Goal: Task Accomplishment & Management: Manage account settings

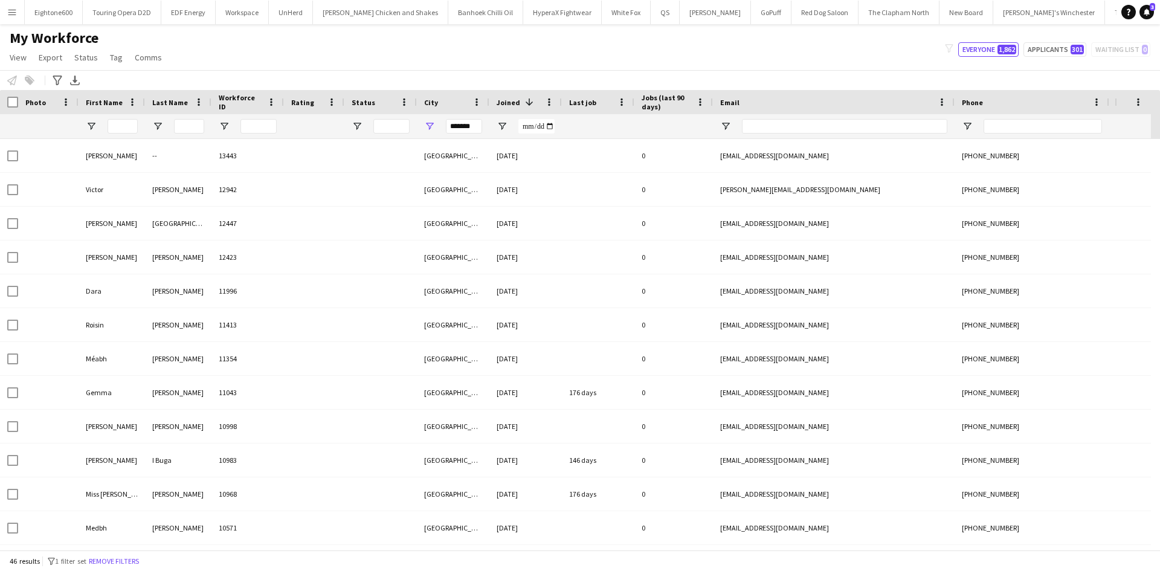
click at [10, 15] on app-icon "Menu" at bounding box center [12, 12] width 10 height 10
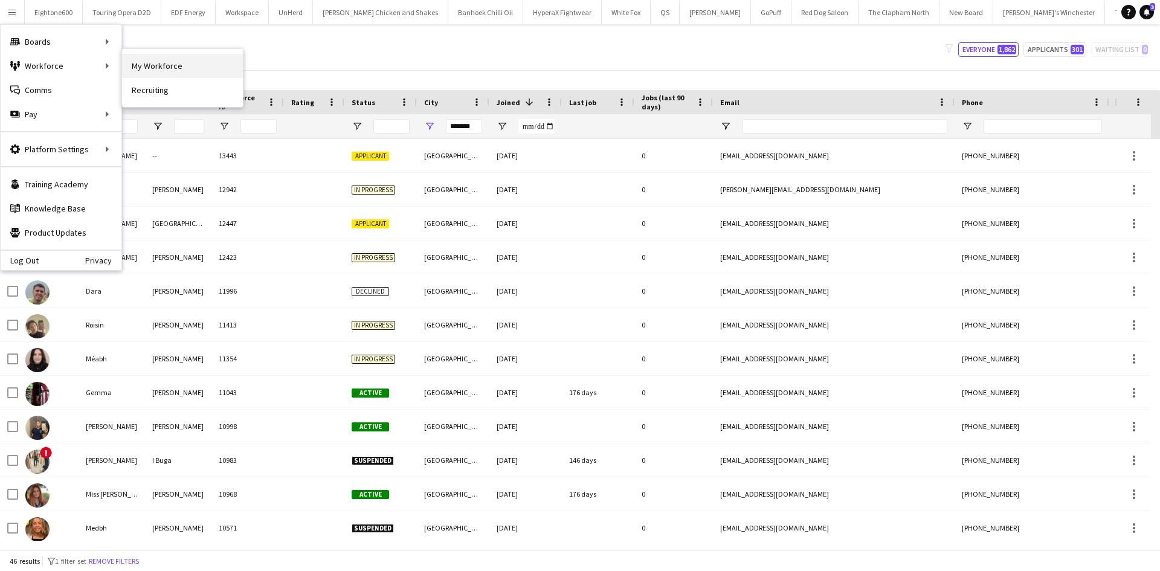
click at [129, 65] on link "My Workforce" at bounding box center [182, 66] width 121 height 24
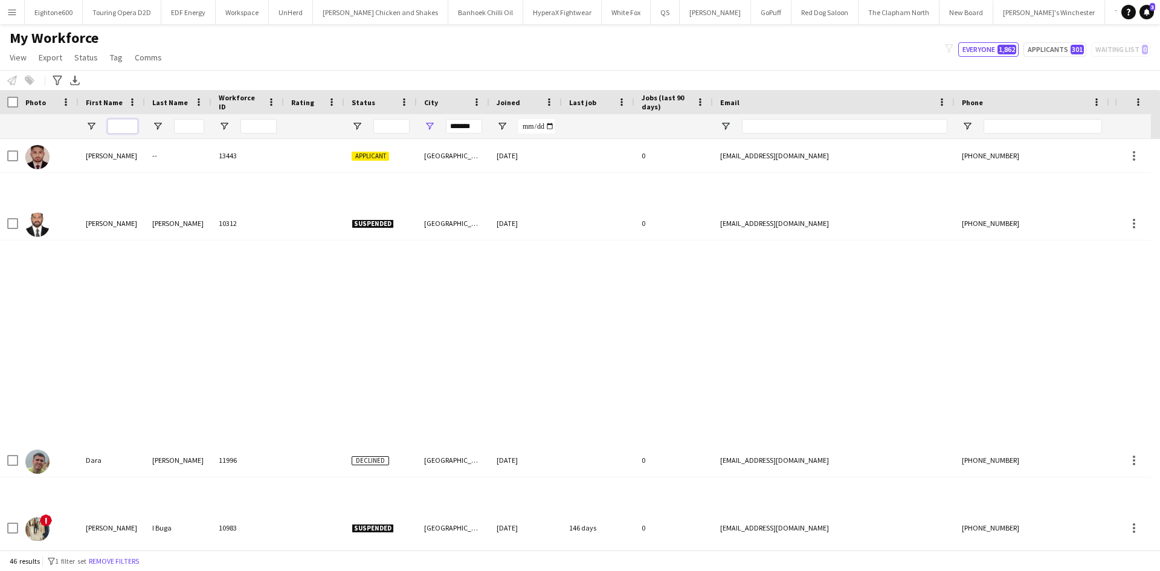
click at [115, 124] on input "First Name Filter Input" at bounding box center [123, 126] width 30 height 15
type input "**********"
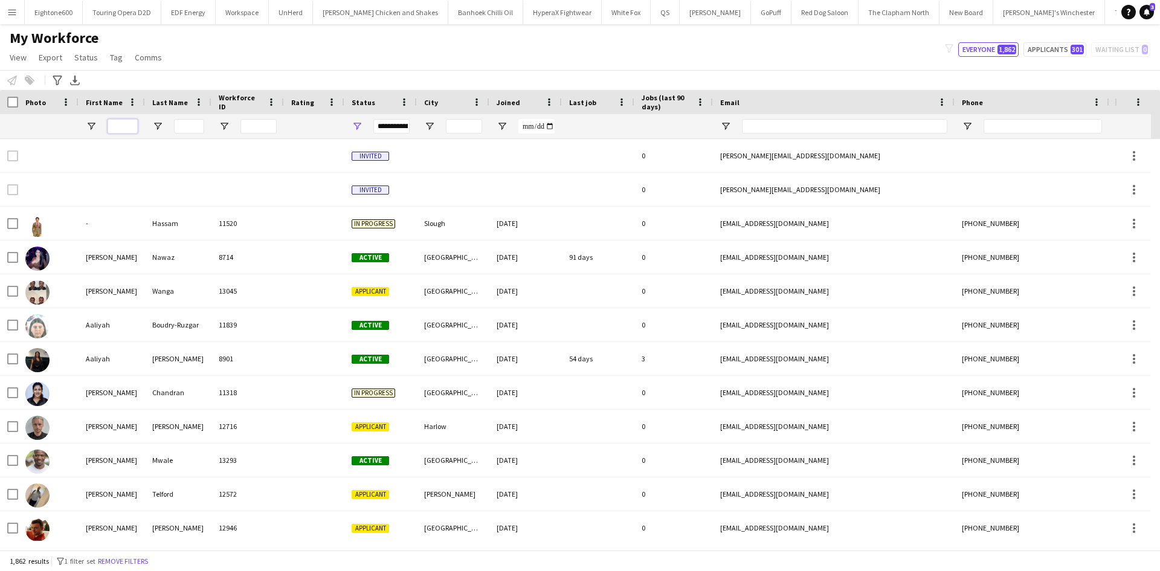
type input "*******"
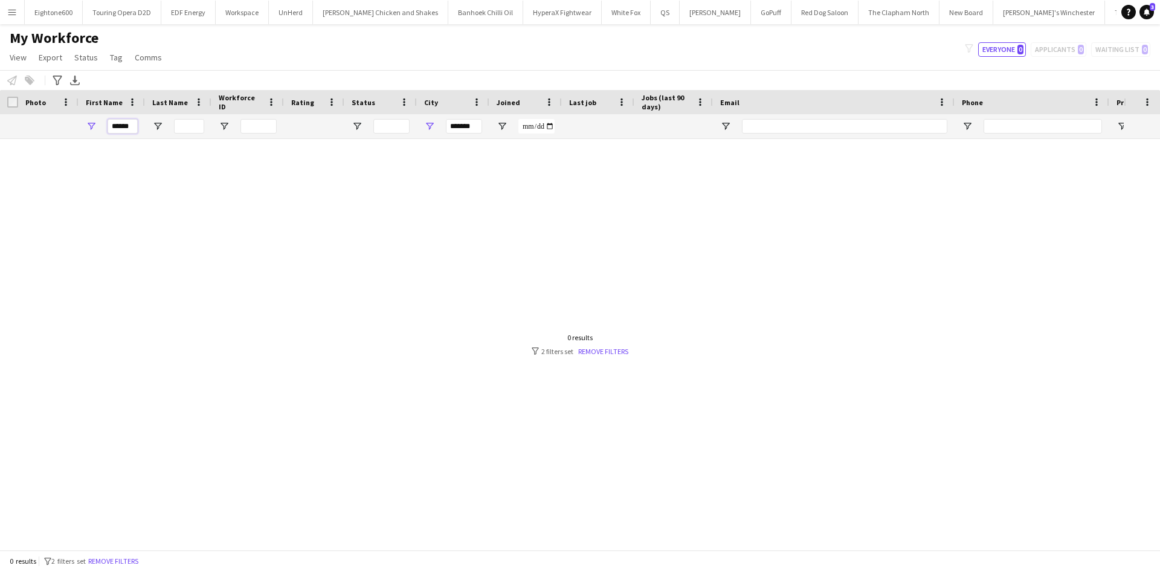
type input "******"
drag, startPoint x: 476, startPoint y: 132, endPoint x: 448, endPoint y: 131, distance: 27.9
click at [448, 131] on input "*******" at bounding box center [464, 126] width 36 height 15
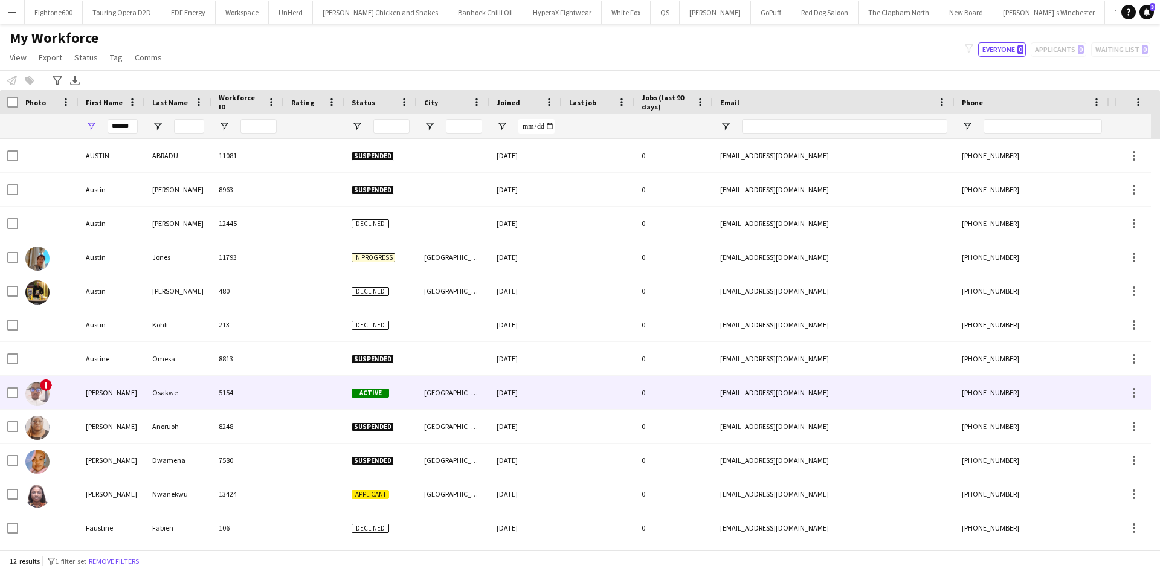
click at [207, 386] on div "Osakwe" at bounding box center [178, 392] width 66 height 33
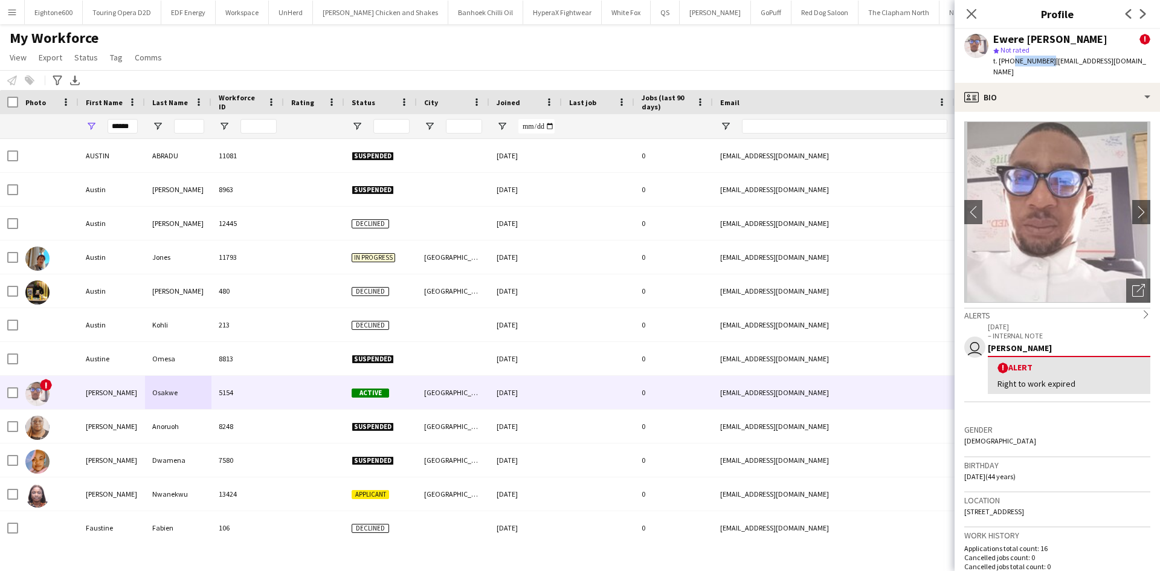
drag, startPoint x: 1009, startPoint y: 59, endPoint x: 1047, endPoint y: 62, distance: 37.6
click at [1047, 62] on span "t. +447440547095" at bounding box center [1025, 60] width 63 height 9
copy span "7440547095"
drag, startPoint x: 1096, startPoint y: 36, endPoint x: 989, endPoint y: 36, distance: 107.0
click at [989, 36] on div "Ewere Austin Osakwe ! star Not rated t. +447440547095 | ewereaustin23@gmail.com" at bounding box center [1057, 56] width 205 height 54
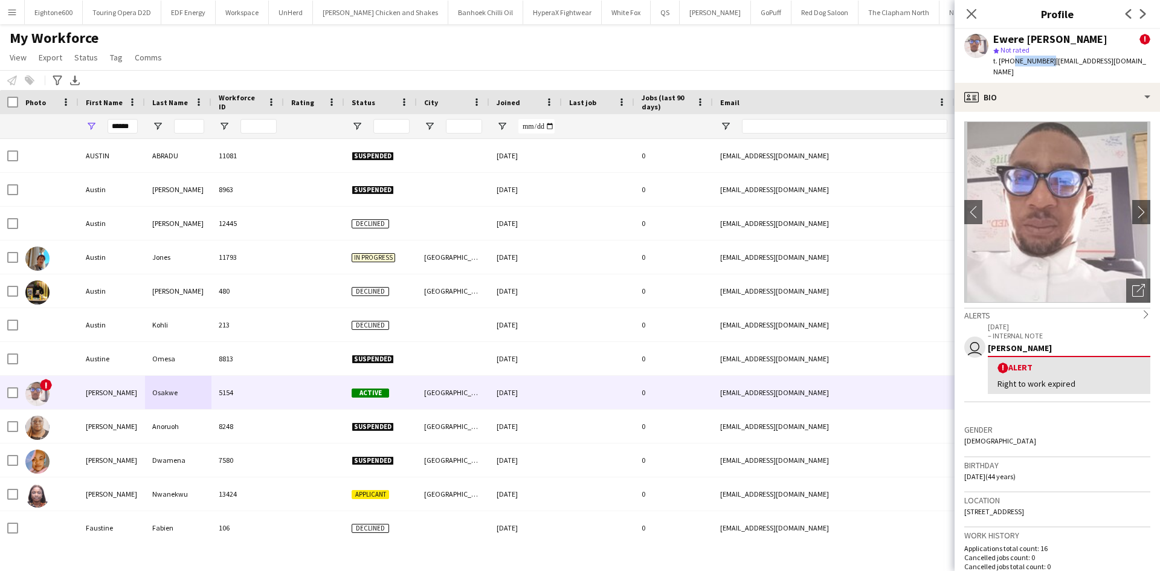
copy div "Ewere Austin Osakwe"
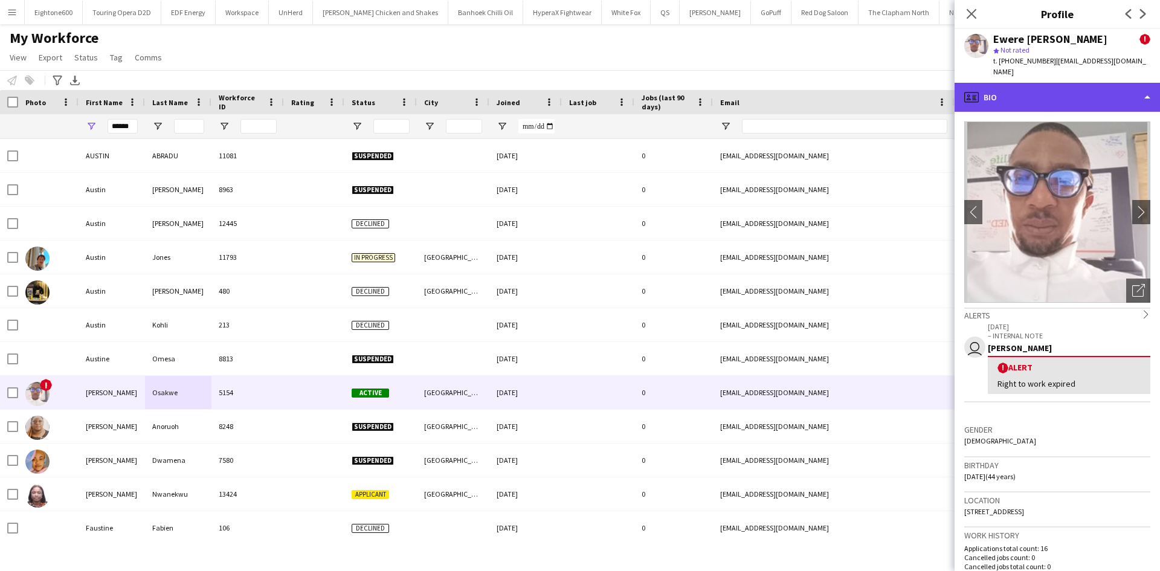
click at [1072, 87] on div "profile Bio" at bounding box center [1057, 97] width 205 height 29
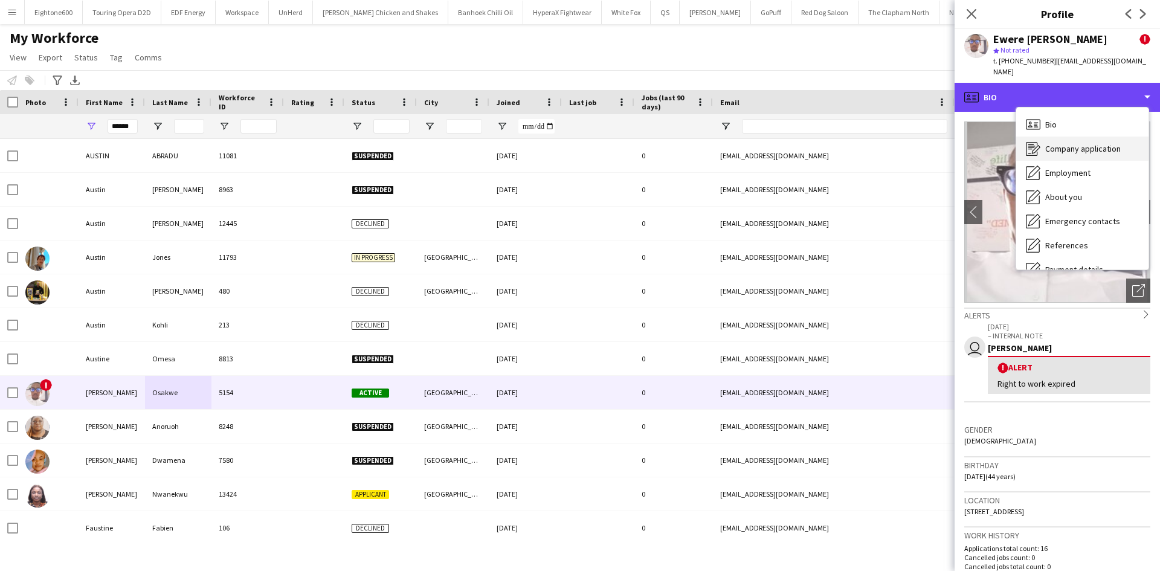
scroll to position [162, 0]
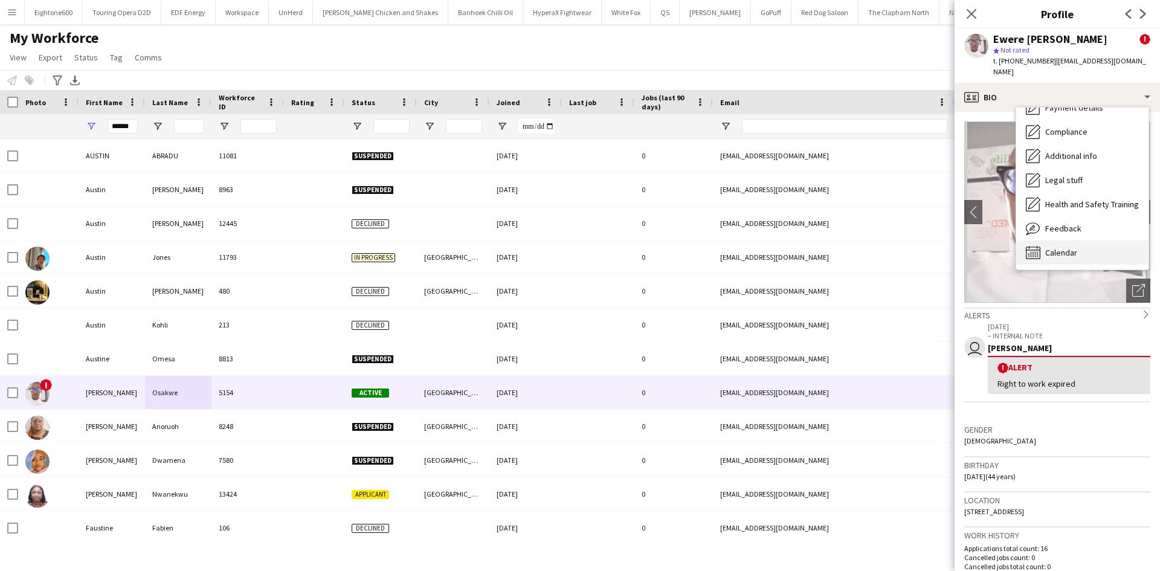
click at [1055, 247] on span "Calendar" at bounding box center [1062, 252] width 32 height 11
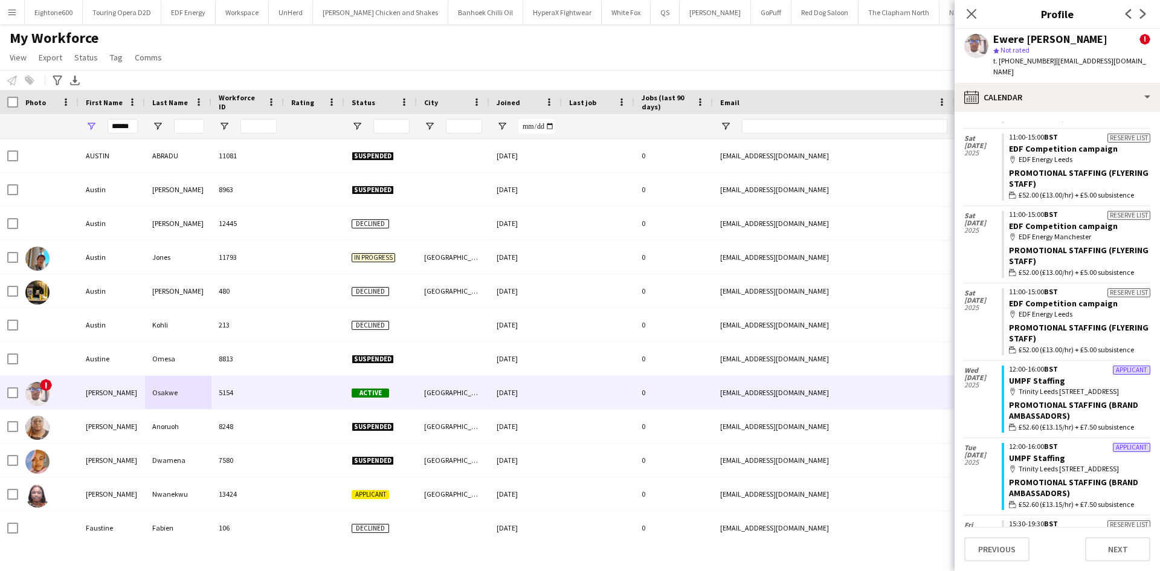
scroll to position [842, 0]
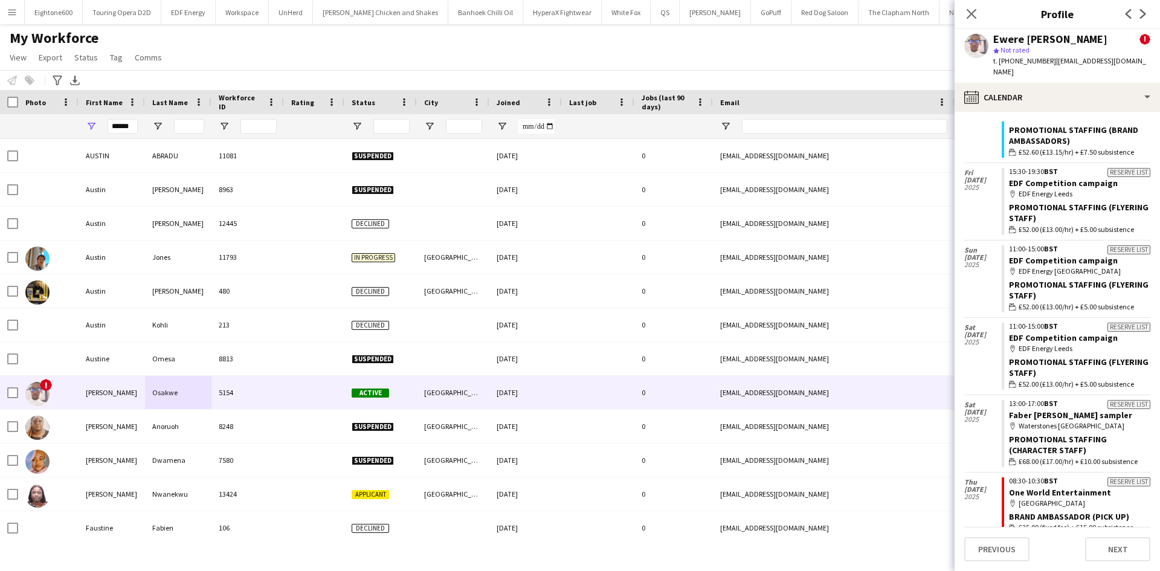
click at [845, 47] on div "My Workforce View Views Default view New view Update view Delete view Edit name…" at bounding box center [580, 49] width 1160 height 41
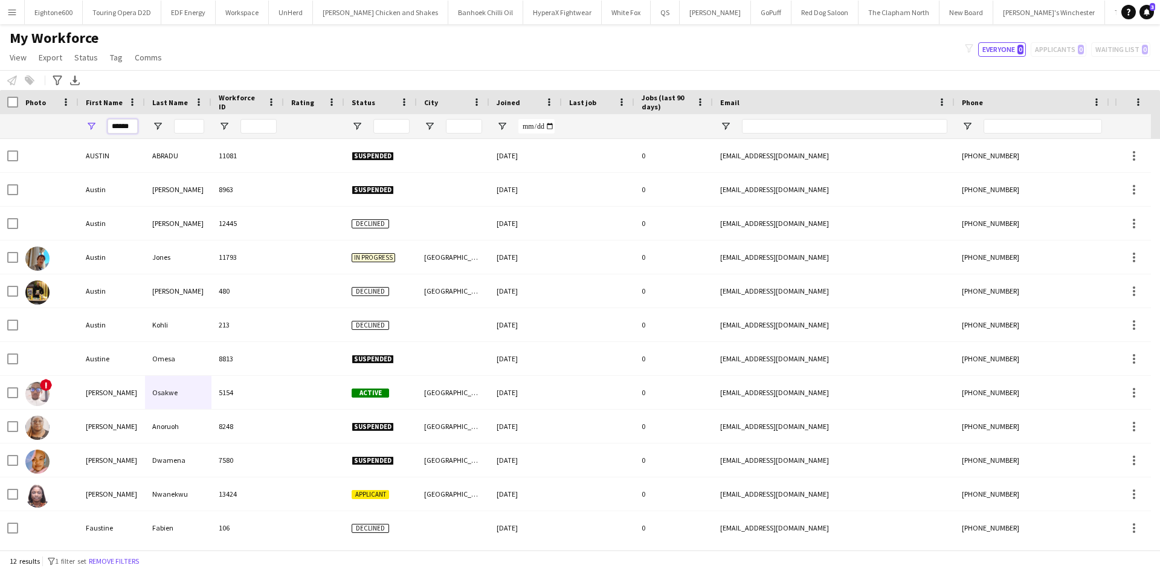
drag, startPoint x: 135, startPoint y: 124, endPoint x: 91, endPoint y: 126, distance: 44.2
click at [91, 126] on div "******" at bounding box center [112, 126] width 66 height 24
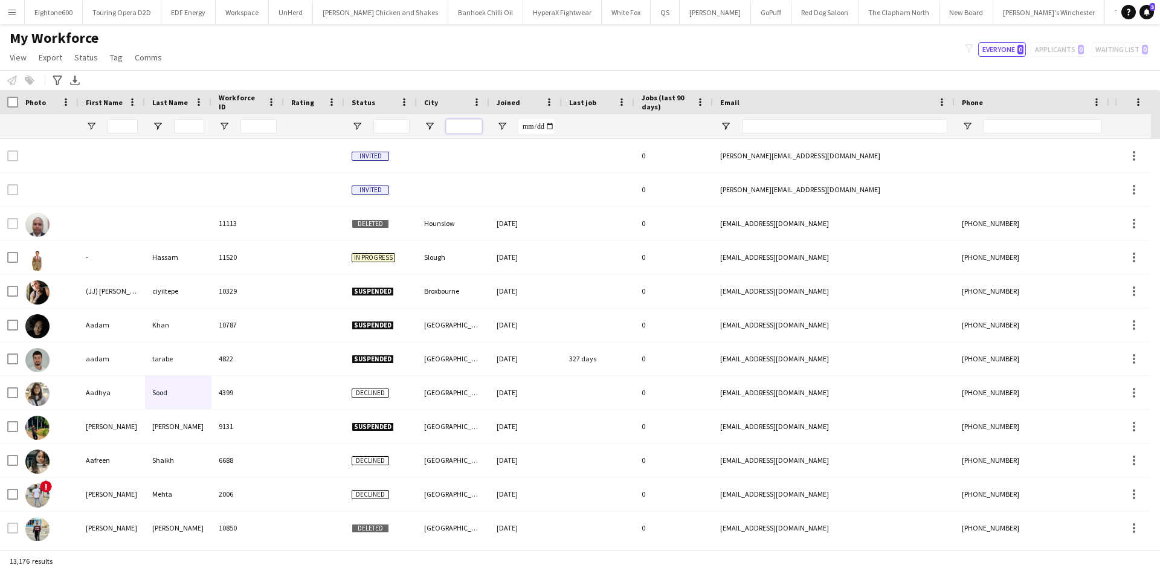
click at [468, 120] on input "City Filter Input" at bounding box center [464, 126] width 36 height 15
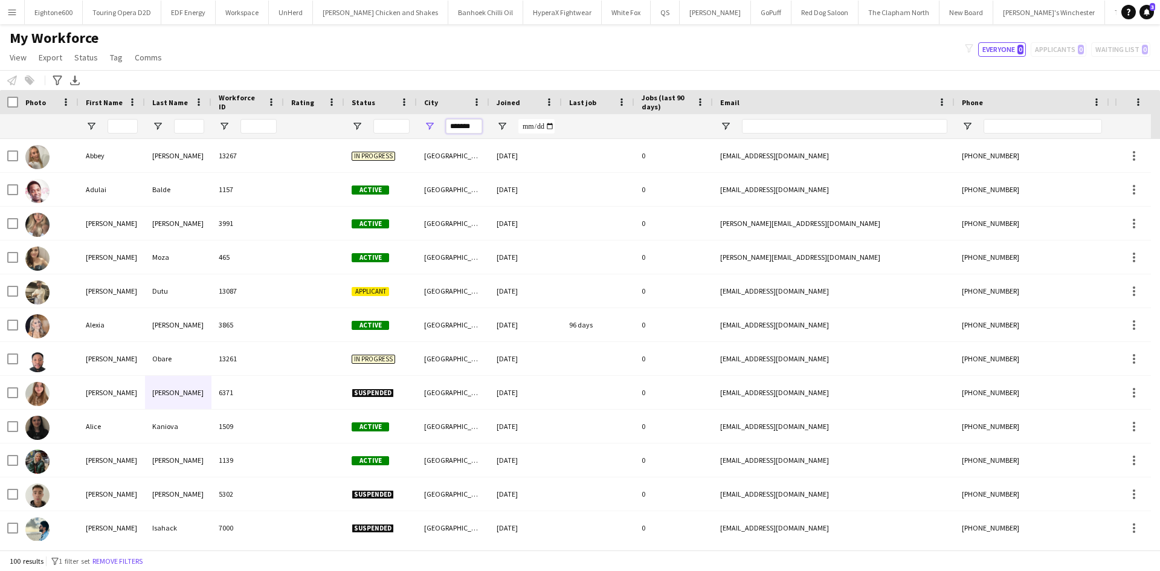
type input "*******"
click at [118, 129] on input "First Name Filter Input" at bounding box center [123, 126] width 30 height 15
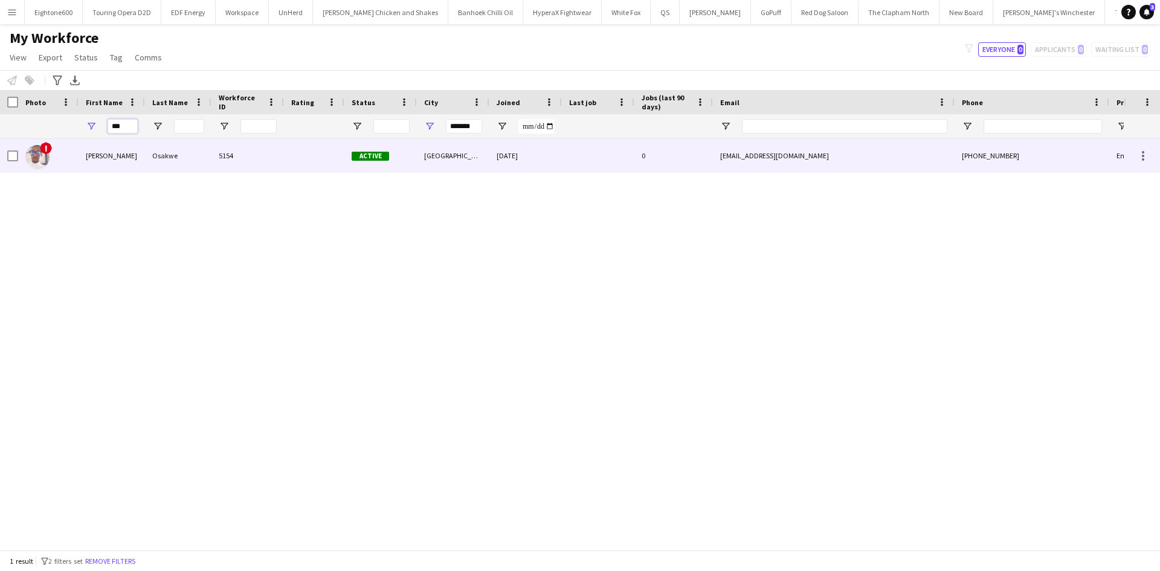
type input "***"
click at [145, 155] on div "Osakwe" at bounding box center [178, 155] width 66 height 33
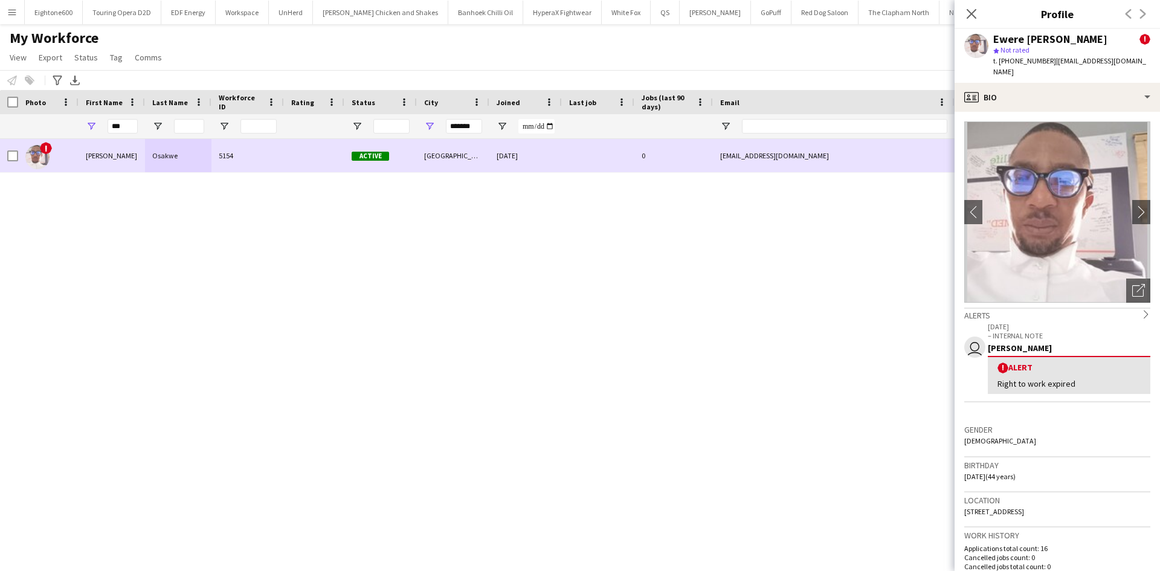
click at [969, 7] on app-icon "Close pop-in" at bounding box center [972, 14] width 15 height 15
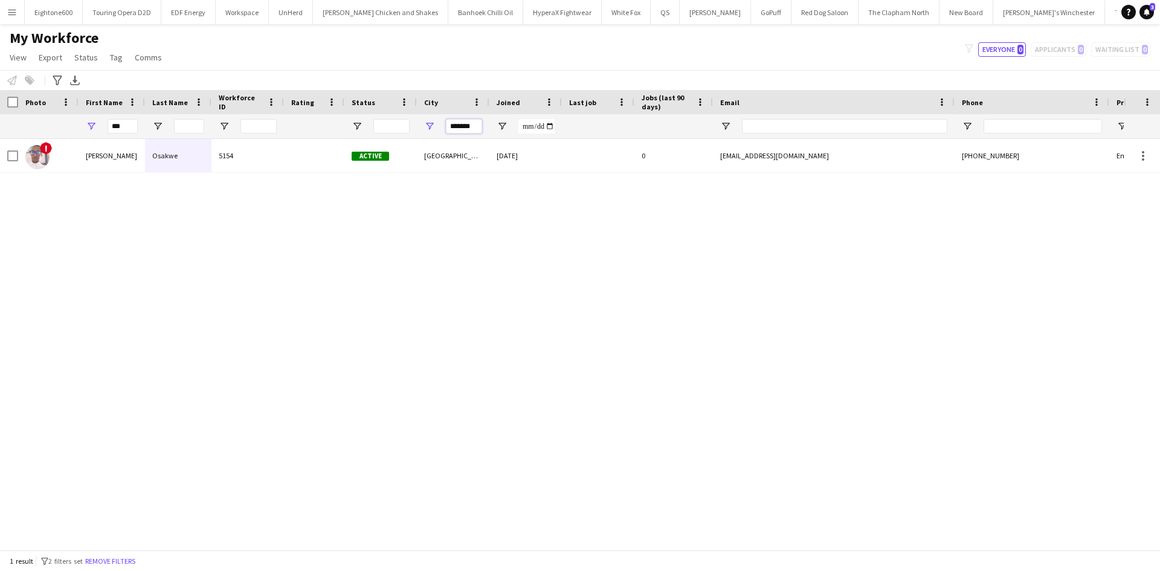
drag, startPoint x: 476, startPoint y: 125, endPoint x: 187, endPoint y: 112, distance: 289.2
click at [476, 125] on input "*******" at bounding box center [464, 126] width 36 height 15
click at [90, 125] on div "***" at bounding box center [112, 126] width 66 height 24
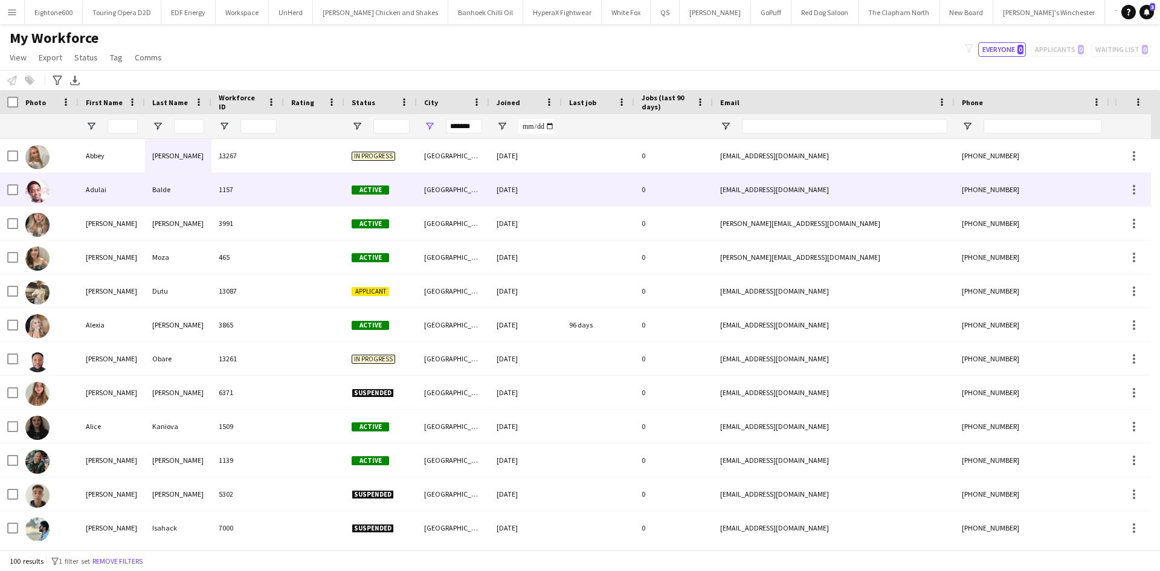
click at [433, 192] on div "Newcastle upon Tyne" at bounding box center [453, 189] width 73 height 33
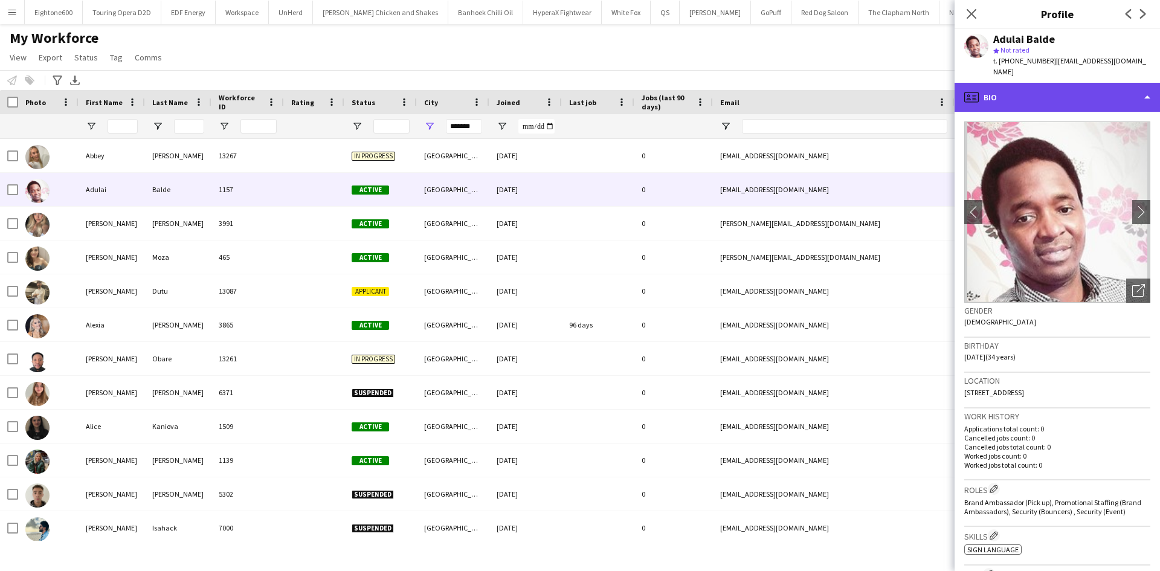
click at [988, 85] on div "profile Bio" at bounding box center [1057, 97] width 205 height 29
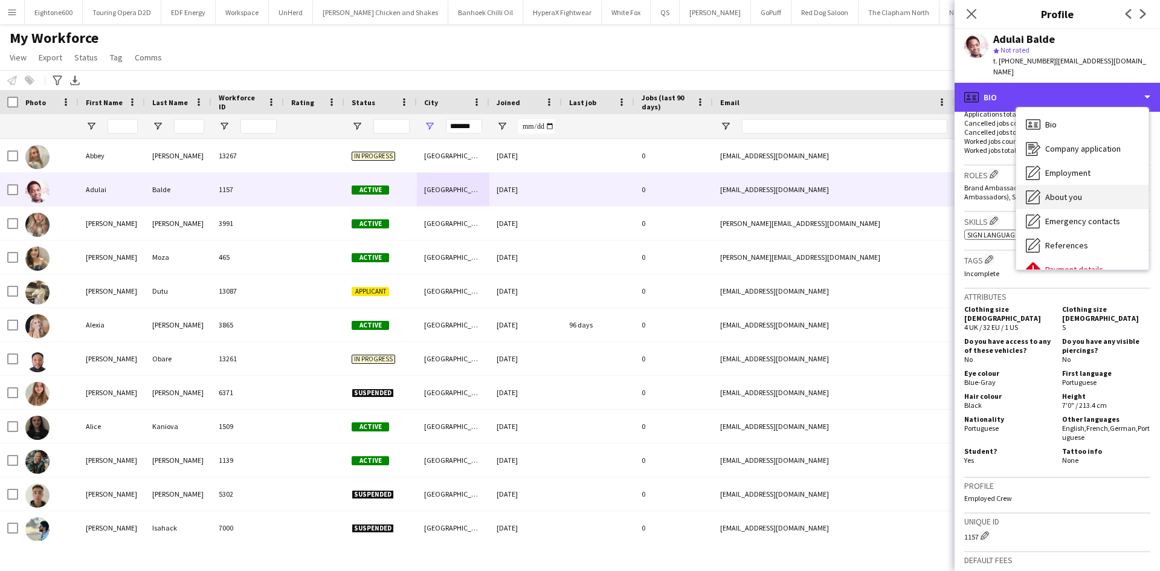
scroll to position [162, 0]
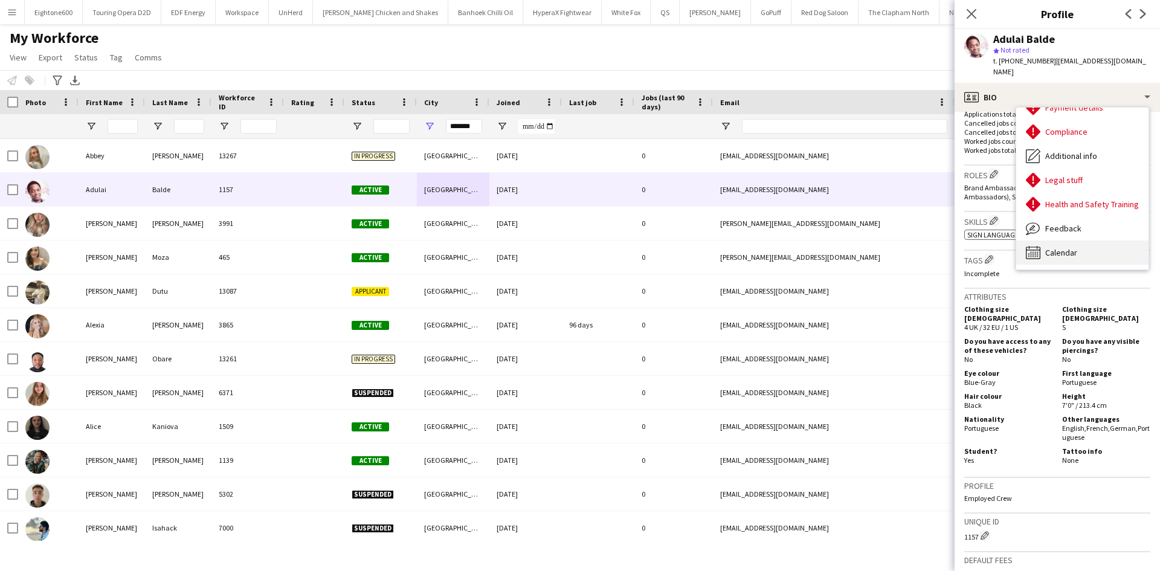
click at [1071, 247] on div "Calendar Calendar" at bounding box center [1083, 253] width 132 height 24
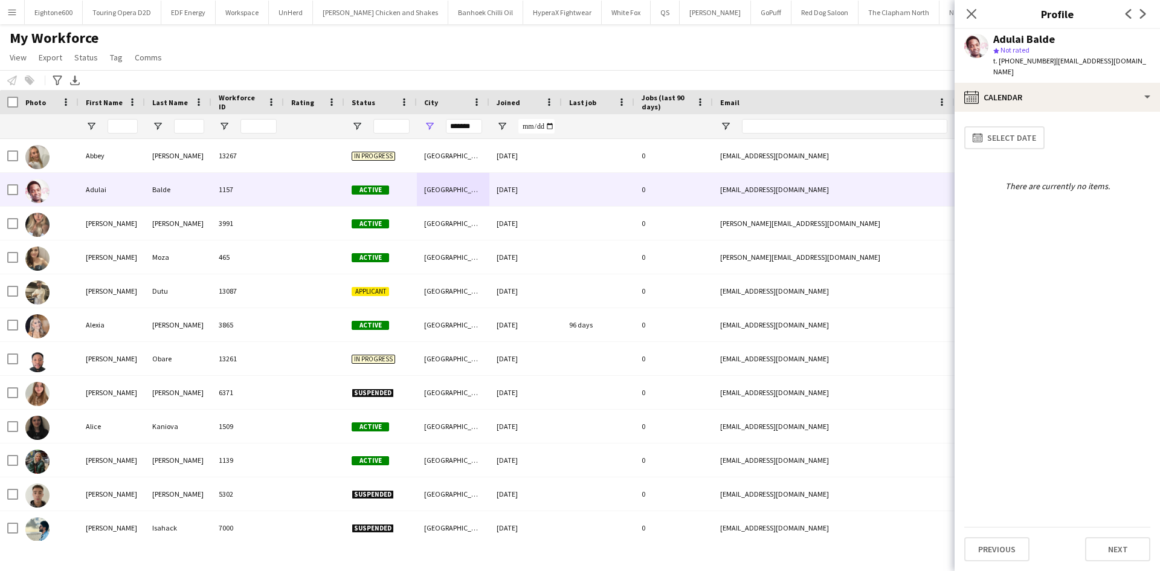
click at [500, 99] on span "Joined" at bounding box center [509, 102] width 24 height 9
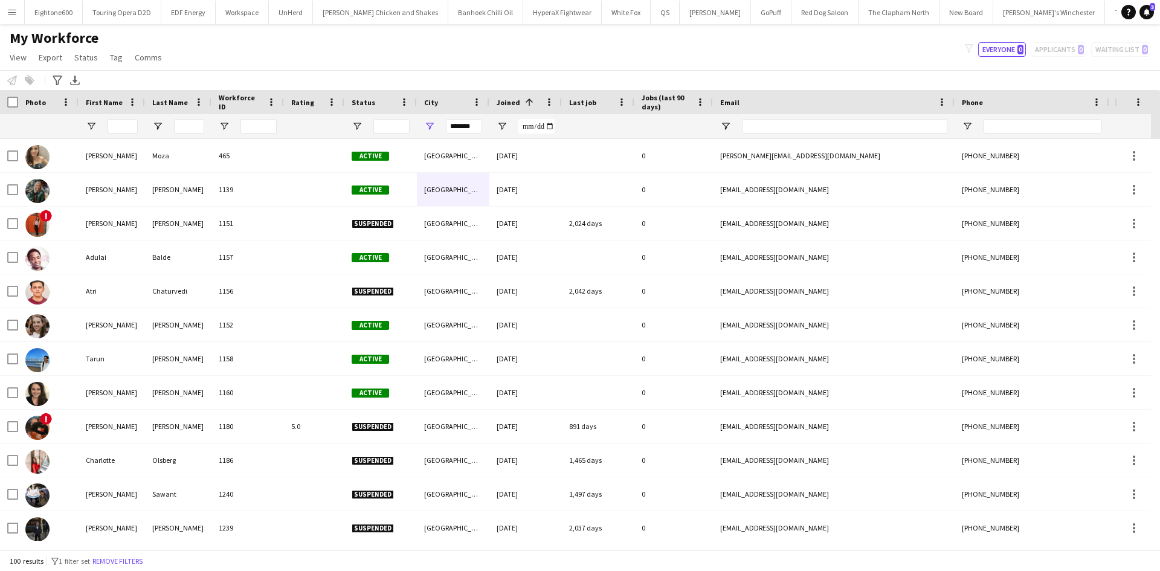
click at [500, 99] on span "Joined" at bounding box center [509, 102] width 24 height 9
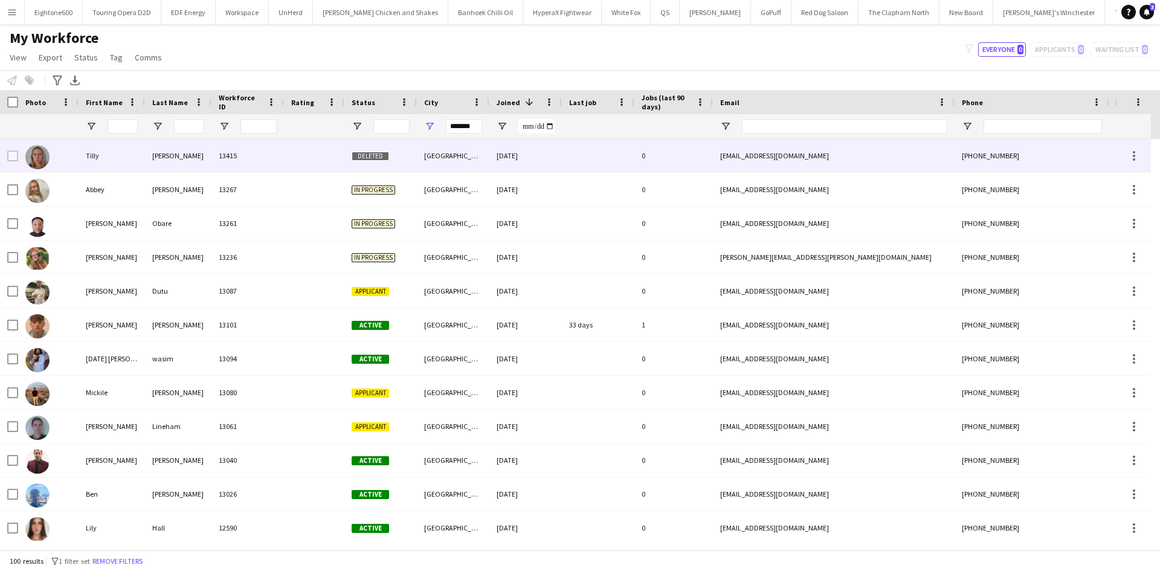
click at [484, 150] on div "Newcastle upon Tyne" at bounding box center [453, 155] width 73 height 33
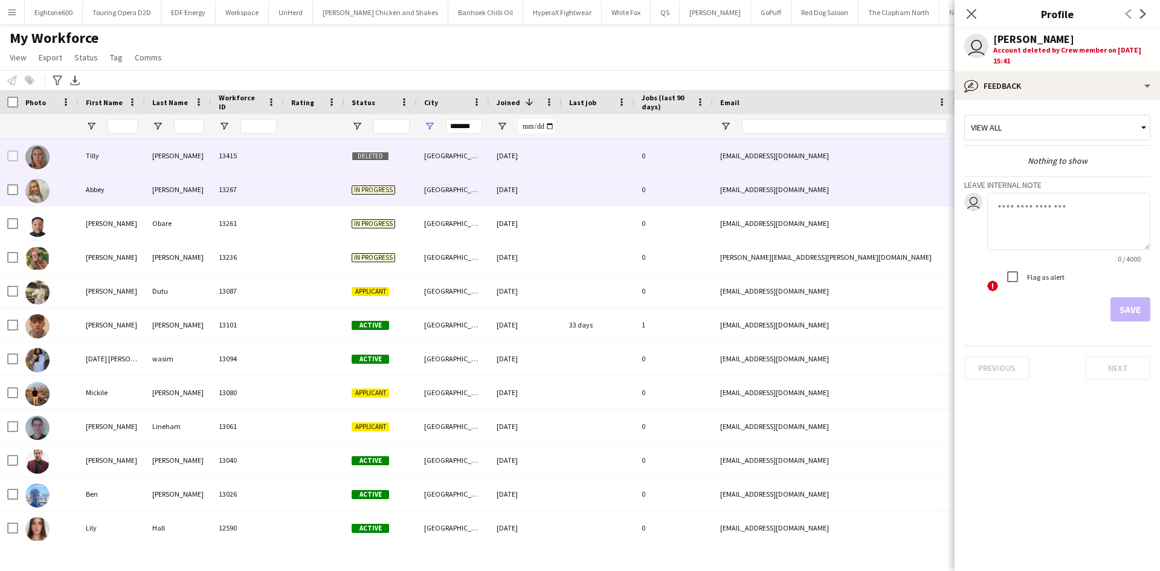
click at [528, 192] on div "09-09-2025" at bounding box center [526, 189] width 73 height 33
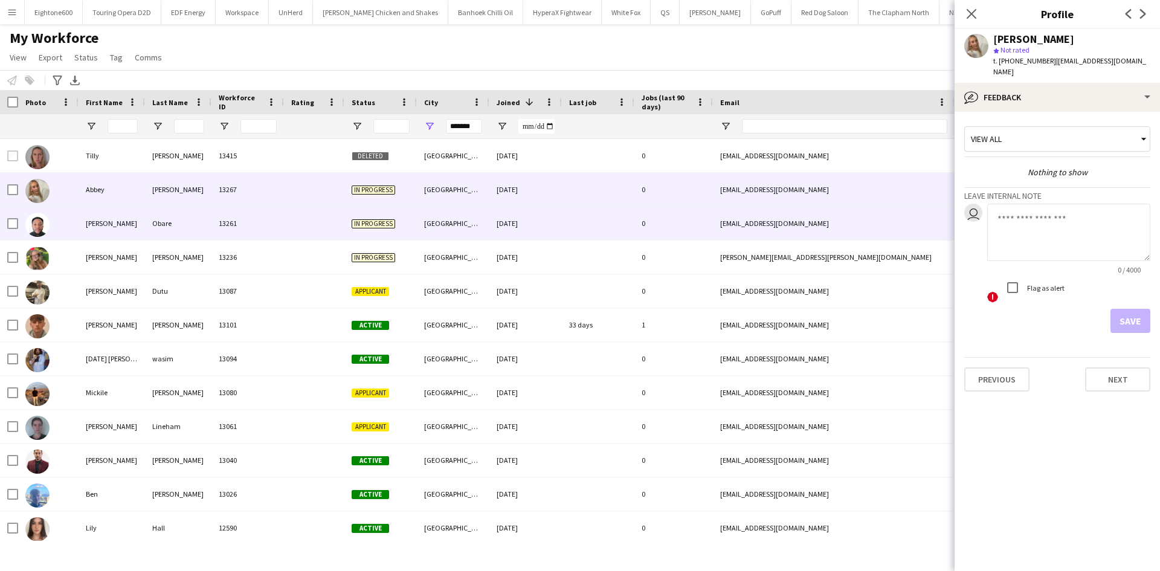
click at [544, 219] on div "09-09-2025" at bounding box center [526, 223] width 73 height 33
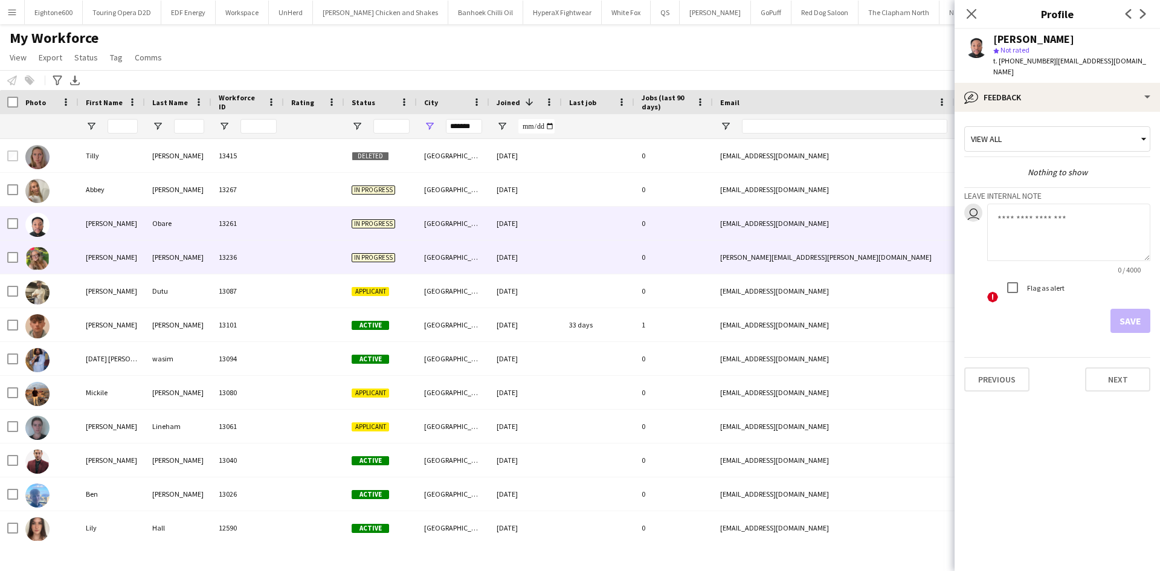
click at [525, 251] on div "06-09-2025" at bounding box center [526, 257] width 73 height 33
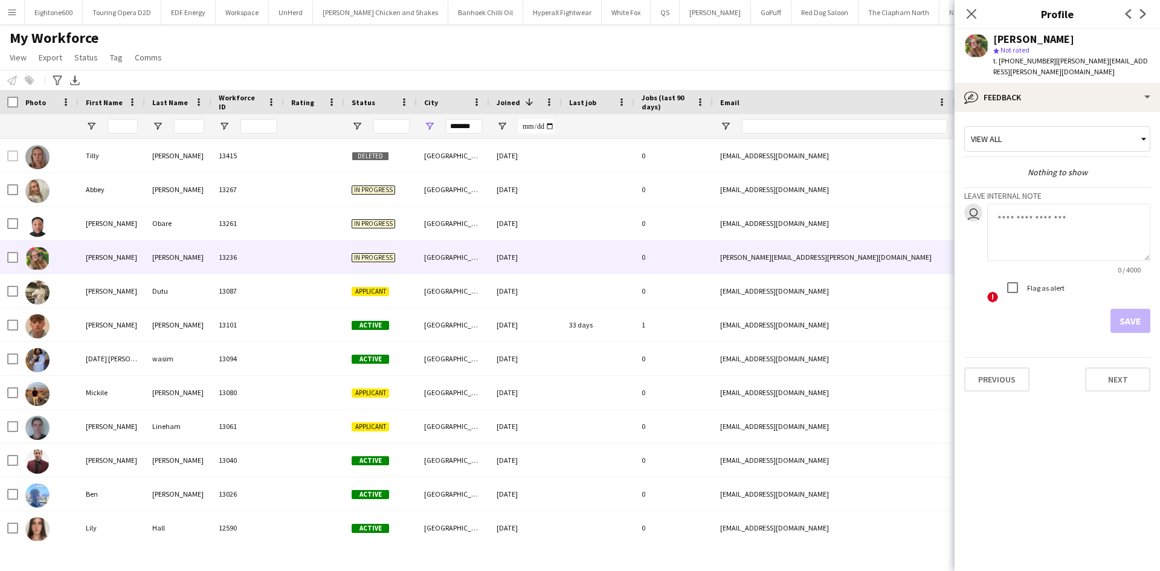
click at [980, 47] on app-user-avatar at bounding box center [977, 46] width 24 height 24
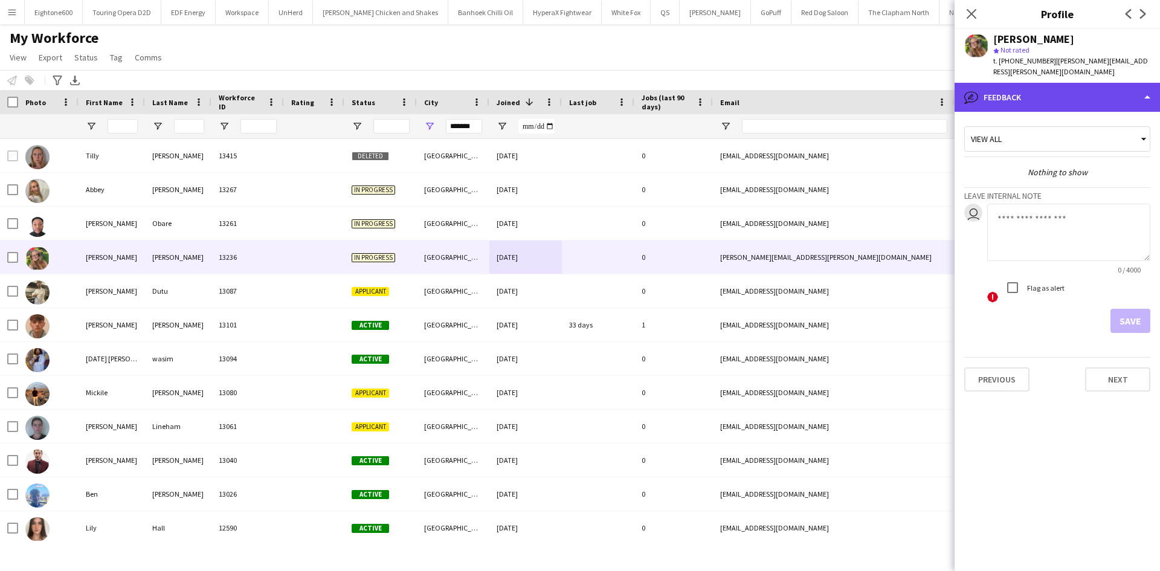
click at [1012, 83] on div "bubble-pencil Feedback" at bounding box center [1057, 97] width 205 height 29
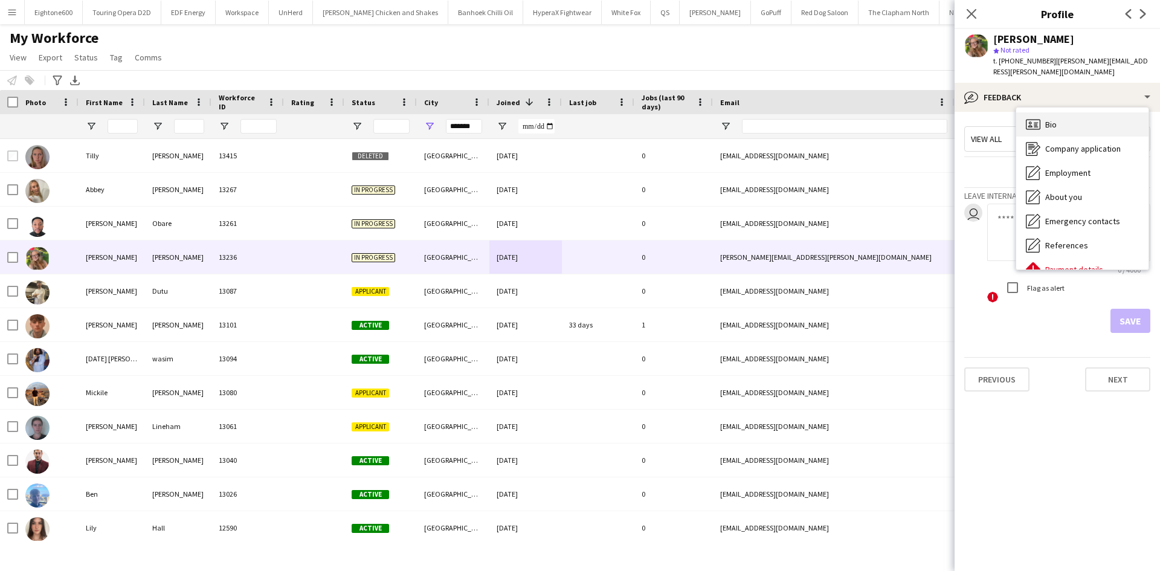
click at [1030, 112] on div "Bio Bio" at bounding box center [1083, 124] width 132 height 24
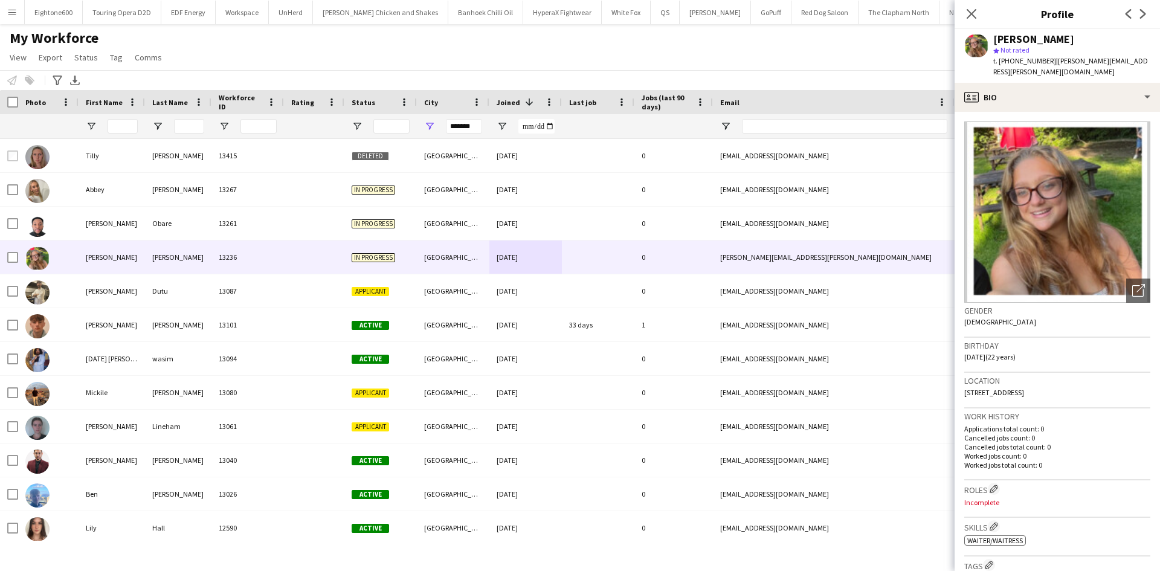
click at [1026, 112] on app-crew-profile-bio "Open photos pop-in Gender Female Birthday 04-01-2003 (22 years) Location 16 Bew…" at bounding box center [1057, 341] width 205 height 459
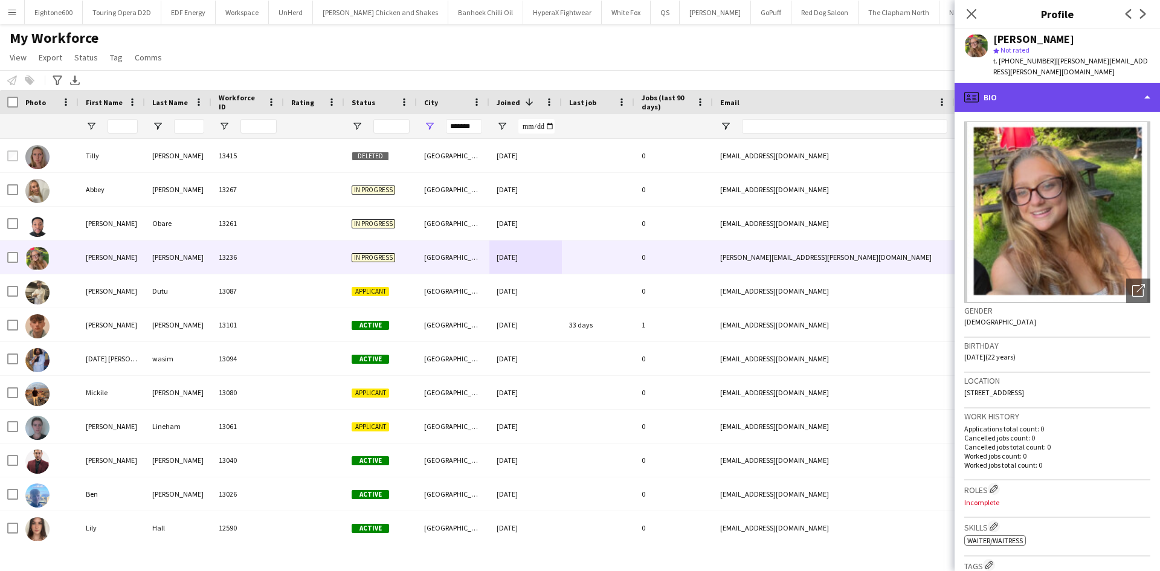
click at [1029, 84] on div "profile Bio" at bounding box center [1057, 97] width 205 height 29
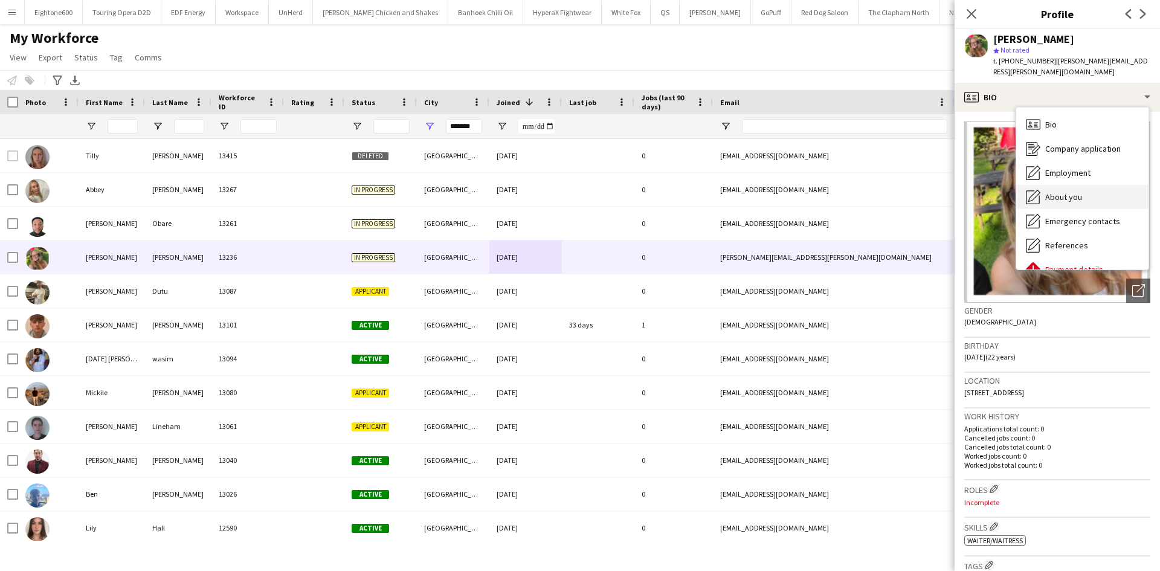
click at [1073, 185] on div "About you About you" at bounding box center [1083, 197] width 132 height 24
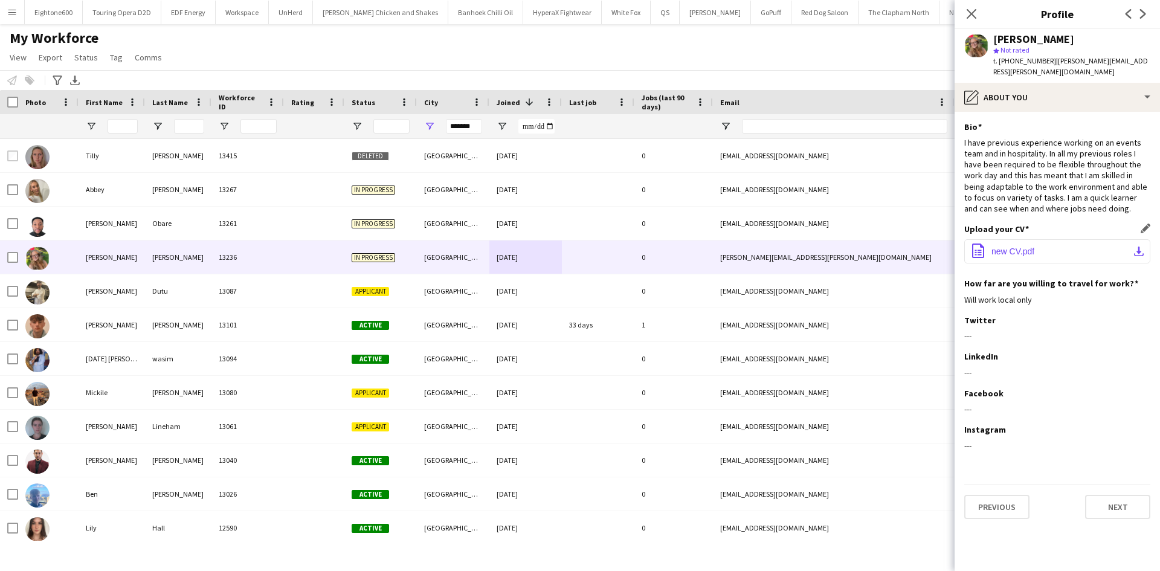
click at [1046, 241] on button "office-file-sheet new CV.pdf download-bottom" at bounding box center [1058, 251] width 186 height 24
click at [120, 134] on input "First Name Filter Input" at bounding box center [123, 126] width 30 height 15
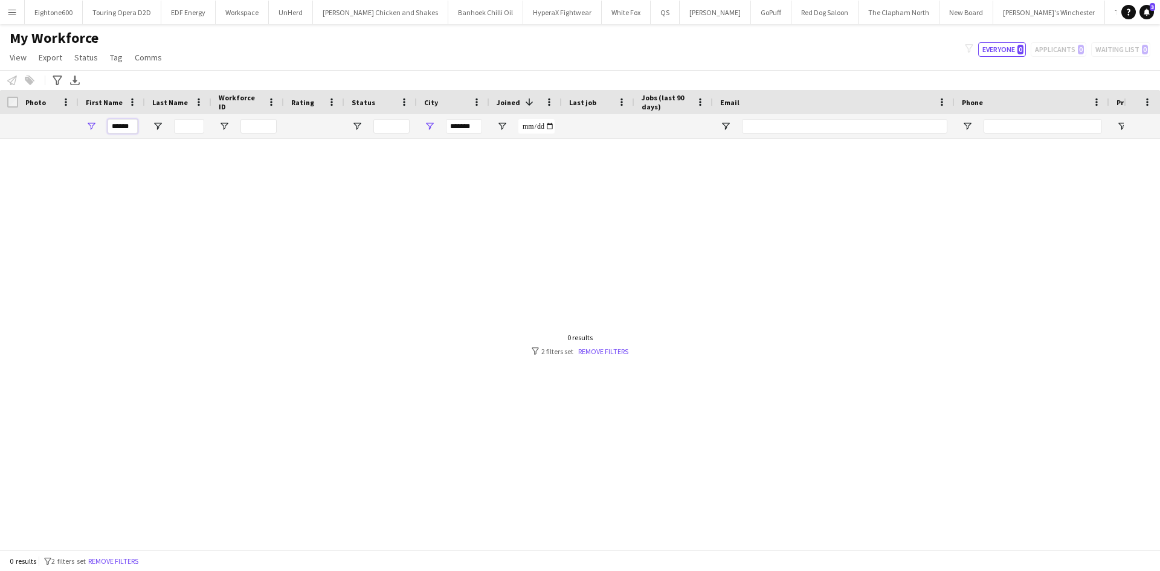
type input "******"
drag, startPoint x: 476, startPoint y: 131, endPoint x: 428, endPoint y: 129, distance: 47.8
click at [428, 129] on div "*******" at bounding box center [453, 126] width 73 height 24
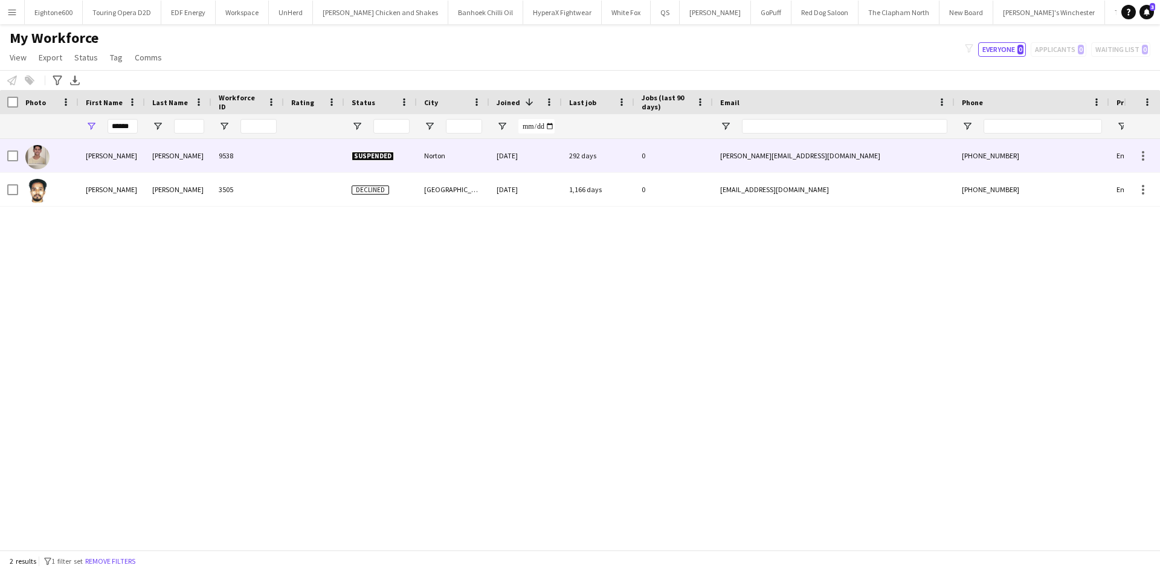
click at [157, 163] on div "Khandelwal" at bounding box center [178, 155] width 66 height 33
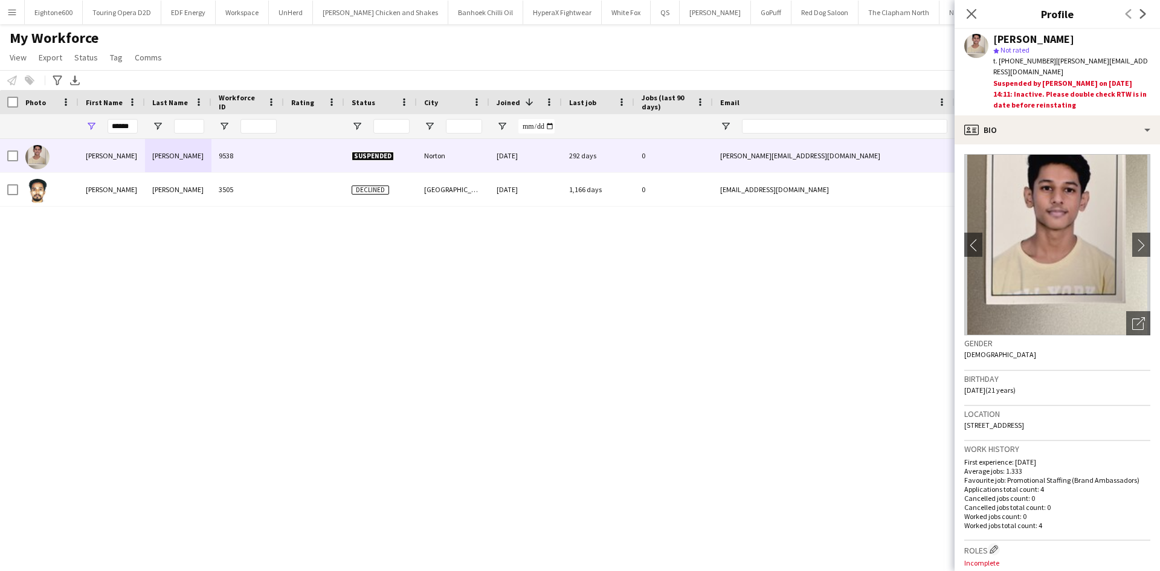
drag, startPoint x: 976, startPoint y: 11, endPoint x: 920, endPoint y: 59, distance: 73.7
click at [976, 11] on icon "Close pop-in" at bounding box center [972, 14] width 10 height 10
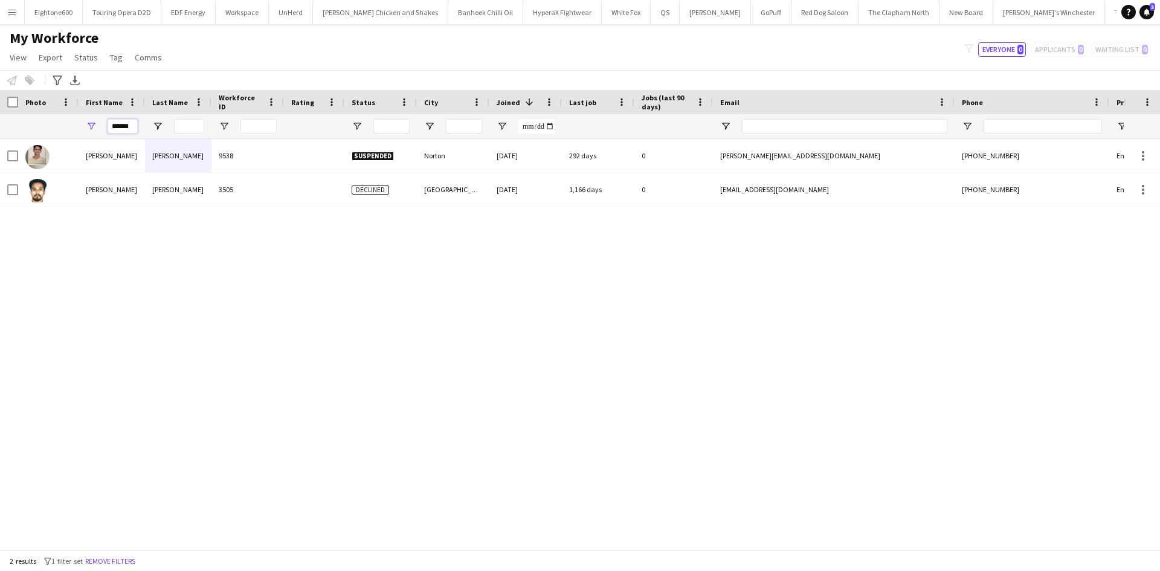
drag, startPoint x: 112, startPoint y: 126, endPoint x: 189, endPoint y: 123, distance: 76.2
click at [189, 123] on div "******" at bounding box center [655, 126] width 1310 height 24
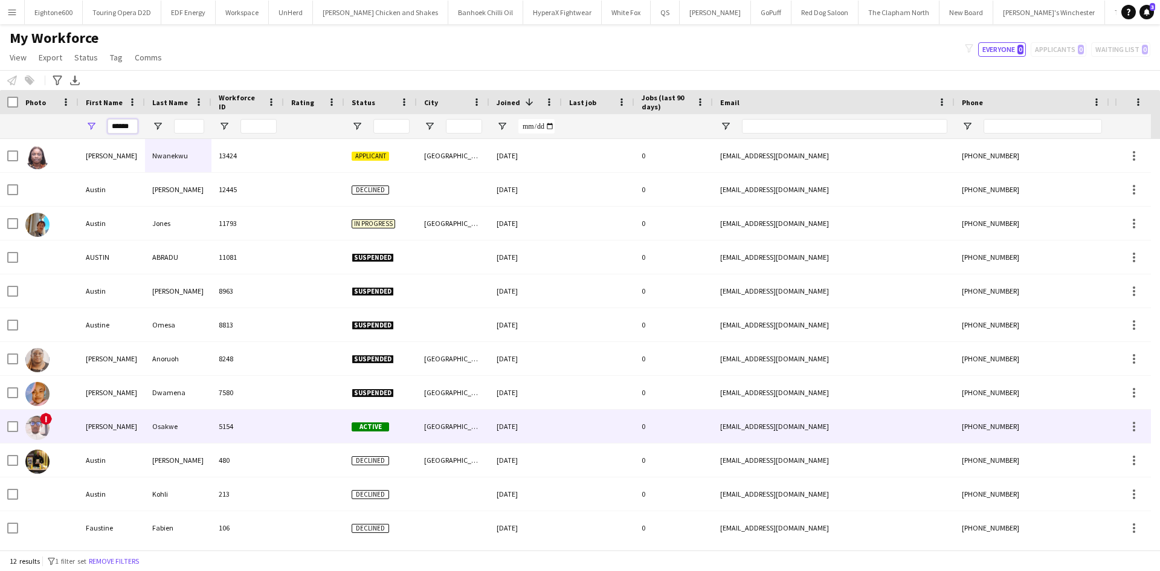
type input "******"
click at [166, 427] on div "Osakwe" at bounding box center [178, 426] width 66 height 33
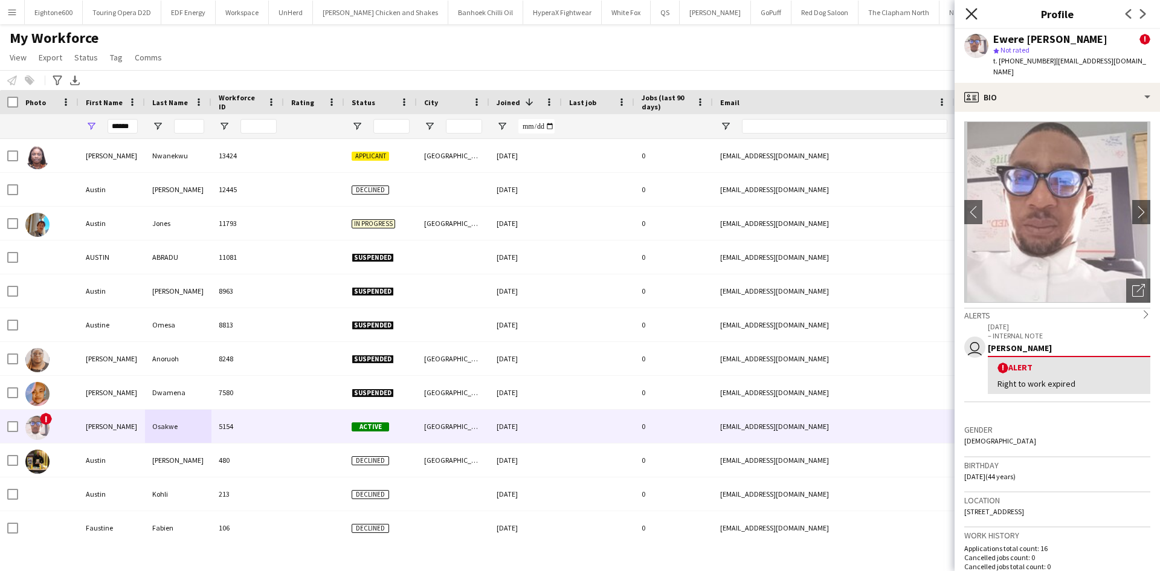
click at [966, 11] on icon "Close pop-in" at bounding box center [971, 13] width 11 height 11
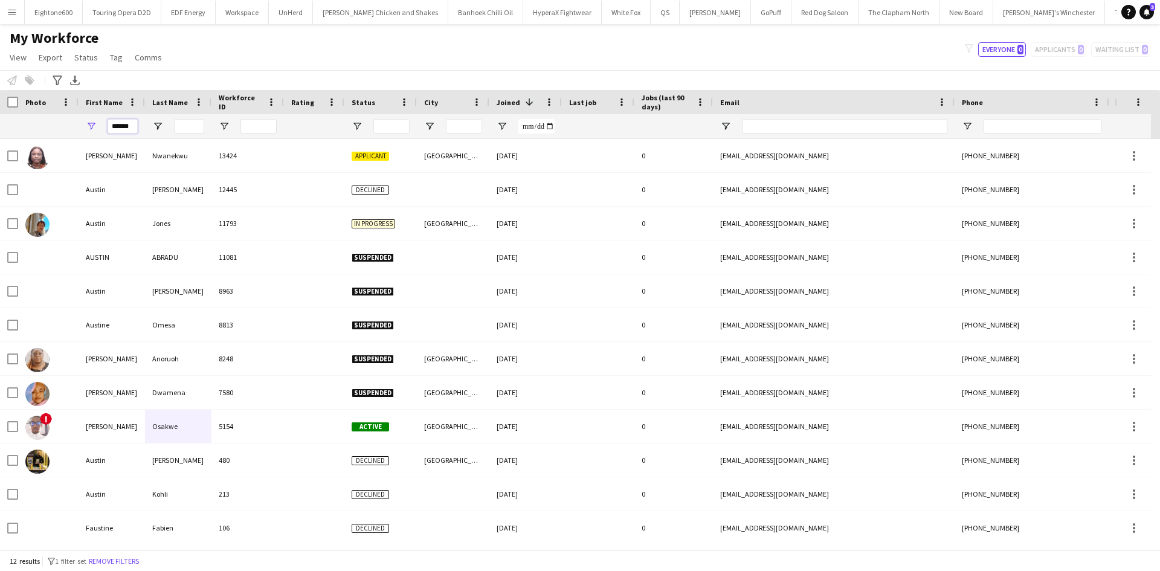
drag, startPoint x: 131, startPoint y: 124, endPoint x: 104, endPoint y: 126, distance: 26.7
click at [104, 126] on div "******" at bounding box center [112, 126] width 66 height 24
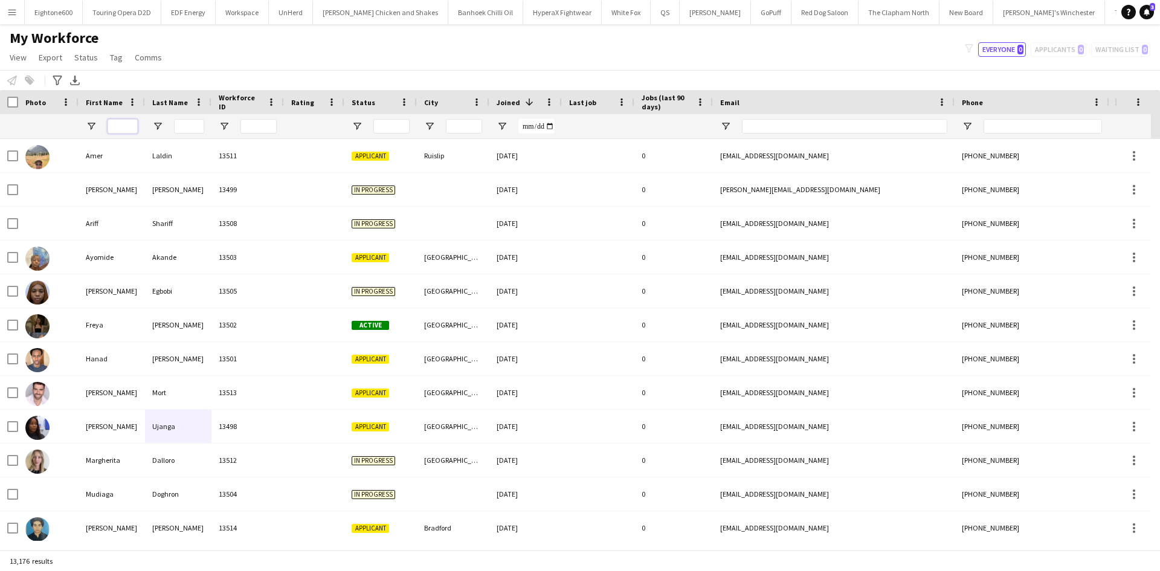
click at [122, 126] on input "First Name Filter Input" at bounding box center [123, 126] width 30 height 15
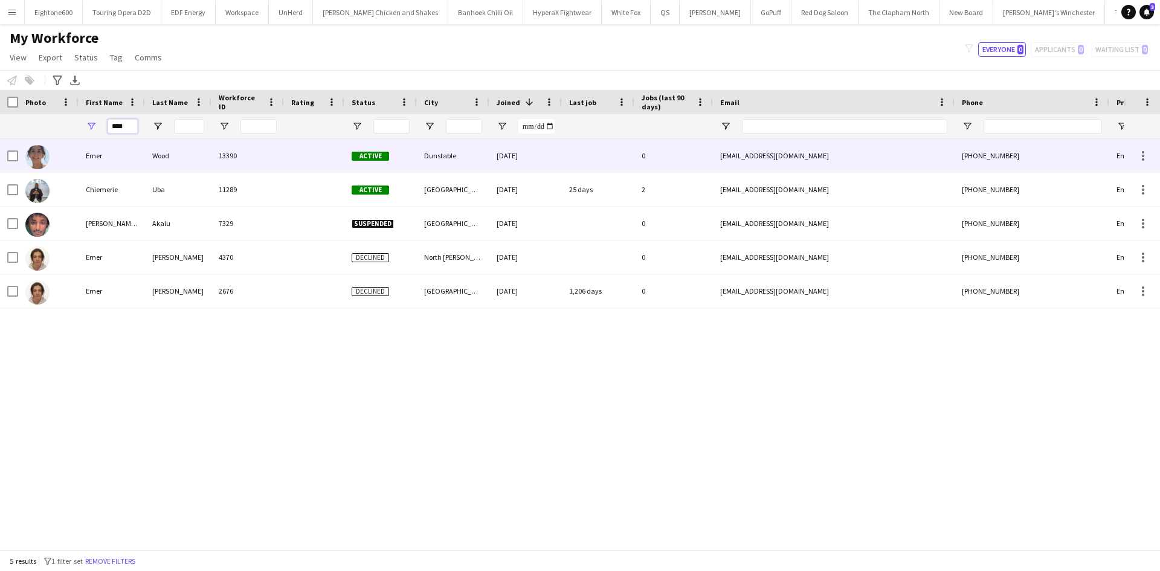
type input "****"
click at [145, 154] on div "Wood" at bounding box center [178, 155] width 66 height 33
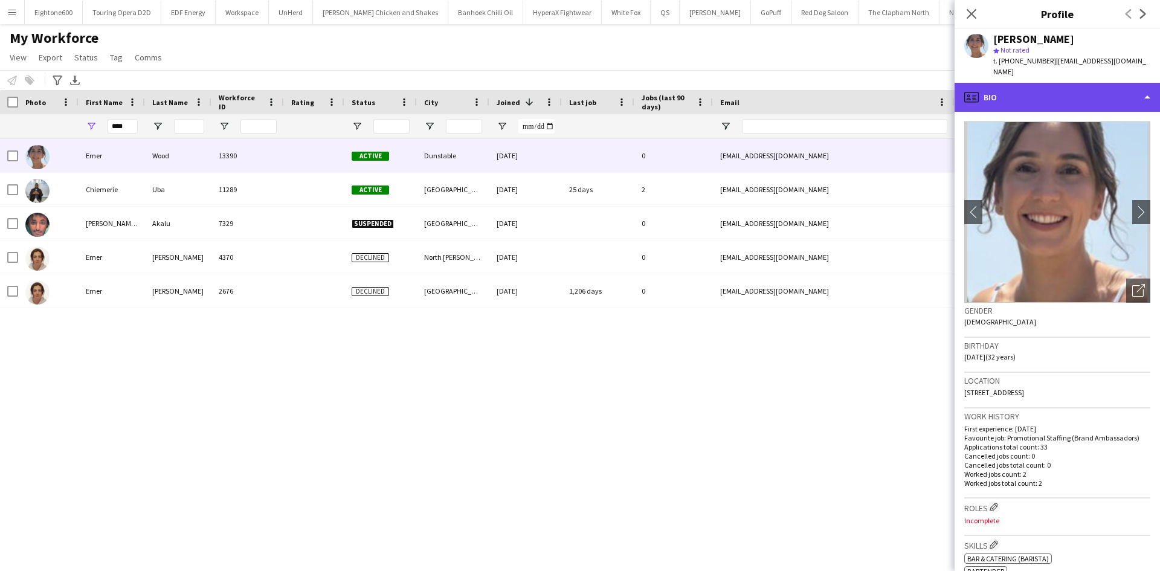
click at [1000, 95] on div "profile Bio" at bounding box center [1057, 97] width 205 height 29
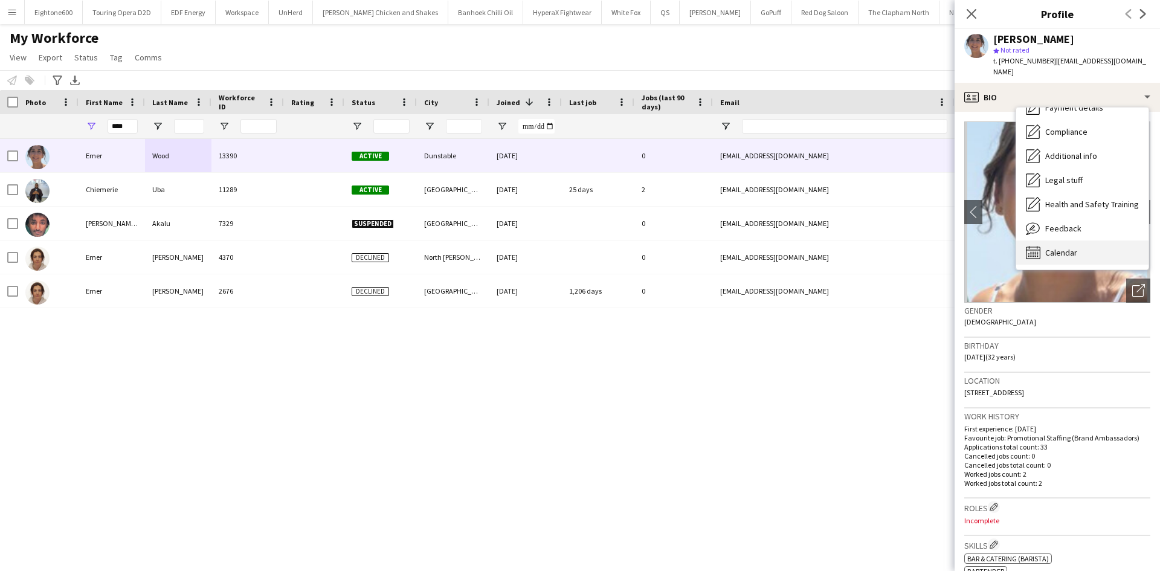
click at [1059, 248] on div "Calendar Calendar" at bounding box center [1083, 253] width 132 height 24
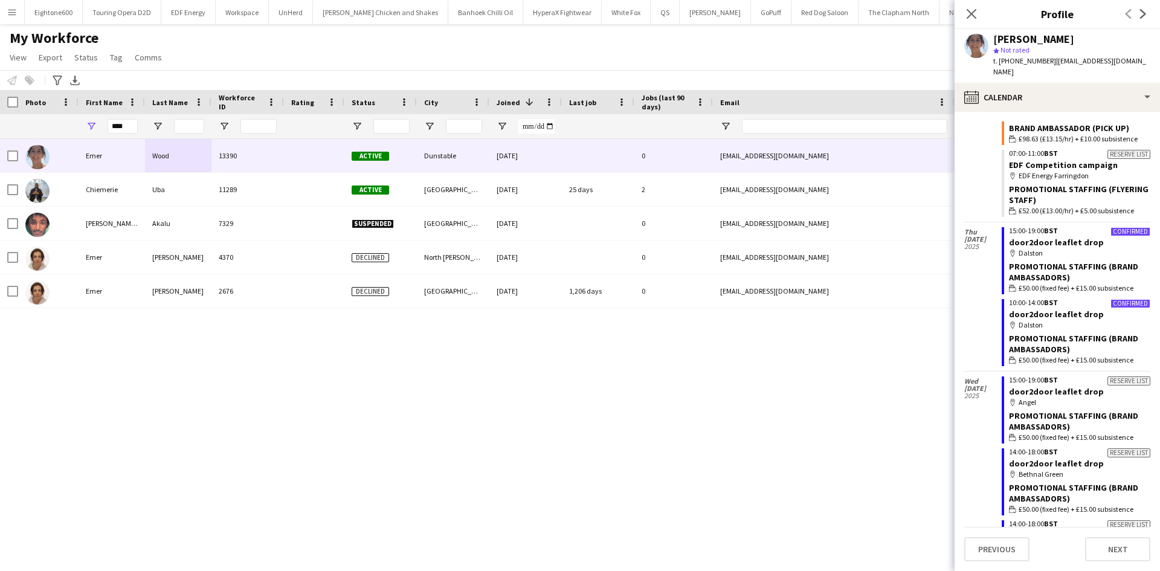
scroll to position [436, 0]
click at [966, 13] on icon "Close pop-in" at bounding box center [971, 13] width 11 height 11
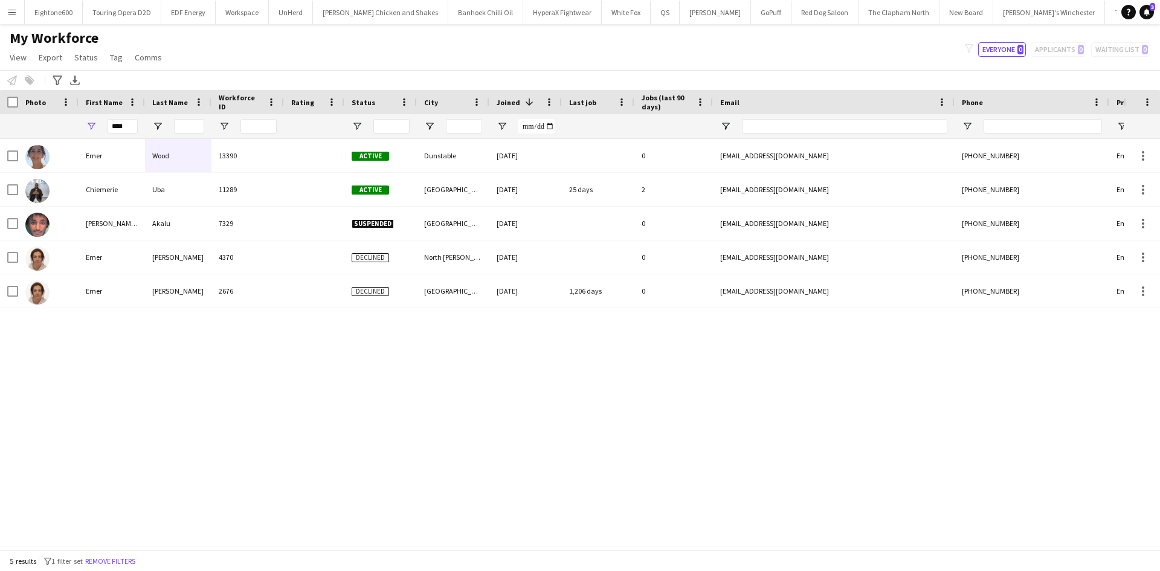
click at [14, 12] on app-icon "Menu" at bounding box center [12, 12] width 10 height 10
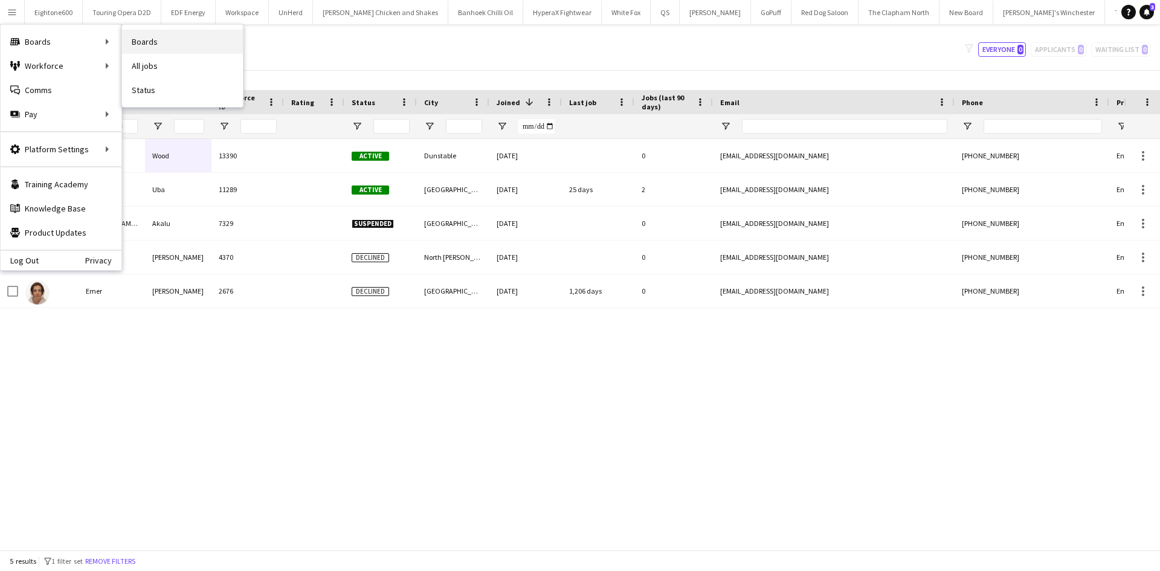
click at [149, 46] on link "Boards" at bounding box center [182, 42] width 121 height 24
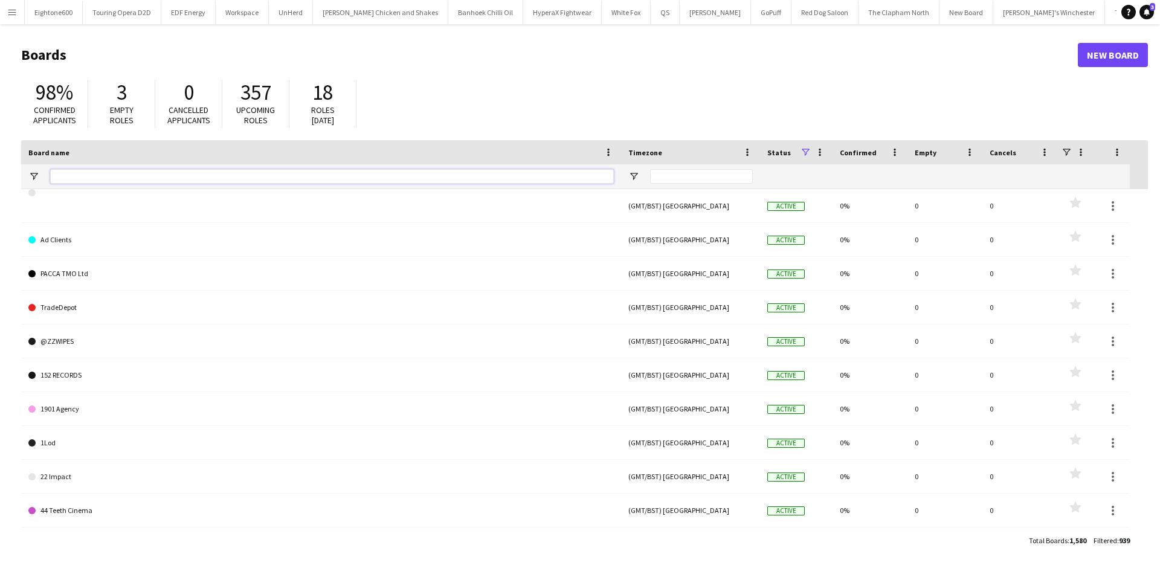
click at [198, 180] on input "Board name Filter Input" at bounding box center [332, 176] width 564 height 15
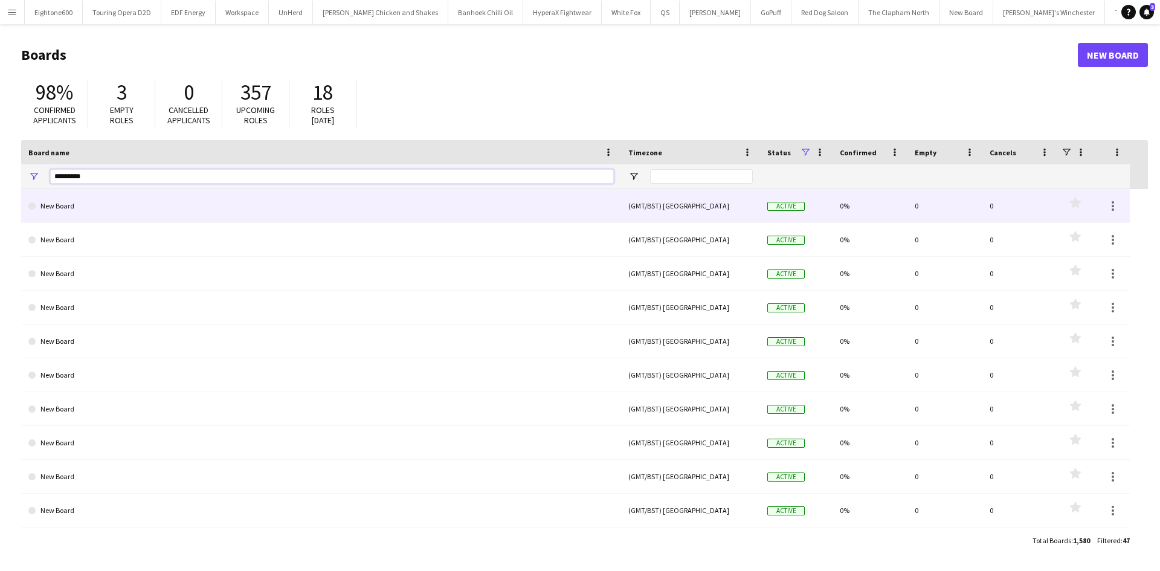
type input "*********"
click at [31, 209] on span at bounding box center [31, 205] width 7 height 7
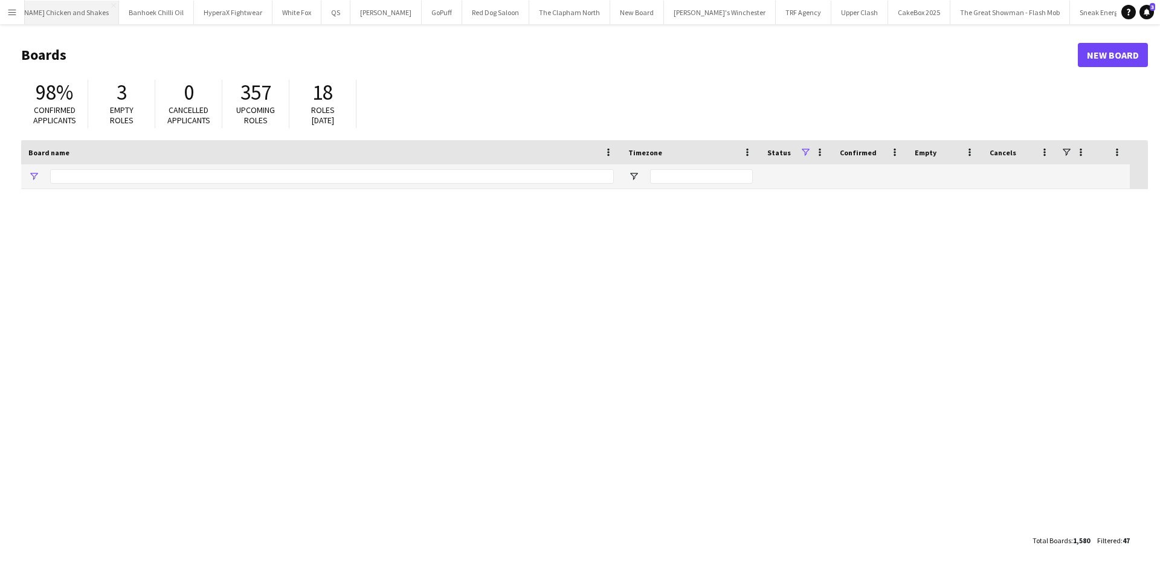
type input "*********"
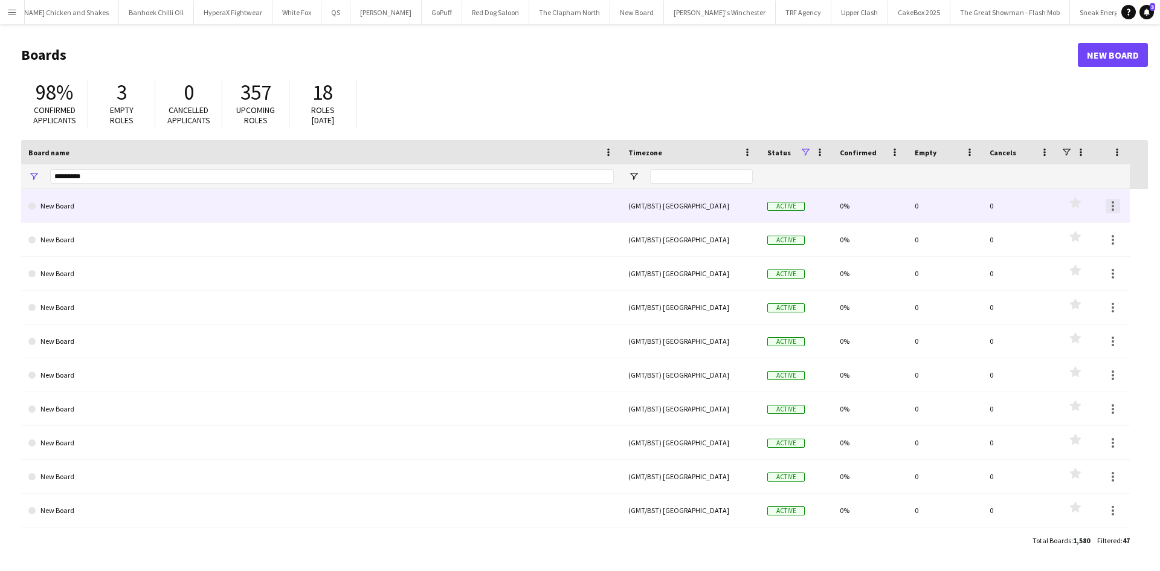
click at [1111, 204] on div at bounding box center [1113, 206] width 15 height 15
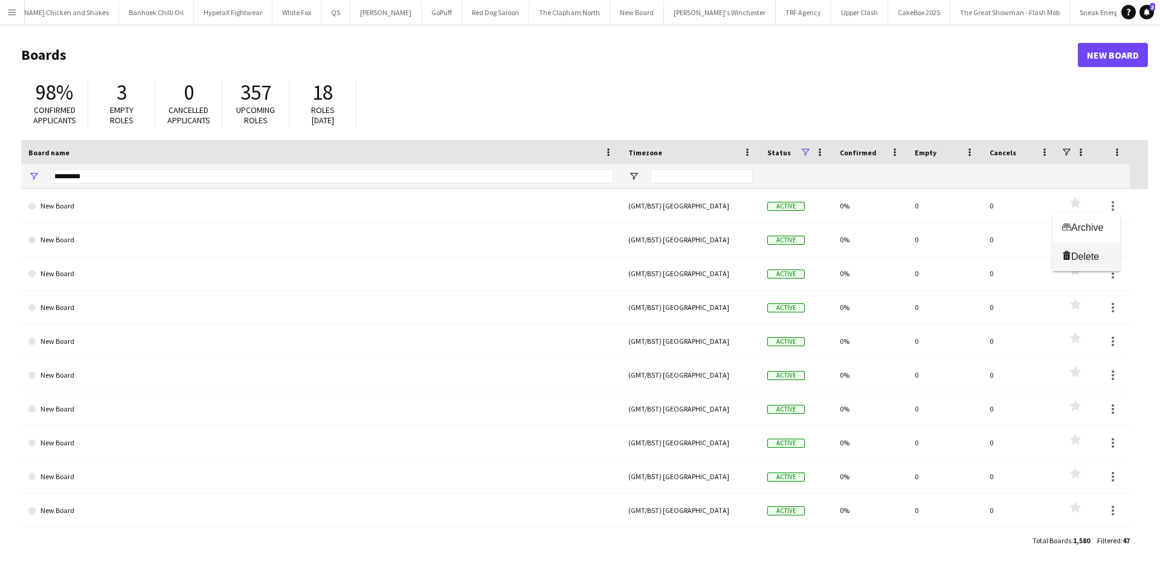
click at [1092, 261] on span "Delete" at bounding box center [1086, 256] width 28 height 10
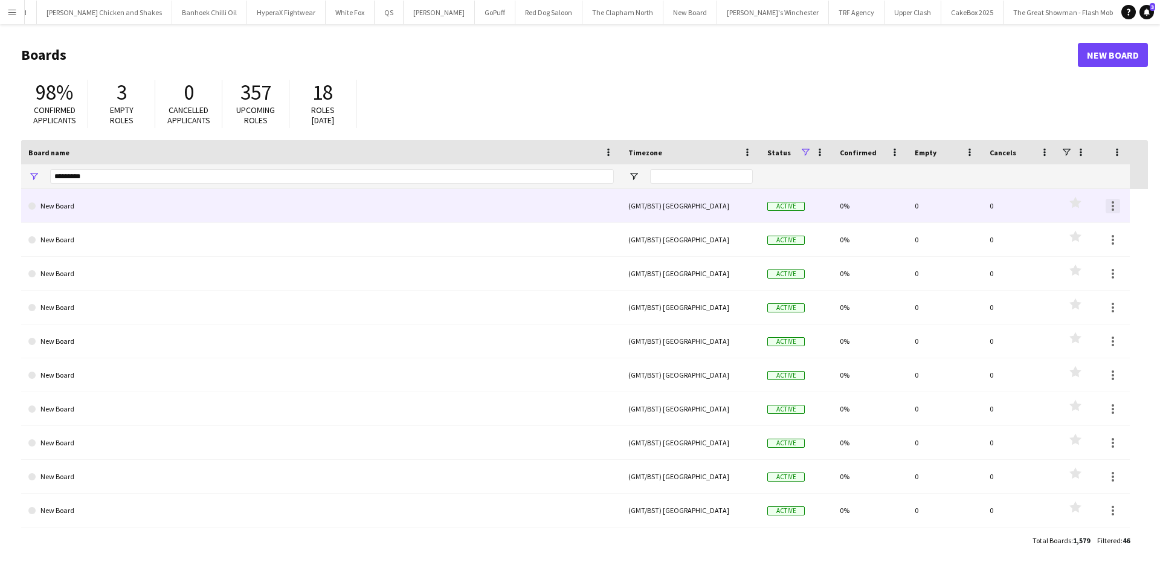
click at [1114, 205] on div at bounding box center [1113, 206] width 15 height 15
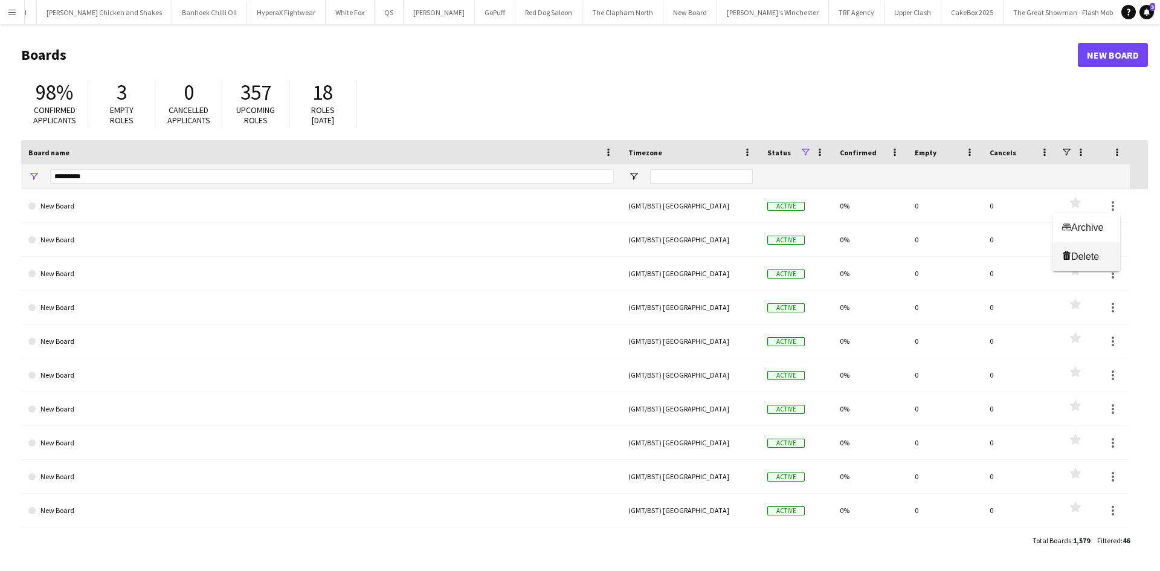
click at [1096, 258] on span "Delete" at bounding box center [1086, 256] width 28 height 10
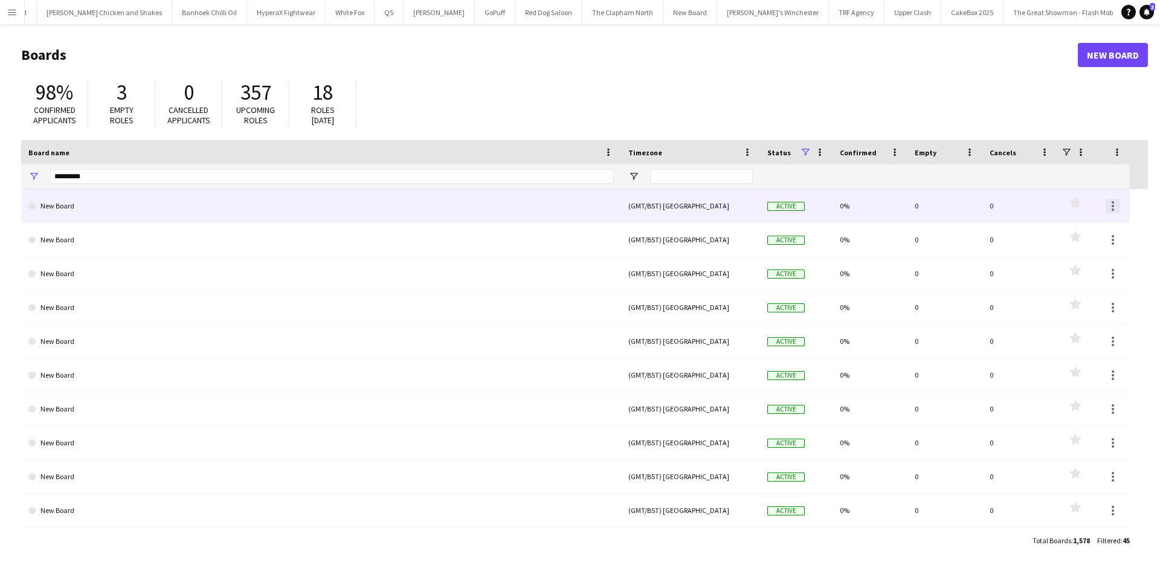
click at [1114, 208] on div at bounding box center [1113, 209] width 2 height 2
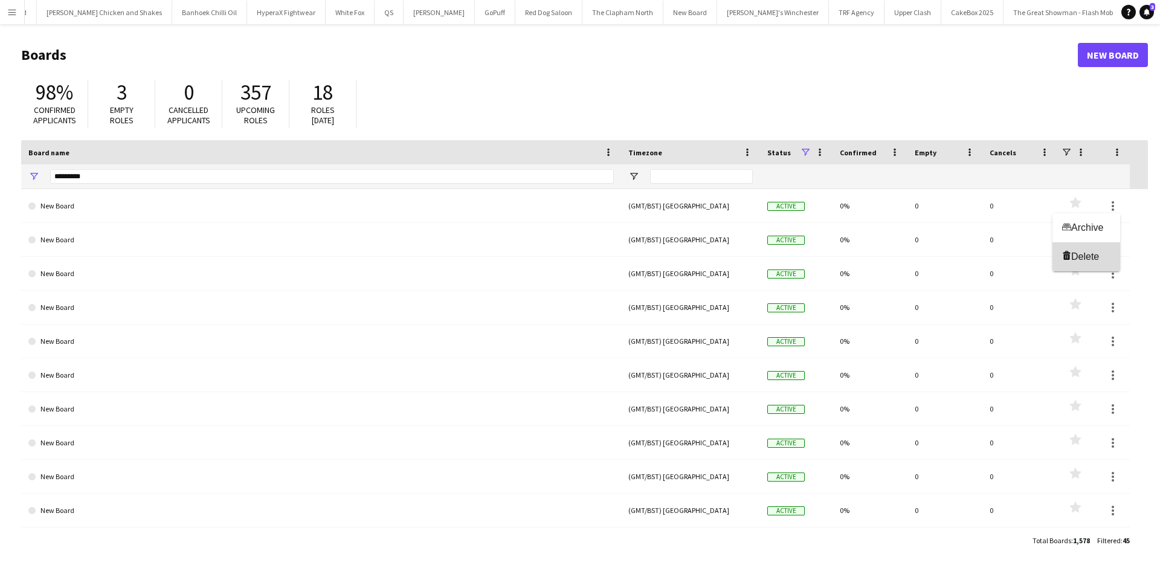
click at [1089, 261] on span "Delete" at bounding box center [1086, 256] width 28 height 10
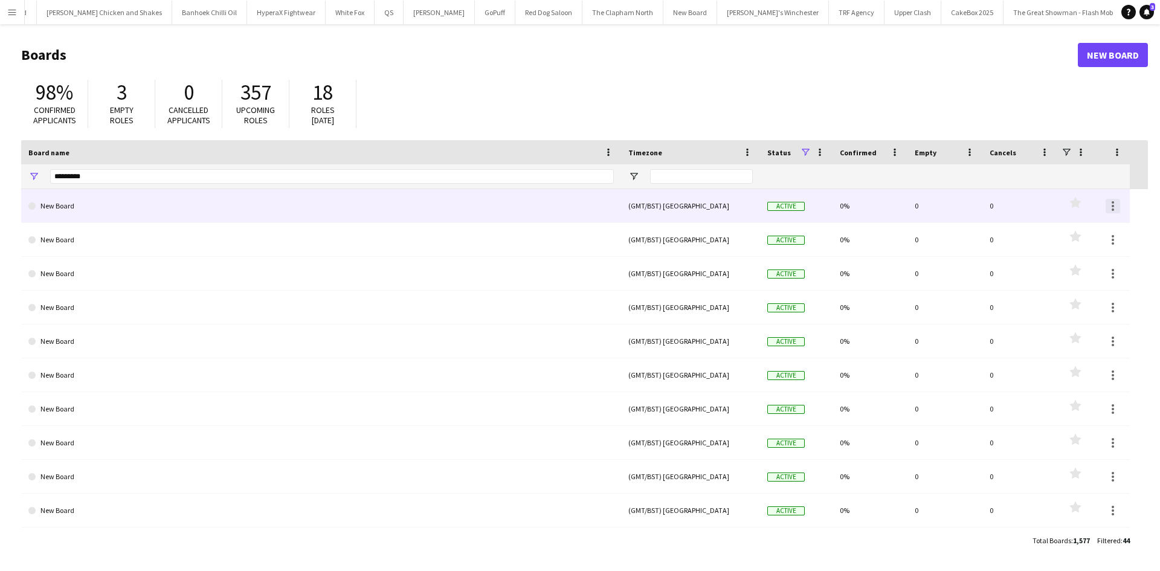
click at [1116, 204] on div at bounding box center [1113, 206] width 15 height 15
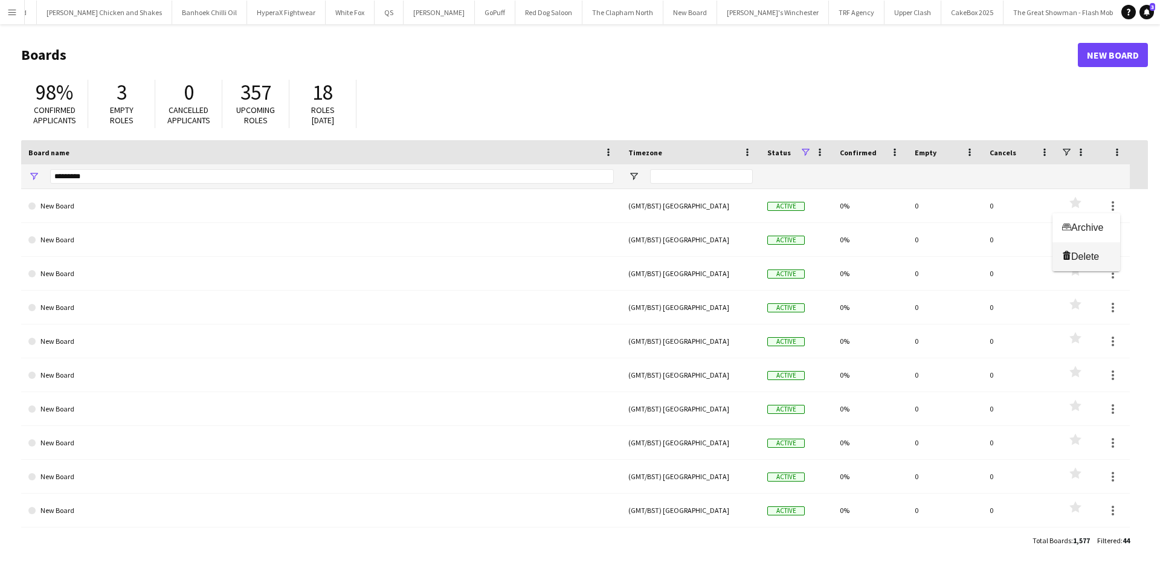
click at [1081, 259] on span "Delete" at bounding box center [1086, 256] width 28 height 10
click at [8, 3] on button "Menu" at bounding box center [12, 12] width 24 height 24
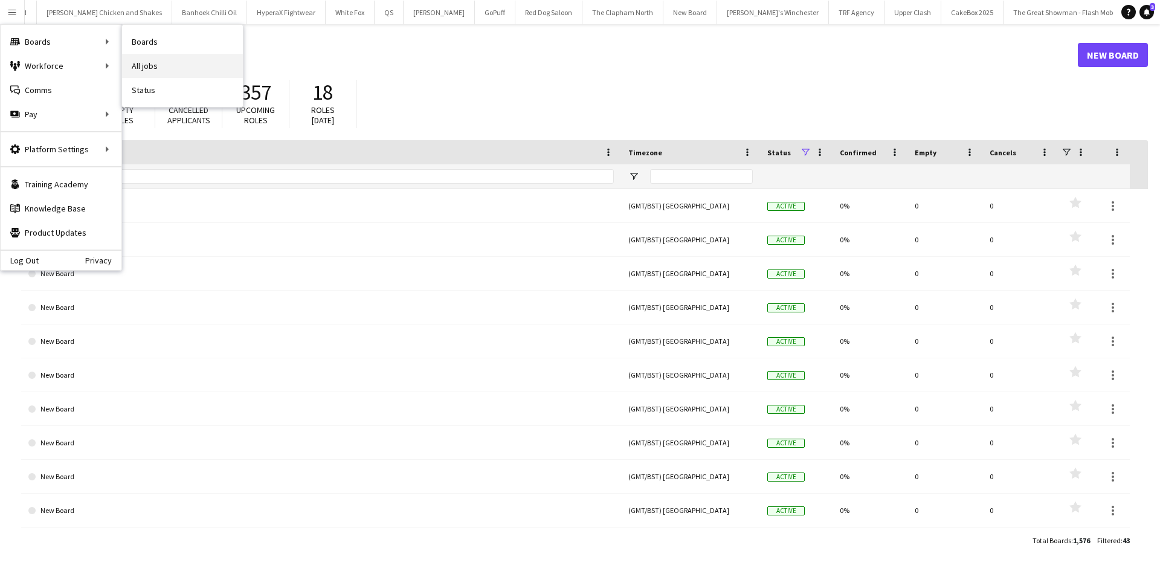
click at [171, 67] on link "All jobs" at bounding box center [182, 66] width 121 height 24
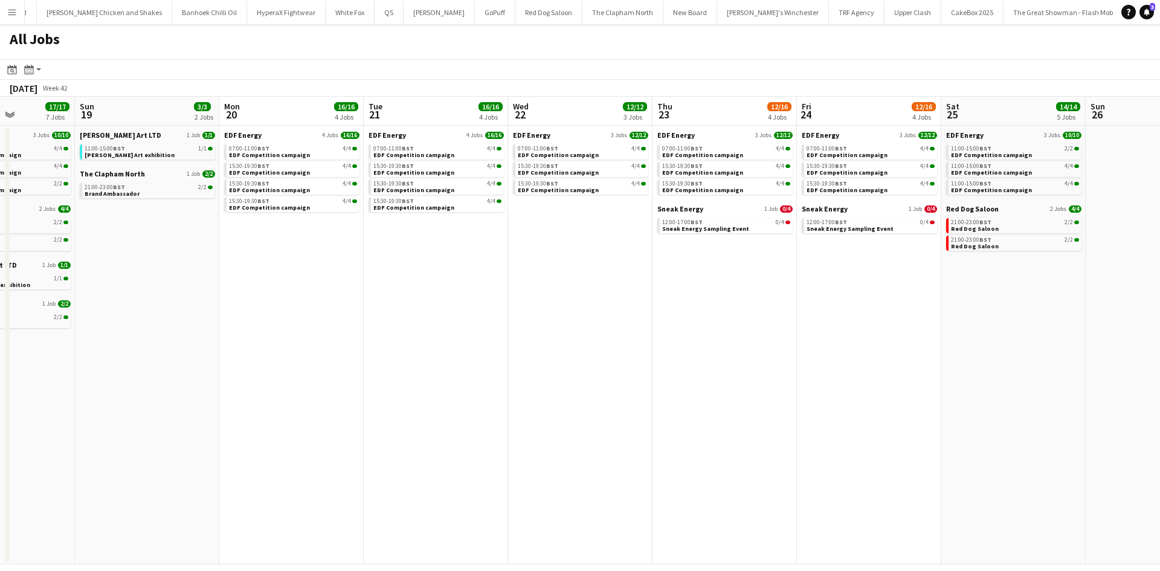
scroll to position [0, 503]
click at [674, 211] on span "Sneak Energy" at bounding box center [680, 208] width 46 height 9
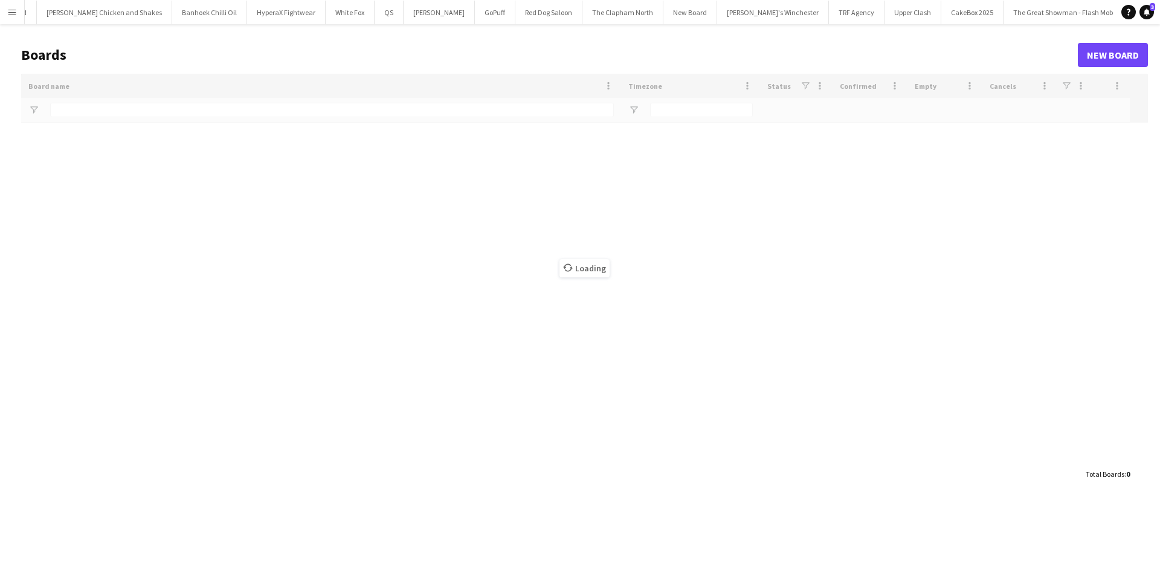
click at [22, 22] on button "Menu" at bounding box center [12, 12] width 24 height 24
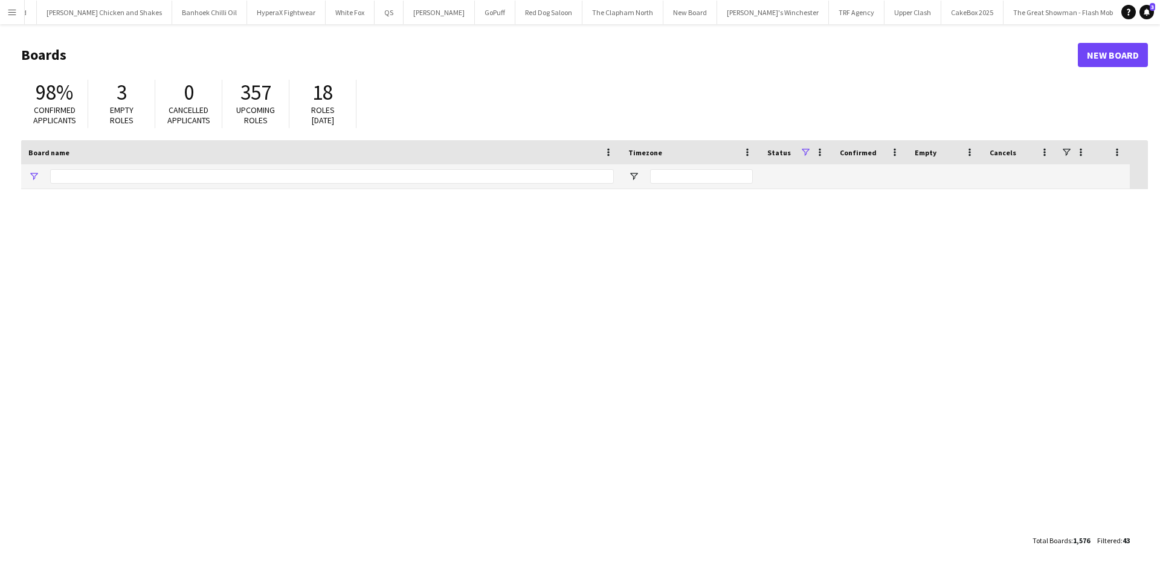
type input "*********"
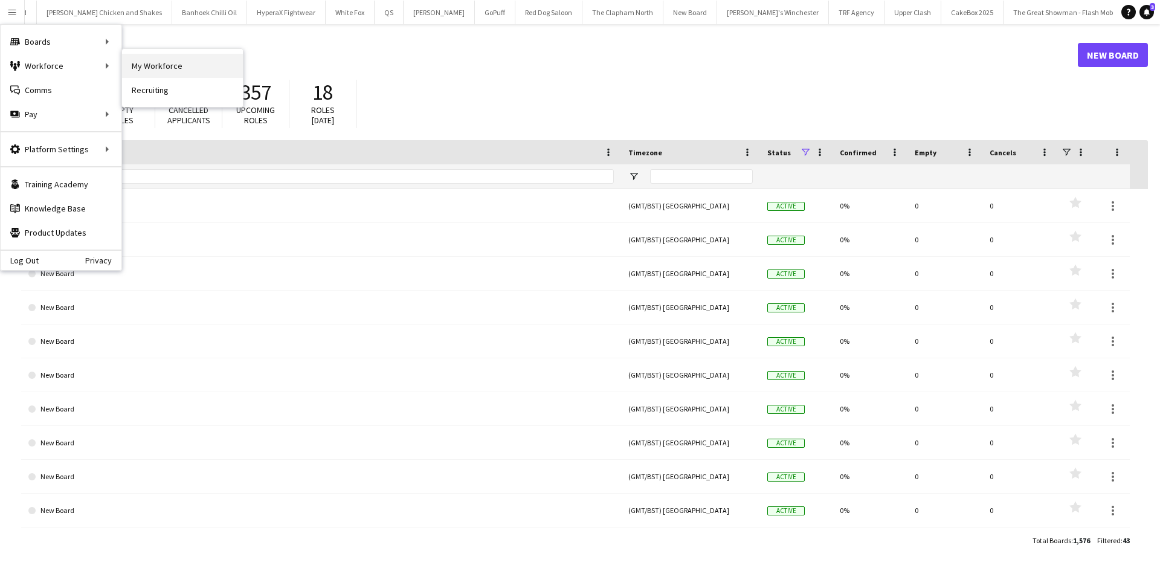
click at [151, 65] on link "My Workforce" at bounding box center [182, 66] width 121 height 24
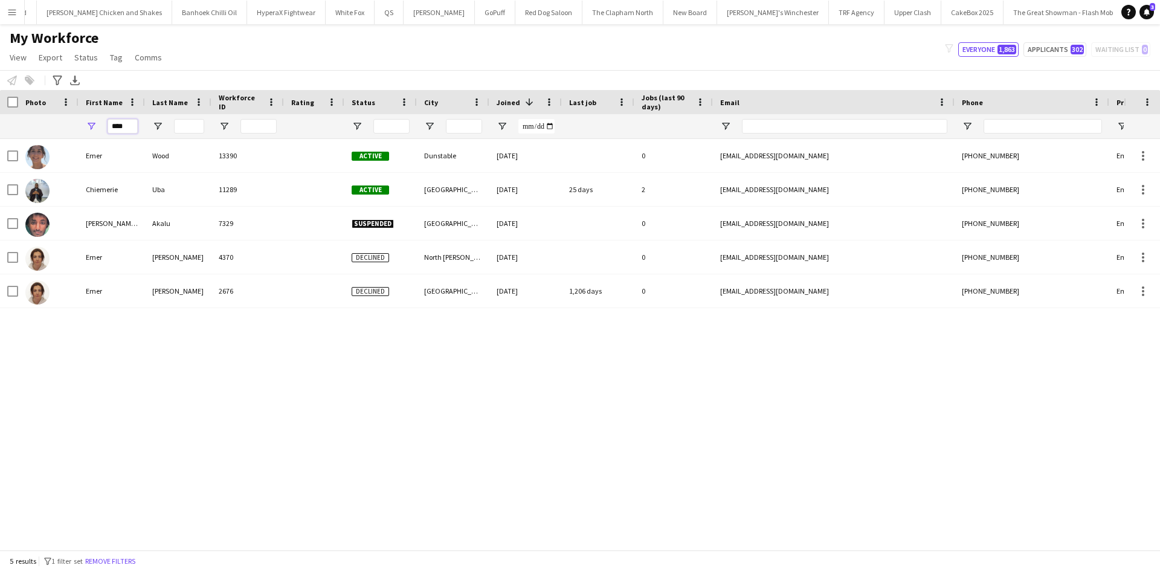
drag, startPoint x: 130, startPoint y: 128, endPoint x: 63, endPoint y: 131, distance: 67.2
click at [63, 131] on div "****" at bounding box center [655, 126] width 1310 height 24
click at [120, 130] on input "First Name Filter Input" at bounding box center [123, 126] width 30 height 15
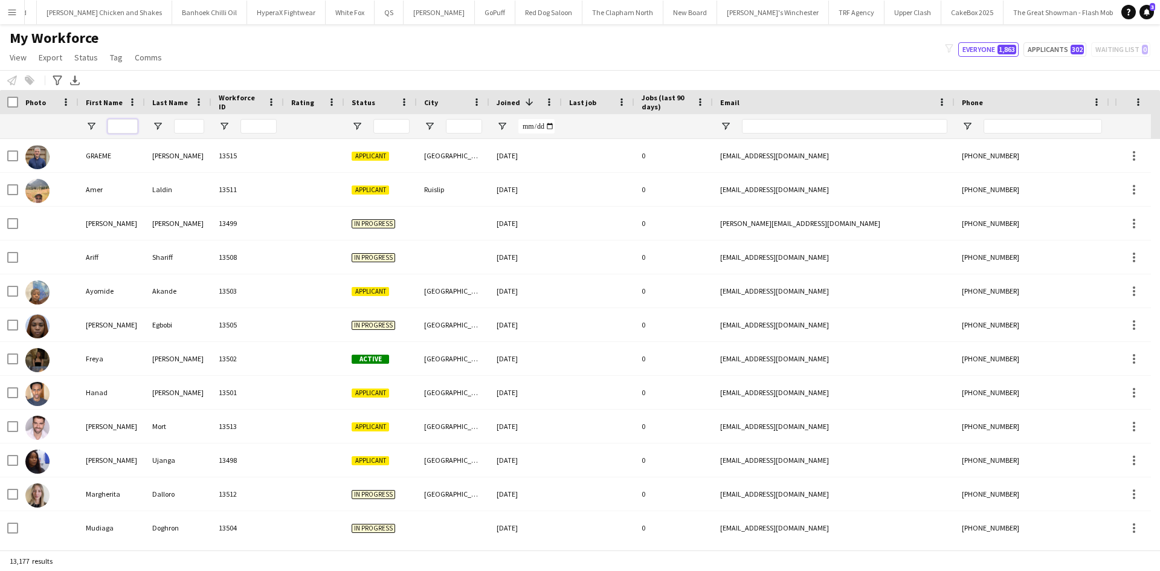
click at [127, 124] on input "First Name Filter Input" at bounding box center [123, 126] width 30 height 15
click at [464, 124] on input "City Filter Input" at bounding box center [464, 126] width 36 height 15
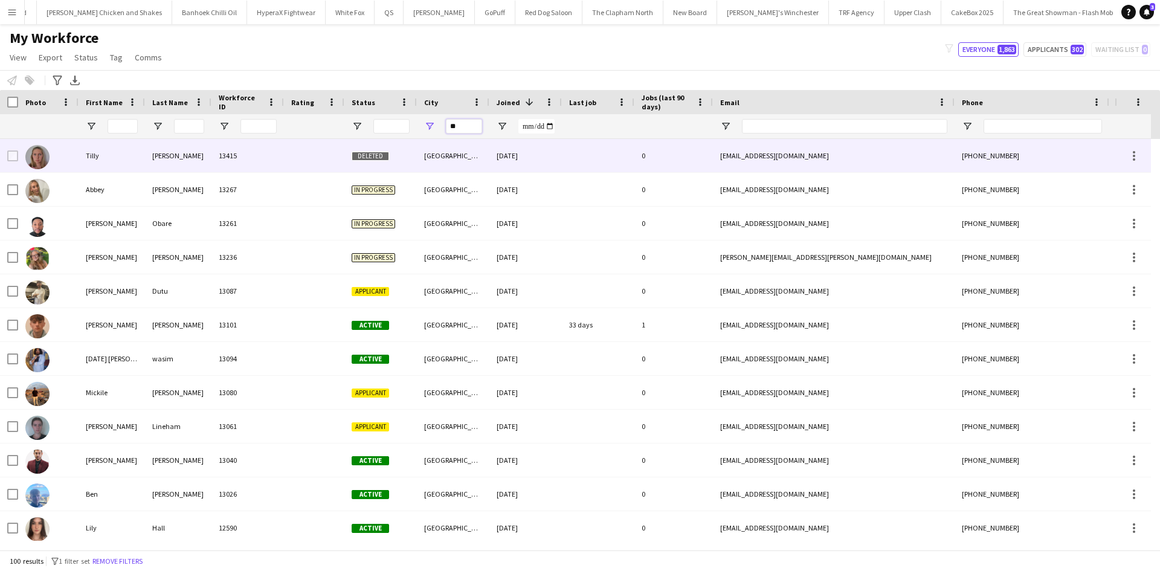
type input "*"
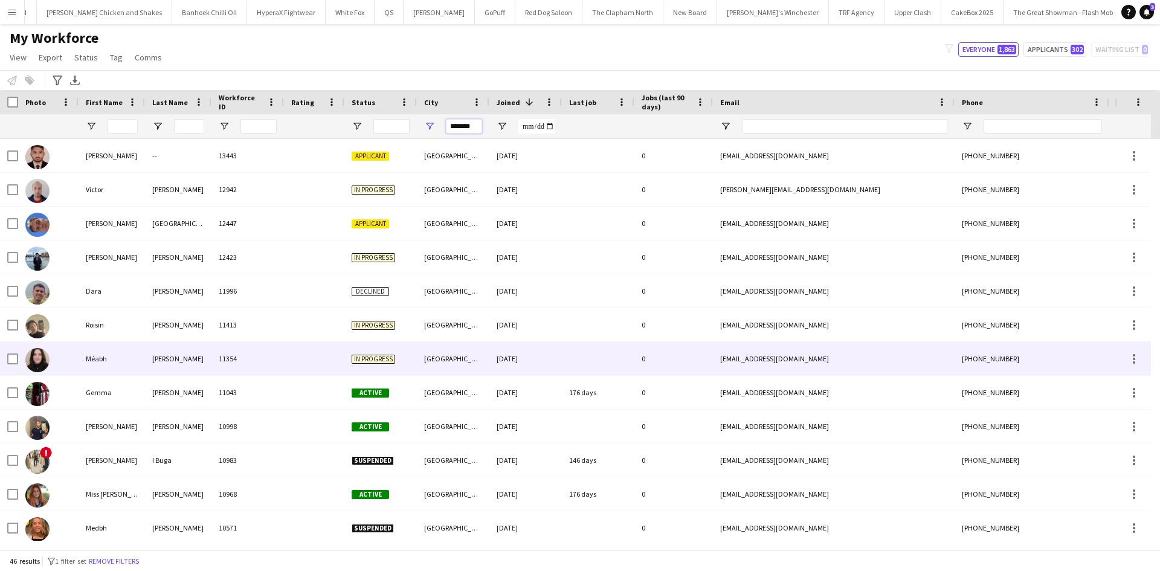
type input "*******"
click at [502, 347] on div "08-05-2025" at bounding box center [526, 358] width 73 height 33
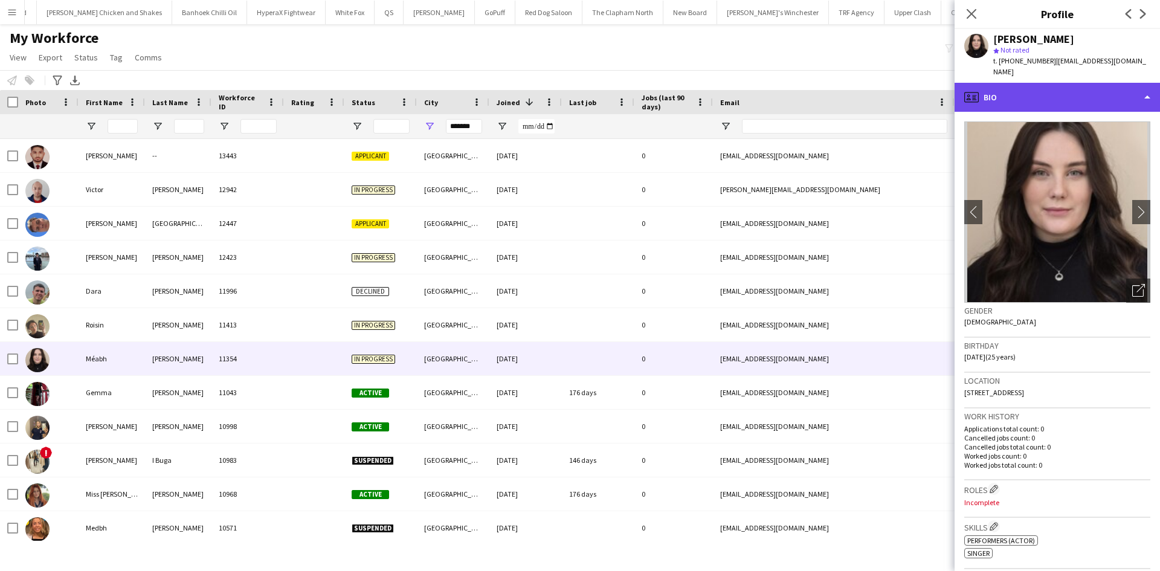
click at [984, 83] on div "profile Bio" at bounding box center [1057, 97] width 205 height 29
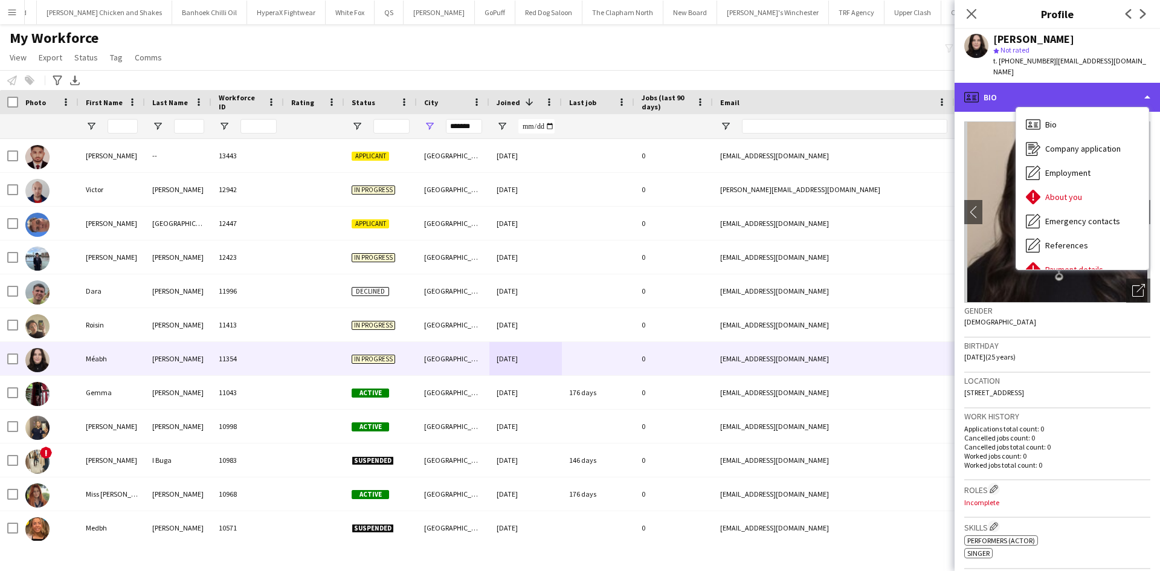
click at [1114, 83] on div "profile Bio" at bounding box center [1057, 97] width 205 height 29
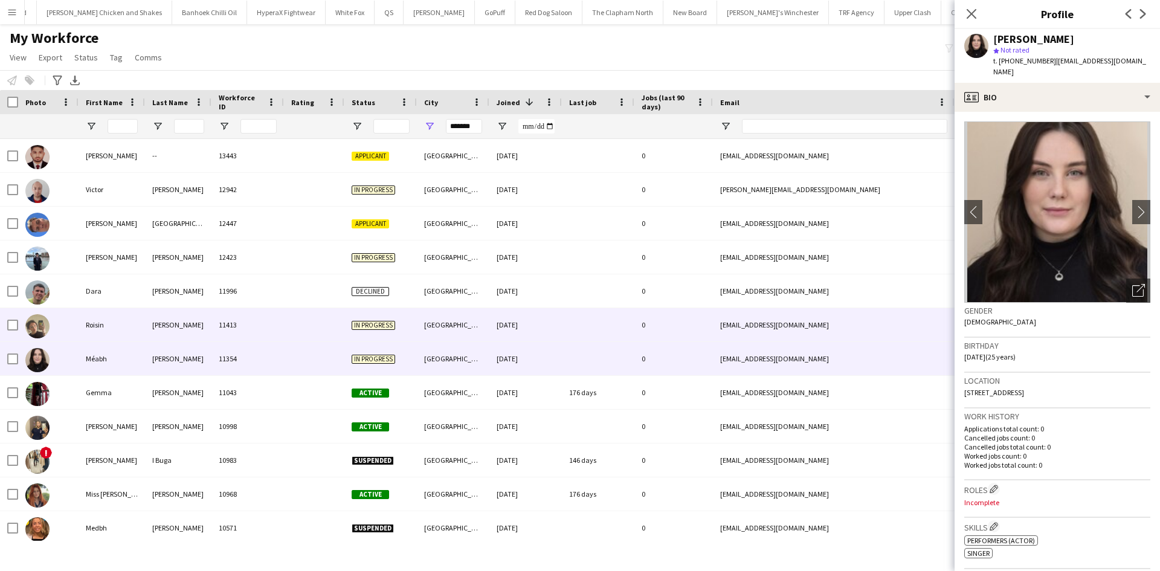
click at [401, 329] on div "In progress" at bounding box center [380, 324] width 73 height 33
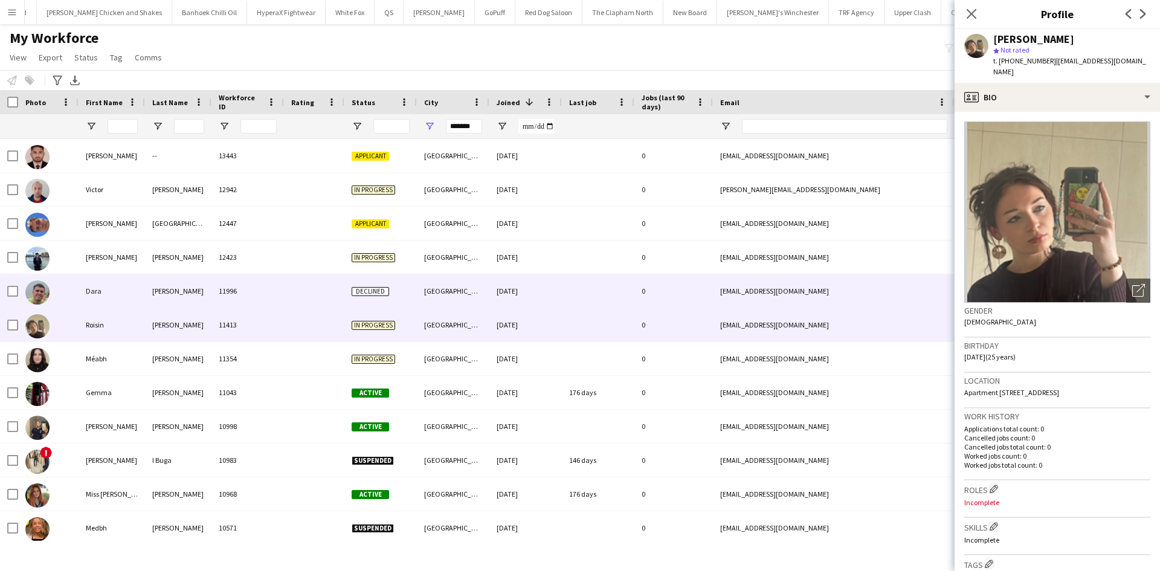
click at [439, 277] on div "Belfast" at bounding box center [453, 290] width 73 height 33
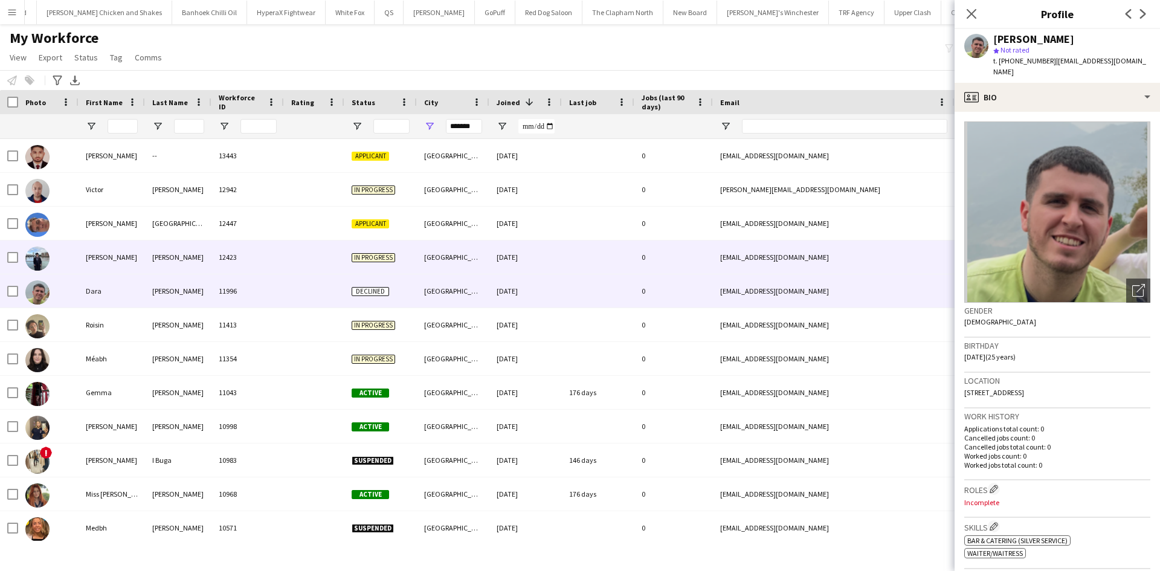
click at [496, 257] on div "14-07-2025" at bounding box center [526, 257] width 73 height 33
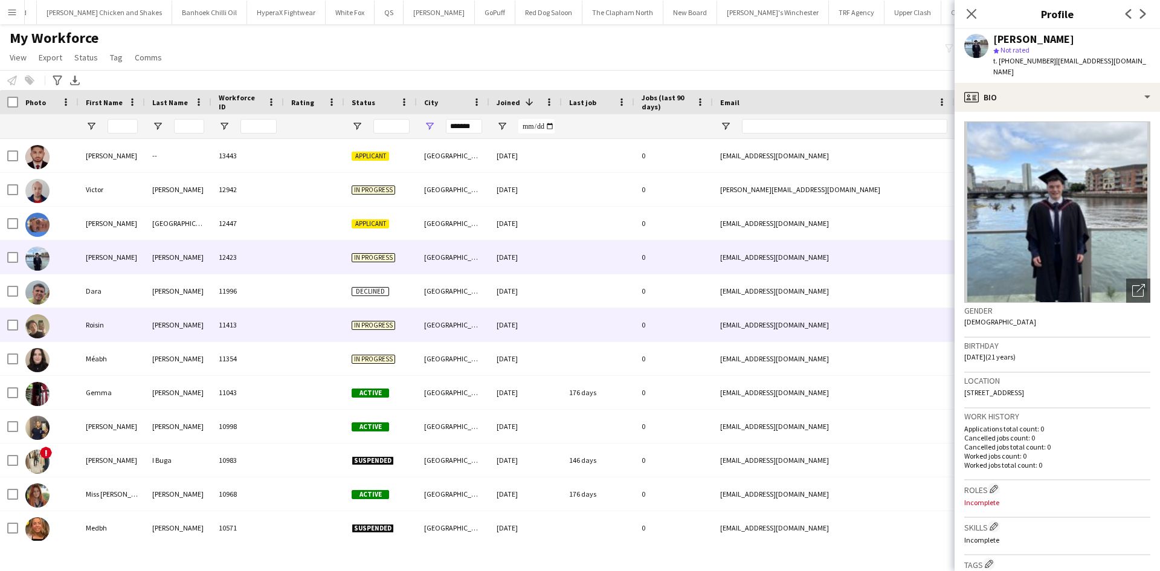
click at [460, 334] on div "Belfast" at bounding box center [453, 324] width 73 height 33
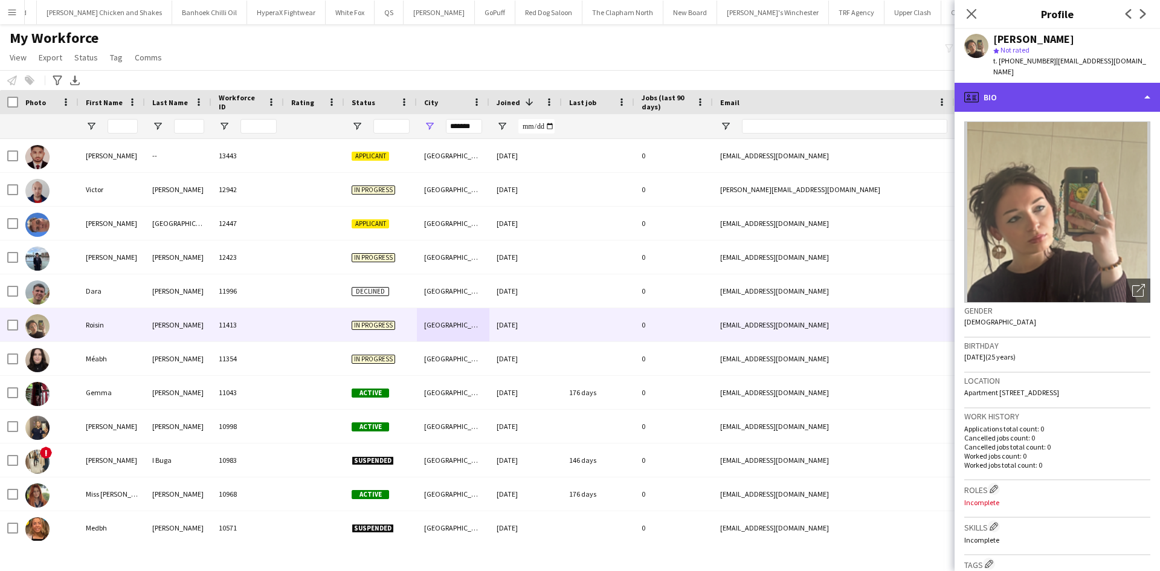
click at [1035, 83] on div "profile Bio" at bounding box center [1057, 97] width 205 height 29
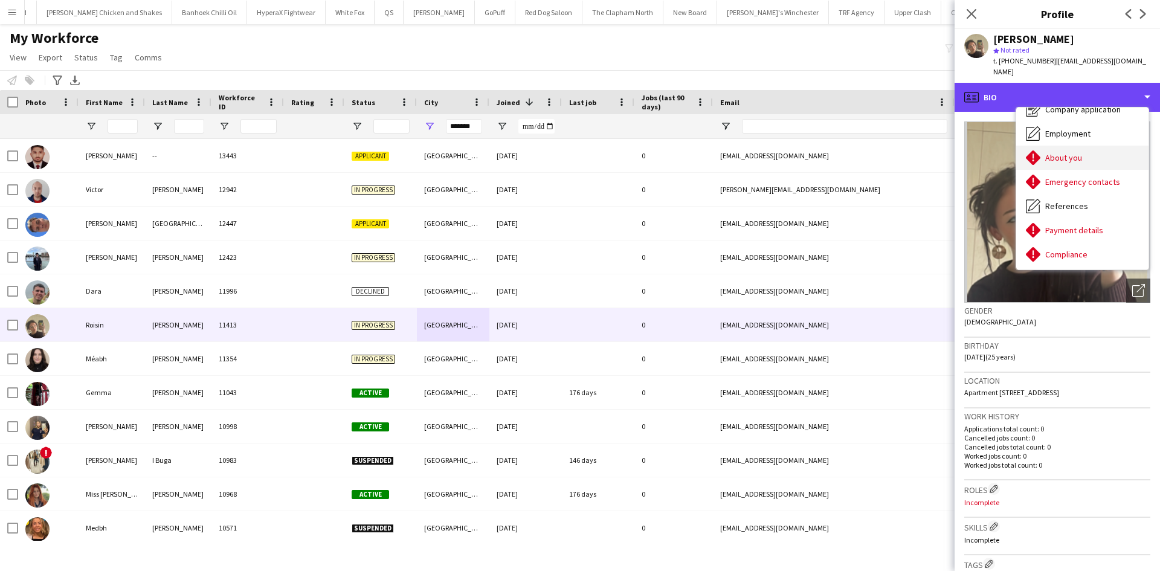
scroll to position [40, 0]
click at [990, 92] on div "profile Bio" at bounding box center [1057, 97] width 205 height 29
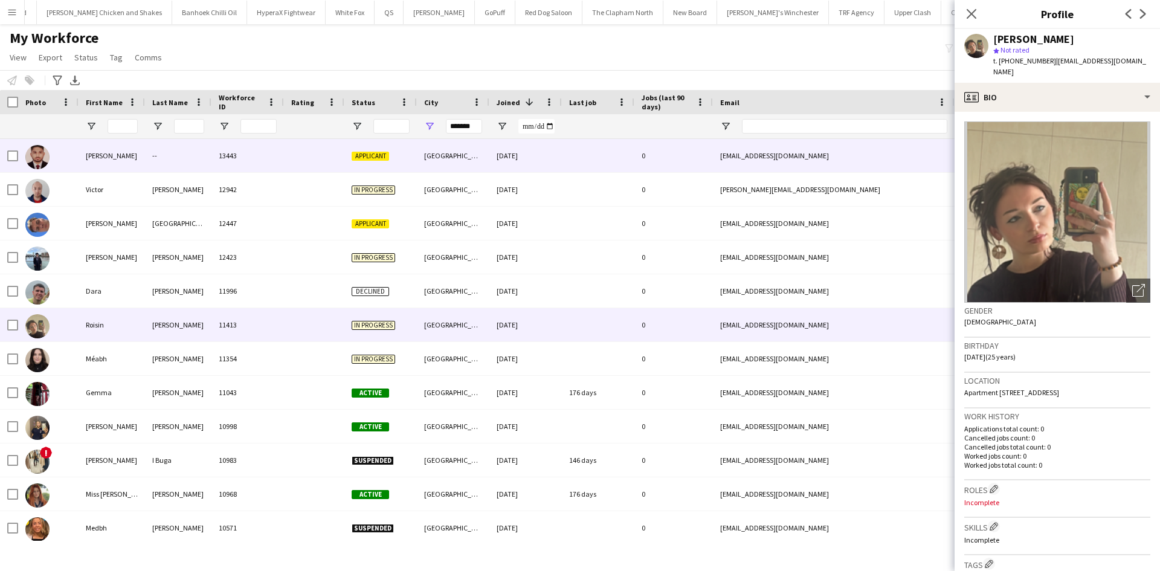
click at [451, 153] on div "Belfast" at bounding box center [453, 155] width 73 height 33
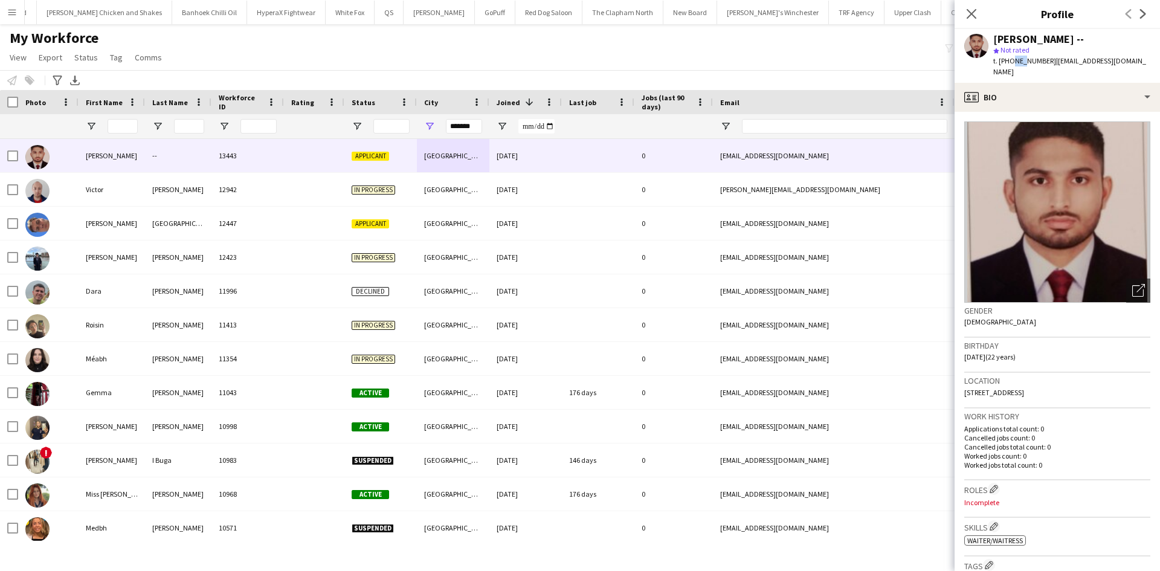
drag, startPoint x: 1010, startPoint y: 62, endPoint x: 1023, endPoint y: 62, distance: 12.1
click at [1023, 62] on span "t. +447482398879" at bounding box center [1025, 60] width 63 height 9
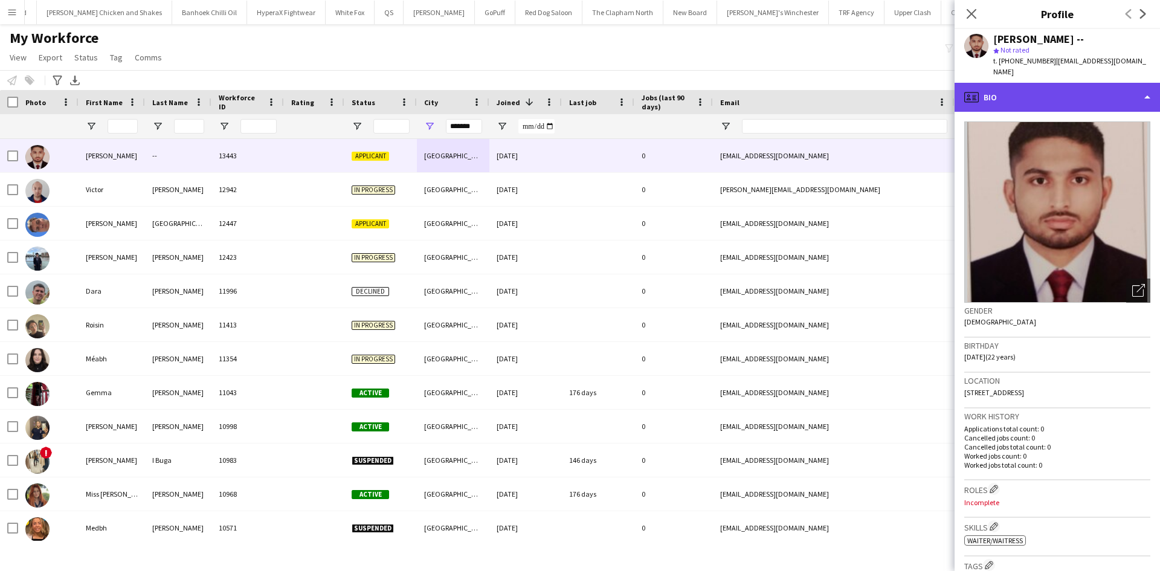
click at [1026, 106] on div "profile Bio" at bounding box center [1057, 97] width 205 height 29
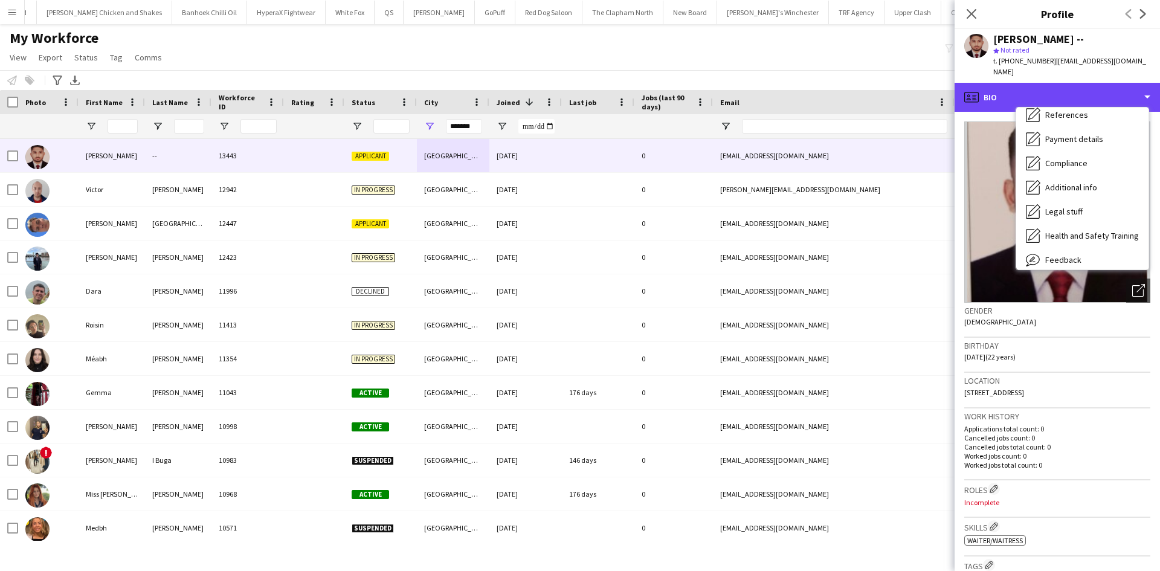
scroll to position [131, 0]
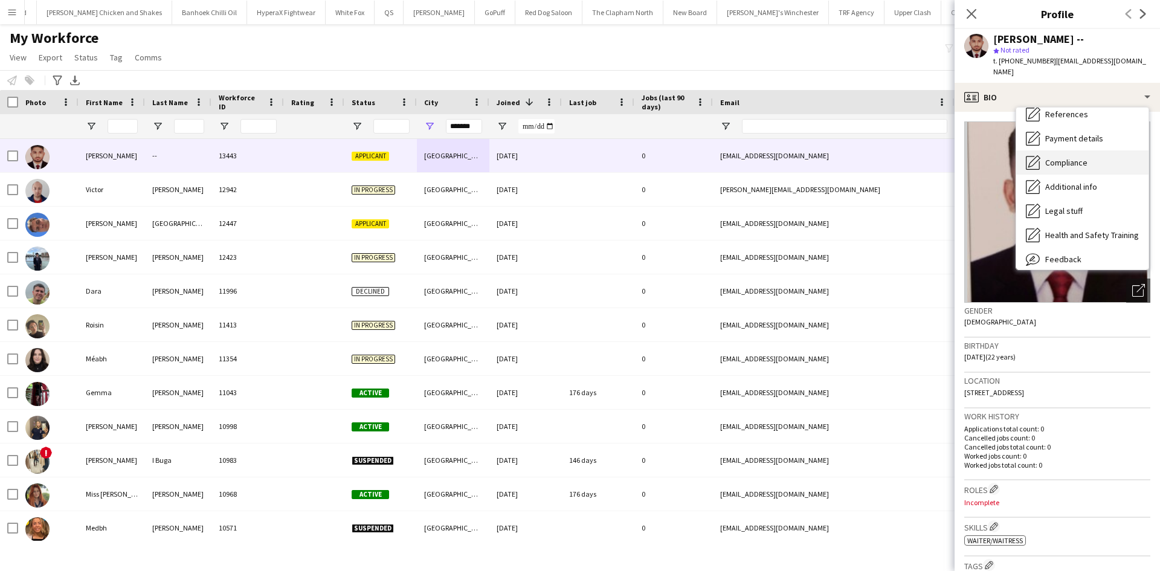
click at [1068, 162] on span "Compliance" at bounding box center [1067, 162] width 42 height 11
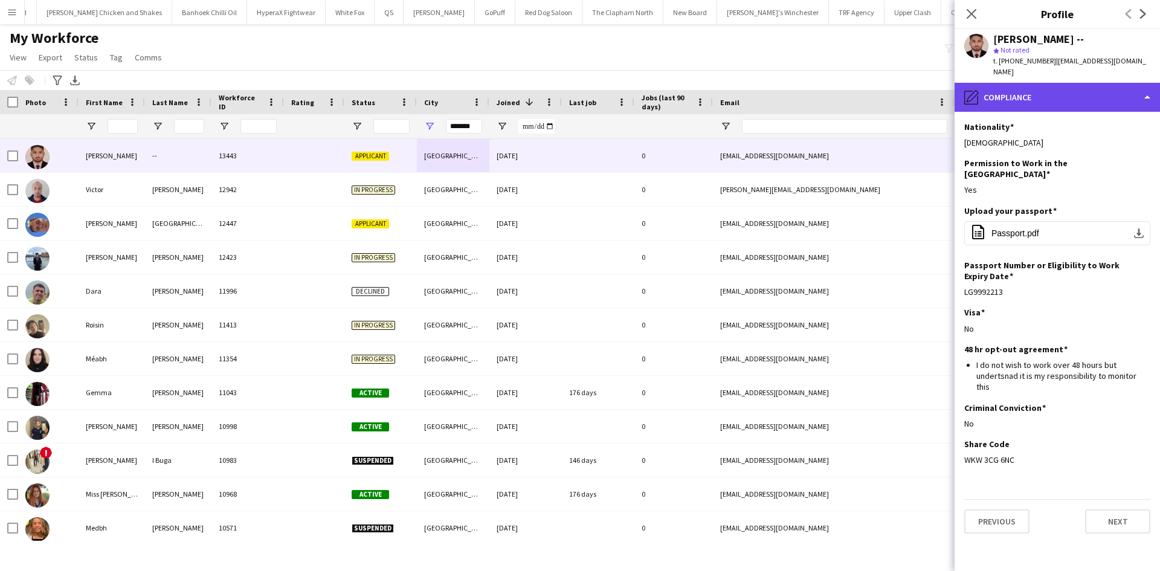
click at [1063, 99] on div "pencil4 Compliance" at bounding box center [1057, 97] width 205 height 29
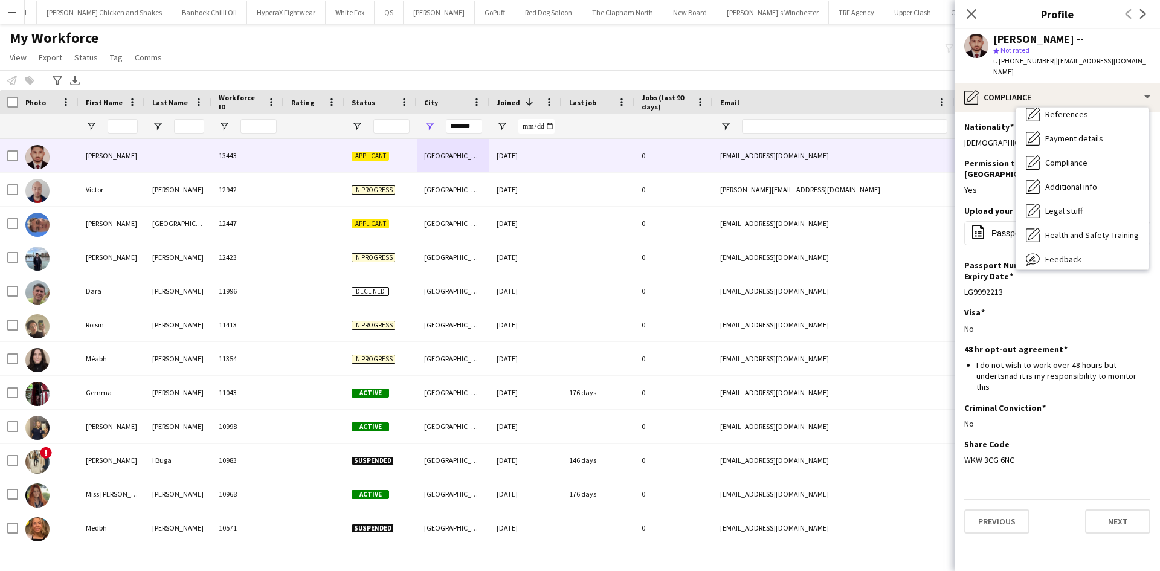
click at [1015, 64] on span "t. +447482398879" at bounding box center [1025, 60] width 63 height 9
drag, startPoint x: 1010, startPoint y: 59, endPoint x: 1025, endPoint y: 63, distance: 15.7
click at [1025, 63] on span "t. +447482398879" at bounding box center [1025, 60] width 63 height 9
click at [972, 11] on icon "Close pop-in" at bounding box center [971, 13] width 11 height 11
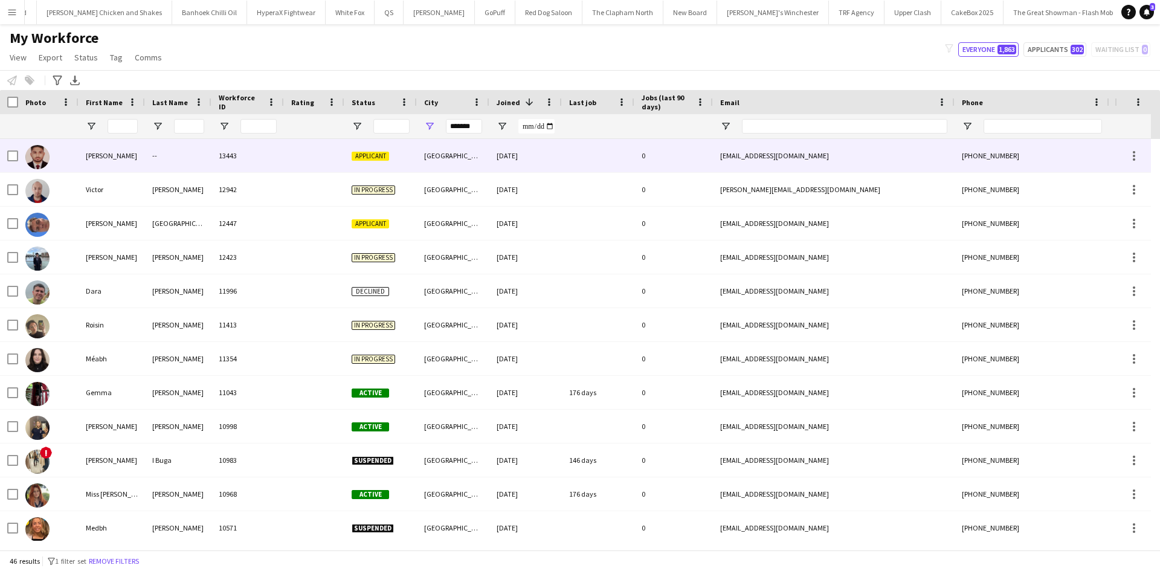
click at [216, 155] on div "13443" at bounding box center [248, 155] width 73 height 33
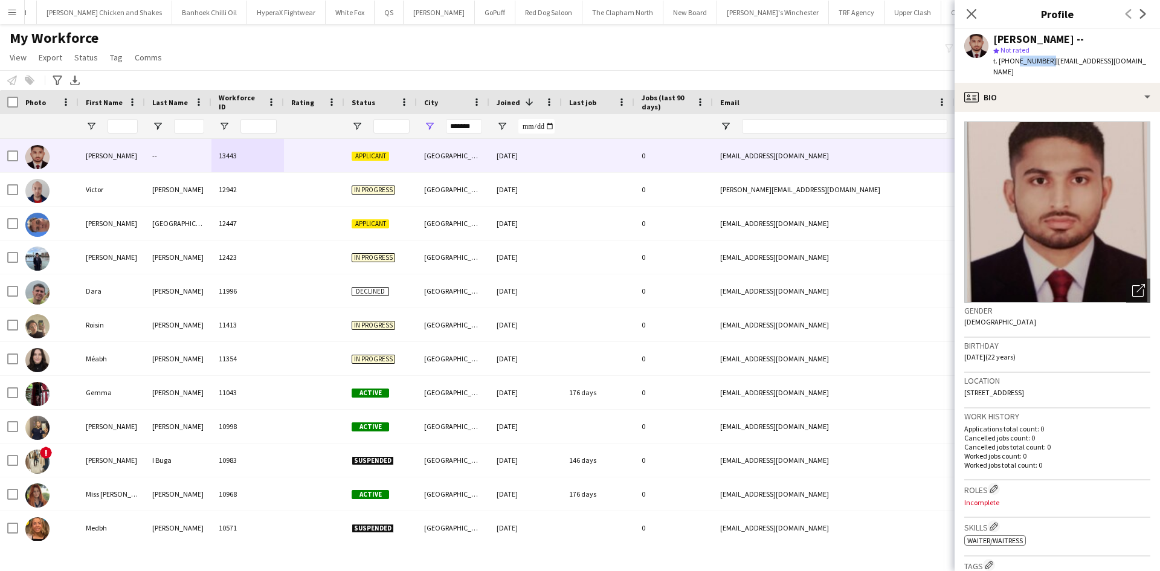
drag, startPoint x: 1012, startPoint y: 61, endPoint x: 1045, endPoint y: 66, distance: 33.0
click at [1045, 66] on div "t. +447482398879 | abdullahrashid562334@gmail.com" at bounding box center [1072, 67] width 157 height 22
click at [1000, 64] on span "t. +447482398879" at bounding box center [1025, 60] width 63 height 9
drag, startPoint x: 1009, startPoint y: 60, endPoint x: 1046, endPoint y: 61, distance: 37.5
click at [1046, 61] on span "t. +447482398879" at bounding box center [1025, 60] width 63 height 9
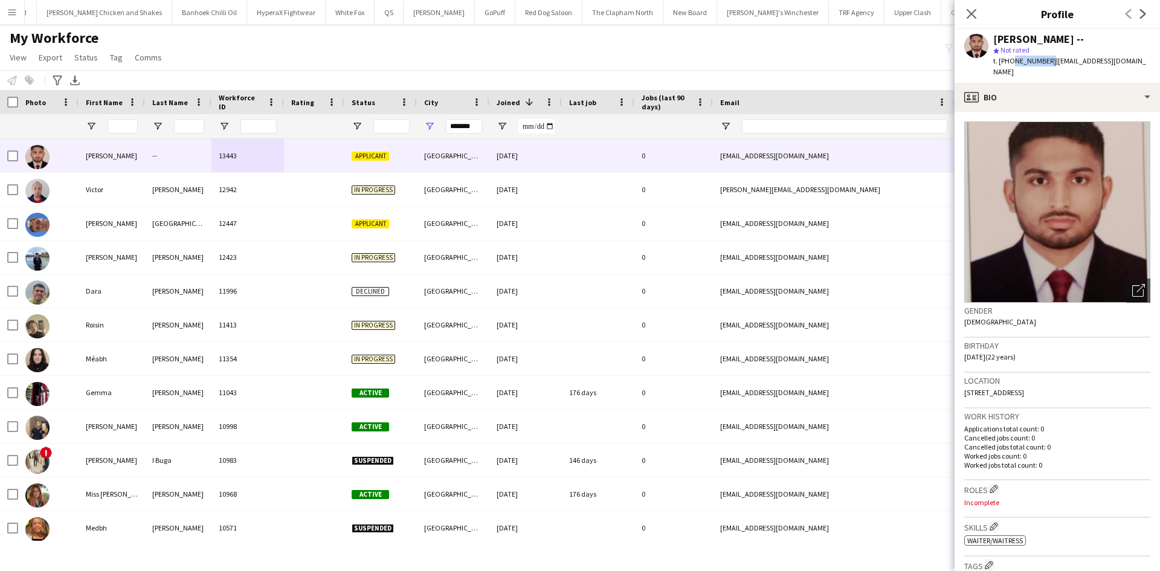
copy span "7482398879"
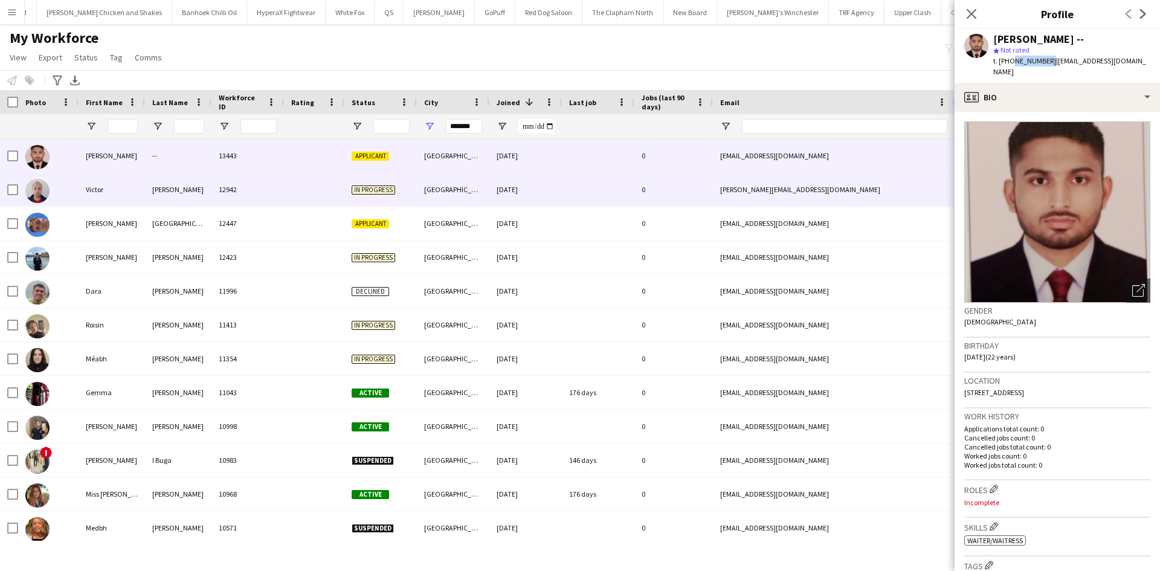
click at [427, 190] on div "Belfast" at bounding box center [453, 189] width 73 height 33
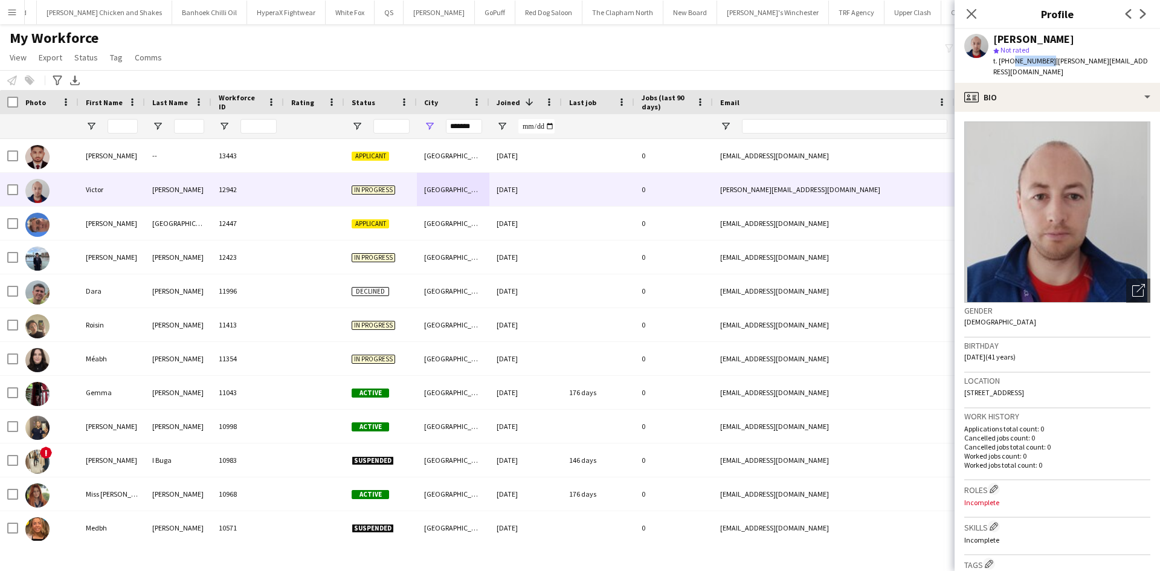
drag, startPoint x: 1010, startPoint y: 57, endPoint x: 1047, endPoint y: 62, distance: 36.5
click at [1047, 62] on span "t. +447834762633" at bounding box center [1025, 60] width 63 height 9
copy span "7834762633"
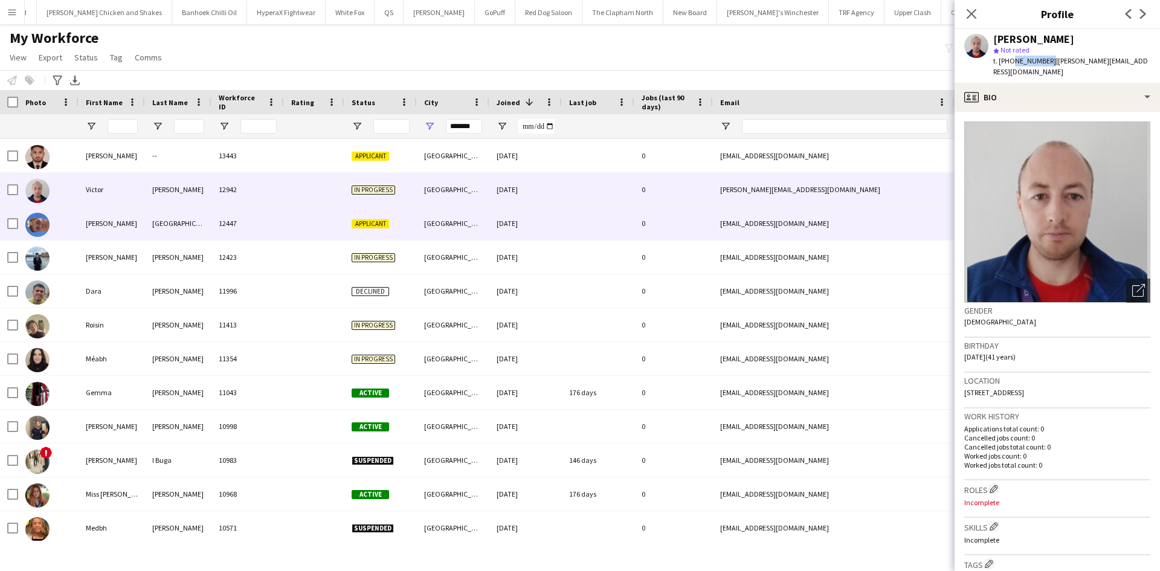
click at [342, 230] on div at bounding box center [314, 223] width 60 height 33
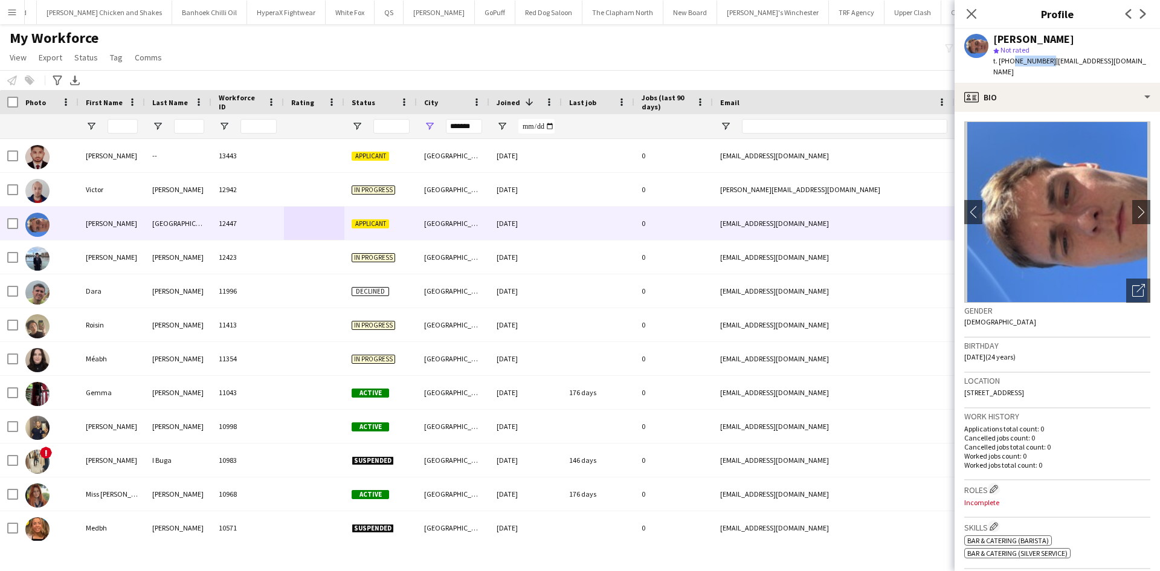
drag, startPoint x: 1010, startPoint y: 60, endPoint x: 1047, endPoint y: 60, distance: 36.9
click at [1047, 60] on span "t. +447447096839" at bounding box center [1025, 60] width 63 height 9
copy span "7447096839"
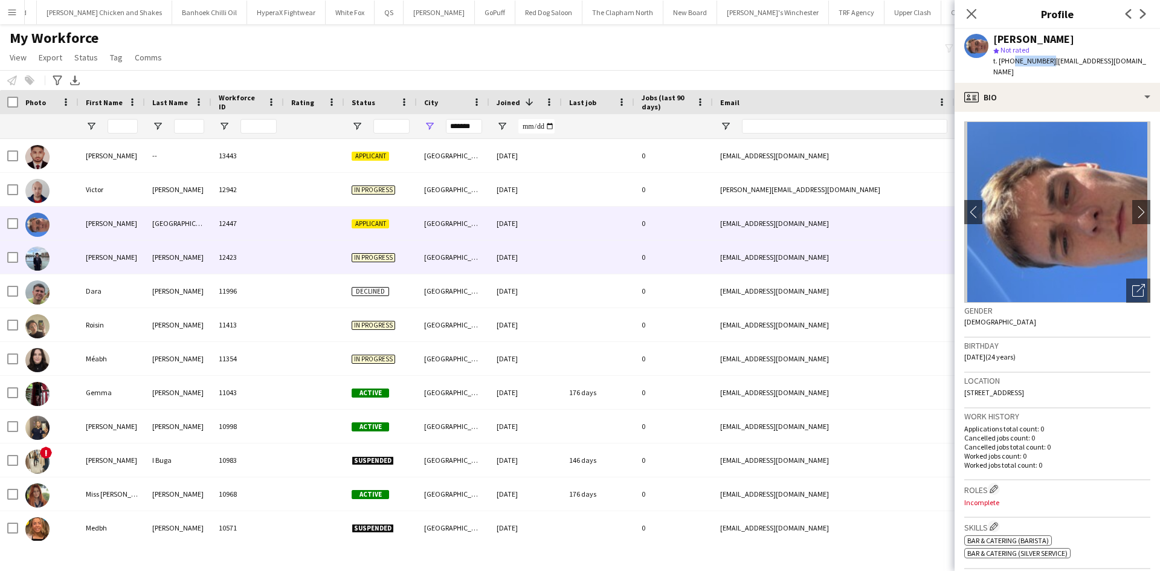
click at [375, 262] on span "In progress" at bounding box center [374, 257] width 44 height 9
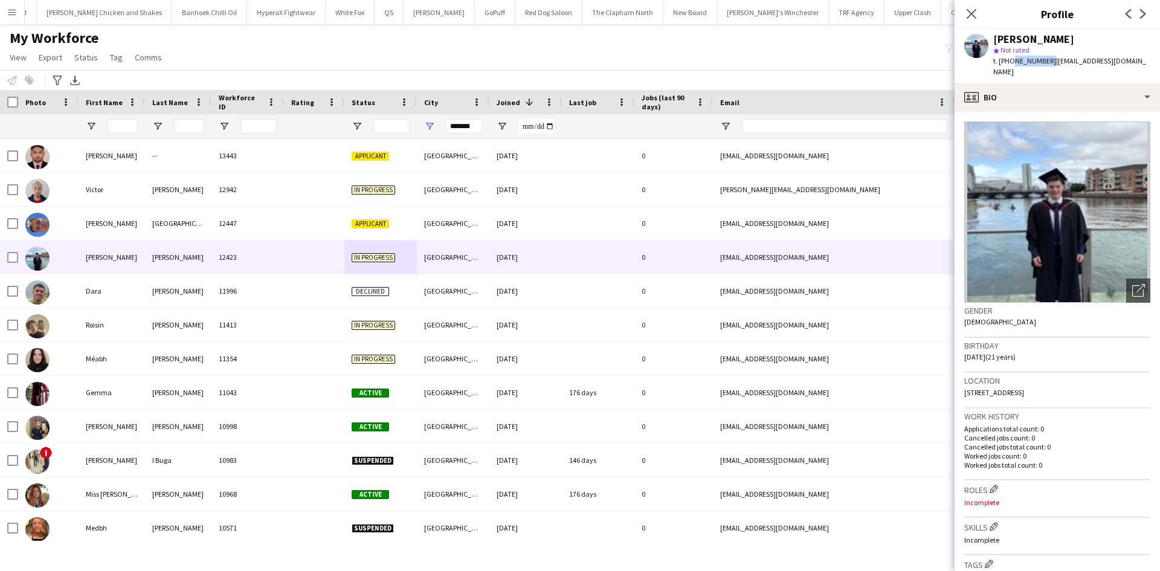
drag, startPoint x: 1010, startPoint y: 59, endPoint x: 1047, endPoint y: 62, distance: 36.9
click at [1047, 62] on span "t. +447943686187" at bounding box center [1025, 60] width 63 height 9
copy span "7943686187"
click at [115, 122] on input "First Name Filter Input" at bounding box center [123, 126] width 30 height 15
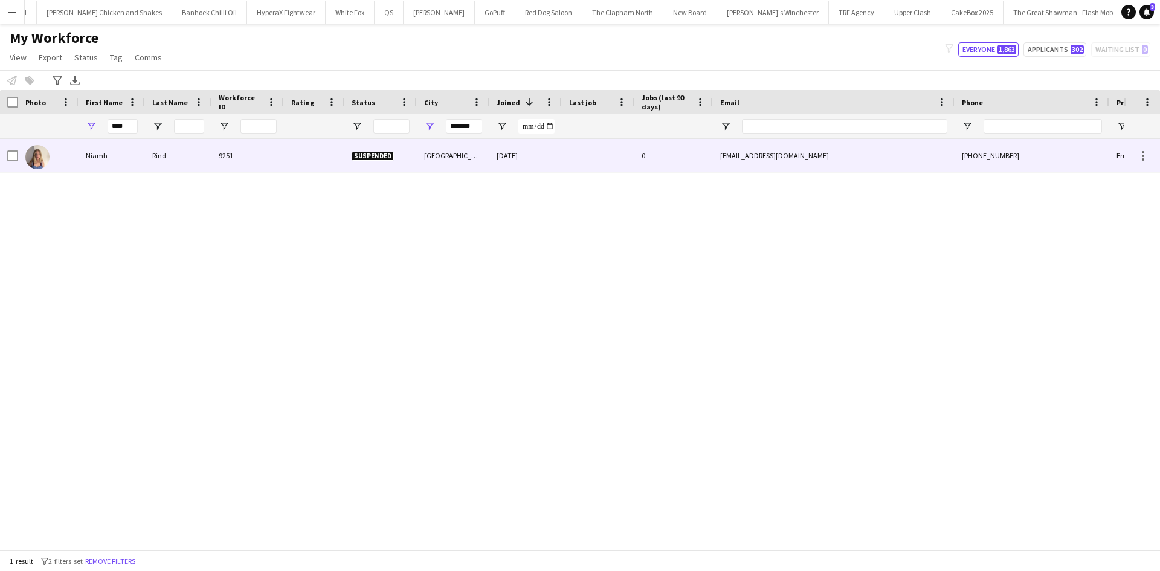
click at [95, 157] on div "Niamh" at bounding box center [112, 155] width 66 height 33
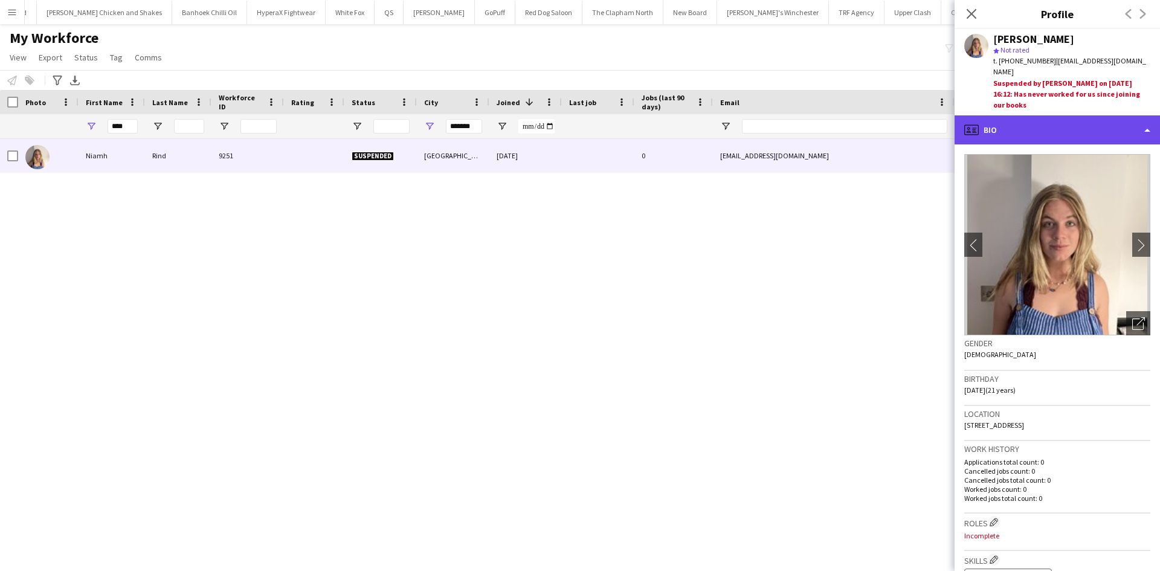
click at [1062, 115] on div "profile Bio" at bounding box center [1057, 129] width 205 height 29
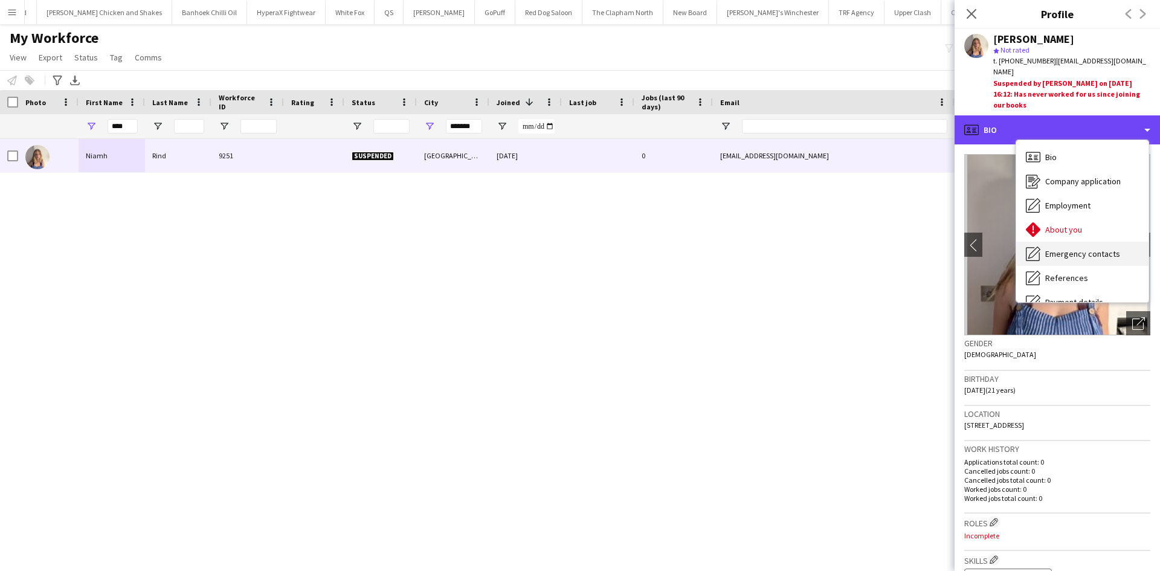
scroll to position [162, 0]
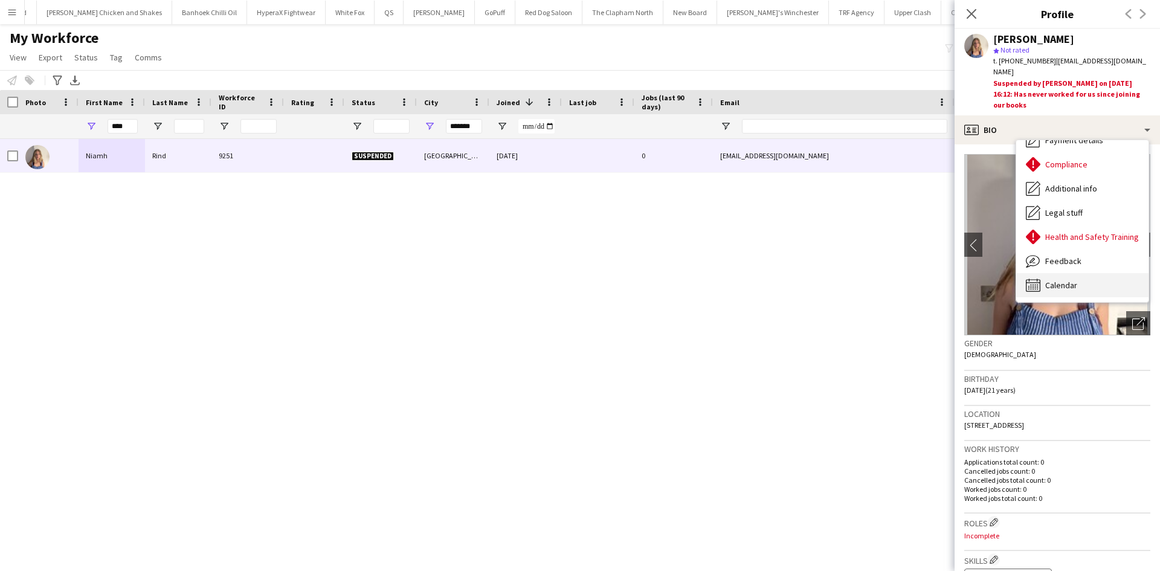
click at [1064, 280] on span "Calendar" at bounding box center [1062, 285] width 32 height 11
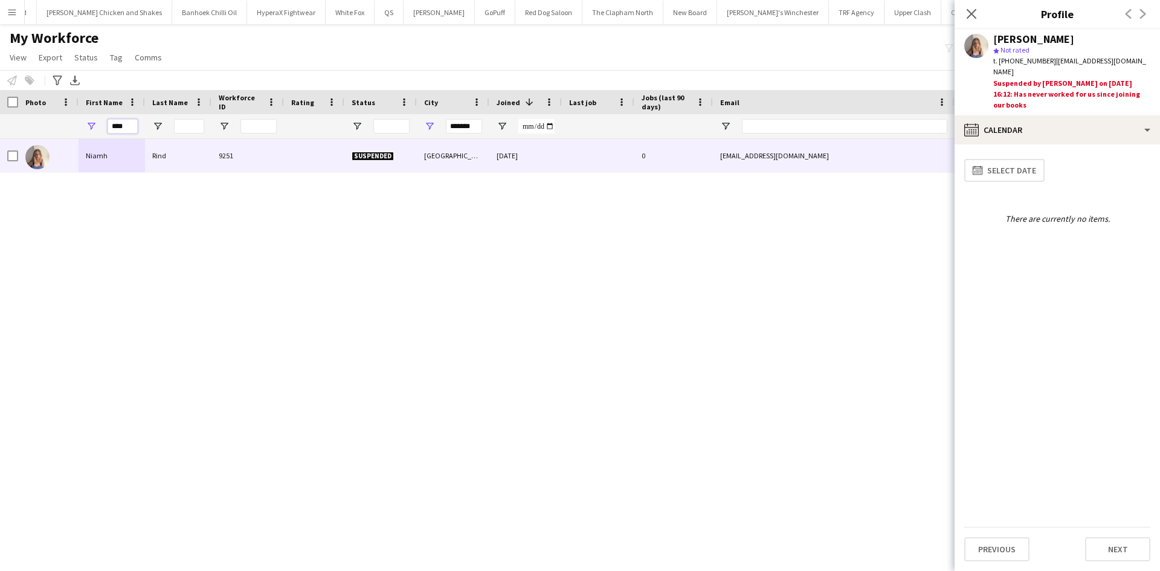
drag, startPoint x: 128, startPoint y: 126, endPoint x: 55, endPoint y: 125, distance: 72.5
click at [55, 125] on div "****" at bounding box center [655, 126] width 1310 height 24
type input "*"
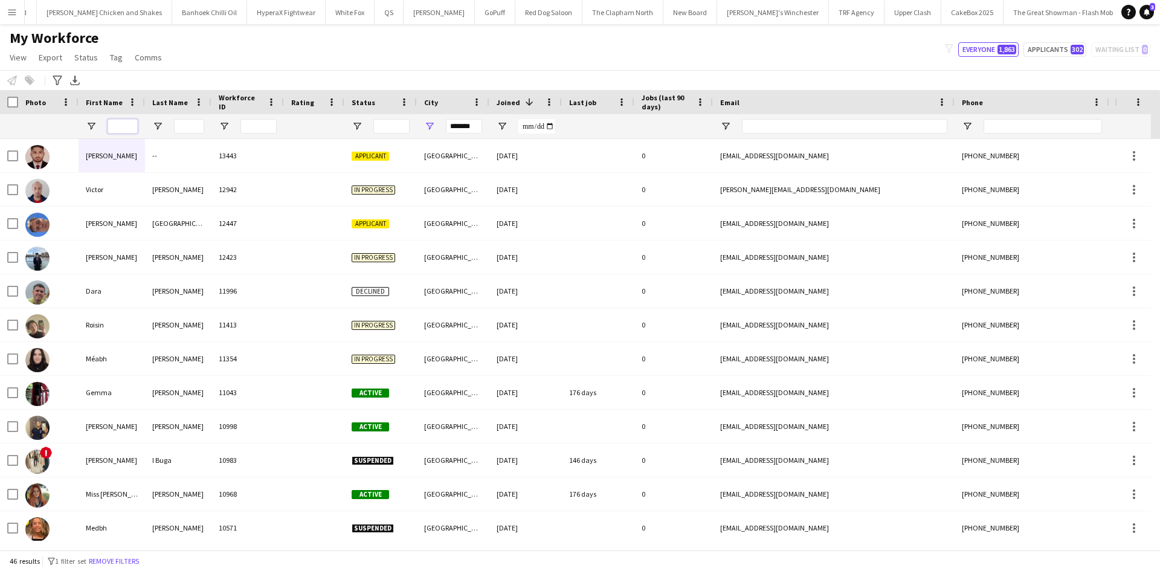
click at [122, 128] on input "First Name Filter Input" at bounding box center [123, 126] width 30 height 15
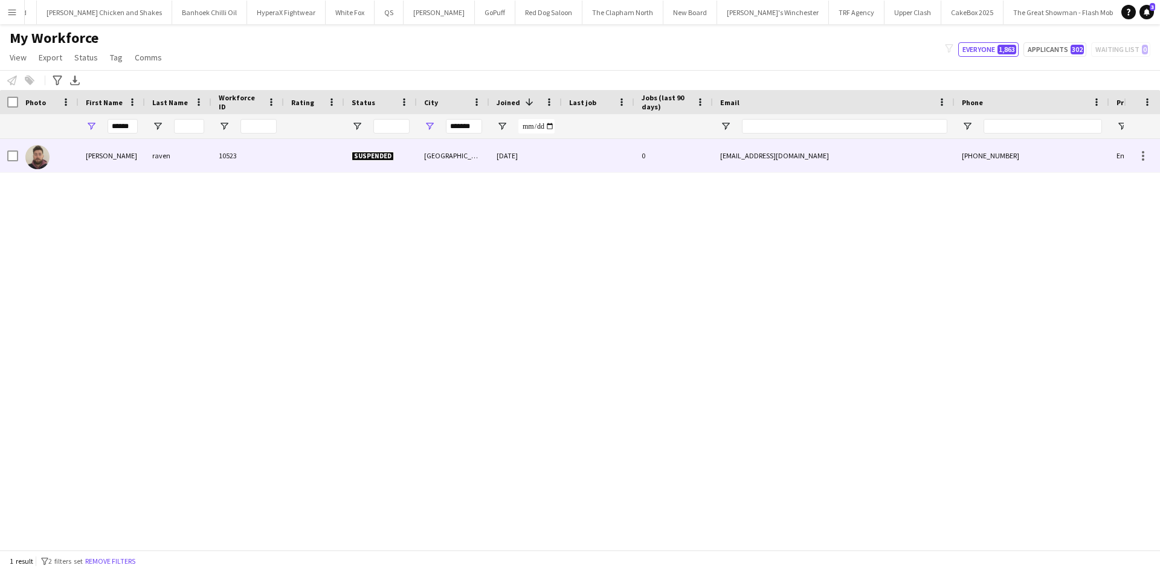
click at [198, 152] on div "raven" at bounding box center [178, 155] width 66 height 33
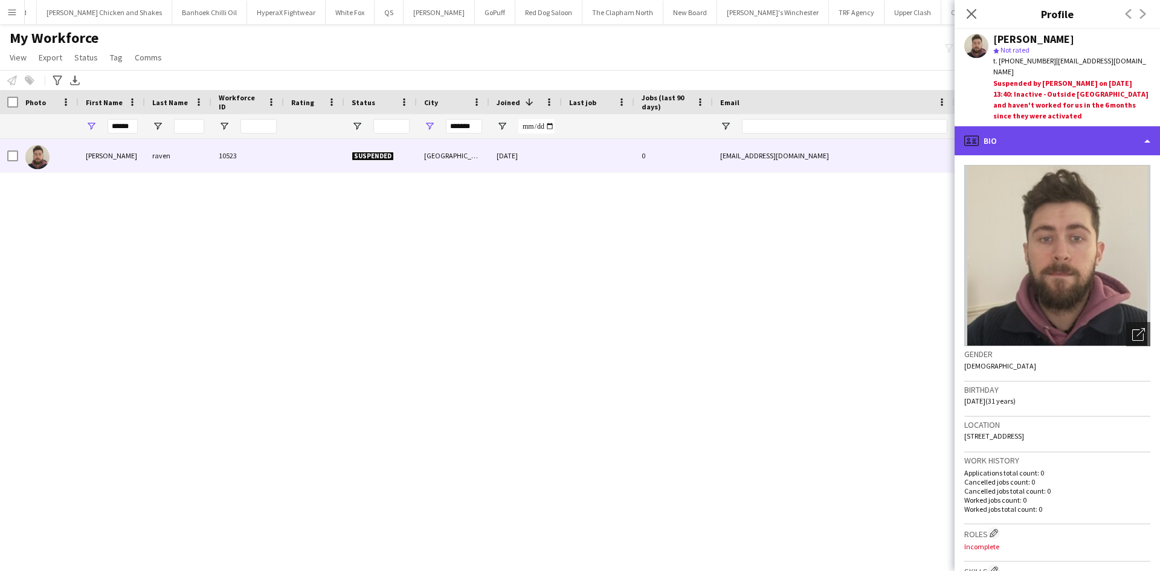
click at [1013, 126] on div "profile Bio" at bounding box center [1057, 140] width 205 height 29
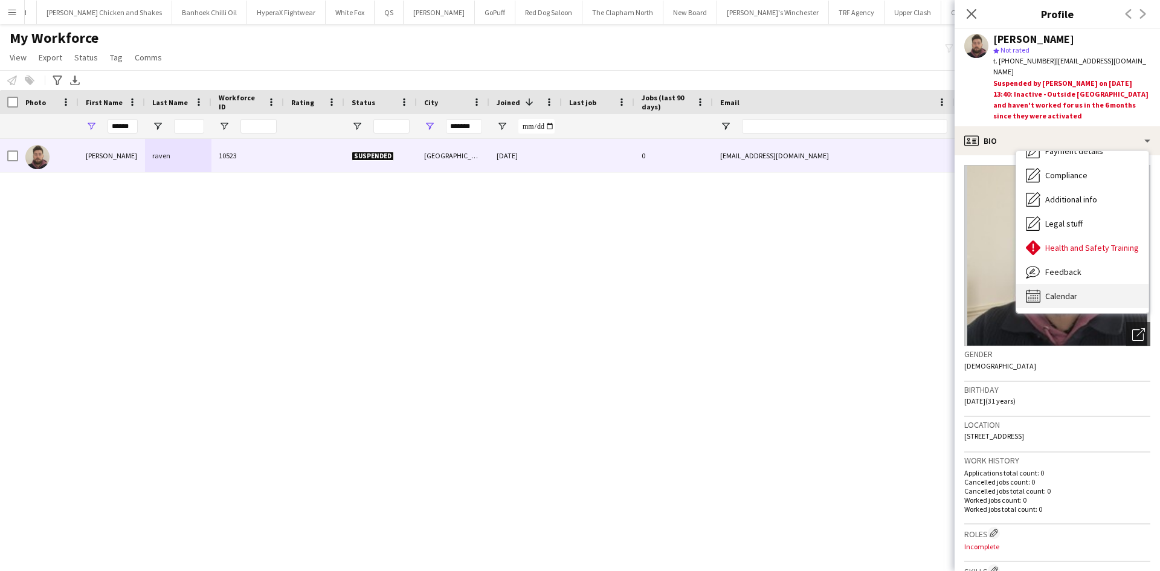
click at [1050, 291] on span "Calendar" at bounding box center [1062, 296] width 32 height 11
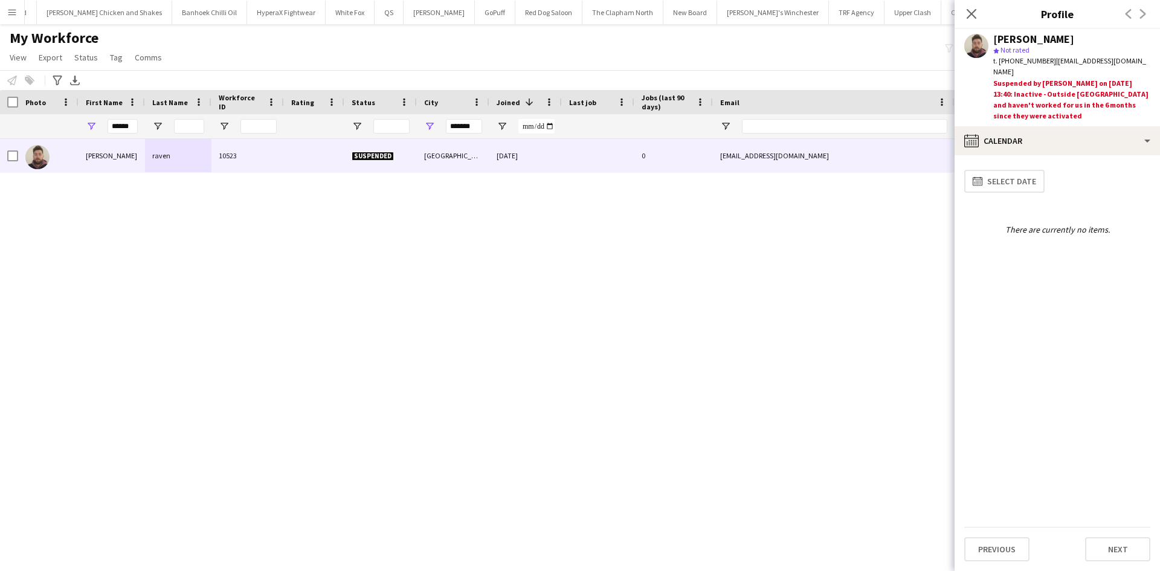
click at [988, 19] on div "Close pop-in" at bounding box center [972, 14] width 34 height 28
click at [962, 10] on div "Close pop-in" at bounding box center [972, 14] width 34 height 28
click at [974, 11] on icon at bounding box center [971, 13] width 11 height 11
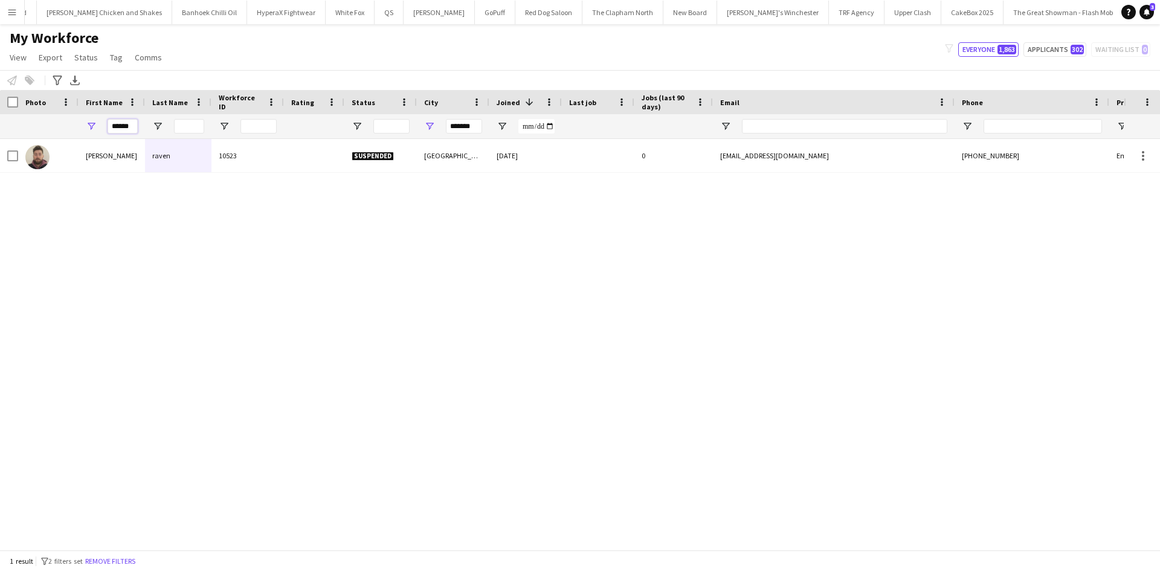
drag, startPoint x: 131, startPoint y: 129, endPoint x: 92, endPoint y: 132, distance: 38.8
click at [92, 132] on div "******" at bounding box center [112, 126] width 66 height 24
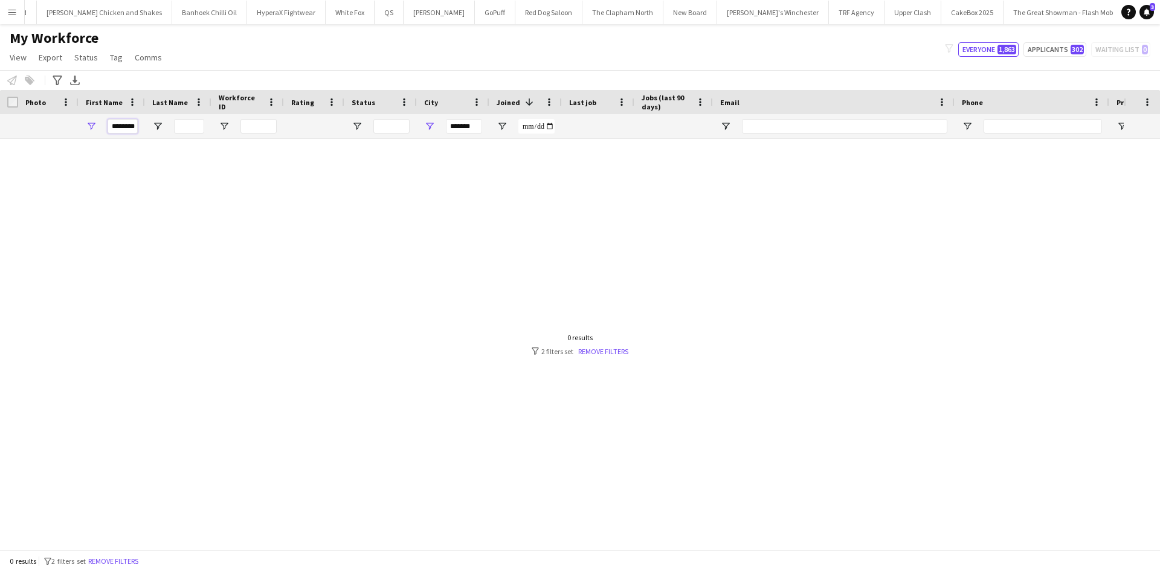
type input "********"
drag, startPoint x: 470, startPoint y: 128, endPoint x: 399, endPoint y: 128, distance: 70.7
click at [399, 128] on div "********" at bounding box center [655, 126] width 1310 height 24
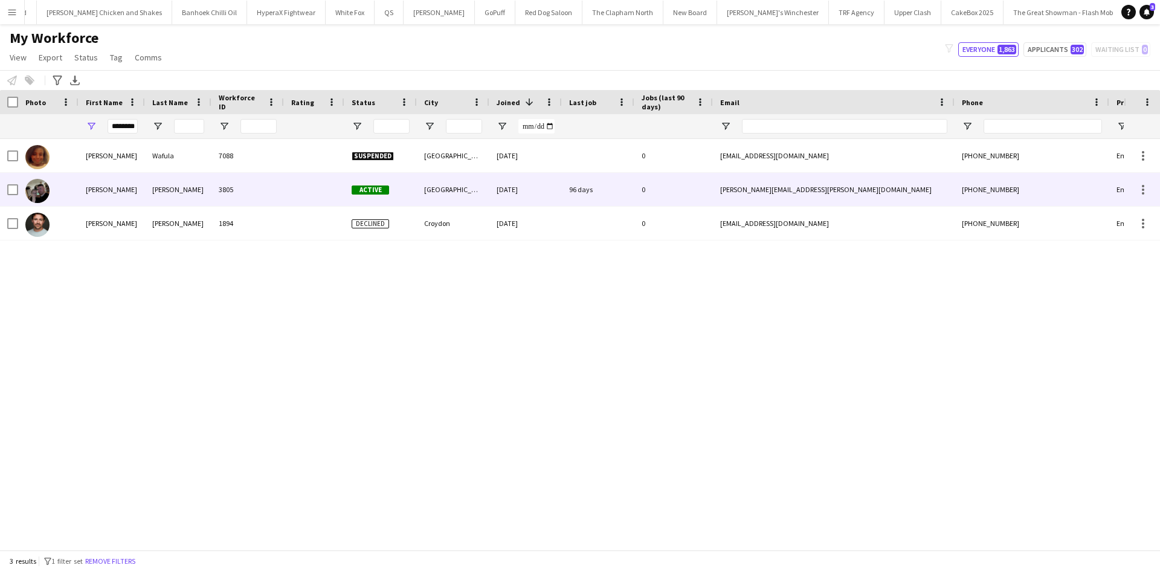
click at [179, 188] on div "Leese" at bounding box center [178, 189] width 66 height 33
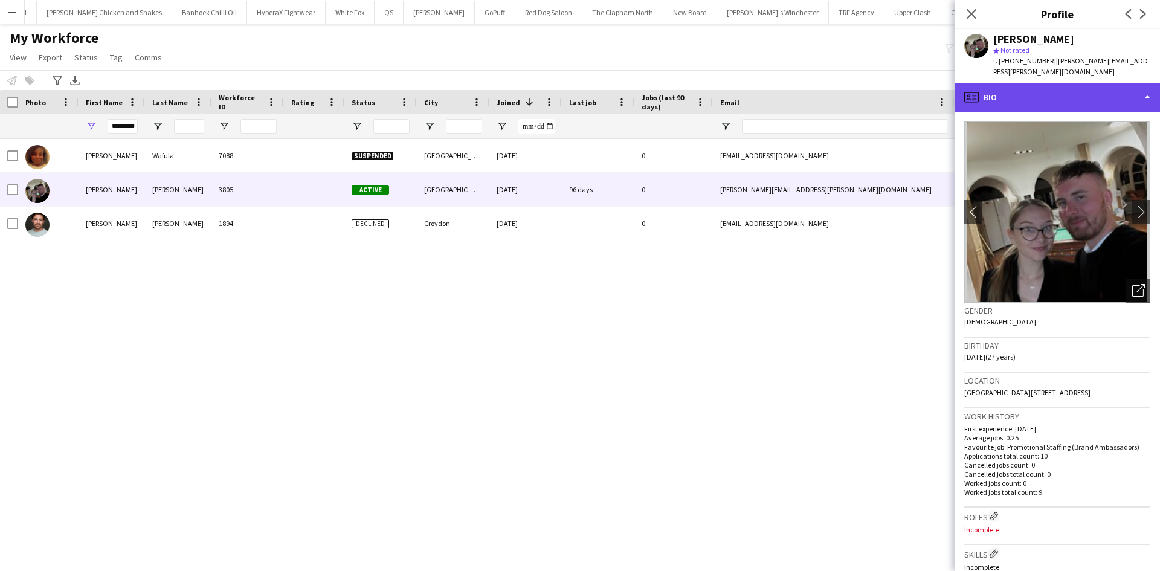
click at [1012, 85] on div "profile Bio" at bounding box center [1057, 97] width 205 height 29
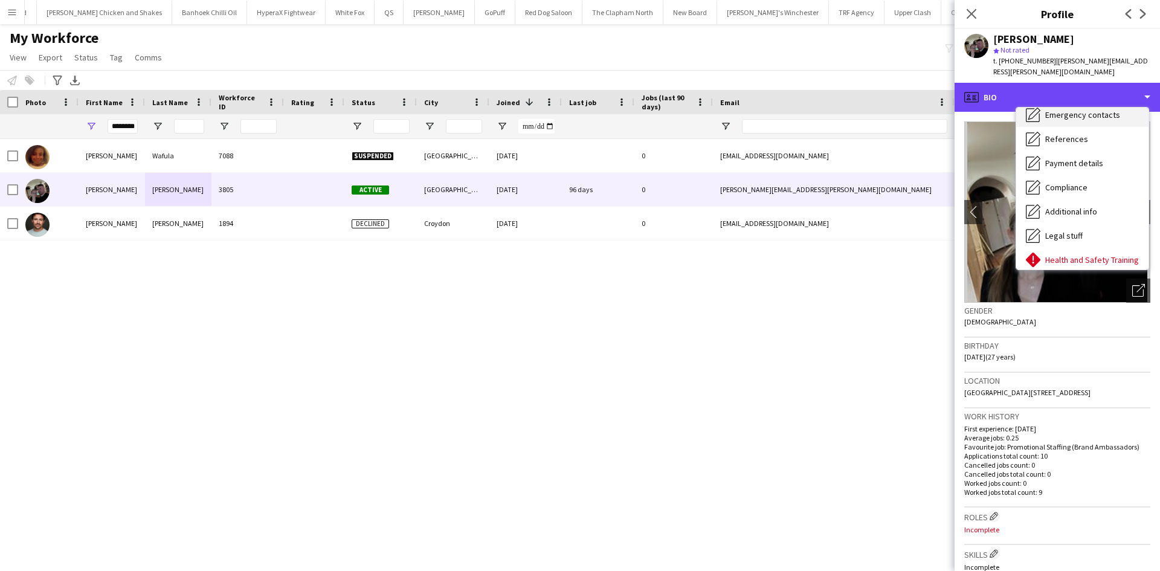
scroll to position [57, 0]
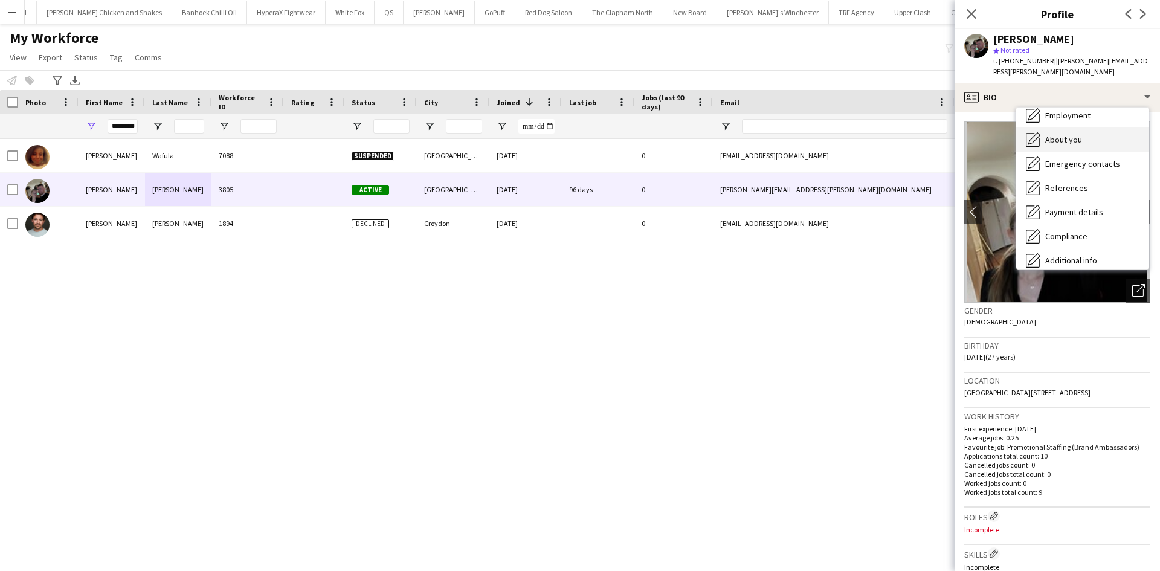
click at [1077, 134] on span "About you" at bounding box center [1064, 139] width 37 height 11
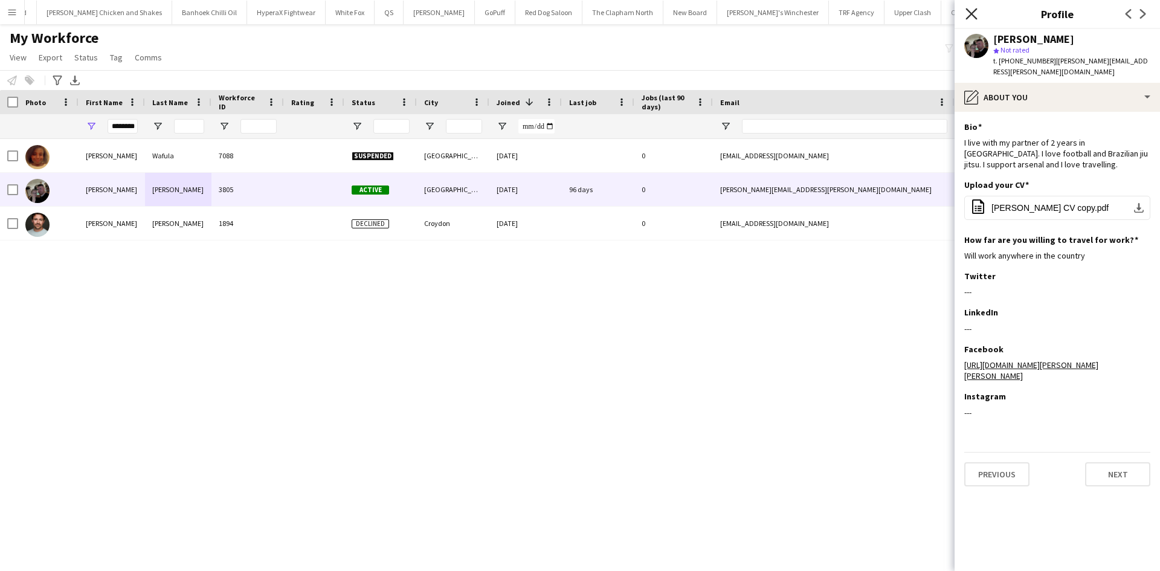
click at [974, 12] on icon at bounding box center [971, 13] width 11 height 11
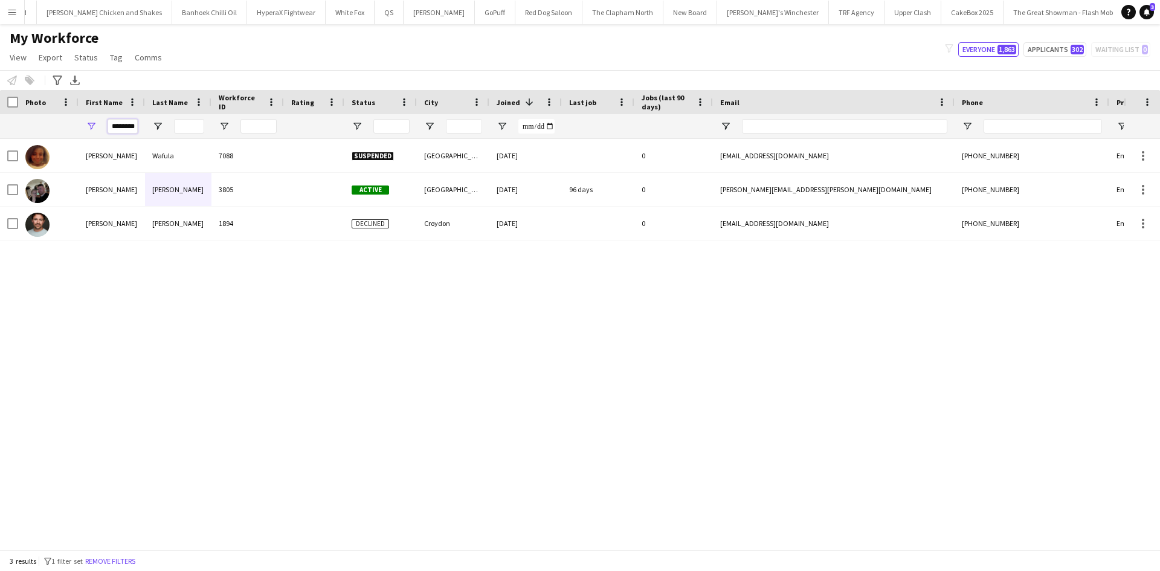
scroll to position [0, 1]
drag, startPoint x: 114, startPoint y: 126, endPoint x: 144, endPoint y: 128, distance: 30.2
click at [144, 128] on div "********" at bounding box center [112, 126] width 66 height 24
click at [455, 126] on input "City Filter Input" at bounding box center [464, 126] width 36 height 15
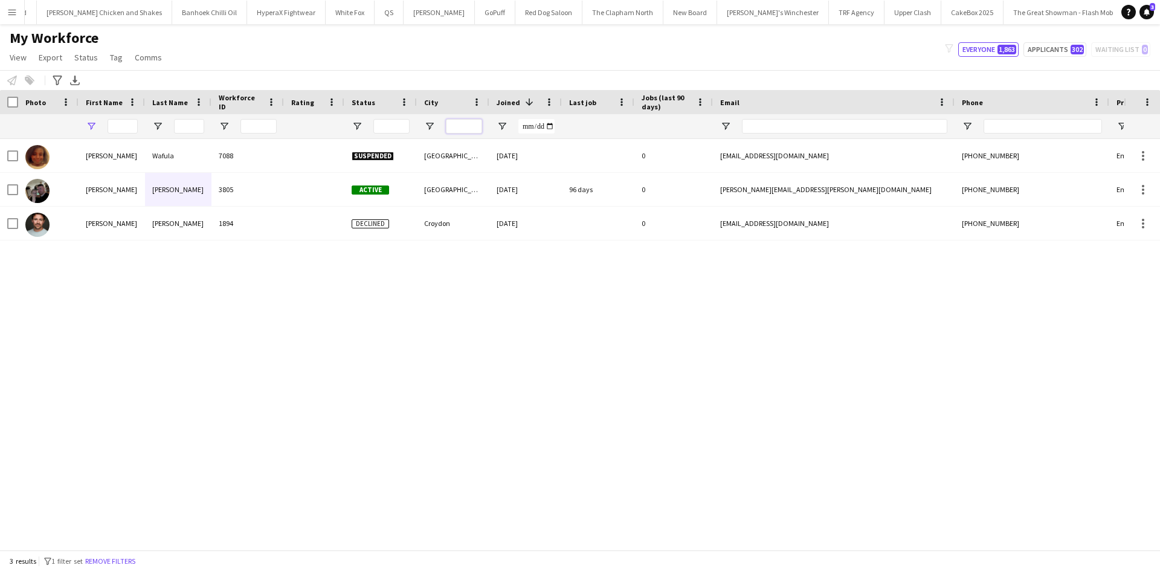
click at [455, 126] on input "City Filter Input" at bounding box center [464, 126] width 36 height 15
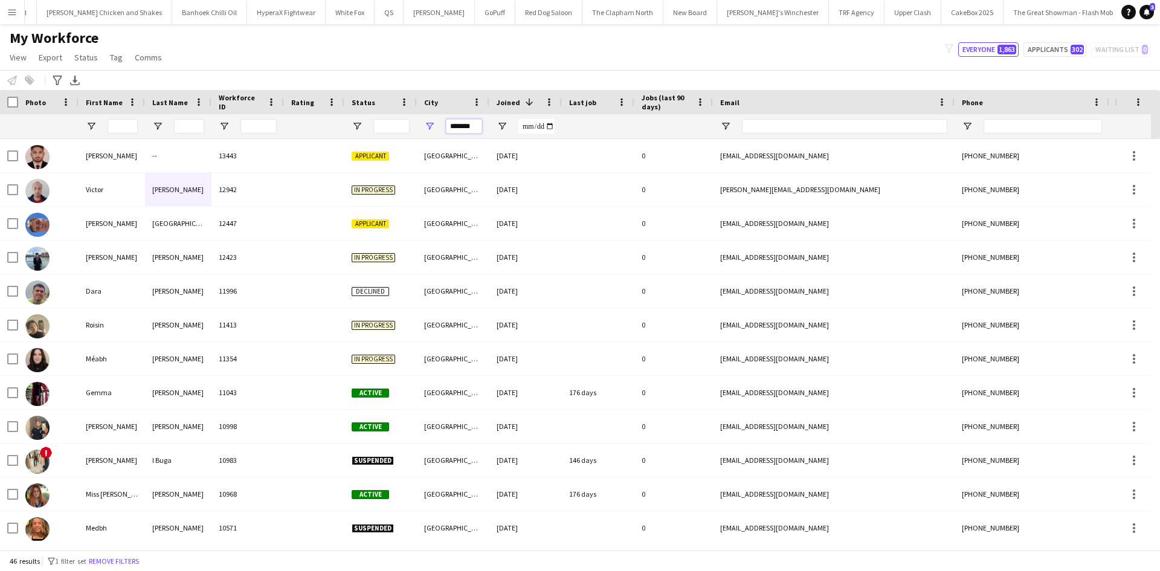
type input "*******"
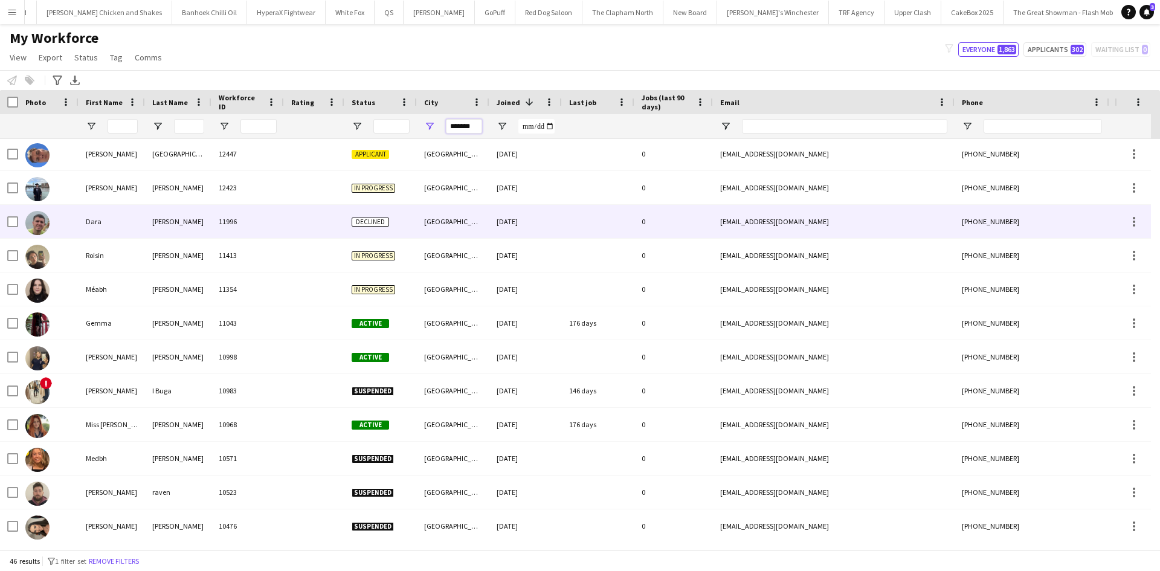
scroll to position [70, 0]
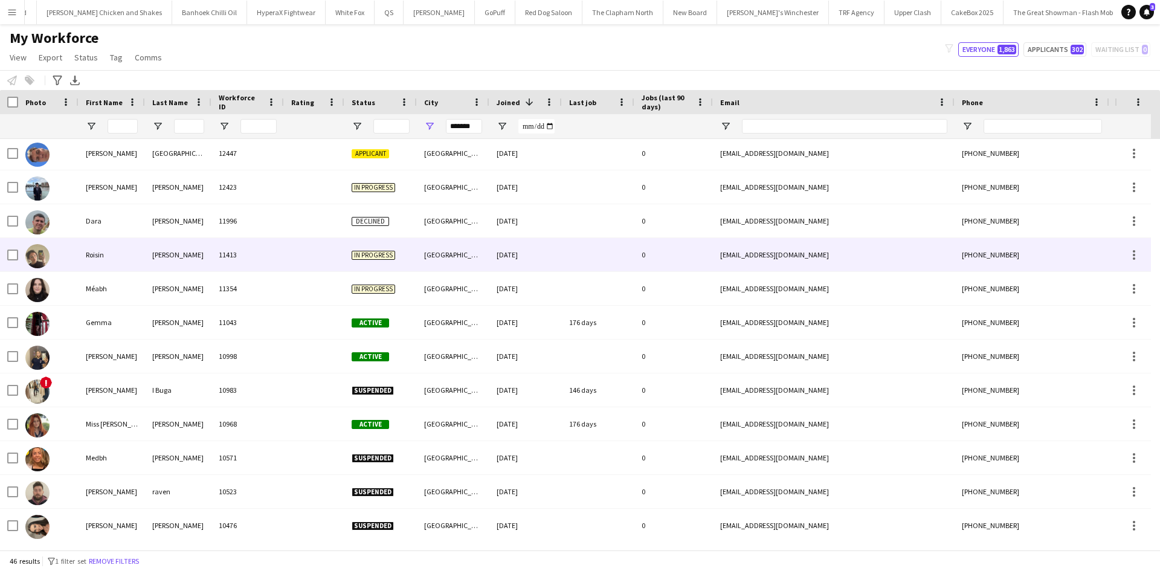
click at [226, 256] on div "11413" at bounding box center [248, 254] width 73 height 33
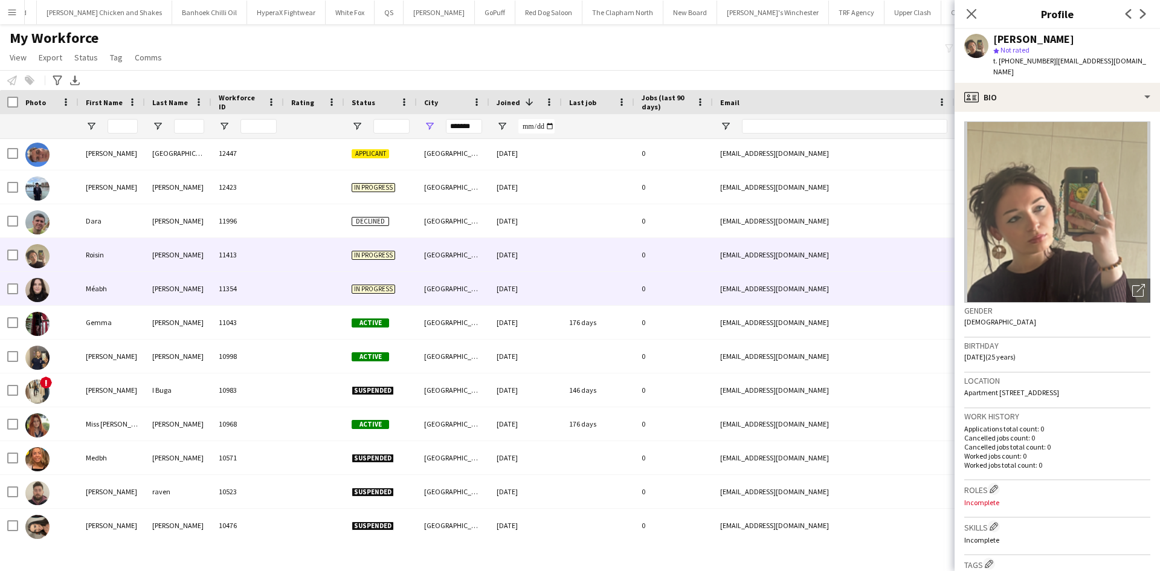
click at [235, 295] on div "11354" at bounding box center [248, 288] width 73 height 33
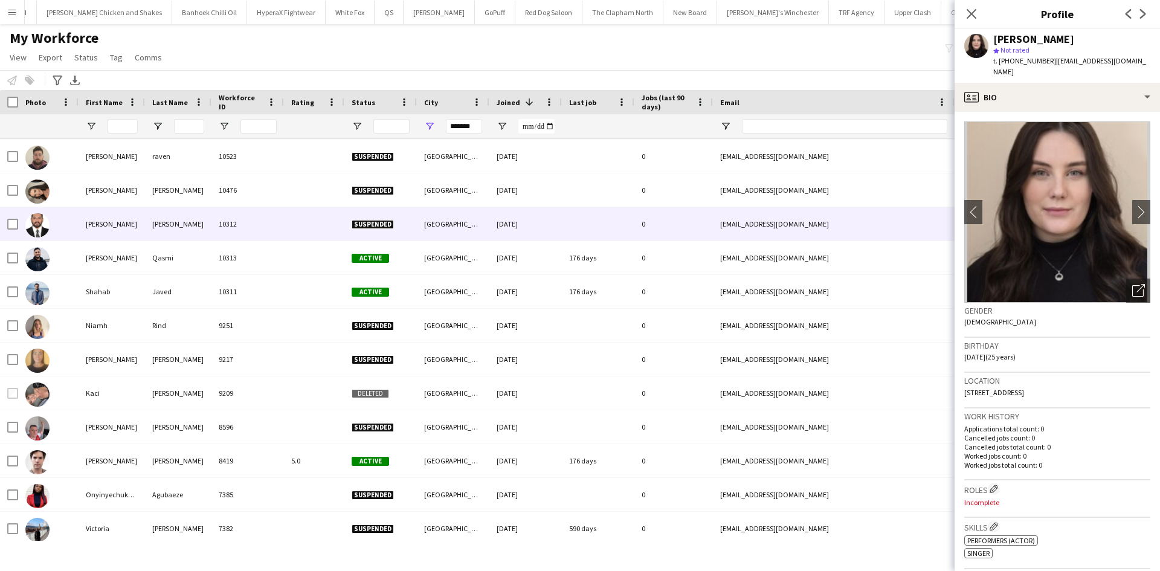
scroll to position [447, 0]
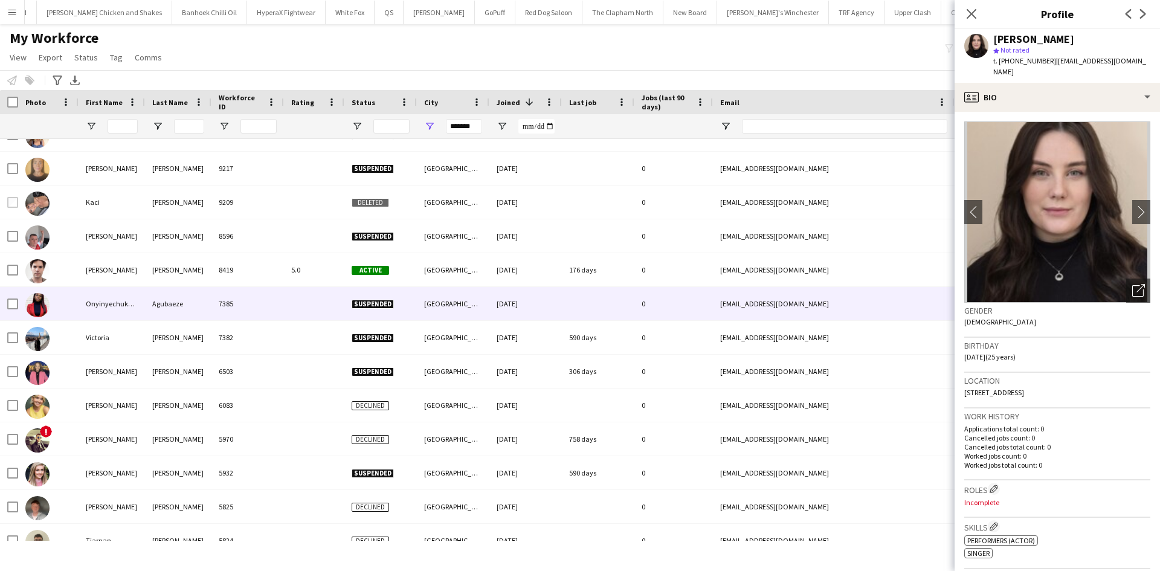
click at [276, 305] on div "7385" at bounding box center [248, 303] width 73 height 33
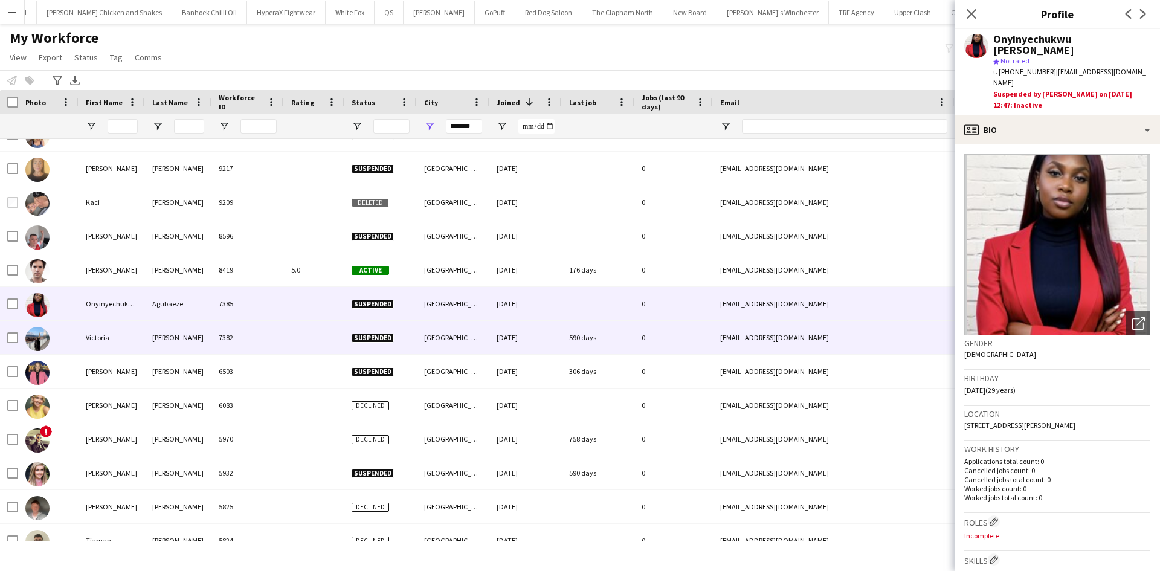
click at [277, 335] on div "7382" at bounding box center [248, 337] width 73 height 33
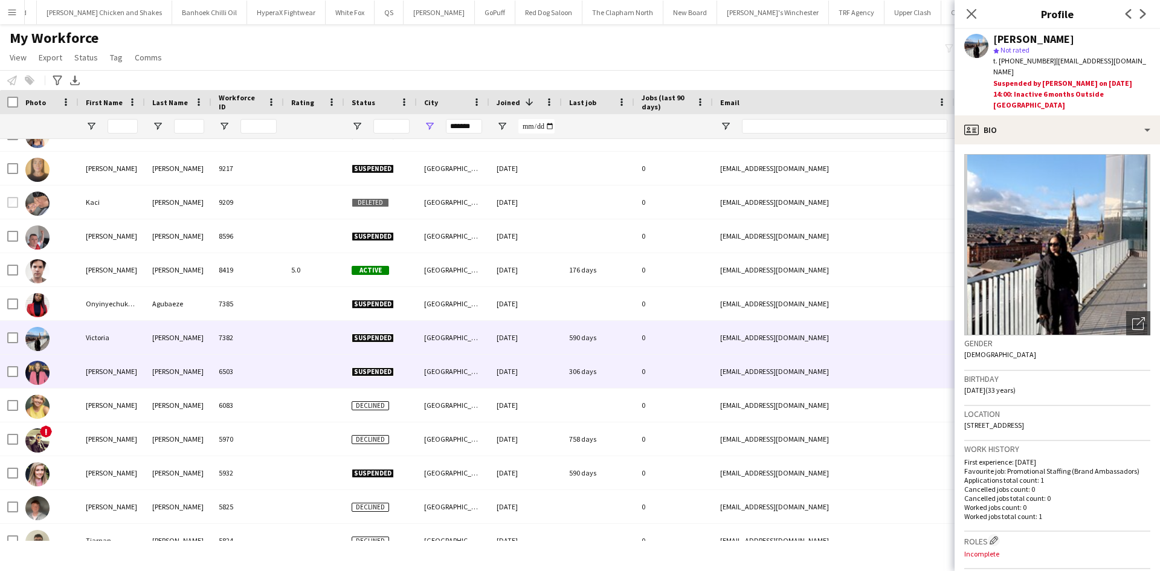
click at [270, 364] on div "6503" at bounding box center [248, 371] width 73 height 33
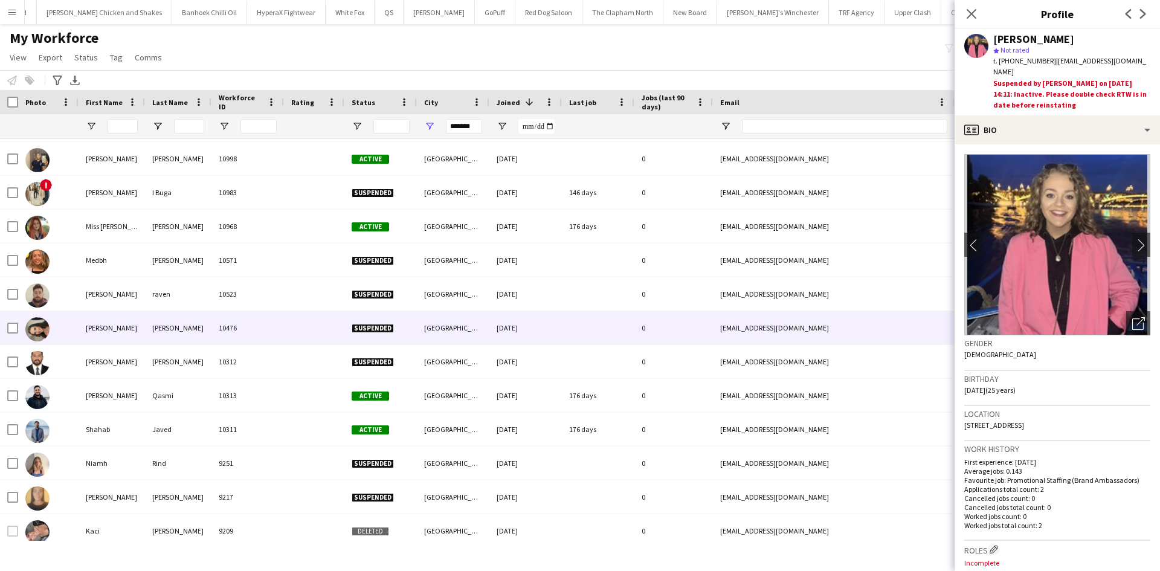
click at [224, 314] on div "10476" at bounding box center [248, 327] width 73 height 33
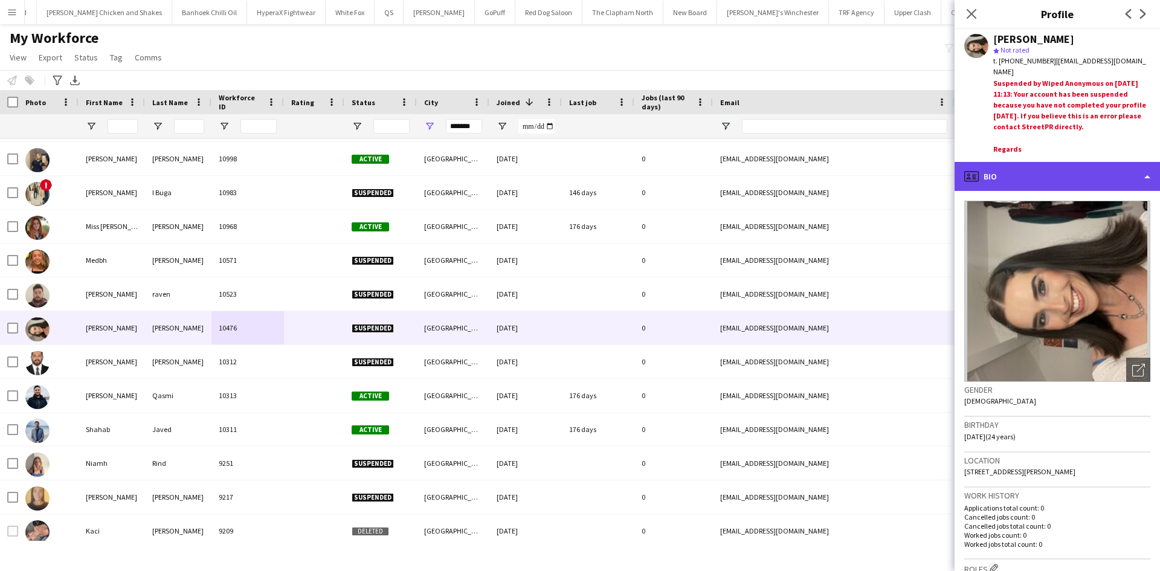
click at [1007, 173] on div "profile Bio" at bounding box center [1057, 176] width 205 height 29
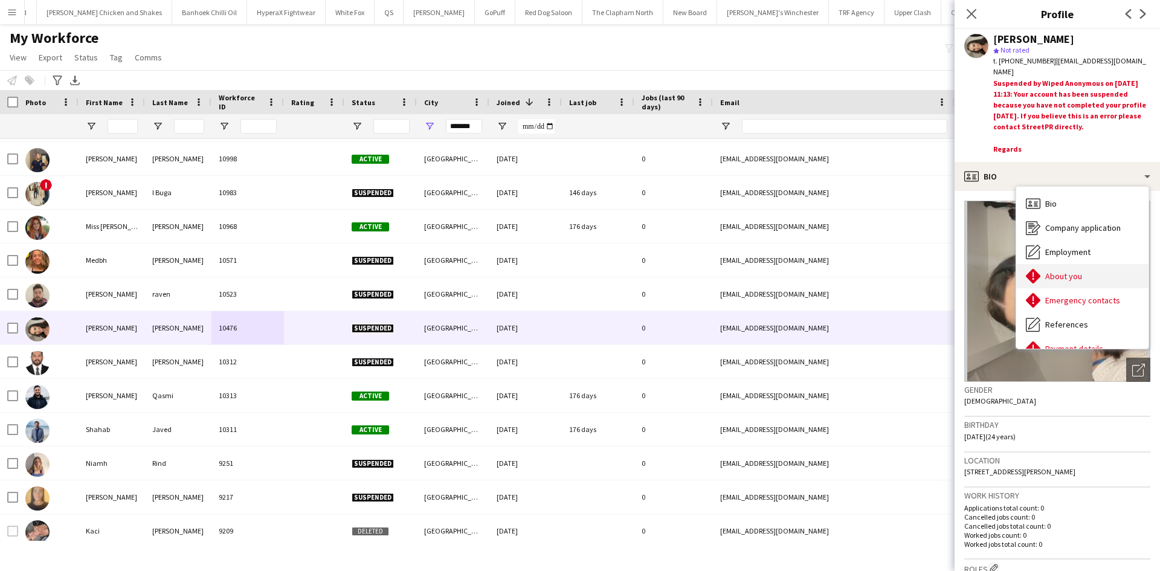
click at [1073, 271] on span "About you" at bounding box center [1064, 276] width 37 height 11
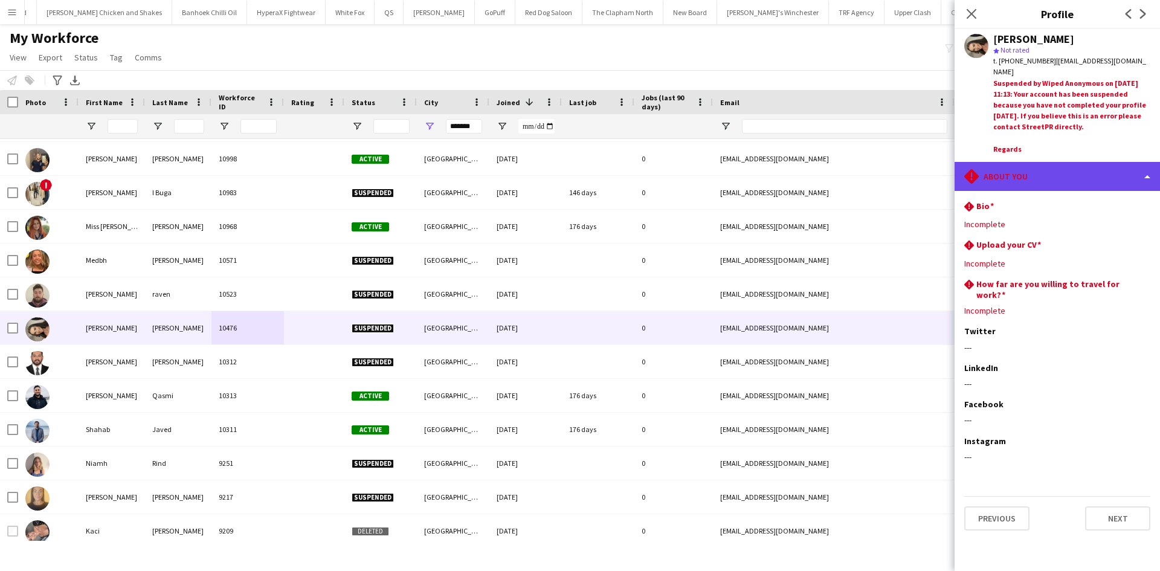
click at [1063, 164] on div "rhombus-alert About you" at bounding box center [1057, 176] width 205 height 29
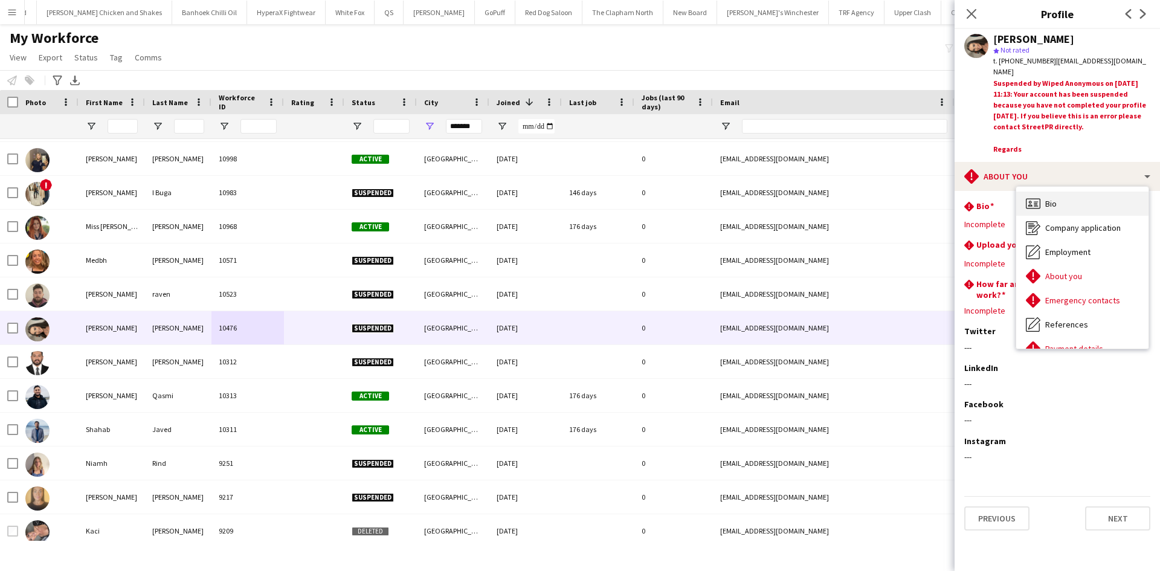
click at [1075, 198] on div "Bio Bio" at bounding box center [1083, 204] width 132 height 24
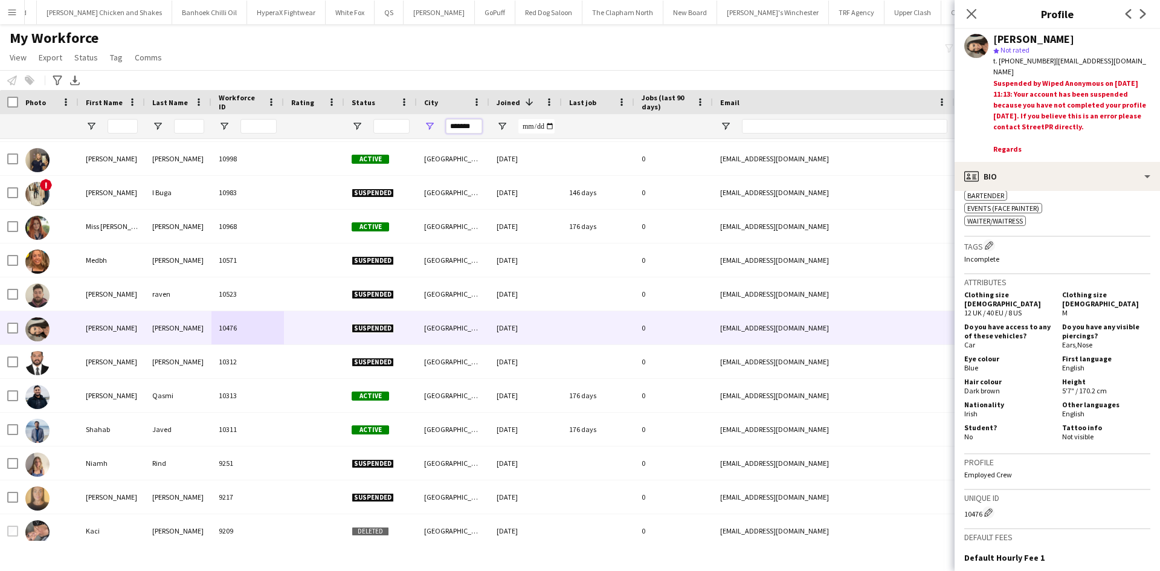
drag, startPoint x: 472, startPoint y: 124, endPoint x: 405, endPoint y: 130, distance: 67.3
click at [405, 130] on div at bounding box center [655, 126] width 1310 height 24
click at [107, 124] on div at bounding box center [112, 126] width 66 height 24
click at [114, 128] on input "First Name Filter Input" at bounding box center [123, 126] width 30 height 15
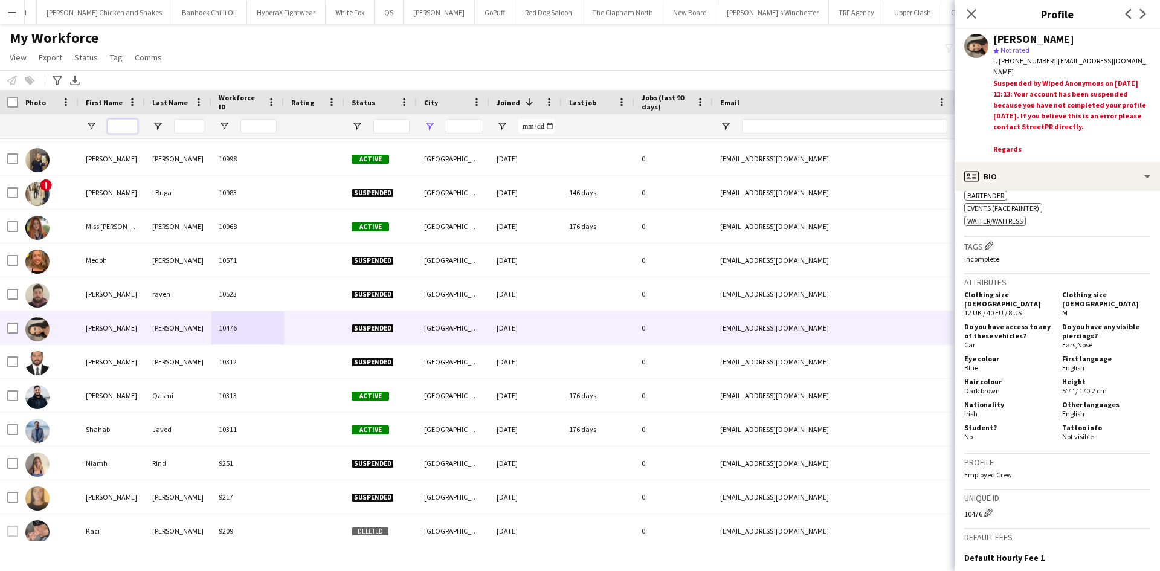
click at [114, 128] on input "First Name Filter Input" at bounding box center [123, 126] width 30 height 15
click at [119, 126] on input "First Name Filter Input" at bounding box center [123, 126] width 30 height 15
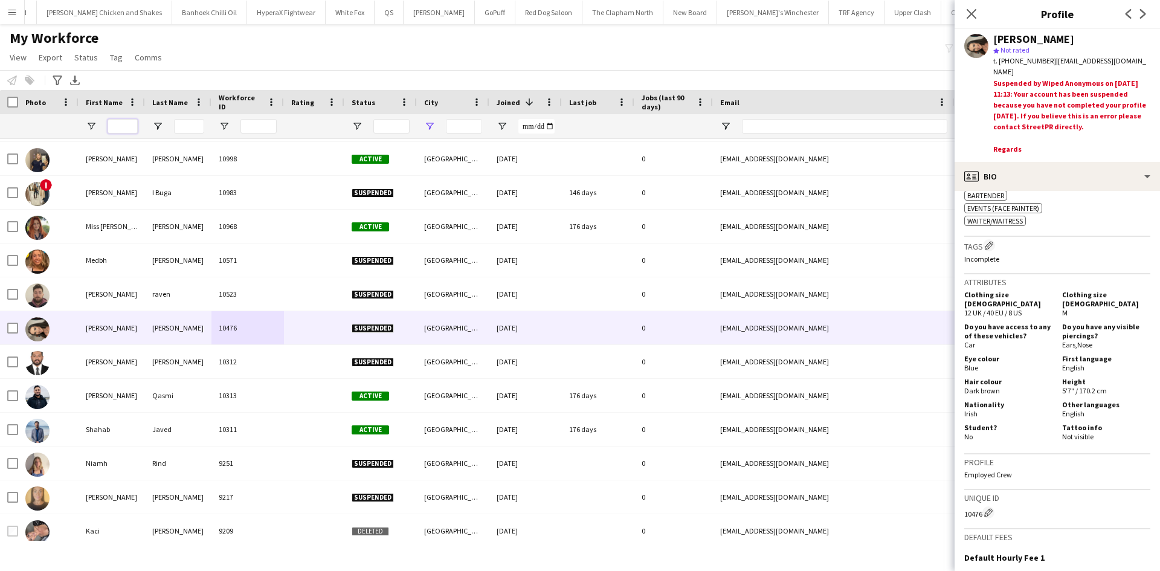
click at [119, 126] on input "First Name Filter Input" at bounding box center [123, 126] width 30 height 15
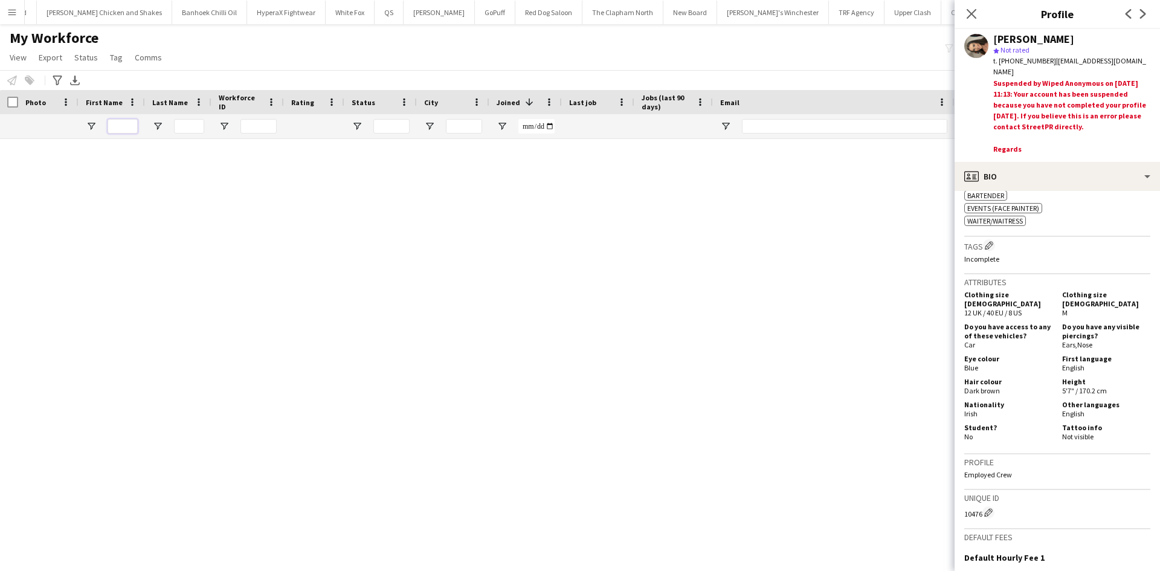
click at [119, 126] on input "First Name Filter Input" at bounding box center [123, 126] width 30 height 15
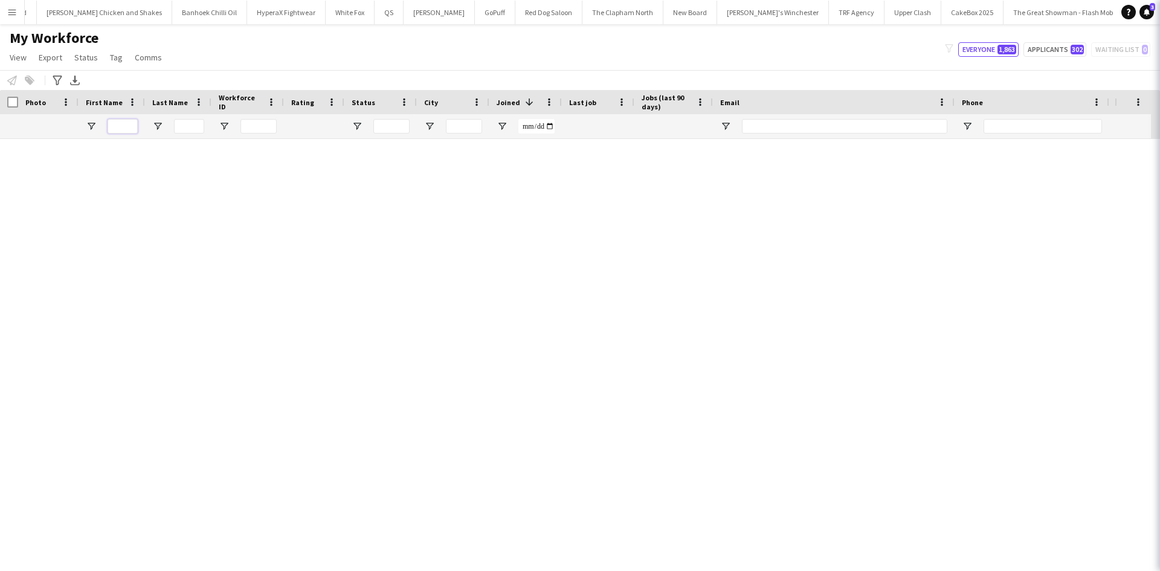
click at [119, 126] on input "First Name Filter Input" at bounding box center [123, 126] width 30 height 15
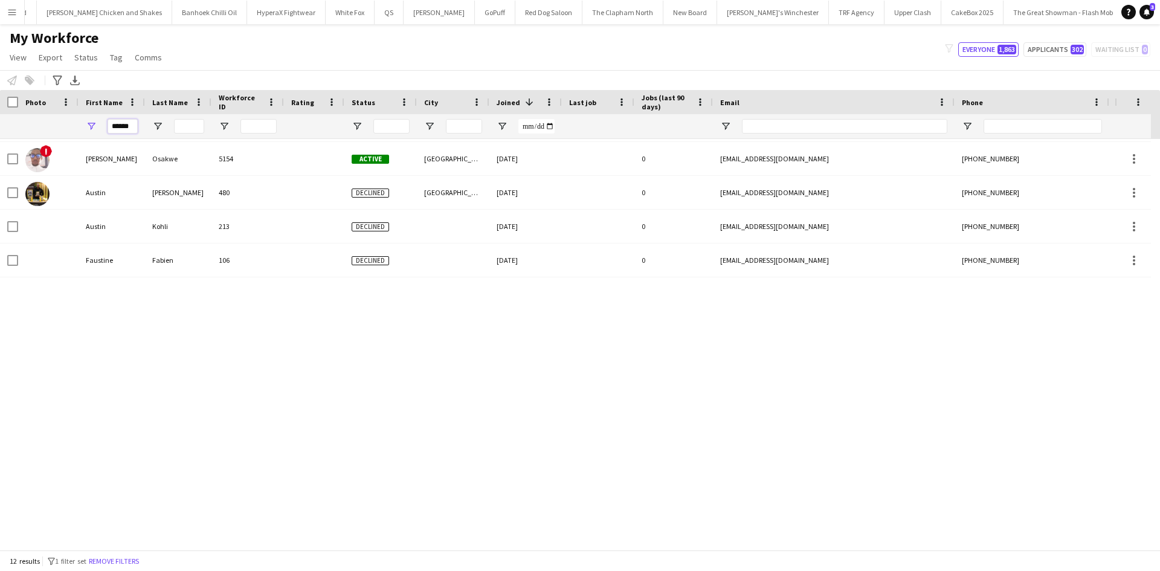
scroll to position [4, 0]
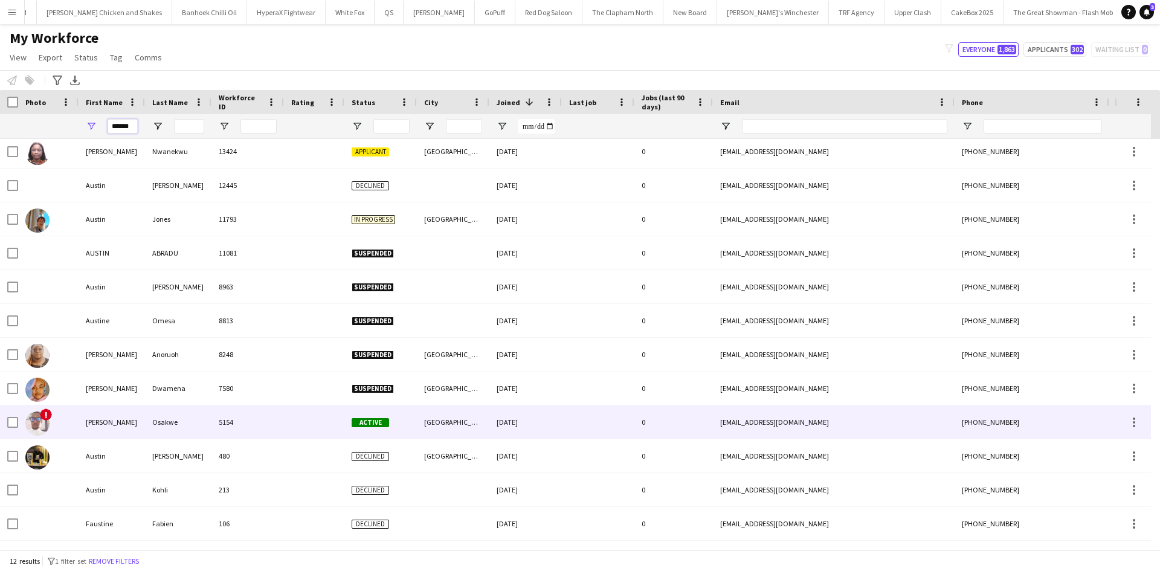
type input "******"
click at [128, 413] on div "Ewere Austin" at bounding box center [112, 422] width 66 height 33
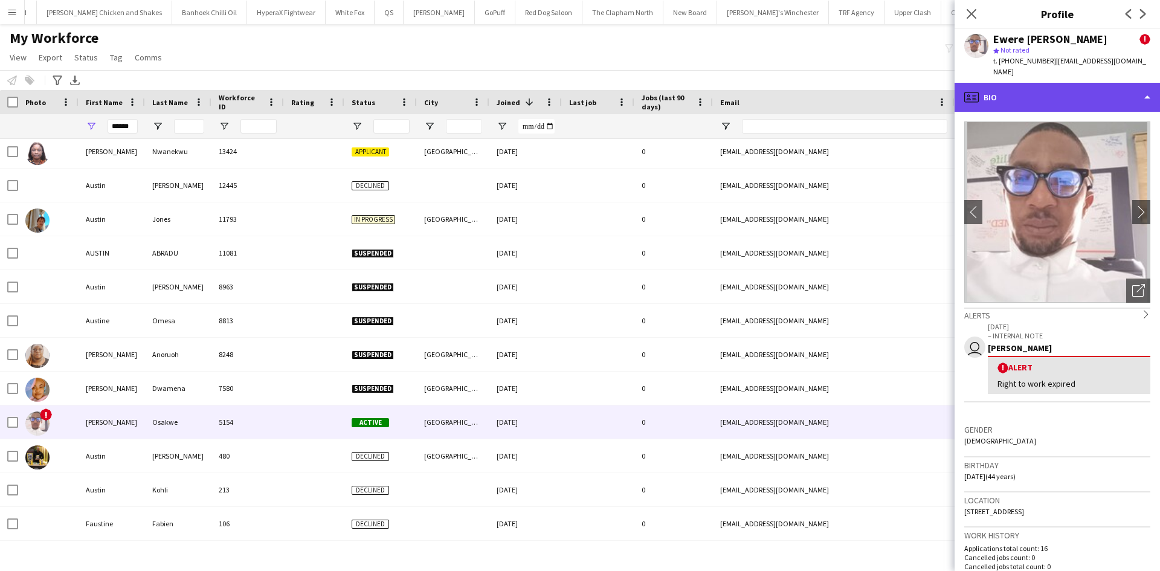
click at [1085, 85] on div "profile Bio" at bounding box center [1057, 97] width 205 height 29
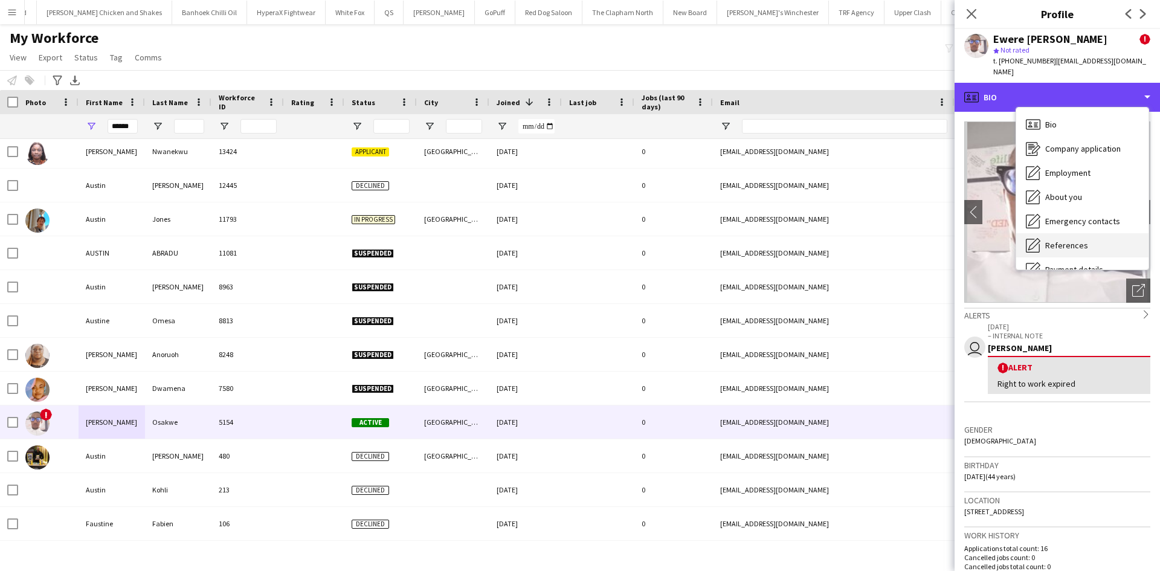
scroll to position [162, 0]
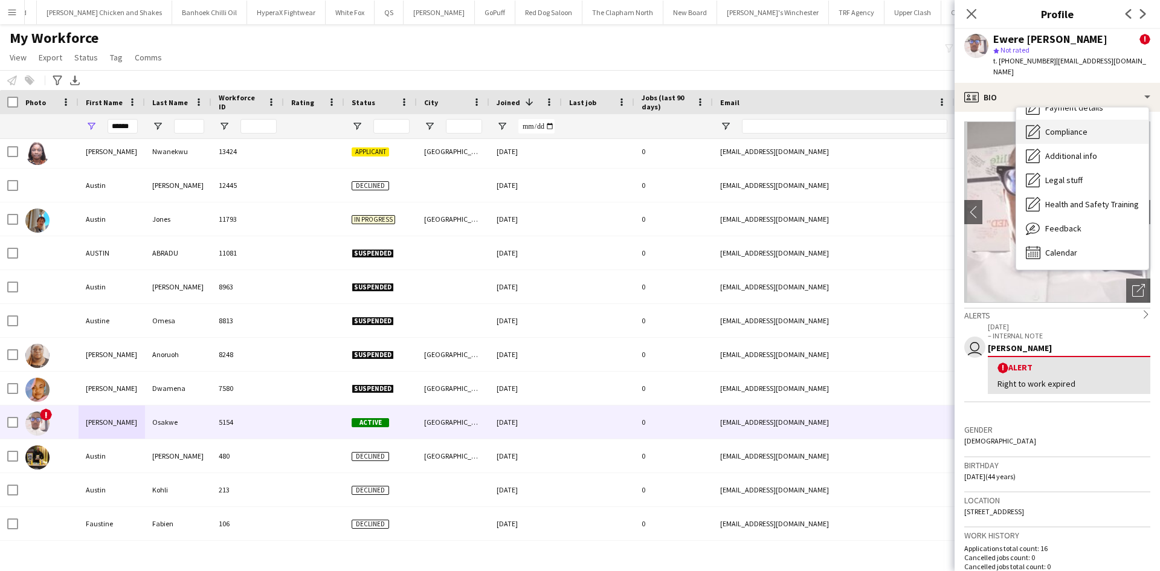
click at [1058, 126] on span "Compliance" at bounding box center [1067, 131] width 42 height 11
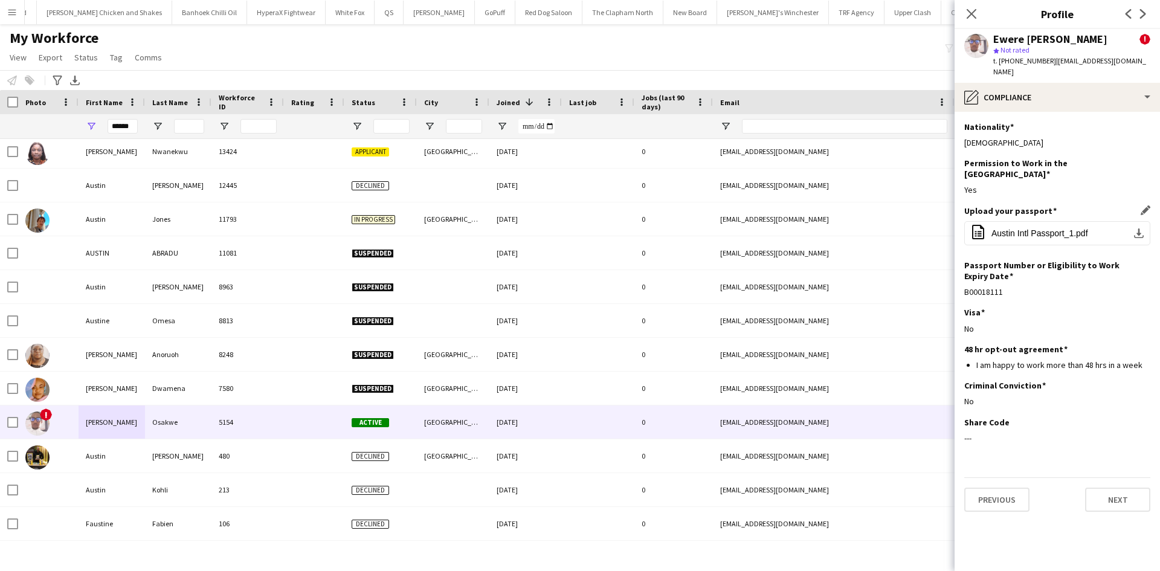
click at [1020, 205] on div "Upload your passport Edit this field office-file-sheet Austin Intl Passport_1.p…" at bounding box center [1058, 232] width 186 height 54
click at [1019, 228] on span "Austin Intl Passport_1.pdf" at bounding box center [1040, 233] width 97 height 10
click at [454, 126] on input "City Filter Input" at bounding box center [464, 126] width 36 height 15
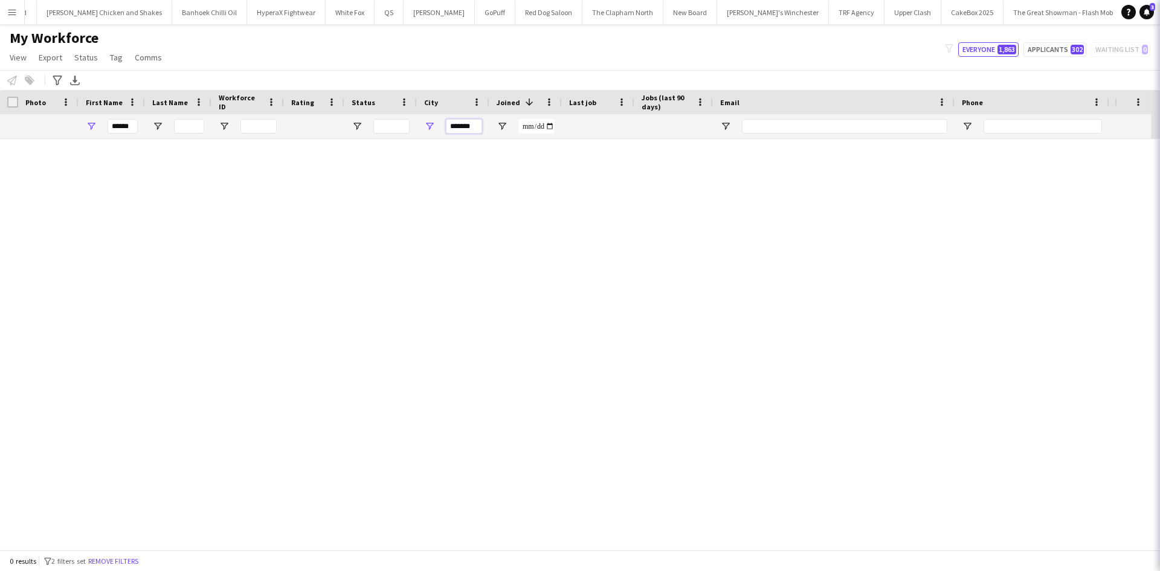
scroll to position [0, 0]
type input "*******"
drag, startPoint x: 132, startPoint y: 131, endPoint x: 57, endPoint y: 139, distance: 76.0
click at [57, 139] on div "Workforce Details Photo First Name" at bounding box center [580, 320] width 1160 height 460
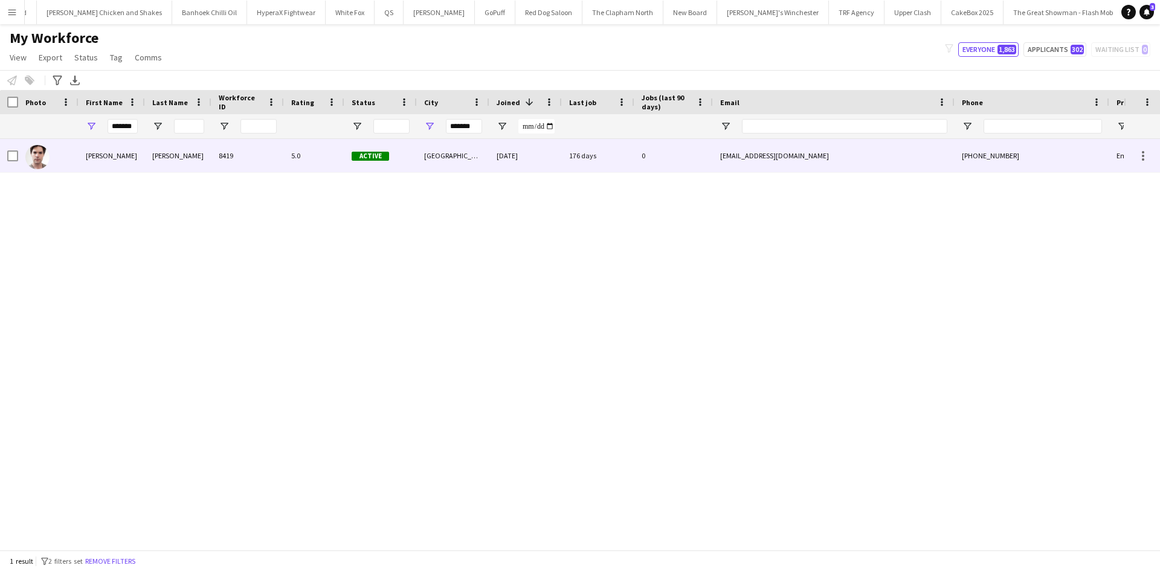
click at [105, 161] on div "Michael" at bounding box center [112, 155] width 66 height 33
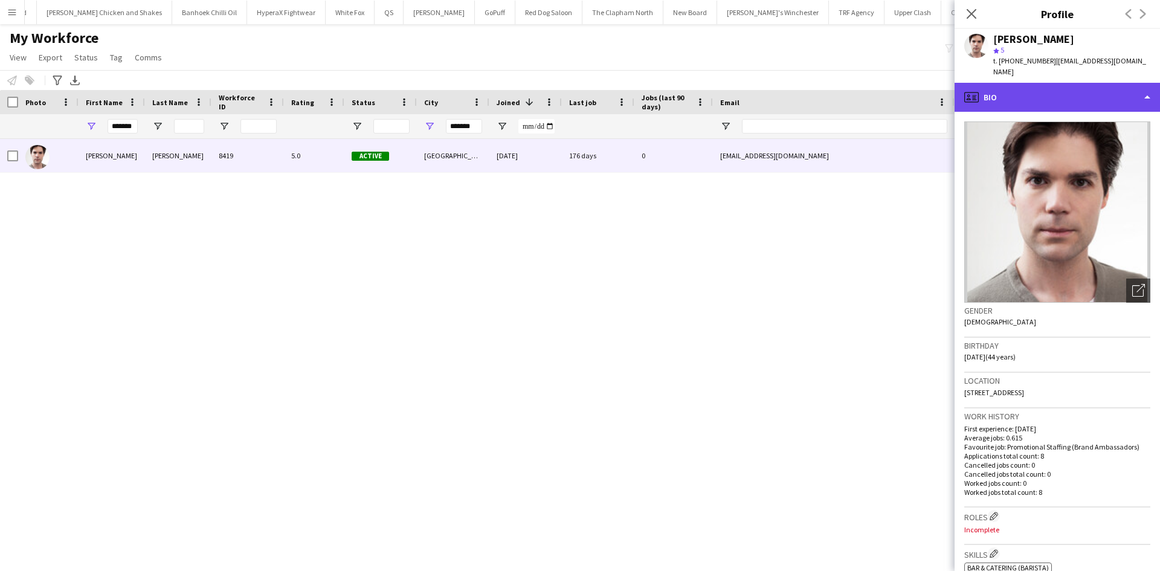
click at [992, 83] on div "profile Bio" at bounding box center [1057, 97] width 205 height 29
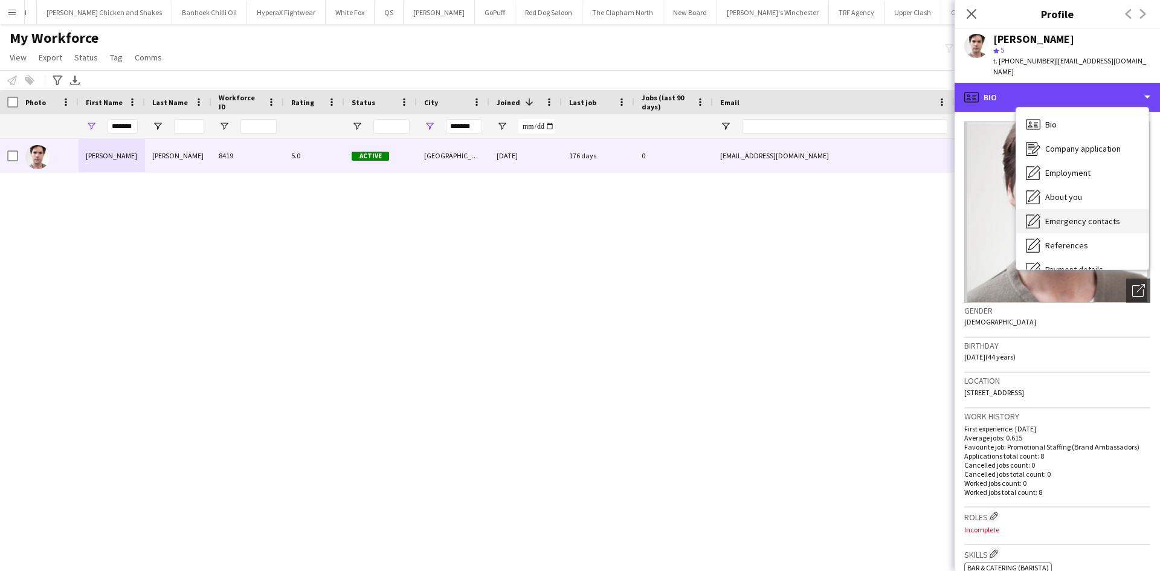
scroll to position [162, 0]
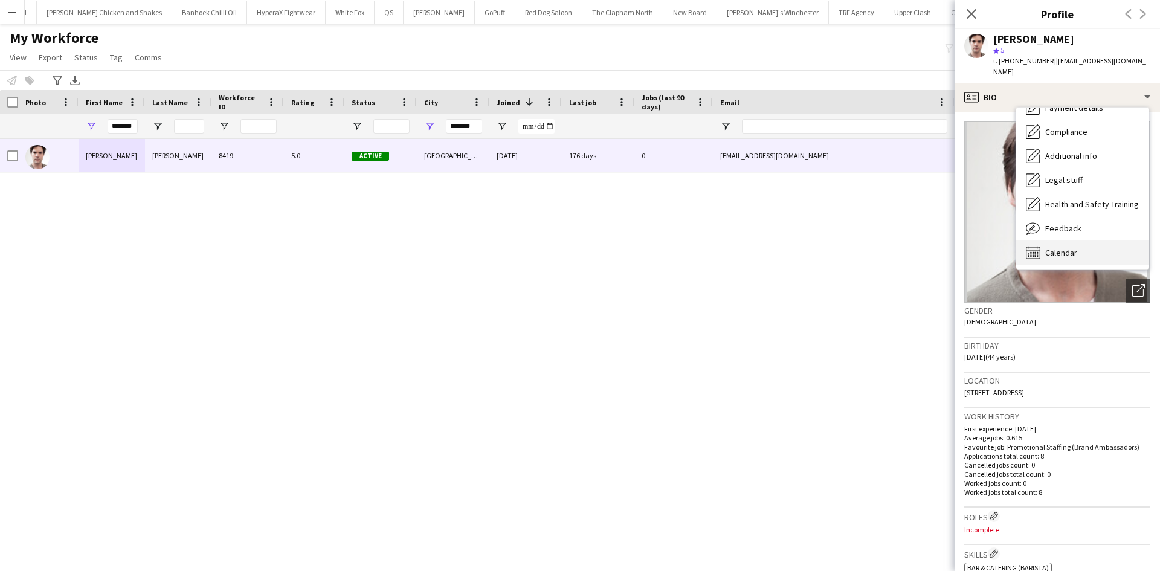
click at [1078, 241] on div "Calendar Calendar" at bounding box center [1083, 253] width 132 height 24
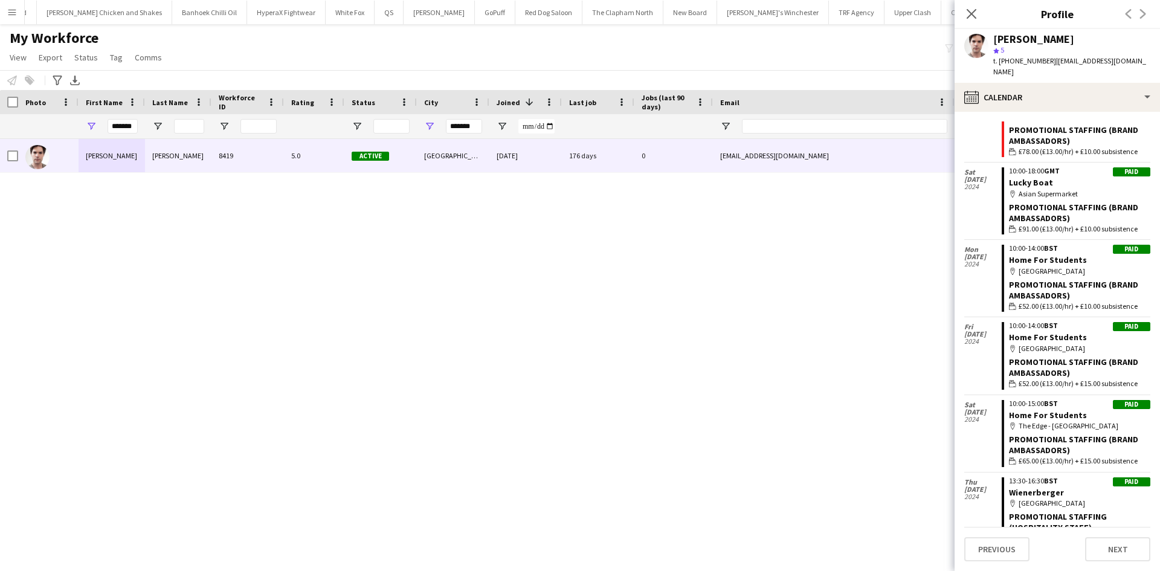
scroll to position [0, 0]
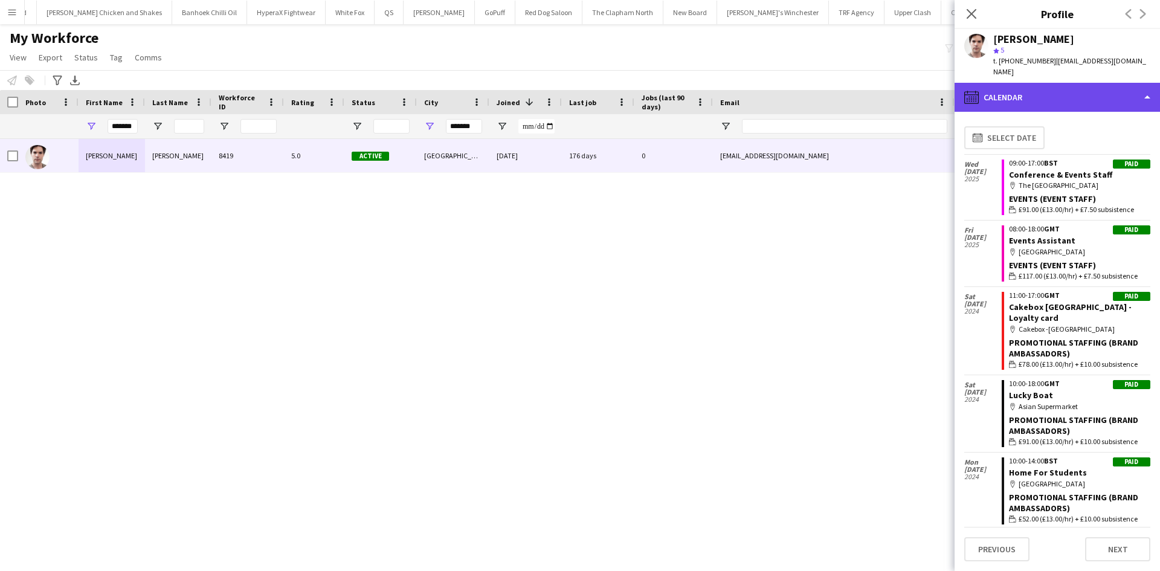
click at [1042, 85] on div "calendar-full Calendar" at bounding box center [1057, 97] width 205 height 29
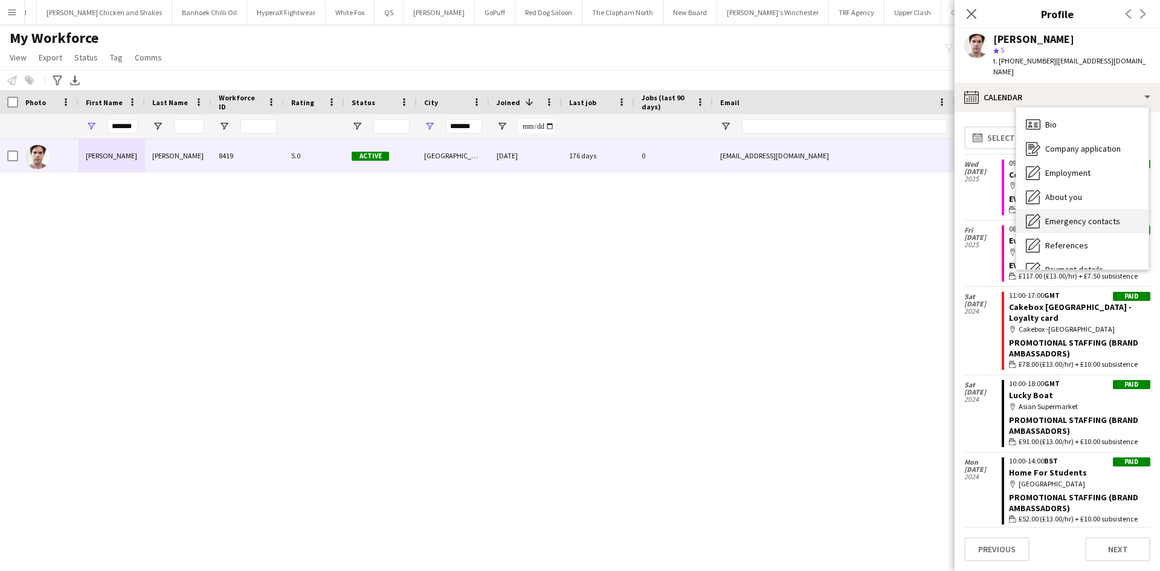
click at [1062, 209] on div "Emergency contacts Emergency contacts" at bounding box center [1083, 221] width 132 height 24
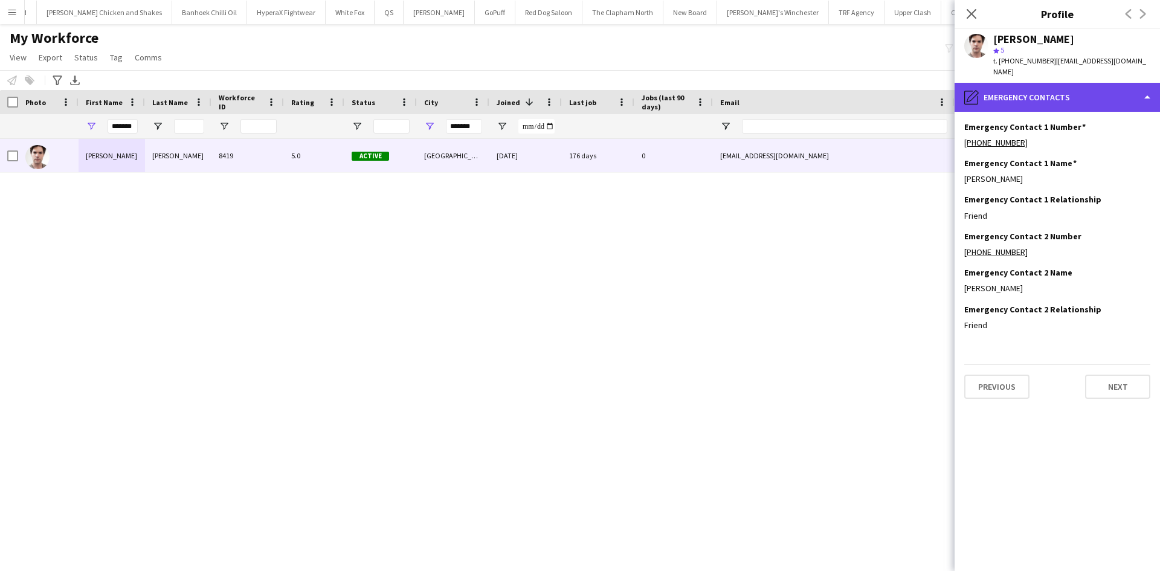
click at [1078, 83] on div "pencil4 Emergency contacts" at bounding box center [1057, 97] width 205 height 29
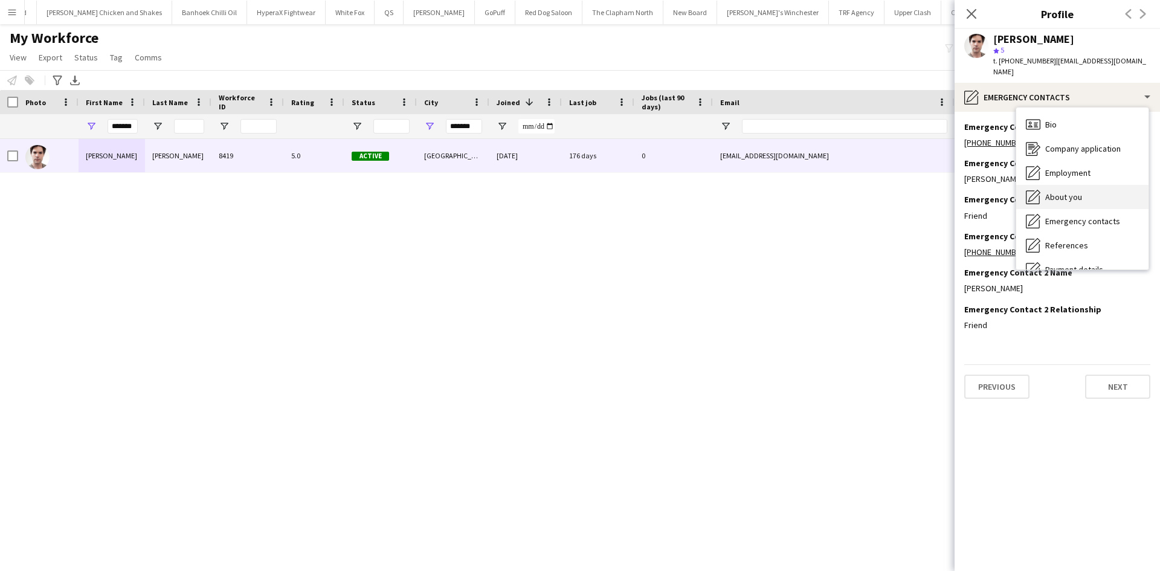
click at [1067, 185] on div "About you About you" at bounding box center [1083, 197] width 132 height 24
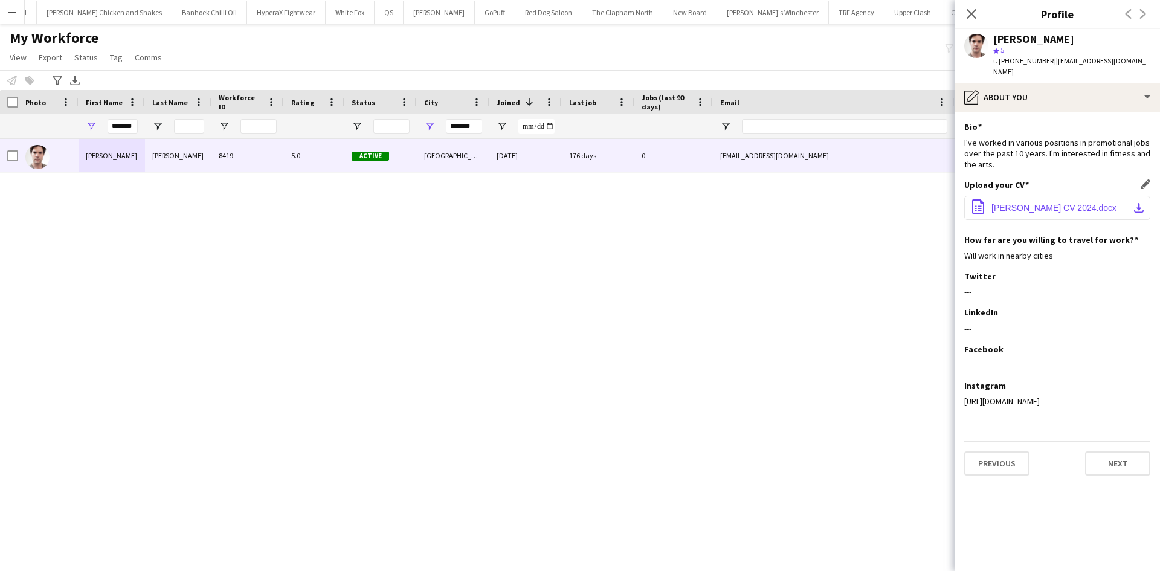
click at [1030, 196] on button "office-file-sheet Michael Killen CV 2024.docx download-bottom" at bounding box center [1058, 208] width 186 height 24
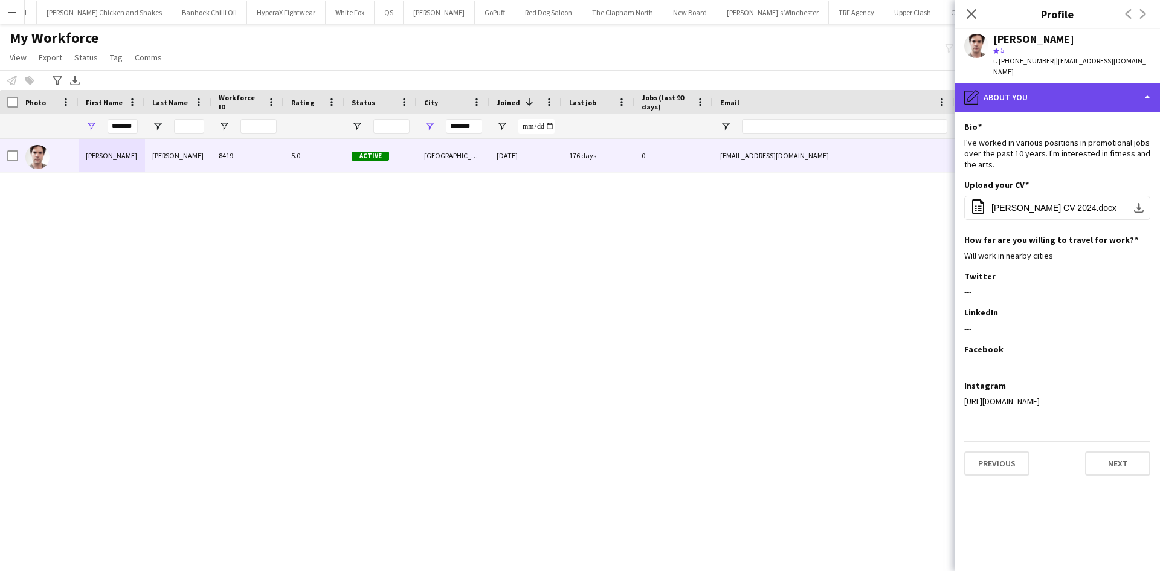
click at [1013, 83] on div "pencil4 About you" at bounding box center [1057, 97] width 205 height 29
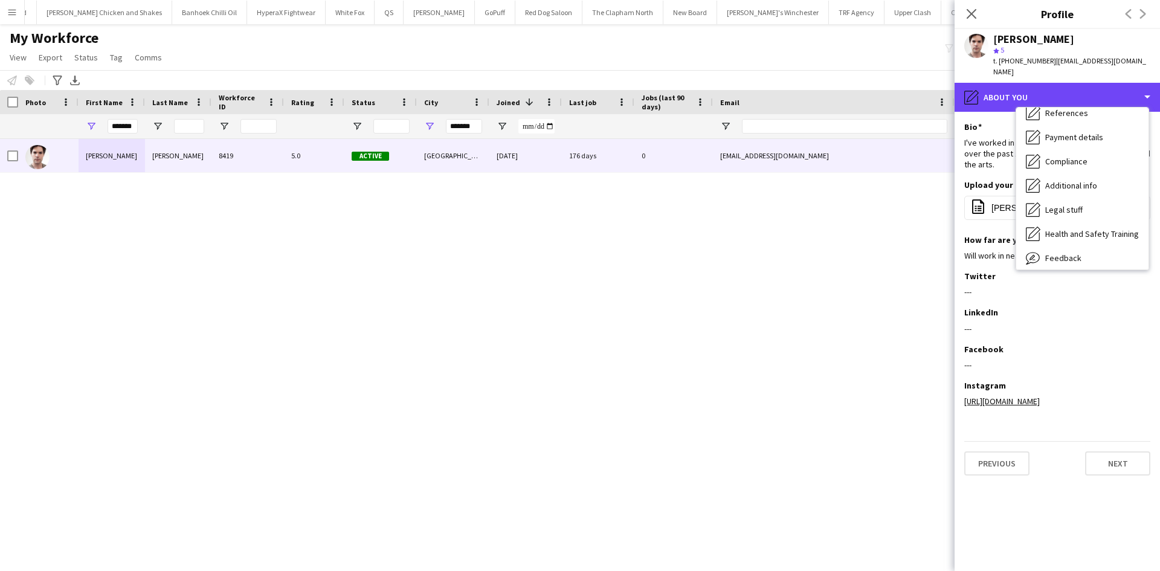
scroll to position [162, 0]
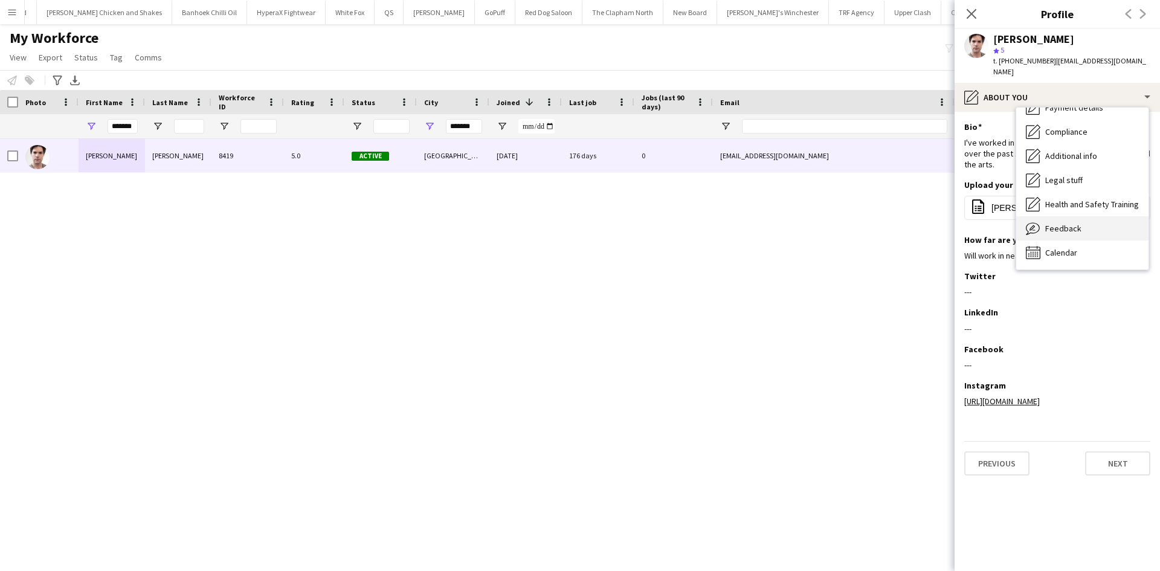
click at [1065, 223] on span "Feedback" at bounding box center [1064, 228] width 36 height 11
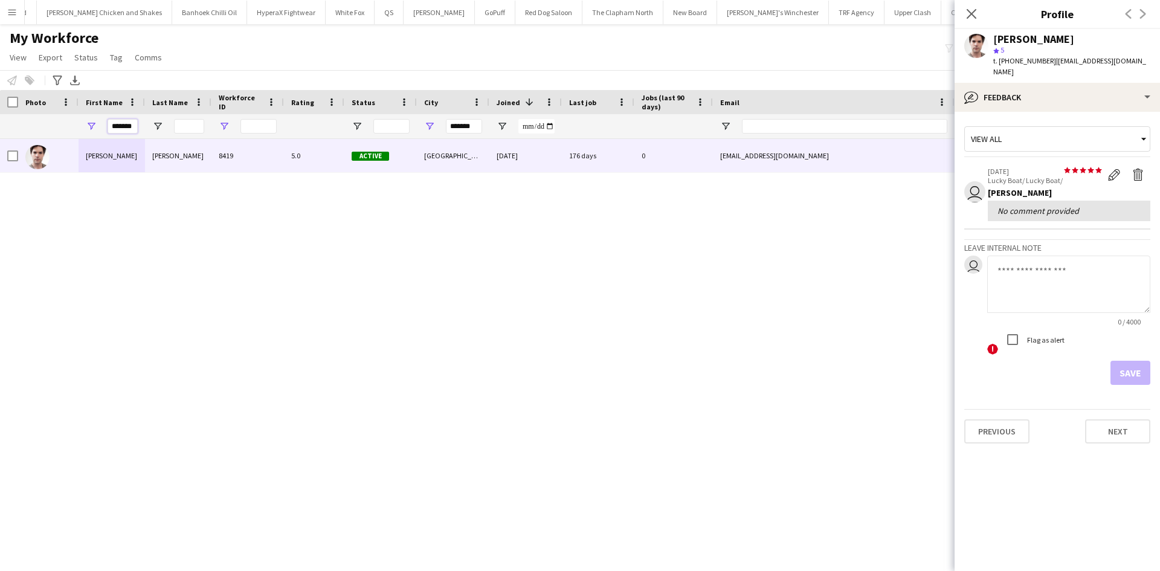
drag, startPoint x: 108, startPoint y: 126, endPoint x: 228, endPoint y: 121, distance: 120.4
click at [228, 121] on div "*******" at bounding box center [655, 126] width 1310 height 24
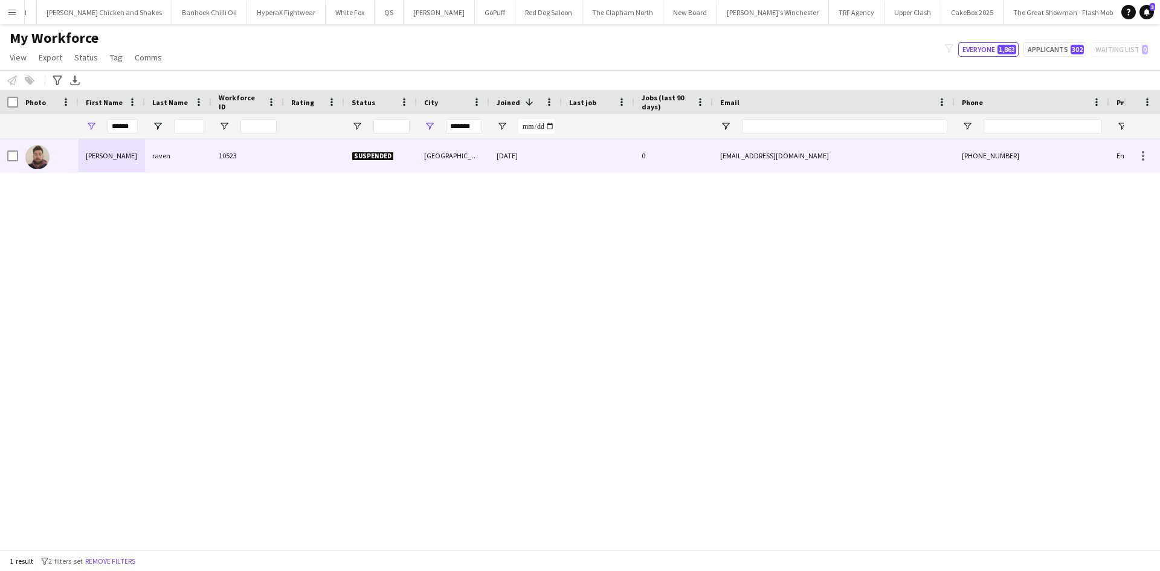
click at [222, 166] on div "10523" at bounding box center [248, 155] width 73 height 33
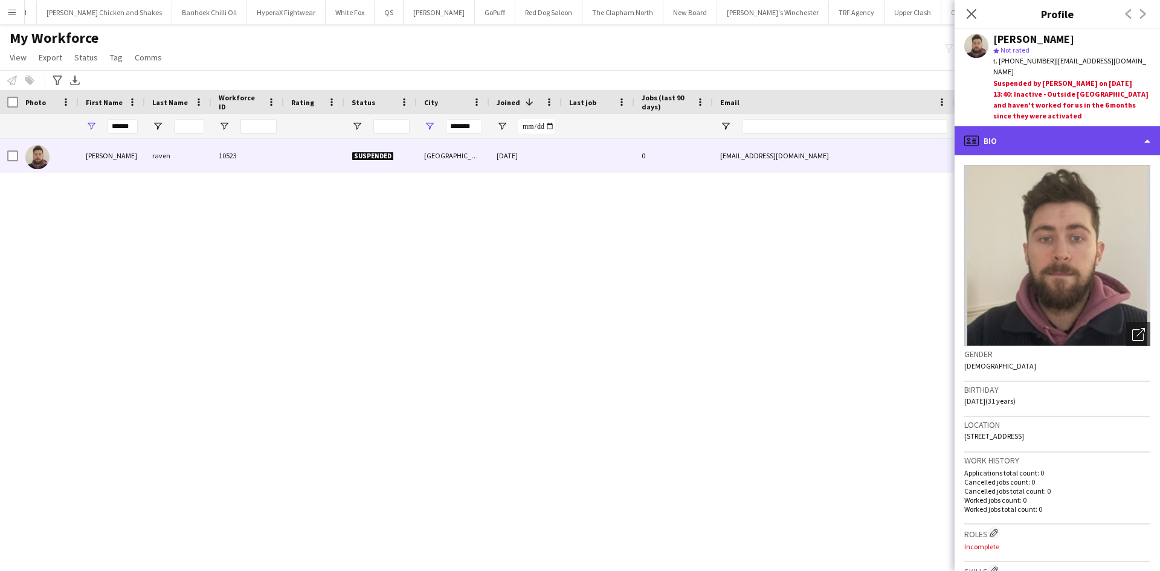
click at [1038, 126] on div "profile Bio" at bounding box center [1057, 140] width 205 height 29
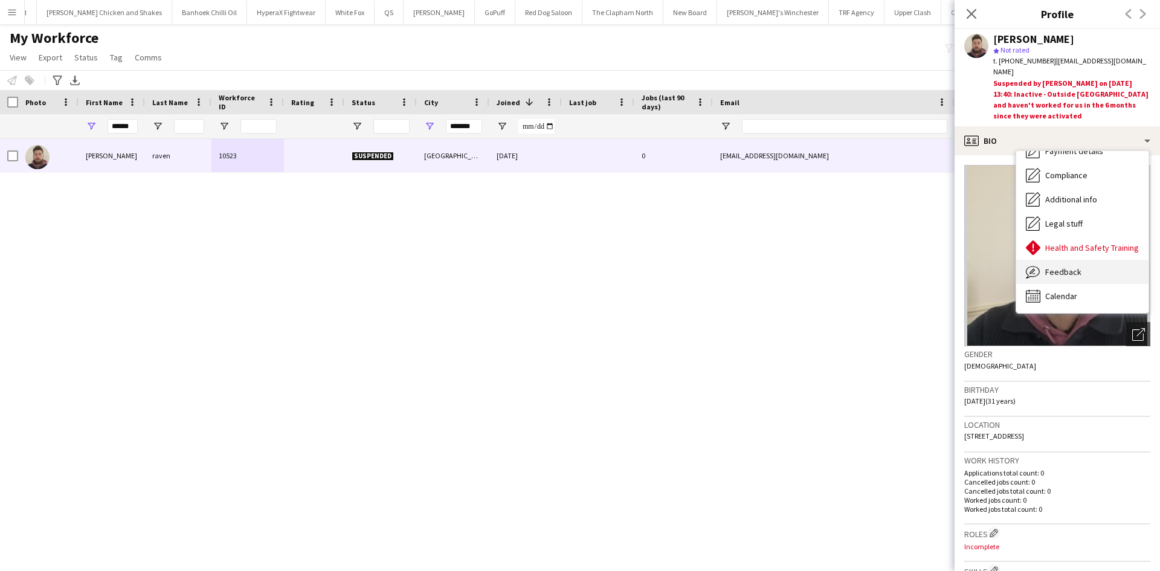
click at [1071, 267] on span "Feedback" at bounding box center [1064, 272] width 36 height 11
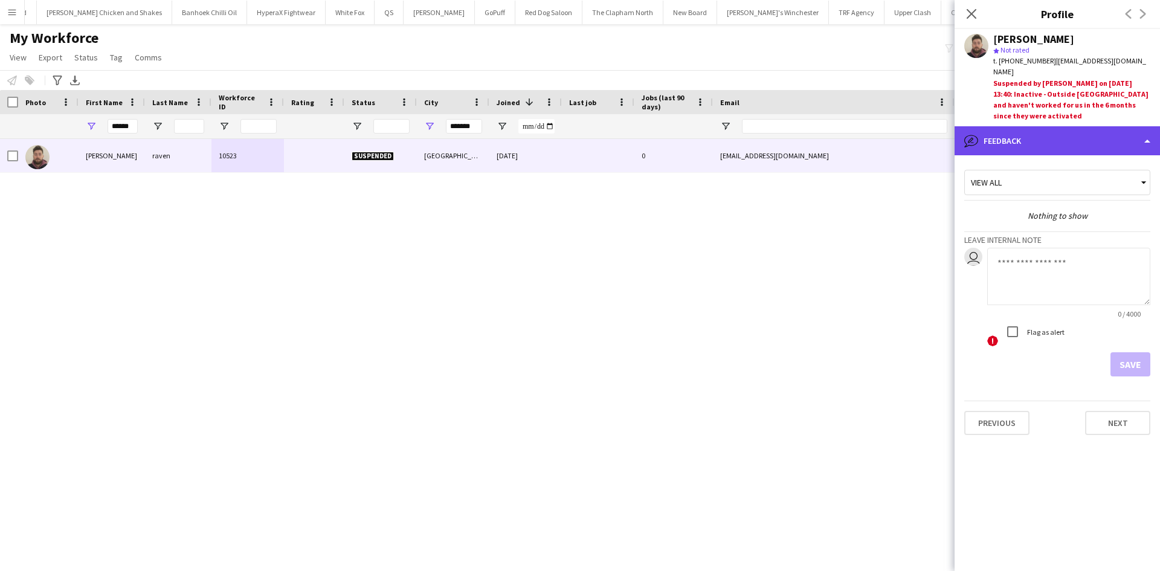
click at [1042, 126] on div "bubble-pencil Feedback" at bounding box center [1057, 140] width 205 height 29
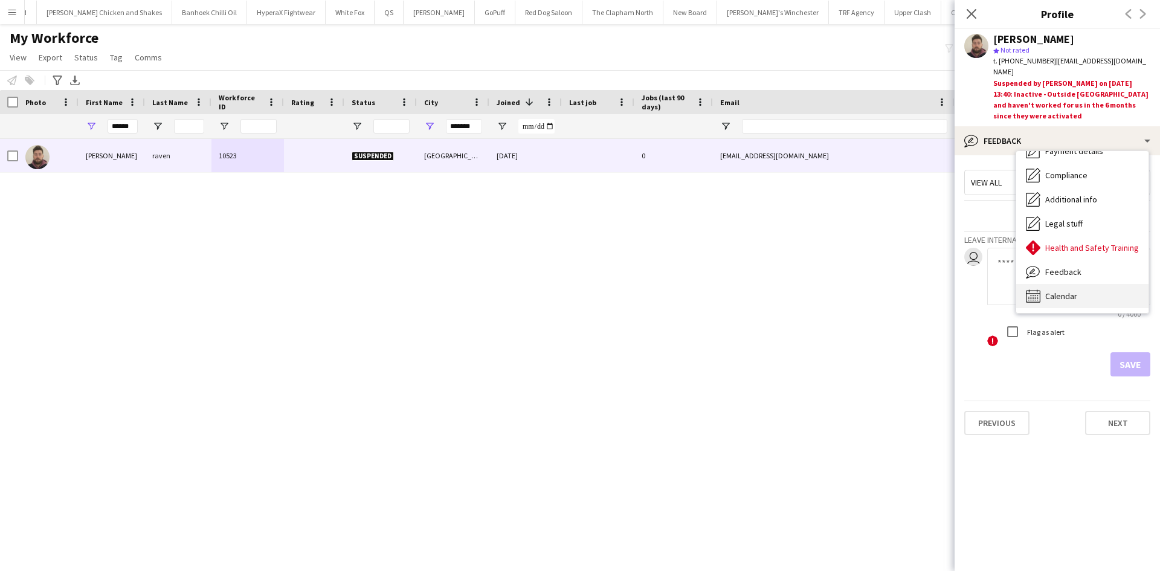
click at [1091, 286] on div "Calendar Calendar" at bounding box center [1083, 296] width 132 height 24
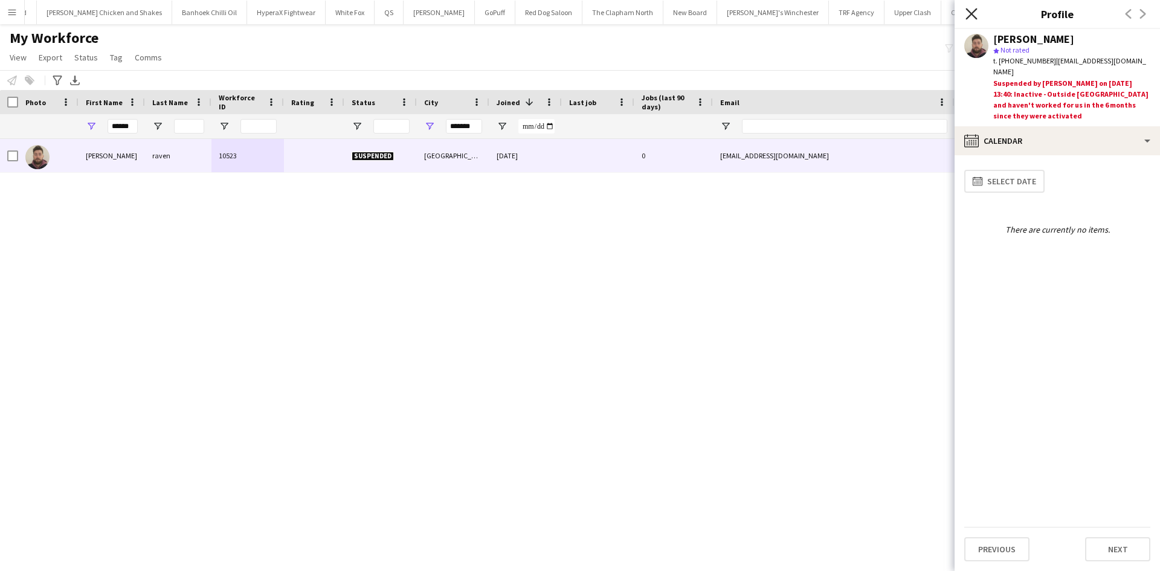
click at [971, 8] on icon "Close pop-in" at bounding box center [971, 13] width 11 height 11
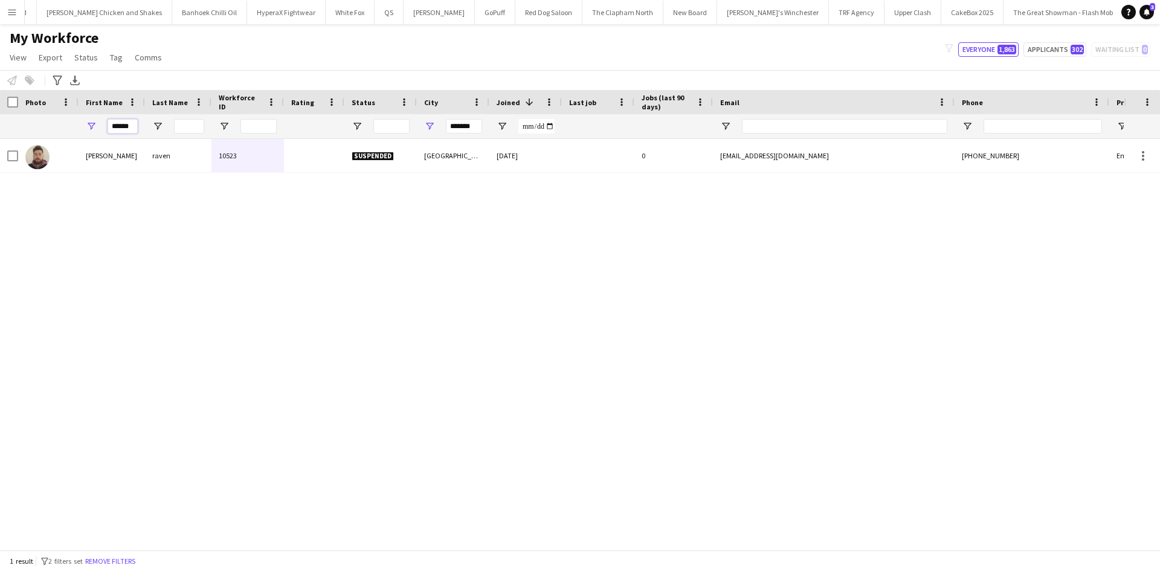
drag, startPoint x: 132, startPoint y: 123, endPoint x: 89, endPoint y: 125, distance: 42.4
click at [89, 125] on div "******" at bounding box center [112, 126] width 66 height 24
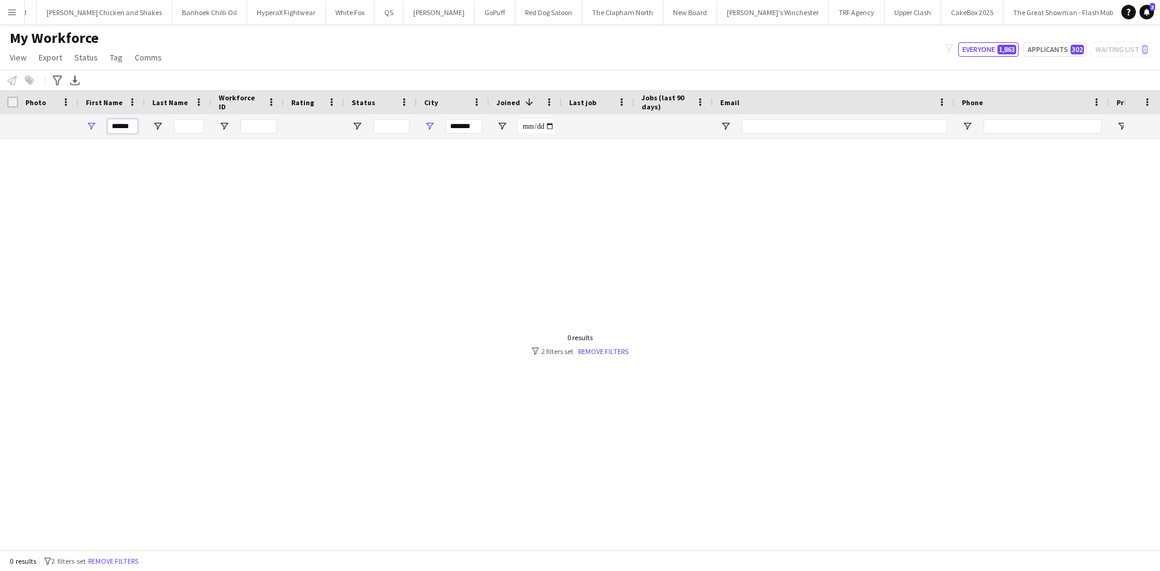
type input "******"
drag, startPoint x: 416, startPoint y: 125, endPoint x: 335, endPoint y: 129, distance: 81.1
click at [335, 129] on div "****** *******" at bounding box center [655, 126] width 1310 height 24
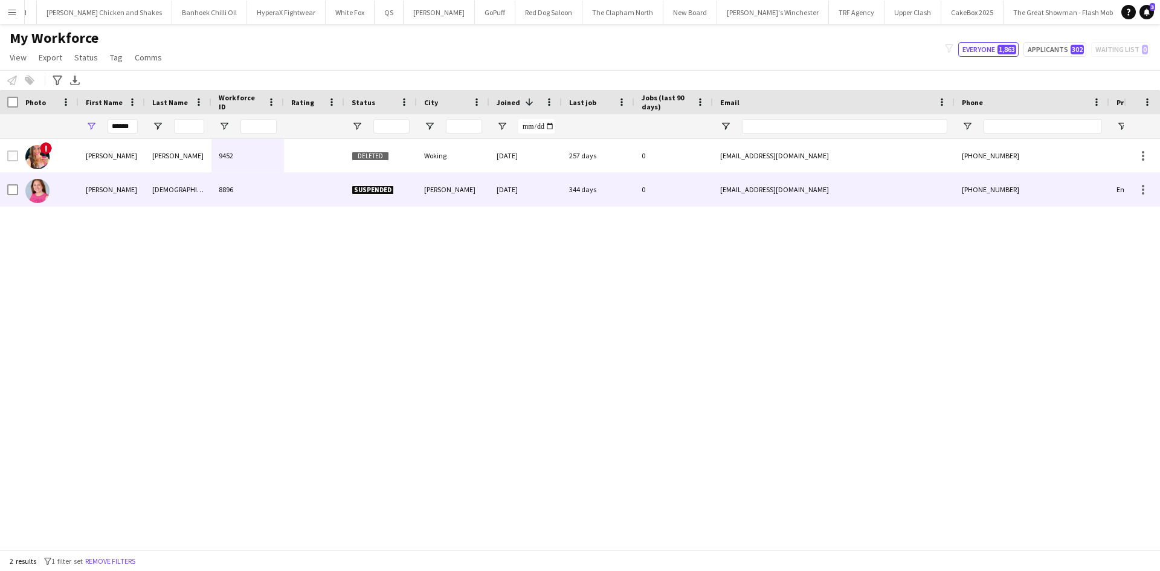
click at [314, 177] on div at bounding box center [314, 189] width 60 height 33
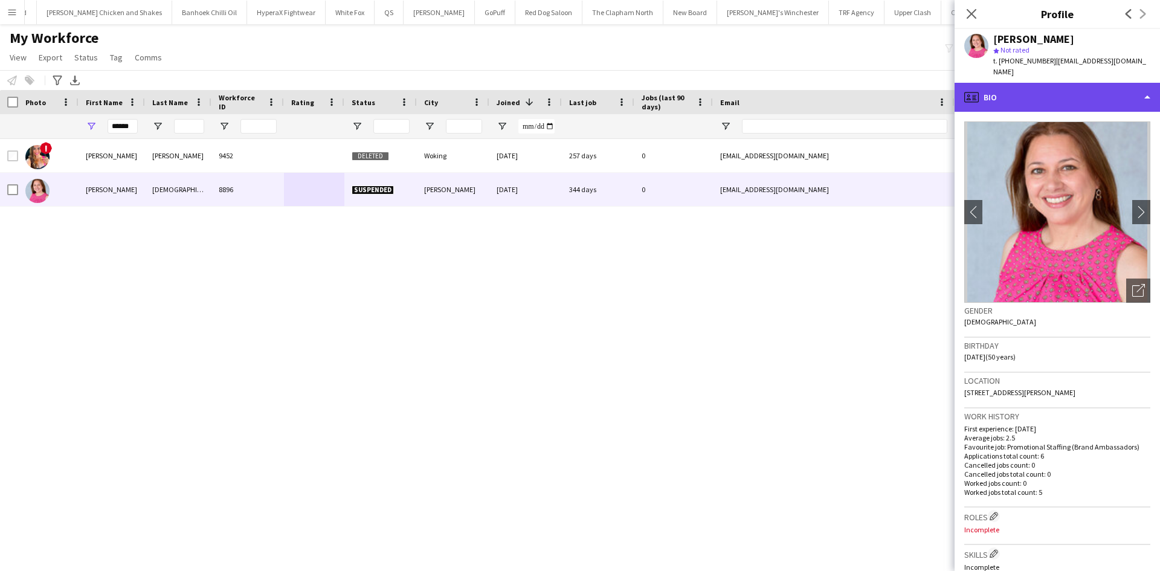
click at [1072, 83] on div "profile Bio" at bounding box center [1057, 97] width 205 height 29
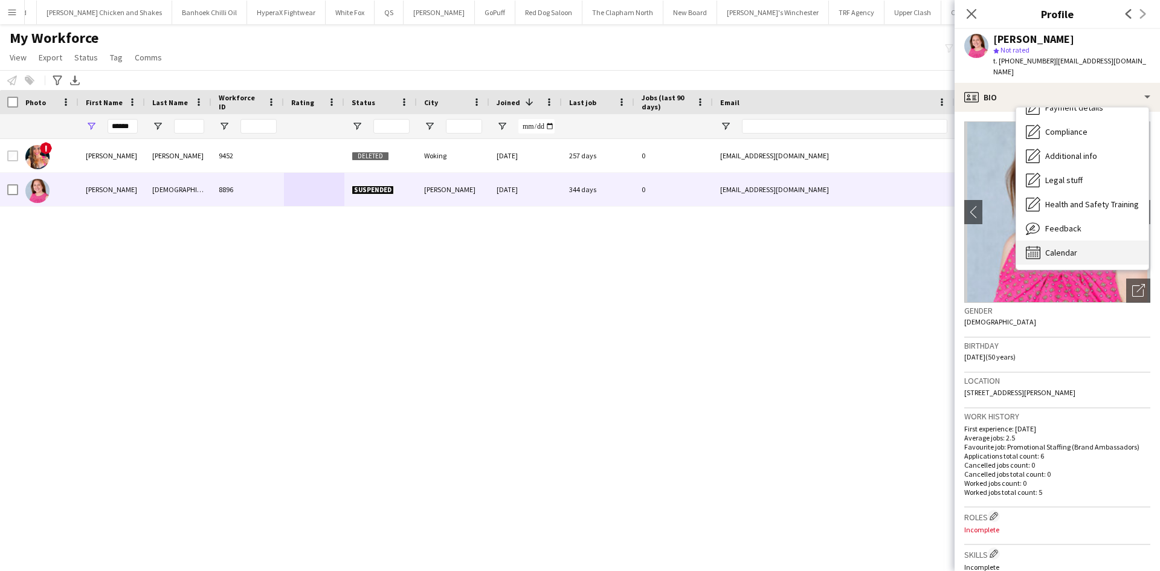
click at [1068, 247] on span "Calendar" at bounding box center [1062, 252] width 32 height 11
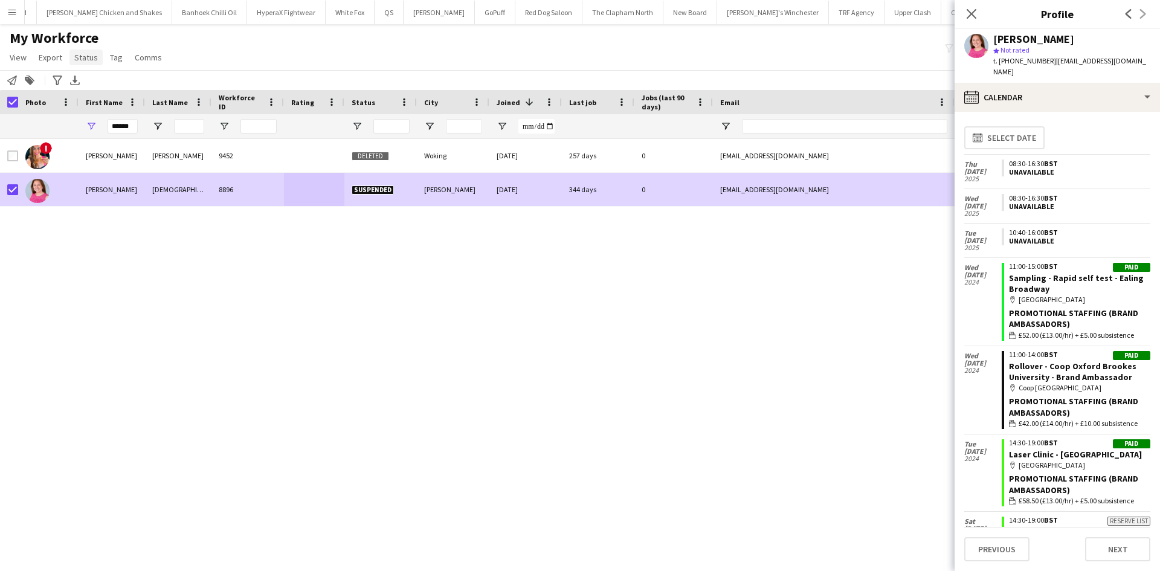
click at [84, 50] on link "Status" at bounding box center [85, 58] width 33 height 16
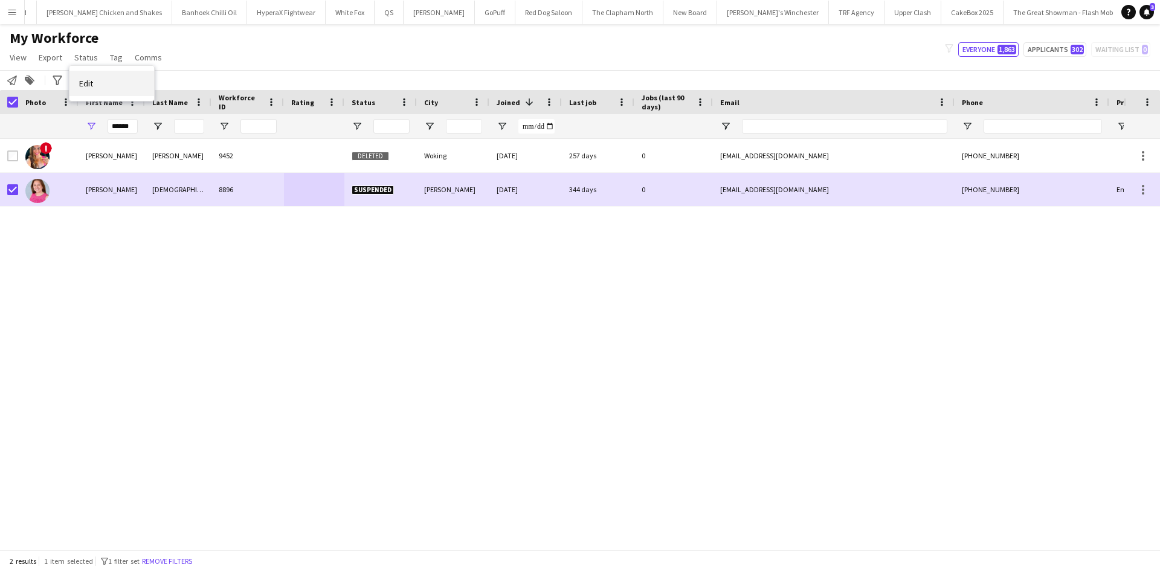
click at [131, 85] on link "Edit" at bounding box center [111, 83] width 85 height 25
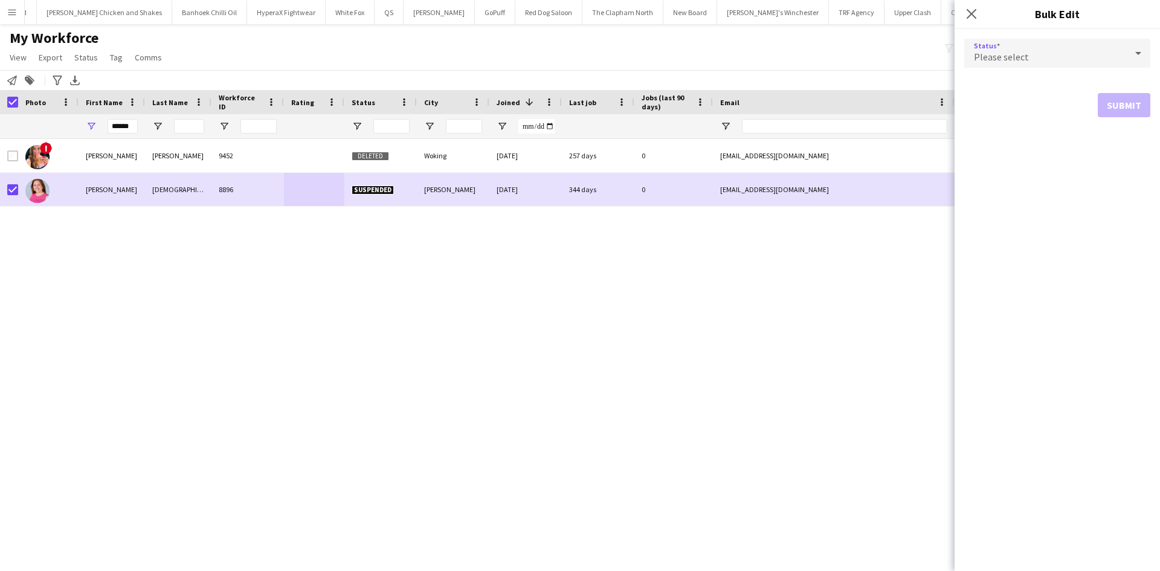
click at [1116, 54] on div "Please select" at bounding box center [1046, 53] width 162 height 29
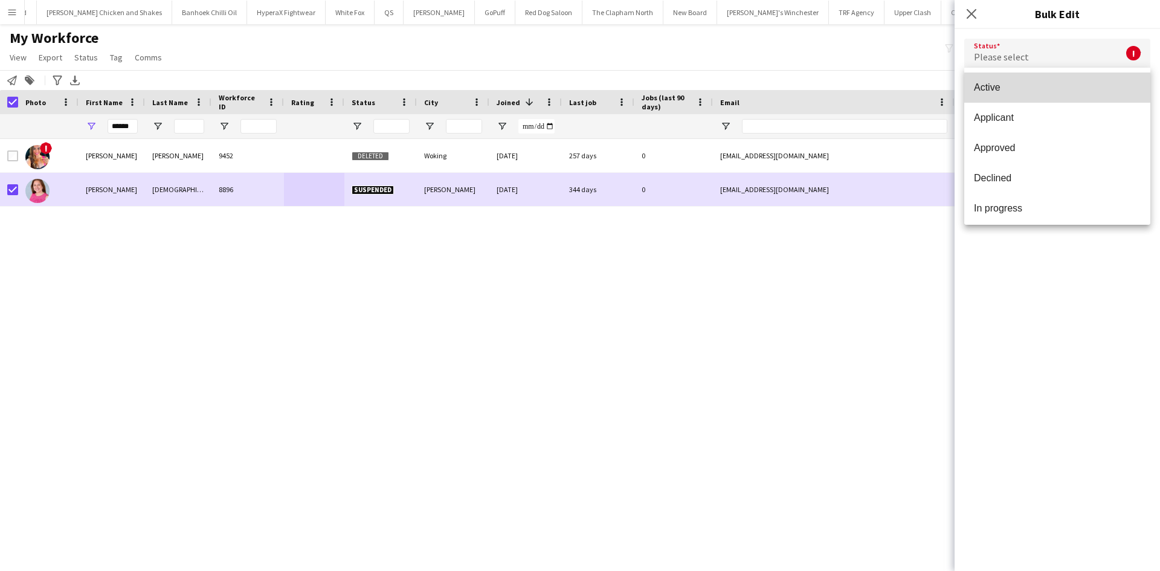
click at [1072, 89] on span "Active" at bounding box center [1057, 87] width 167 height 11
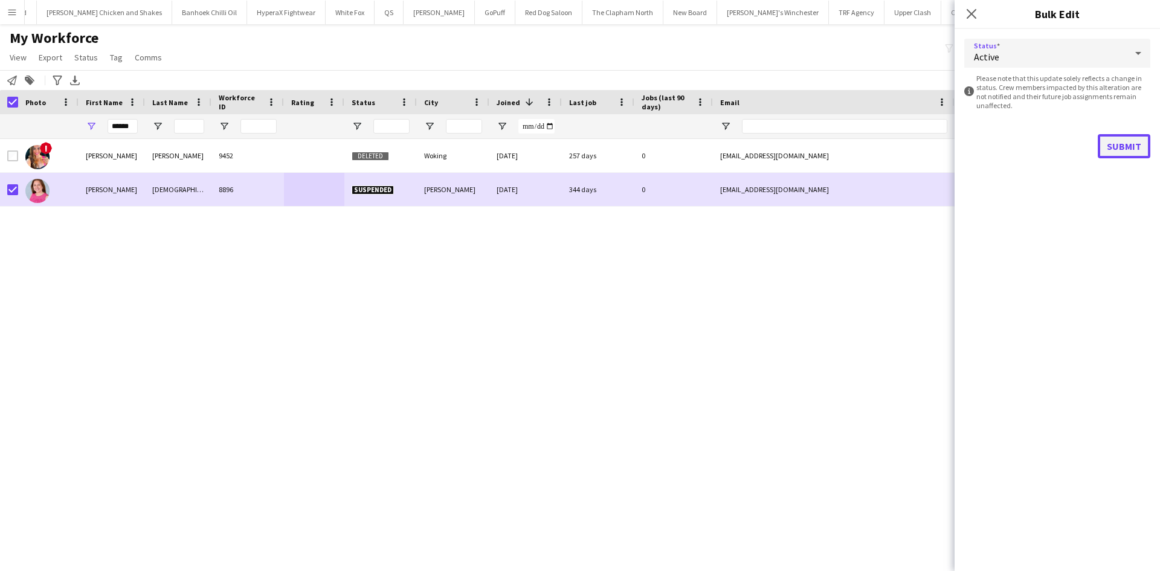
click at [1135, 140] on button "Submit" at bounding box center [1124, 146] width 53 height 24
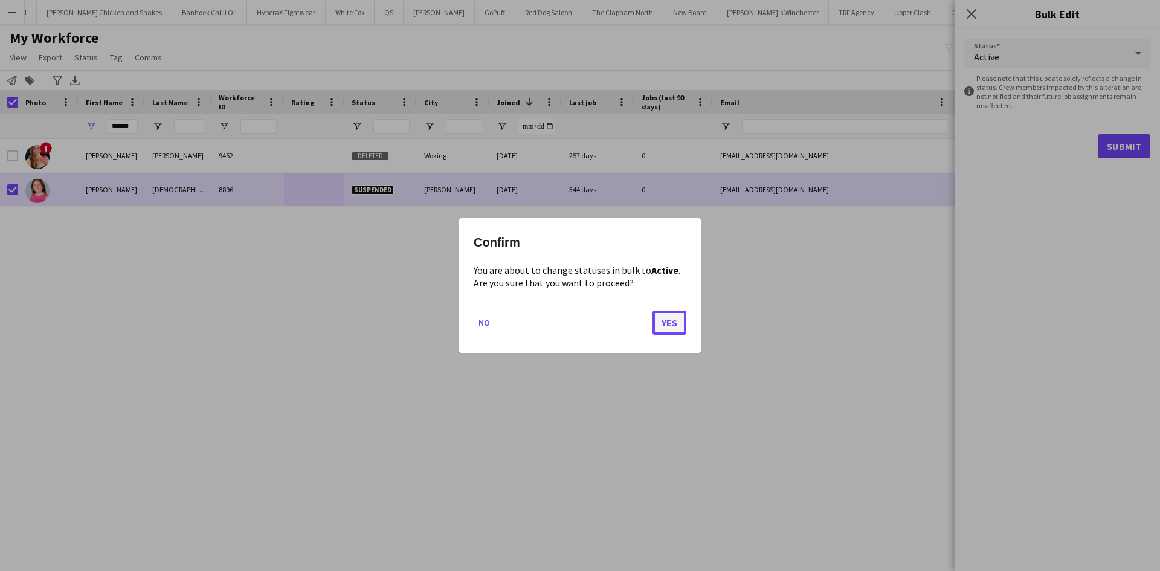
click at [662, 326] on button "Yes" at bounding box center [670, 323] width 34 height 24
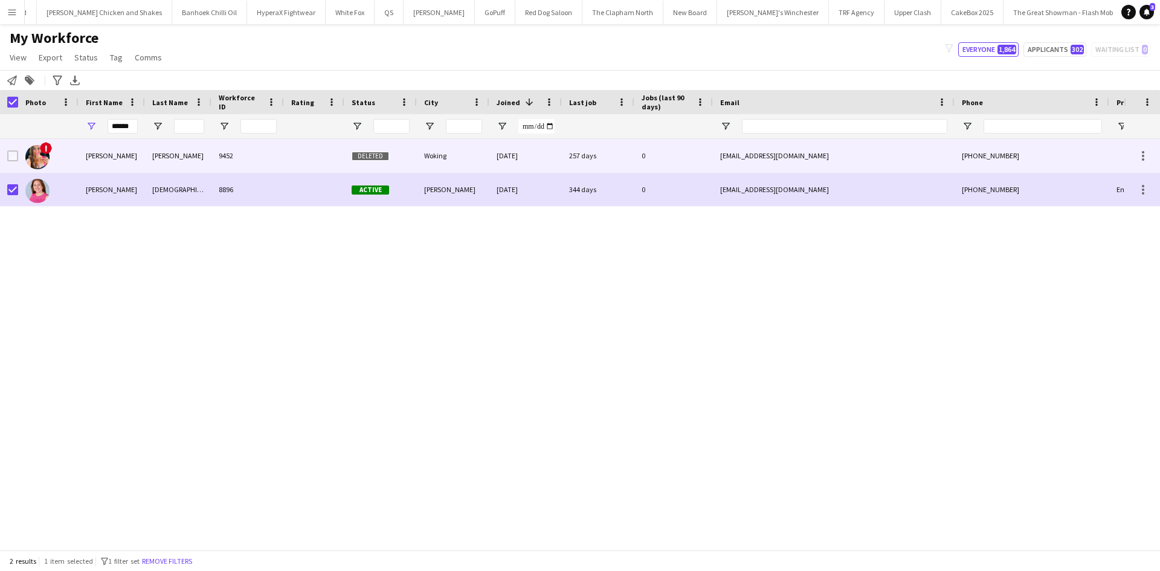
click at [251, 154] on div "9452" at bounding box center [248, 155] width 73 height 33
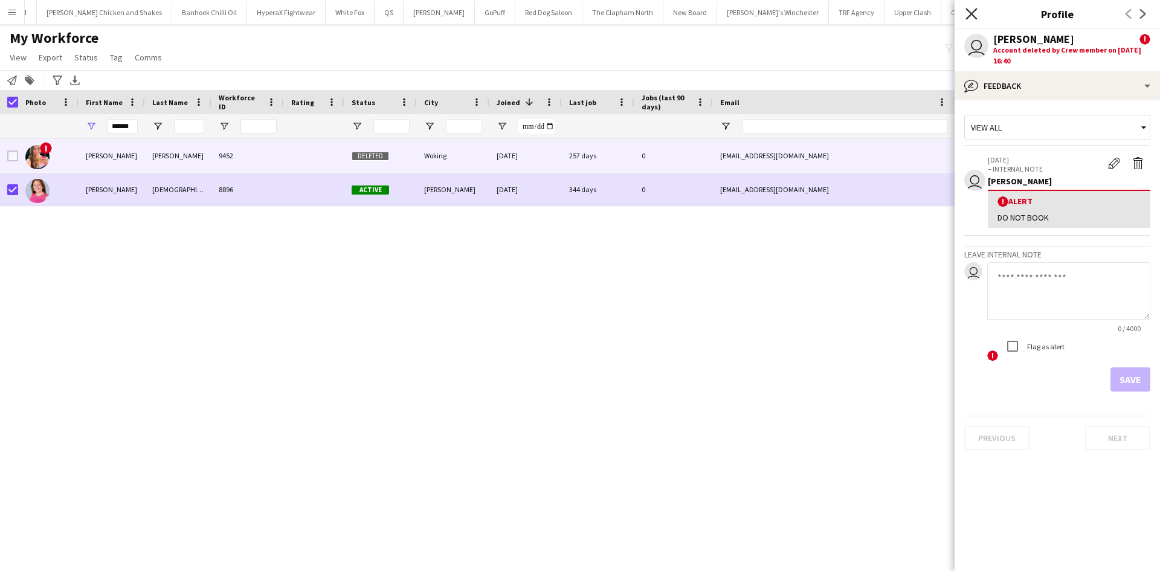
click at [968, 10] on icon at bounding box center [971, 13] width 11 height 11
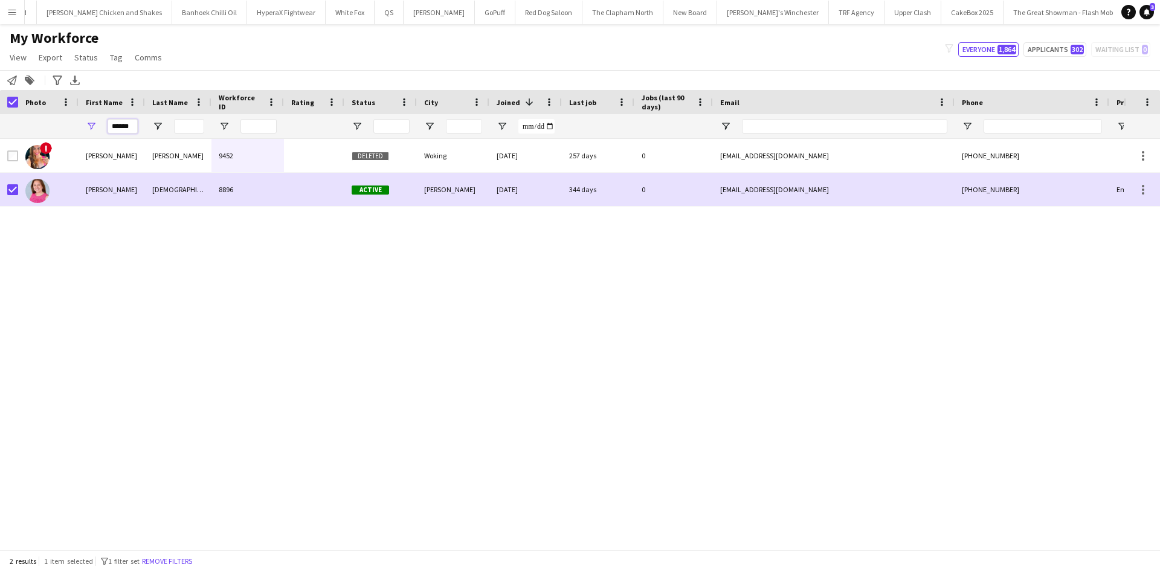
drag, startPoint x: 129, startPoint y: 129, endPoint x: 93, endPoint y: 135, distance: 36.8
click at [93, 135] on div "******" at bounding box center [112, 126] width 66 height 24
type input "*"
click at [470, 123] on input "City Filter Input" at bounding box center [464, 126] width 36 height 15
click at [464, 128] on input "City Filter Input" at bounding box center [464, 126] width 36 height 15
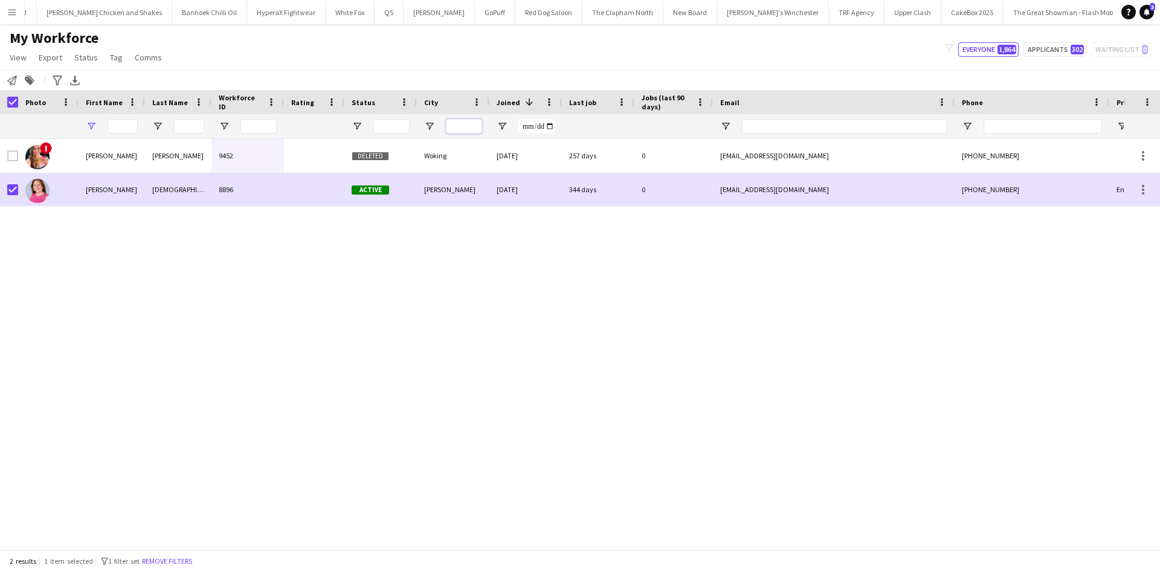
click at [464, 128] on input "City Filter Input" at bounding box center [464, 126] width 36 height 15
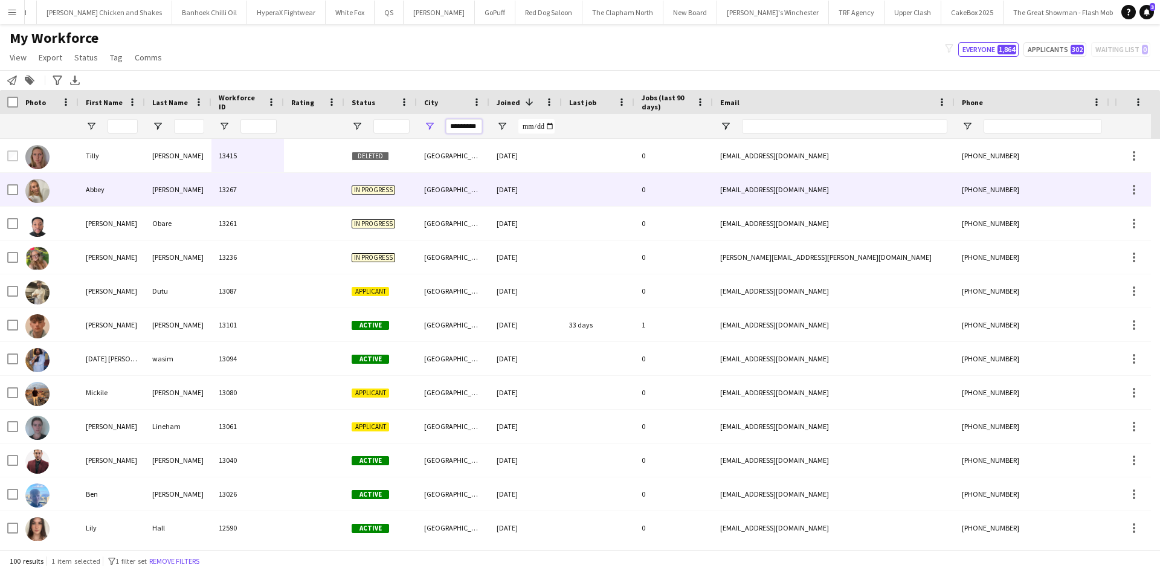
type input "*********"
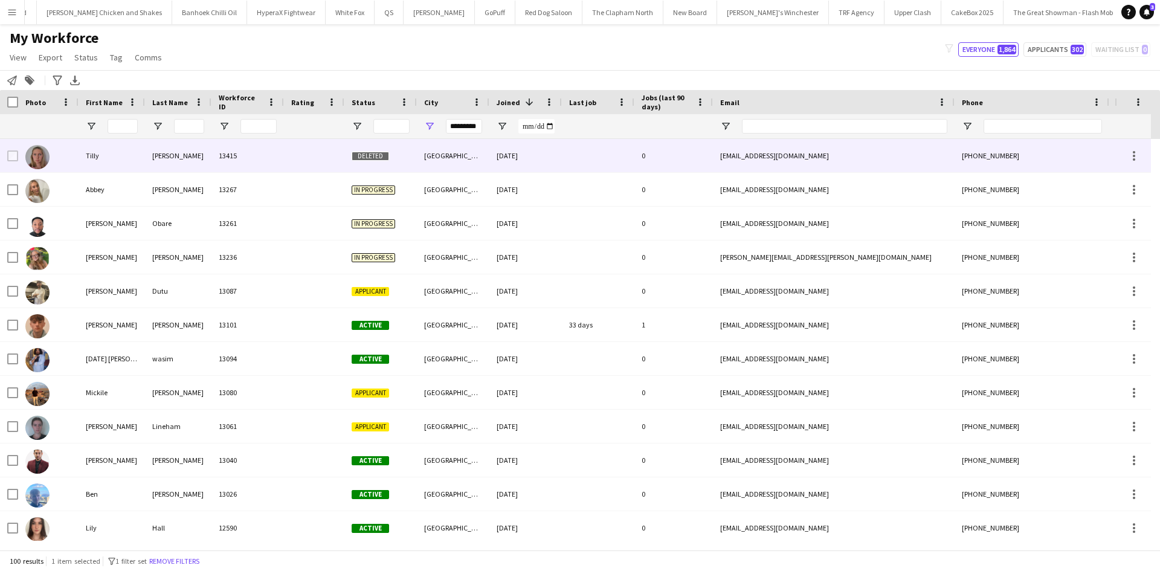
click at [466, 163] on div "Newcastle upon Tyne" at bounding box center [453, 155] width 73 height 33
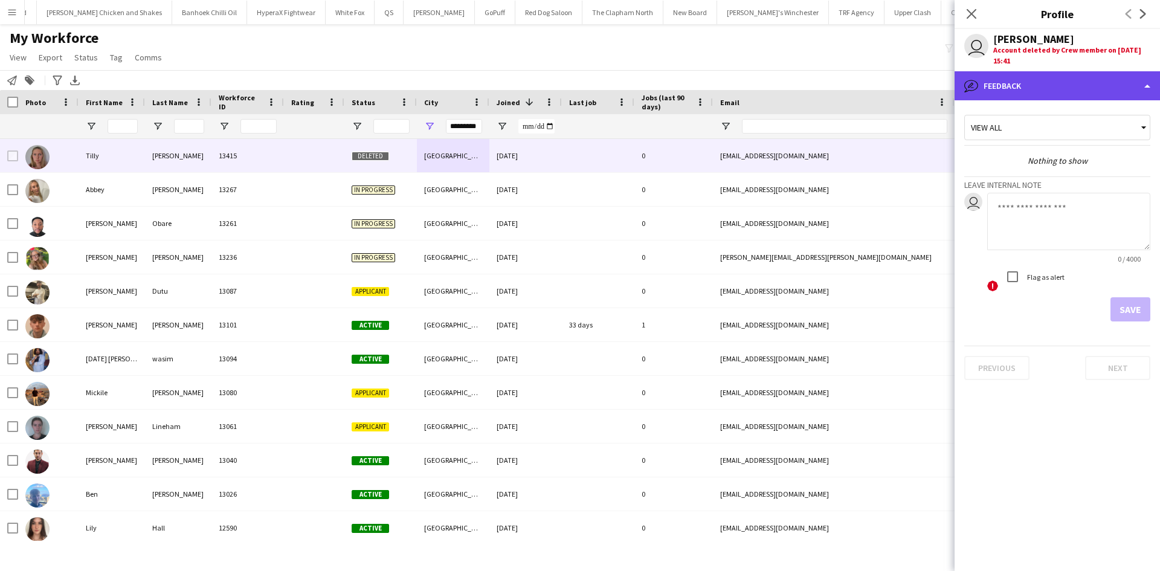
click at [1085, 81] on div "bubble-pencil Feedback" at bounding box center [1057, 85] width 205 height 29
click at [1067, 79] on div "bubble-pencil Feedback" at bounding box center [1057, 85] width 205 height 29
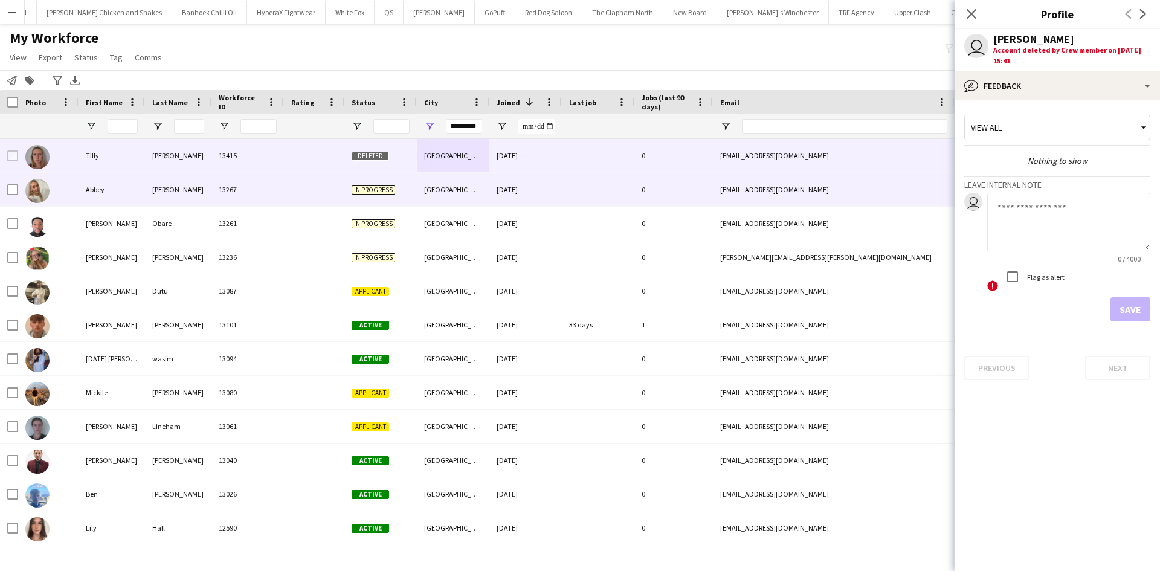
click at [490, 187] on div "09-09-2025" at bounding box center [526, 189] width 73 height 33
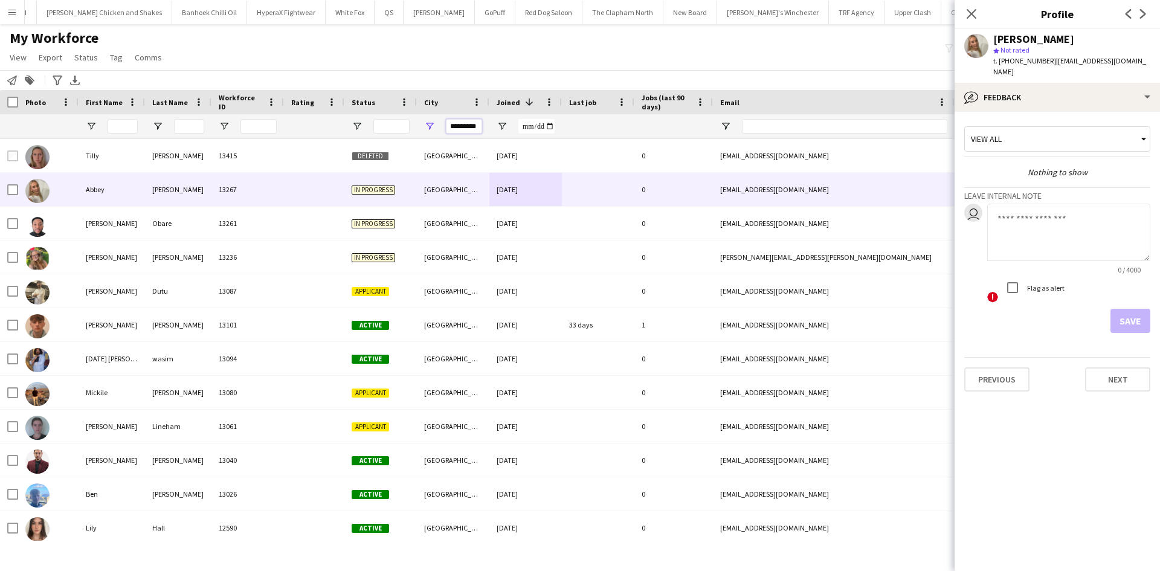
drag, startPoint x: 451, startPoint y: 127, endPoint x: 524, endPoint y: 129, distance: 73.2
click at [524, 129] on div at bounding box center [655, 126] width 1310 height 24
click at [119, 125] on input "First Name Filter Input" at bounding box center [123, 126] width 30 height 15
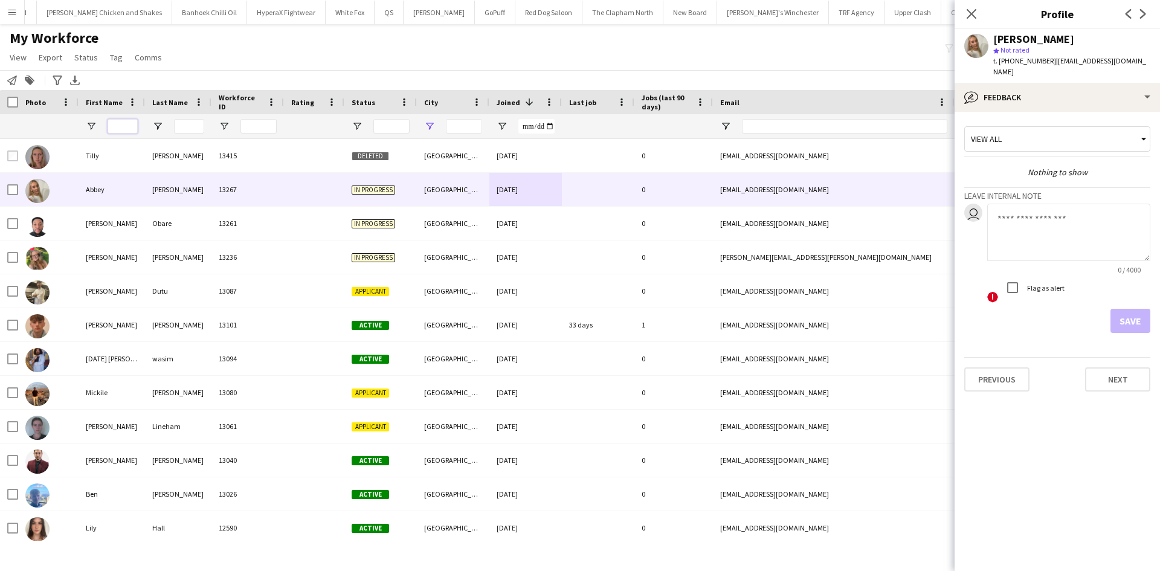
click at [119, 125] on input "First Name Filter Input" at bounding box center [123, 126] width 30 height 15
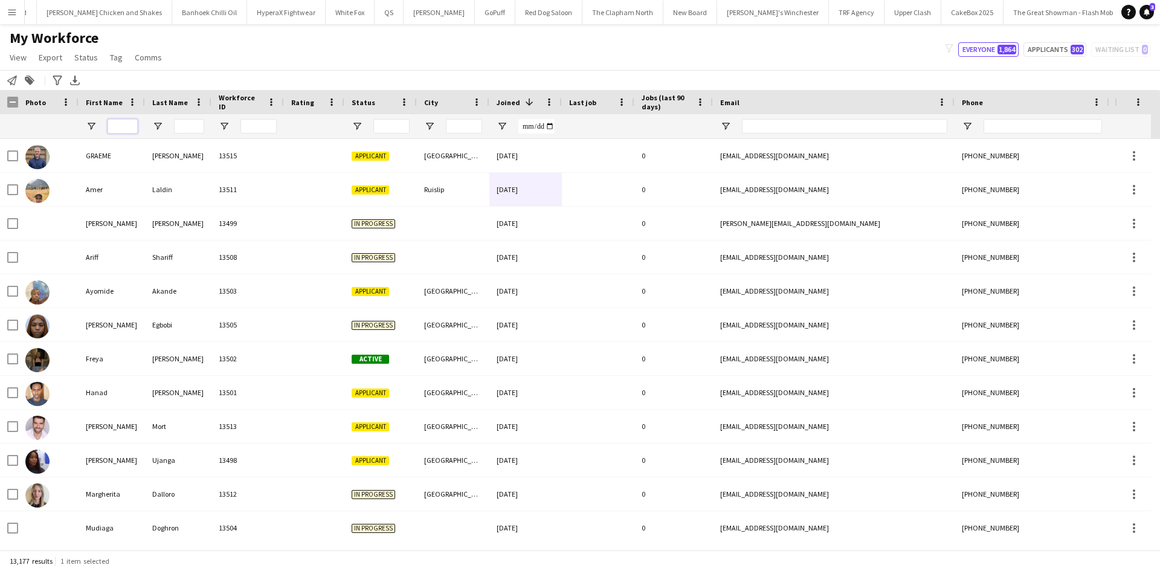
click at [119, 128] on input "First Name Filter Input" at bounding box center [123, 126] width 30 height 15
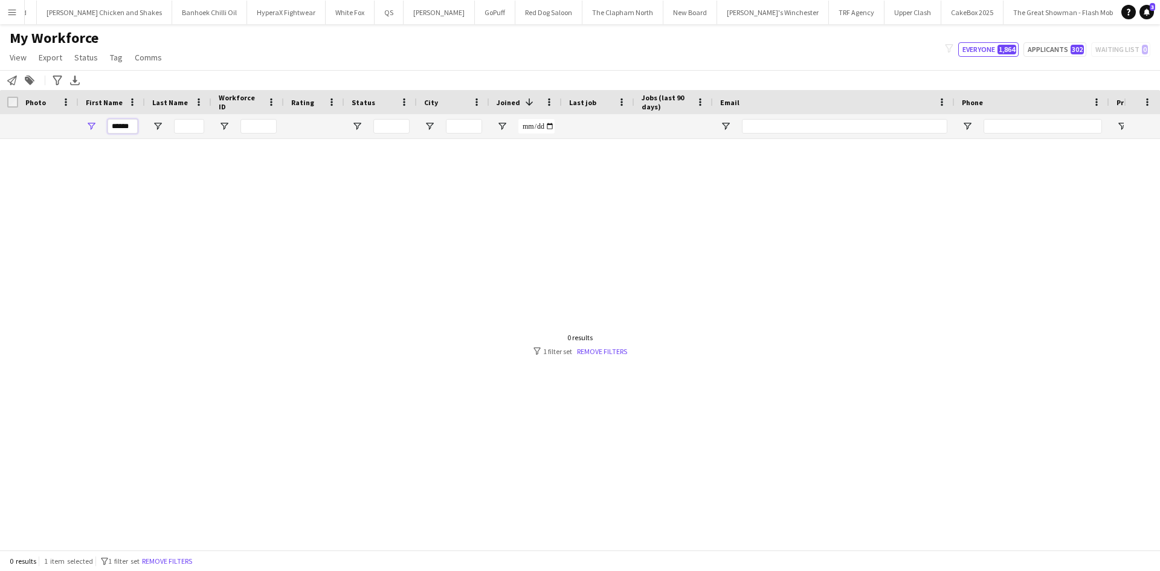
scroll to position [0, 0]
type input "*"
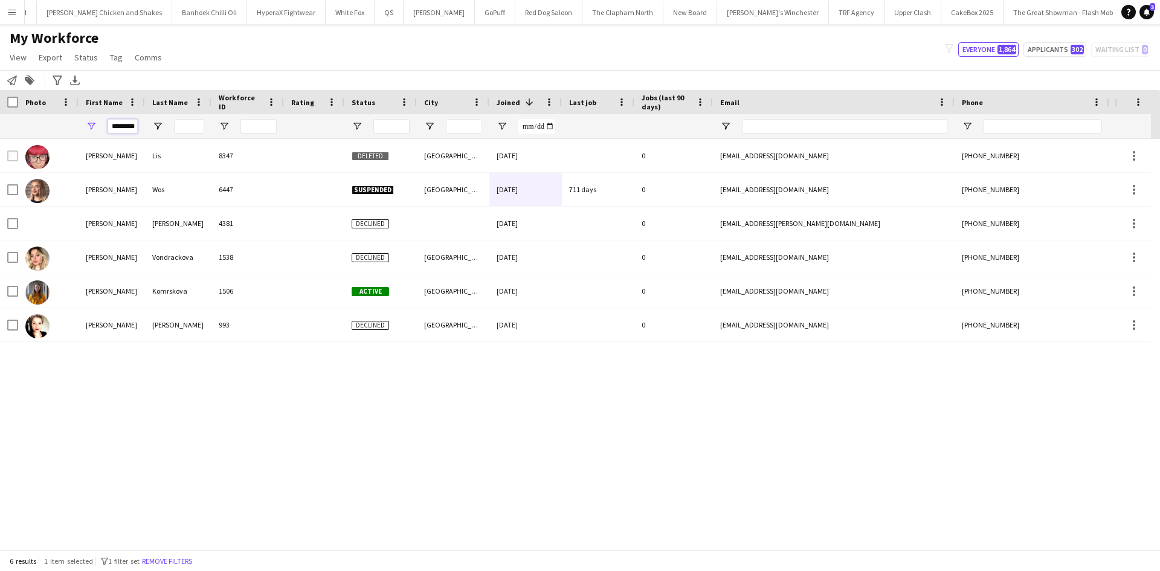
scroll to position [0, 1]
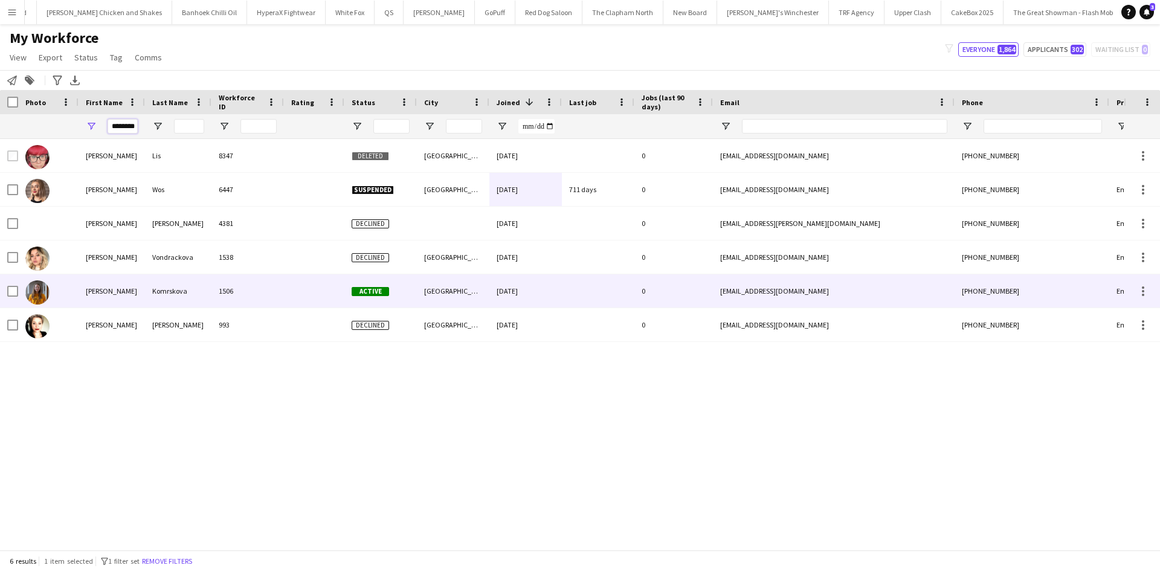
type input "********"
click at [192, 289] on div "Komrskova" at bounding box center [178, 290] width 66 height 33
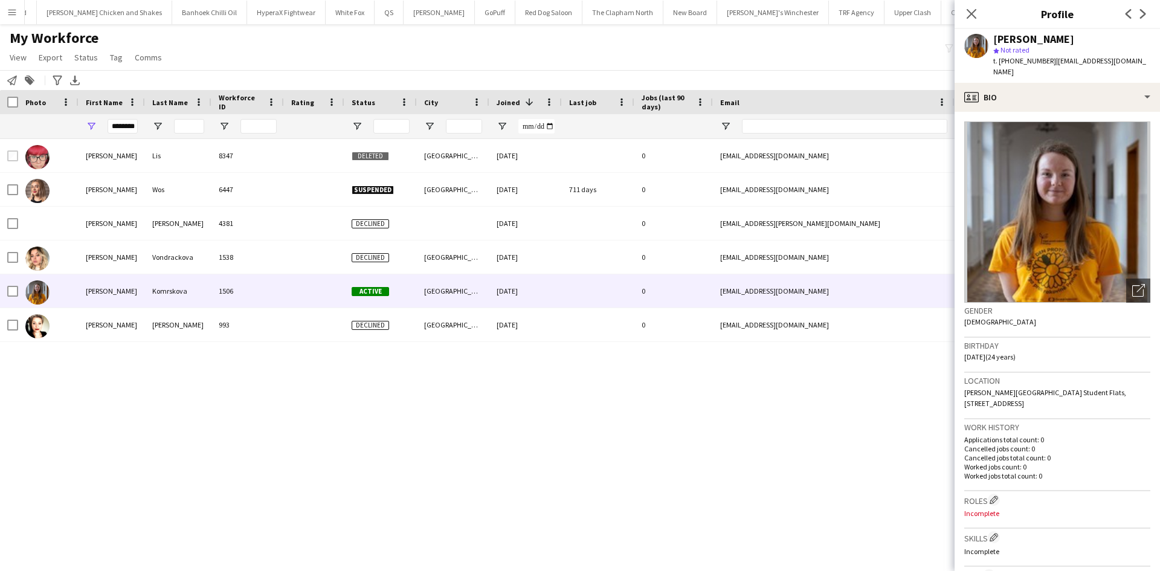
click at [1011, 112] on app-crew-profile-bio "Open photos pop-in Gender Female Birthday 28-10-2000 (24 years) Location Marris…" at bounding box center [1057, 341] width 205 height 459
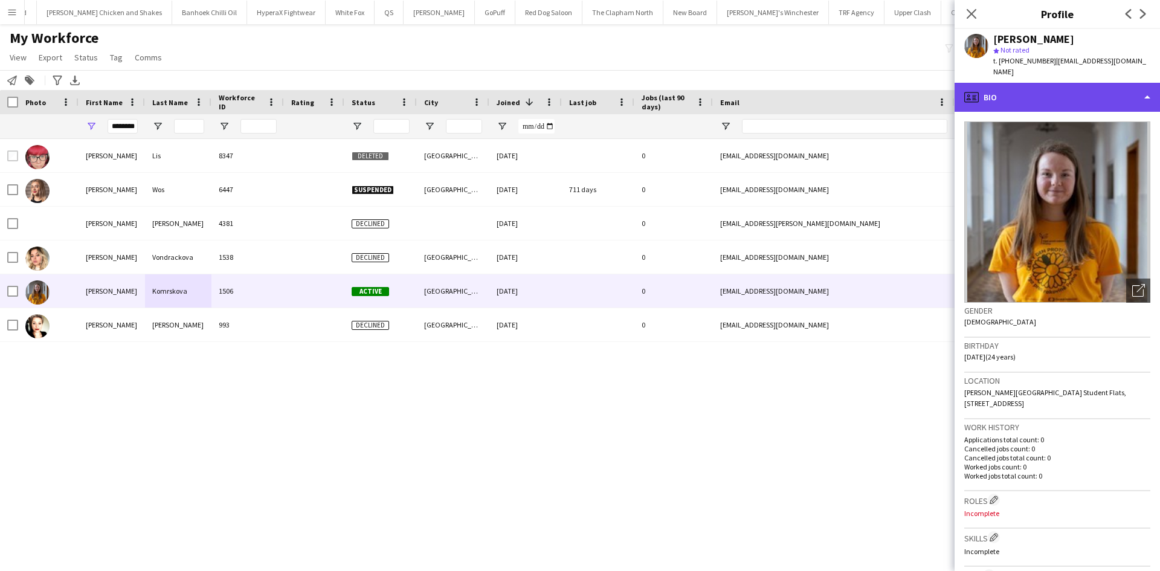
click at [1012, 94] on div "profile Bio" at bounding box center [1057, 97] width 205 height 29
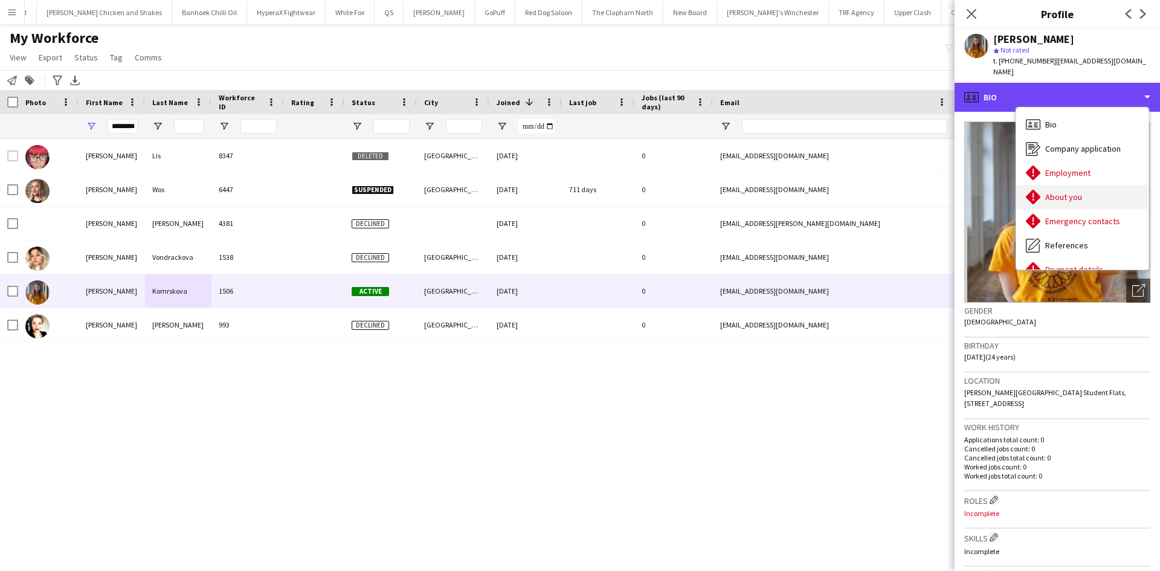
scroll to position [162, 0]
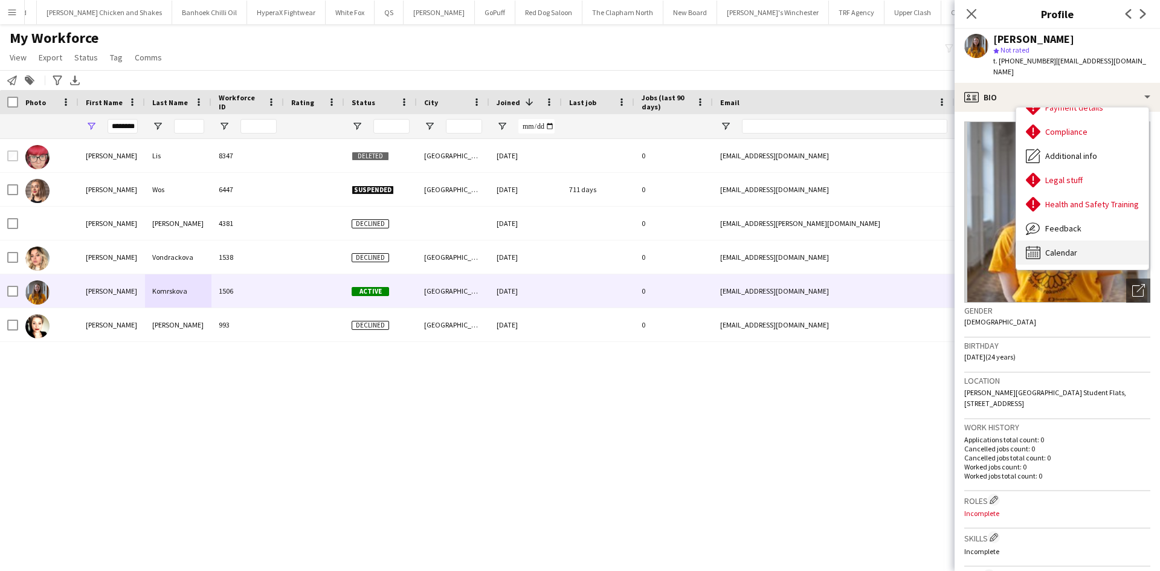
click at [1058, 250] on div "Calendar Calendar" at bounding box center [1083, 253] width 132 height 24
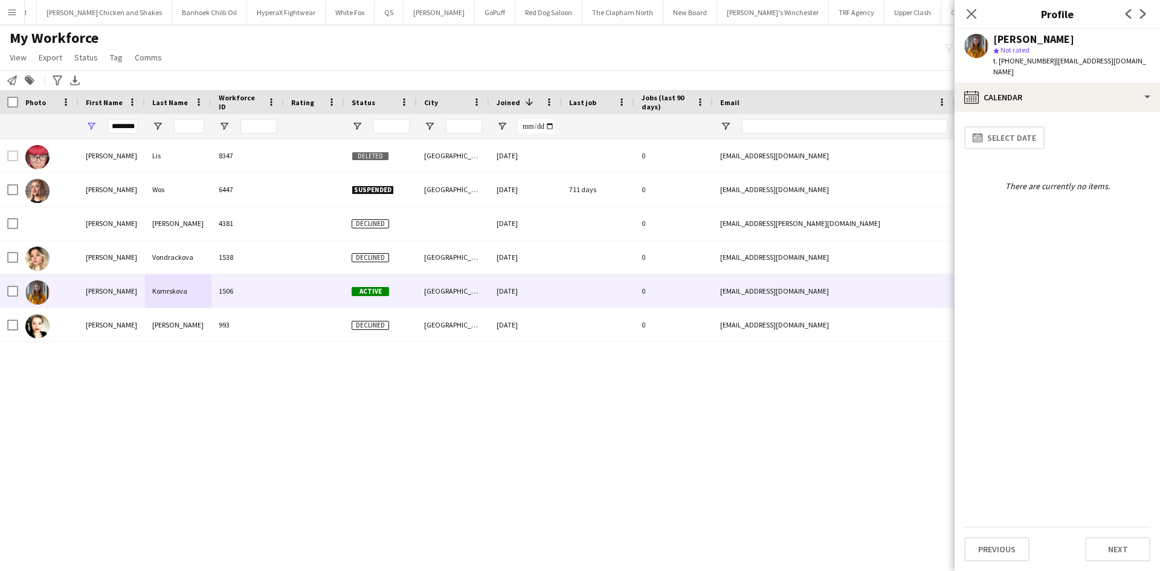
click at [981, 30] on div "Karolina Komrskova star Not rated t. +447706853916 | karolinkakomrskova@seznam.…" at bounding box center [1057, 56] width 205 height 54
click at [976, 19] on icon "Close pop-in" at bounding box center [971, 13] width 11 height 11
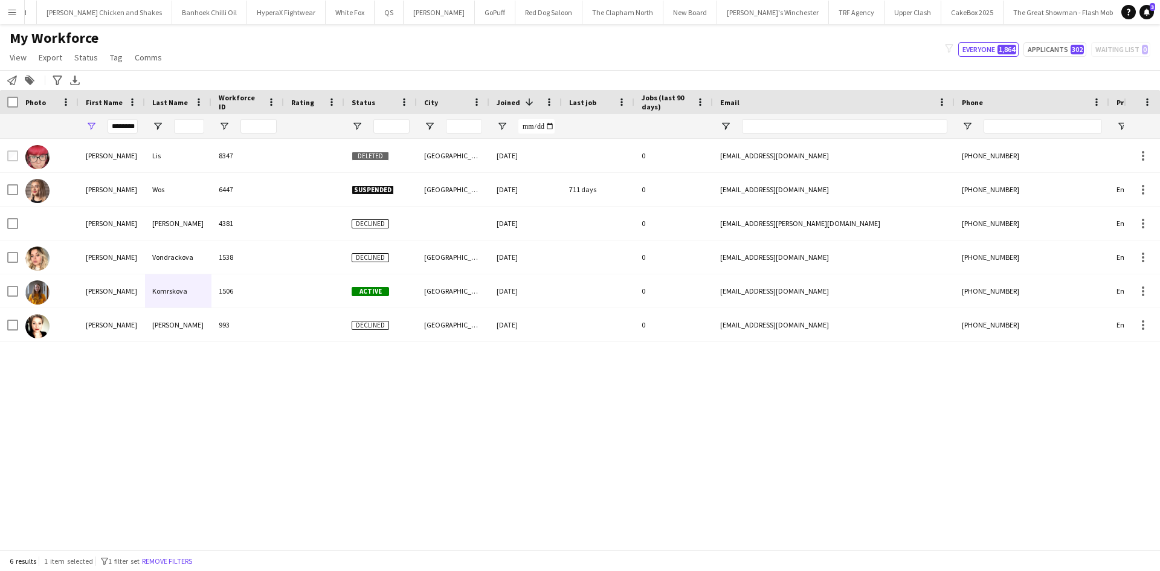
click at [7, 10] on app-icon "Menu" at bounding box center [12, 12] width 10 height 10
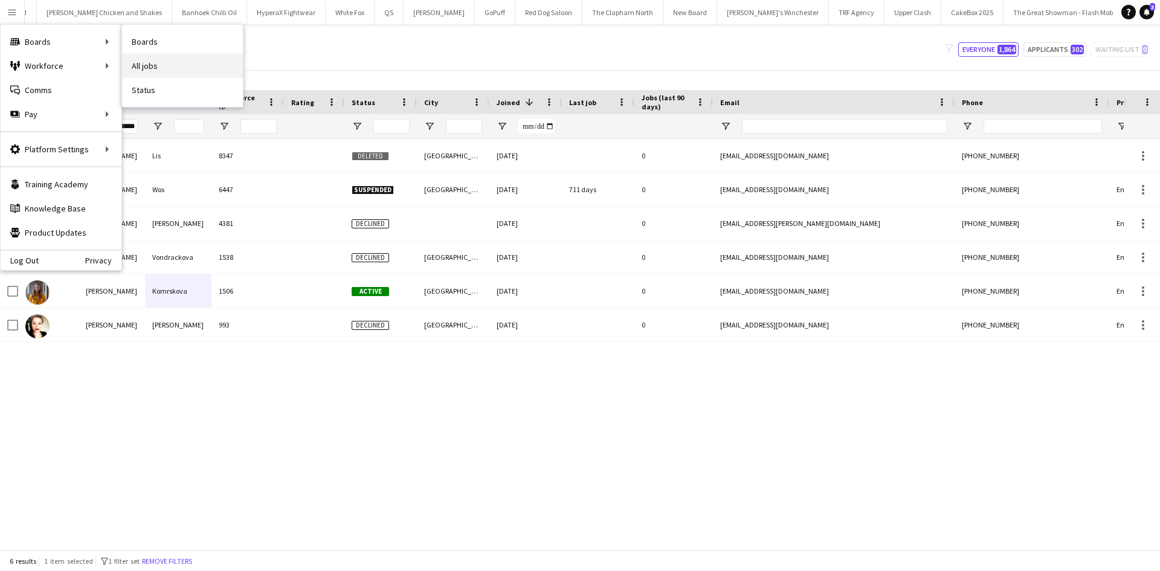
click at [164, 76] on link "All jobs" at bounding box center [182, 66] width 121 height 24
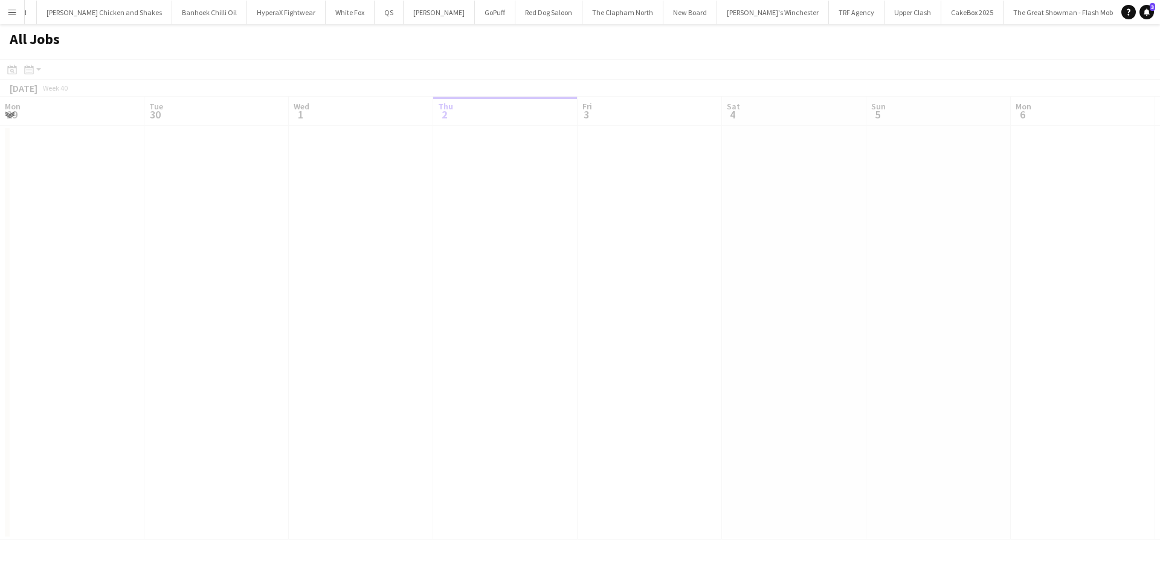
scroll to position [0, 289]
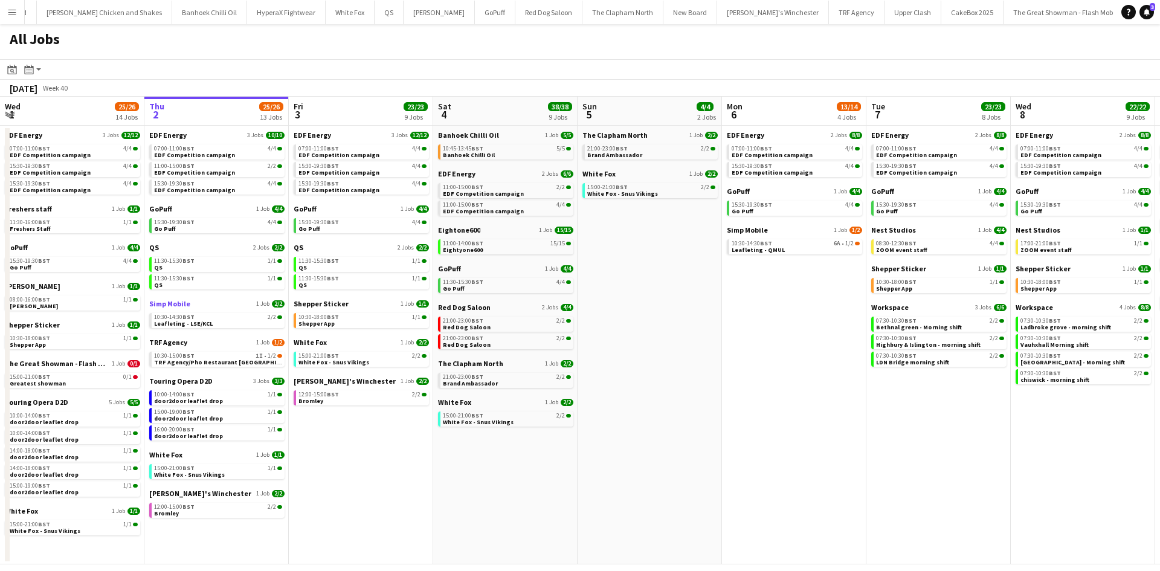
click at [178, 302] on span "Simp Mobile" at bounding box center [169, 303] width 41 height 9
click at [19, 4] on button "Menu" at bounding box center [12, 12] width 24 height 24
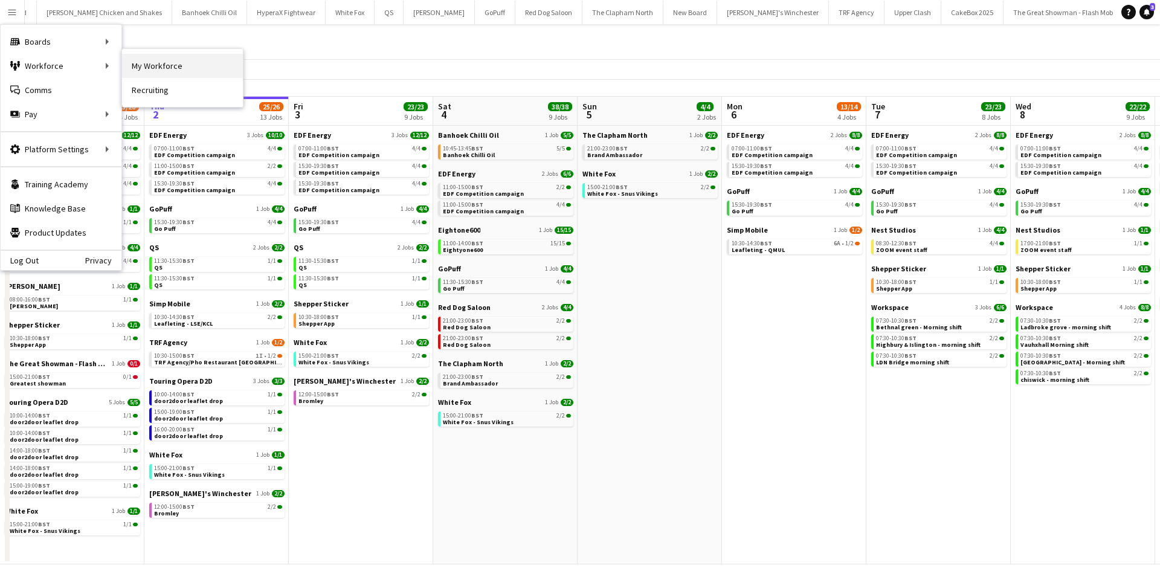
click at [160, 71] on link "My Workforce" at bounding box center [182, 66] width 121 height 24
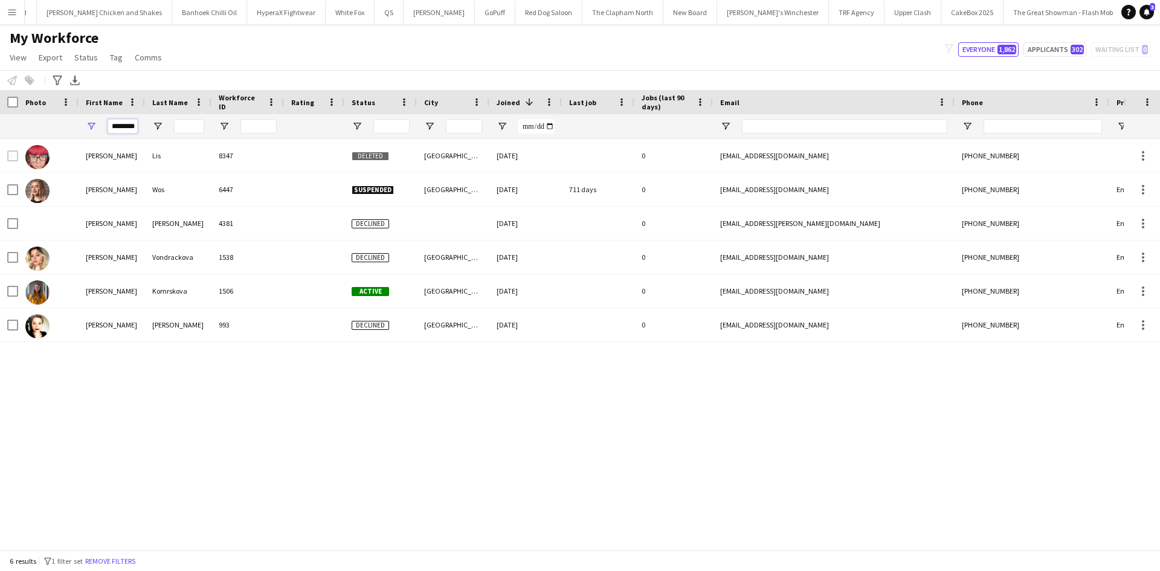
scroll to position [0, 1]
drag, startPoint x: 112, startPoint y: 128, endPoint x: 233, endPoint y: 133, distance: 121.6
click at [233, 133] on div "********" at bounding box center [655, 126] width 1310 height 24
click at [187, 131] on input "Last Name Filter Input" at bounding box center [189, 126] width 30 height 15
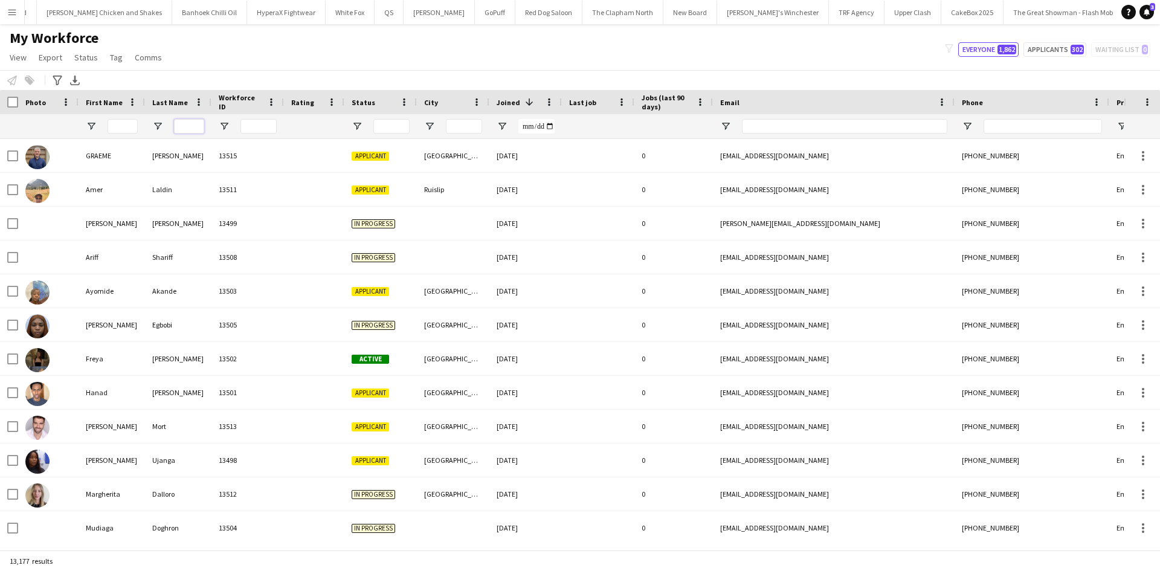
click at [187, 131] on input "Last Name Filter Input" at bounding box center [189, 126] width 30 height 15
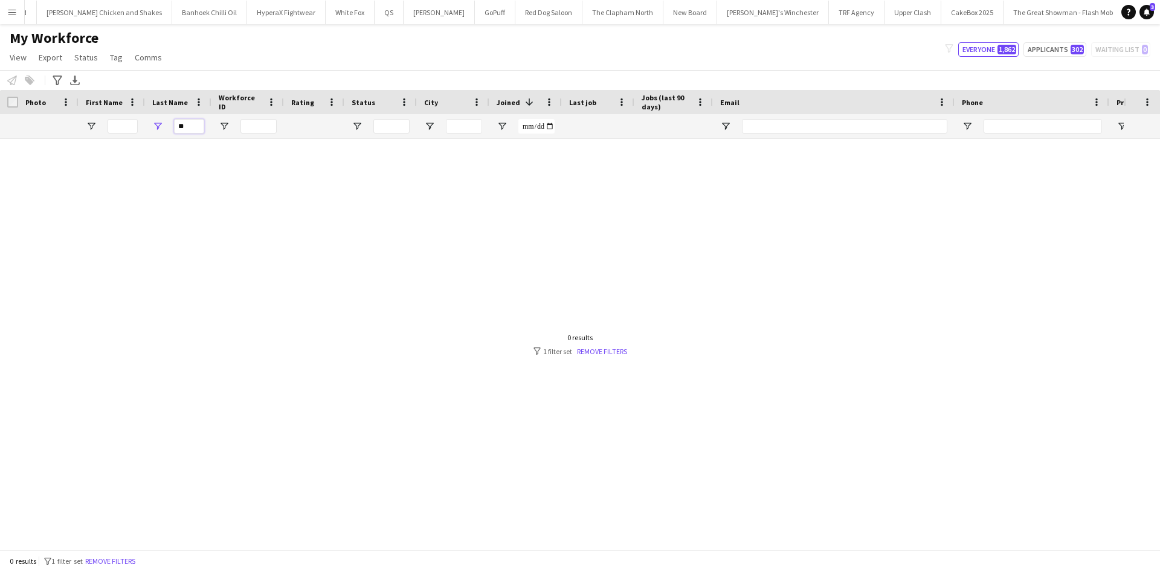
type input "*"
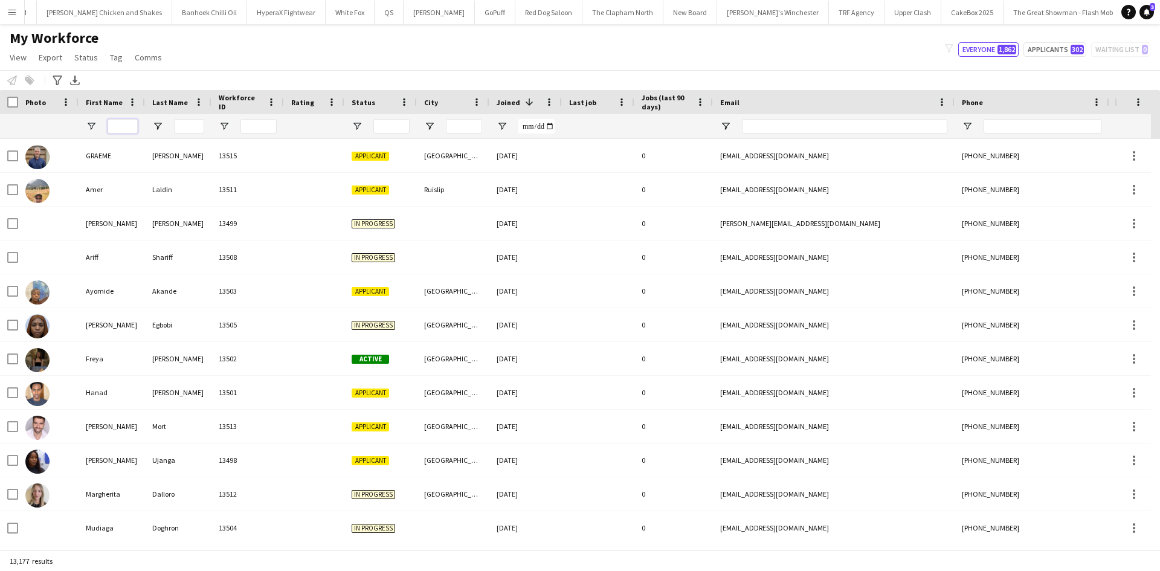
click at [129, 129] on input "First Name Filter Input" at bounding box center [123, 126] width 30 height 15
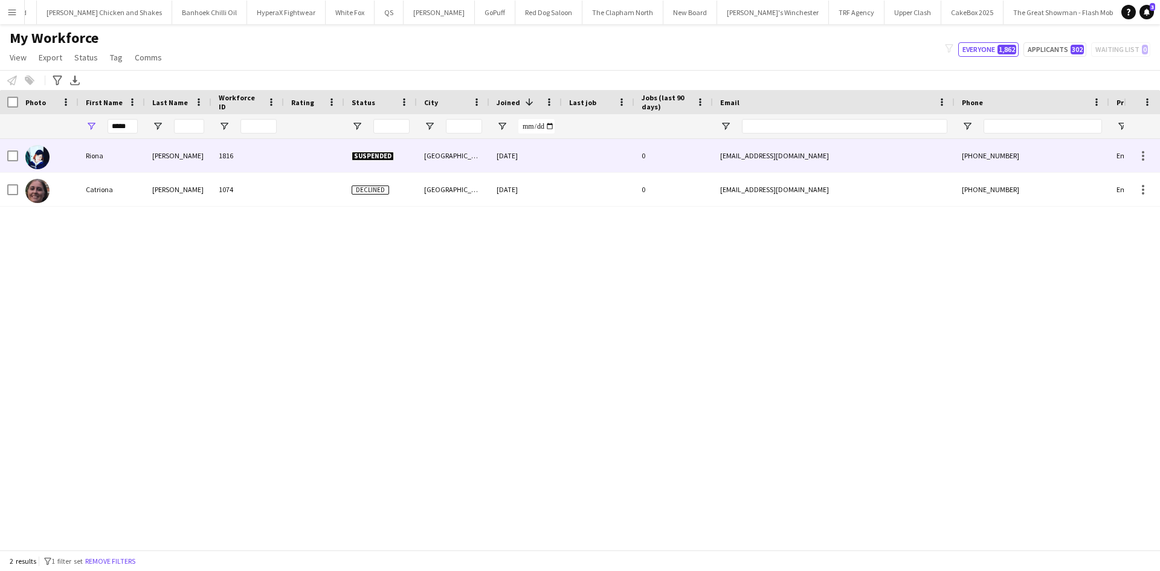
click at [222, 150] on div "1816" at bounding box center [248, 155] width 73 height 33
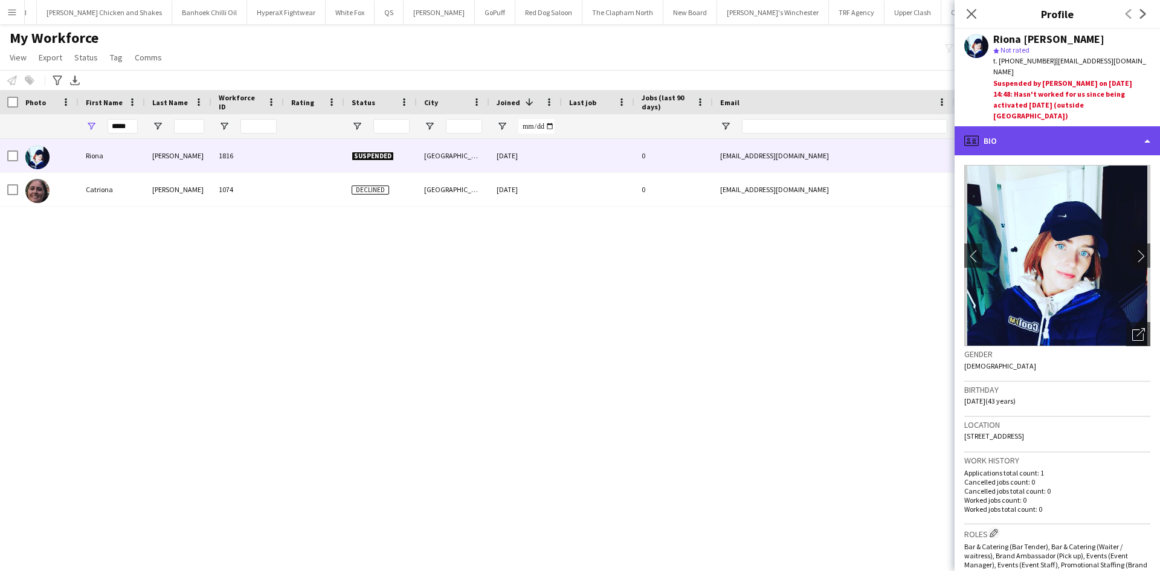
click at [1073, 126] on div "profile Bio" at bounding box center [1057, 140] width 205 height 29
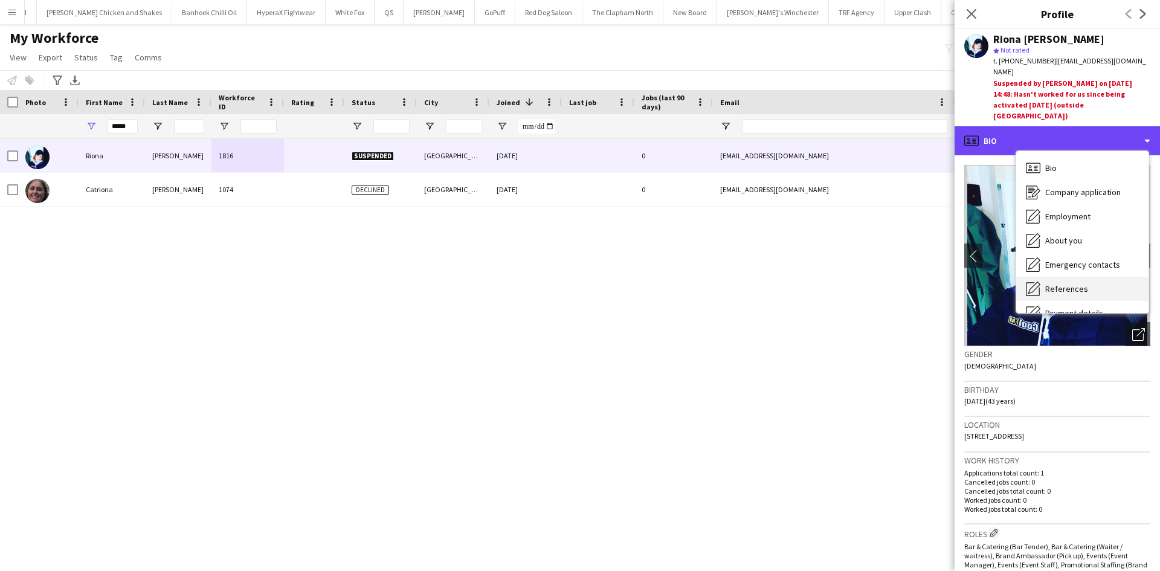
scroll to position [162, 0]
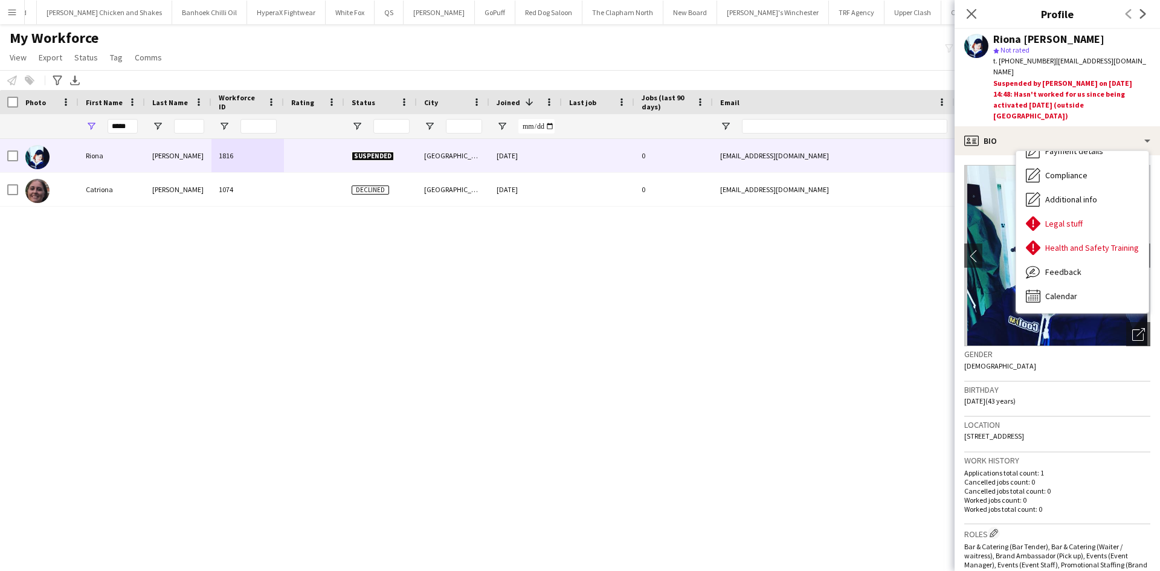
click at [509, 341] on div "Riona O'kane 1816 Suspended Belfast 15-09-2021 0 rionaokane@hotmail.com +447745…" at bounding box center [562, 340] width 1124 height 402
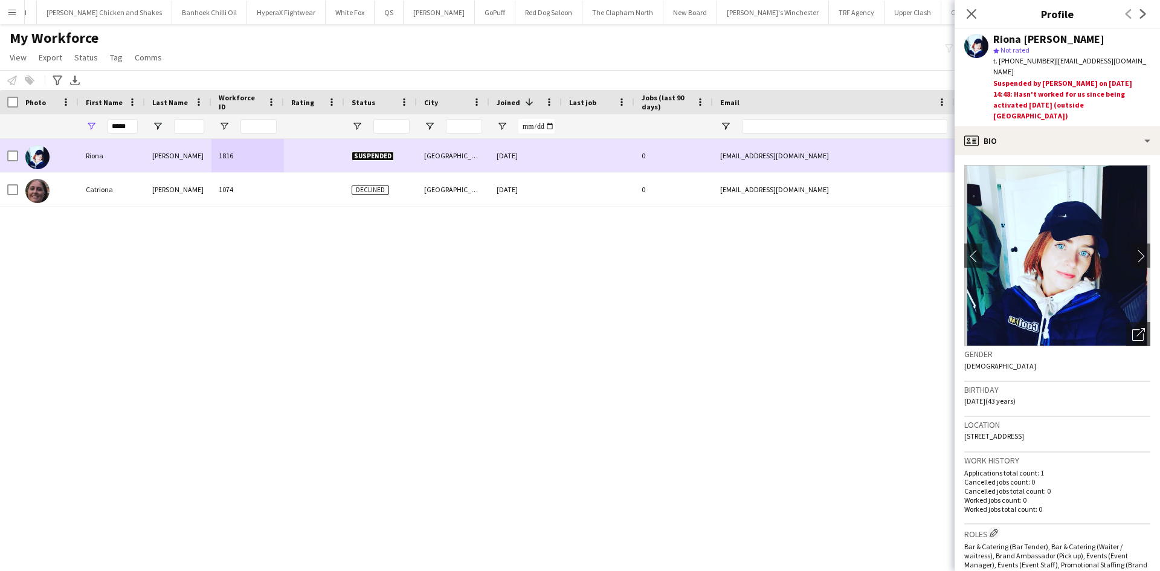
click at [15, 150] on div at bounding box center [12, 156] width 11 height 34
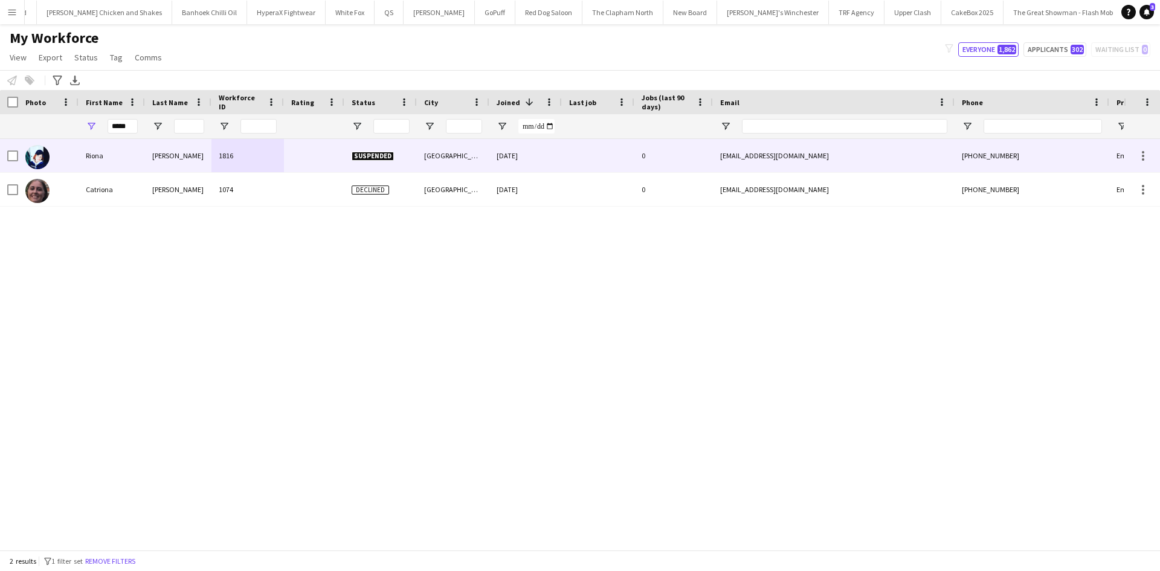
click at [13, 149] on div at bounding box center [12, 156] width 11 height 34
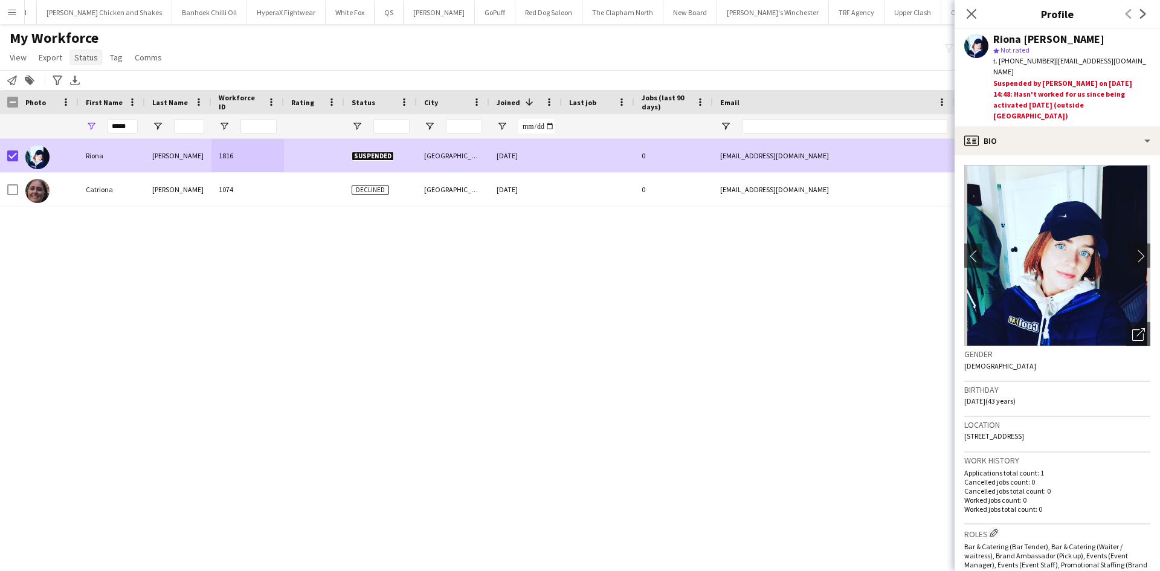
click at [82, 54] on span "Status" at bounding box center [86, 57] width 24 height 11
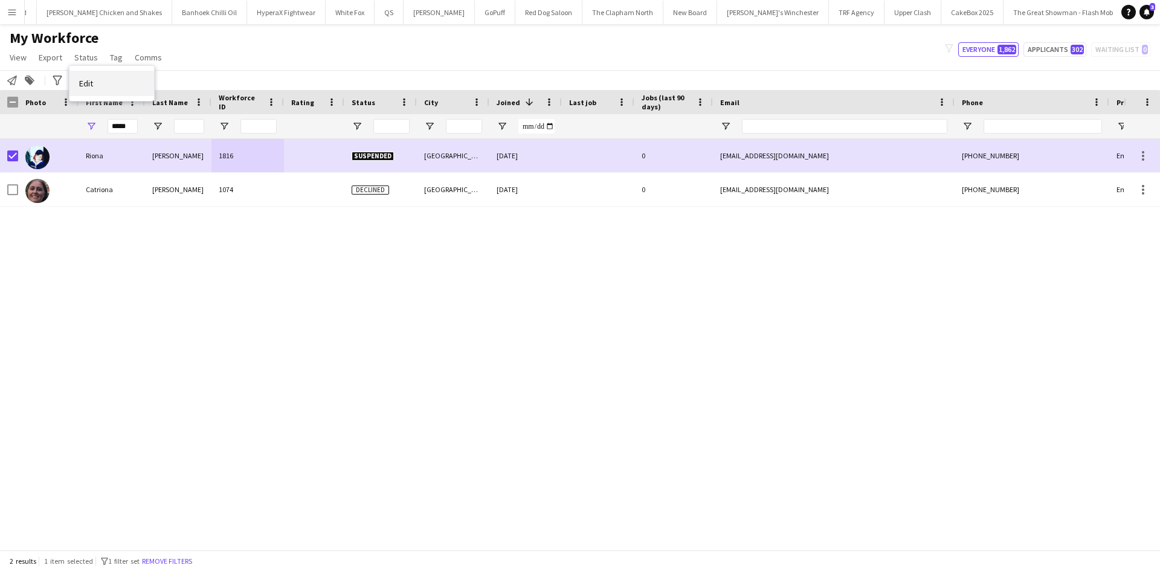
click at [126, 82] on link "Edit" at bounding box center [111, 83] width 85 height 25
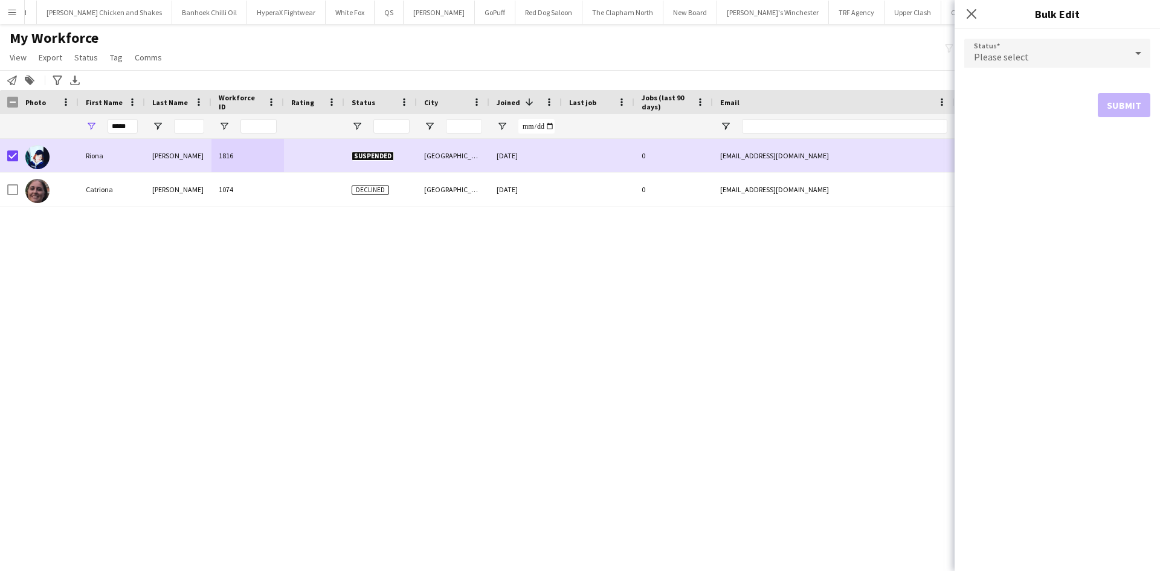
click at [1038, 62] on div "Please select" at bounding box center [1046, 53] width 162 height 29
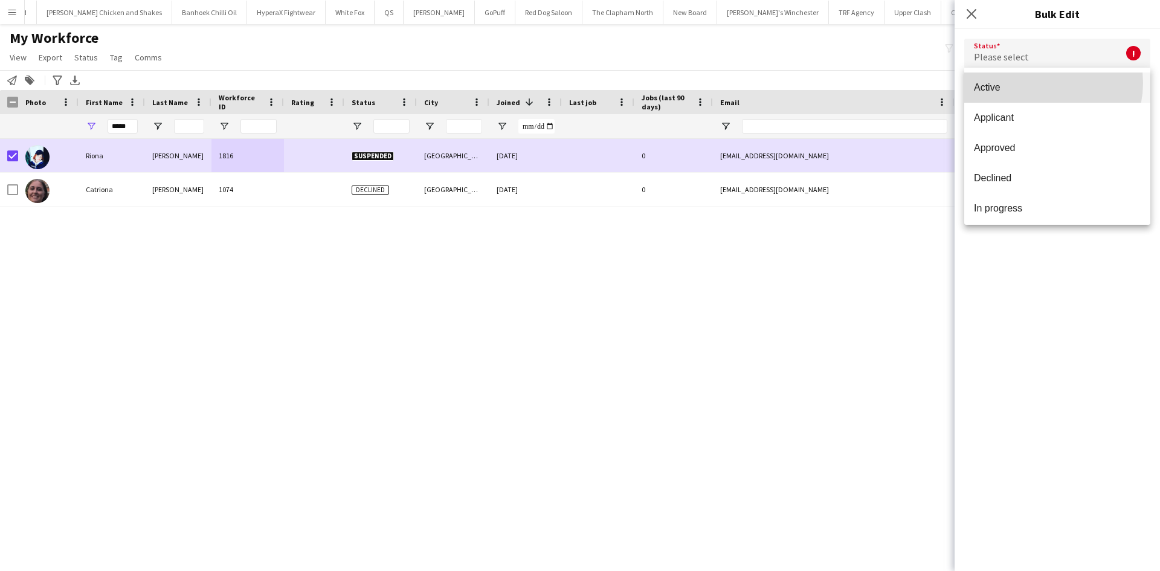
click at [1041, 83] on span "Active" at bounding box center [1057, 87] width 167 height 11
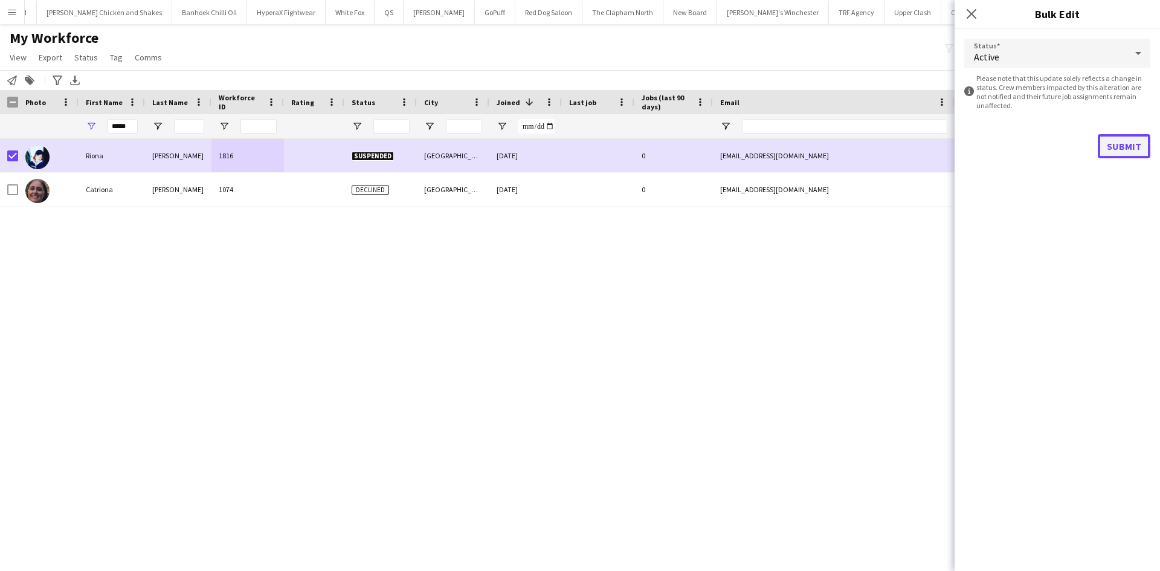
click at [1112, 138] on button "Submit" at bounding box center [1124, 146] width 53 height 24
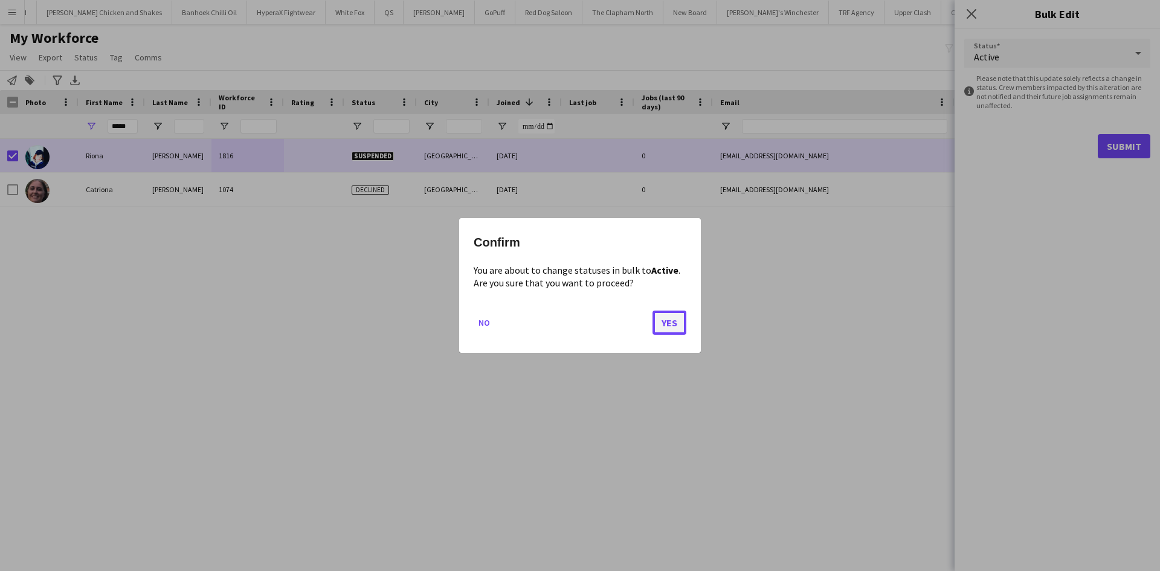
click at [681, 322] on button "Yes" at bounding box center [670, 323] width 34 height 24
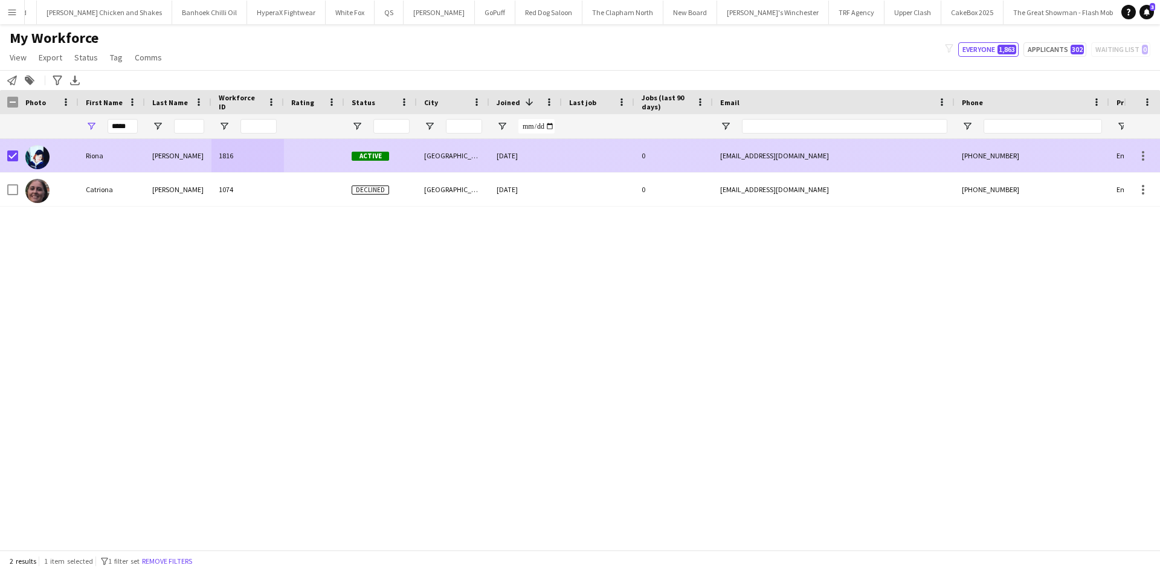
click at [581, 161] on div at bounding box center [598, 155] width 73 height 33
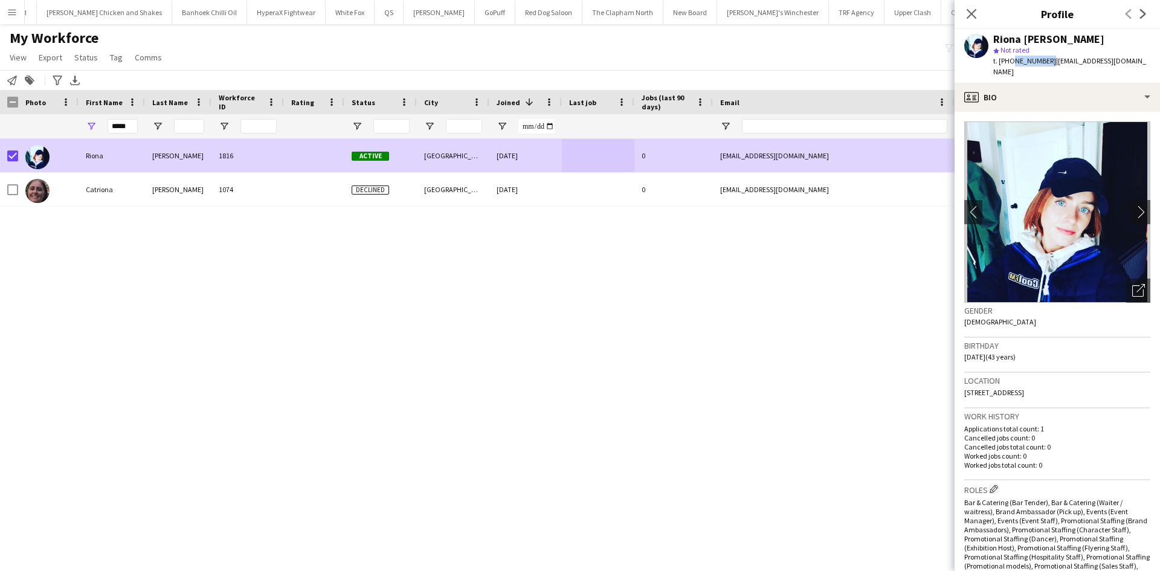
drag, startPoint x: 1010, startPoint y: 61, endPoint x: 1047, endPoint y: 62, distance: 36.3
click at [1047, 62] on span "t. +447745151431" at bounding box center [1025, 60] width 63 height 9
copy span "7745151431"
drag, startPoint x: 116, startPoint y: 130, endPoint x: 85, endPoint y: 137, distance: 31.7
click at [85, 137] on div "*****" at bounding box center [112, 126] width 66 height 24
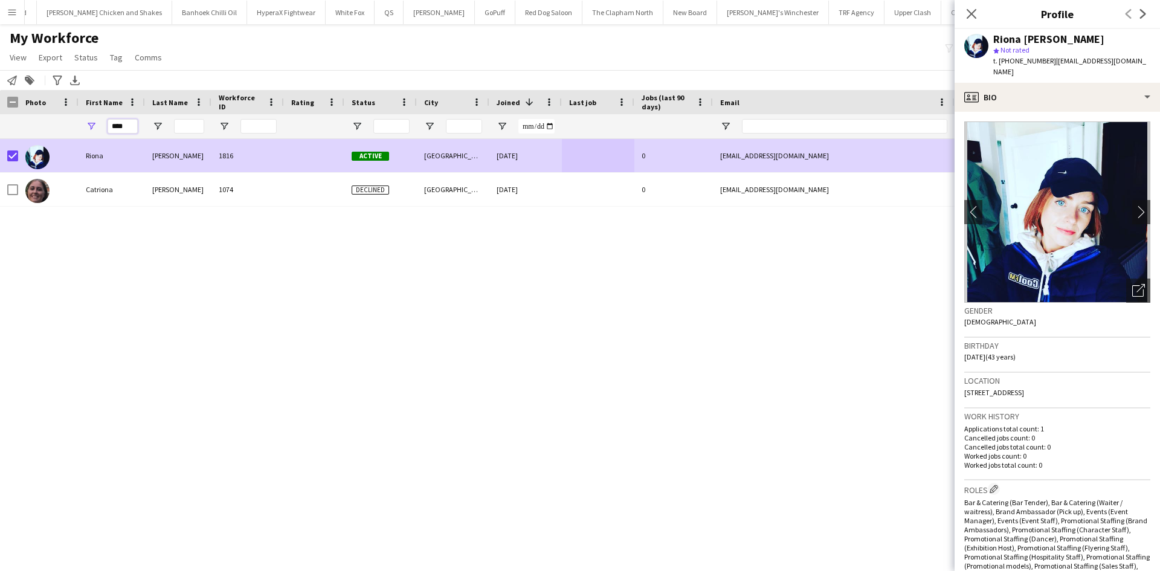
type input "****"
click at [192, 125] on input "Last Name Filter Input" at bounding box center [189, 126] width 30 height 15
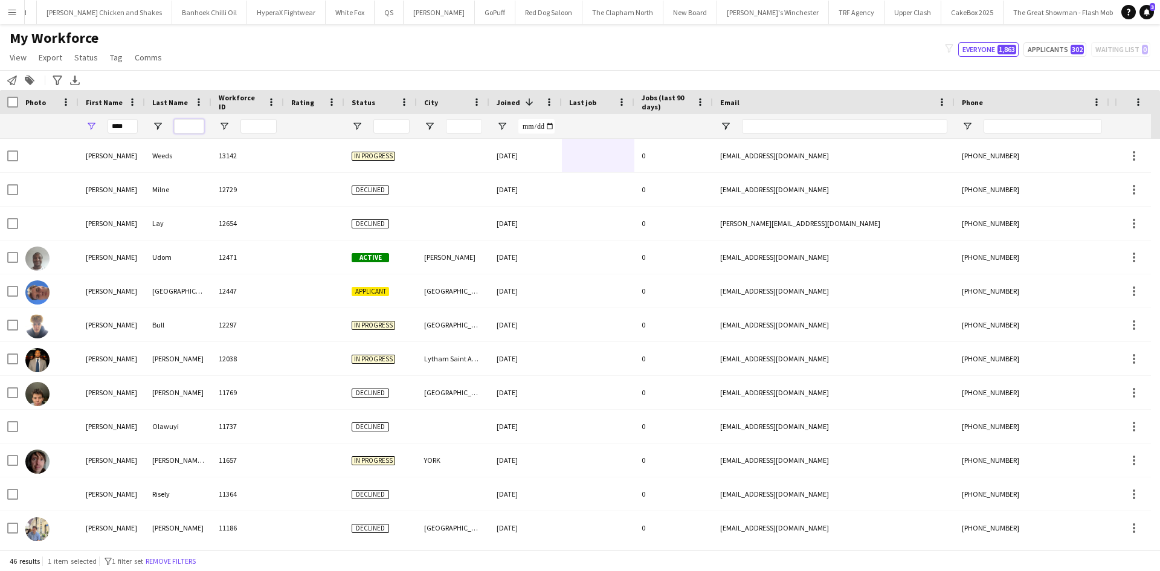
click at [192, 125] on input "Last Name Filter Input" at bounding box center [189, 126] width 30 height 15
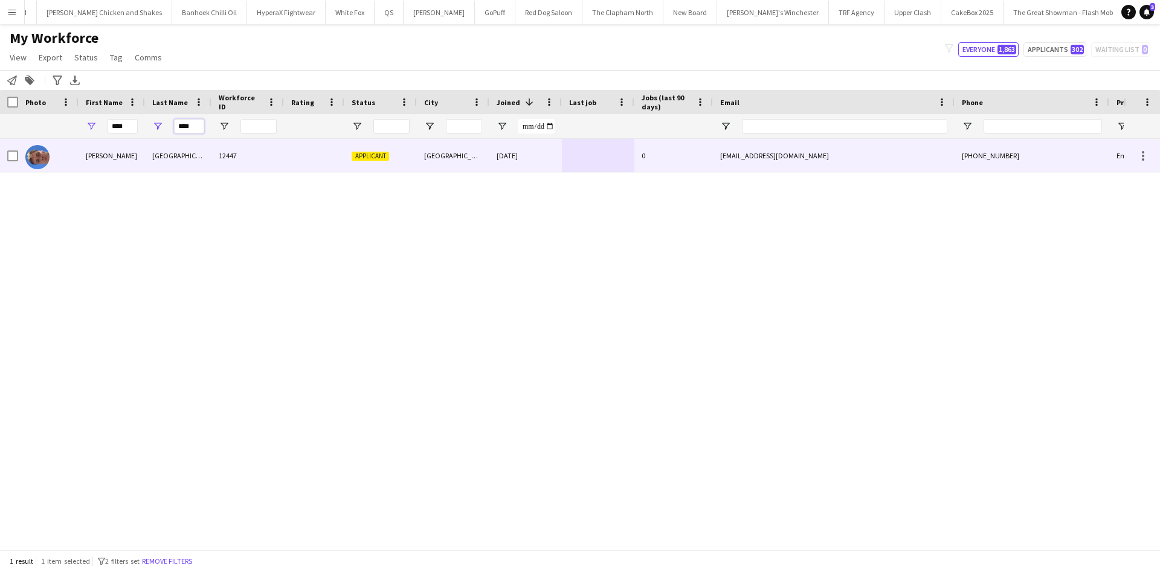
type input "****"
click at [198, 150] on div "Conville" at bounding box center [178, 155] width 66 height 33
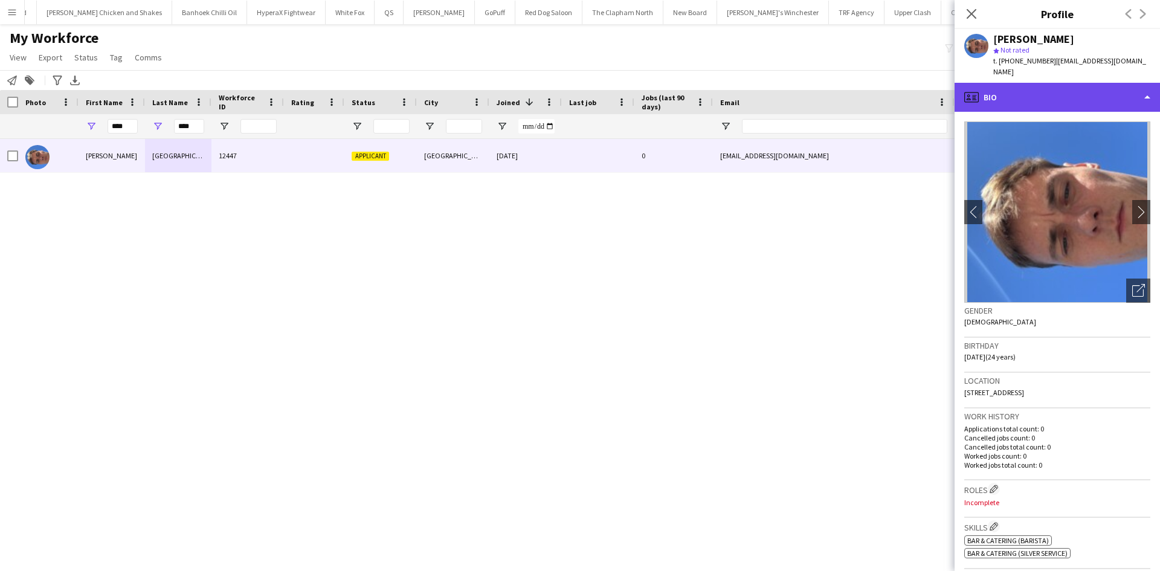
click at [1011, 89] on div "profile Bio" at bounding box center [1057, 97] width 205 height 29
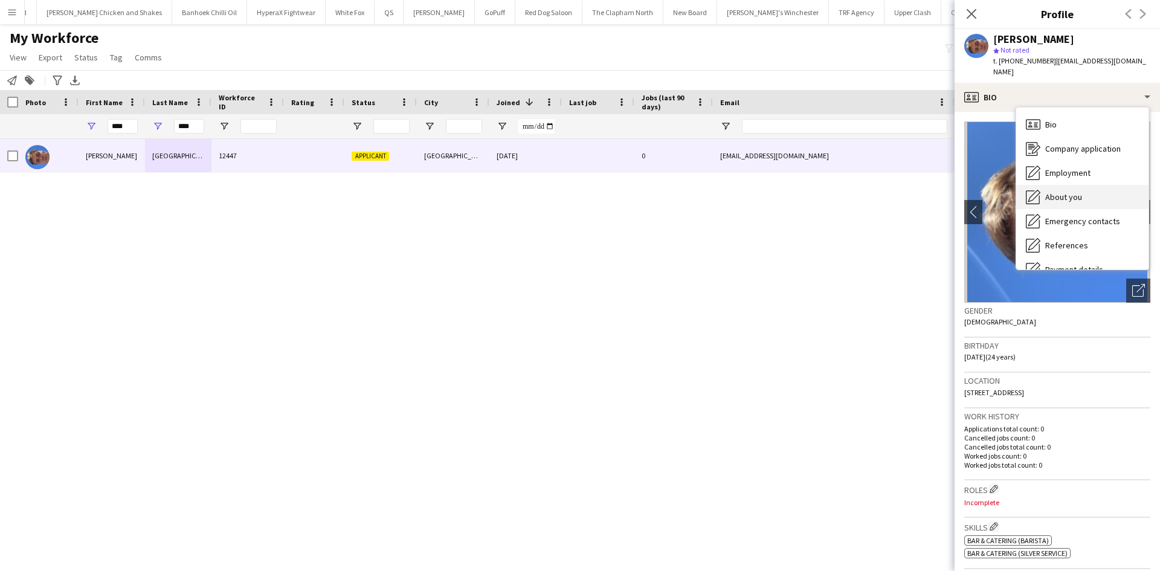
click at [1056, 192] on span "About you" at bounding box center [1064, 197] width 37 height 11
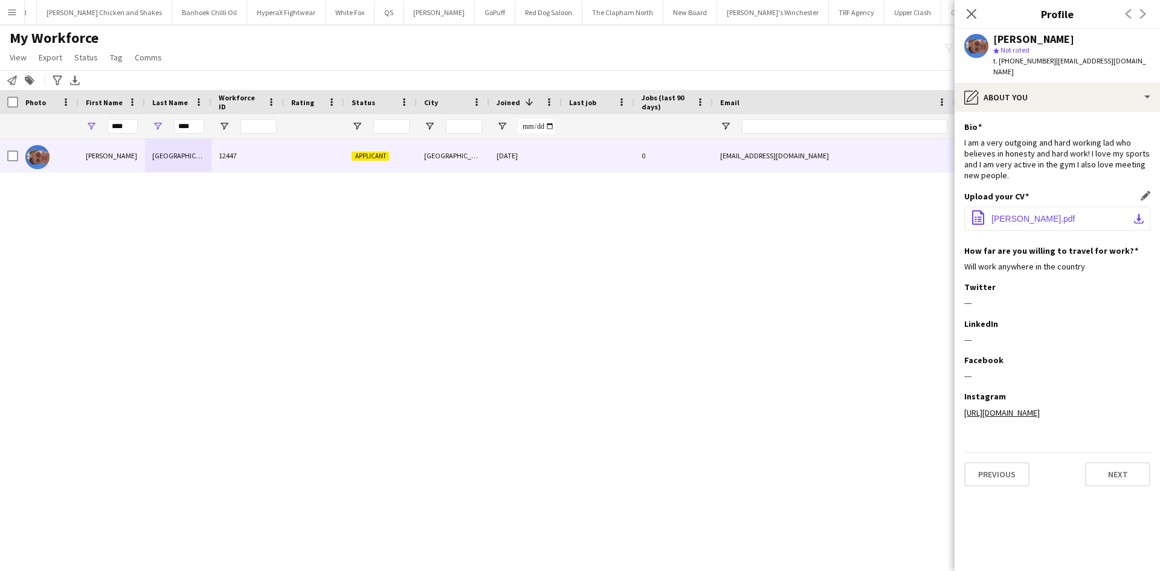
click at [1000, 214] on span "Josh-Conville.pdf" at bounding box center [1034, 219] width 84 height 10
drag, startPoint x: 195, startPoint y: 129, endPoint x: 120, endPoint y: 132, distance: 74.4
click at [120, 132] on div "**** ****" at bounding box center [655, 126] width 1310 height 24
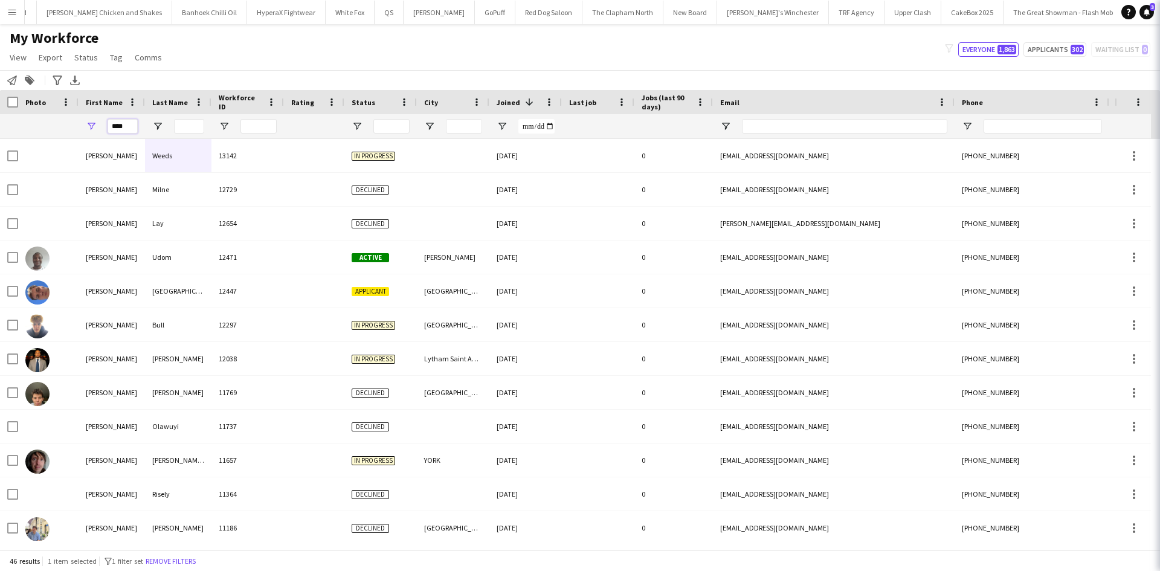
drag, startPoint x: 126, startPoint y: 127, endPoint x: 63, endPoint y: 129, distance: 62.9
click at [63, 129] on div "****" at bounding box center [655, 126] width 1310 height 24
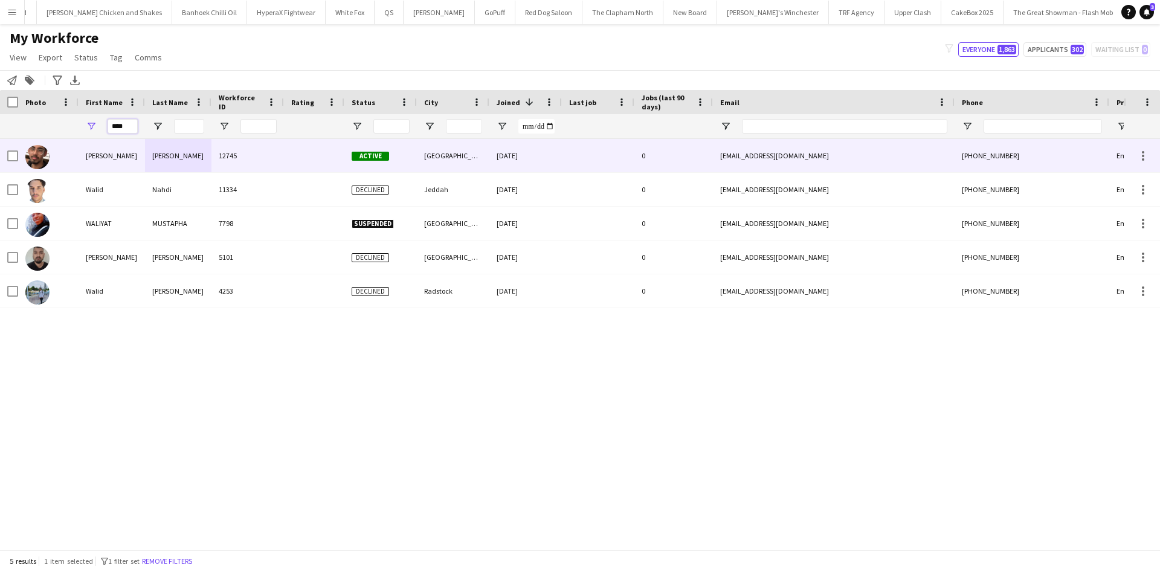
type input "****"
click at [187, 161] on div "Ahmed" at bounding box center [178, 155] width 66 height 33
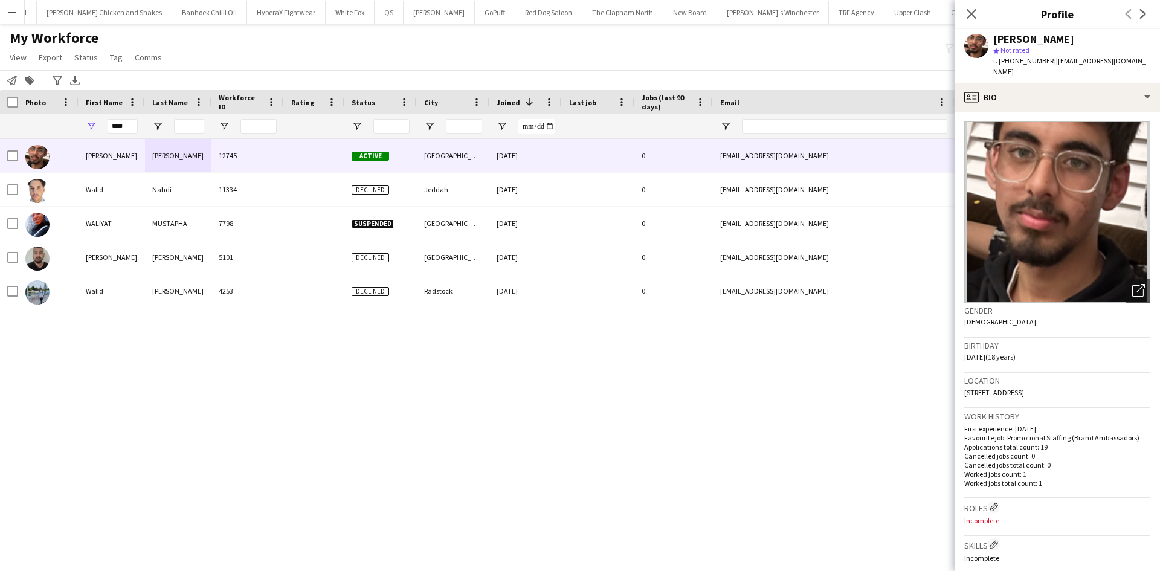
click at [1083, 71] on div "Faizan-Wali Ahmed star Not rated t. +4407493081321 | wa.ah2023@gmail.com" at bounding box center [1057, 56] width 205 height 54
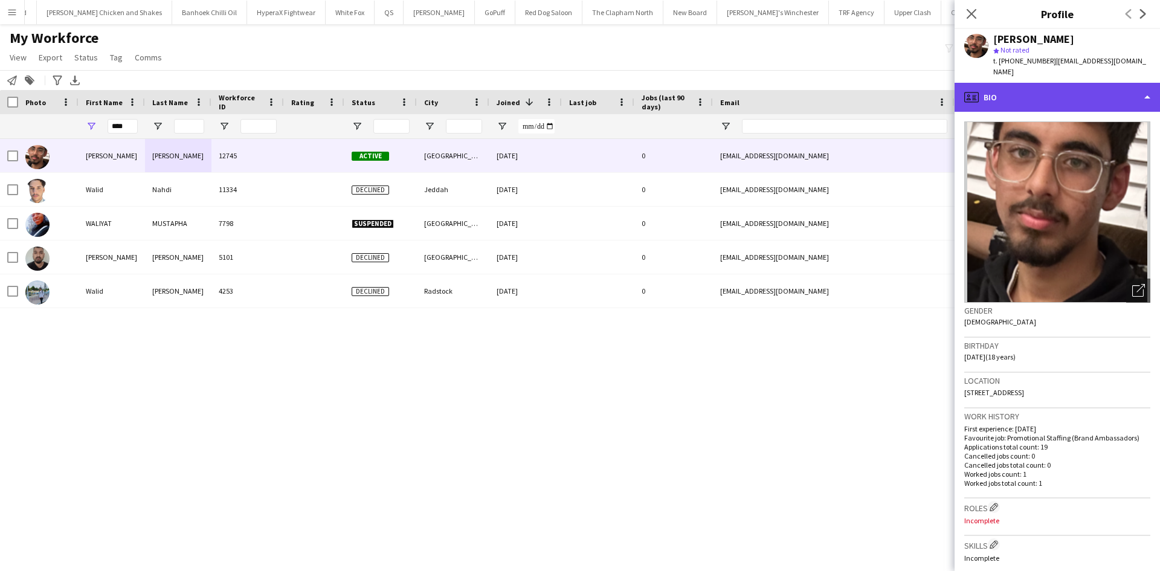
click at [1078, 83] on div "profile Bio" at bounding box center [1057, 97] width 205 height 29
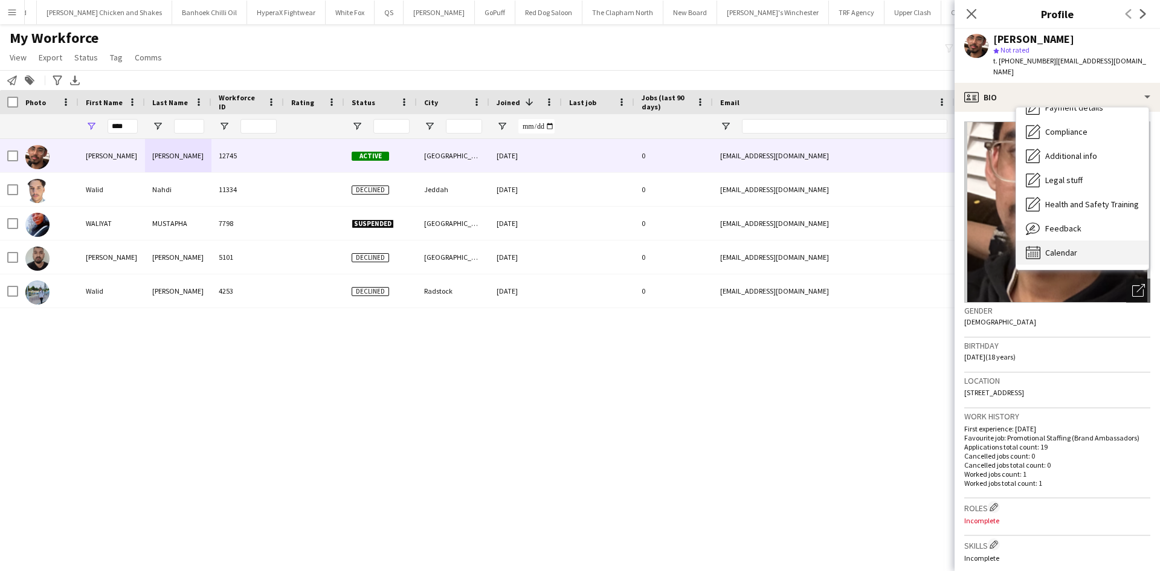
click at [1078, 250] on div "Calendar Calendar" at bounding box center [1083, 253] width 132 height 24
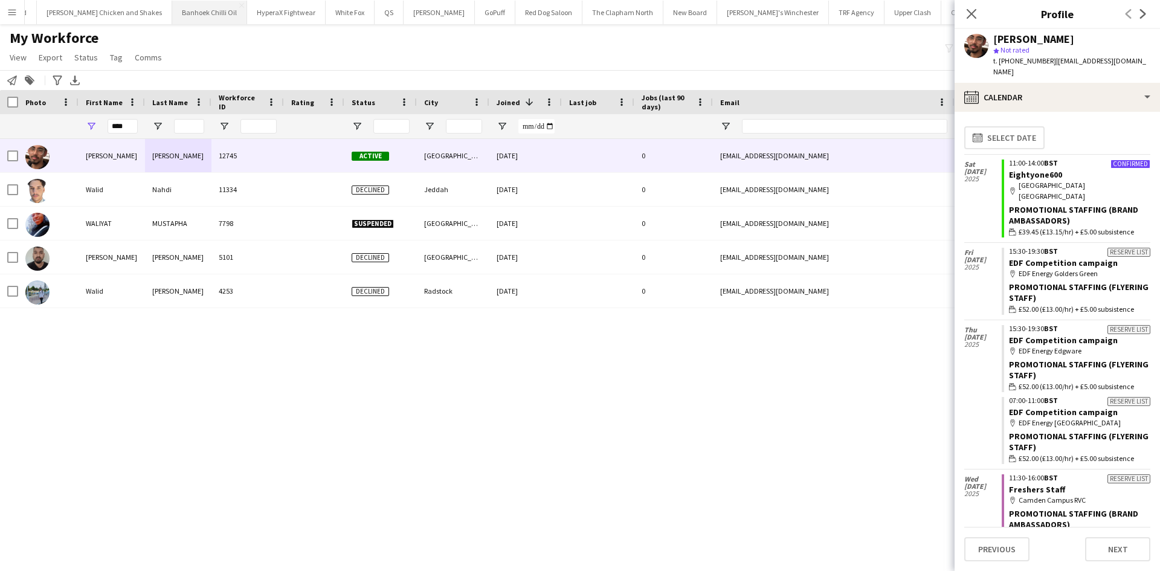
scroll to position [0, 0]
click at [827, 48] on div "My Workforce View Views Default view New view Update view Delete view Edit name…" at bounding box center [580, 49] width 1160 height 41
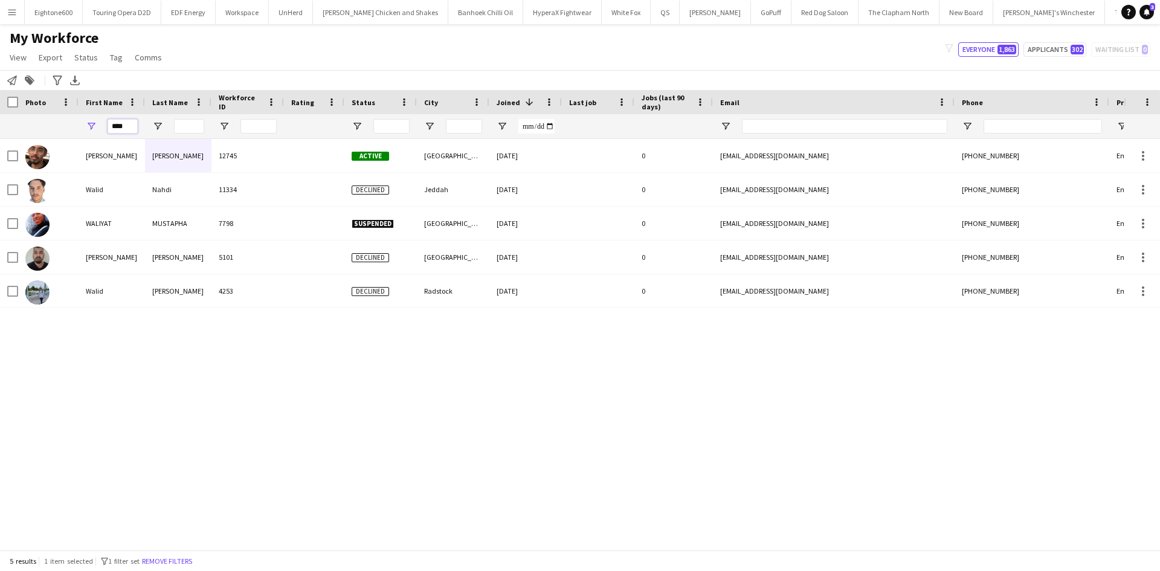
drag, startPoint x: 98, startPoint y: 128, endPoint x: 66, endPoint y: 127, distance: 32.0
click at [66, 127] on div "****" at bounding box center [655, 126] width 1310 height 24
click at [461, 127] on input "City Filter Input" at bounding box center [464, 126] width 36 height 15
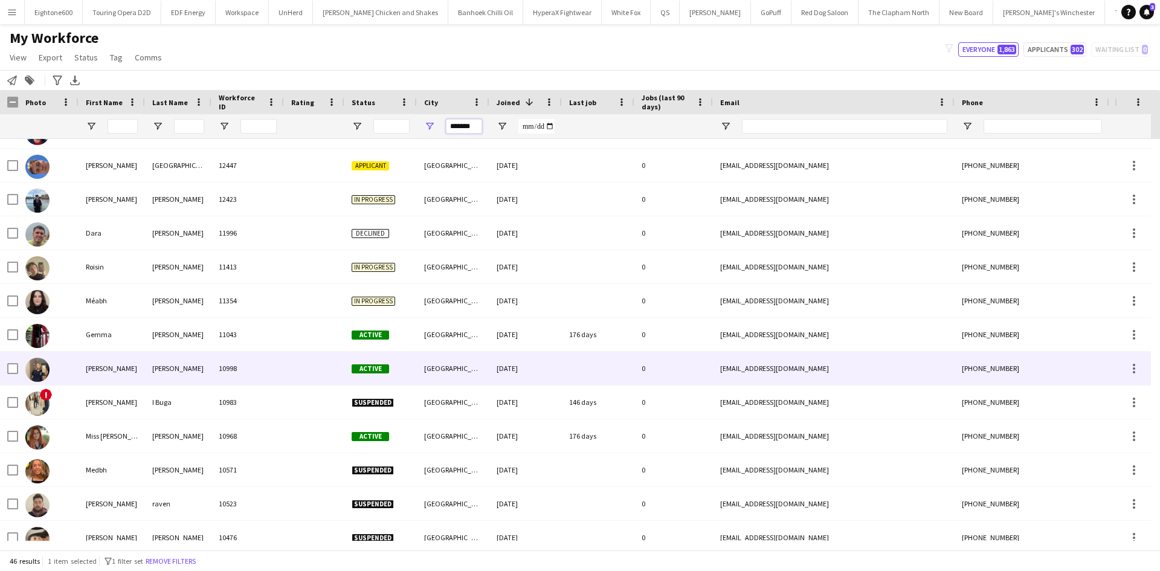
scroll to position [58, 0]
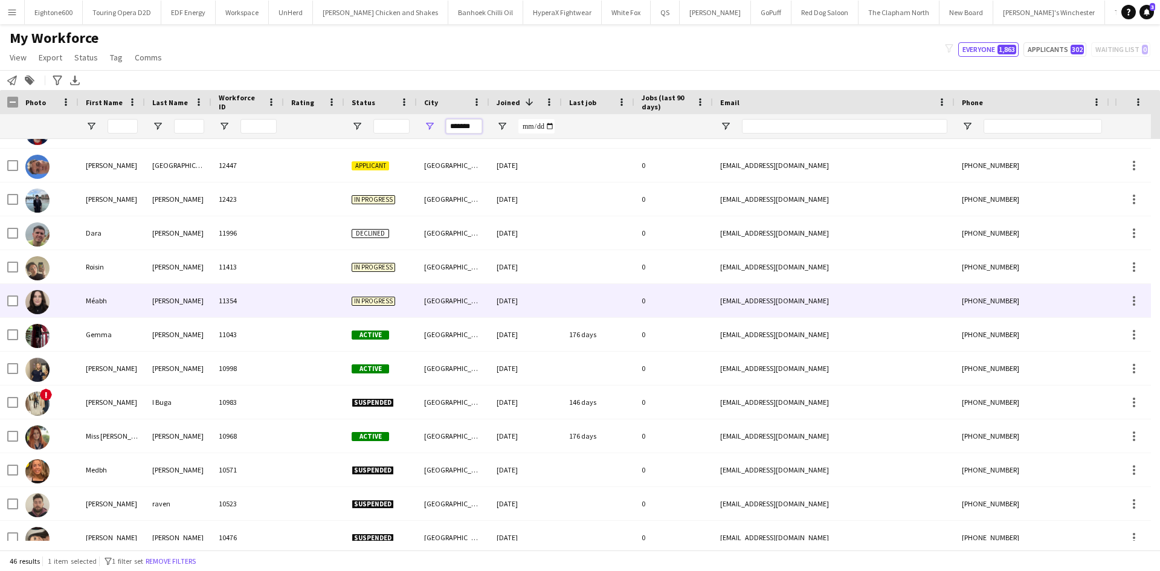
type input "*******"
click at [346, 291] on div "In progress" at bounding box center [380, 300] width 73 height 33
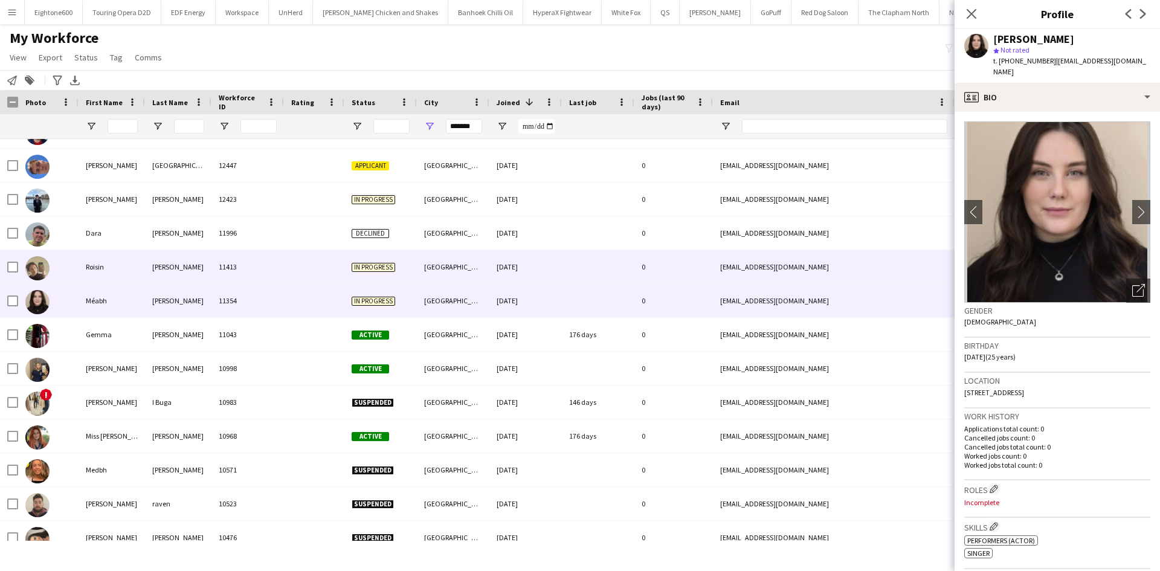
click at [349, 277] on div "In progress" at bounding box center [380, 266] width 73 height 33
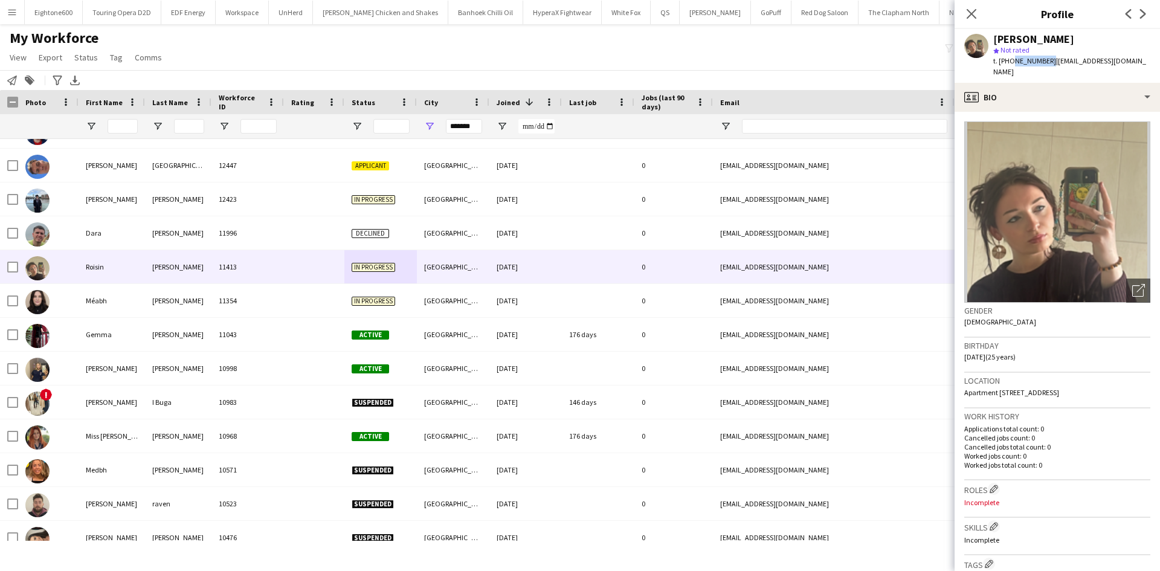
drag, startPoint x: 1010, startPoint y: 60, endPoint x: 1045, endPoint y: 66, distance: 34.9
click at [1045, 66] on div "t. +447803930232 | roisinkatiegrall@gmail.com" at bounding box center [1072, 67] width 157 height 22
copy span "7803930232"
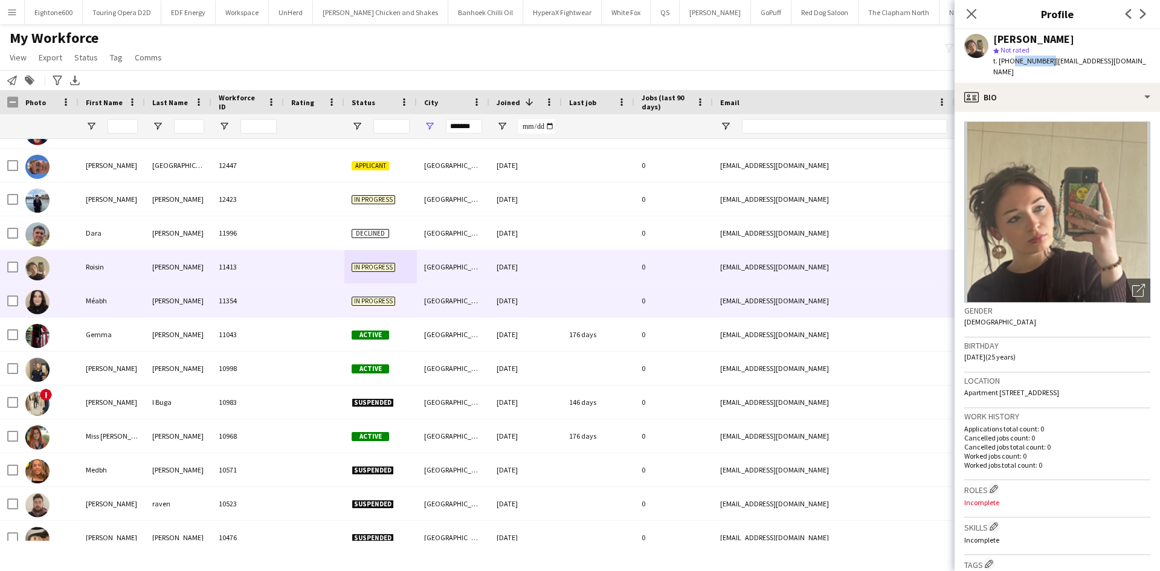
click at [167, 296] on div "Broderick" at bounding box center [178, 300] width 66 height 33
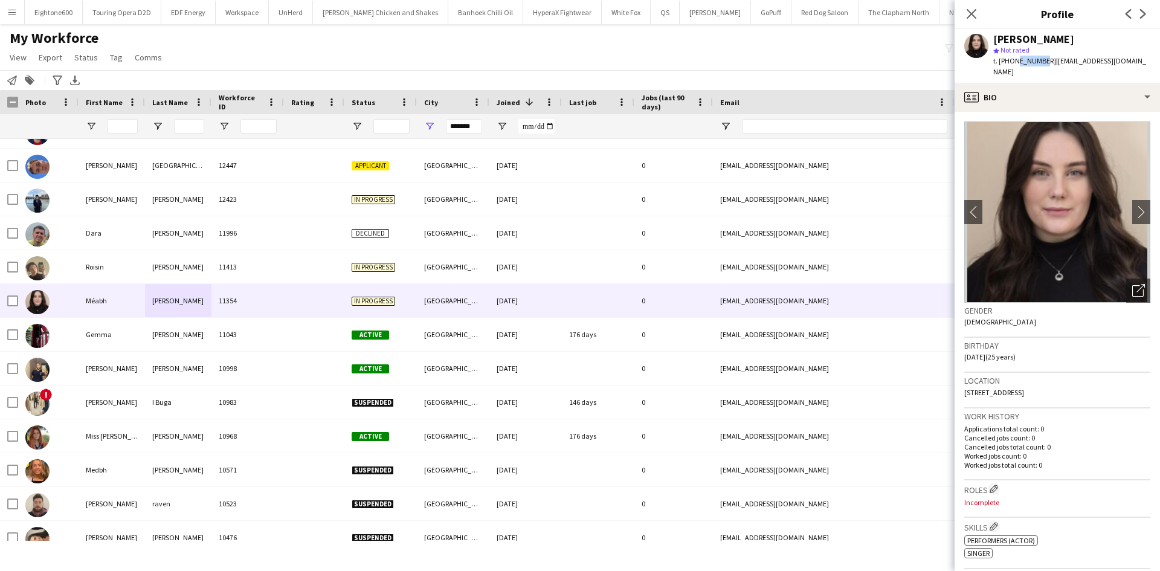
drag, startPoint x: 1012, startPoint y: 60, endPoint x: 1040, endPoint y: 60, distance: 27.8
click at [1040, 60] on span "t. +447478139121" at bounding box center [1025, 60] width 63 height 9
drag, startPoint x: 1010, startPoint y: 62, endPoint x: 1049, endPoint y: 59, distance: 38.8
click at [1049, 59] on div "t. +447478139121 | meabhbroderick99@gmail.com" at bounding box center [1072, 67] width 157 height 22
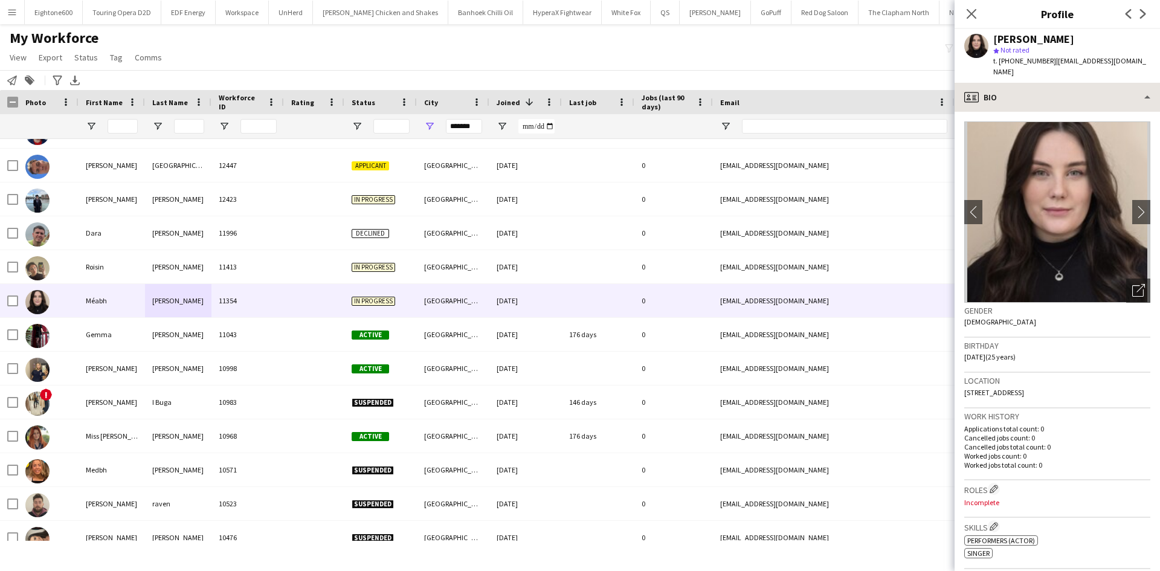
copy div "7478139121 |"
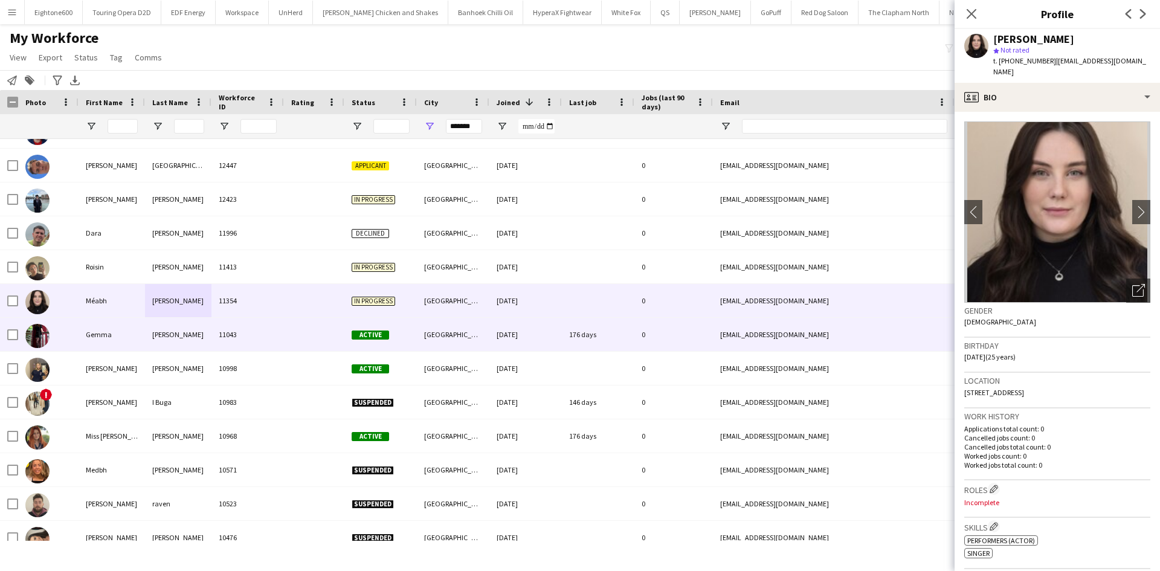
drag, startPoint x: 245, startPoint y: 340, endPoint x: 771, endPoint y: 222, distance: 538.7
click at [245, 340] on div "11043" at bounding box center [248, 334] width 73 height 33
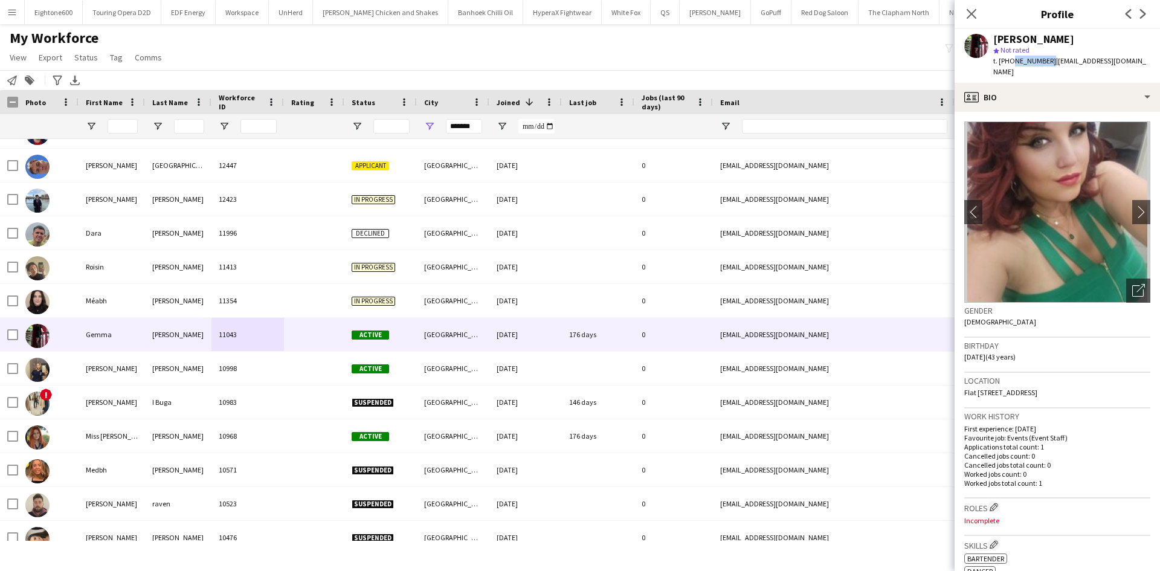
drag, startPoint x: 1009, startPoint y: 62, endPoint x: 1046, endPoint y: 65, distance: 37.0
click at [1046, 65] on span "t. +447803331175" at bounding box center [1025, 60] width 63 height 9
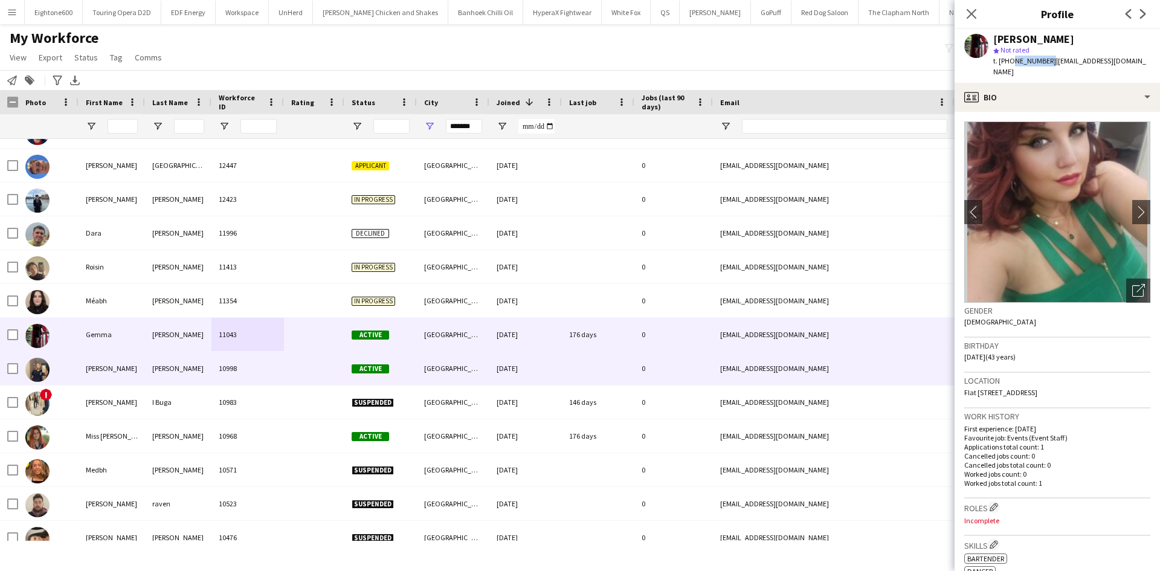
click at [247, 376] on div "10998" at bounding box center [248, 368] width 73 height 33
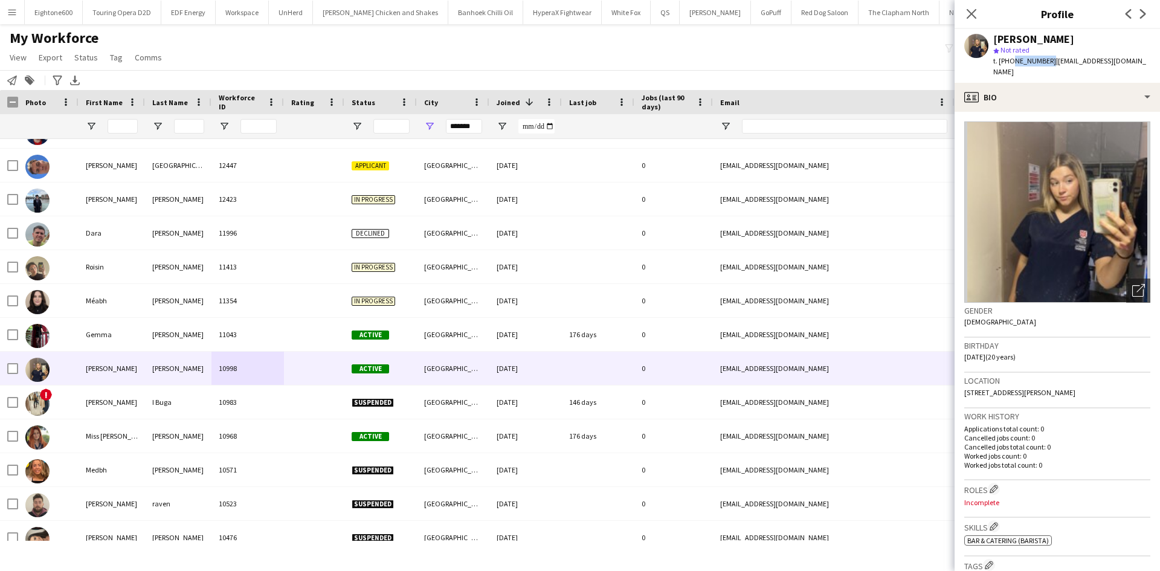
drag, startPoint x: 1010, startPoint y: 60, endPoint x: 1046, endPoint y: 61, distance: 35.1
click at [1046, 61] on span "t. +447977477127" at bounding box center [1025, 60] width 63 height 9
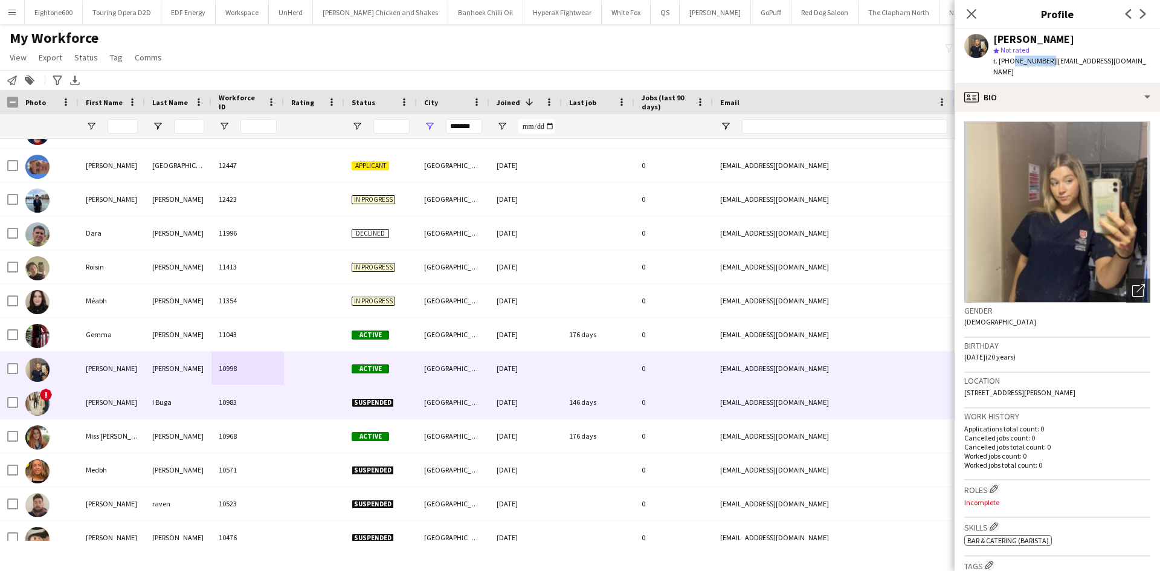
click at [303, 393] on div at bounding box center [314, 402] width 60 height 33
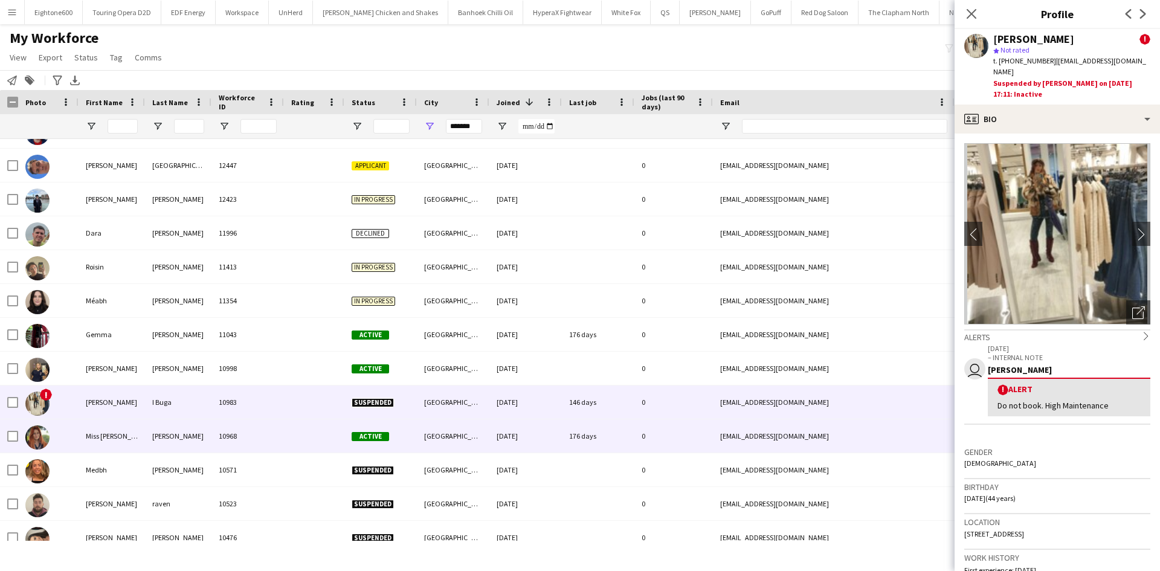
click at [291, 427] on div at bounding box center [314, 435] width 60 height 33
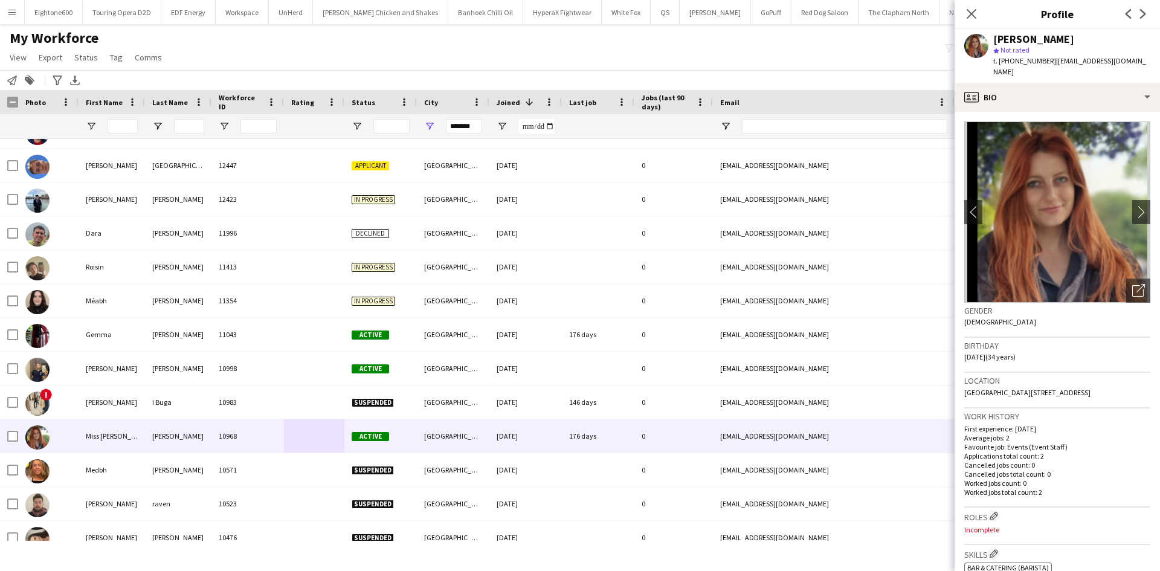
drag, startPoint x: 1012, startPoint y: 60, endPoint x: 1052, endPoint y: 63, distance: 39.4
click at [1052, 63] on div "t. +4407498477255 | themedeventsandparties@gmail.com" at bounding box center [1072, 67] width 157 height 22
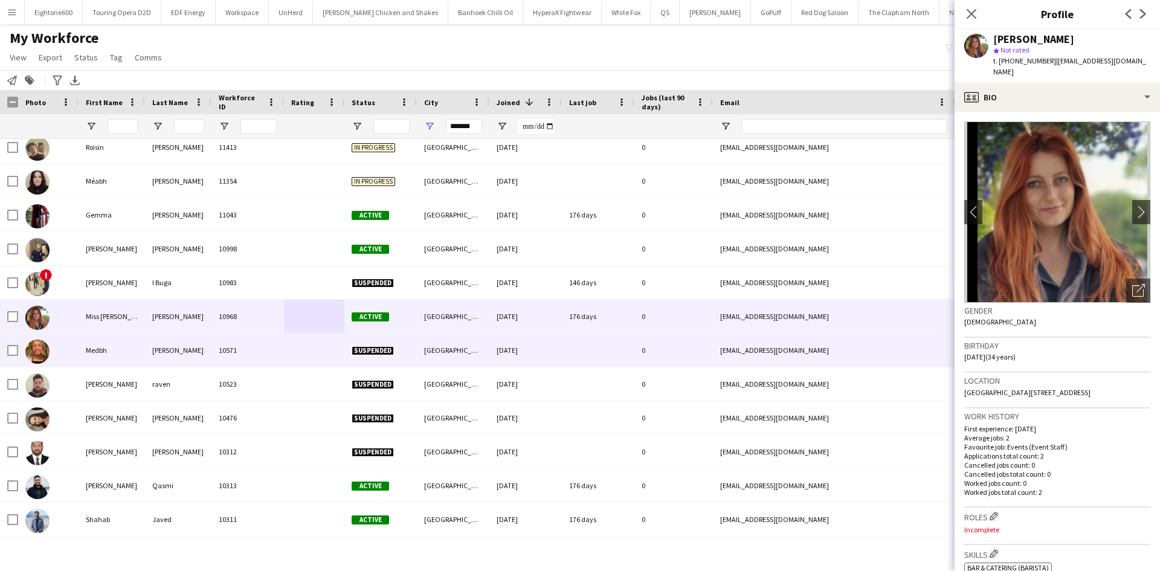
scroll to position [179, 0]
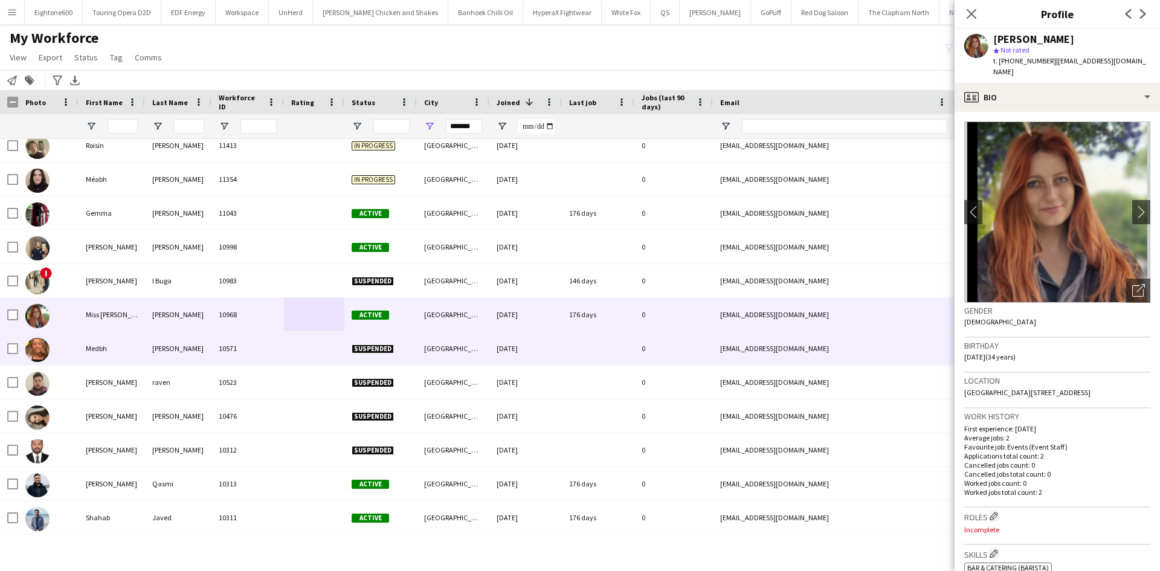
click at [436, 351] on div "Belfast" at bounding box center [453, 348] width 73 height 33
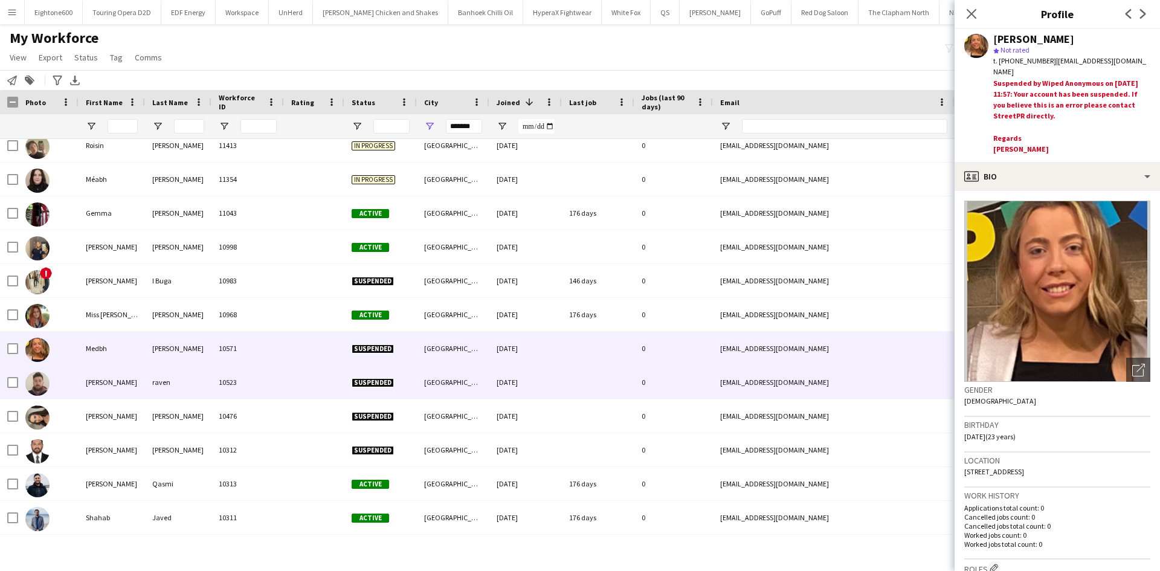
click at [424, 375] on div "Belfast" at bounding box center [453, 382] width 73 height 33
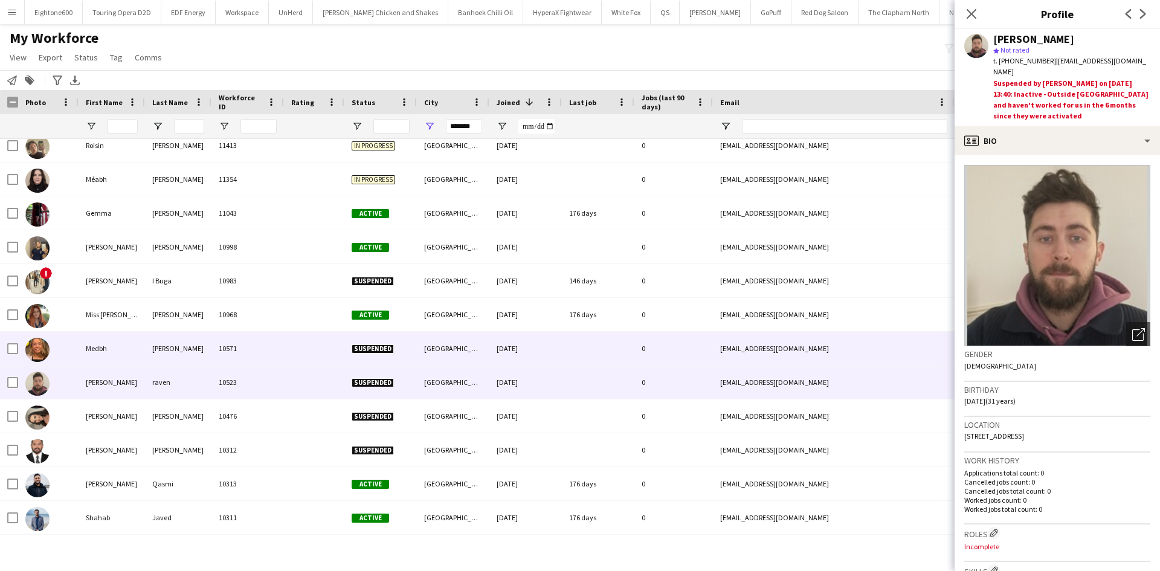
click at [434, 357] on div "Belfast" at bounding box center [453, 348] width 73 height 33
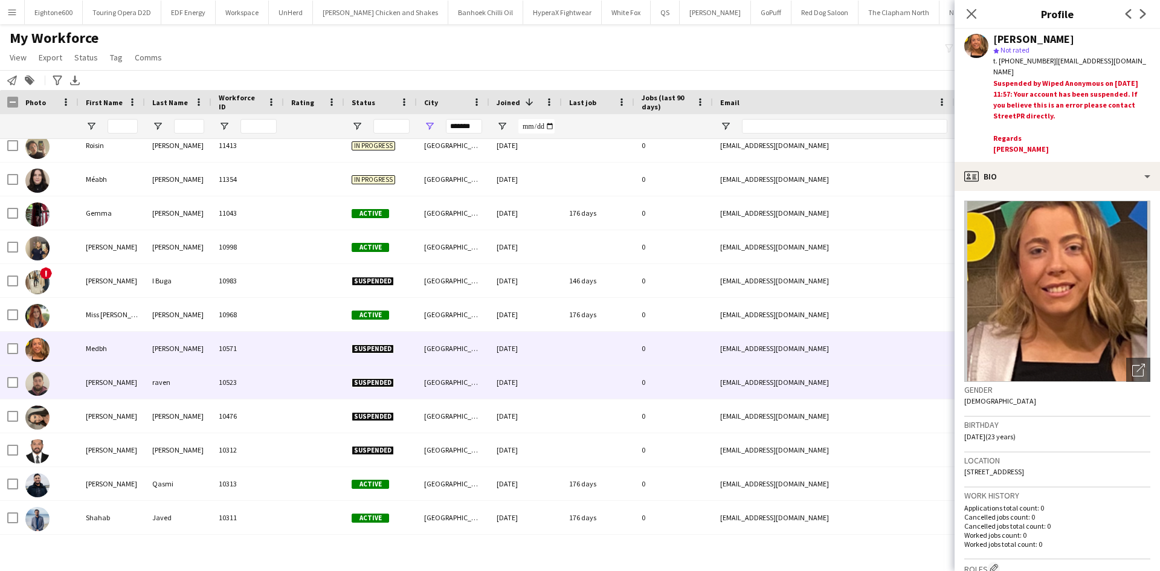
click at [392, 382] on span "Suspended" at bounding box center [373, 382] width 42 height 9
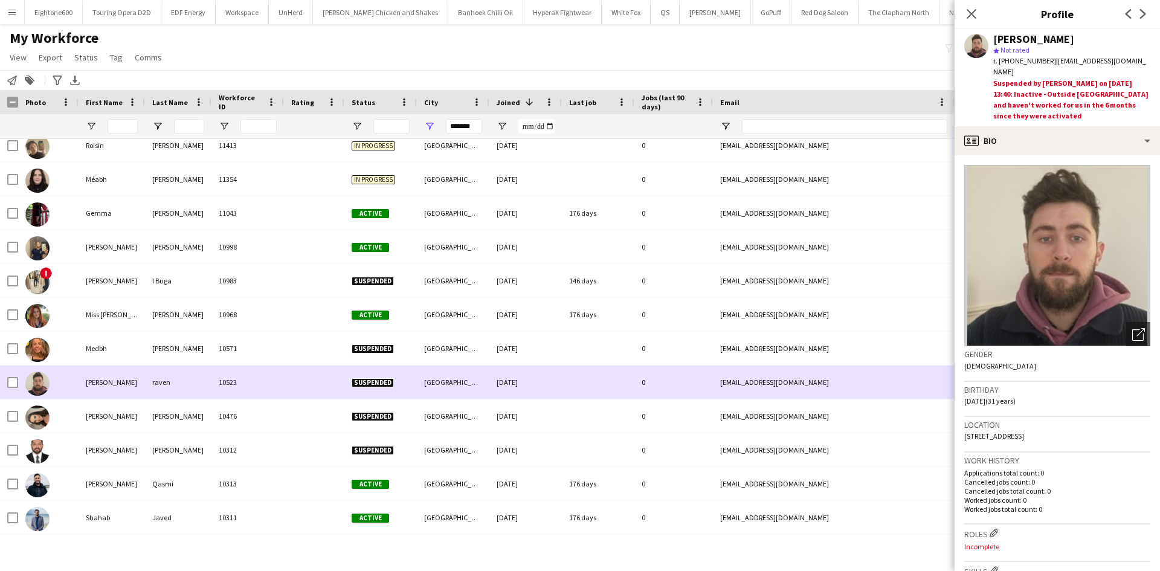
click at [417, 399] on div "Belfast" at bounding box center [453, 382] width 73 height 33
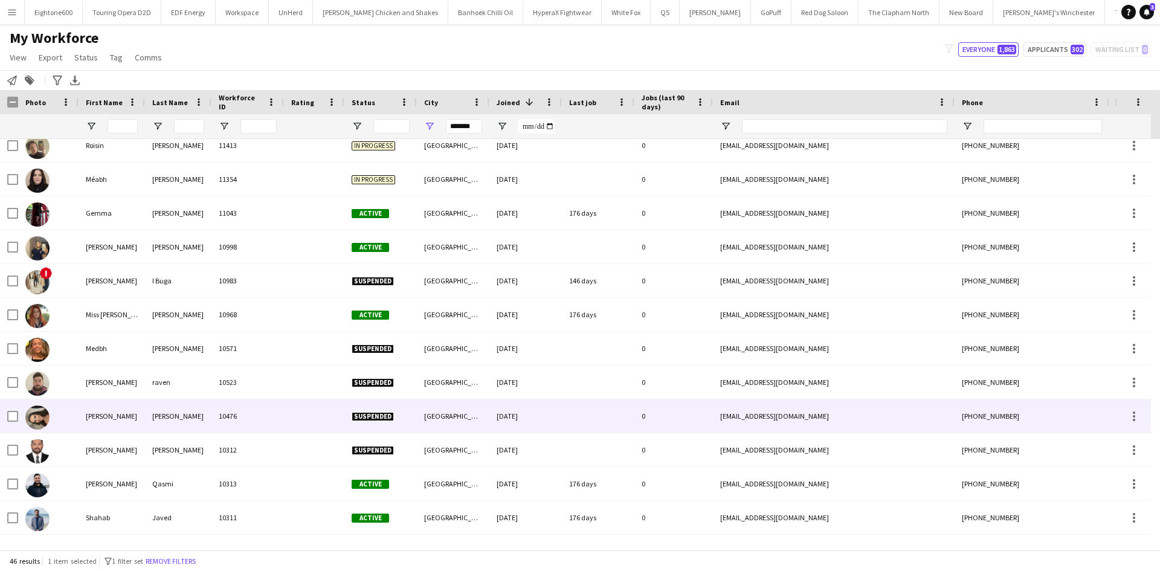
click at [416, 413] on div "Suspended" at bounding box center [380, 415] width 73 height 33
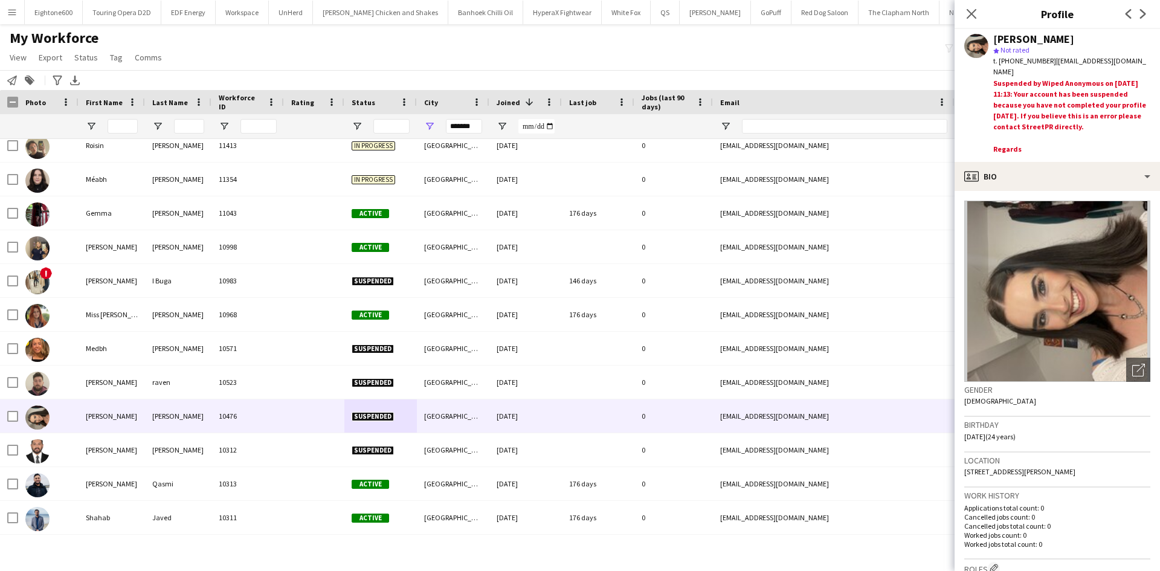
drag, startPoint x: 1013, startPoint y: 60, endPoint x: 1051, endPoint y: 61, distance: 38.1
click at [1051, 61] on div "t. +4407599821396 | nadinelambe@hotmail.com" at bounding box center [1072, 67] width 157 height 22
click at [189, 124] on input "Last Name Filter Input" at bounding box center [189, 126] width 30 height 15
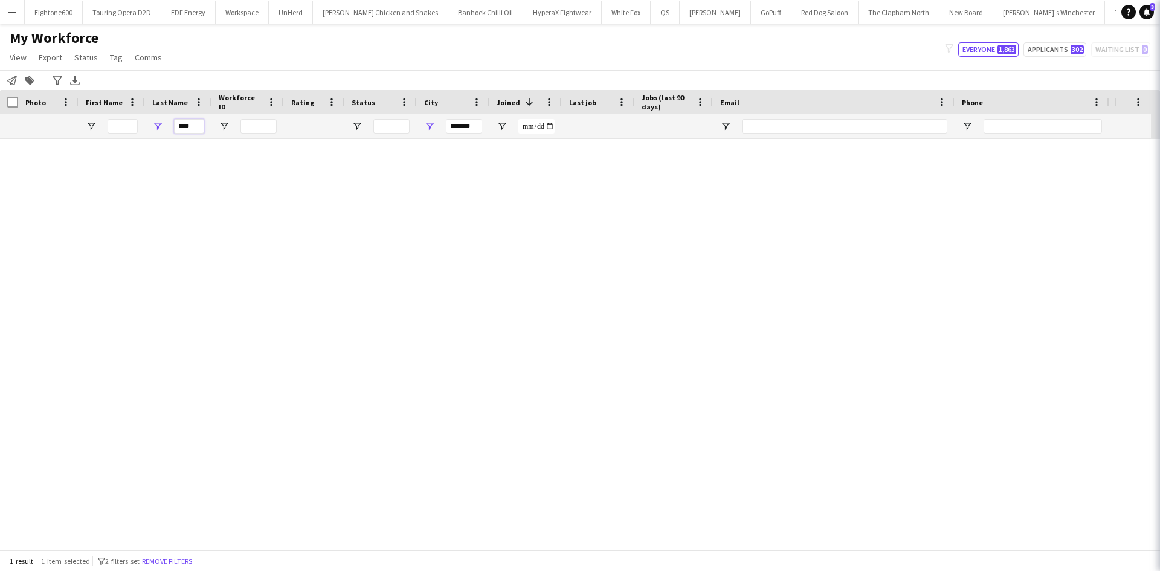
scroll to position [0, 0]
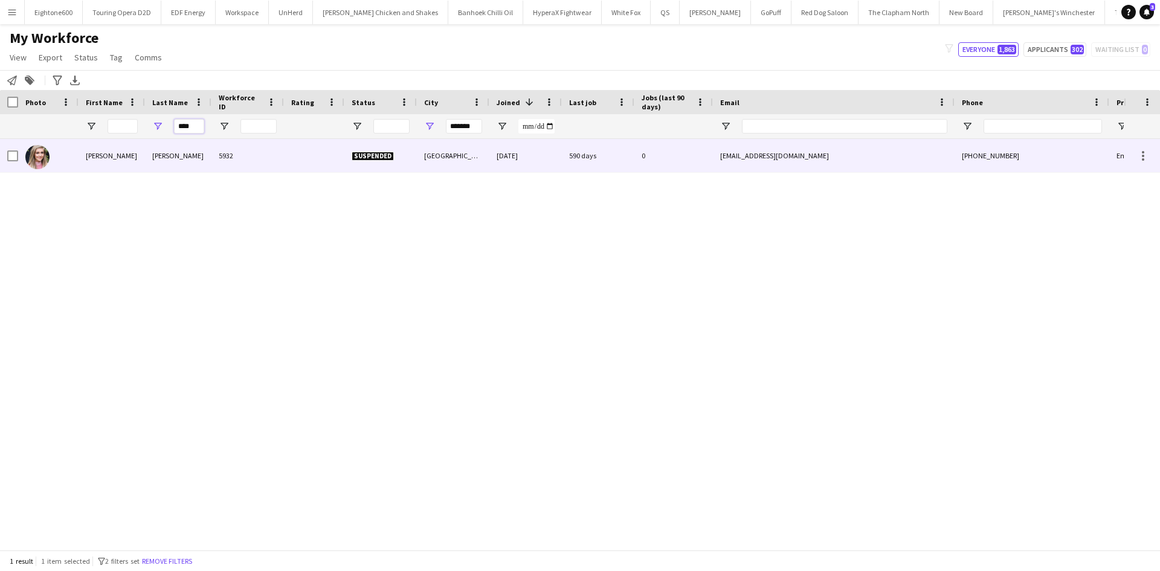
type input "****"
click at [190, 155] on div "Robb" at bounding box center [178, 155] width 66 height 33
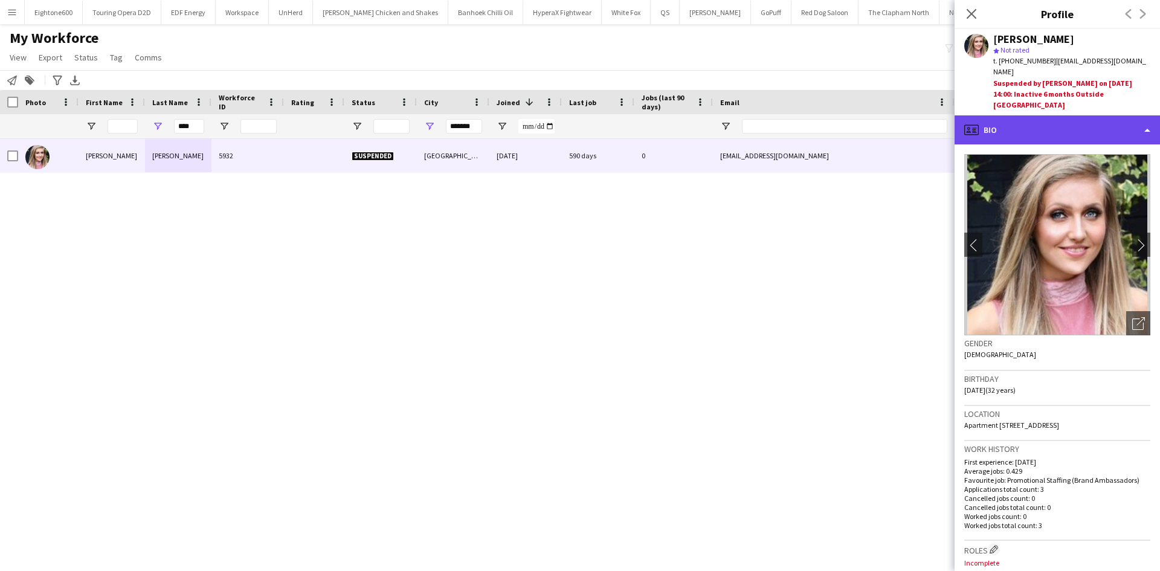
click at [1042, 115] on div "profile Bio" at bounding box center [1057, 129] width 205 height 29
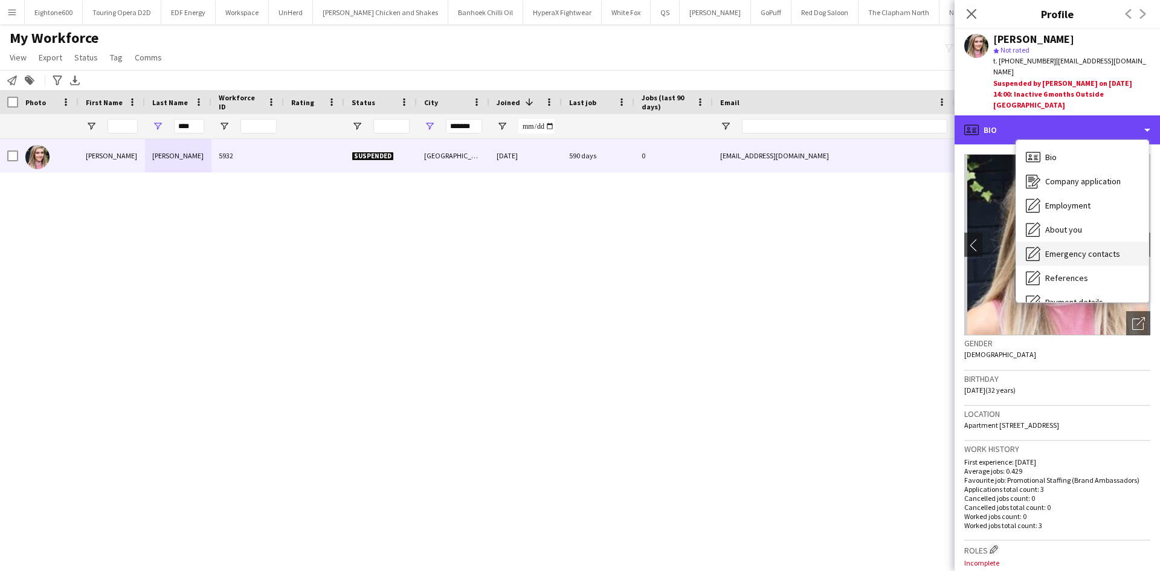
scroll to position [162, 0]
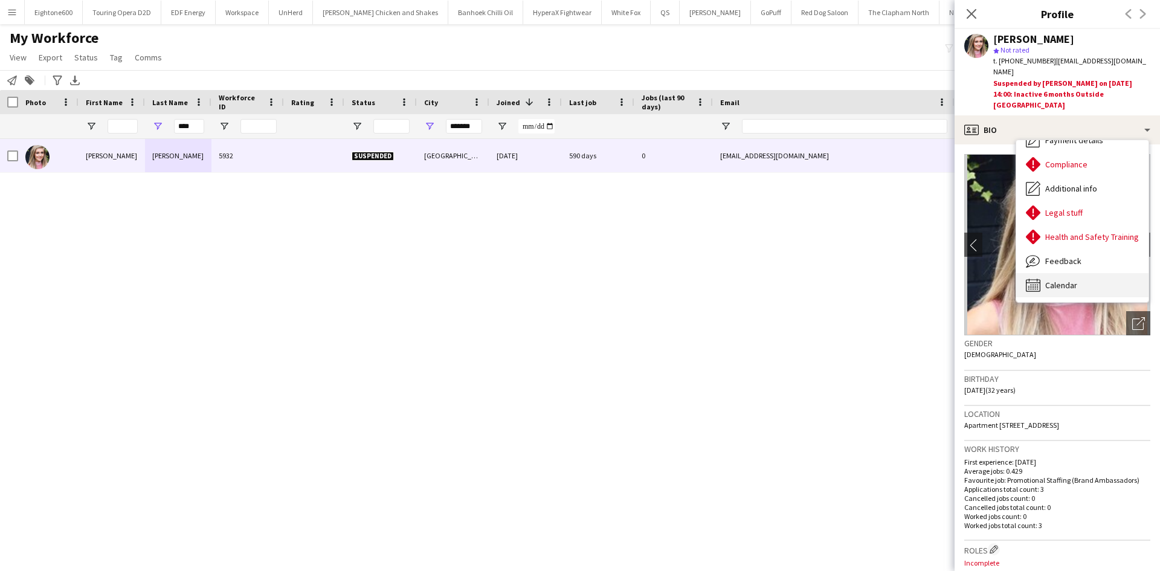
click at [1070, 280] on span "Calendar" at bounding box center [1062, 285] width 32 height 11
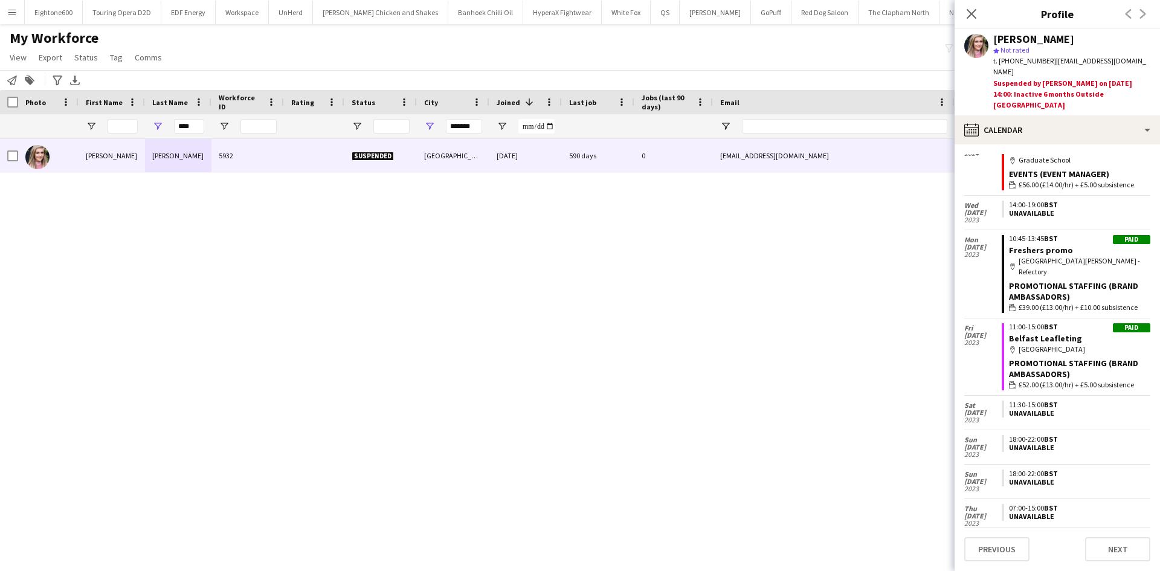
scroll to position [0, 0]
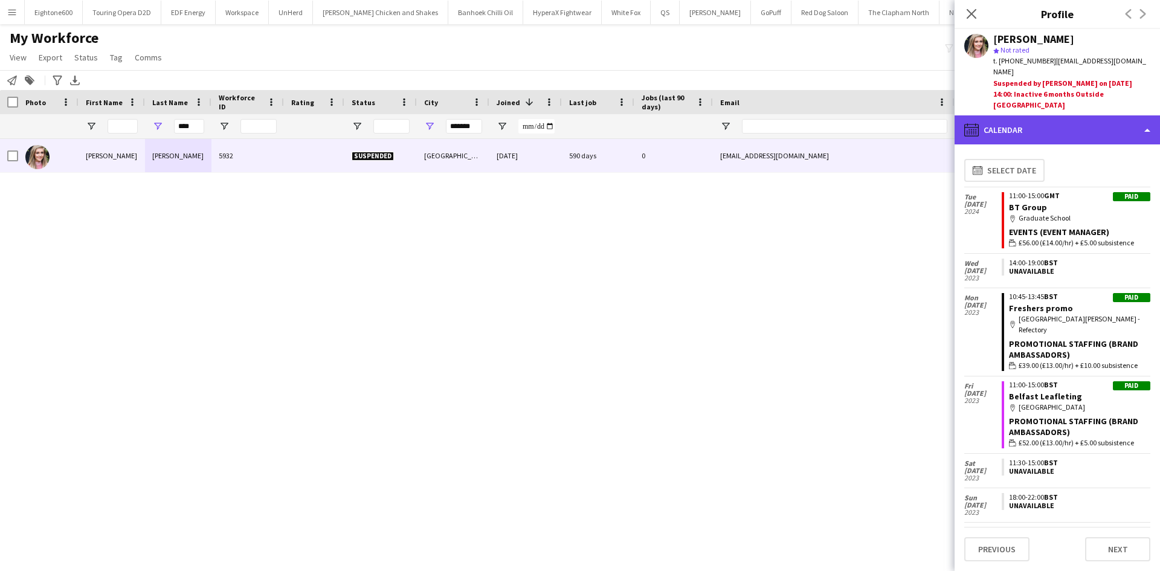
click at [1044, 115] on div "calendar-full Calendar" at bounding box center [1057, 129] width 205 height 29
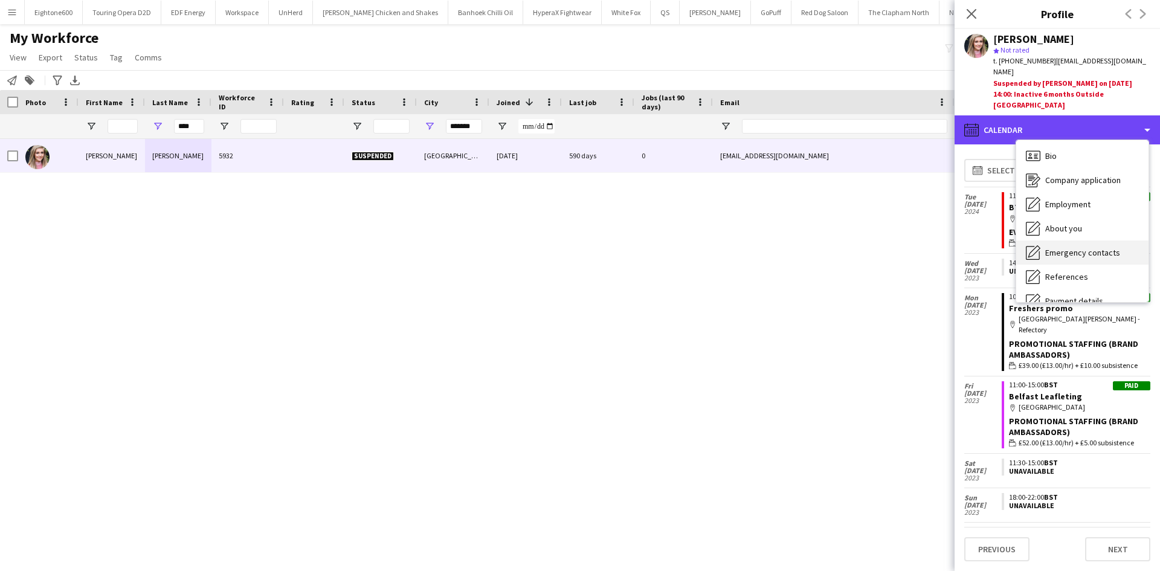
scroll to position [1, 0]
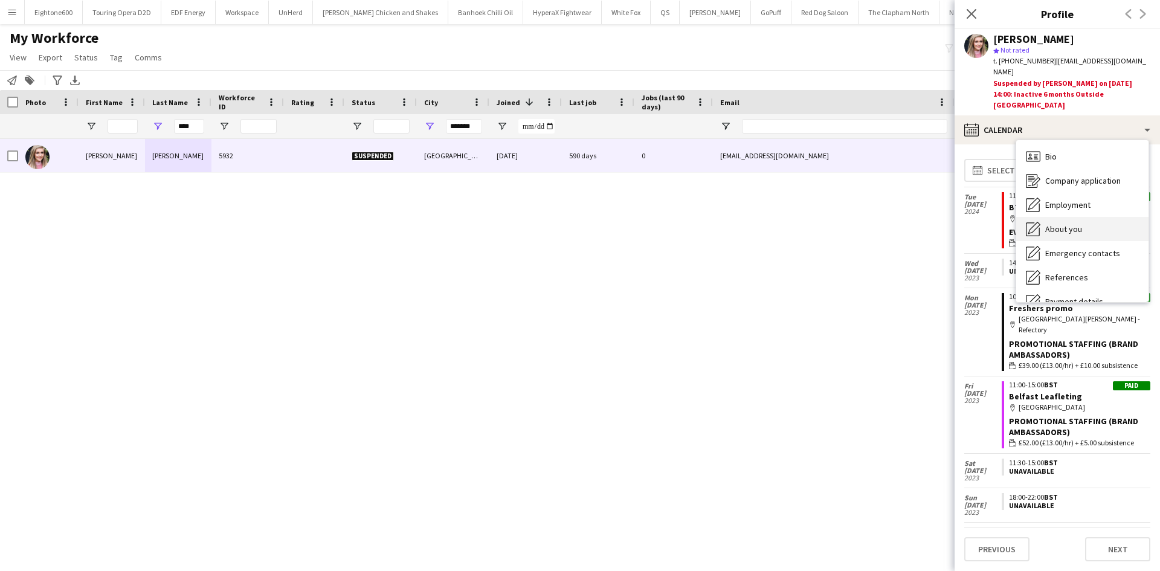
click at [1064, 217] on div "About you About you" at bounding box center [1083, 229] width 132 height 24
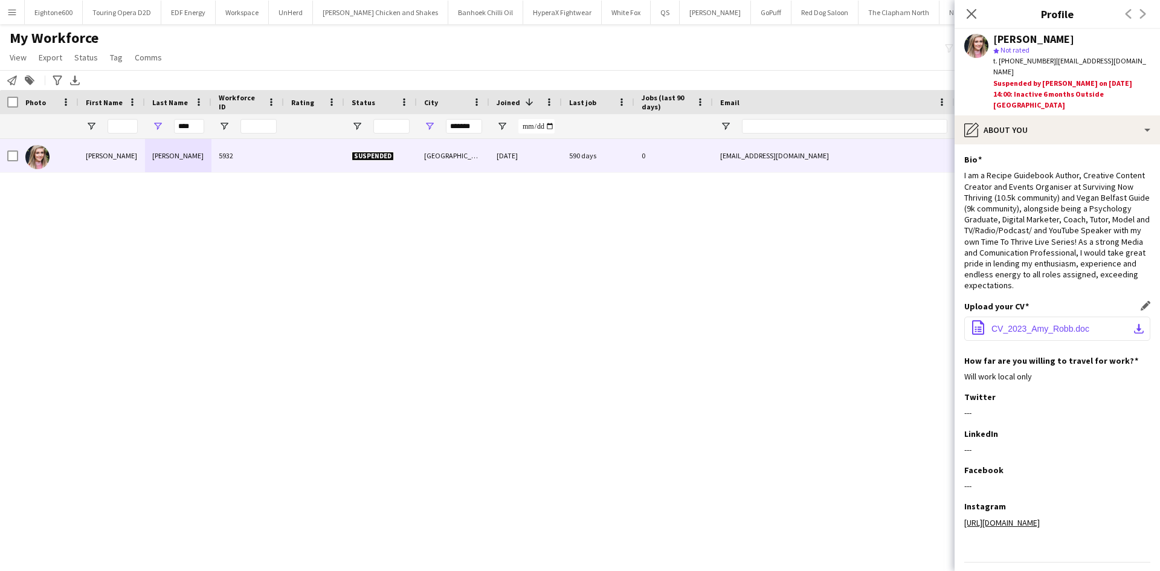
click at [1027, 324] on span "CV_2023_Amy_Robb.doc" at bounding box center [1041, 329] width 98 height 10
drag, startPoint x: 195, startPoint y: 129, endPoint x: 140, endPoint y: 141, distance: 56.3
click at [140, 141] on div "Workforce Details Photo First Name" at bounding box center [580, 320] width 1160 height 460
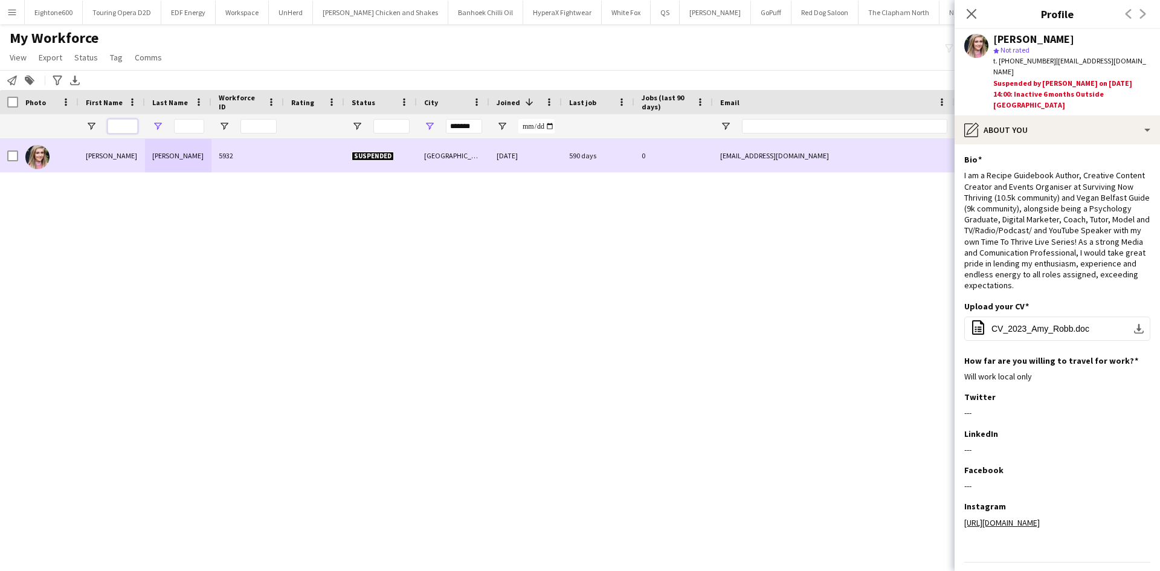
click at [127, 121] on input "First Name Filter Input" at bounding box center [123, 126] width 30 height 15
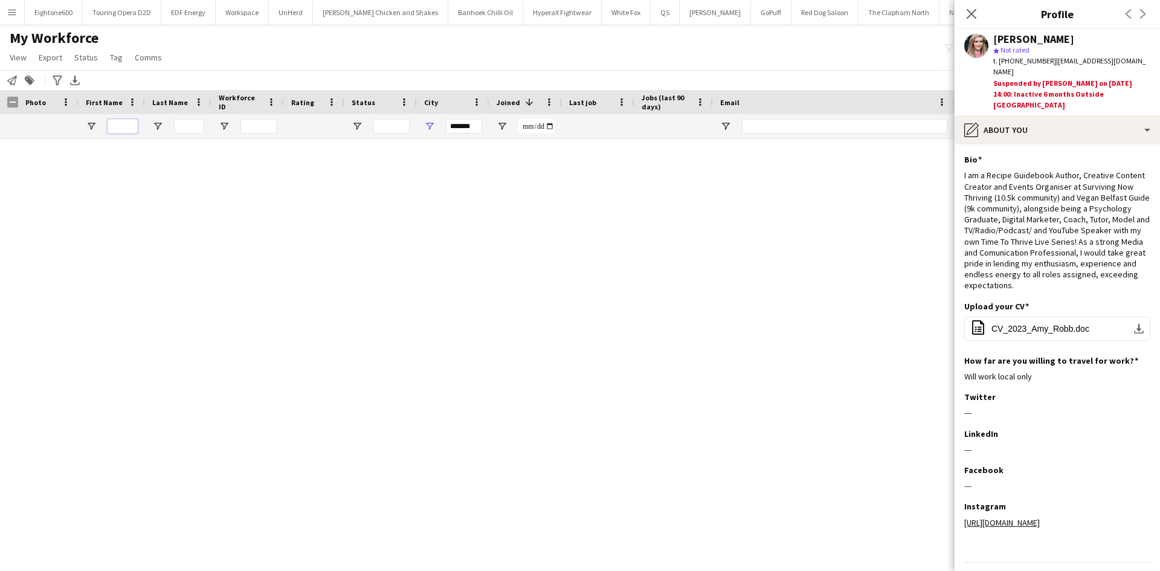
click at [125, 123] on input "First Name Filter Input" at bounding box center [123, 126] width 30 height 15
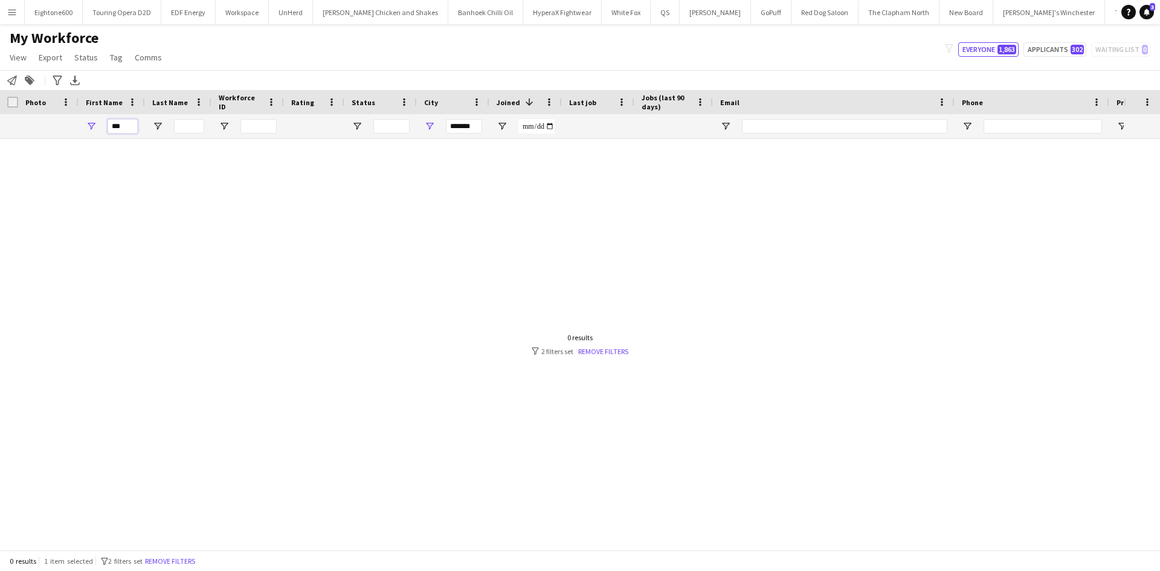
type input "***"
drag, startPoint x: 470, startPoint y: 128, endPoint x: 420, endPoint y: 137, distance: 50.4
click at [420, 137] on div "*******" at bounding box center [453, 126] width 73 height 24
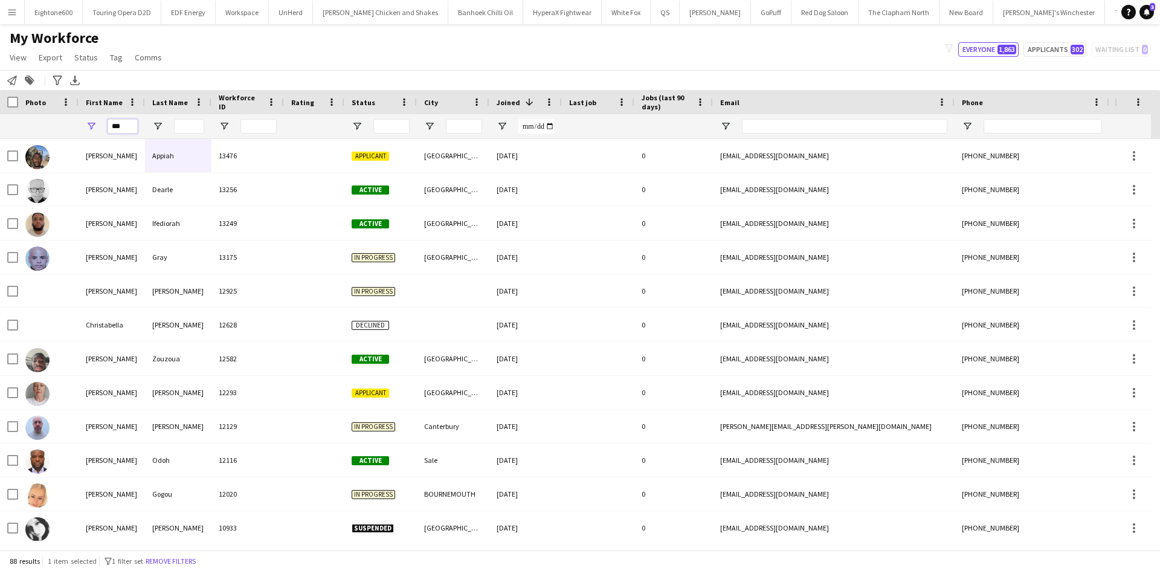
click at [131, 129] on input "***" at bounding box center [123, 126] width 30 height 15
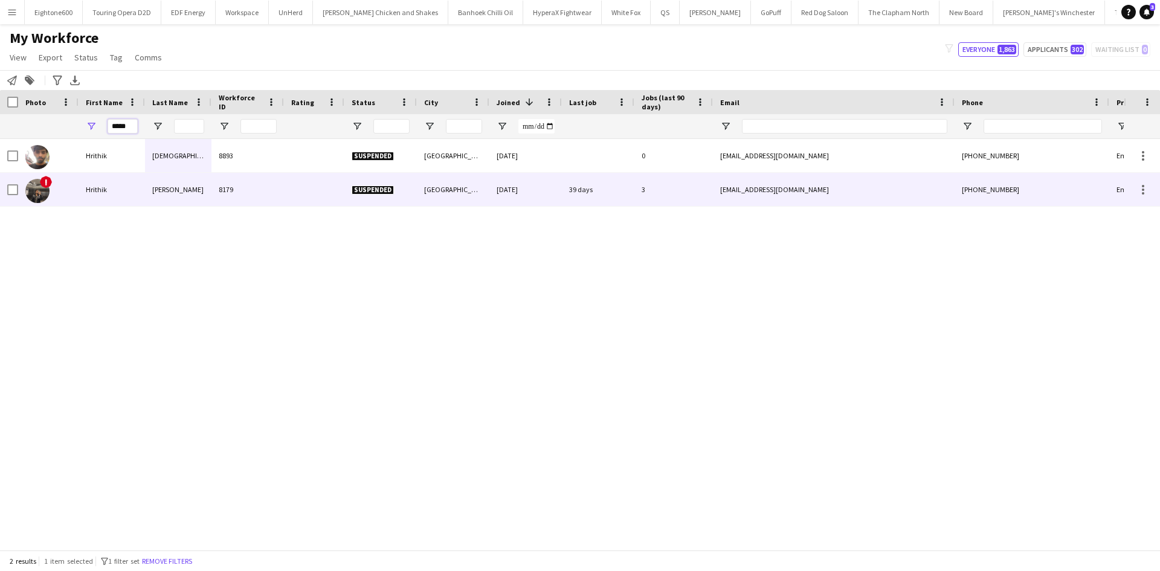
type input "*****"
click at [163, 194] on div "Nagdev" at bounding box center [178, 189] width 66 height 33
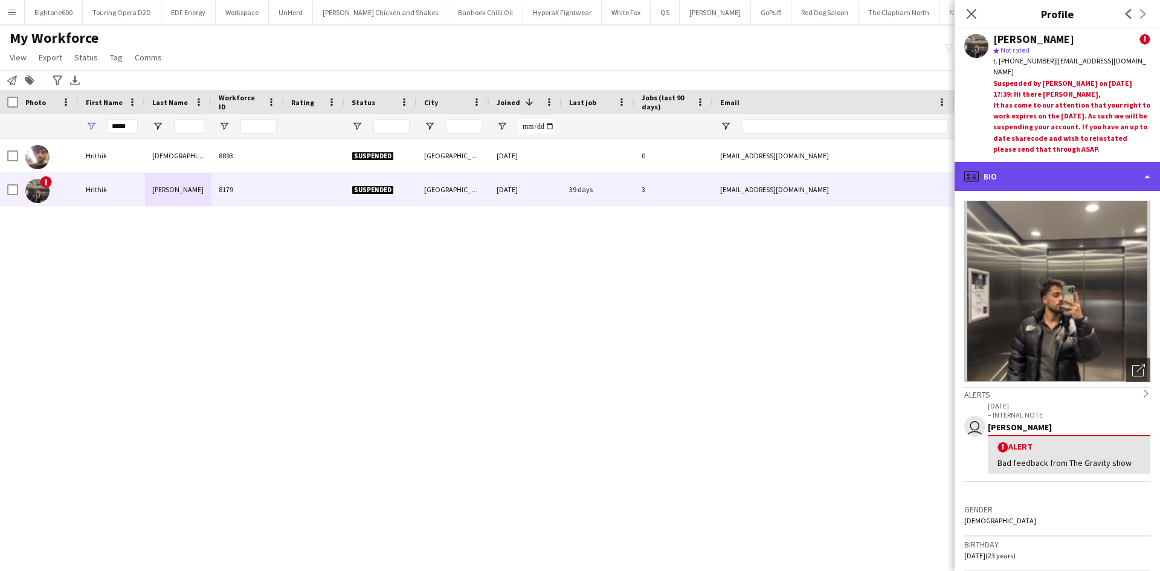
click at [1029, 177] on div "profile Bio" at bounding box center [1057, 176] width 205 height 29
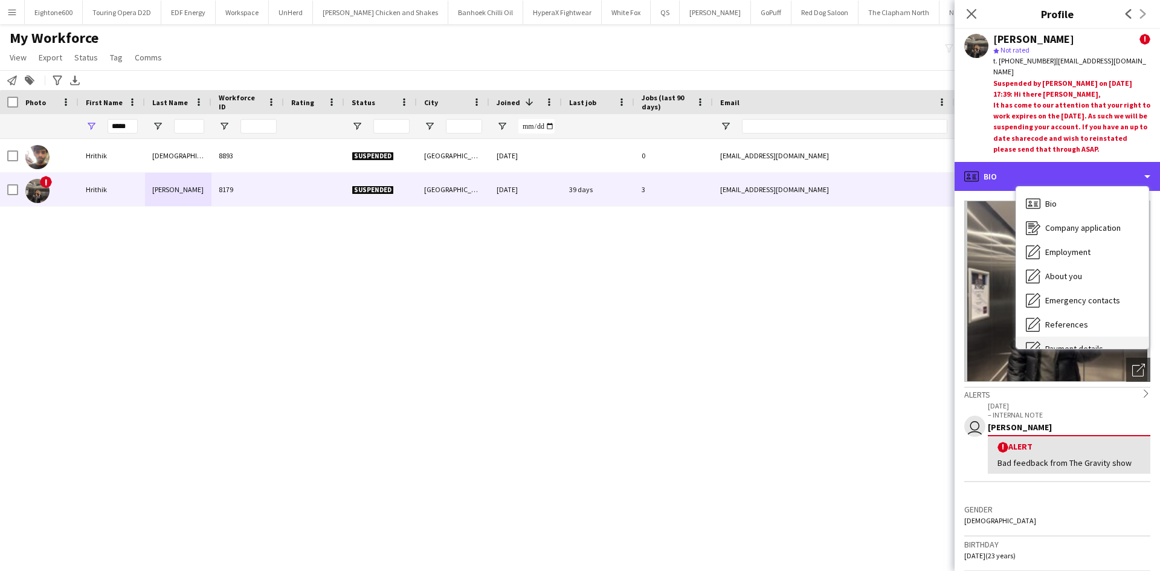
scroll to position [162, 0]
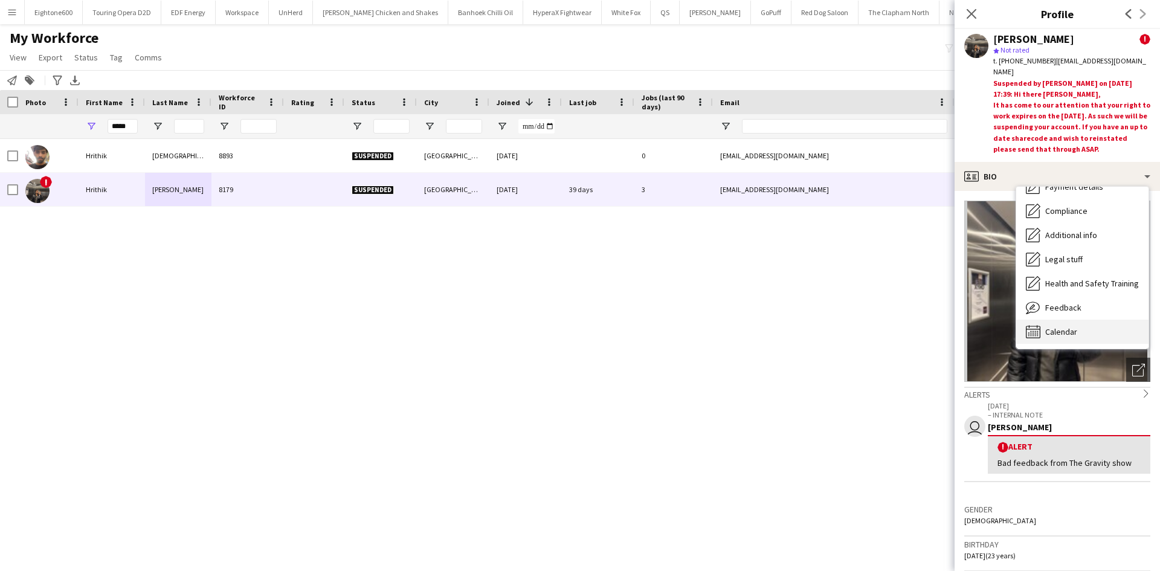
click at [1073, 338] on div "Calendar Calendar" at bounding box center [1083, 332] width 132 height 24
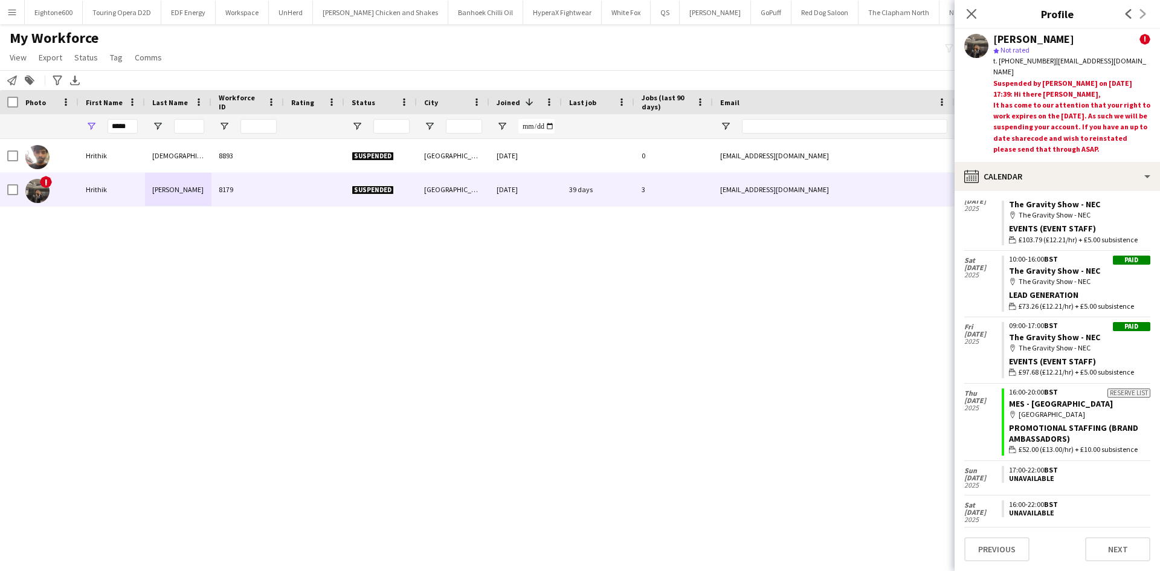
scroll to position [1629, 0]
click at [978, 178] on icon at bounding box center [972, 176] width 15 height 13
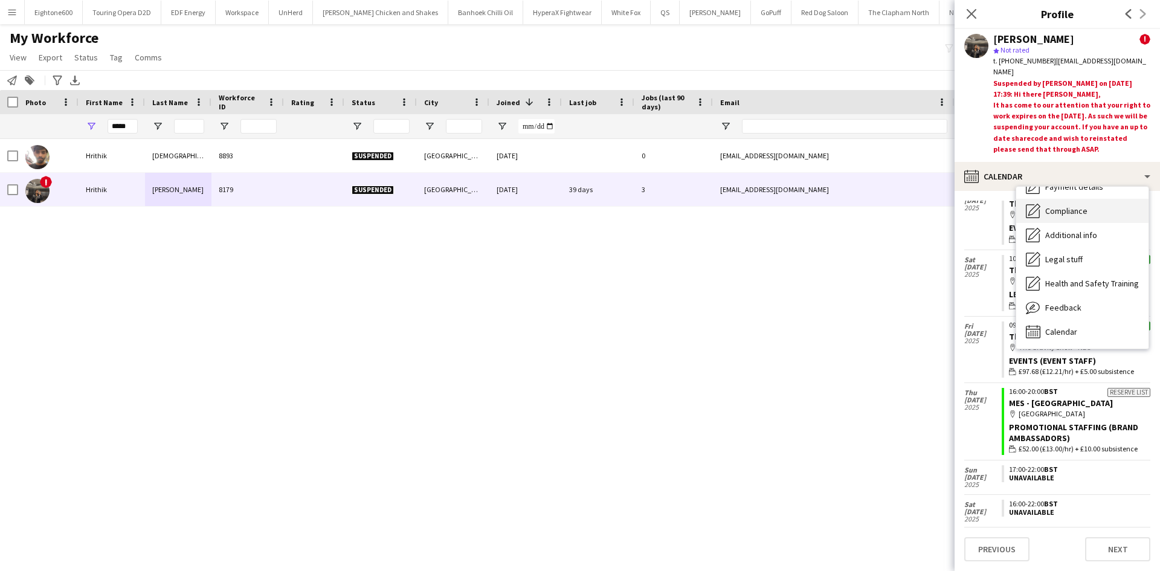
click at [1079, 206] on span "Compliance" at bounding box center [1067, 210] width 42 height 11
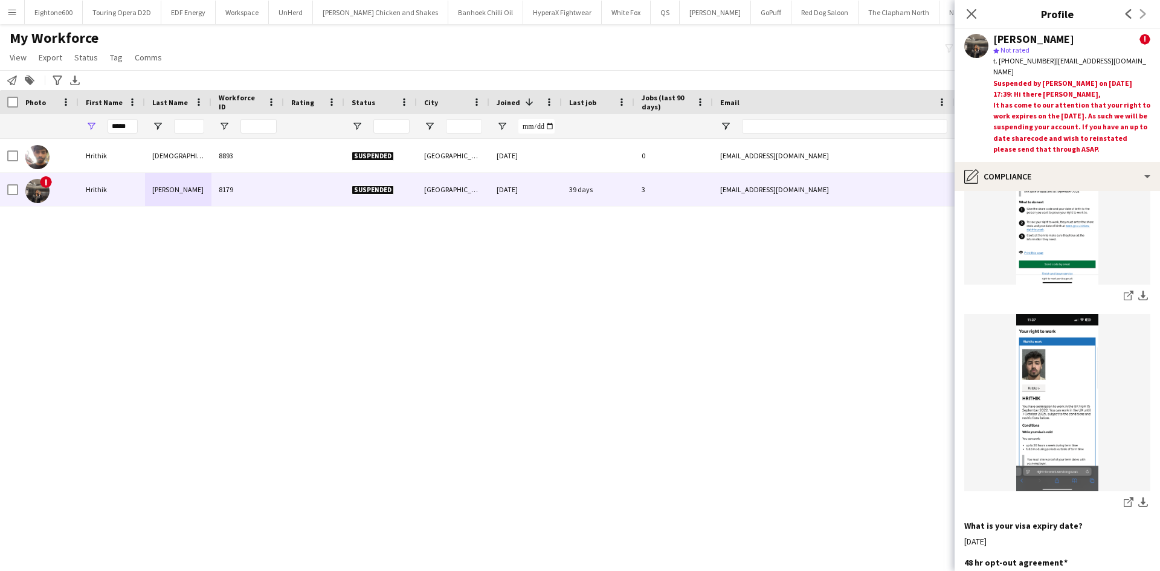
scroll to position [652, 0]
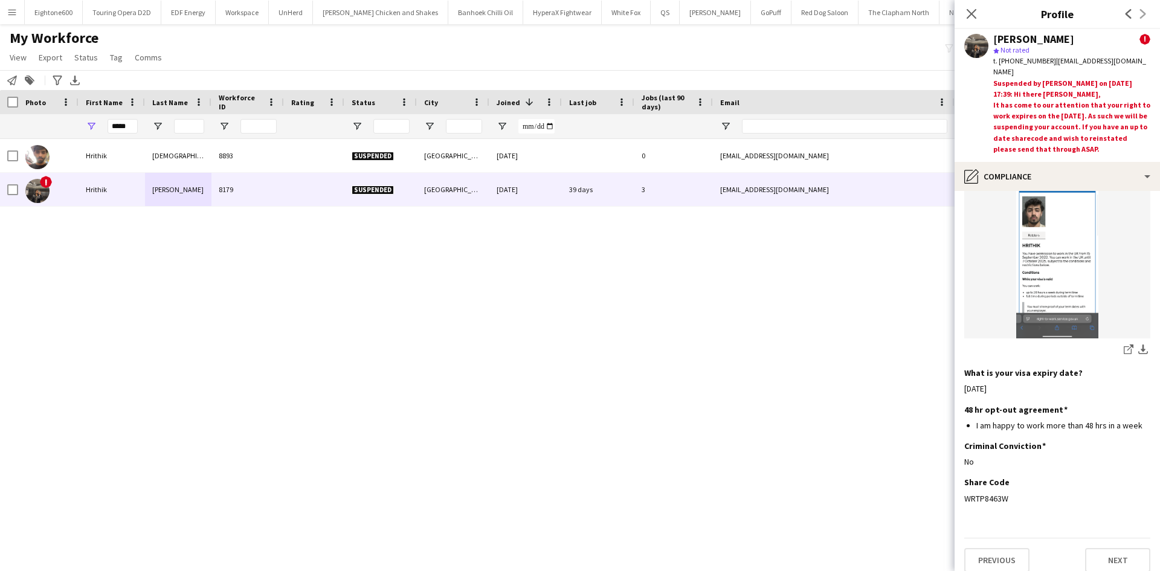
drag, startPoint x: 1007, startPoint y: 490, endPoint x: 957, endPoint y: 496, distance: 50.5
click at [957, 496] on app-section-data-types "Nationality Edit this field Pakistani Permission to Work in the UK Edit this fi…" at bounding box center [1057, 381] width 205 height 380
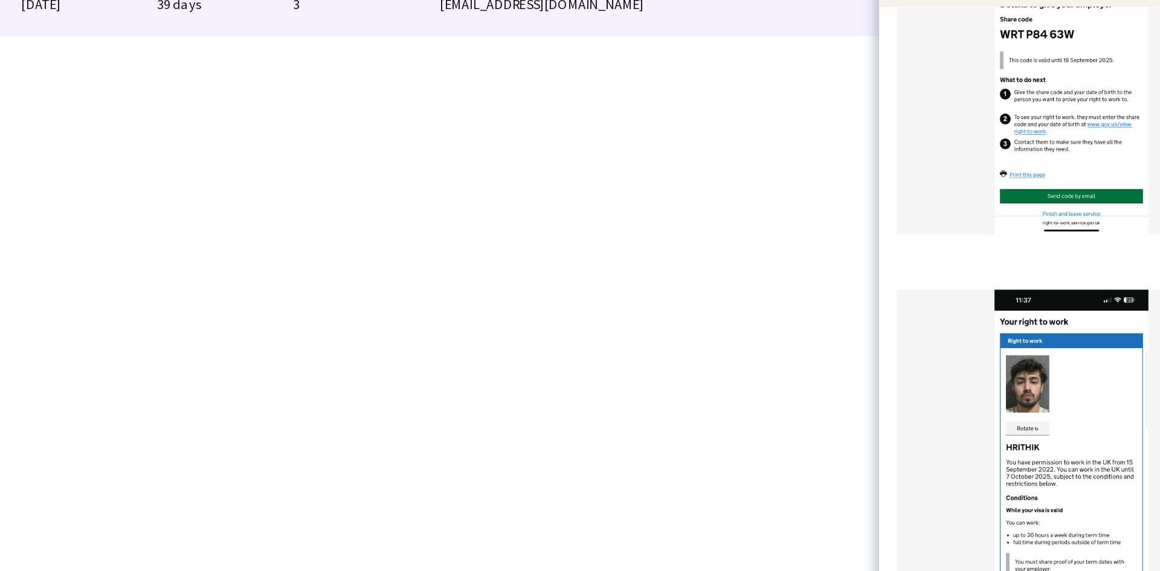
scroll to position [480, 0]
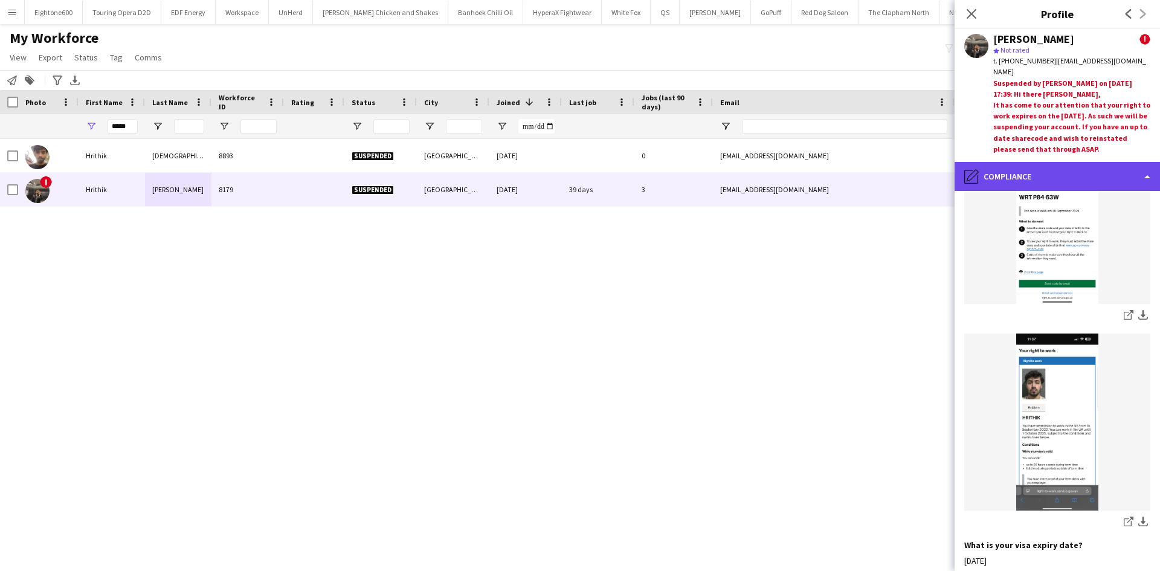
click at [1090, 167] on div "pencil4 Compliance" at bounding box center [1057, 176] width 205 height 29
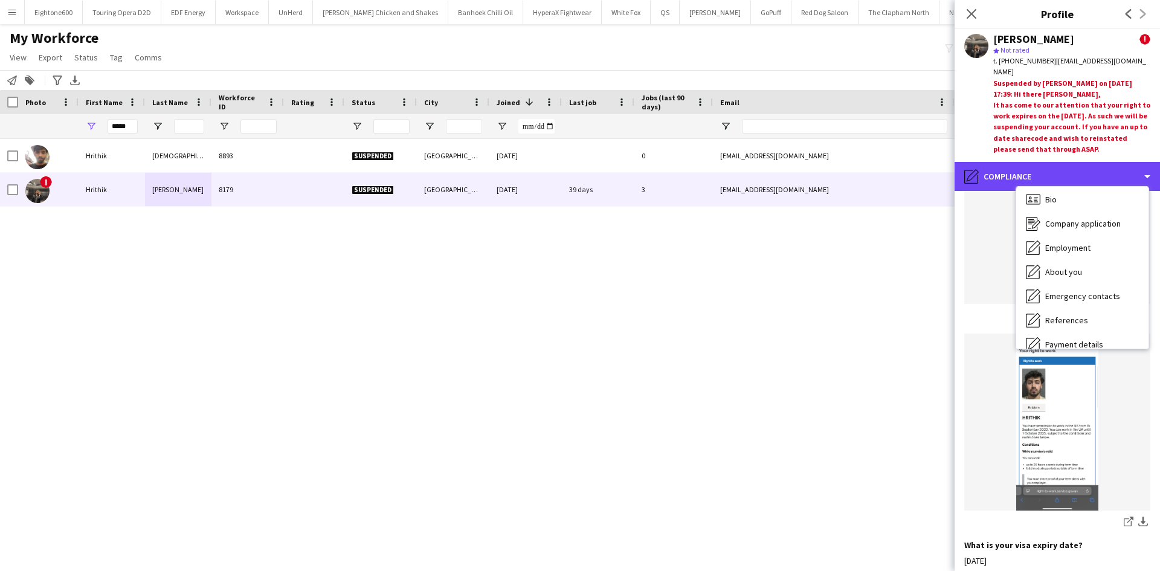
scroll to position [1, 0]
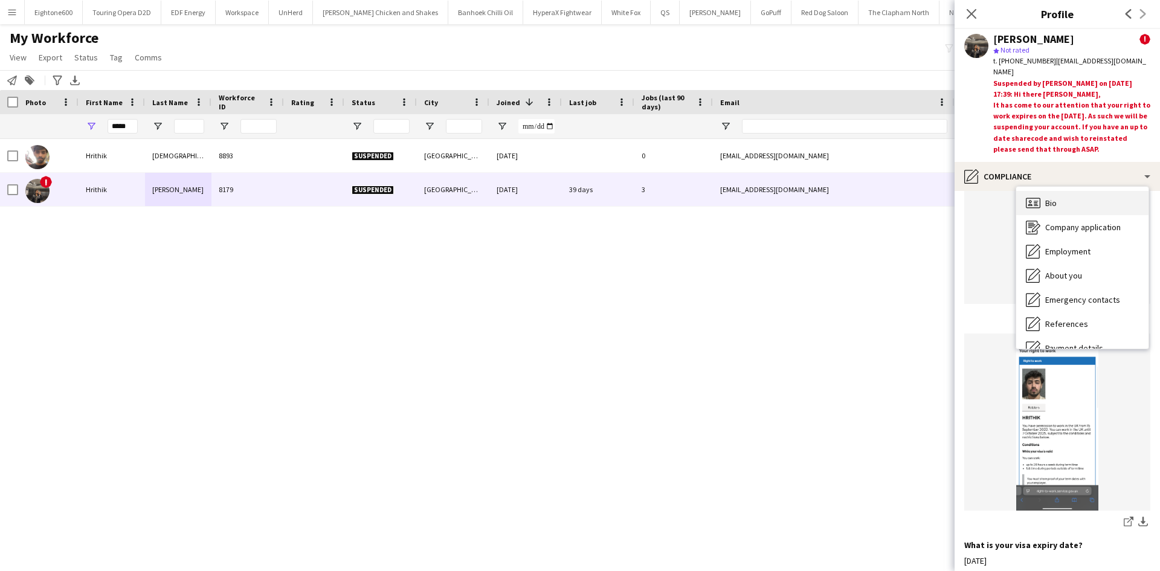
click at [1068, 200] on div "Bio Bio" at bounding box center [1083, 203] width 132 height 24
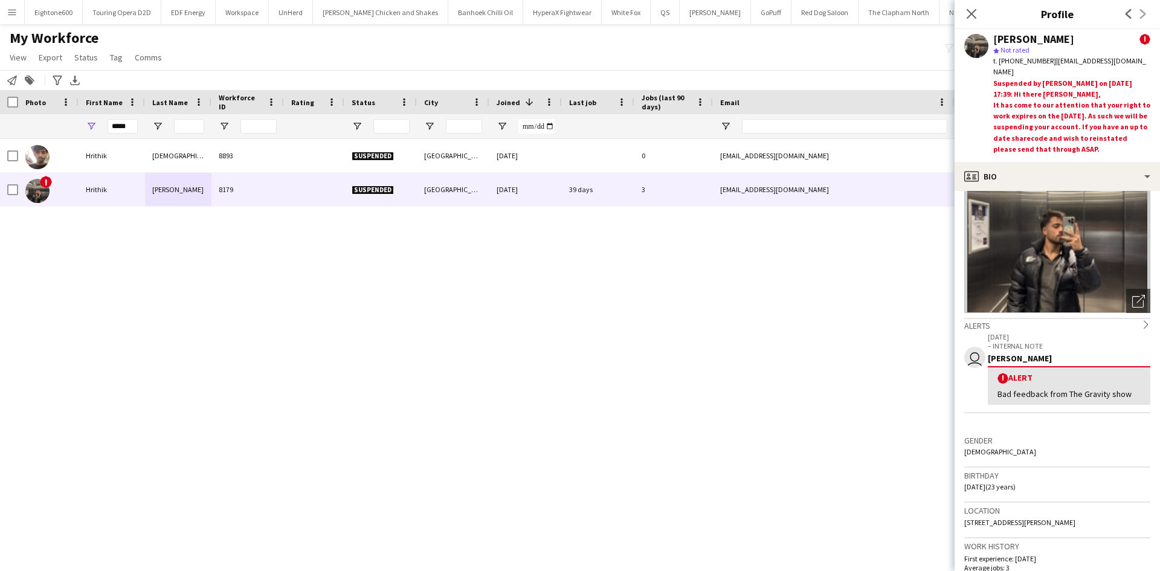
scroll to position [79, 0]
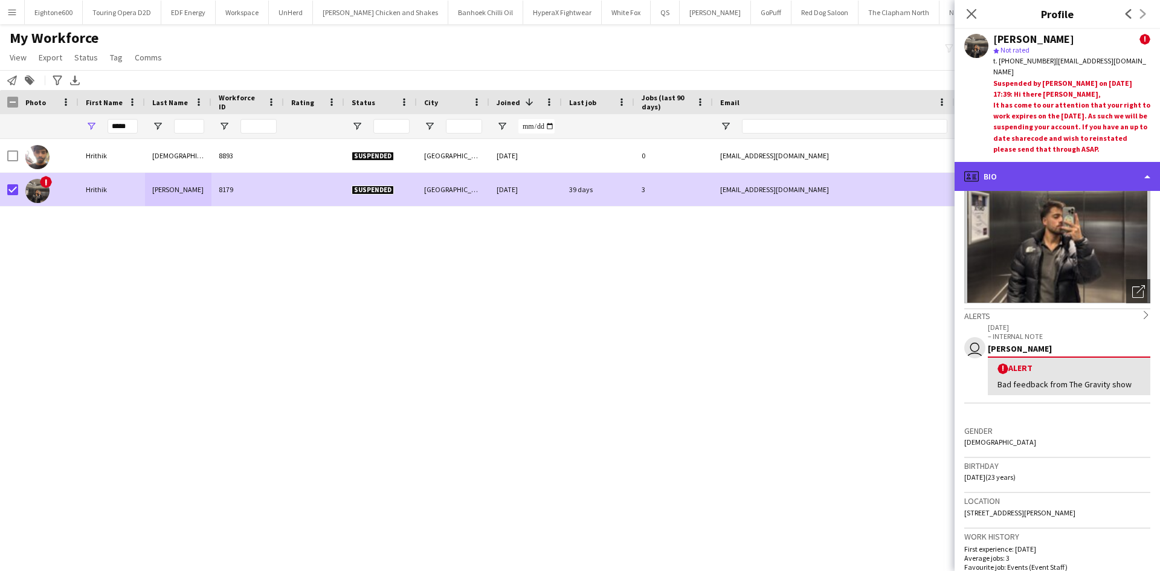
click at [981, 166] on div "profile Bio" at bounding box center [1057, 176] width 205 height 29
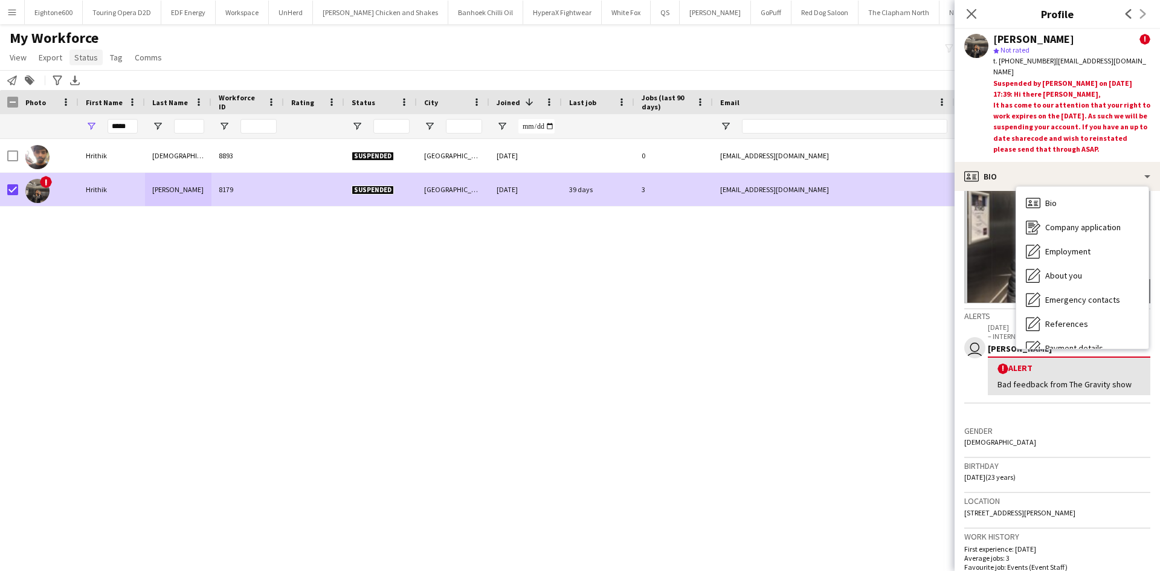
click at [89, 59] on span "Status" at bounding box center [86, 57] width 24 height 11
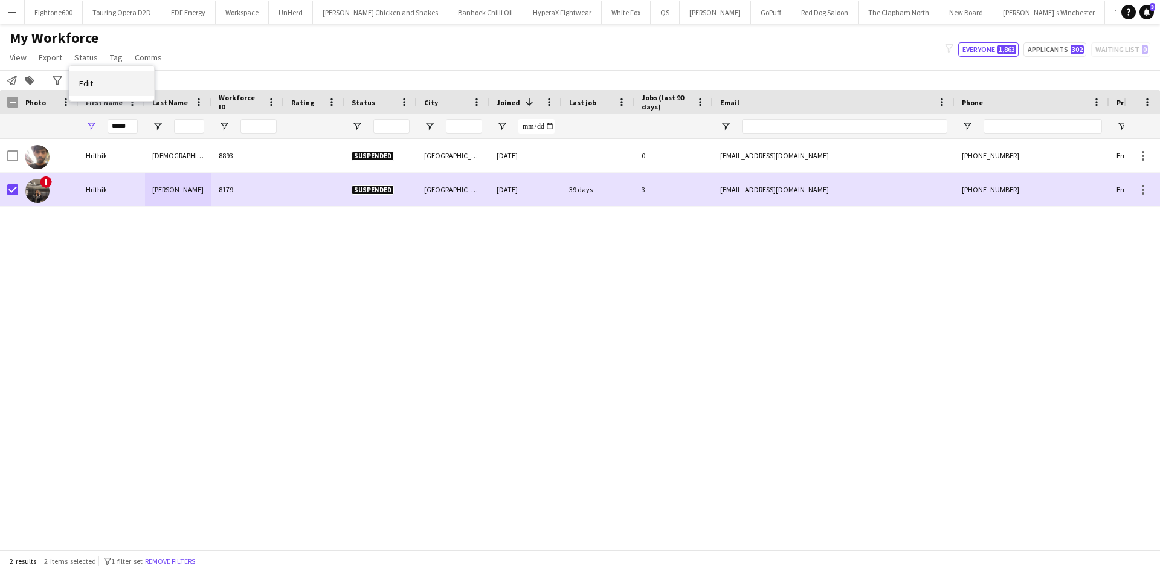
click at [100, 83] on link "Edit" at bounding box center [111, 83] width 85 height 25
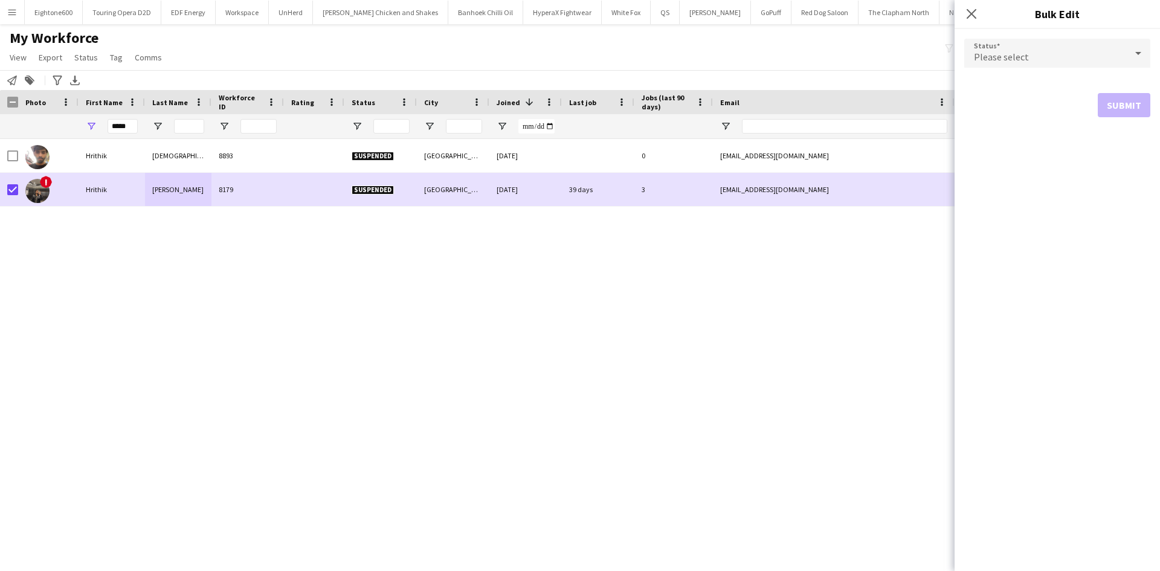
click at [1077, 49] on div "Please select" at bounding box center [1046, 53] width 162 height 29
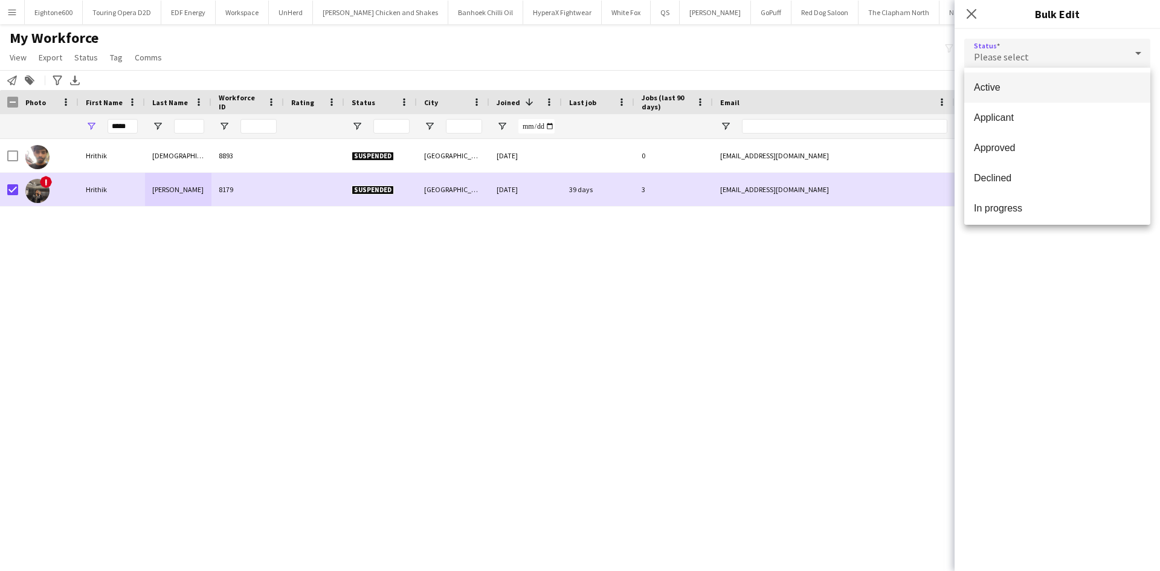
click at [1063, 81] on mat-option "Active" at bounding box center [1058, 88] width 186 height 30
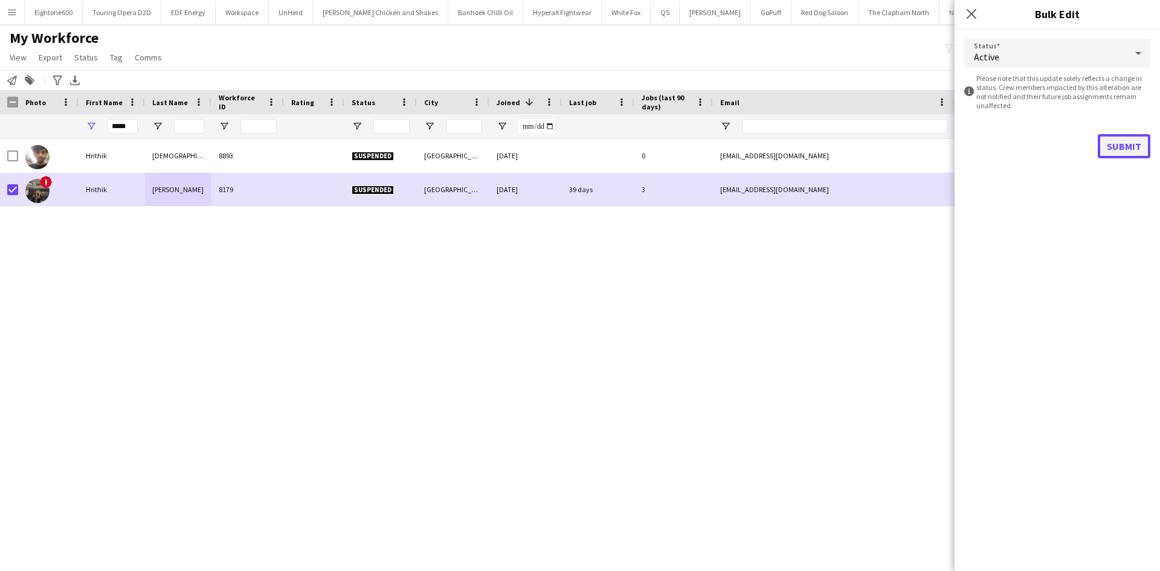
click at [1134, 147] on button "Submit" at bounding box center [1124, 146] width 53 height 24
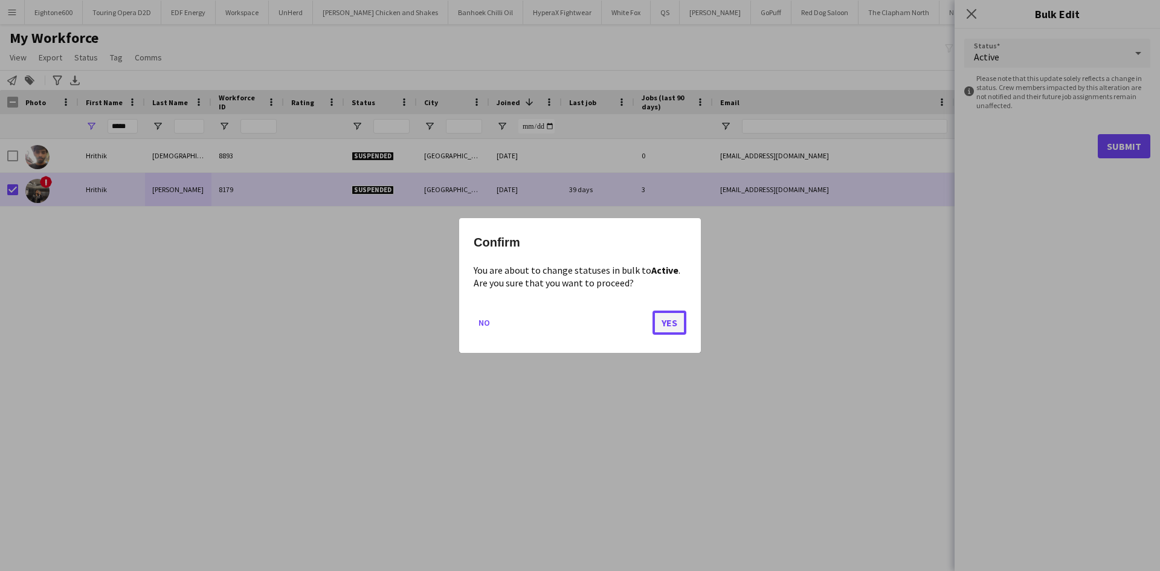
click at [673, 314] on button "Yes" at bounding box center [670, 323] width 34 height 24
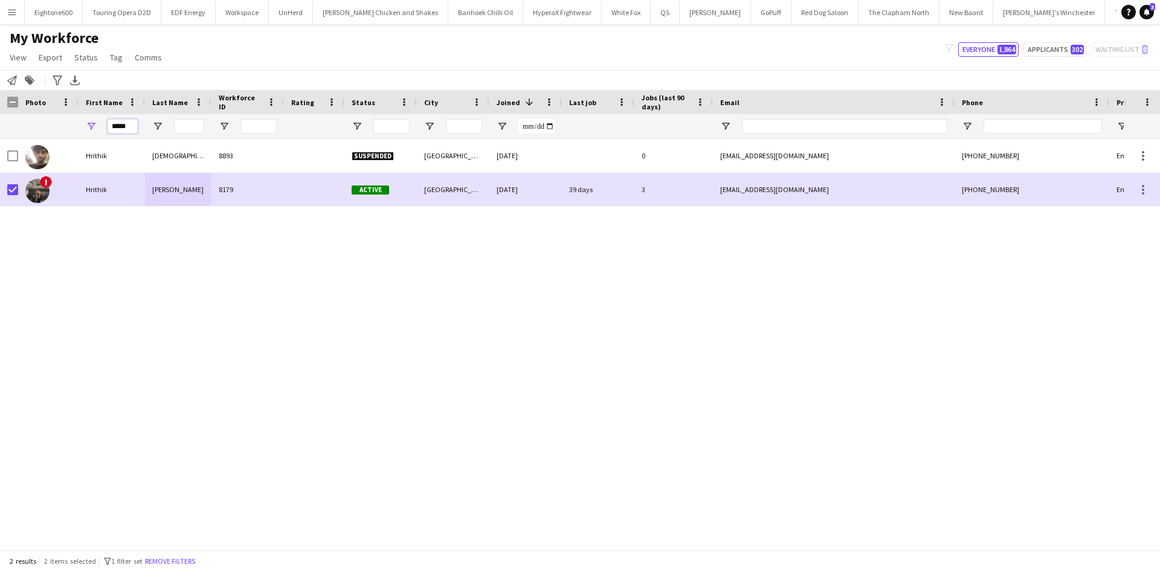
drag, startPoint x: 133, startPoint y: 127, endPoint x: -70, endPoint y: 203, distance: 216.9
click at [0, 203] on html "Menu Boards Boards Boards All jobs Status Workforce Workforce My Workforce Recr…" at bounding box center [580, 285] width 1160 height 571
click at [122, 123] on input "First Name Filter Input" at bounding box center [123, 126] width 30 height 15
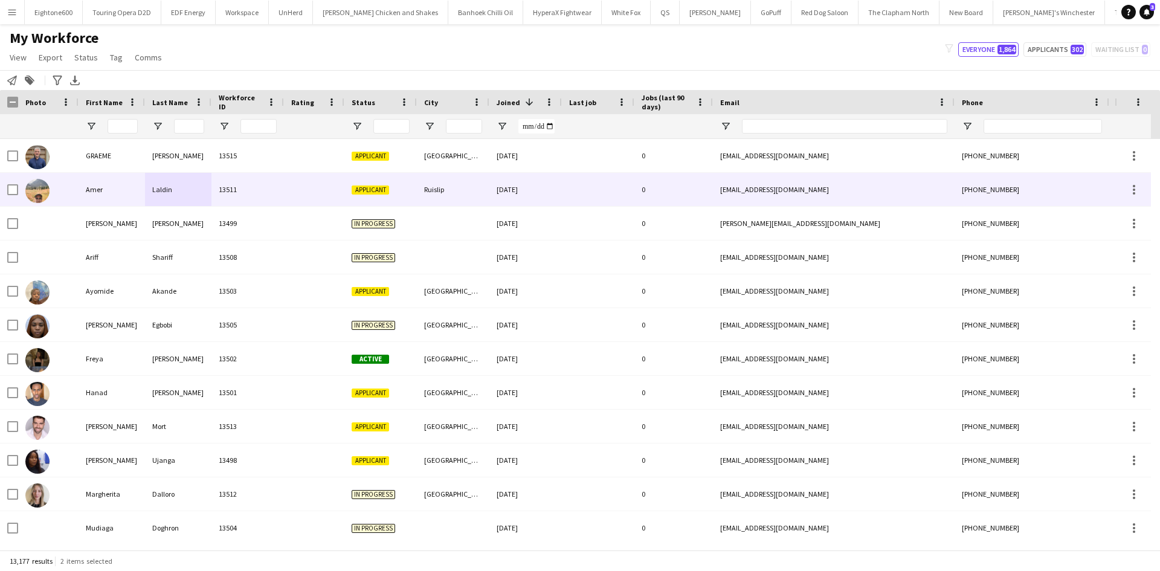
click at [505, 187] on div "[DATE]" at bounding box center [526, 189] width 73 height 33
click at [468, 391] on div "[GEOGRAPHIC_DATA]" at bounding box center [453, 392] width 73 height 33
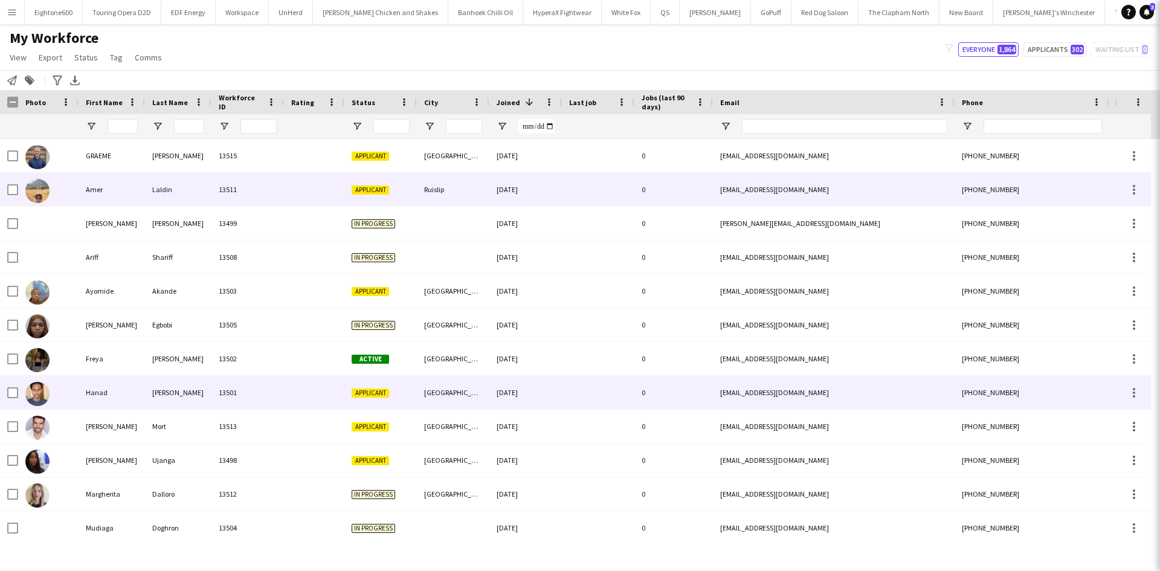
click at [159, 383] on div "[PERSON_NAME]" at bounding box center [178, 392] width 66 height 33
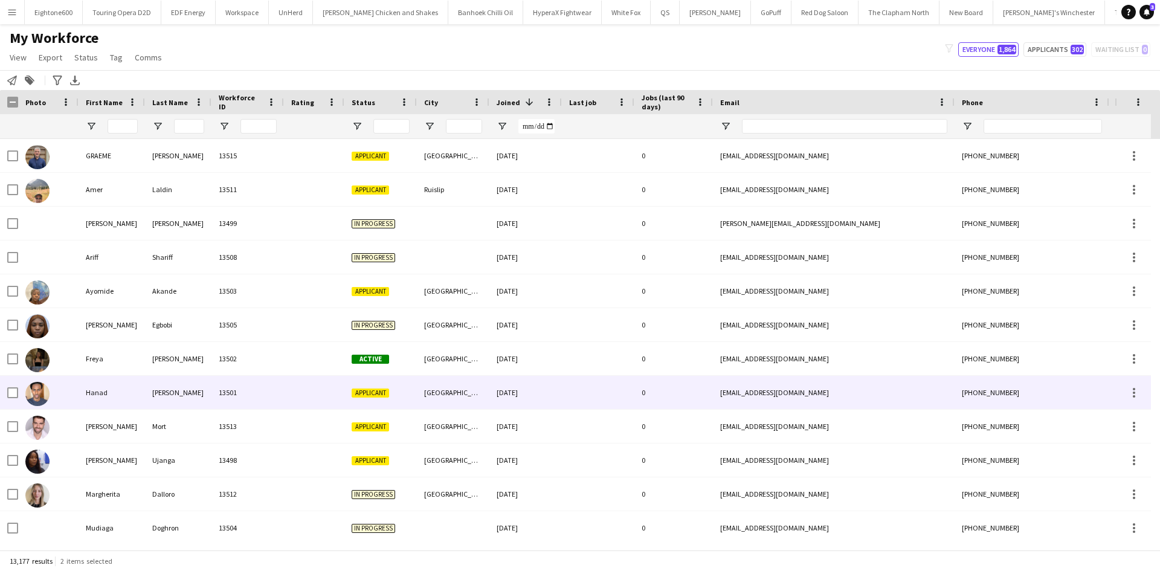
click at [159, 383] on div "[PERSON_NAME]" at bounding box center [178, 392] width 66 height 33
click at [27, 380] on div at bounding box center [37, 394] width 24 height 34
click at [37, 392] on img at bounding box center [37, 394] width 24 height 24
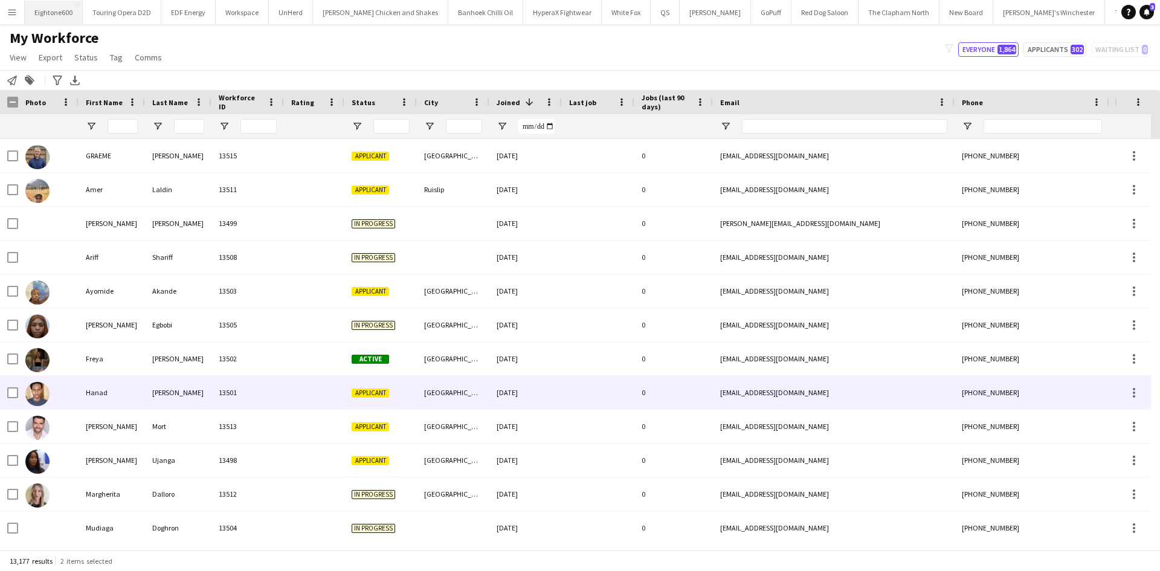
click at [37, 392] on img at bounding box center [37, 394] width 24 height 24
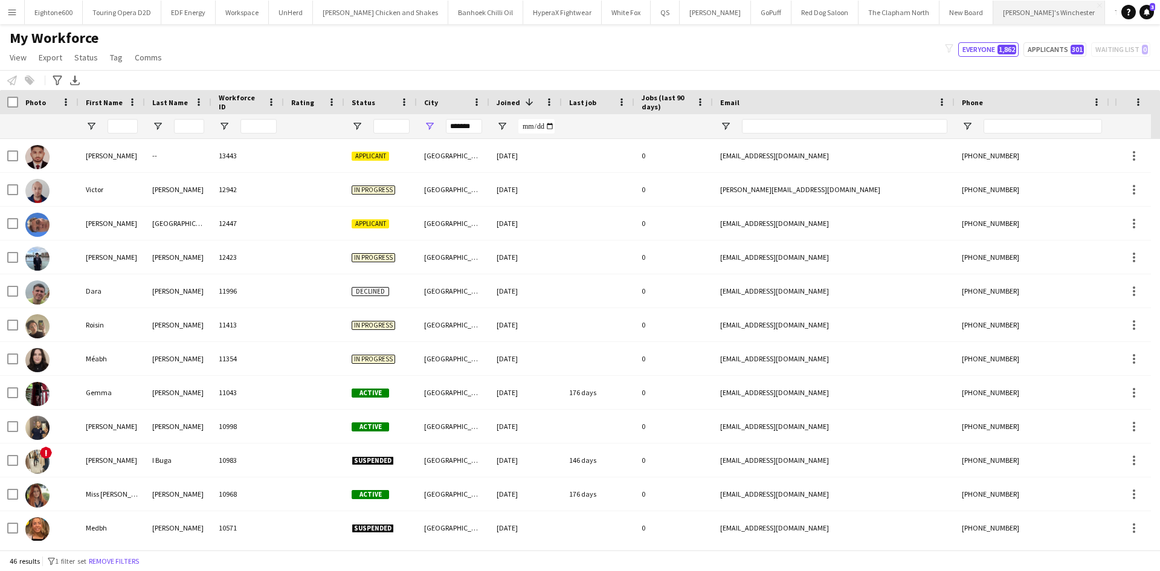
click at [1007, 15] on button "Zizzi's Winchester Close" at bounding box center [1050, 13] width 112 height 24
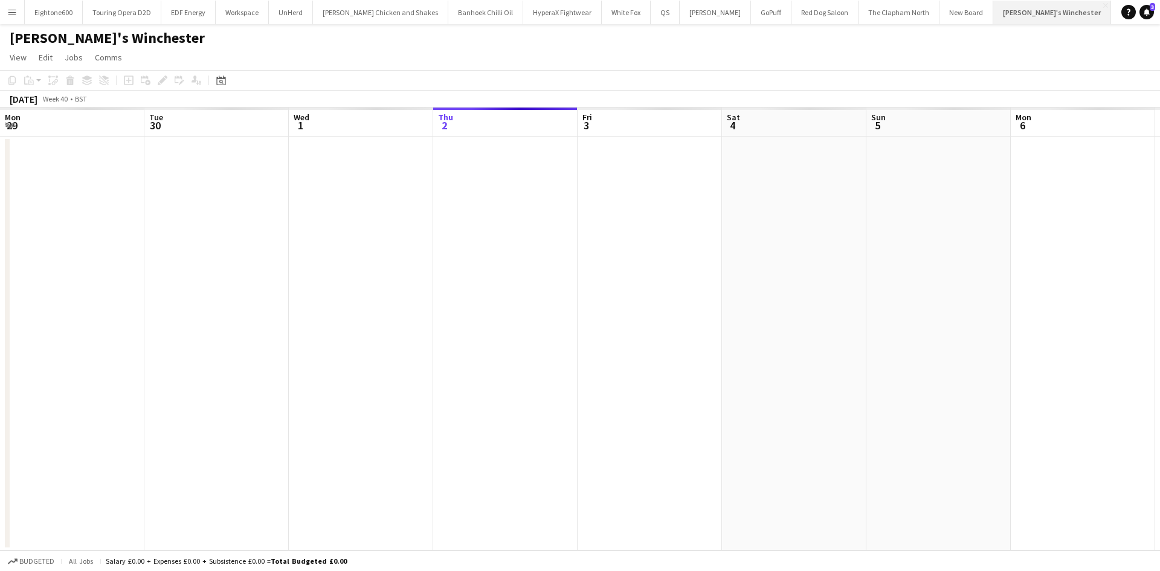
scroll to position [0, 289]
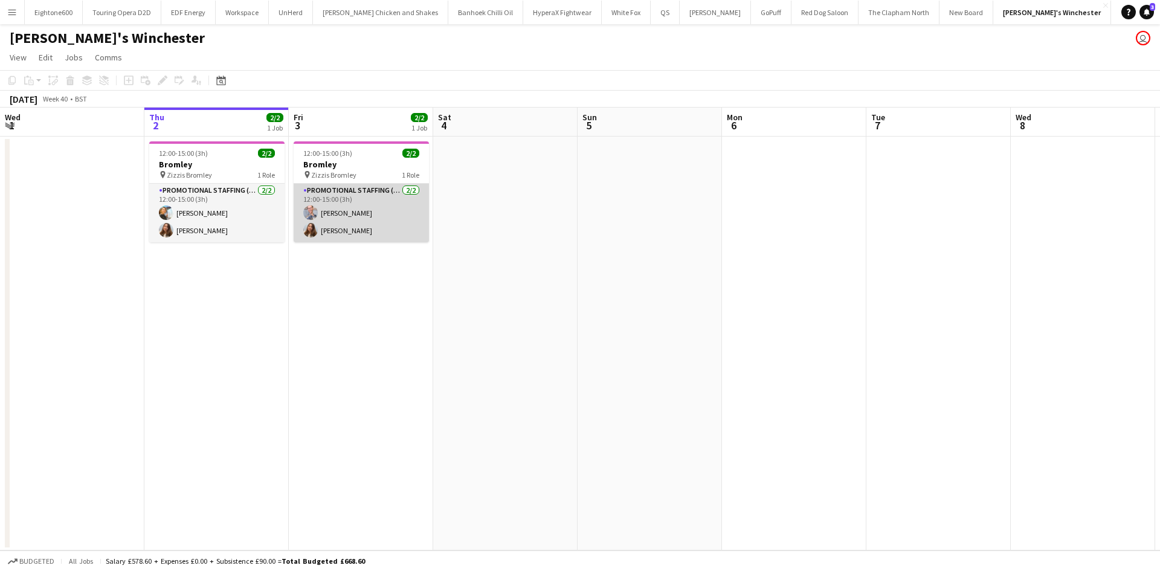
click at [335, 206] on app-card-role "Promotional Staffing (Brand Ambassadors) 2/2 12:00-15:00 (3h) SIMON GREIFF Teti…" at bounding box center [361, 213] width 135 height 59
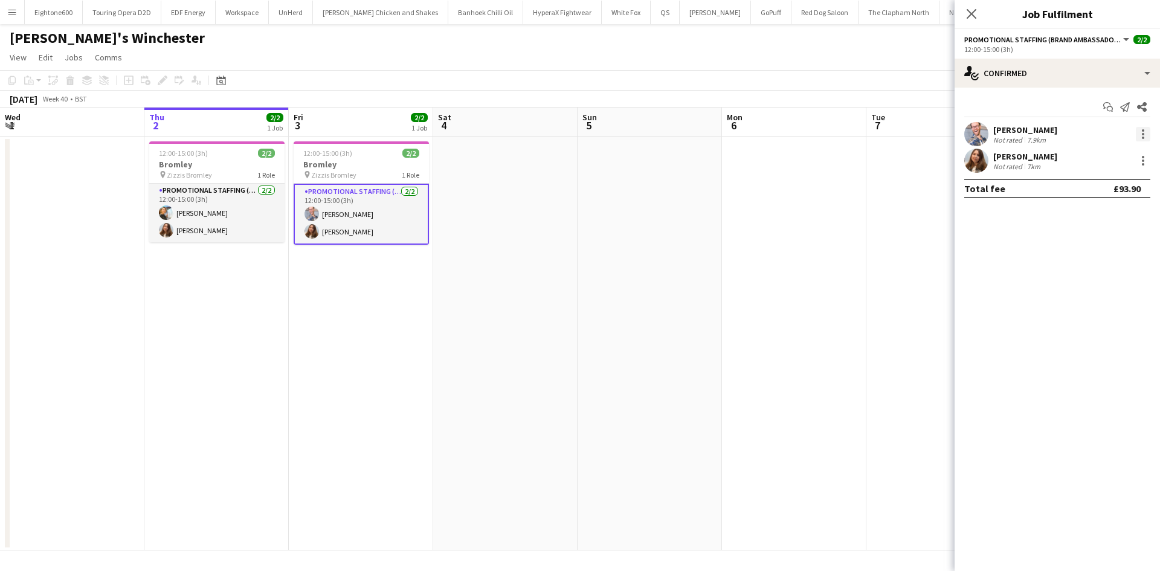
click at [1143, 131] on div at bounding box center [1143, 130] width 2 height 2
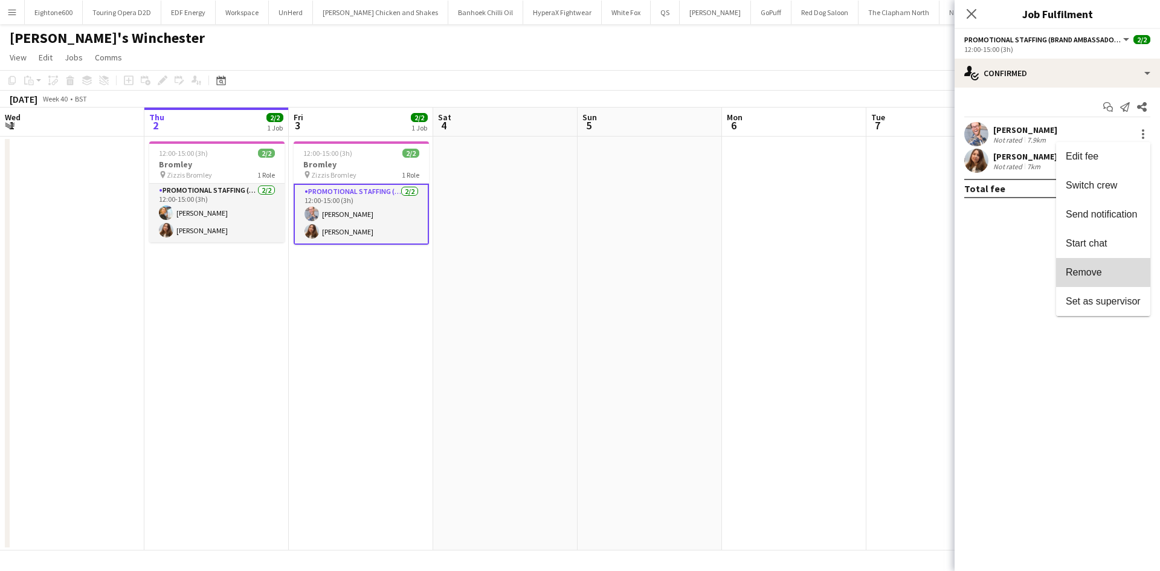
click at [1098, 267] on span "Remove" at bounding box center [1084, 272] width 36 height 10
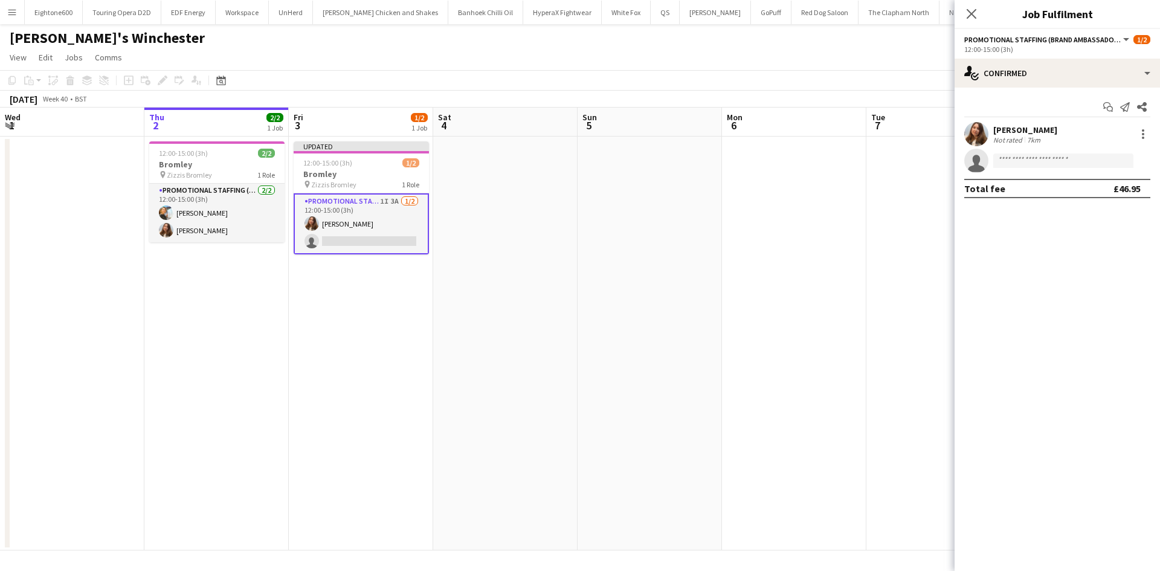
drag, startPoint x: 660, startPoint y: 317, endPoint x: 745, endPoint y: 381, distance: 105.8
click at [745, 381] on app-date-cell at bounding box center [794, 344] width 144 height 414
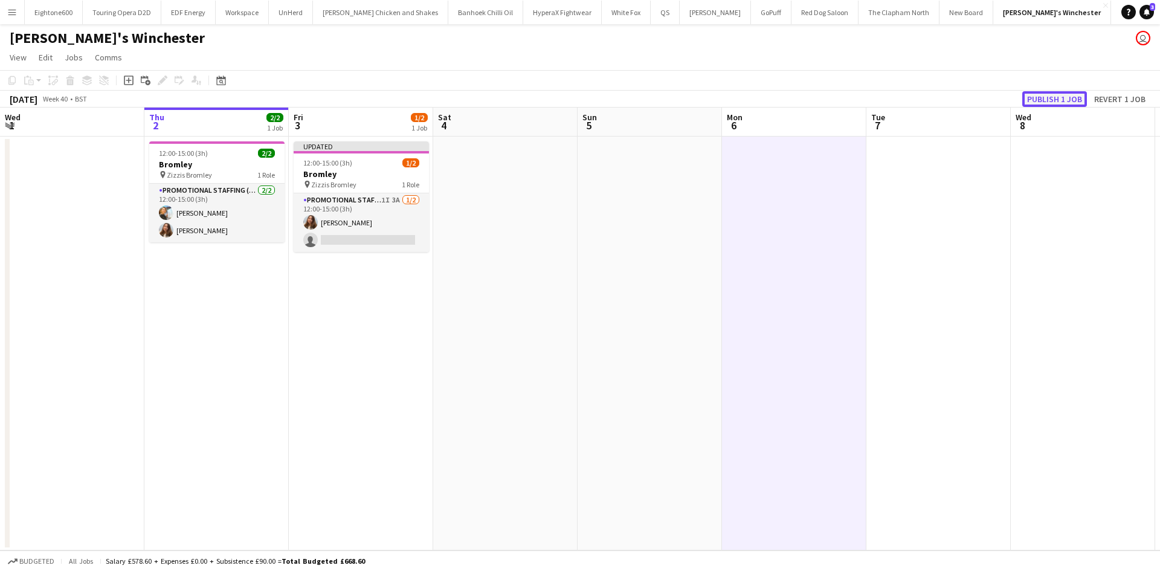
click at [1053, 101] on button "Publish 1 job" at bounding box center [1055, 99] width 65 height 16
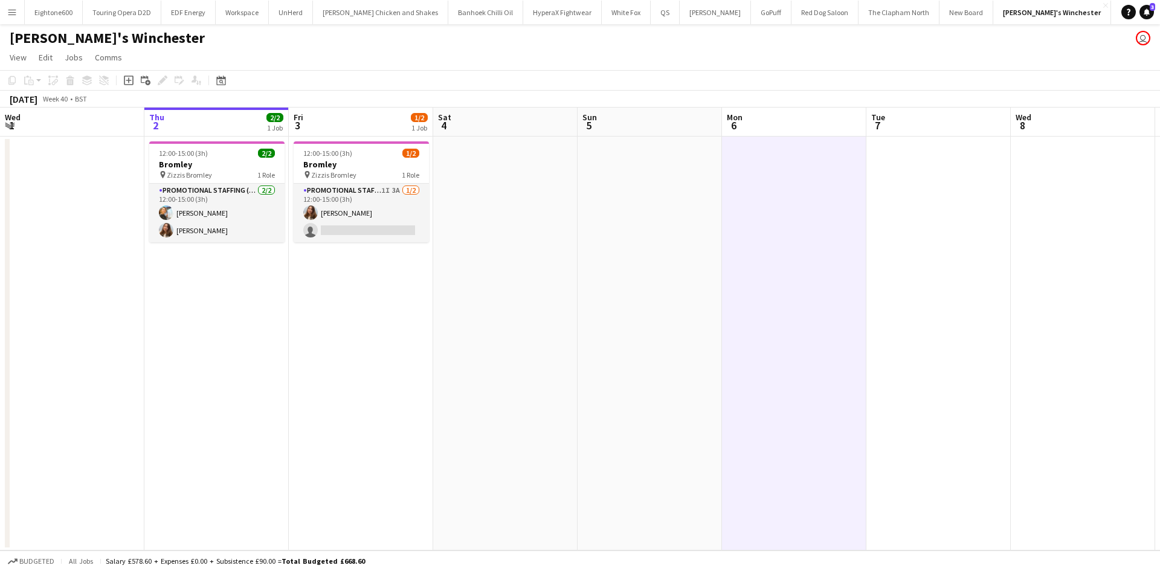
drag, startPoint x: 332, startPoint y: 224, endPoint x: 349, endPoint y: 160, distance: 66.3
click at [332, 224] on app-card-role "Promotional Staffing (Brand Ambassadors) 1I 3A 1/2 12:00-15:00 (3h) Tetiana Ger…" at bounding box center [361, 213] width 135 height 59
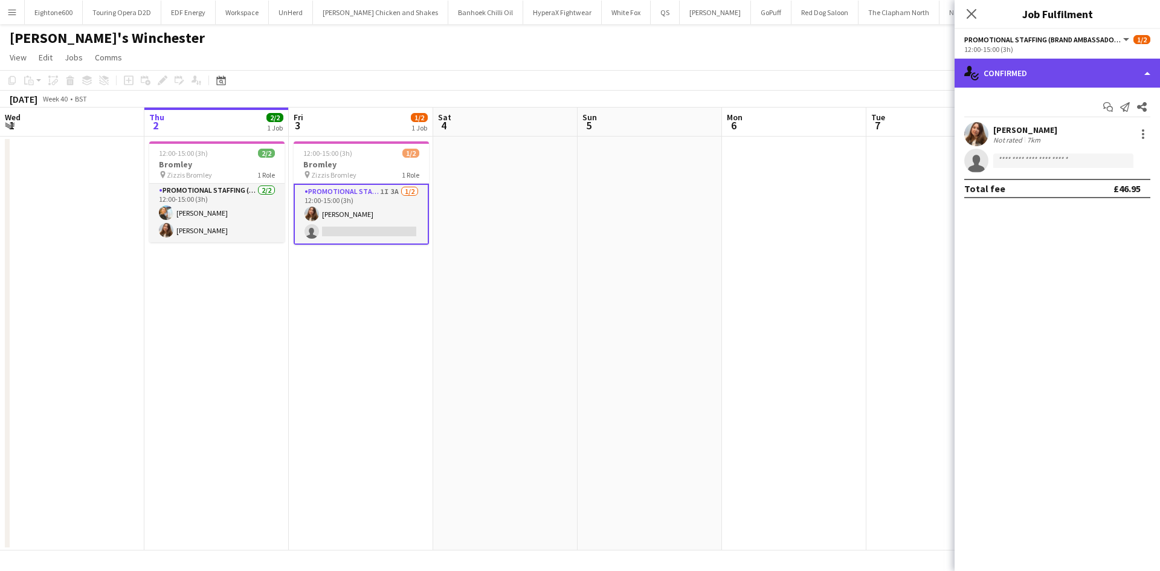
click at [1094, 77] on div "single-neutral-actions-check-2 Confirmed" at bounding box center [1057, 73] width 205 height 29
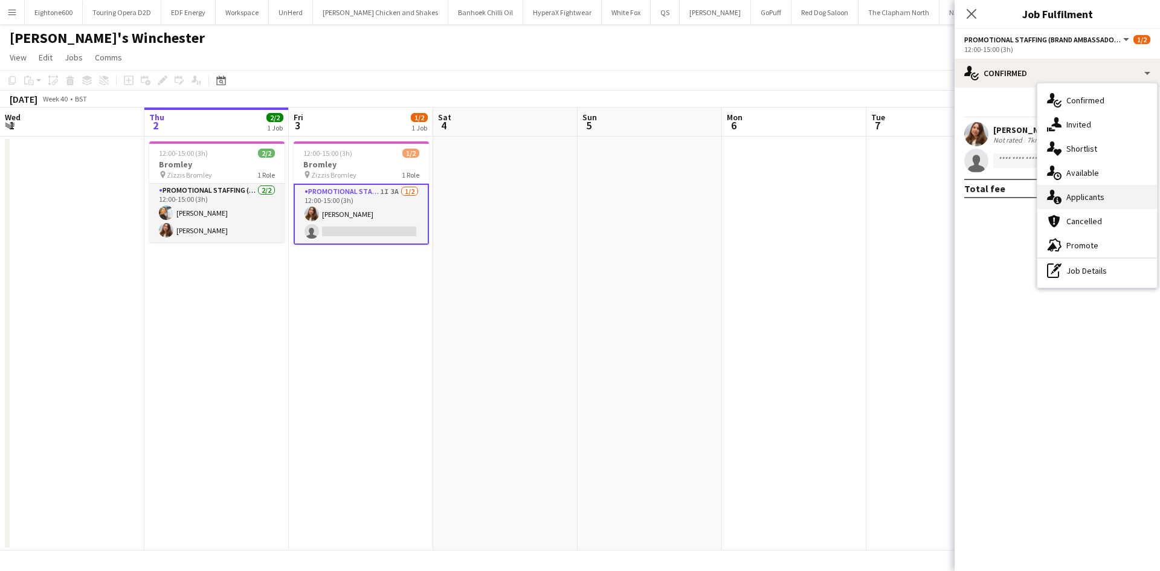
click at [1114, 198] on div "single-neutral-actions-information Applicants" at bounding box center [1098, 197] width 120 height 24
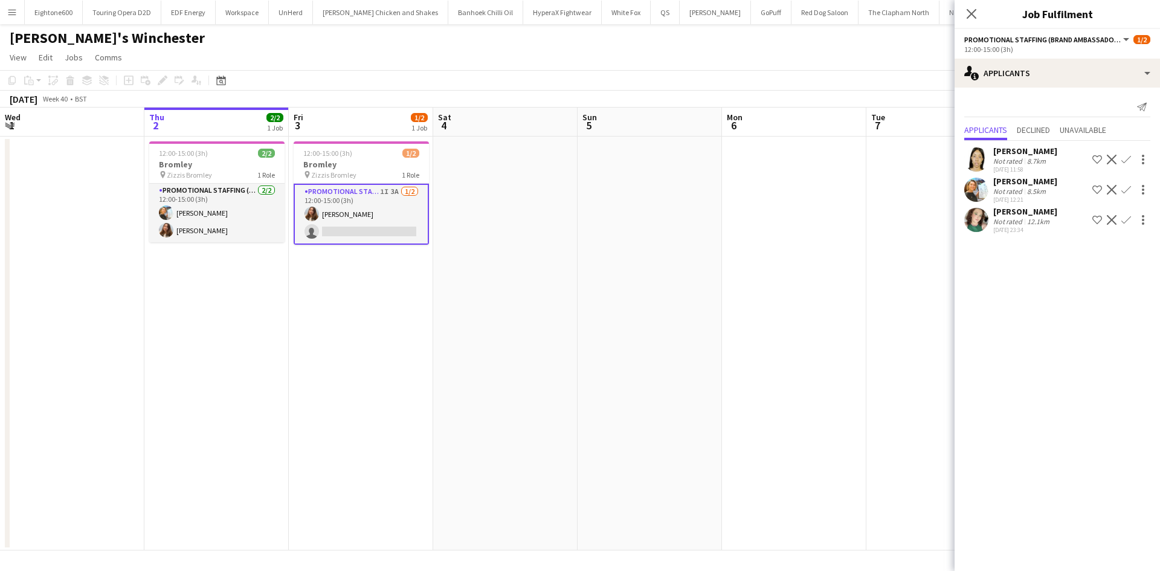
click at [1131, 186] on app-icon "Confirm" at bounding box center [1127, 190] width 10 height 10
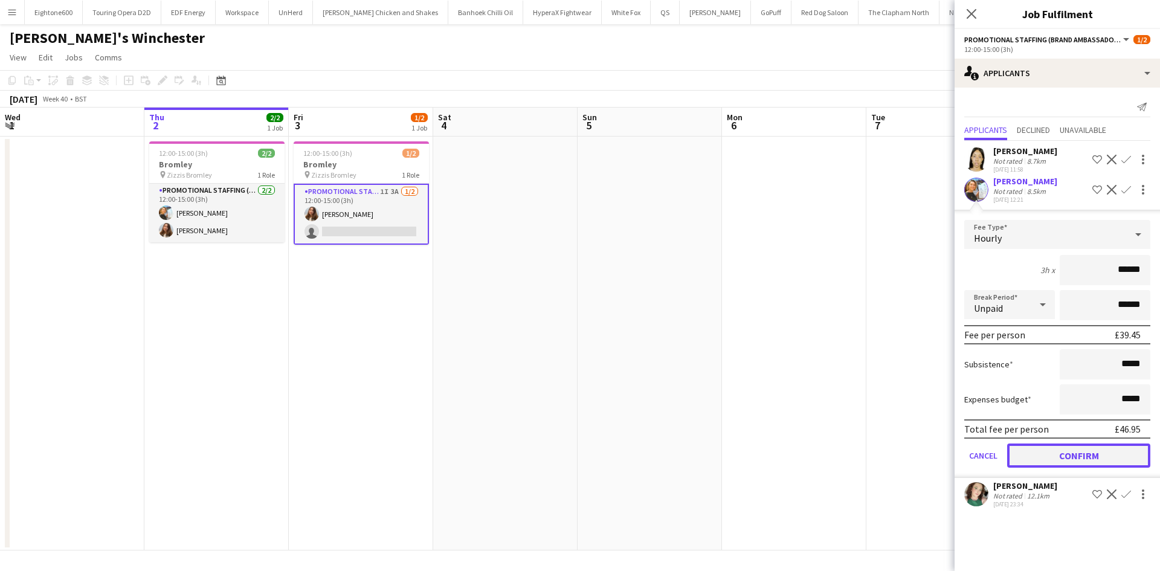
click at [1120, 465] on button "Confirm" at bounding box center [1078, 456] width 143 height 24
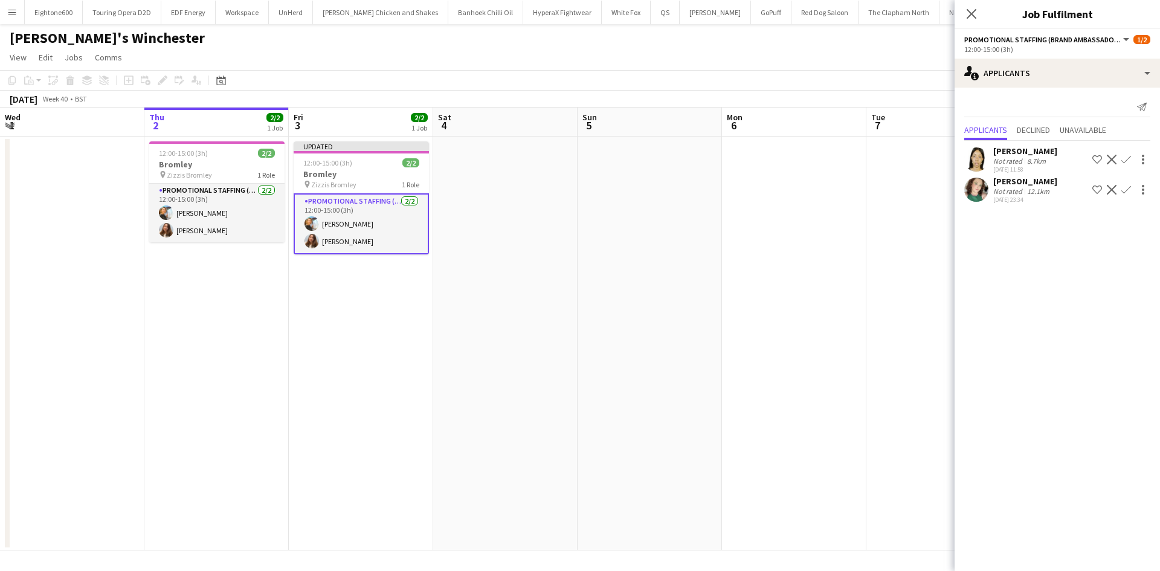
click at [926, 180] on app-date-cell at bounding box center [939, 344] width 144 height 414
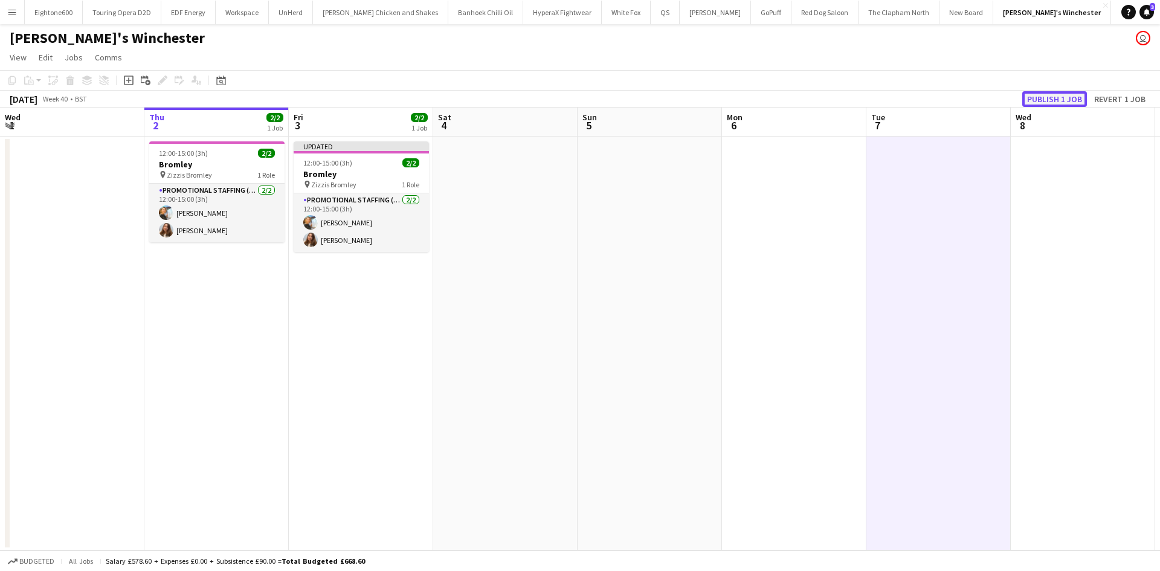
click at [1074, 99] on button "Publish 1 job" at bounding box center [1055, 99] width 65 height 16
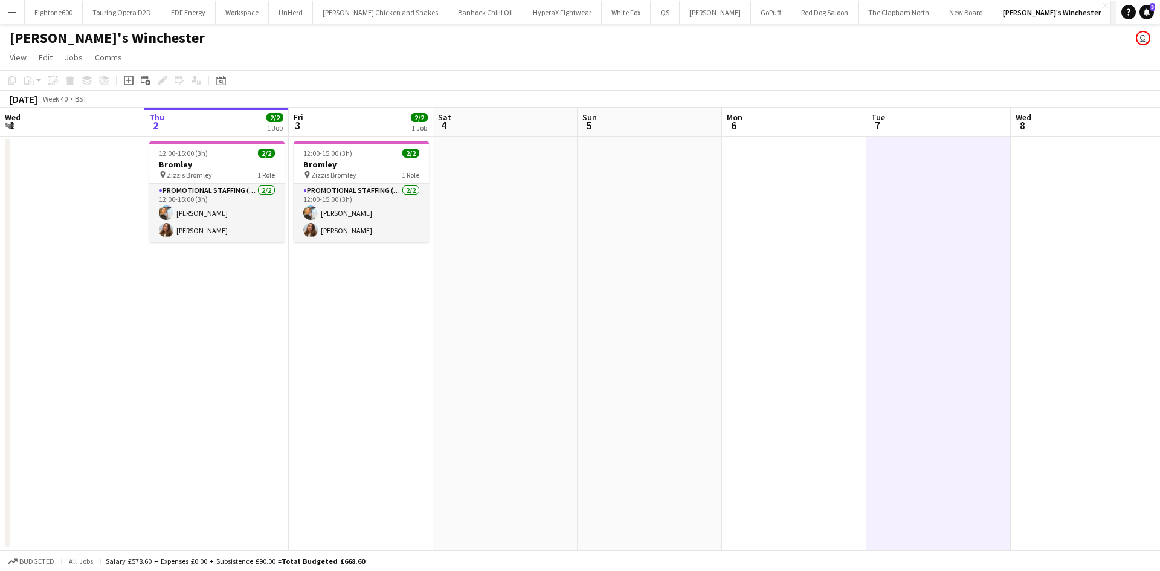
click at [1111, 11] on button "TRF Agency Close" at bounding box center [1139, 13] width 56 height 24
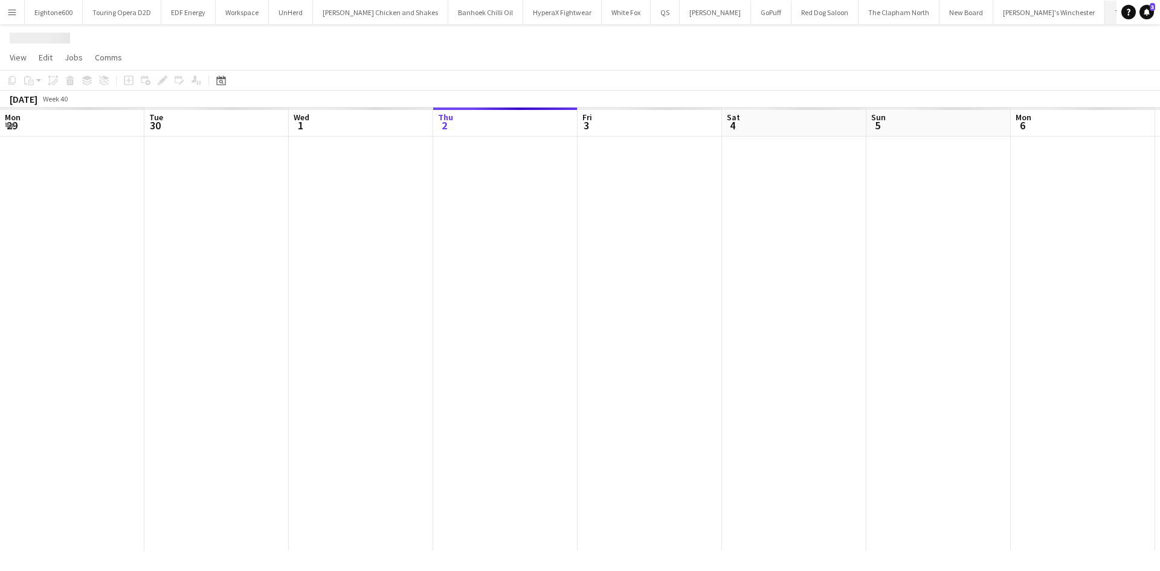
scroll to position [0, 289]
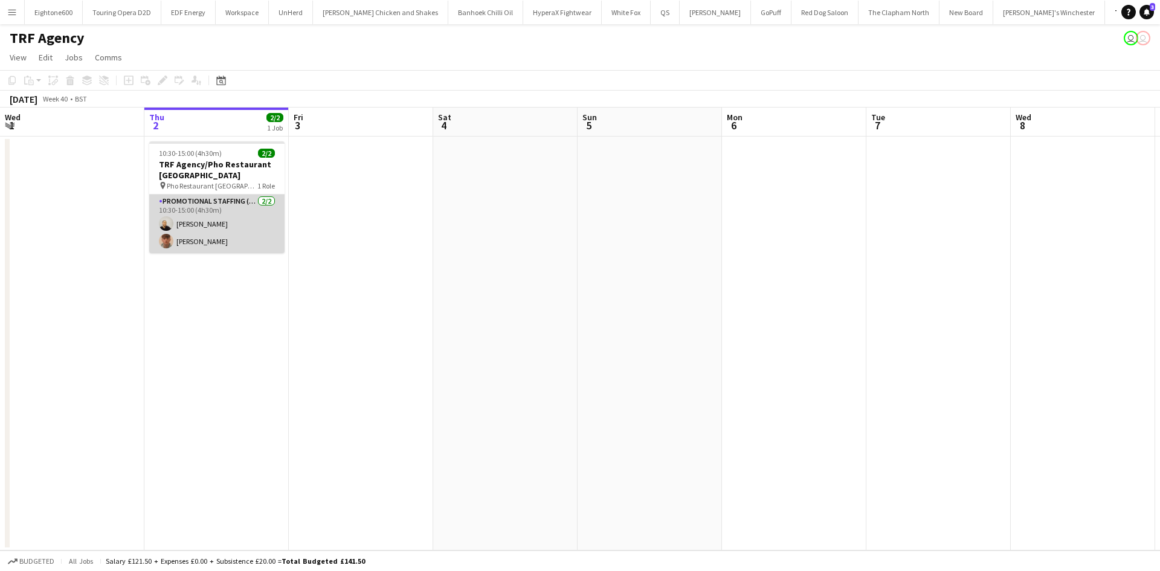
click at [202, 239] on app-card-role "Promotional Staffing (Flyering Staff) 2/2 10:30-15:00 (4h30m) Craig Talbot Matt…" at bounding box center [216, 224] width 135 height 59
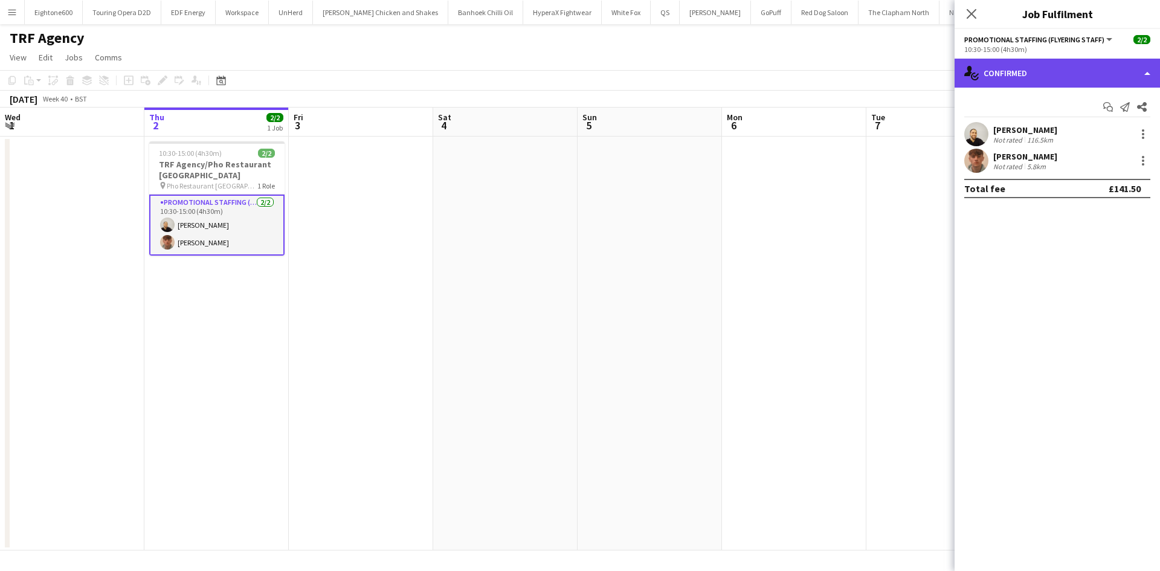
click at [1061, 79] on div "single-neutral-actions-check-2 Confirmed" at bounding box center [1057, 73] width 205 height 29
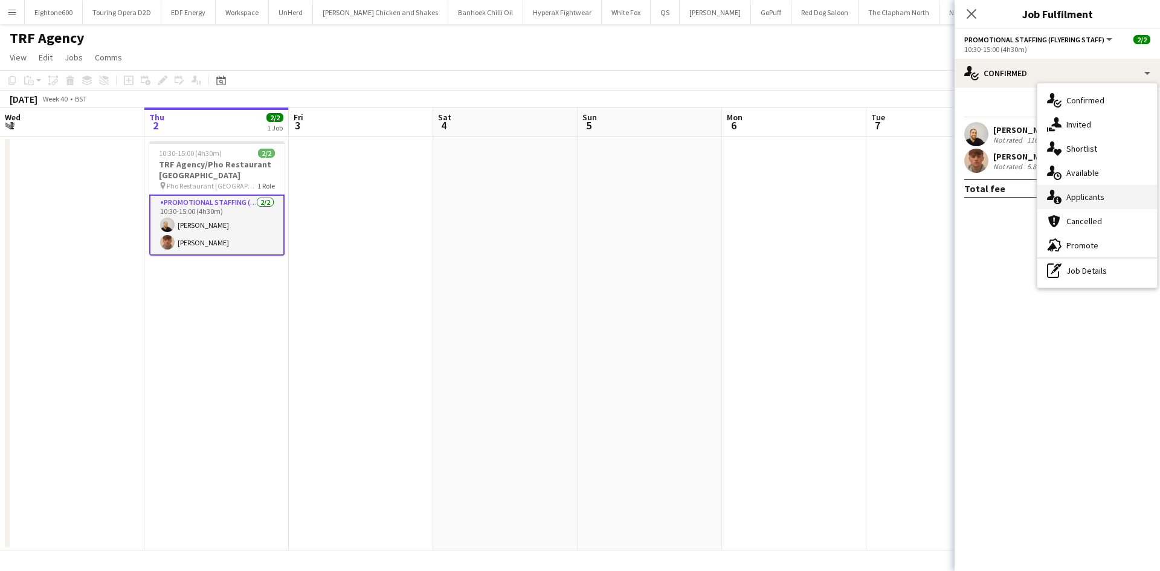
click at [1104, 196] on span "Applicants" at bounding box center [1086, 197] width 38 height 11
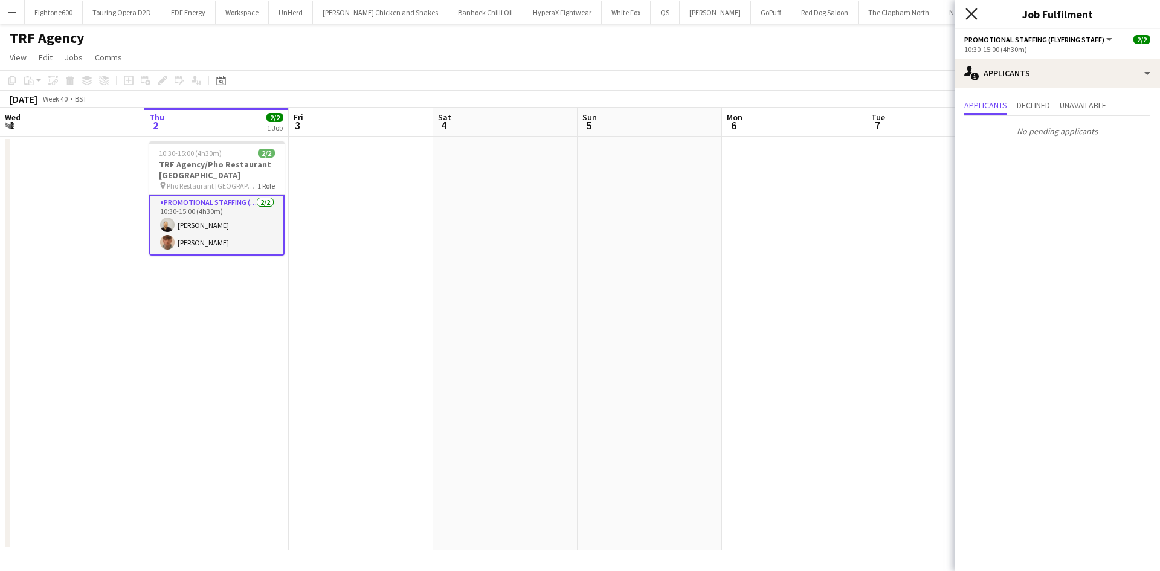
click at [968, 16] on icon "Close pop-in" at bounding box center [971, 13] width 11 height 11
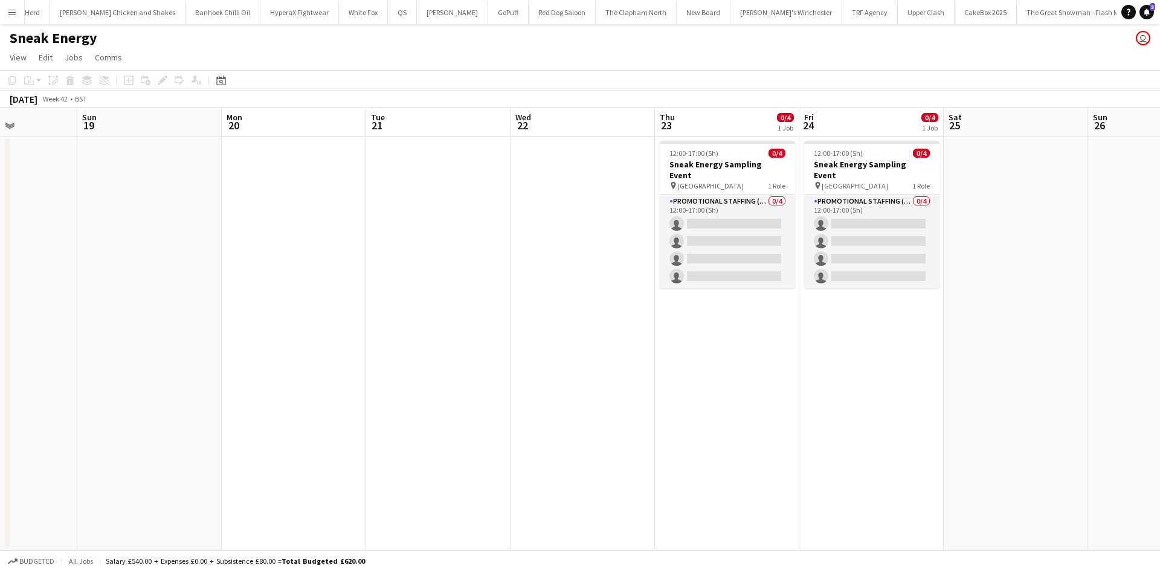
scroll to position [0, 501]
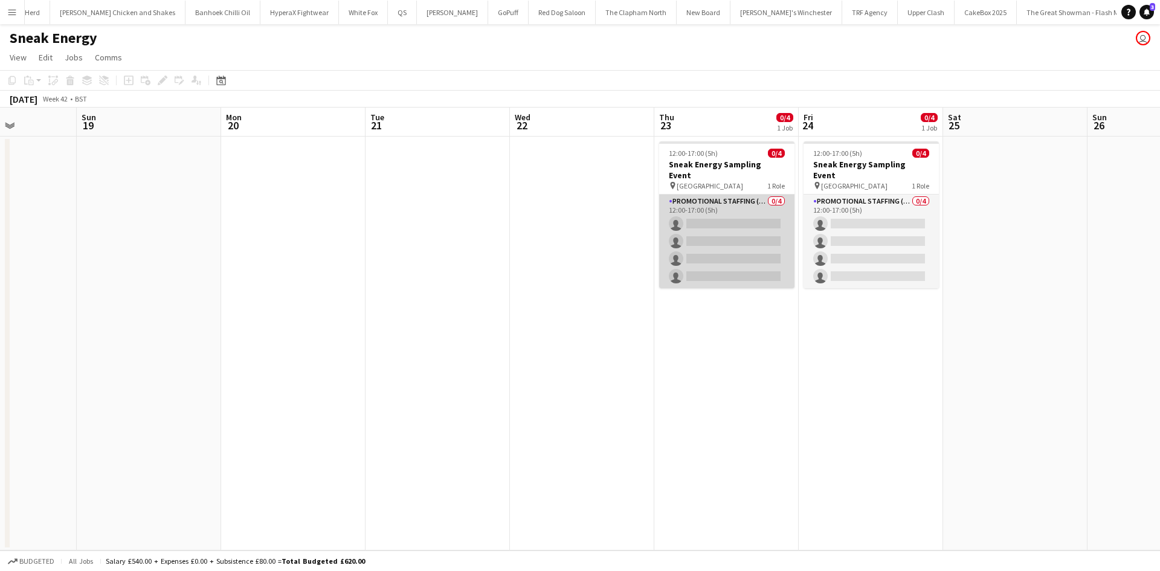
click at [719, 195] on app-card-role "Promotional Staffing (Brand Ambassadors) 0/4 12:00-17:00 (5h) single-neutral-ac…" at bounding box center [726, 242] width 135 height 94
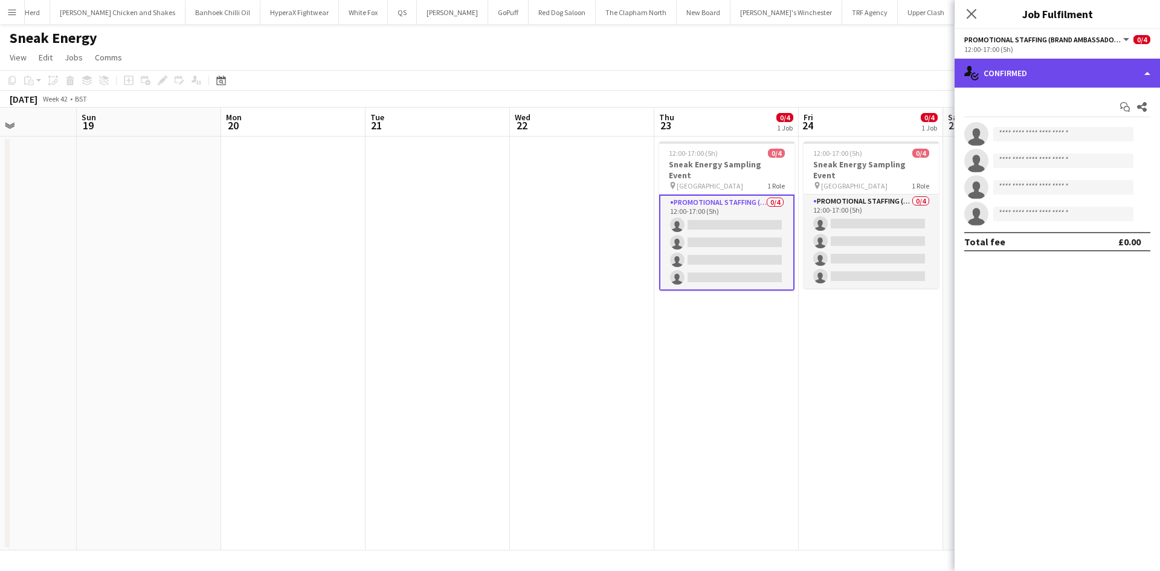
click at [1091, 63] on div "single-neutral-actions-check-2 Confirmed" at bounding box center [1057, 73] width 205 height 29
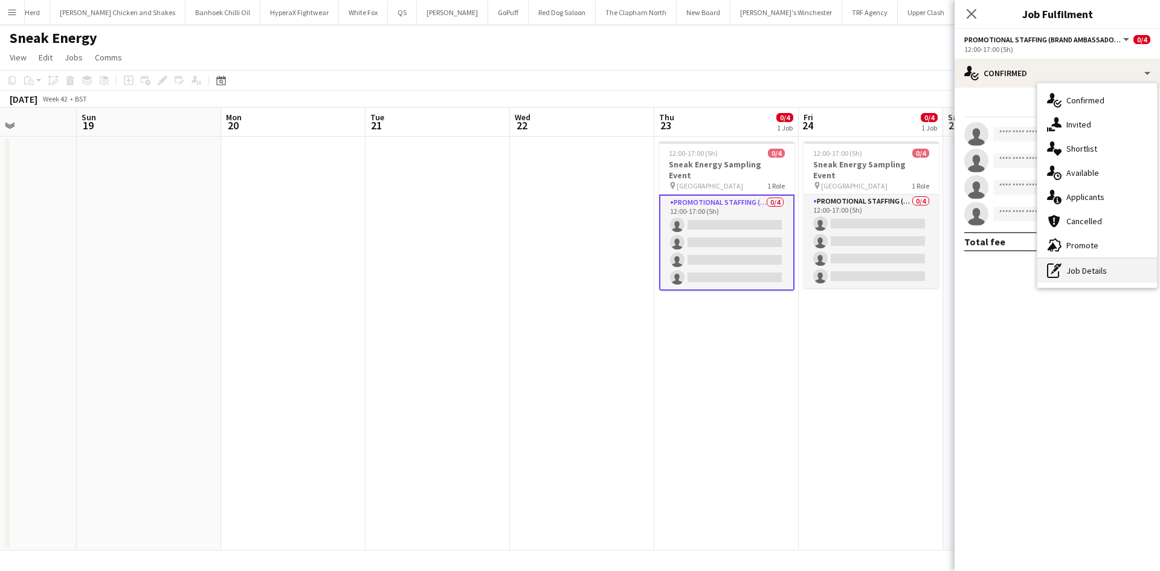
click at [1091, 268] on div "pen-write Job Details" at bounding box center [1098, 271] width 120 height 24
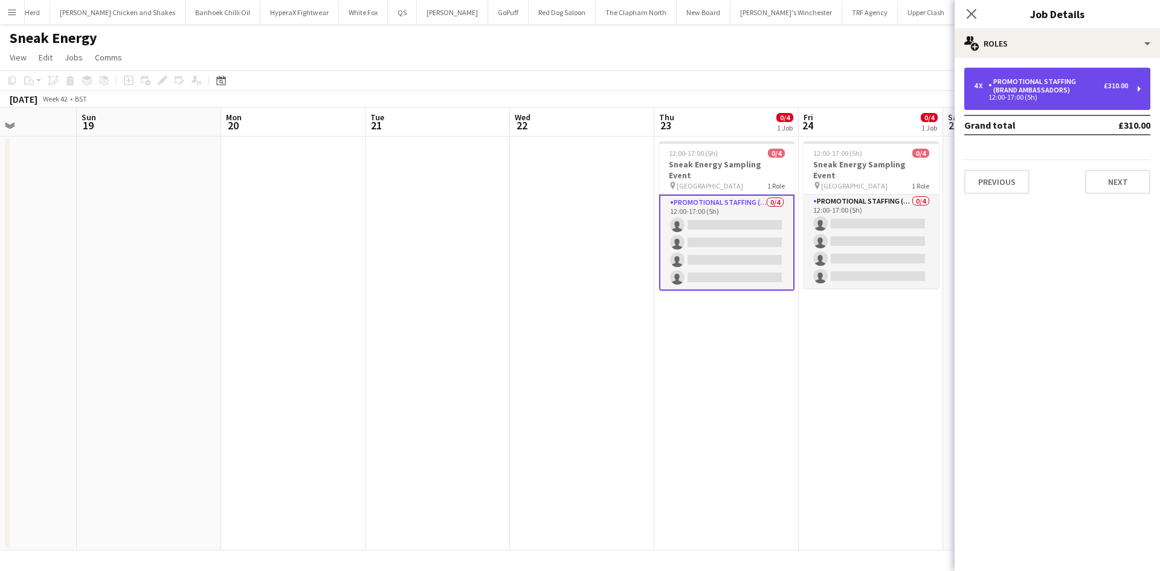
click at [1030, 83] on div "Promotional Staffing (Brand Ambassadors)" at bounding box center [1046, 85] width 115 height 17
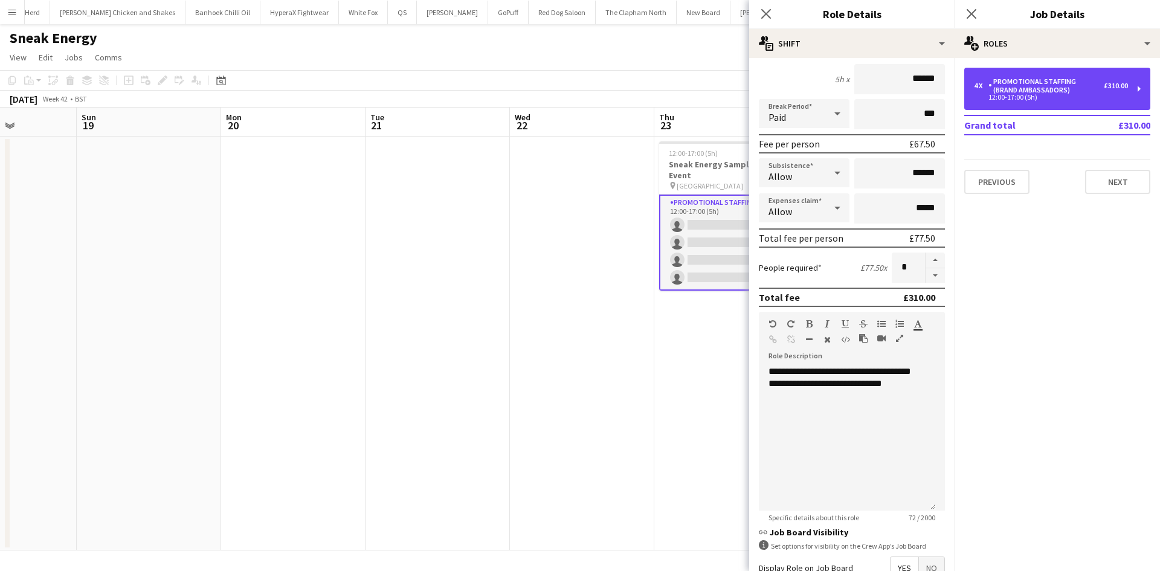
scroll to position [110, 0]
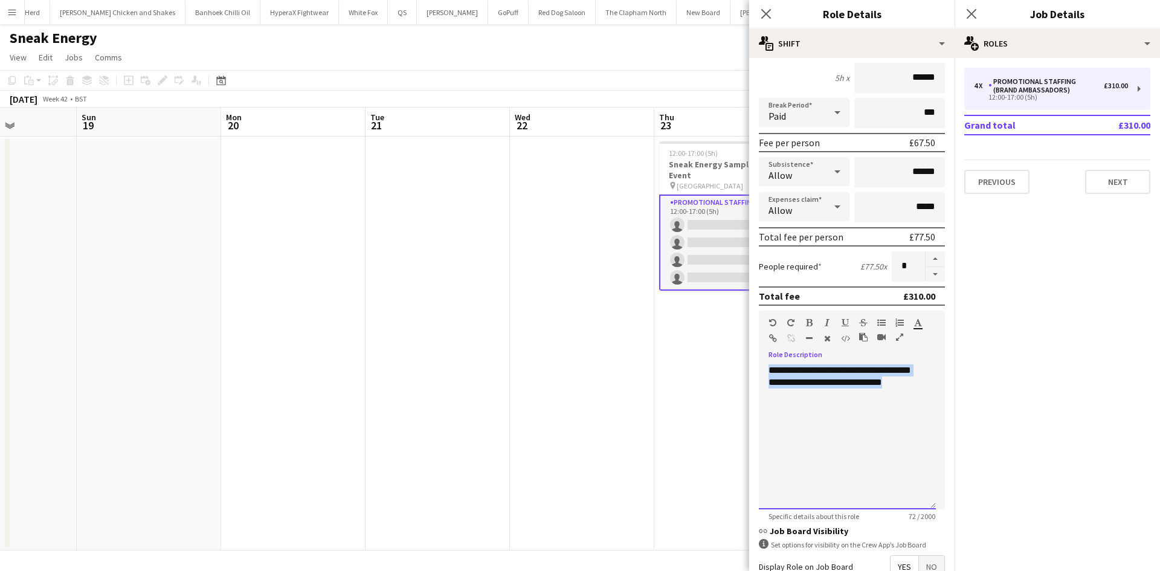
drag, startPoint x: 911, startPoint y: 388, endPoint x: 720, endPoint y: 355, distance: 194.3
click at [720, 355] on body "Menu Boards Boards Boards All jobs Status Workforce Workforce My Workforce Recr…" at bounding box center [580, 285] width 1160 height 571
click at [732, 339] on app-date-cell "12:00-17:00 (5h) 0/4 Sneak Energy Sampling Event pin Victoria Square Belfast 1 …" at bounding box center [727, 344] width 144 height 414
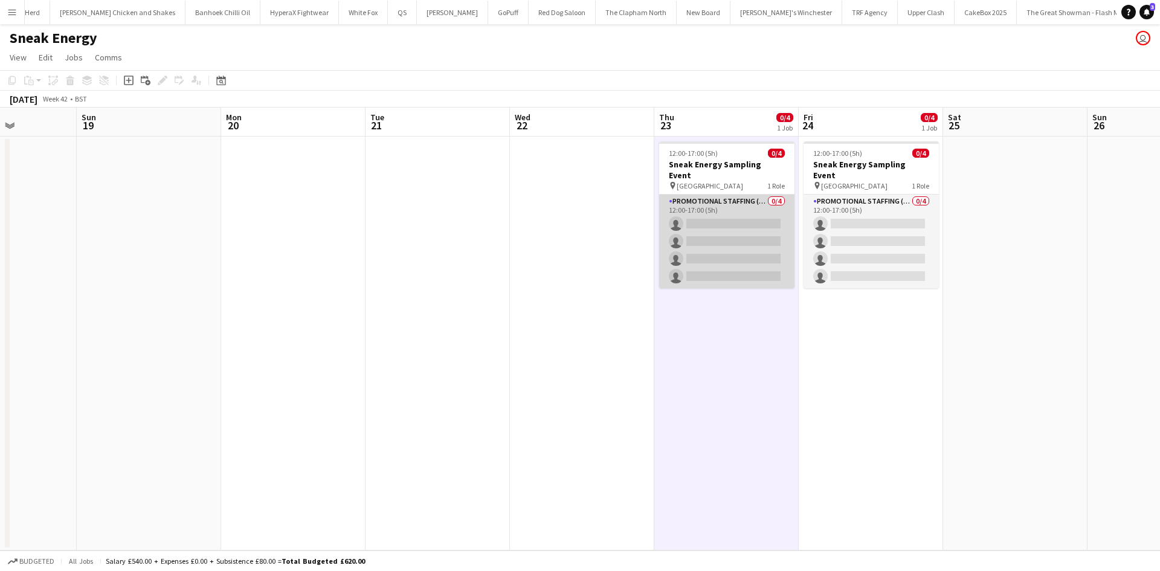
click at [740, 256] on app-card-role "Promotional Staffing (Brand Ambassadors) 0/4 12:00-17:00 (5h) single-neutral-ac…" at bounding box center [726, 242] width 135 height 94
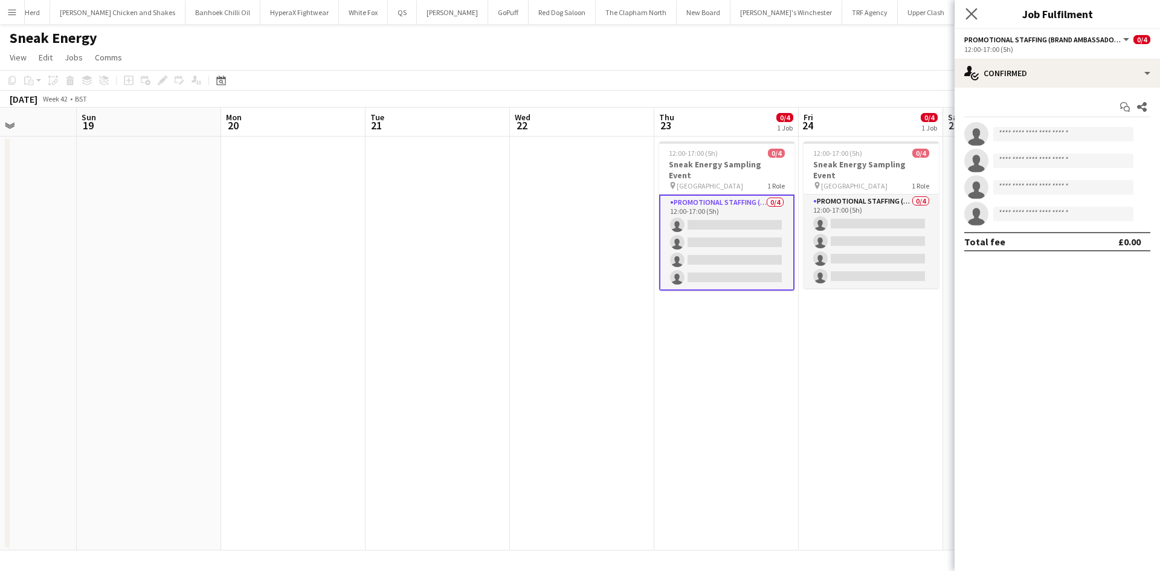
click at [965, 10] on app-icon "Close pop-in" at bounding box center [972, 14] width 18 height 18
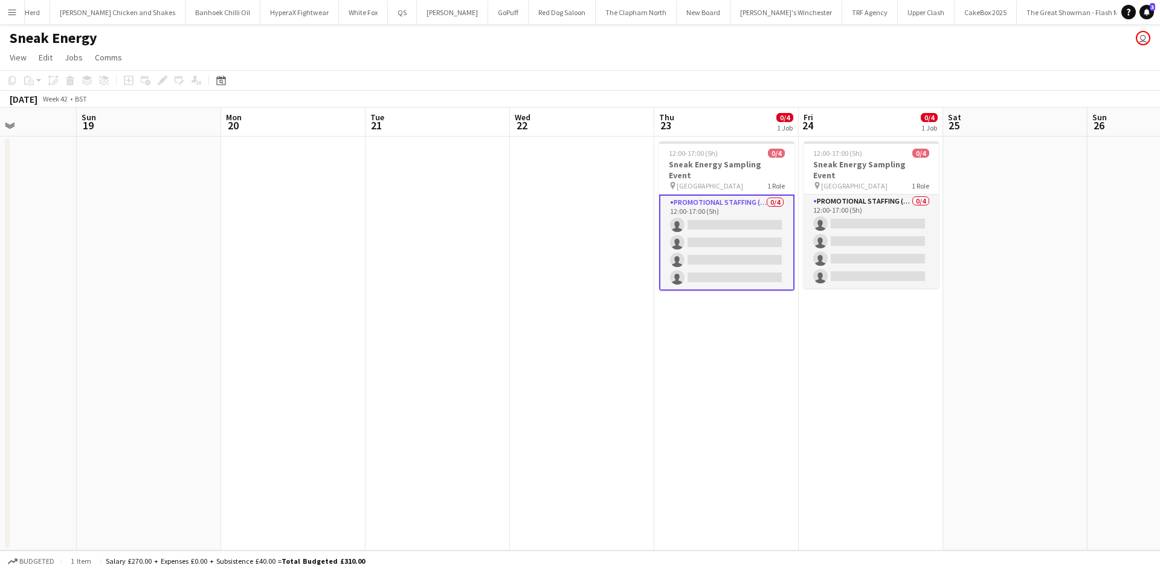
click at [729, 233] on app-card-role "Promotional Staffing (Brand Ambassadors) 0/4 12:00-17:00 (5h) single-neutral-ac…" at bounding box center [726, 243] width 135 height 96
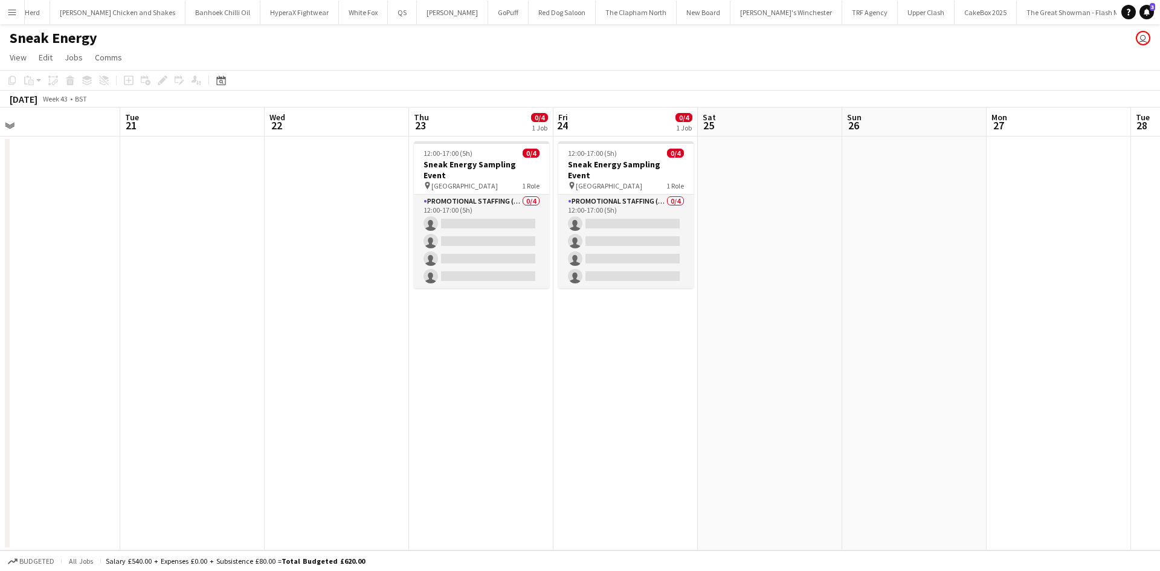
scroll to position [0, 458]
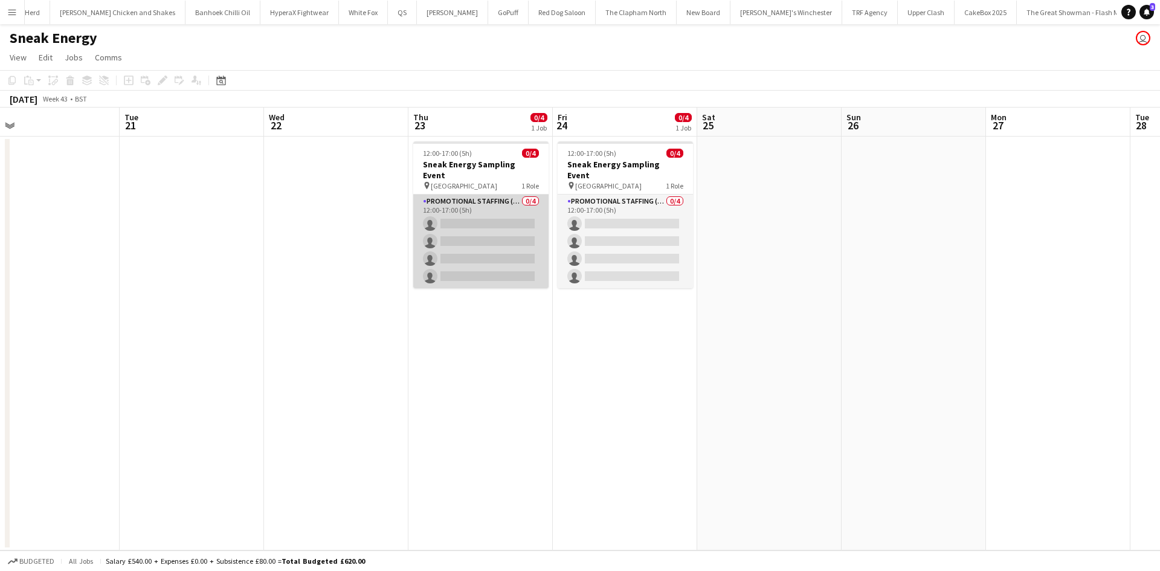
click at [513, 256] on app-card-role "Promotional Staffing (Brand Ambassadors) 0/4 12:00-17:00 (5h) single-neutral-ac…" at bounding box center [480, 242] width 135 height 94
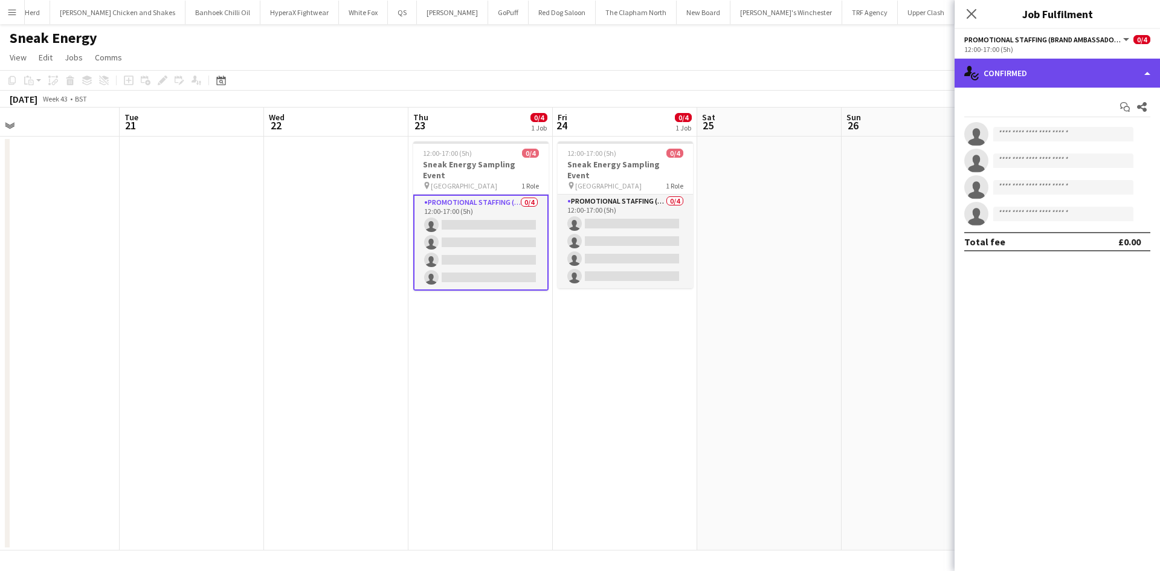
click at [1084, 70] on div "single-neutral-actions-check-2 Confirmed" at bounding box center [1057, 73] width 205 height 29
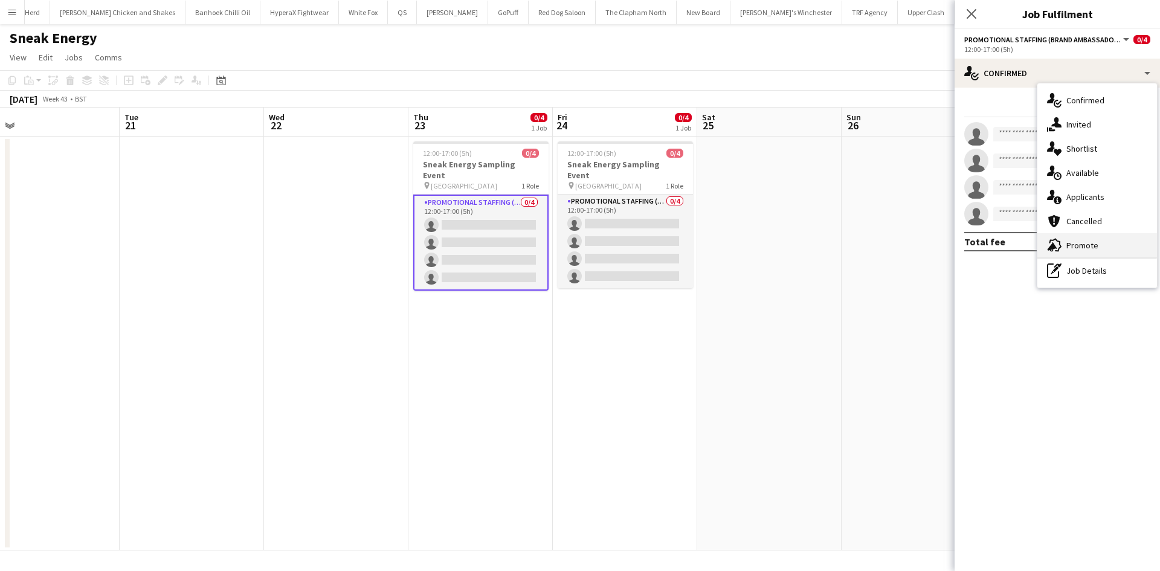
click at [1088, 242] on span "Promote" at bounding box center [1083, 245] width 32 height 11
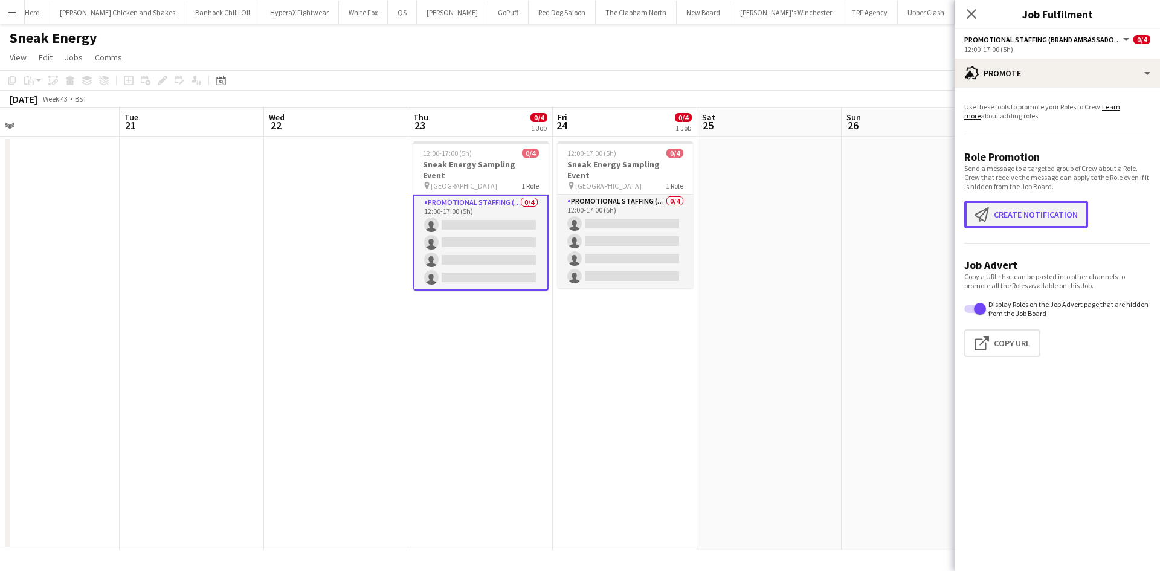
click at [1009, 224] on button "Create notification Create notification" at bounding box center [1027, 215] width 124 height 28
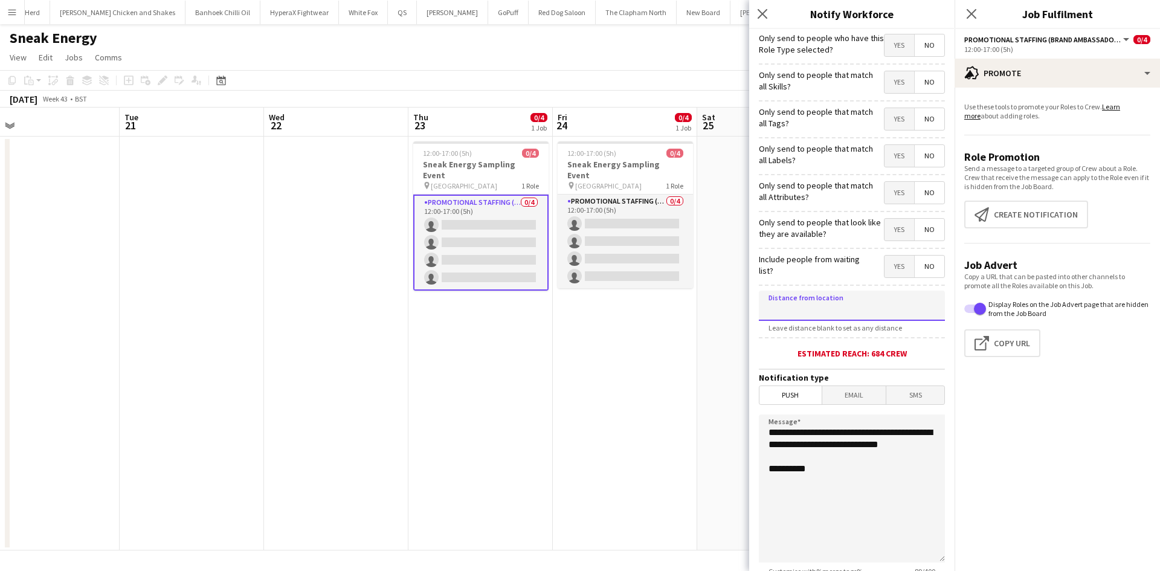
click at [822, 300] on input at bounding box center [852, 306] width 186 height 30
type input "****"
type input "******"
drag, startPoint x: 781, startPoint y: 461, endPoint x: 734, endPoint y: 395, distance: 81.0
click at [734, 395] on body "Menu Boards Boards Boards All jobs Status Workforce Workforce My Workforce Recr…" at bounding box center [580, 285] width 1160 height 571
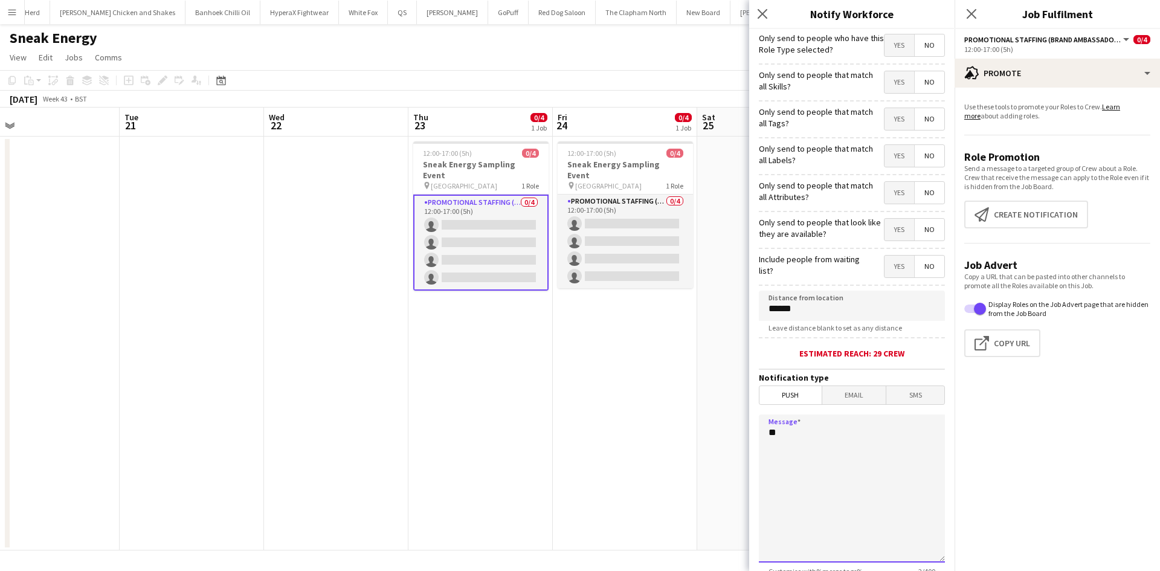
type textarea "*"
paste textarea "**********"
drag, startPoint x: 851, startPoint y: 519, endPoint x: 747, endPoint y: 413, distance: 148.3
click at [747, 413] on body "Menu Boards Boards Boards All jobs Status Workforce Workforce My Workforce Recr…" at bounding box center [580, 285] width 1160 height 571
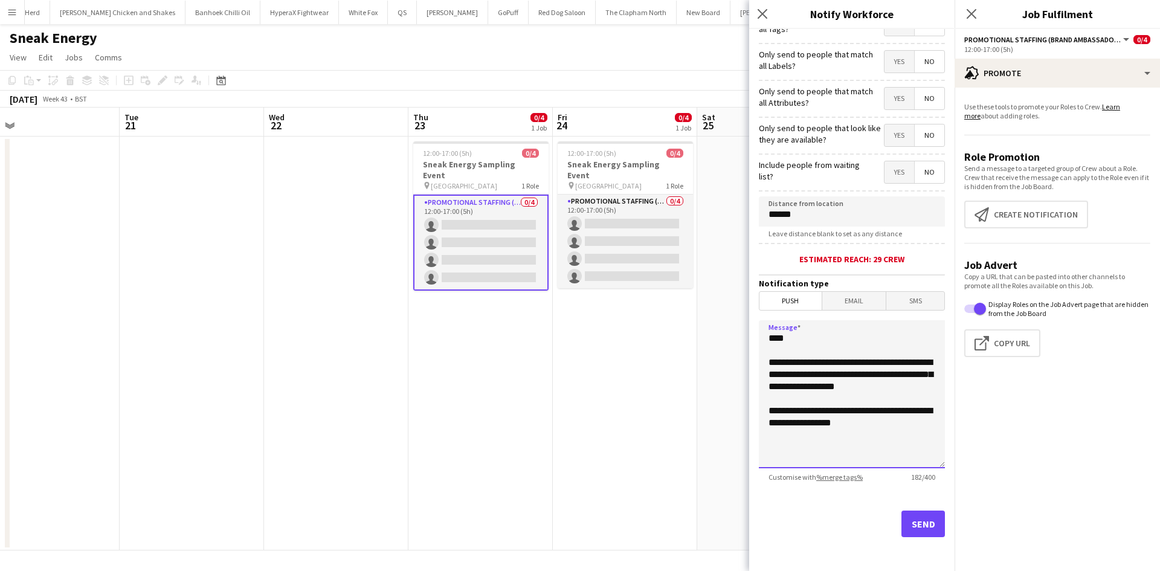
type textarea "**********"
click at [904, 526] on button "Send" at bounding box center [924, 524] width 44 height 27
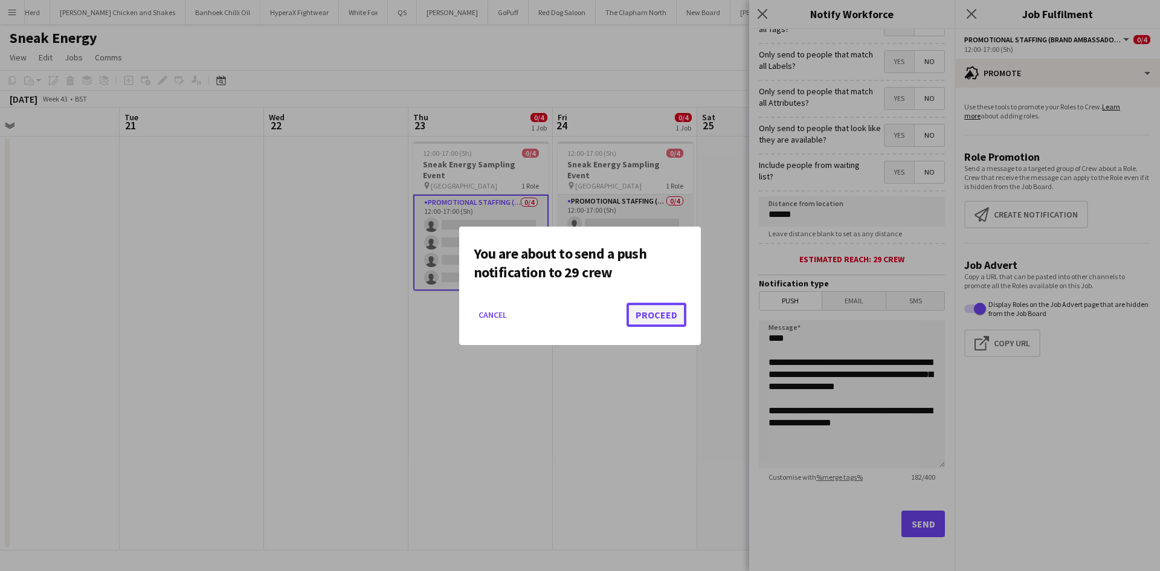
click at [646, 314] on button "Proceed" at bounding box center [657, 315] width 60 height 24
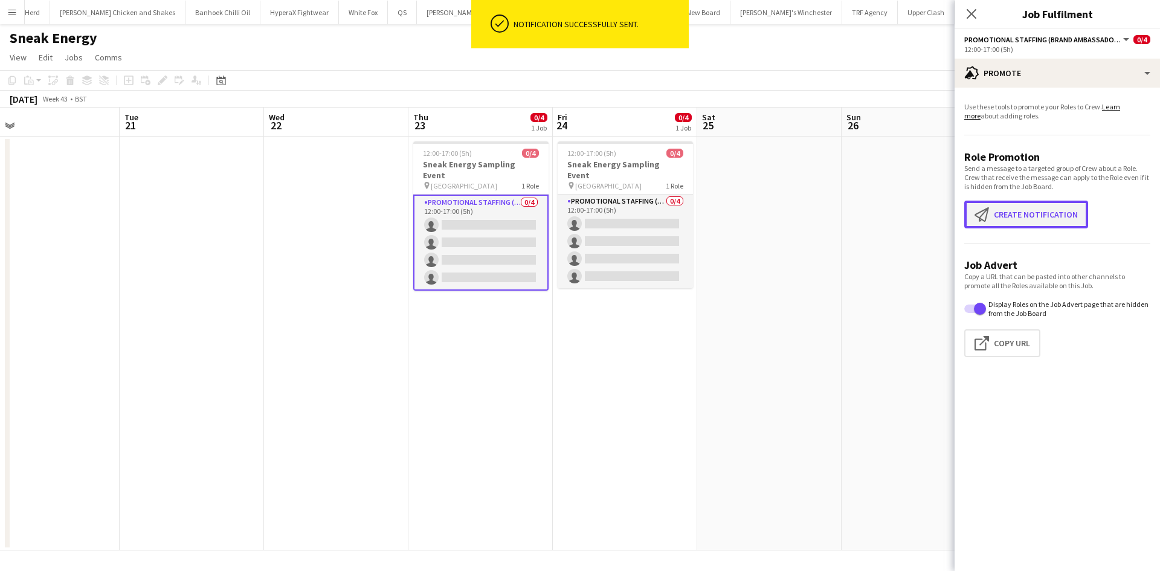
click at [989, 214] on app-icon "Create notification" at bounding box center [984, 214] width 19 height 15
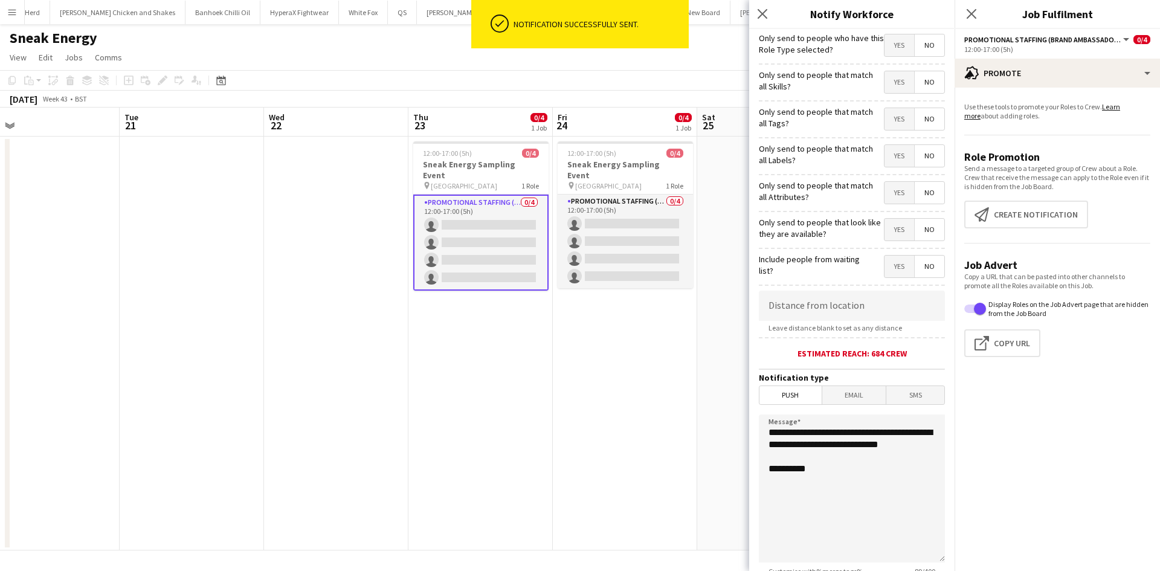
click at [850, 393] on span "Email" at bounding box center [855, 395] width 64 height 18
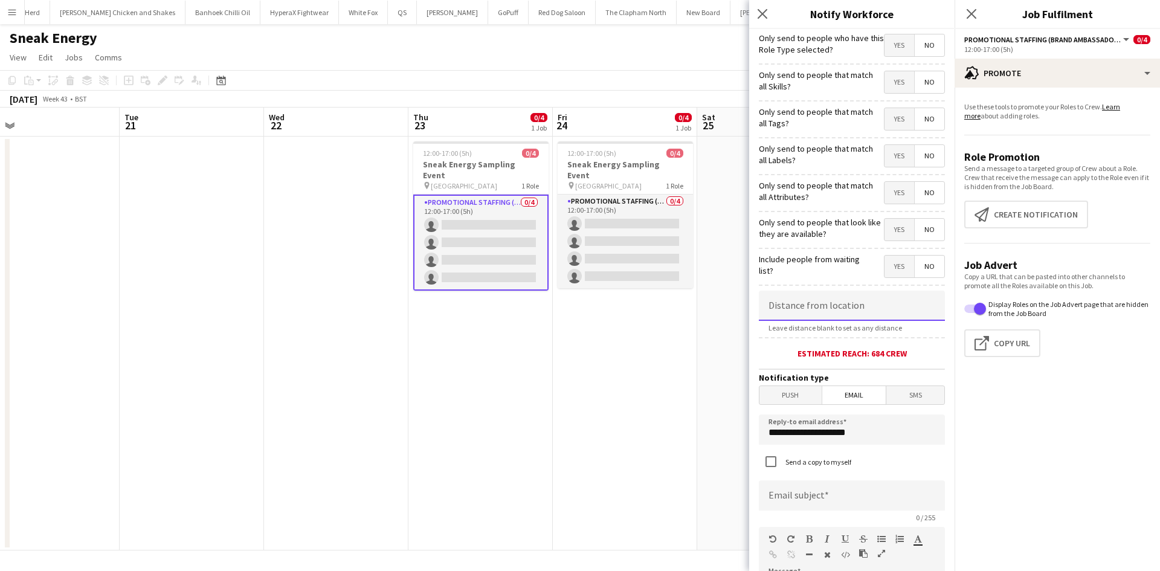
click at [839, 301] on input at bounding box center [852, 306] width 186 height 30
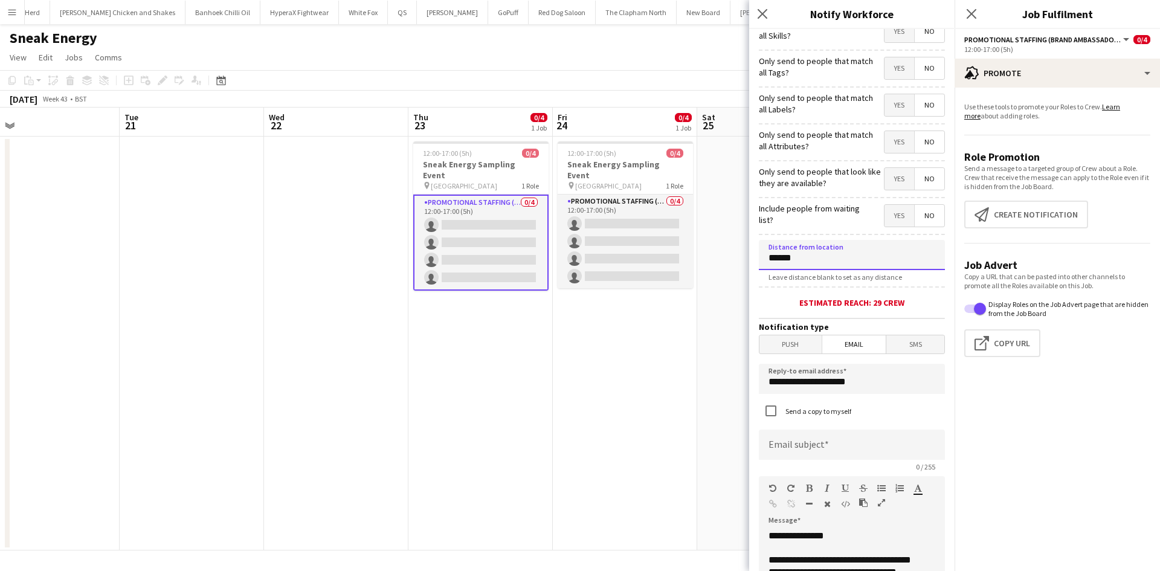
scroll to position [52, 0]
type input "******"
drag, startPoint x: 876, startPoint y: 381, endPoint x: 709, endPoint y: 383, distance: 167.4
click at [709, 383] on body "Menu Boards Boards Boards All jobs Status Workforce Workforce My Workforce Recr…" at bounding box center [580, 285] width 1160 height 571
type input "**********"
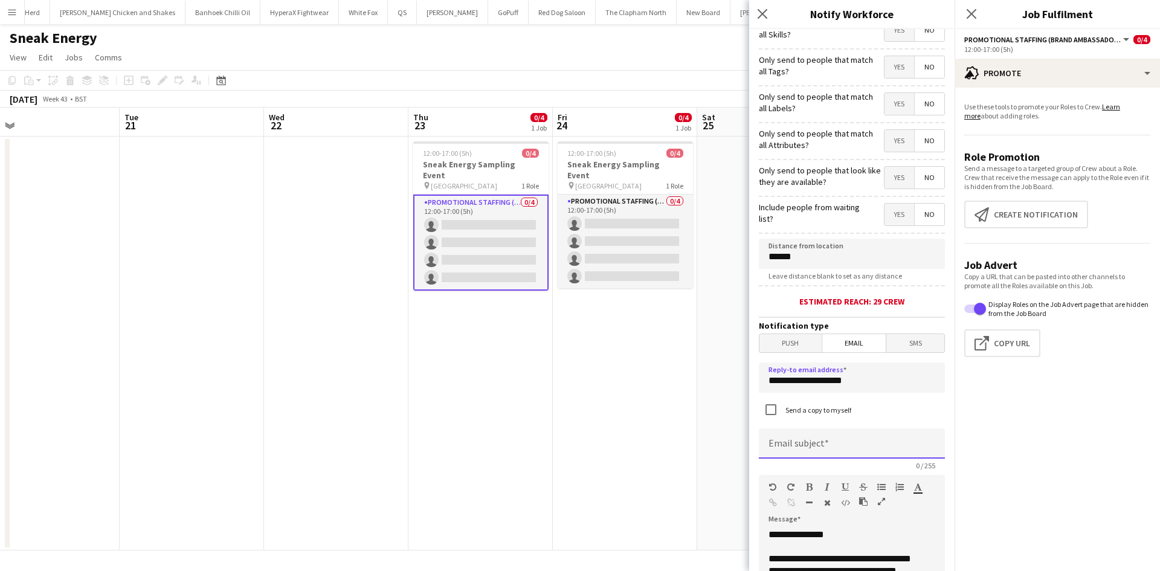
click at [804, 439] on input at bounding box center [852, 443] width 186 height 30
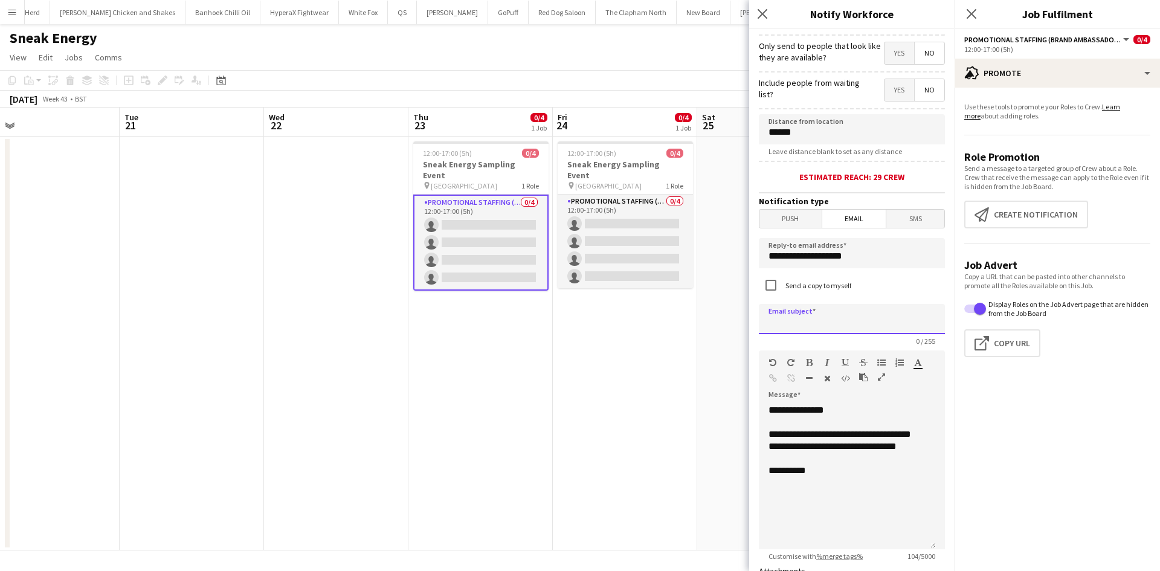
scroll to position [177, 0]
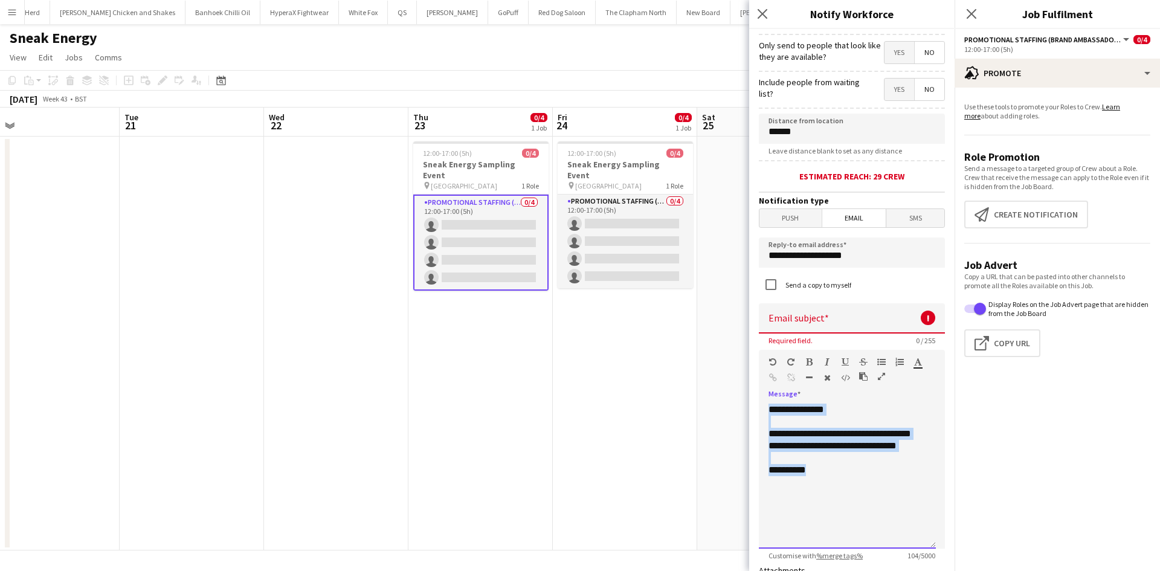
drag, startPoint x: 817, startPoint y: 479, endPoint x: 761, endPoint y: 398, distance: 99.1
click at [761, 398] on div "**********" at bounding box center [852, 472] width 186 height 154
paste div
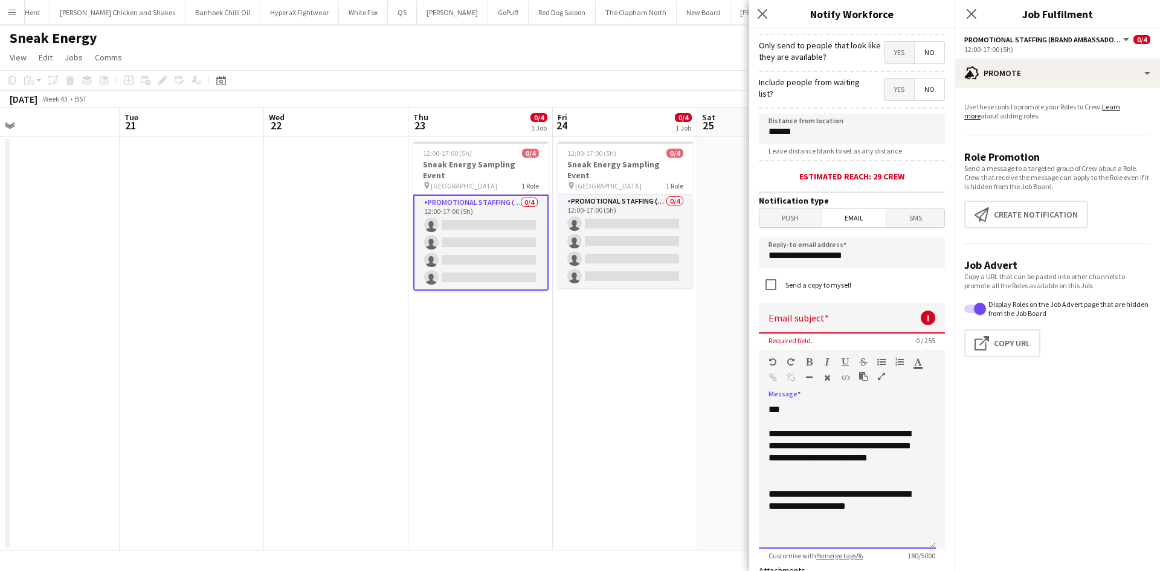
click at [790, 470] on div "**********" at bounding box center [848, 452] width 158 height 48
drag, startPoint x: 786, startPoint y: 471, endPoint x: 868, endPoint y: 444, distance: 86.8
click at [868, 444] on div "**********" at bounding box center [848, 452] width 158 height 48
copy div "**********"
click at [862, 322] on input at bounding box center [852, 318] width 186 height 30
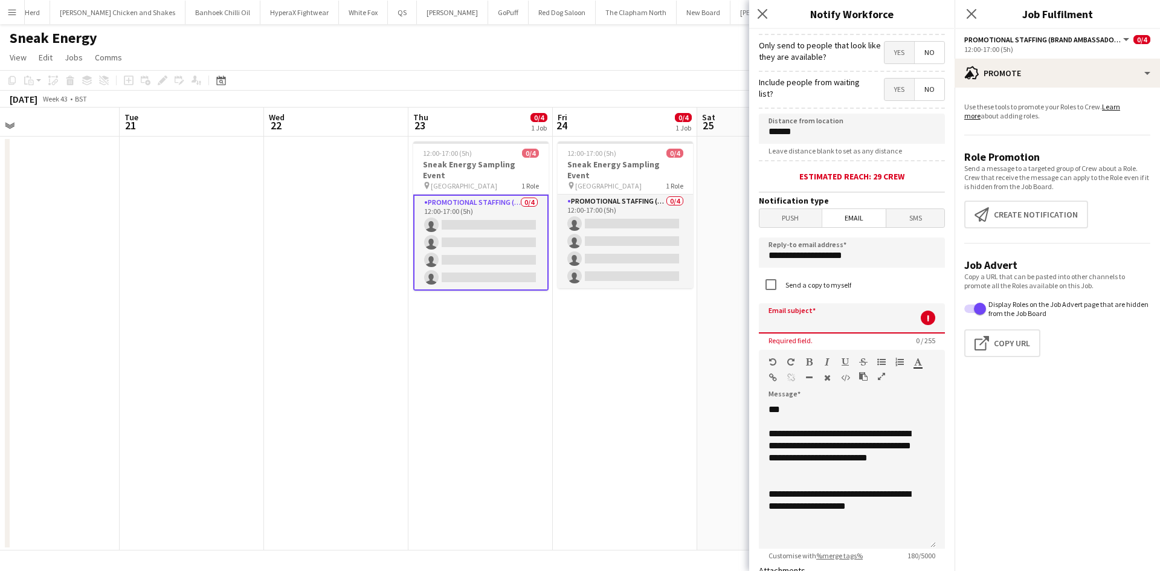
paste input "**********"
click at [775, 316] on input "**********" at bounding box center [847, 318] width 177 height 30
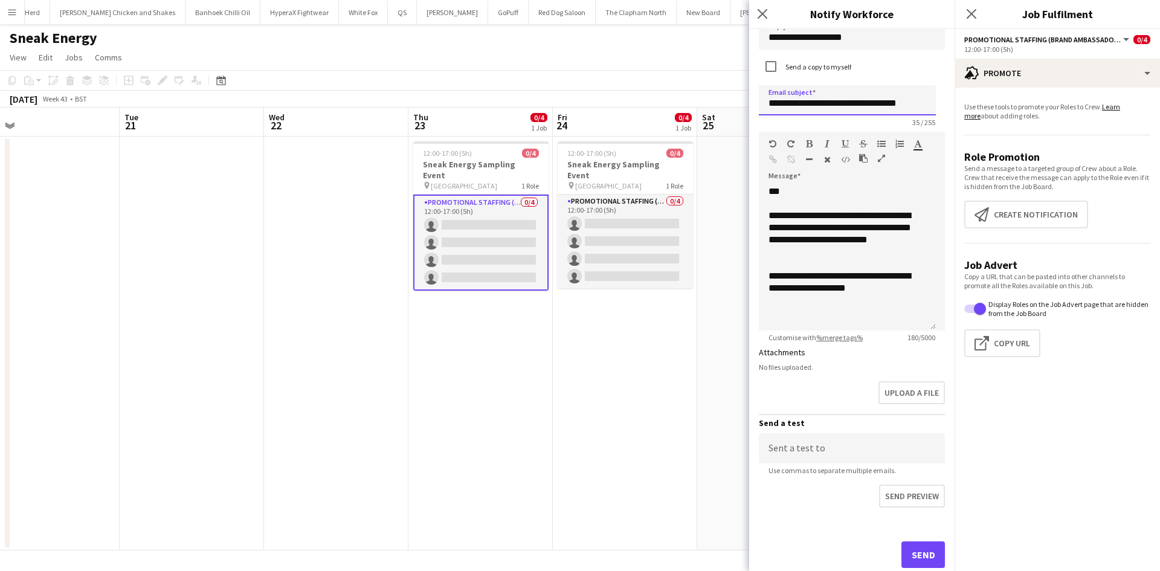
scroll to position [426, 0]
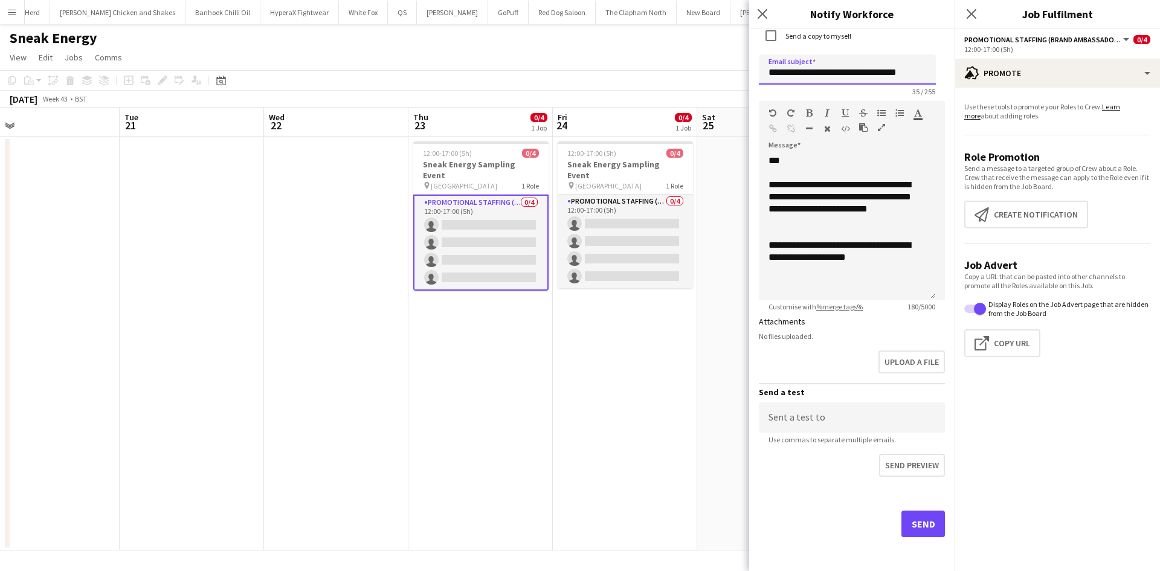
type input "**********"
click at [910, 514] on button "Send" at bounding box center [924, 524] width 44 height 27
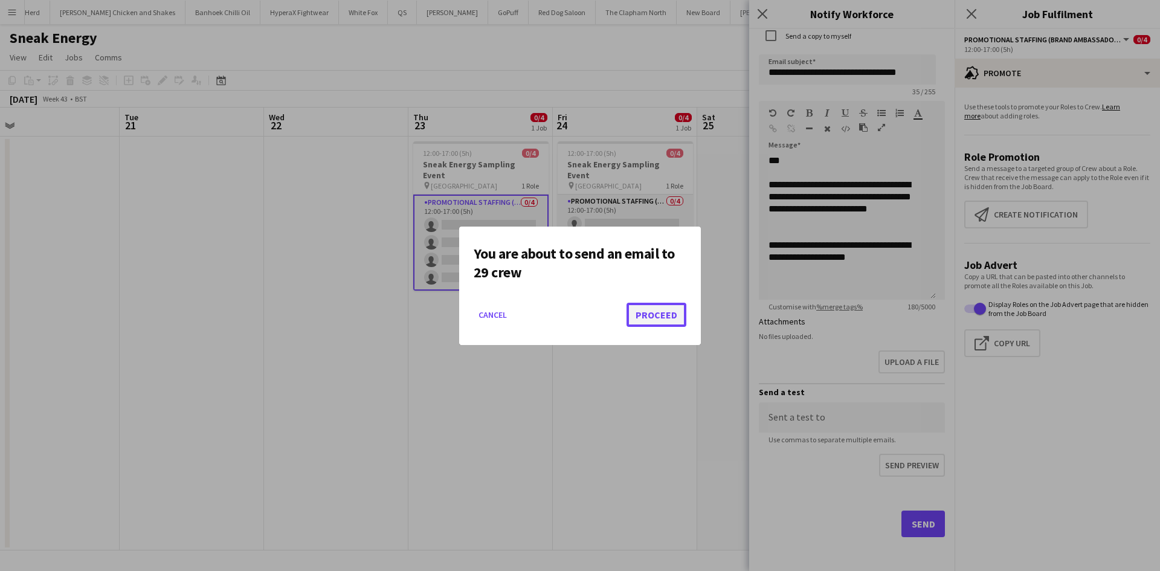
click at [646, 317] on button "Proceed" at bounding box center [657, 315] width 60 height 24
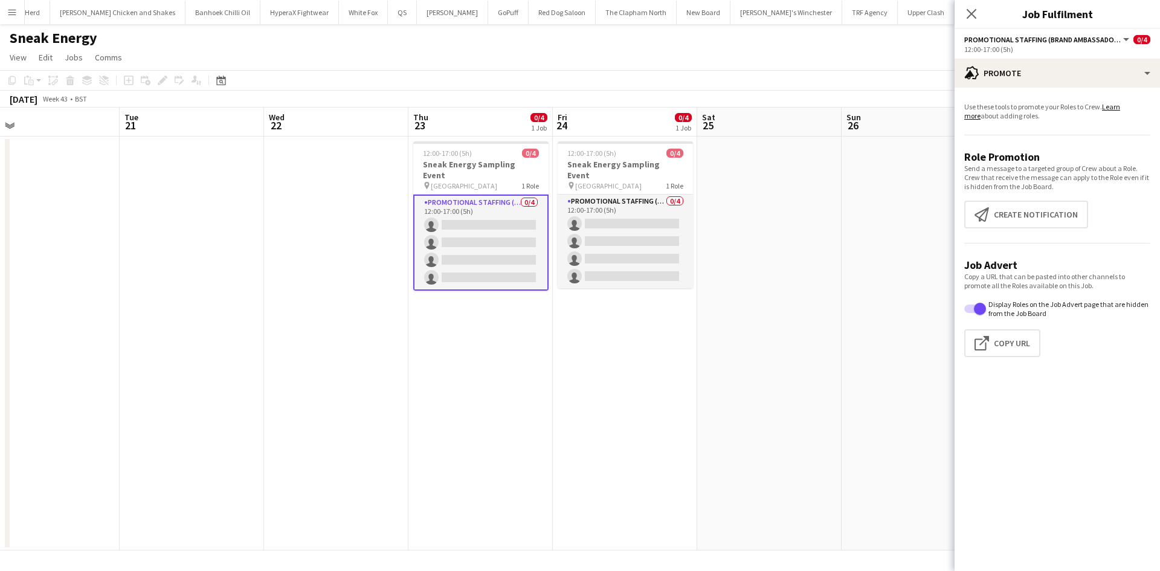
click at [520, 245] on app-card-role "Promotional Staffing (Brand Ambassadors) 0/4 12:00-17:00 (5h) single-neutral-ac…" at bounding box center [480, 243] width 135 height 96
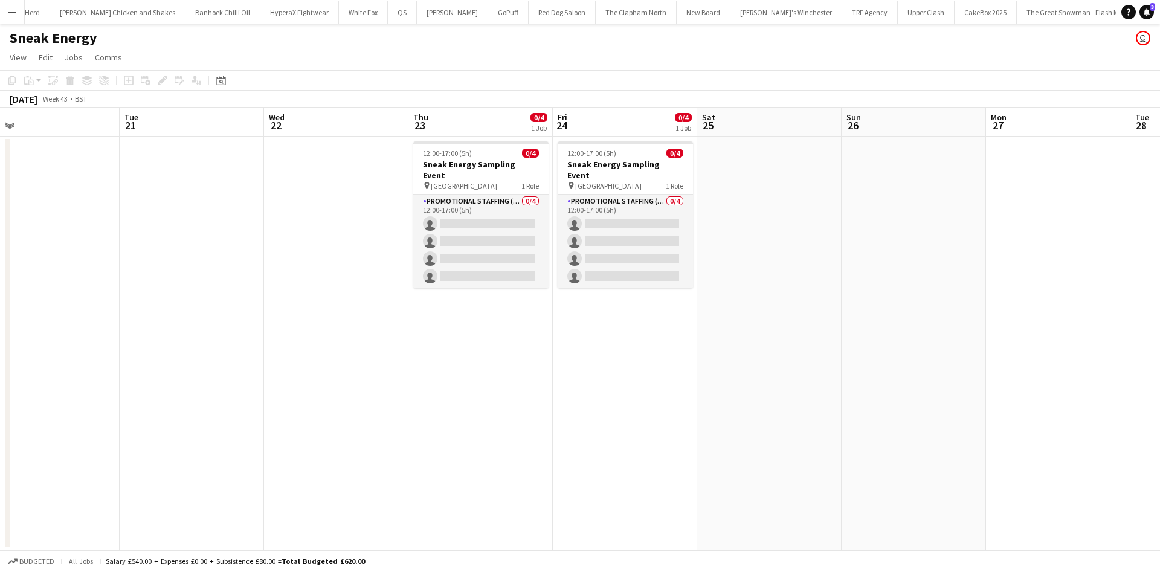
click at [458, 256] on app-card-role "Promotional Staffing (Brand Ambassadors) 0/4 12:00-17:00 (5h) single-neutral-ac…" at bounding box center [480, 242] width 135 height 94
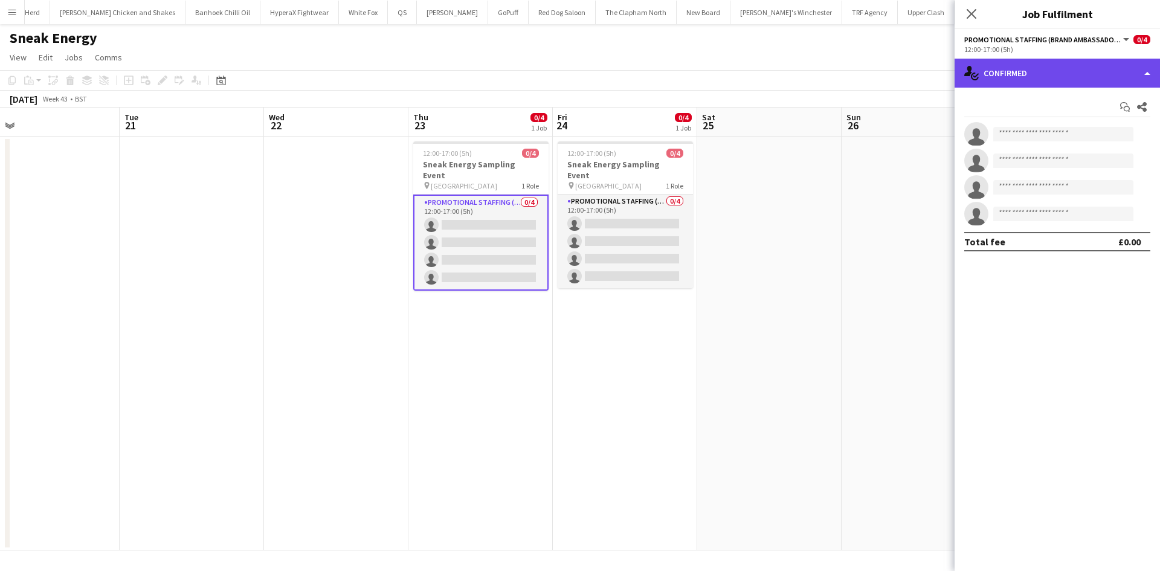
click at [1078, 73] on div "single-neutral-actions-check-2 Confirmed" at bounding box center [1057, 73] width 205 height 29
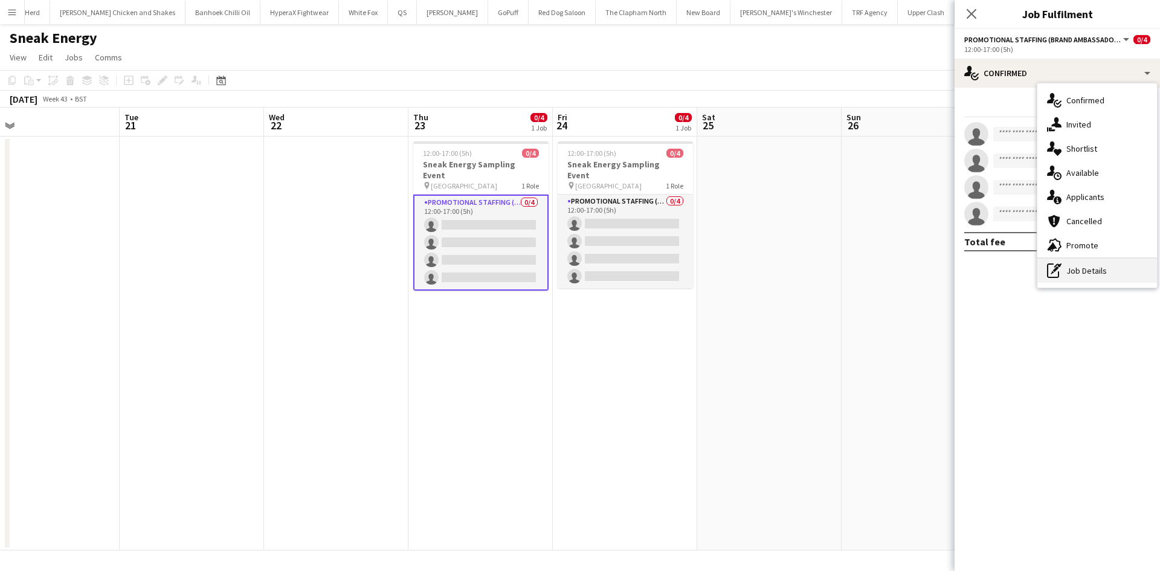
click at [1113, 270] on div "pen-write Job Details" at bounding box center [1098, 271] width 120 height 24
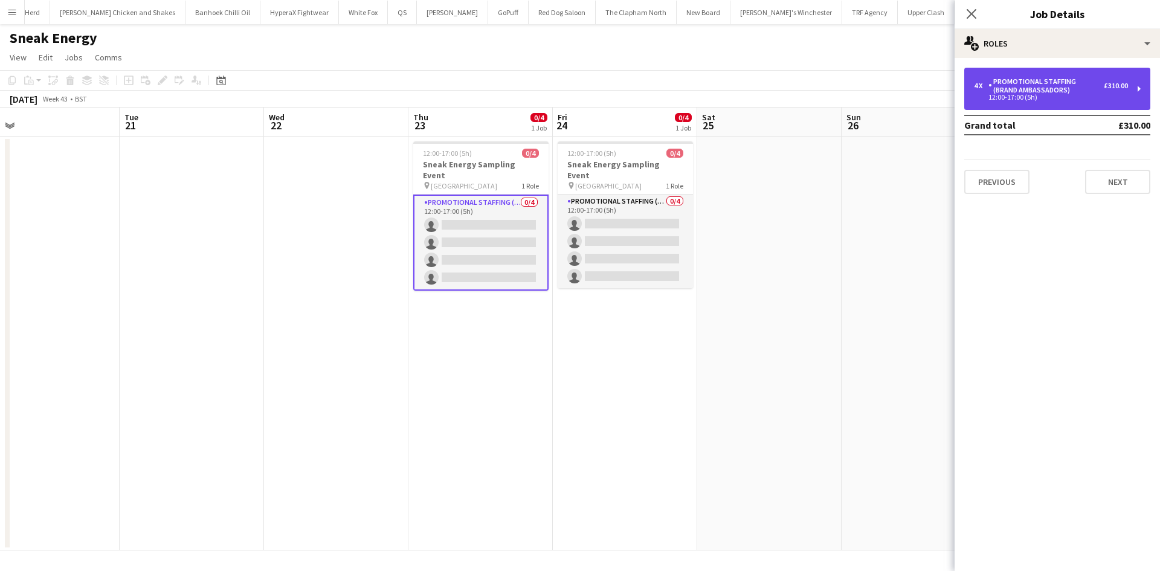
click at [1066, 84] on div "Promotional Staffing (Brand Ambassadors)" at bounding box center [1046, 85] width 115 height 17
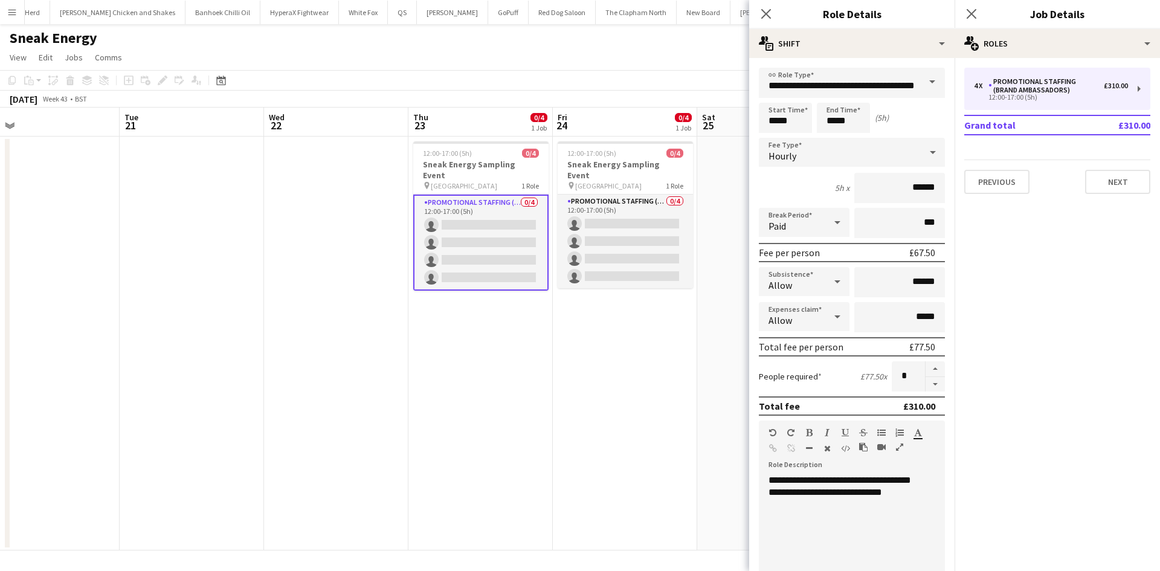
click at [24, 15] on div "Eightone600 Close Touring Opera D2D Close EDF Energy Close Workspace Close UnHe…" at bounding box center [570, 12] width 1093 height 24
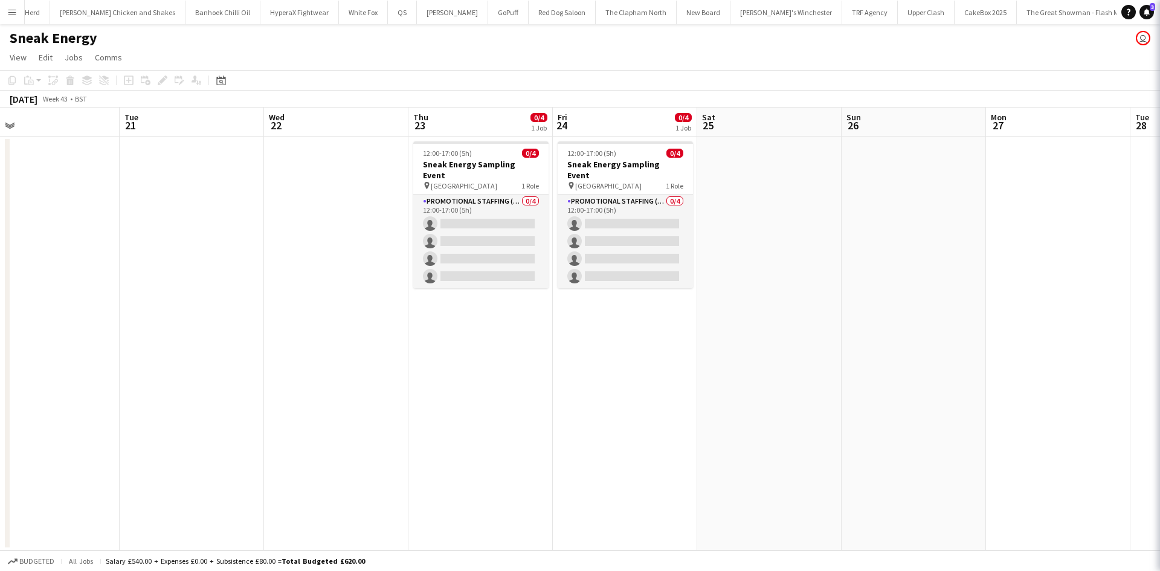
click at [4, 10] on button "Menu" at bounding box center [12, 12] width 24 height 24
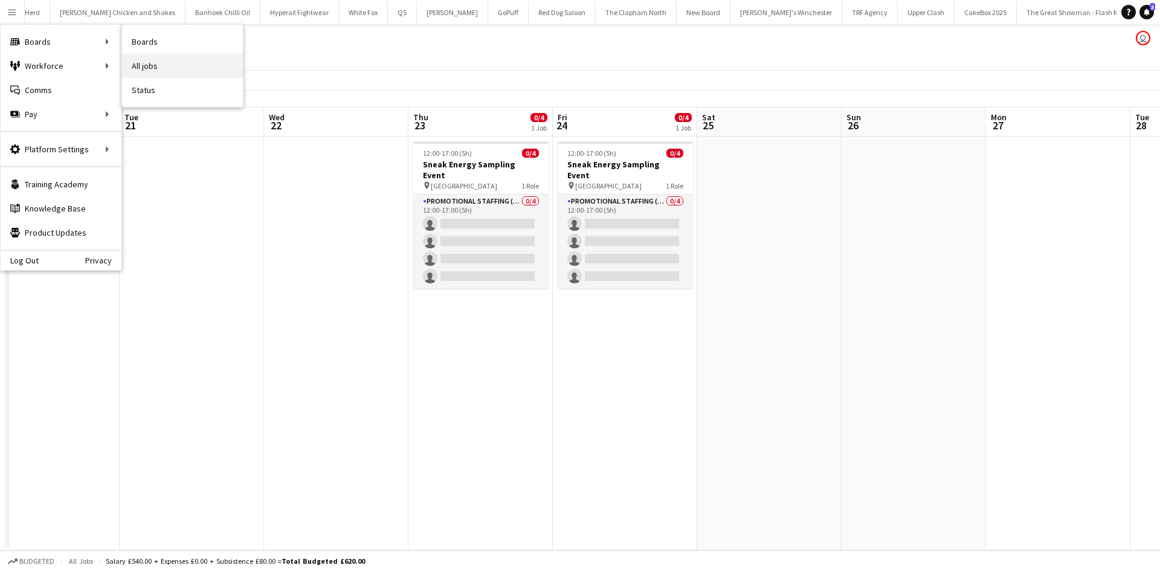
click at [160, 66] on link "All jobs" at bounding box center [182, 66] width 121 height 24
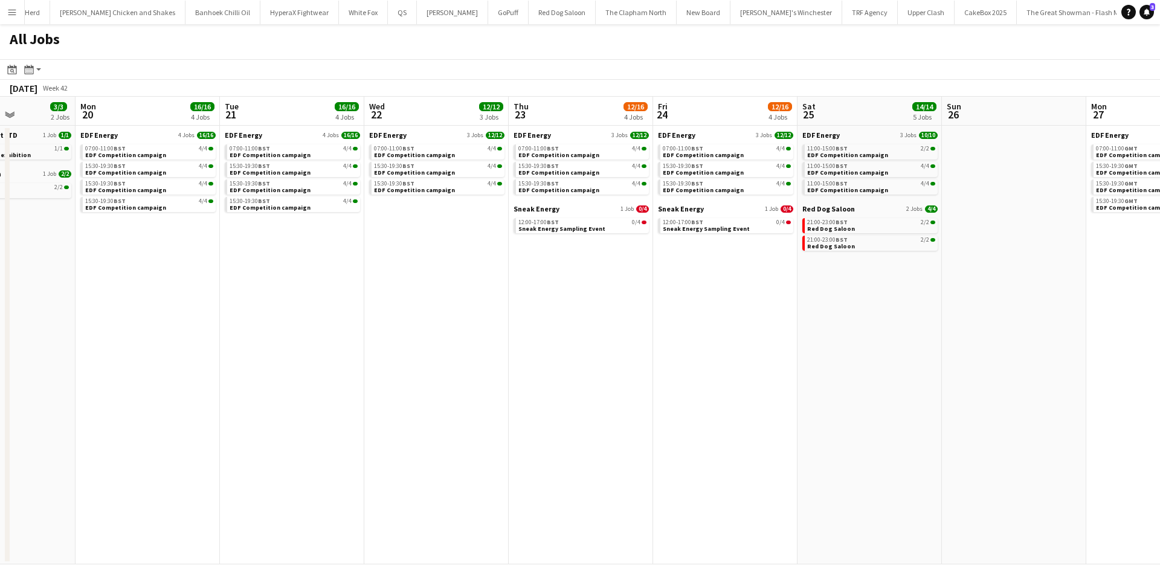
scroll to position [0, 357]
click at [559, 212] on link "Sneak Energy 1 Job 0/4" at bounding box center [581, 208] width 135 height 9
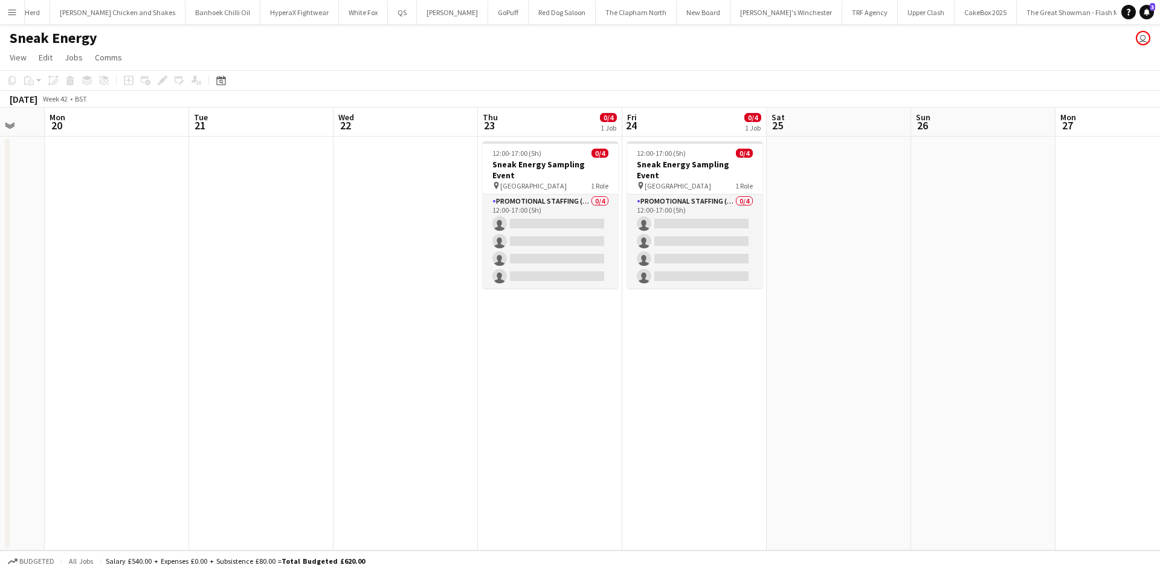
scroll to position [0, 377]
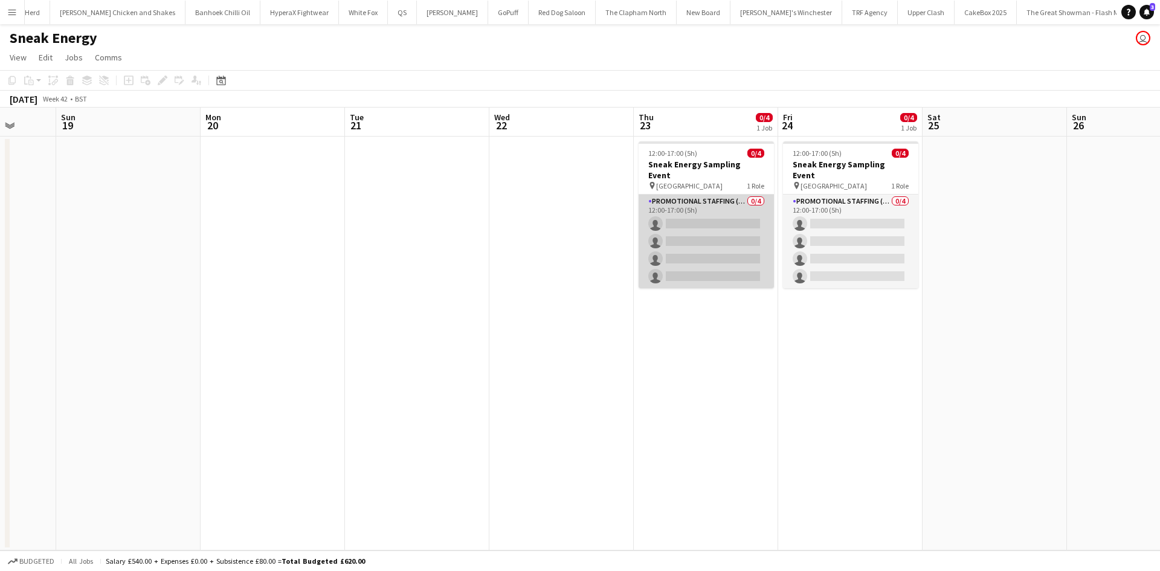
click at [726, 205] on app-card-role "Promotional Staffing (Brand Ambassadors) 0/4 12:00-17:00 (5h) single-neutral-ac…" at bounding box center [706, 242] width 135 height 94
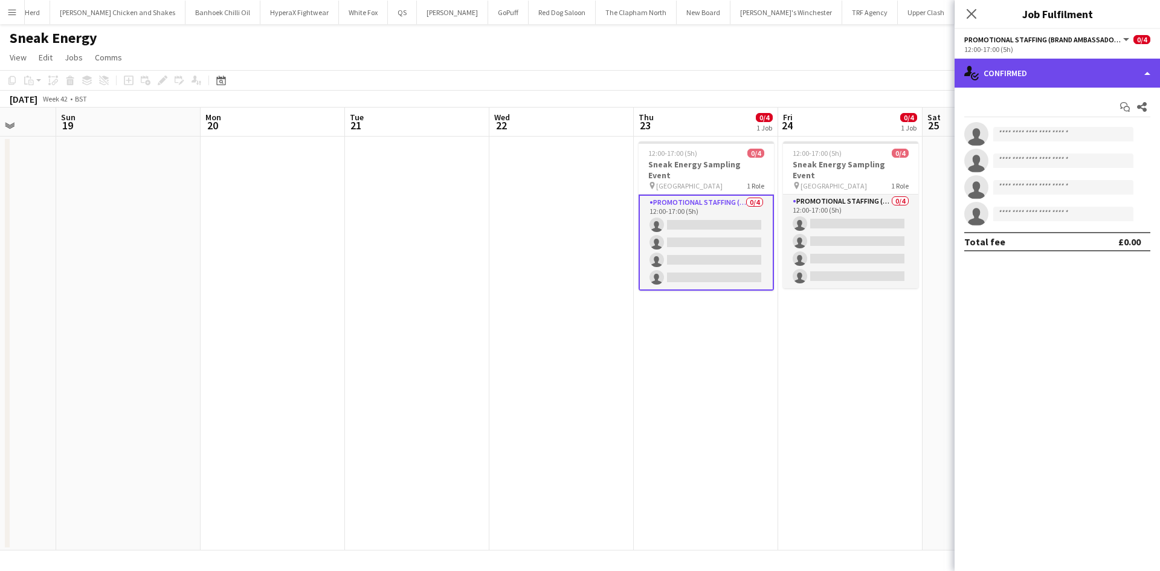
click at [1064, 77] on div "single-neutral-actions-check-2 Confirmed" at bounding box center [1057, 73] width 205 height 29
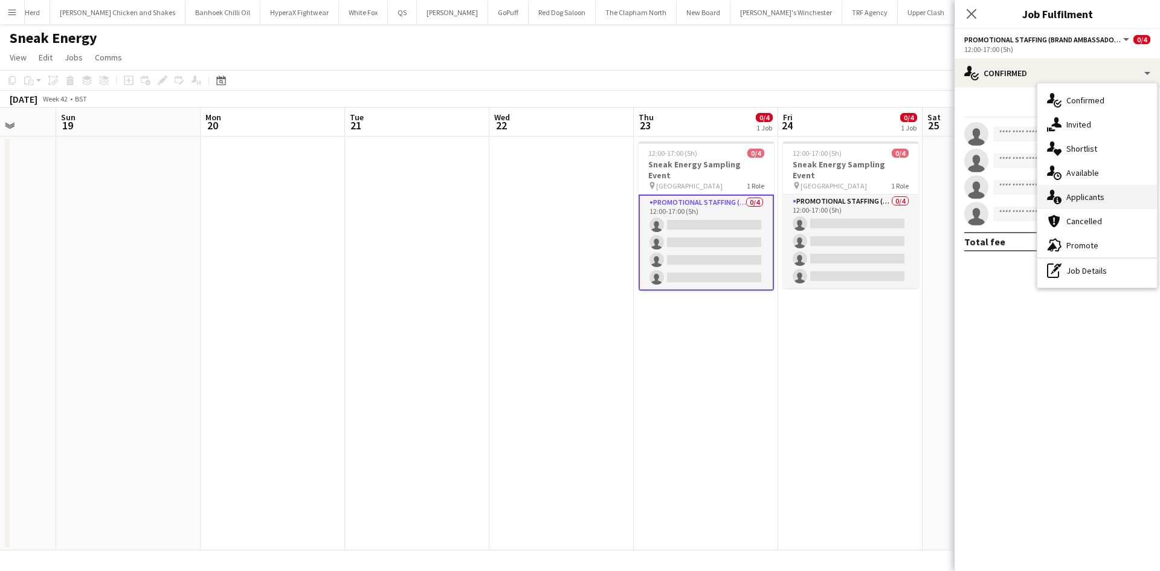
click at [1065, 187] on div "single-neutral-actions-information Applicants" at bounding box center [1098, 197] width 120 height 24
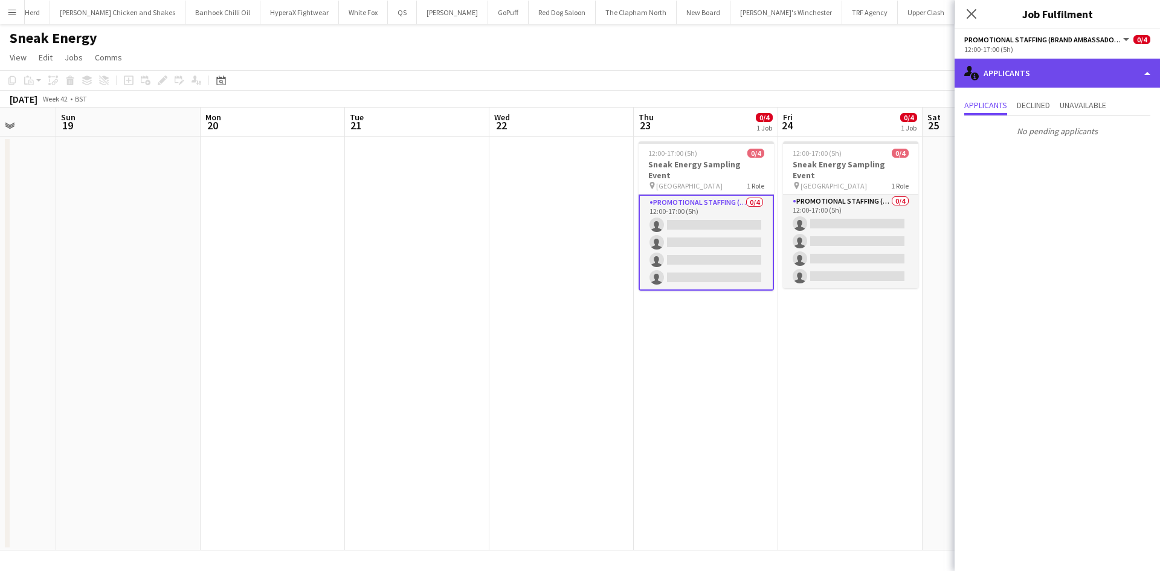
click at [1010, 69] on div "single-neutral-actions-information Applicants" at bounding box center [1057, 73] width 205 height 29
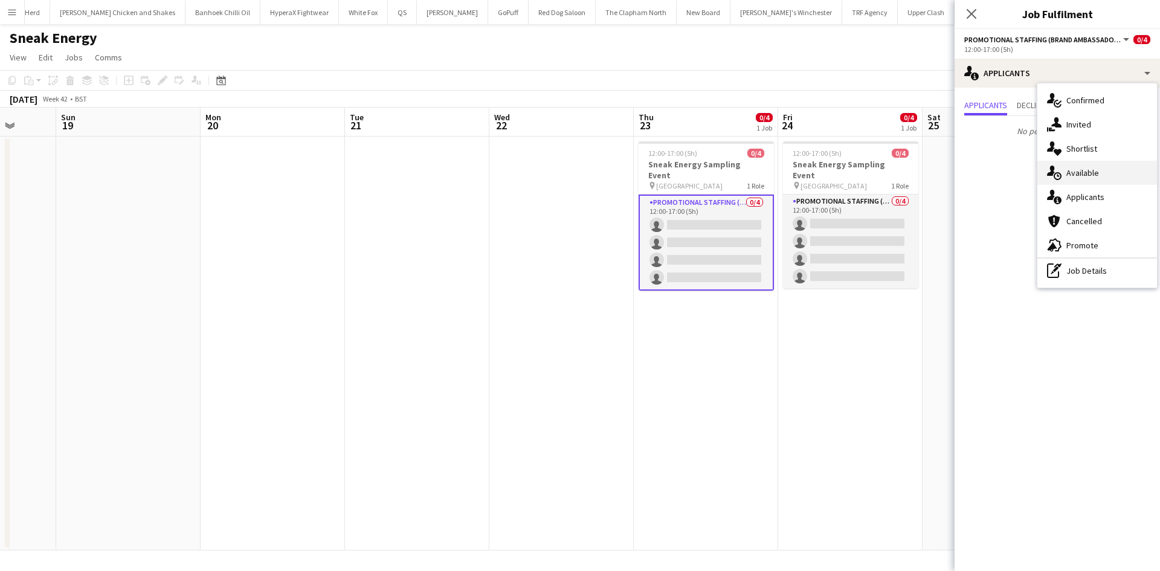
click at [1086, 172] on span "Available" at bounding box center [1083, 172] width 33 height 11
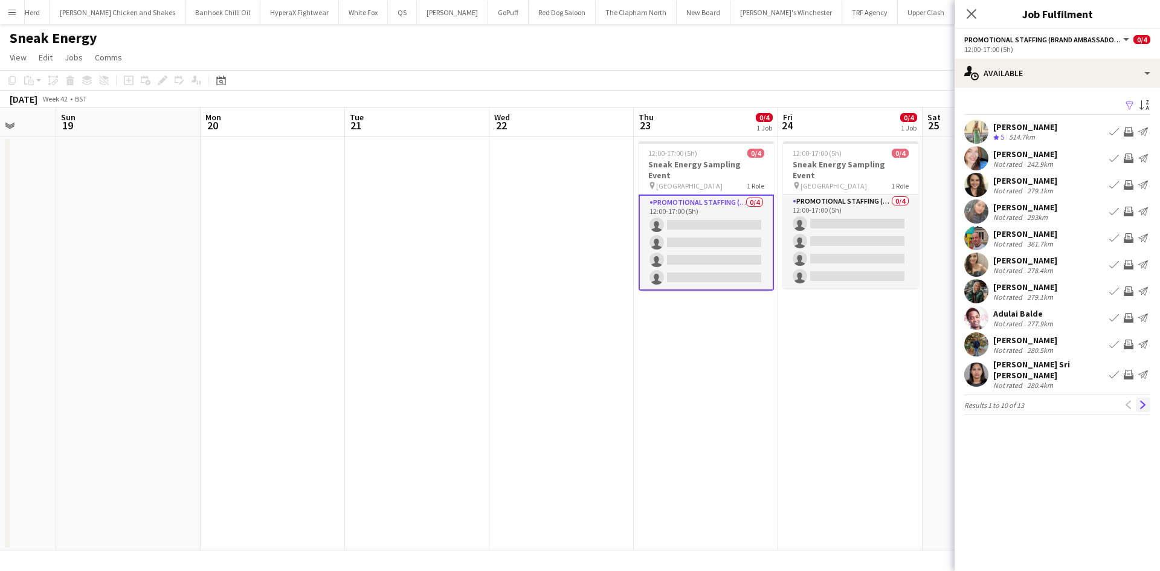
click at [1146, 404] on app-icon "Next" at bounding box center [1143, 405] width 8 height 8
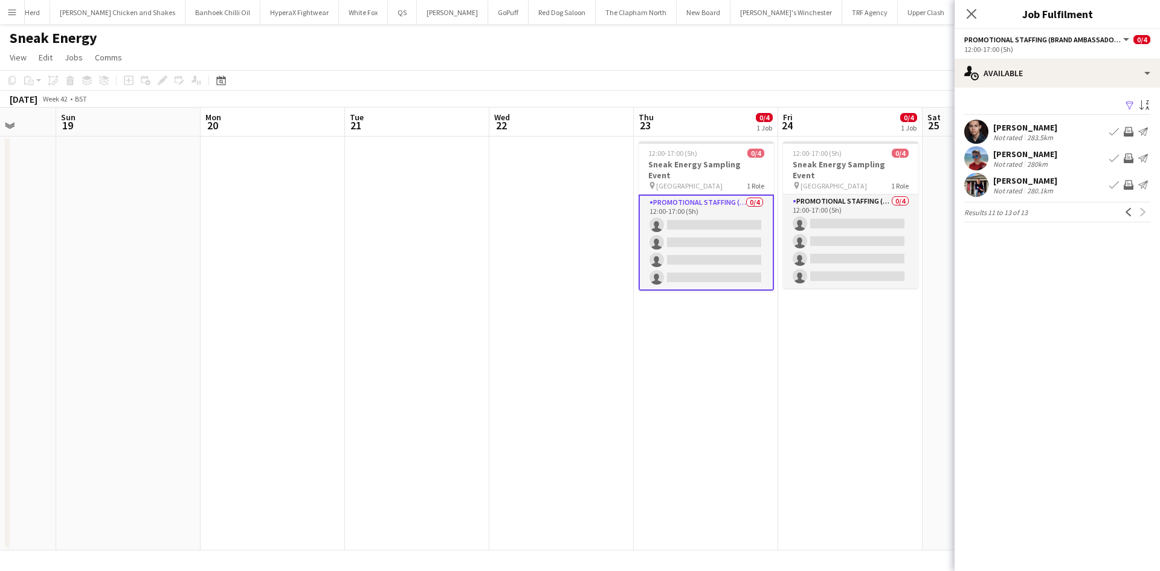
click at [939, 384] on app-date-cell at bounding box center [995, 344] width 144 height 414
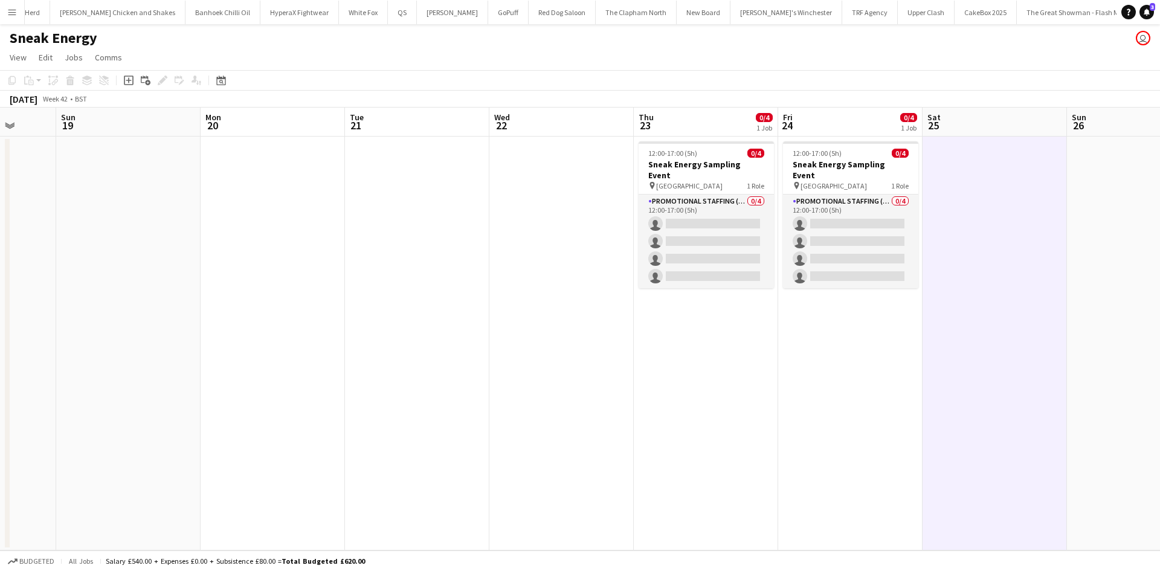
drag, startPoint x: 695, startPoint y: 208, endPoint x: 1152, endPoint y: 85, distance: 474.0
click at [695, 208] on app-card-role "Promotional Staffing (Brand Ambassadors) 0/4 12:00-17:00 (5h) single-neutral-ac…" at bounding box center [706, 242] width 135 height 94
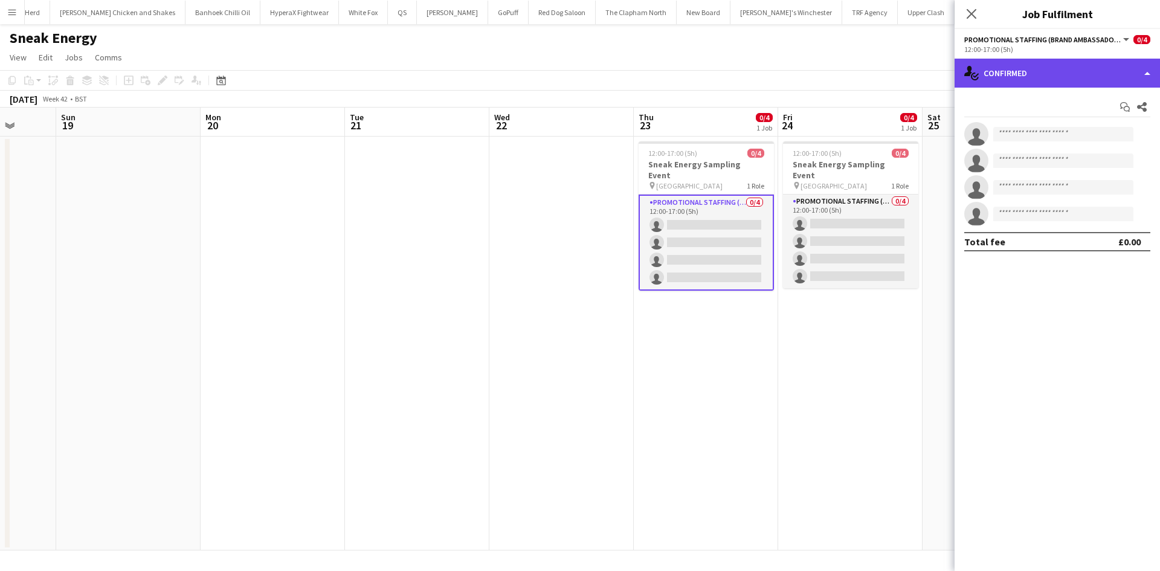
click at [1058, 80] on div "single-neutral-actions-check-2 Confirmed" at bounding box center [1057, 73] width 205 height 29
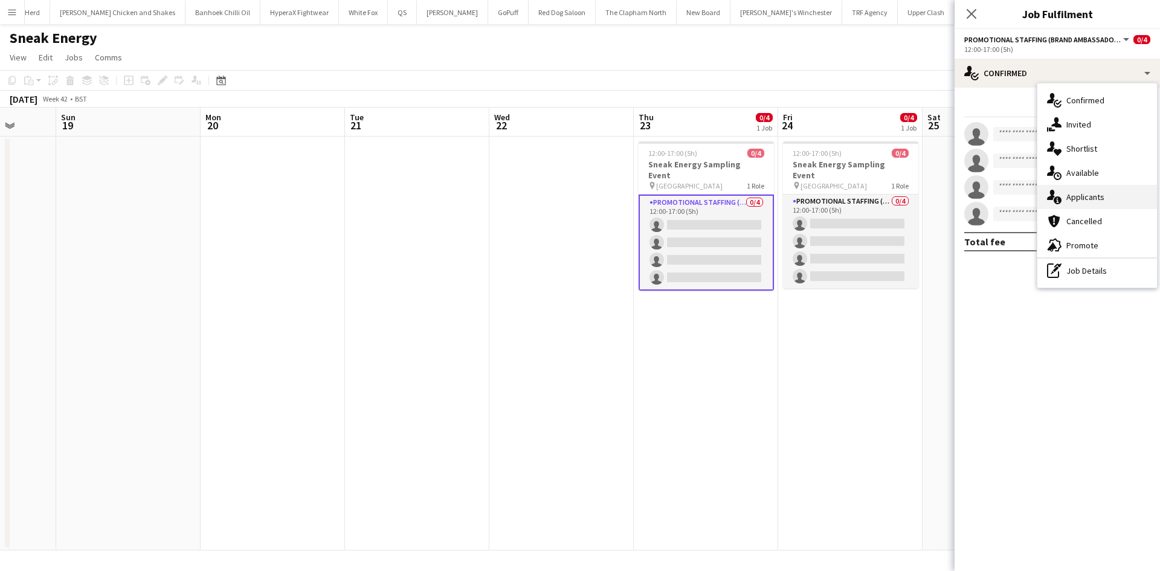
click at [1114, 199] on div "single-neutral-actions-information Applicants" at bounding box center [1098, 197] width 120 height 24
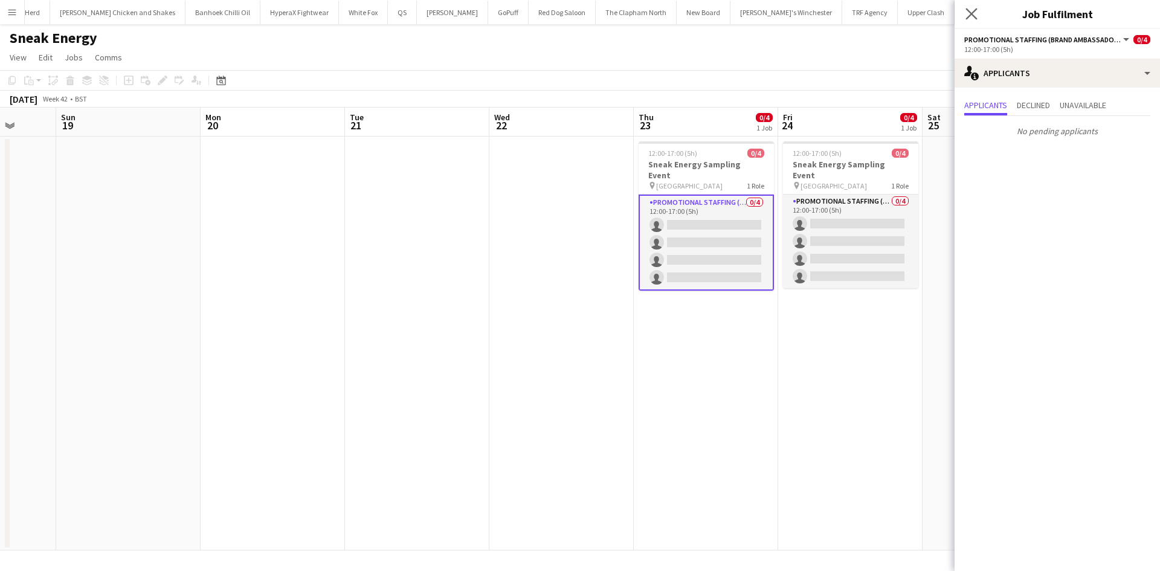
click at [965, 16] on app-icon "Close pop-in" at bounding box center [972, 14] width 18 height 18
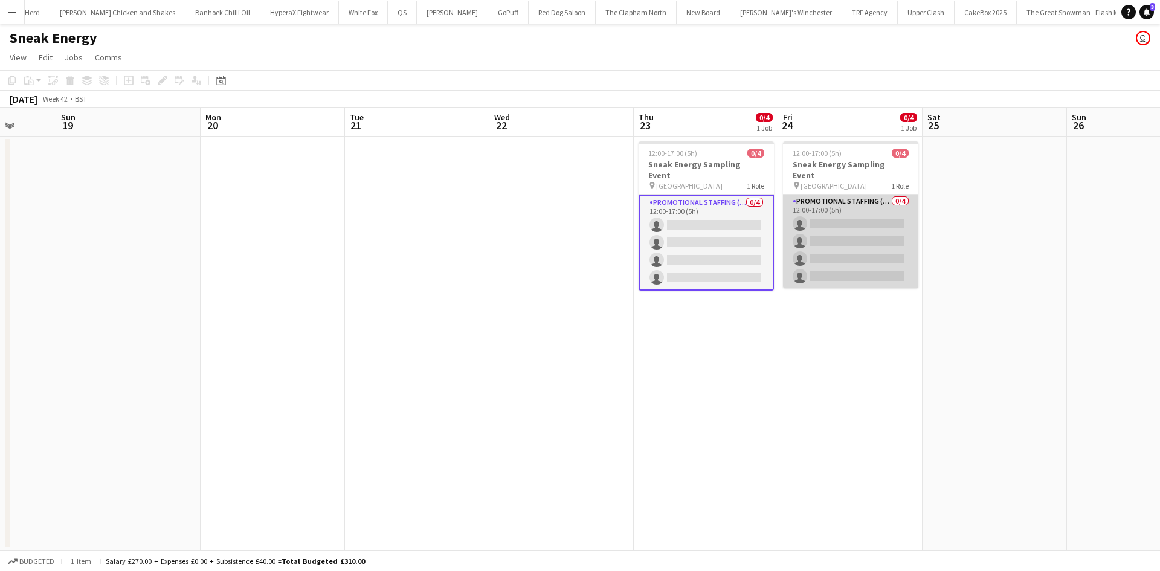
click at [848, 204] on app-card-role "Promotional Staffing (Brand Ambassadors) 0/4 12:00-17:00 (5h) single-neutral-ac…" at bounding box center [850, 242] width 135 height 94
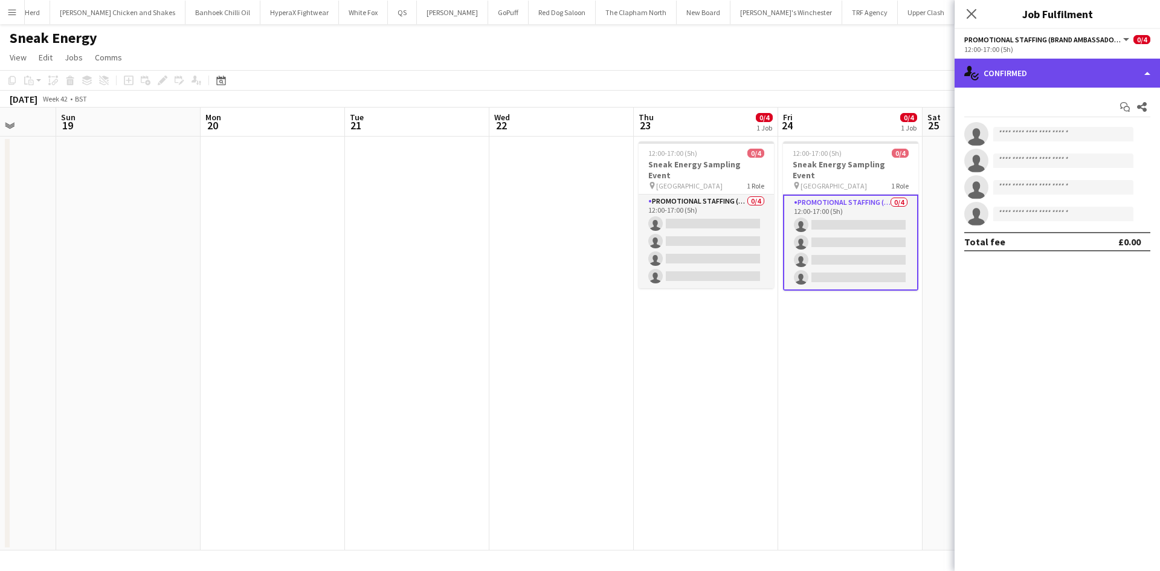
click at [1091, 75] on div "single-neutral-actions-check-2 Confirmed" at bounding box center [1057, 73] width 205 height 29
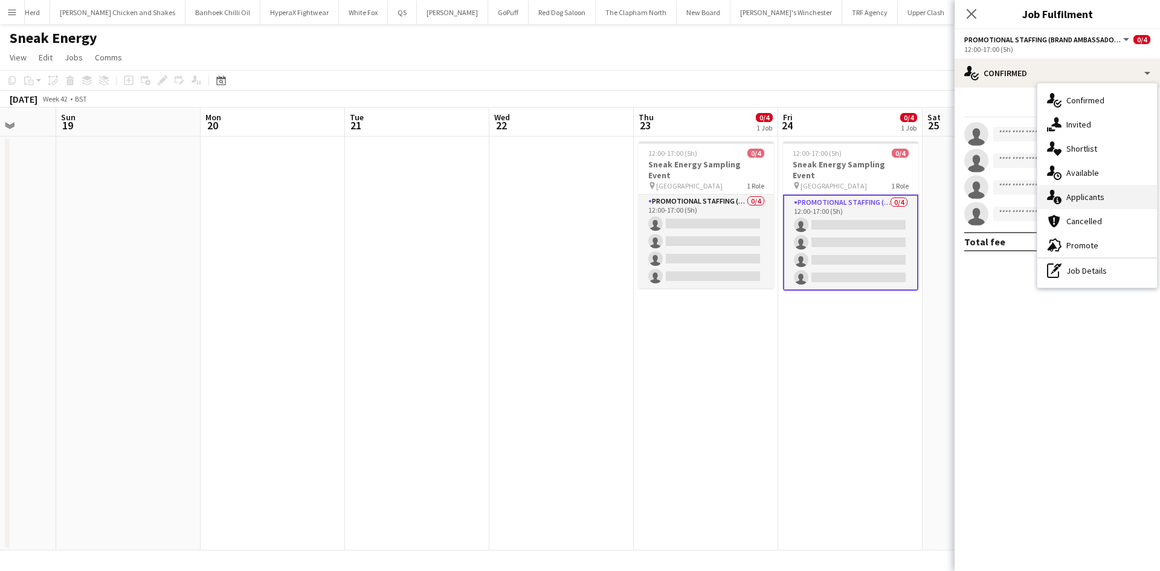
click at [1087, 192] on span "Applicants" at bounding box center [1086, 197] width 38 height 11
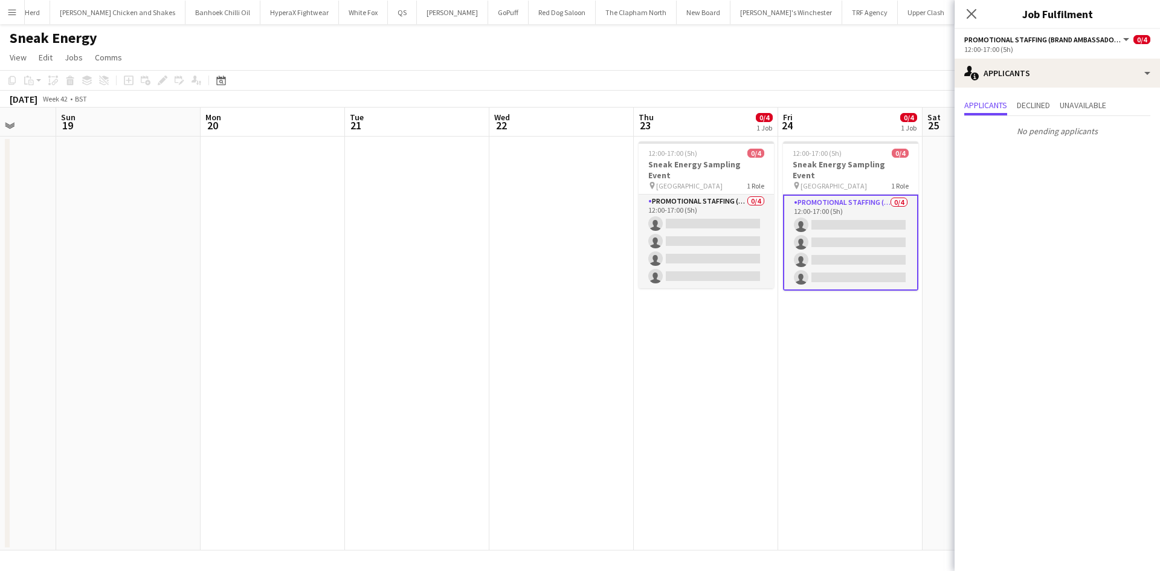
click at [644, 351] on app-date-cell "12:00-17:00 (5h) 0/4 Sneak Energy Sampling Event pin Victoria Square Belfast 1 …" at bounding box center [706, 344] width 144 height 414
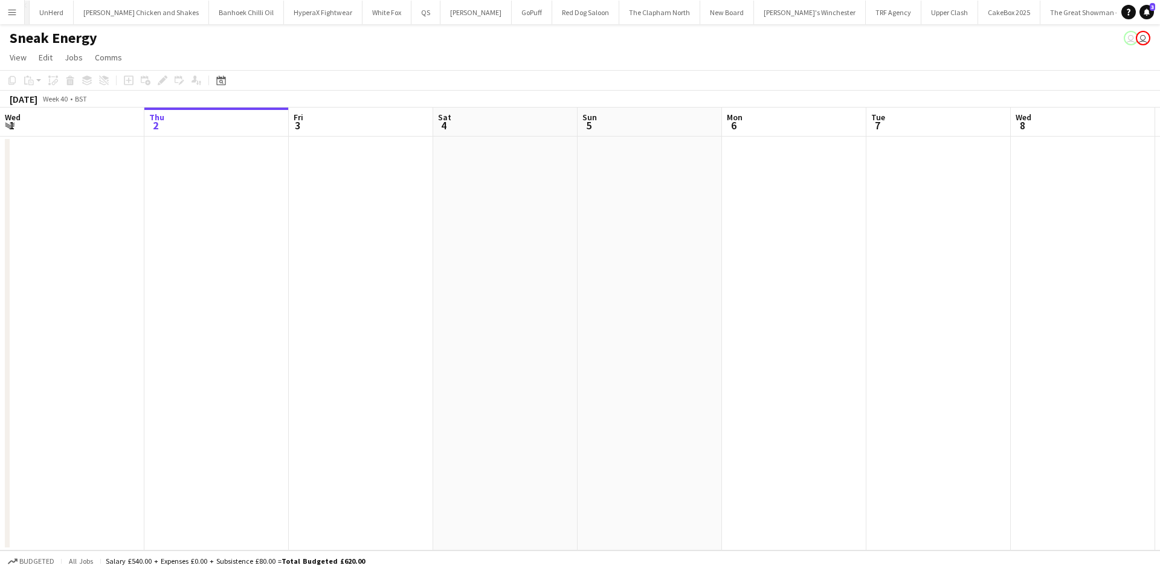
scroll to position [0, 263]
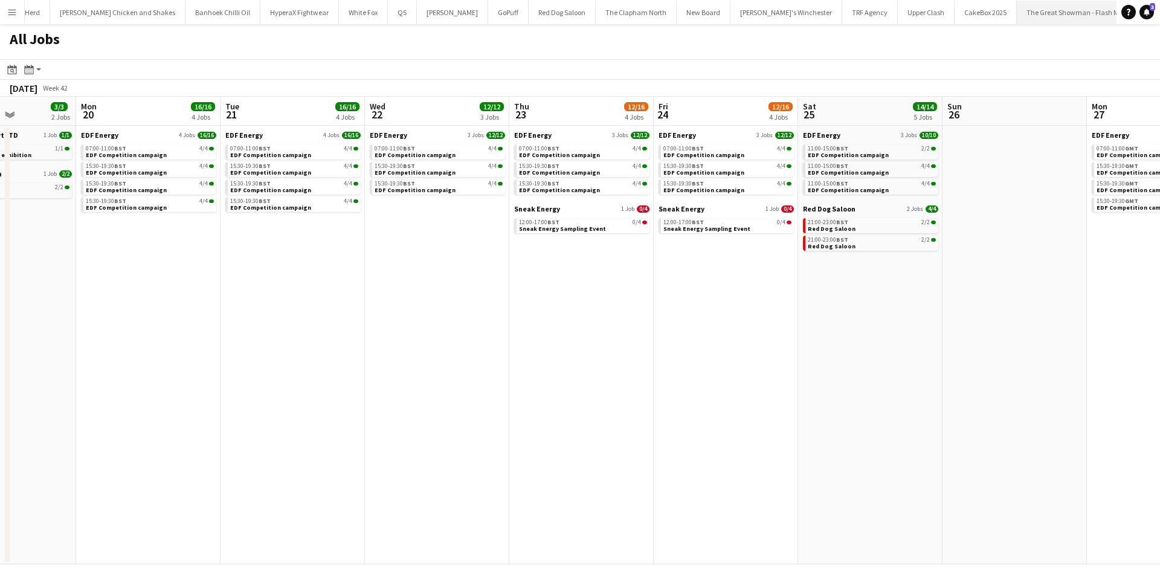
scroll to position [0, 276]
click at [829, 8] on button "TRF Agency Close" at bounding box center [857, 13] width 56 height 24
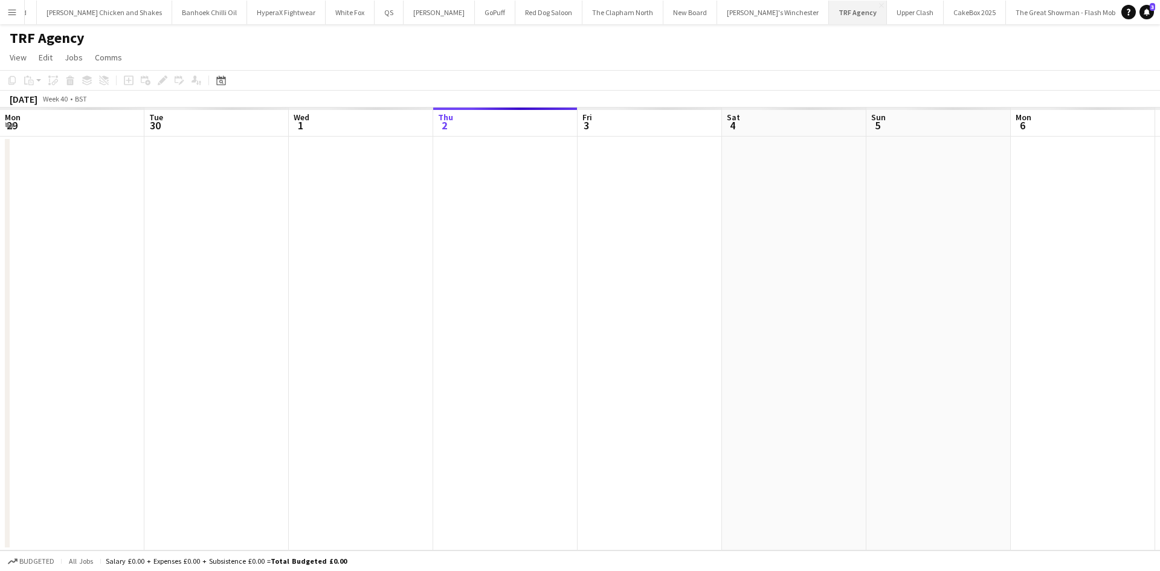
scroll to position [0, 289]
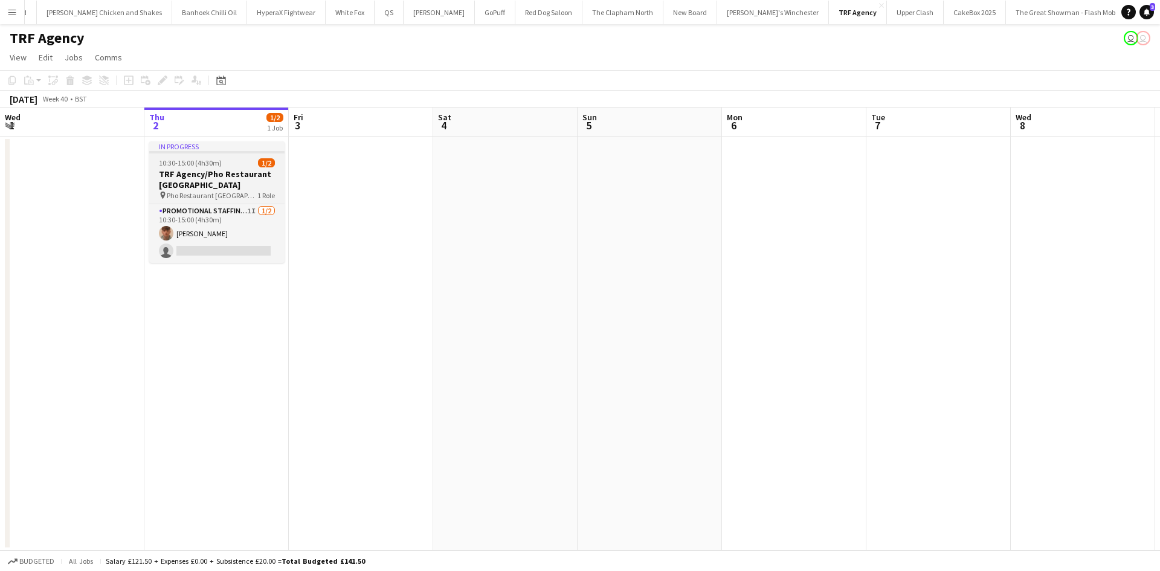
click at [223, 179] on h3 "TRF Agency/Pho Restaurant [GEOGRAPHIC_DATA]" at bounding box center [216, 180] width 135 height 22
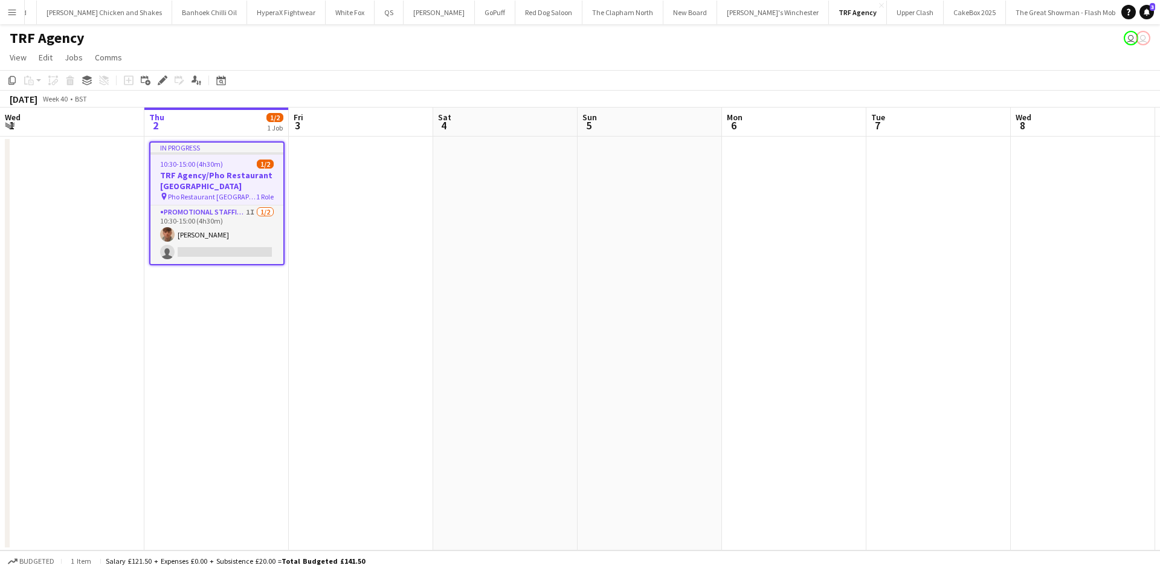
click at [1126, 11] on button "Sneak Energy Close" at bounding box center [1157, 13] width 62 height 24
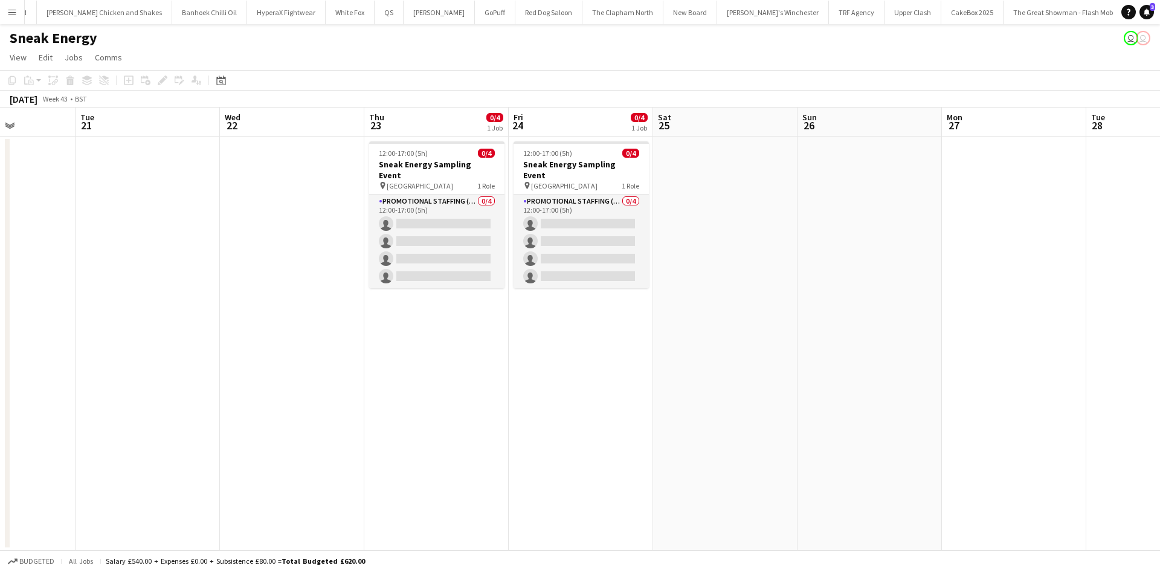
scroll to position [0, 358]
click at [427, 159] on h3 "Sneak Energy Sampling Event" at bounding box center [436, 170] width 135 height 22
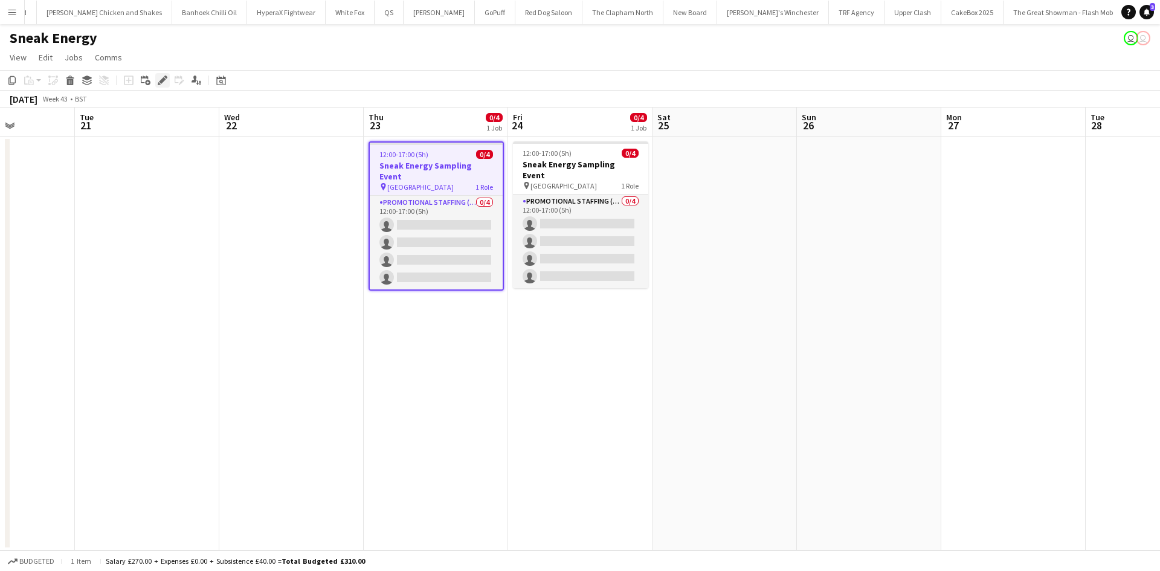
click at [158, 83] on icon "Edit" at bounding box center [163, 81] width 10 height 10
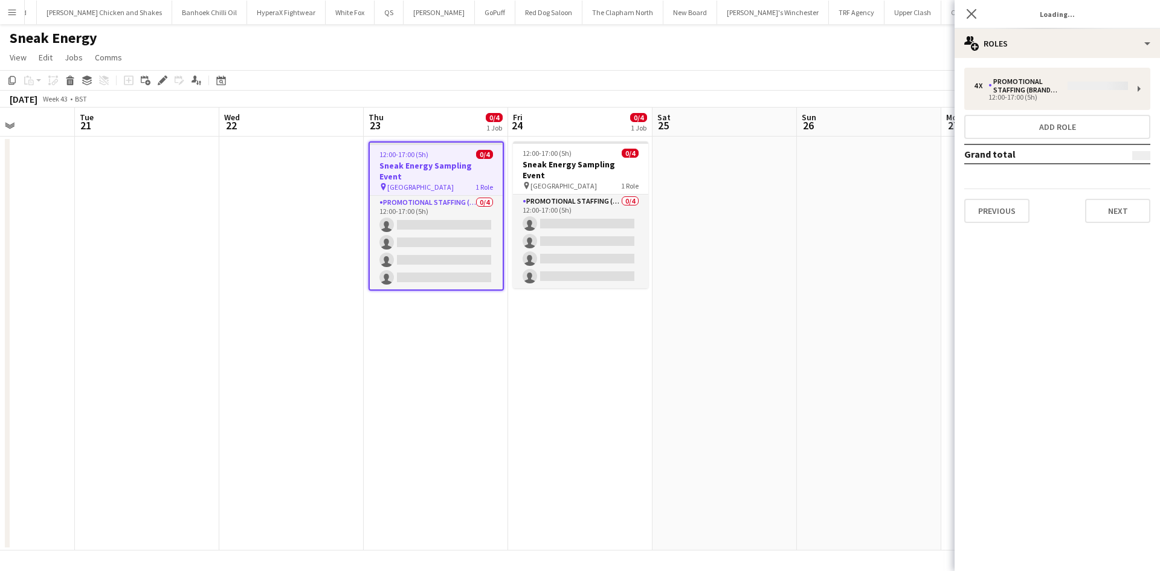
type input "**********"
click at [1131, 202] on button "Next" at bounding box center [1117, 211] width 65 height 24
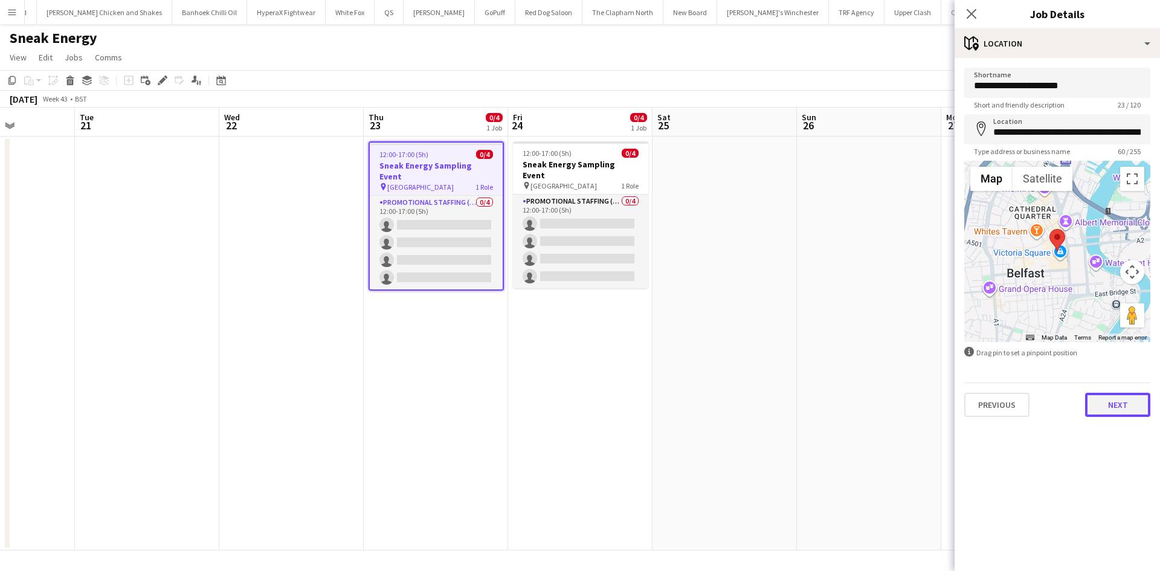
click at [1107, 407] on button "Next" at bounding box center [1117, 405] width 65 height 24
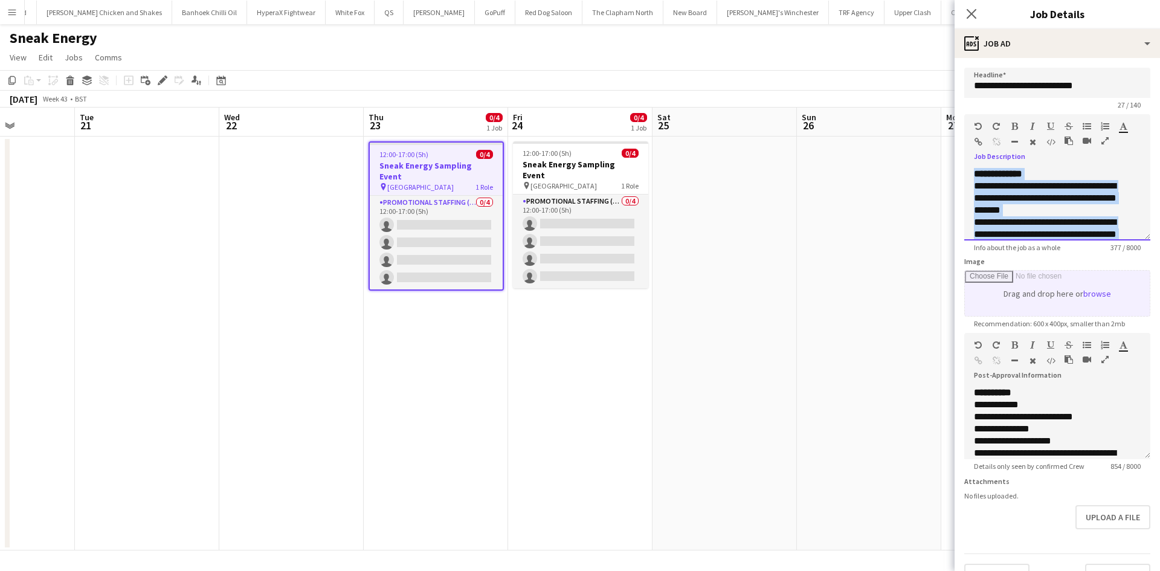
scroll to position [106, 0]
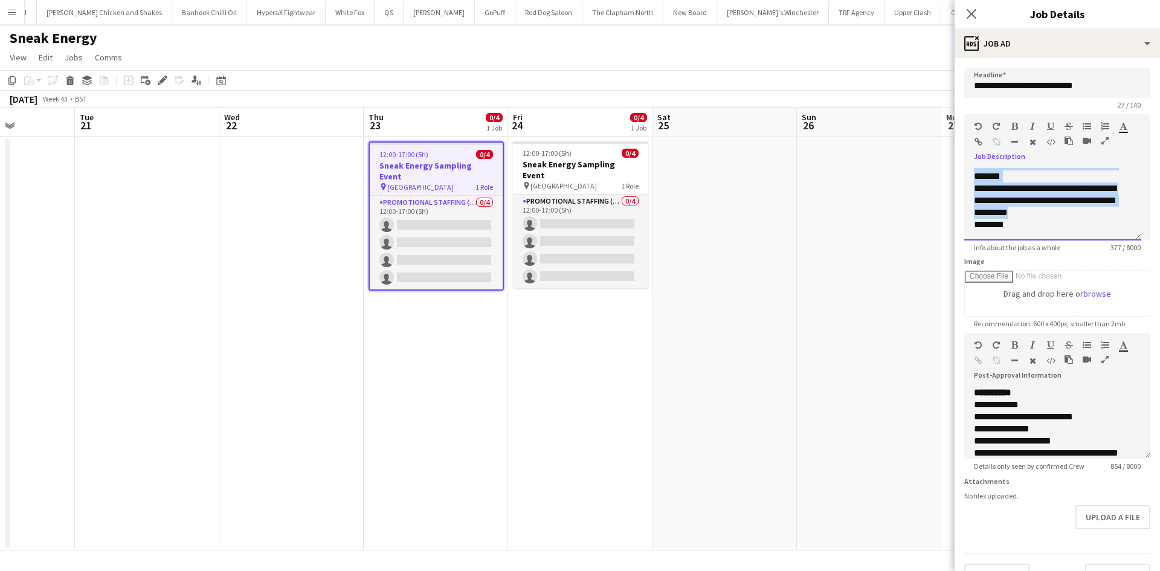
drag, startPoint x: 974, startPoint y: 184, endPoint x: 1107, endPoint y: 219, distance: 137.3
click at [1107, 219] on div "**********" at bounding box center [1053, 204] width 177 height 73
copy div "**********"
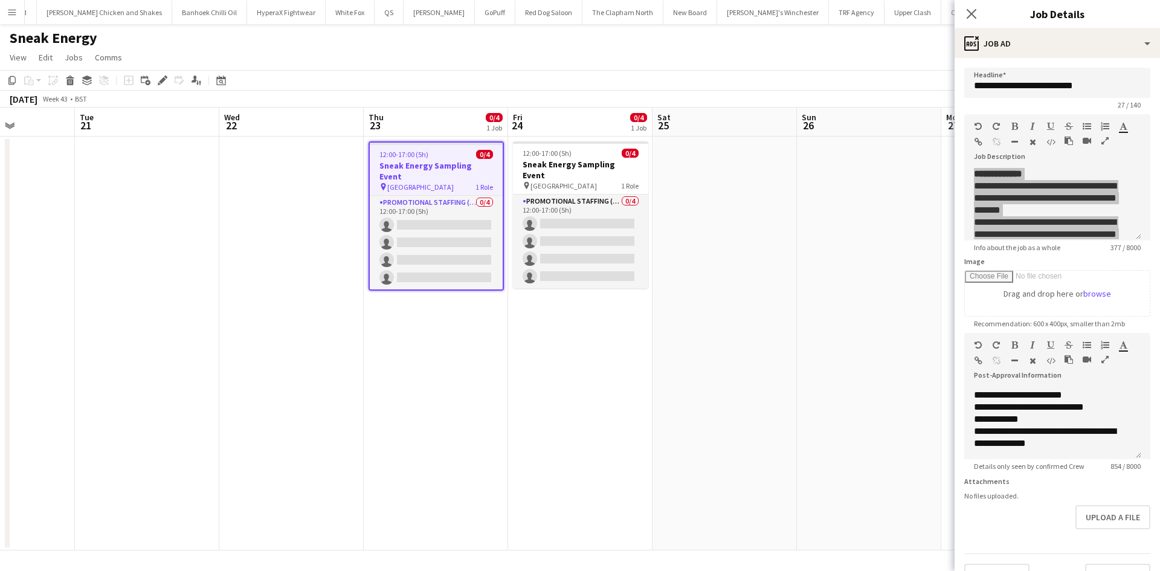
scroll to position [36, 0]
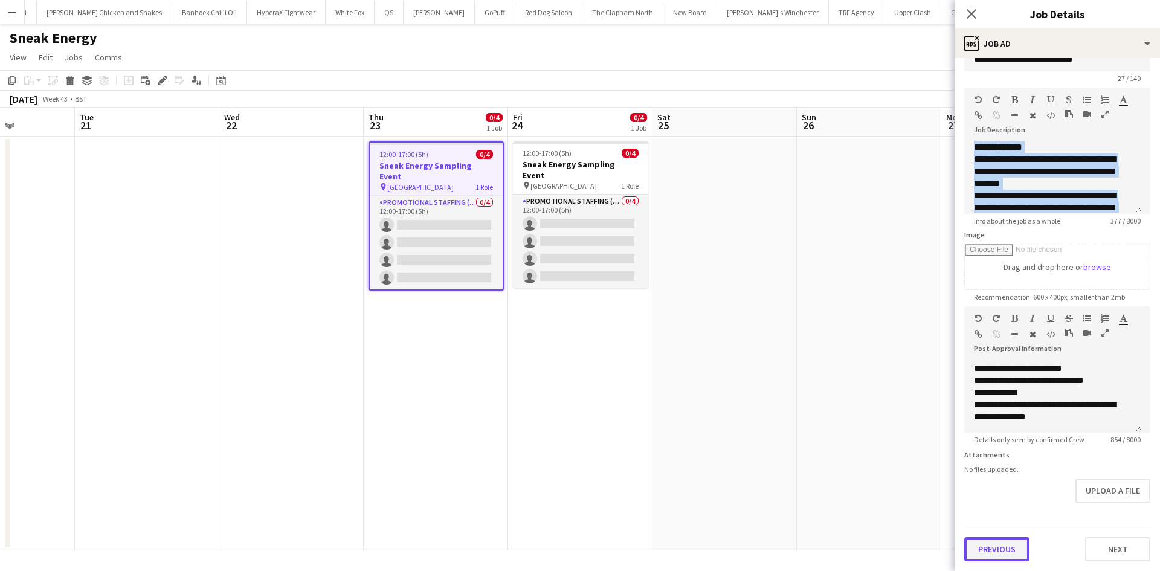
click at [1001, 543] on button "Previous" at bounding box center [997, 549] width 65 height 24
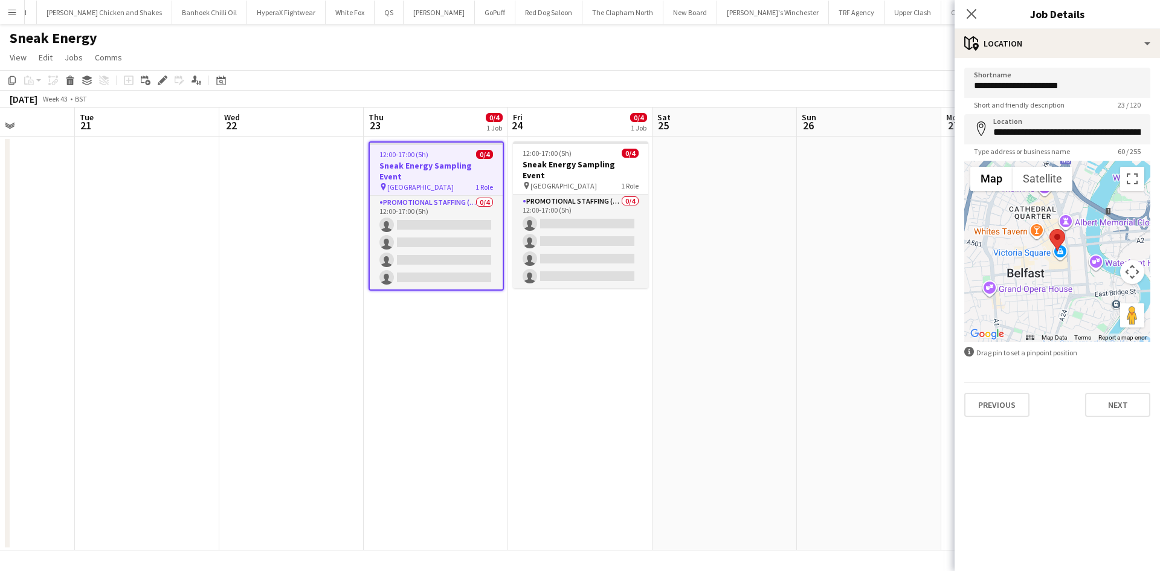
scroll to position [0, 0]
drag, startPoint x: 963, startPoint y: 89, endPoint x: 910, endPoint y: 91, distance: 53.2
click at [910, 91] on body "Menu Boards Boards Boards All jobs Status Workforce Workforce My Workforce Recr…" at bounding box center [580, 285] width 1160 height 571
click at [919, 91] on div "October 2025 Week 43 • BST" at bounding box center [580, 99] width 1160 height 17
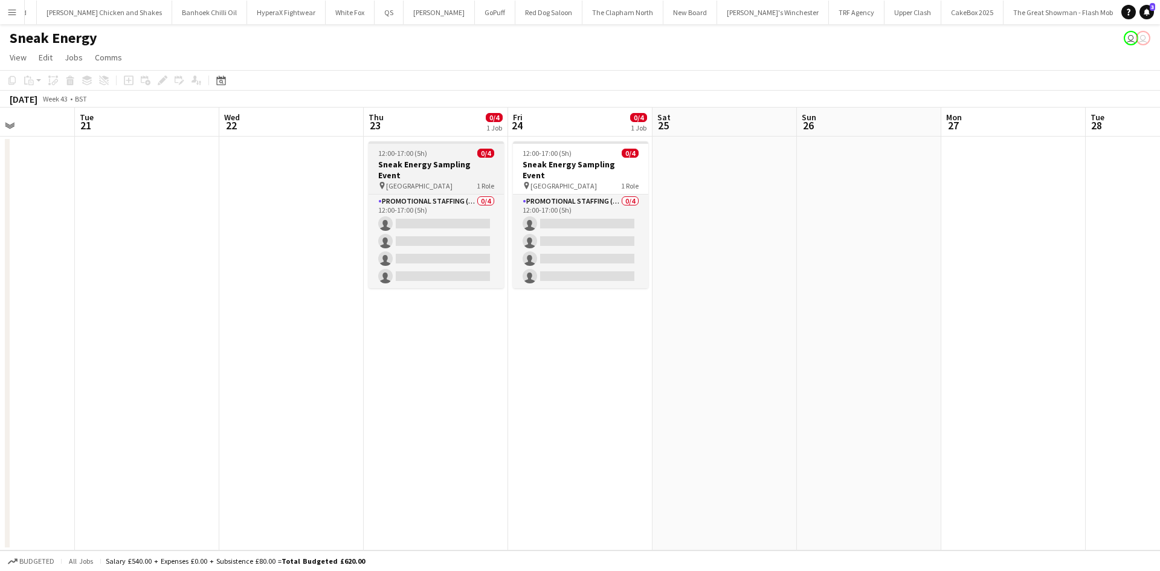
click at [483, 162] on h3 "Sneak Energy Sampling Event" at bounding box center [436, 170] width 135 height 22
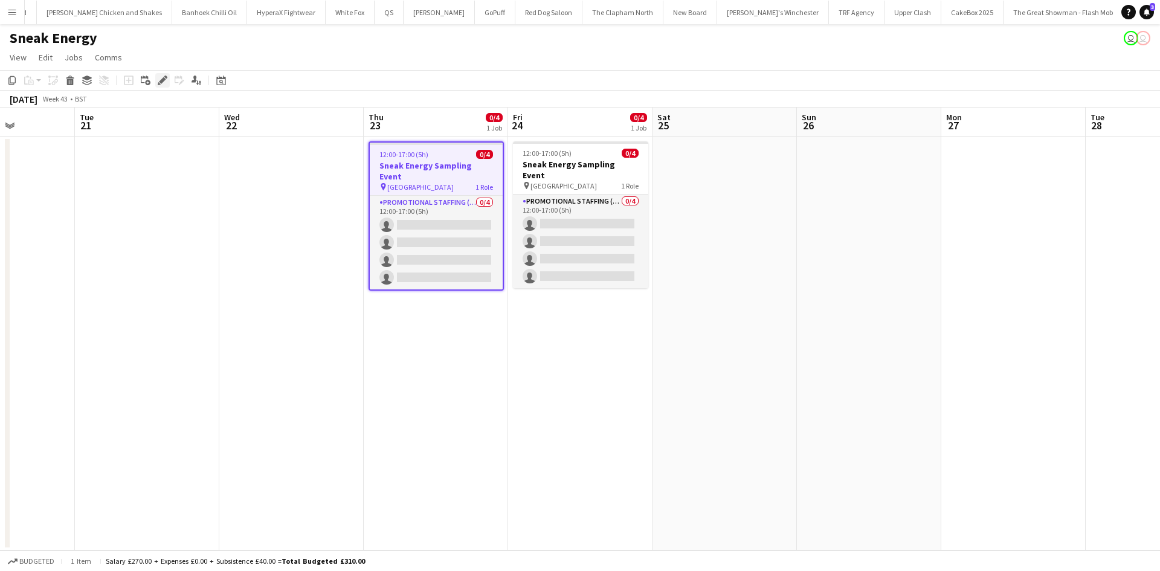
click at [167, 85] on div "Edit" at bounding box center [162, 80] width 15 height 15
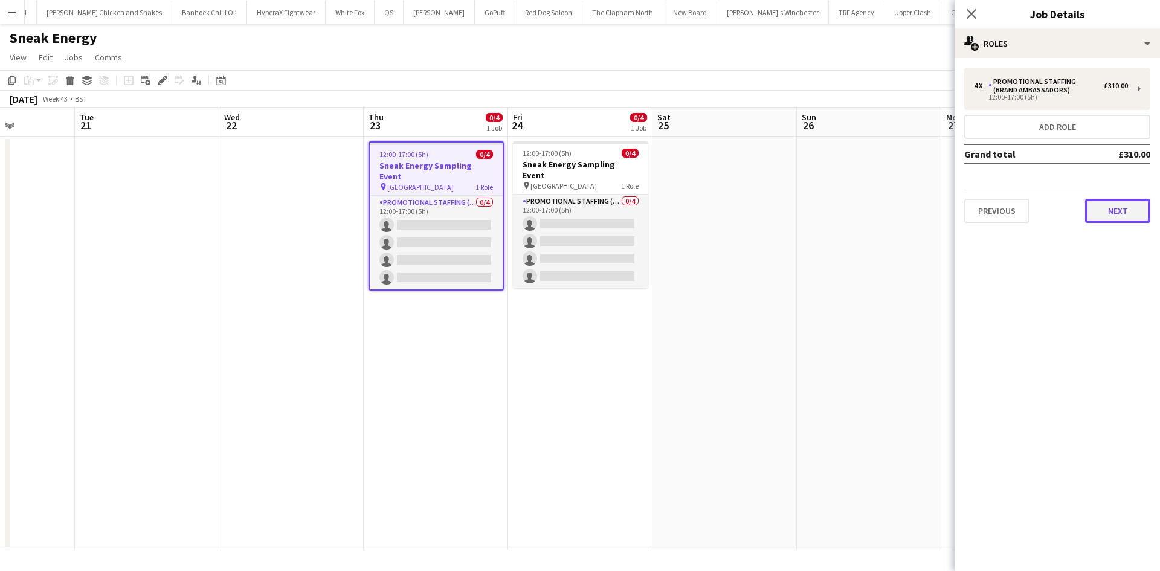
click at [1122, 218] on button "Next" at bounding box center [1117, 211] width 65 height 24
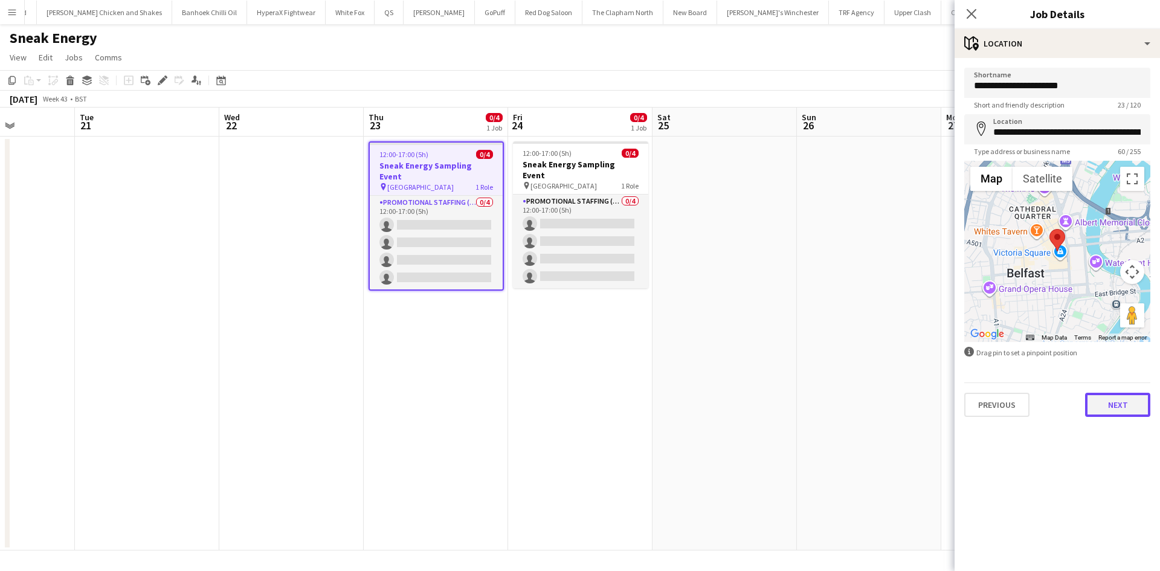
click at [1127, 396] on button "Next" at bounding box center [1117, 405] width 65 height 24
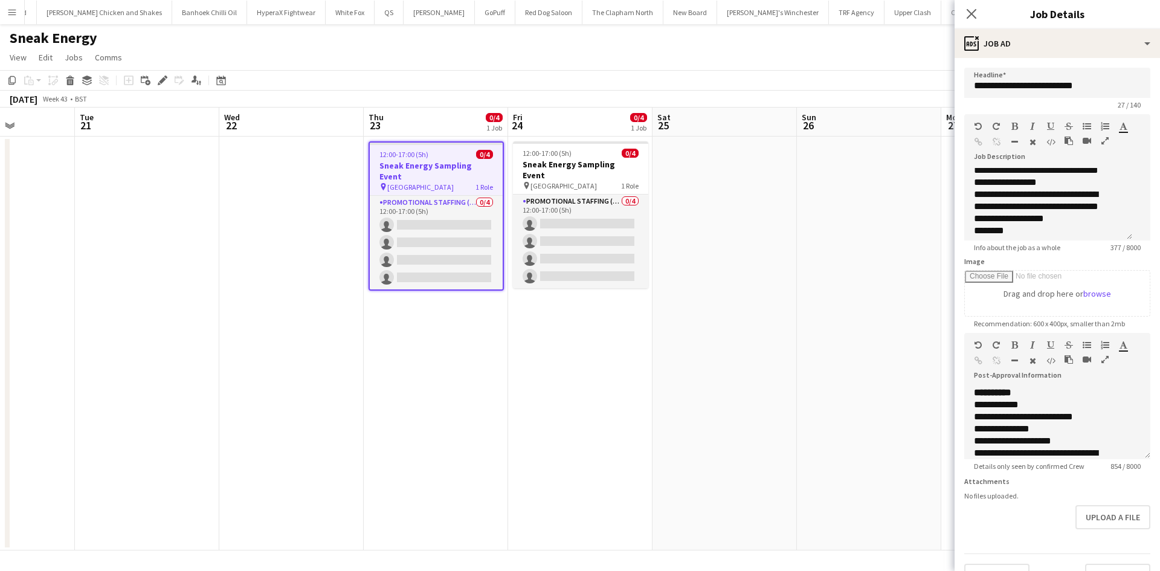
scroll to position [106, 0]
click at [975, 9] on icon "Close pop-in" at bounding box center [971, 13] width 11 height 11
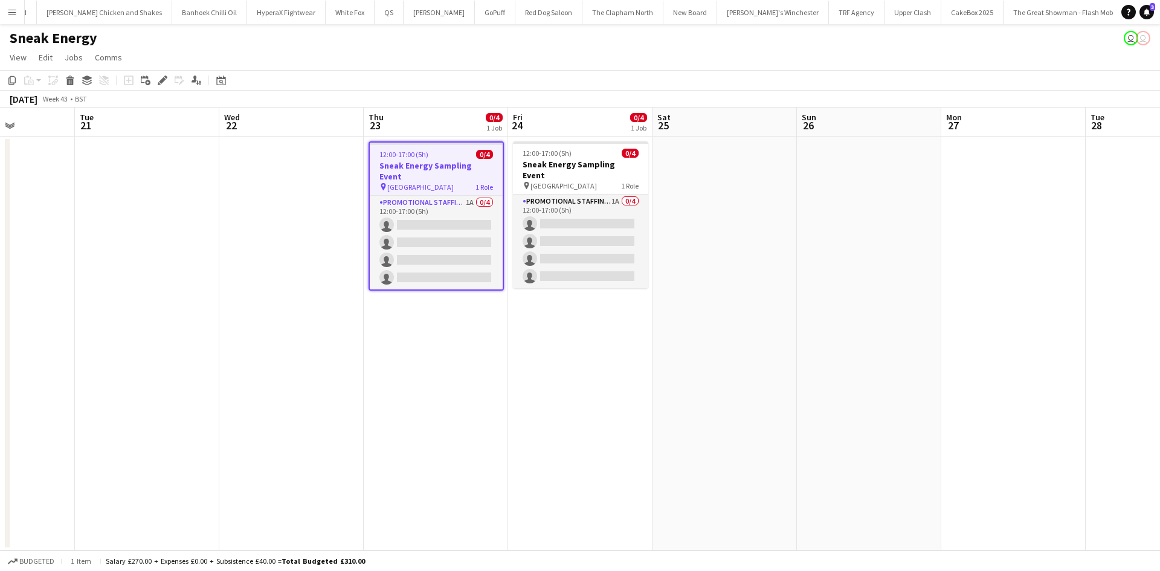
click at [688, 265] on app-date-cell at bounding box center [725, 344] width 144 height 414
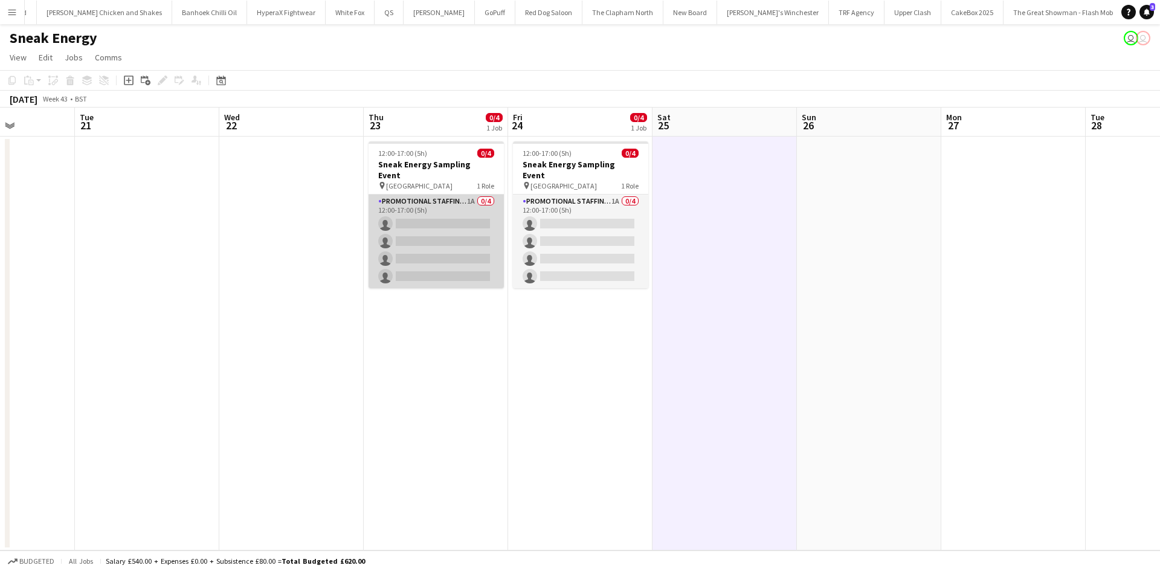
click at [455, 210] on app-card-role "Promotional Staffing (Brand Ambassadors) 1A 0/4 12:00-17:00 (5h) single-neutral…" at bounding box center [436, 242] width 135 height 94
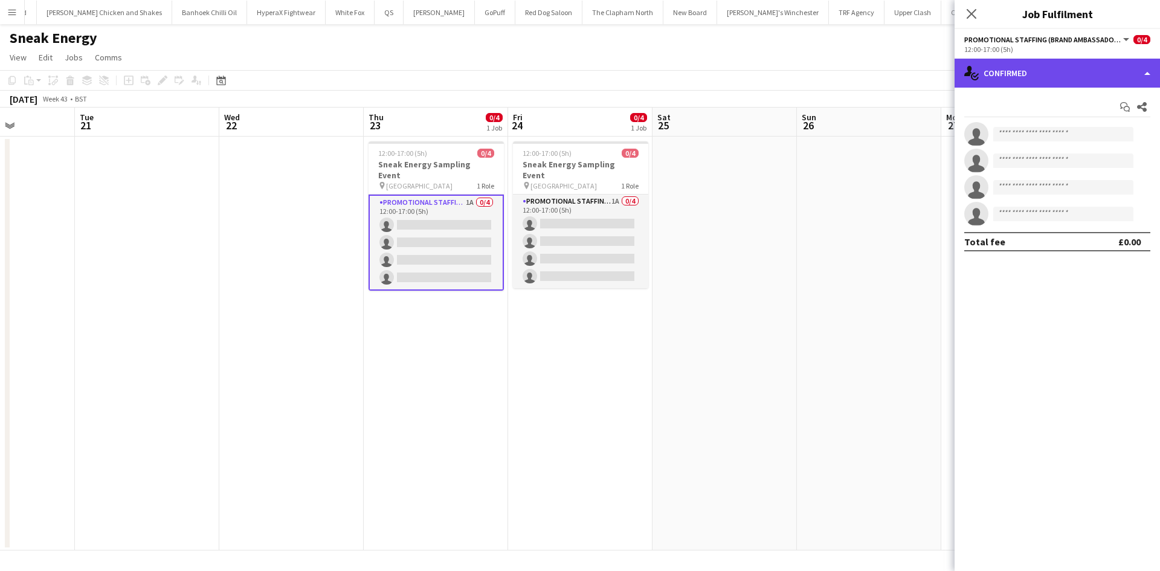
click at [1101, 63] on div "single-neutral-actions-check-2 Confirmed" at bounding box center [1057, 73] width 205 height 29
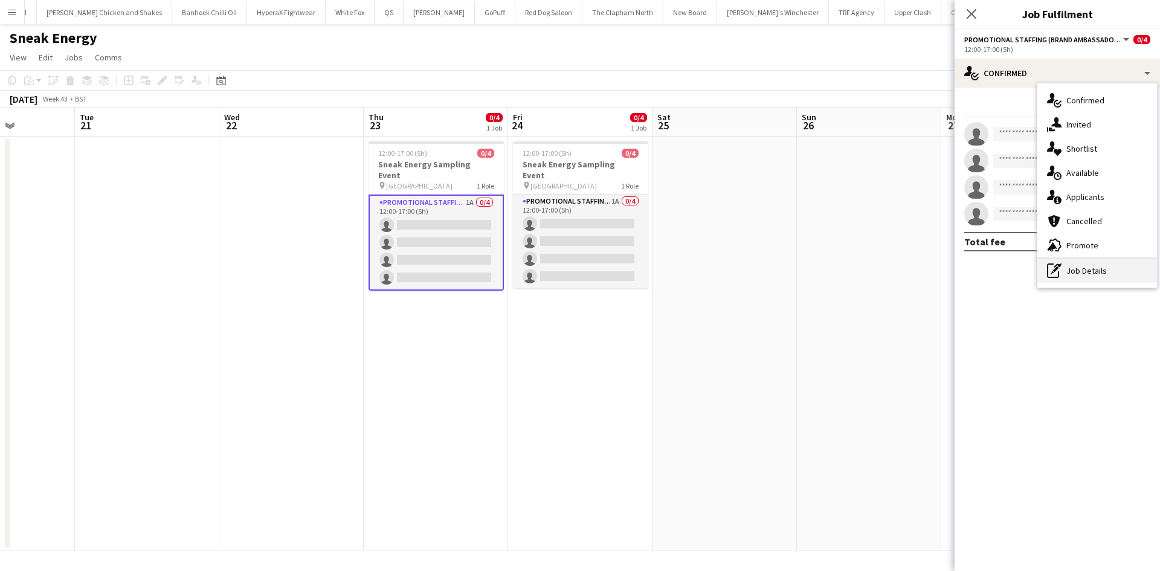
click at [1111, 276] on div "pen-write Job Details" at bounding box center [1098, 271] width 120 height 24
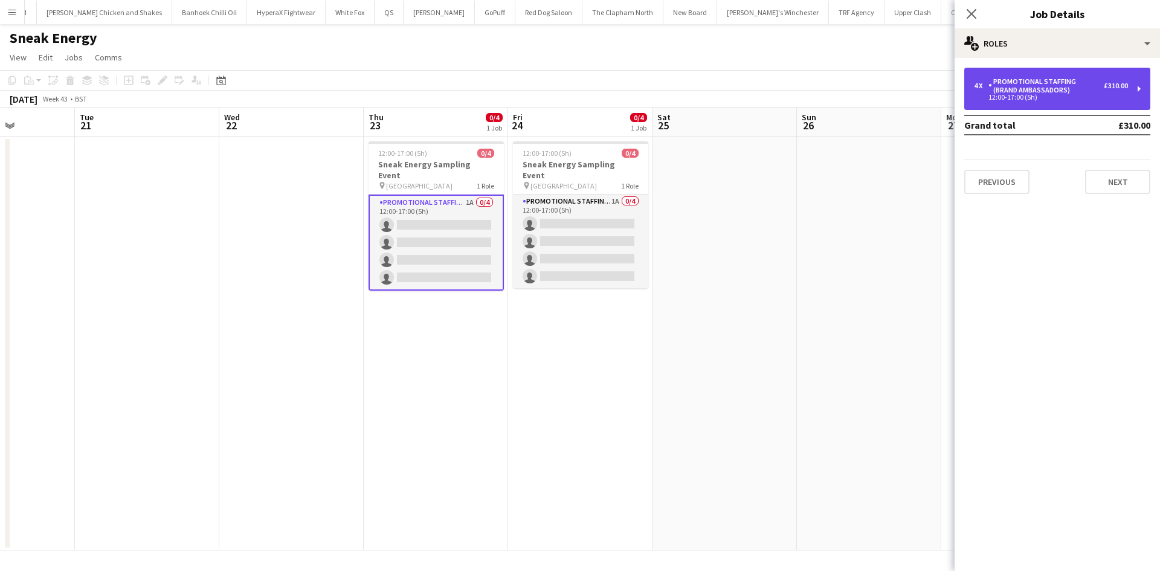
click at [1105, 77] on div "4 x Promotional Staffing (Brand Ambassadors) £310.00 12:00-17:00 (5h)" at bounding box center [1058, 89] width 186 height 42
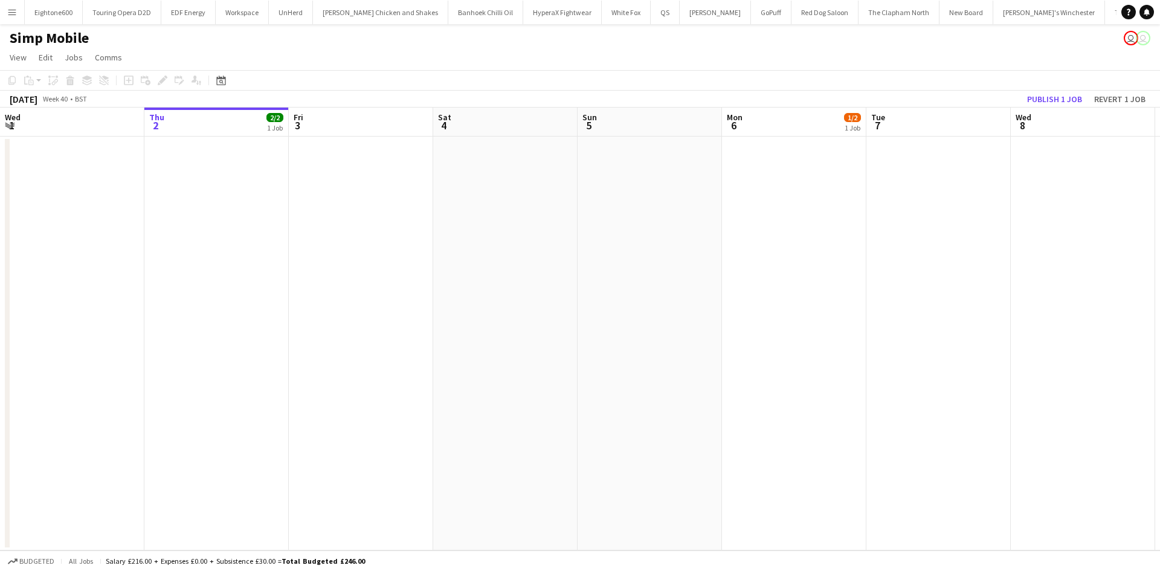
scroll to position [0, 335]
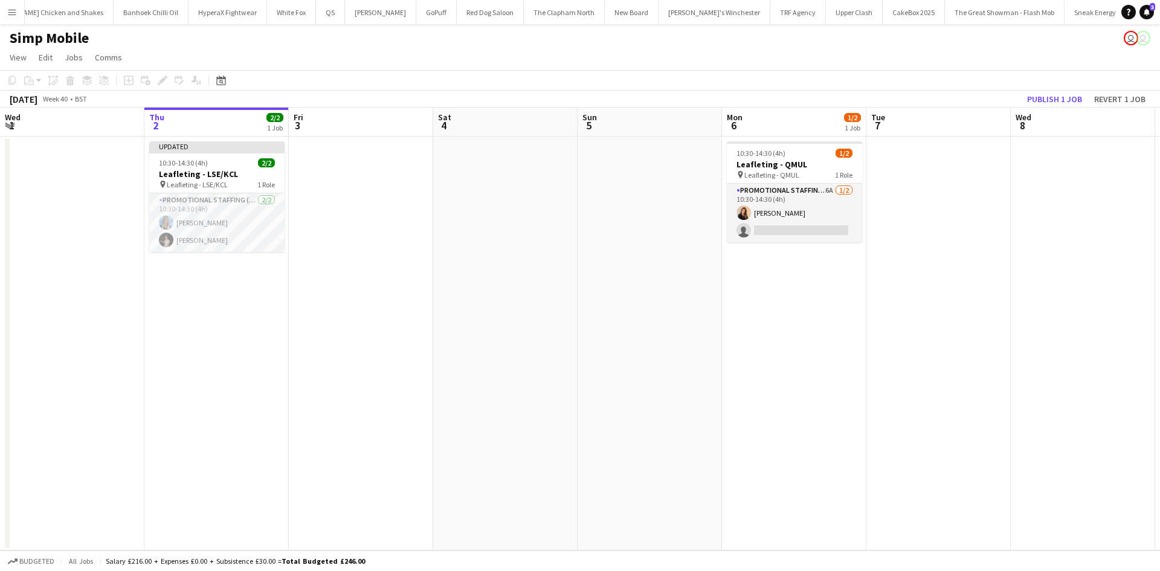
click at [10, 14] on app-icon "Menu" at bounding box center [12, 12] width 10 height 10
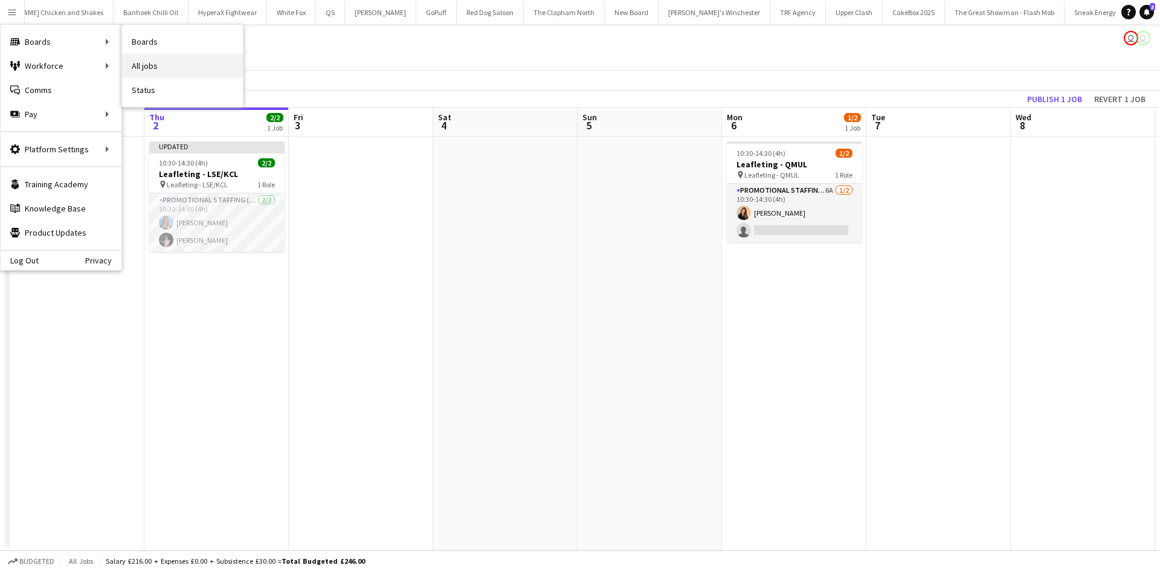
click at [141, 60] on link "All jobs" at bounding box center [182, 66] width 121 height 24
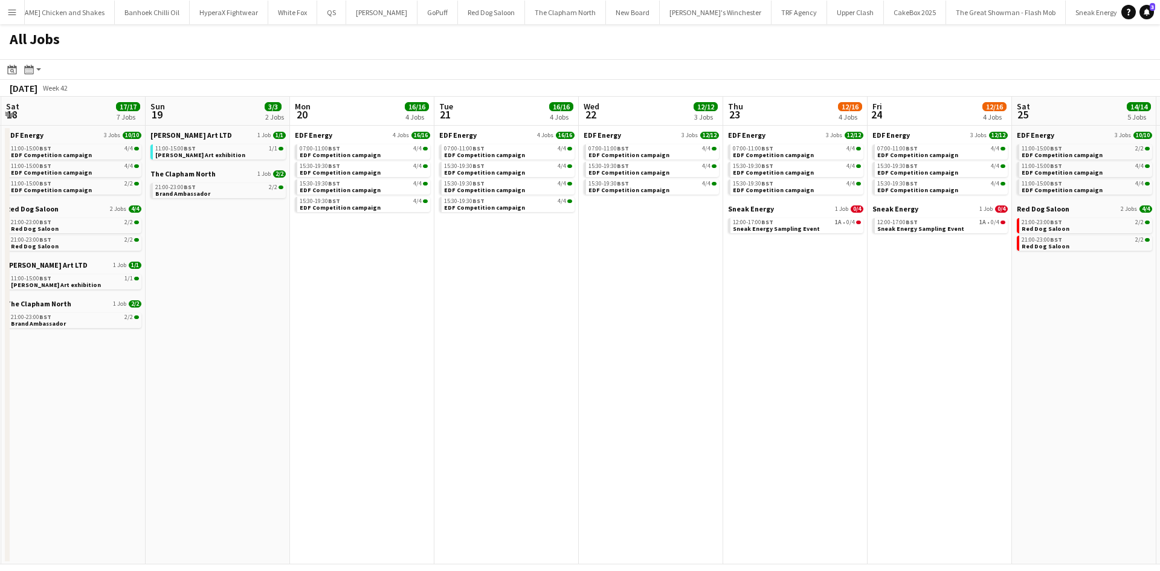
scroll to position [0, 433]
click at [754, 209] on span "Sneak Energy" at bounding box center [751, 208] width 46 height 9
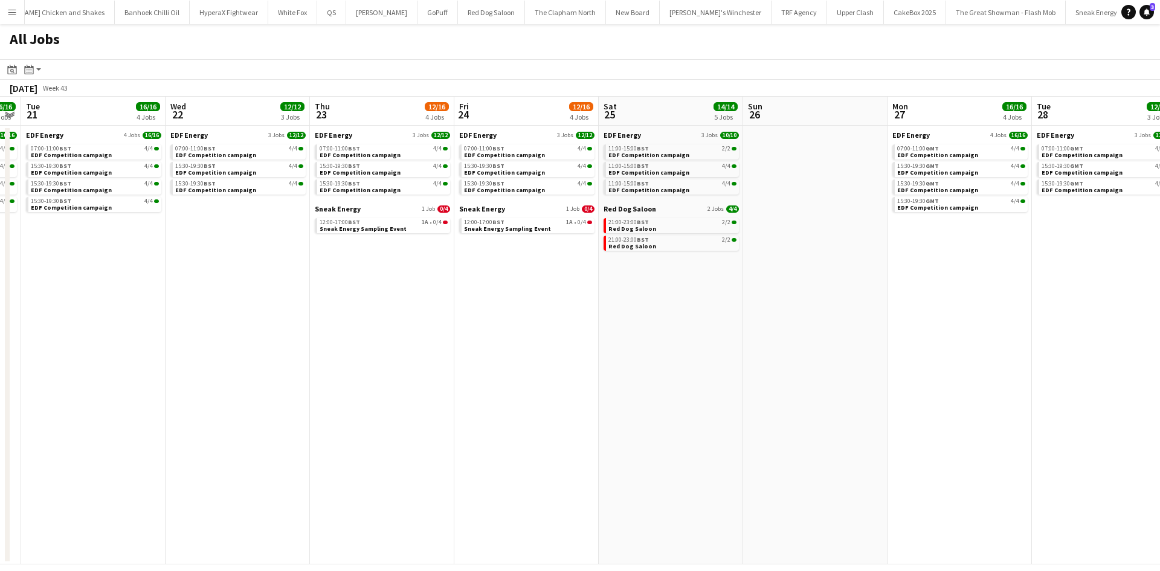
scroll to position [0, 566]
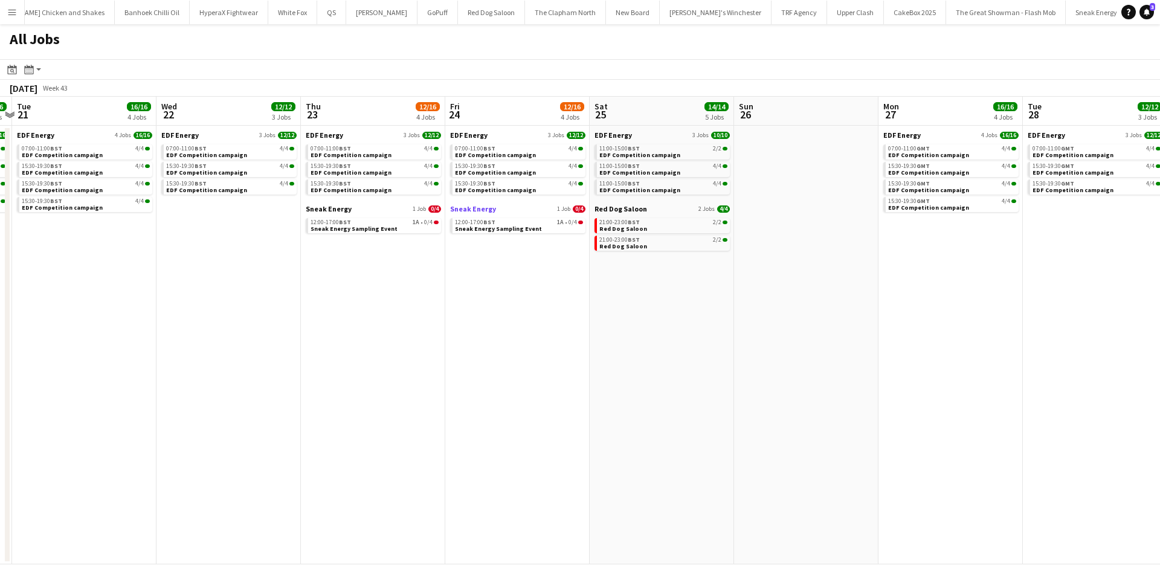
click at [466, 207] on span "Sneak Energy" at bounding box center [473, 208] width 46 height 9
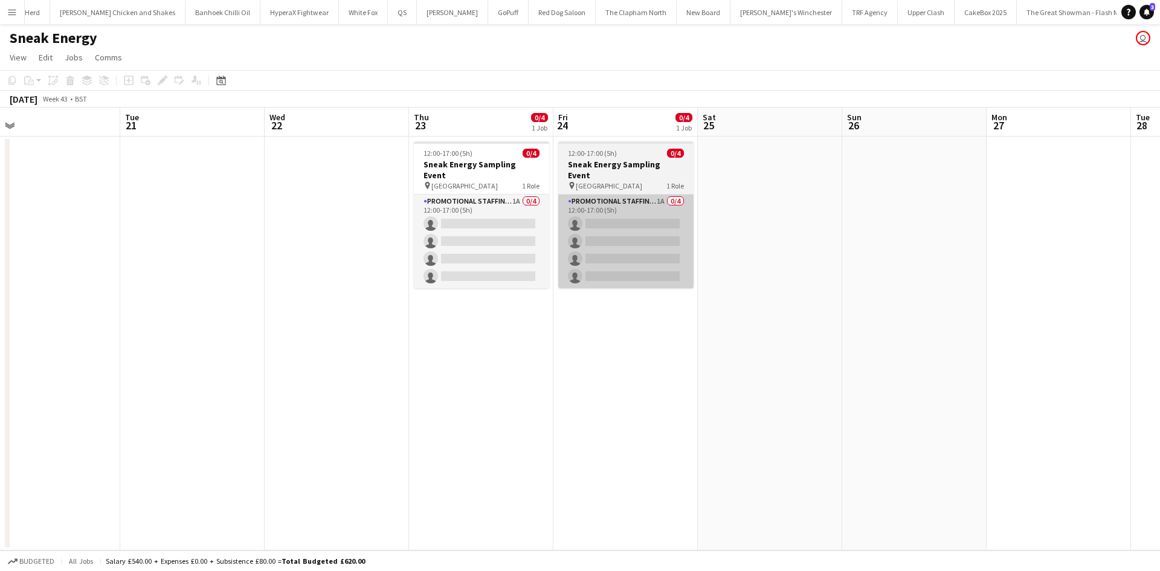
scroll to position [0, 477]
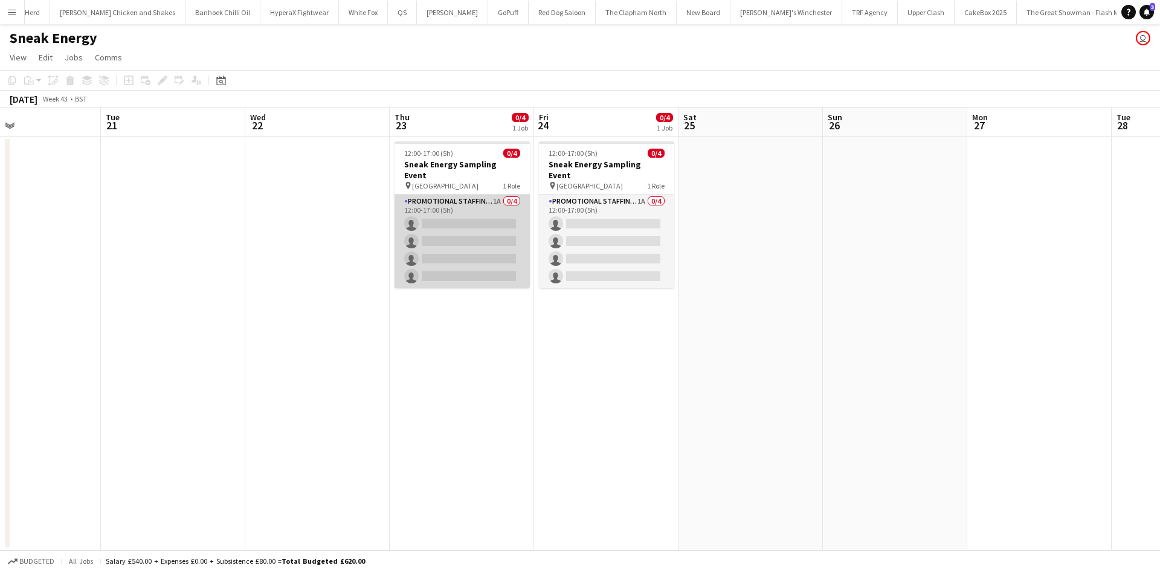
click at [502, 196] on app-card-role "Promotional Staffing (Brand Ambassadors) 1A 0/4 12:00-17:00 (5h) single-neutral…" at bounding box center [462, 242] width 135 height 94
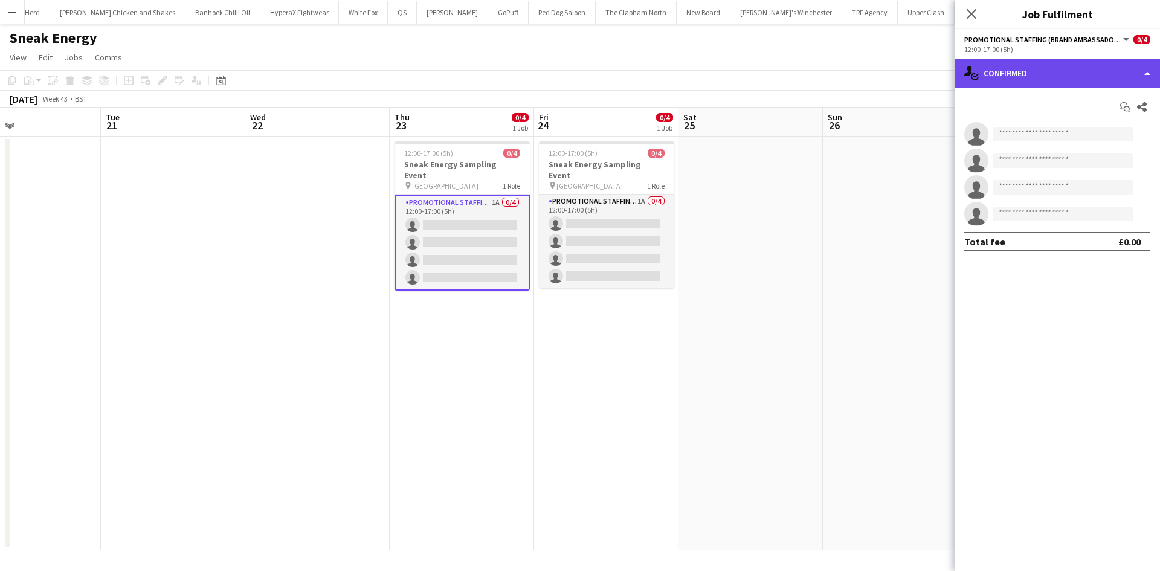
click at [1064, 80] on div "single-neutral-actions-check-2 Confirmed" at bounding box center [1057, 73] width 205 height 29
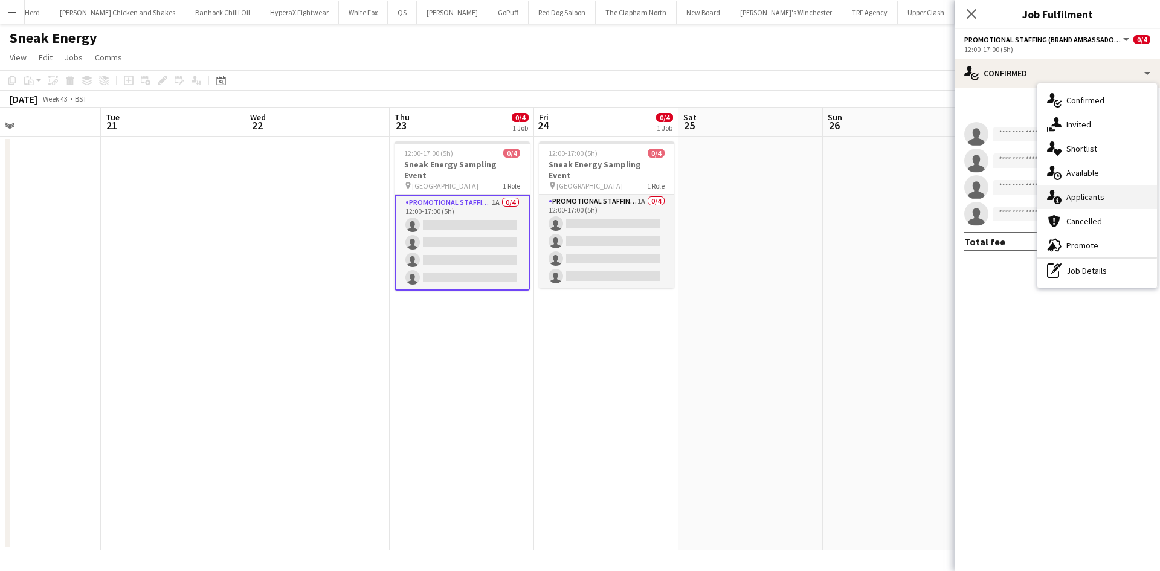
click at [1073, 196] on span "Applicants" at bounding box center [1086, 197] width 38 height 11
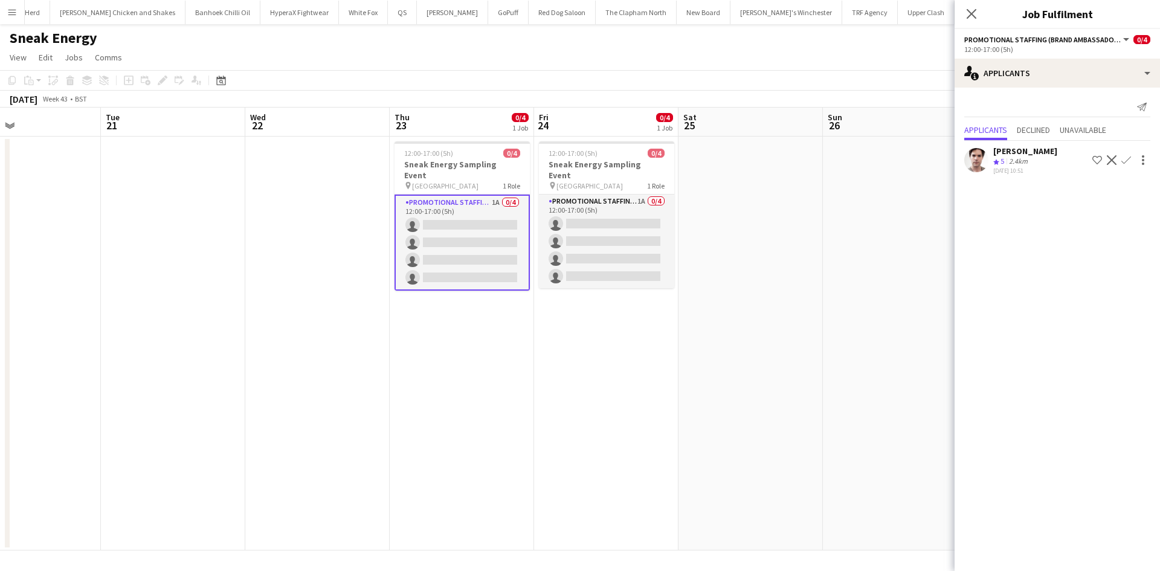
click at [1123, 160] on app-icon "Confirm" at bounding box center [1127, 160] width 10 height 10
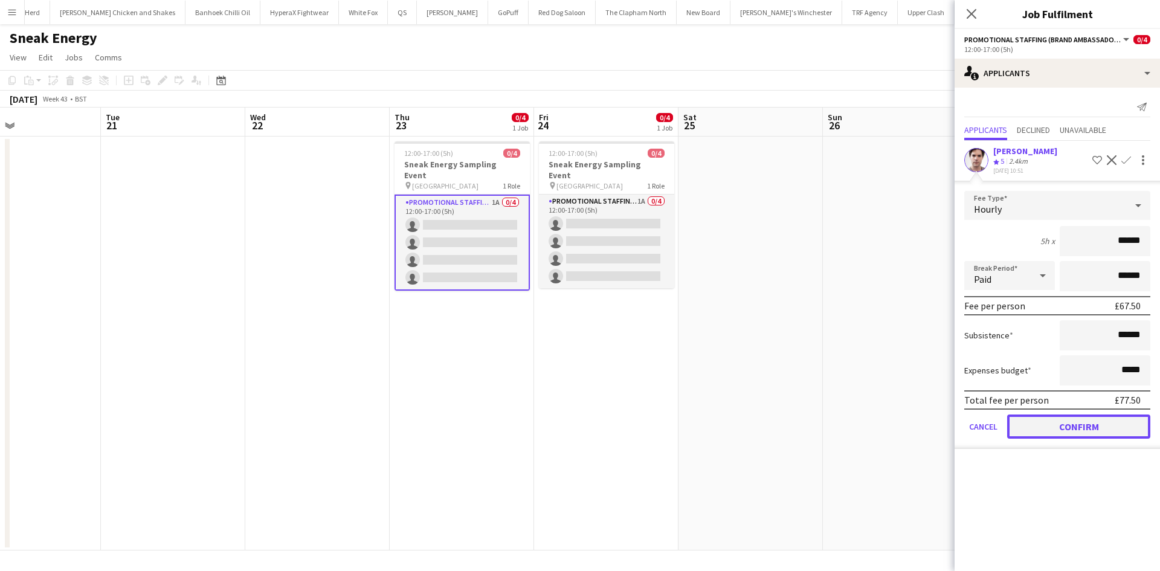
click at [1060, 422] on button "Confirm" at bounding box center [1078, 427] width 143 height 24
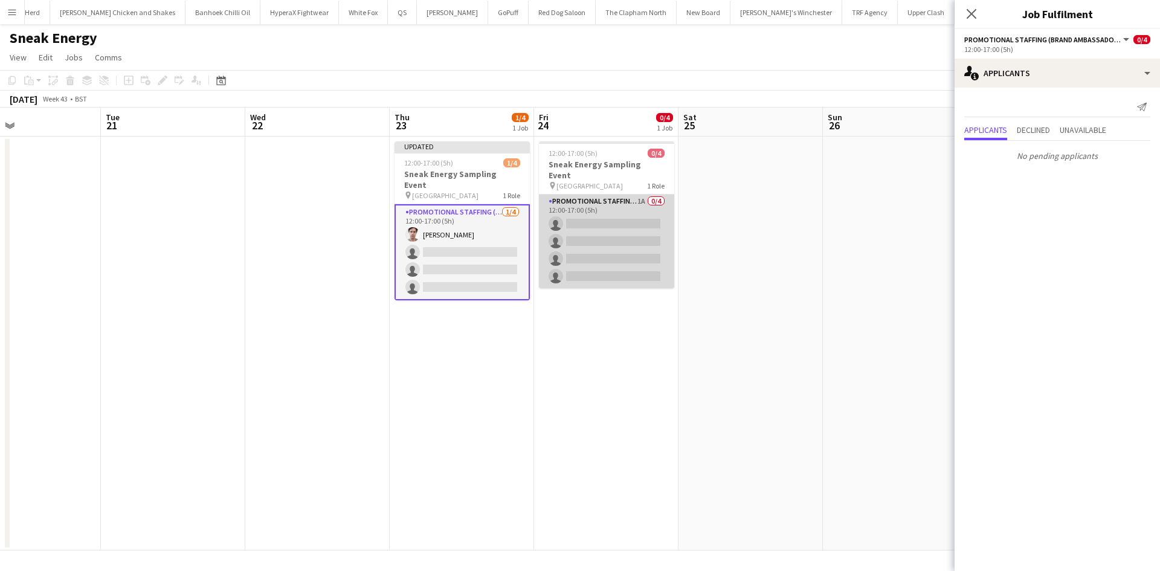
click at [625, 213] on app-card-role "Promotional Staffing (Brand Ambassadors) 1A 0/4 12:00-17:00 (5h) single-neutral…" at bounding box center [606, 242] width 135 height 94
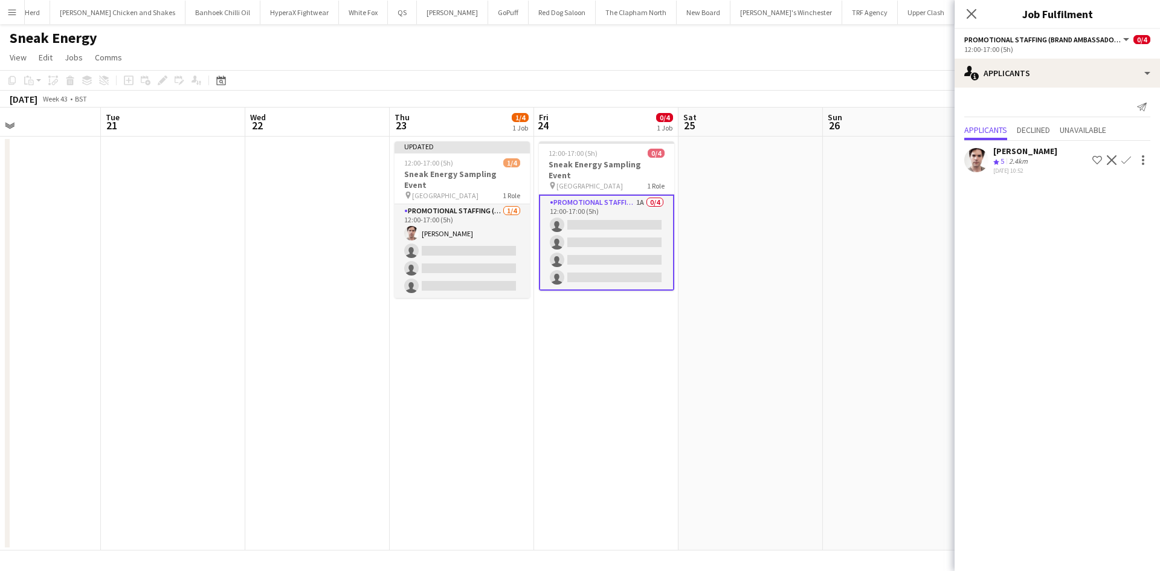
click at [1129, 163] on app-icon "Confirm" at bounding box center [1127, 160] width 10 height 10
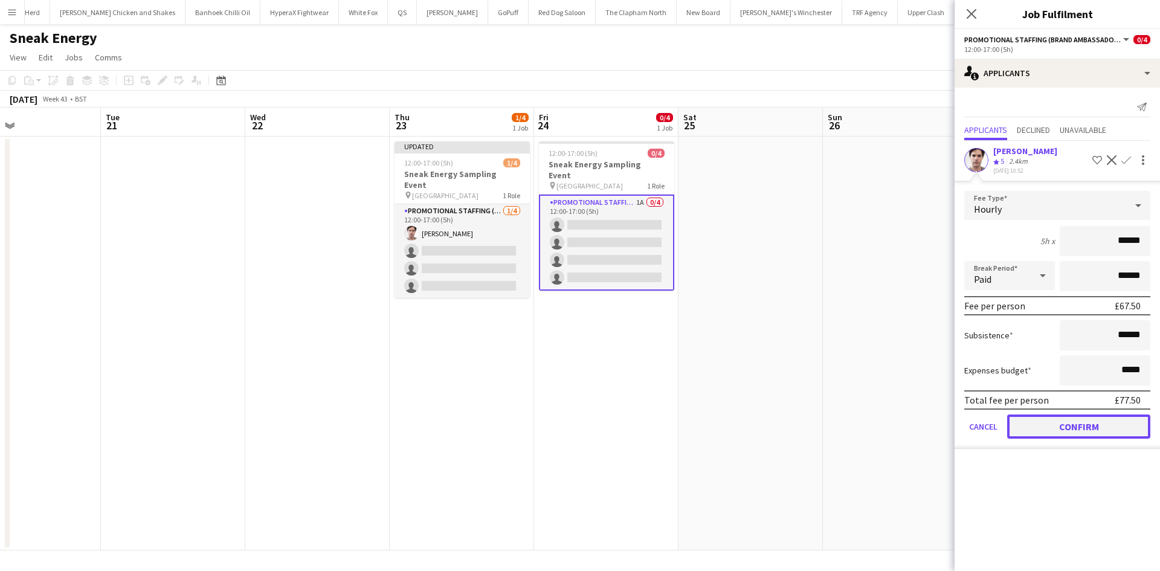
click at [1103, 432] on button "Confirm" at bounding box center [1078, 427] width 143 height 24
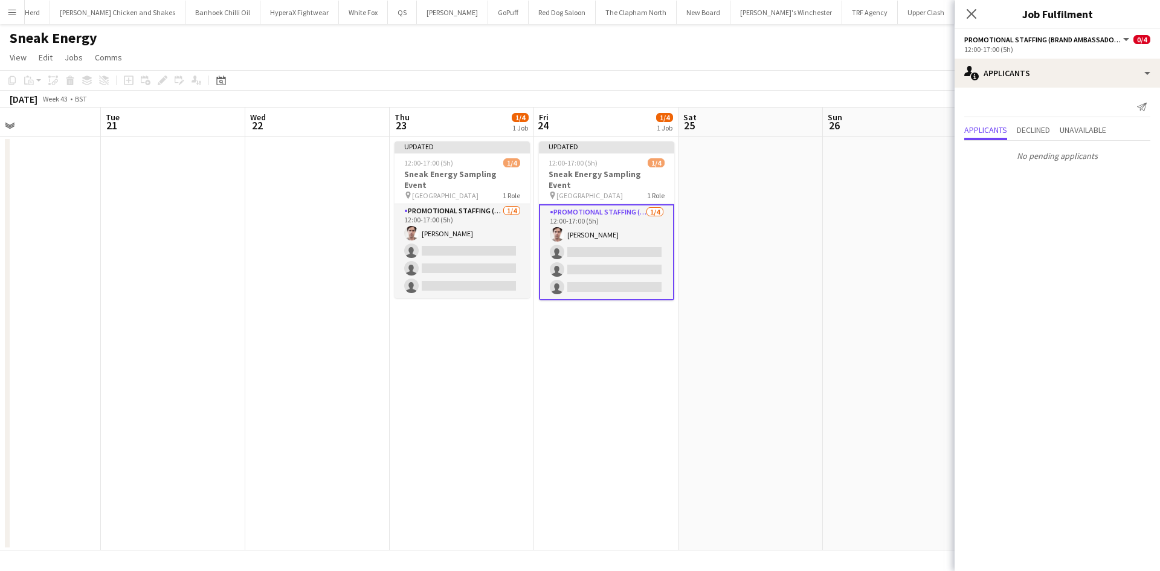
click at [723, 386] on app-date-cell at bounding box center [751, 344] width 144 height 414
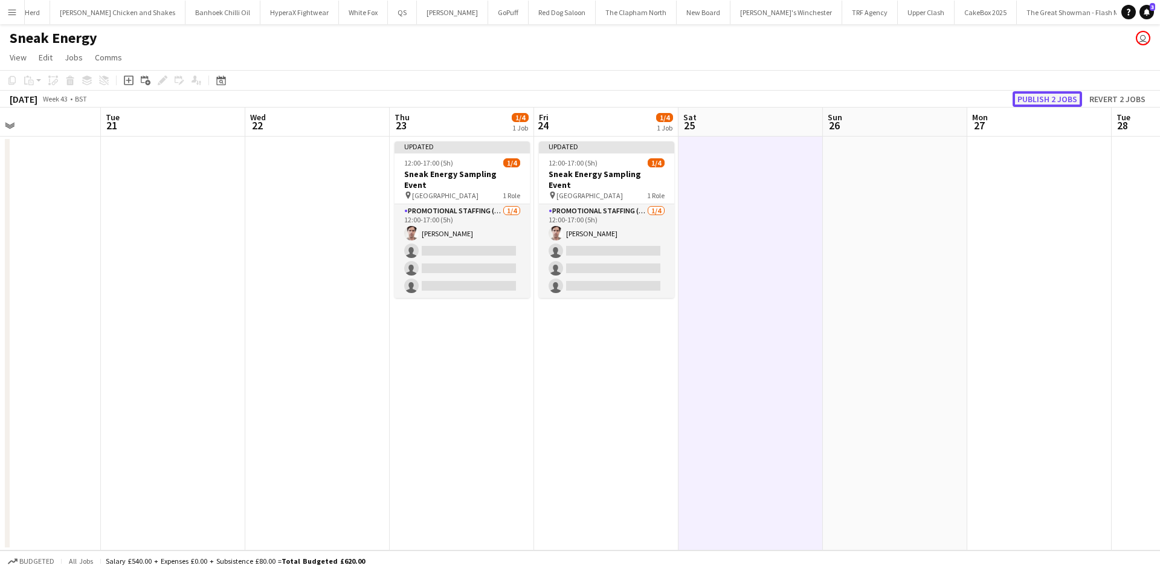
click at [1051, 95] on button "Publish 2 jobs" at bounding box center [1047, 99] width 69 height 16
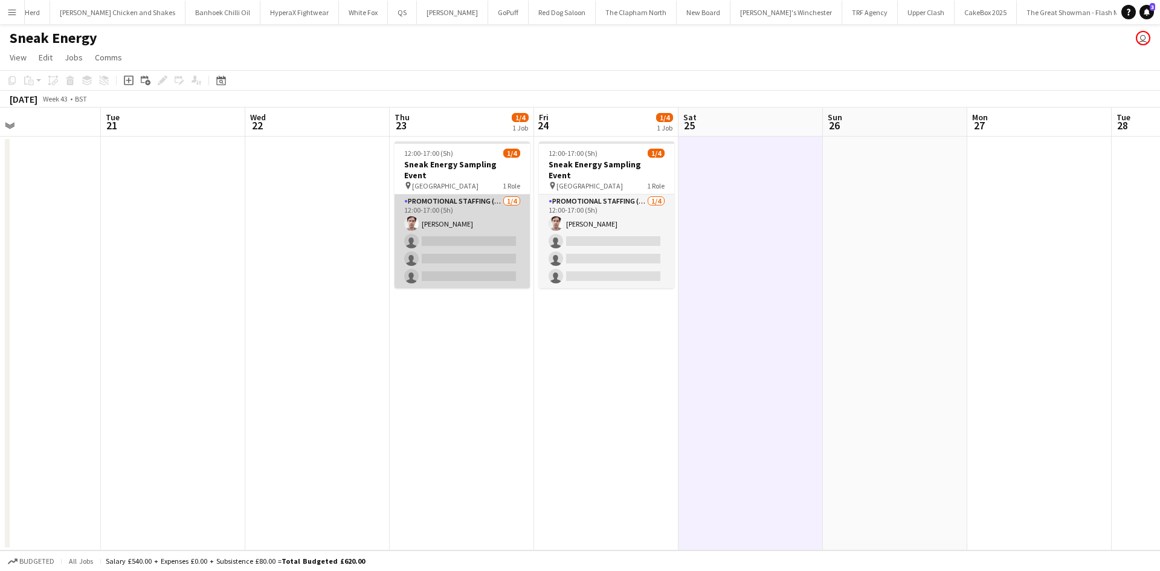
click at [459, 218] on app-card-role "Promotional Staffing (Brand Ambassadors) 1/4 12:00-17:00 (5h) Michael Killen si…" at bounding box center [462, 242] width 135 height 94
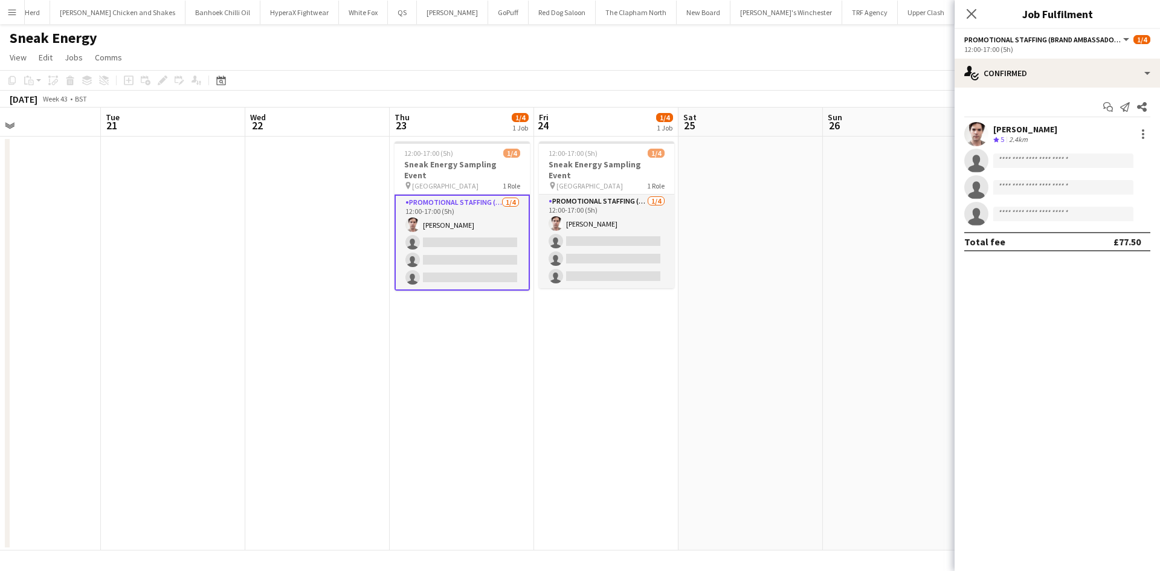
click at [1003, 126] on div "Michael Killen" at bounding box center [1026, 129] width 64 height 11
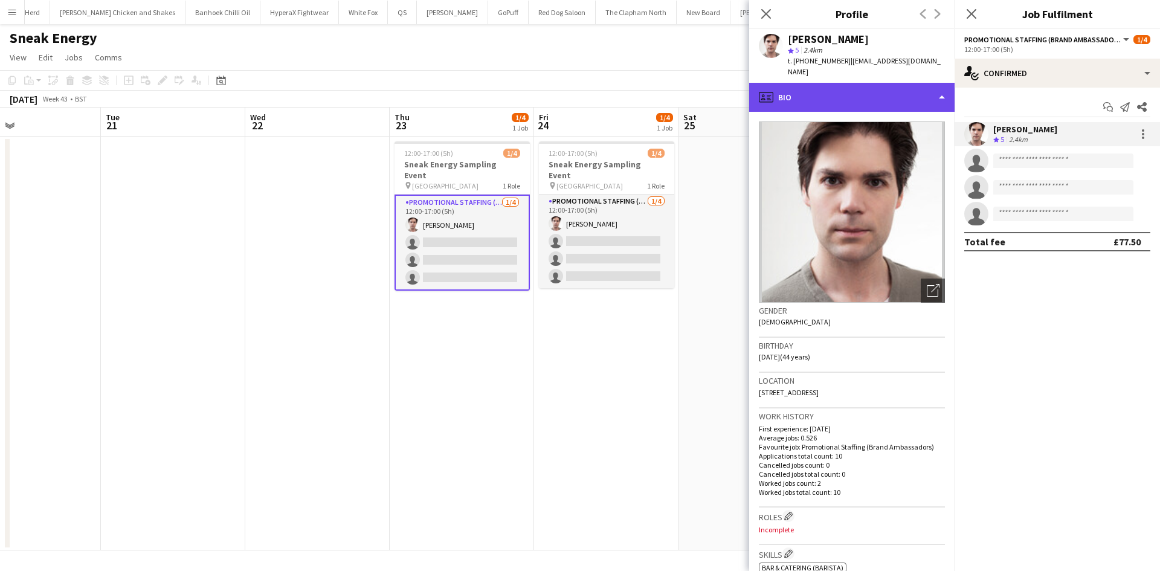
click at [828, 89] on div "profile Bio" at bounding box center [851, 97] width 205 height 29
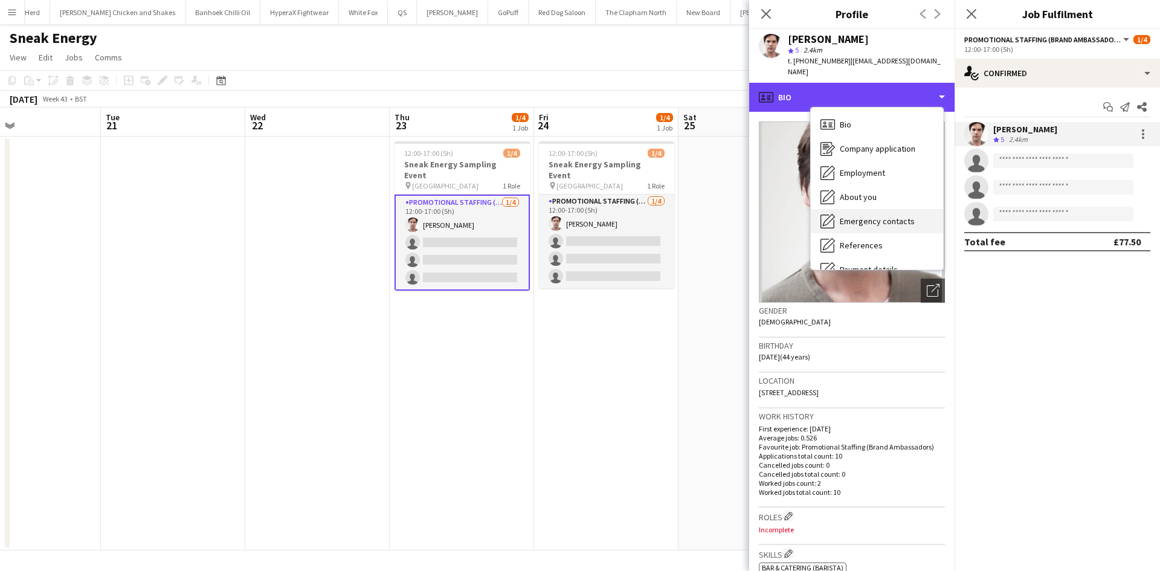
scroll to position [162, 0]
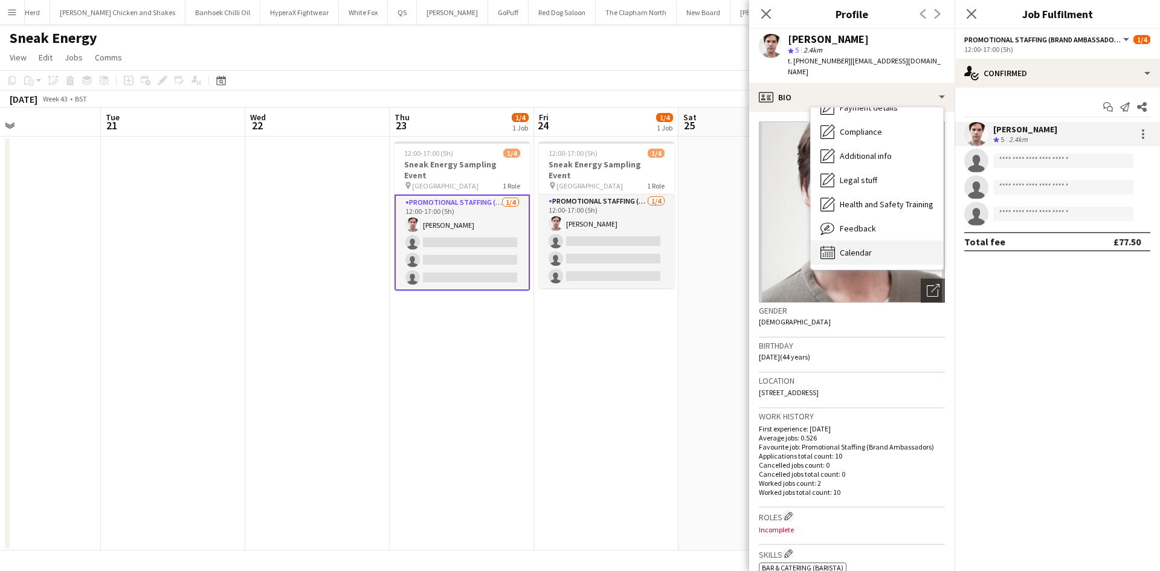
click at [868, 247] on span "Calendar" at bounding box center [856, 252] width 32 height 11
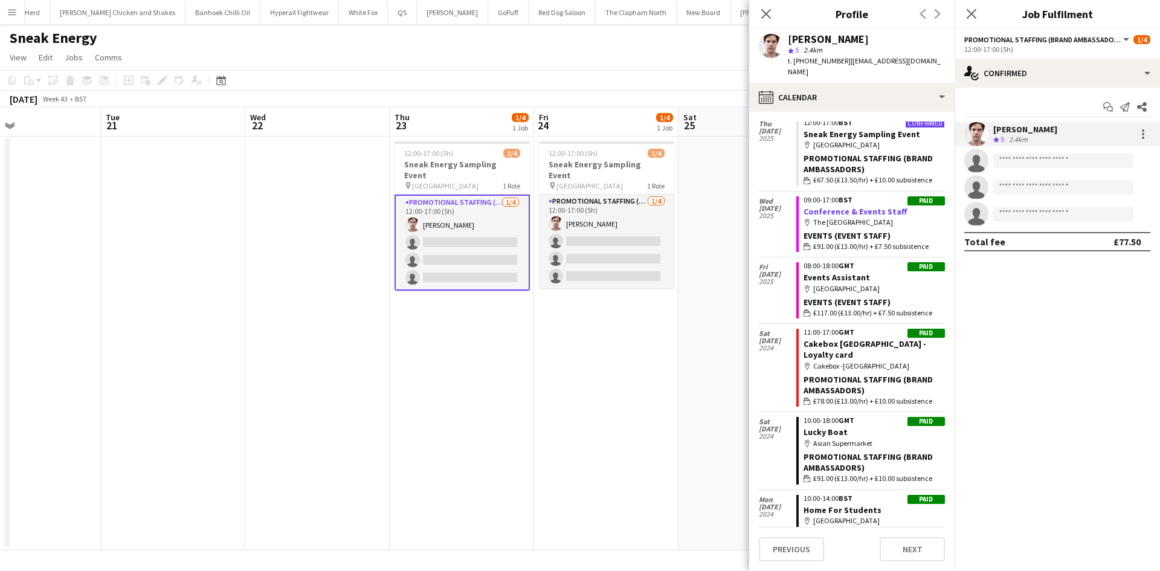
scroll to position [0, 0]
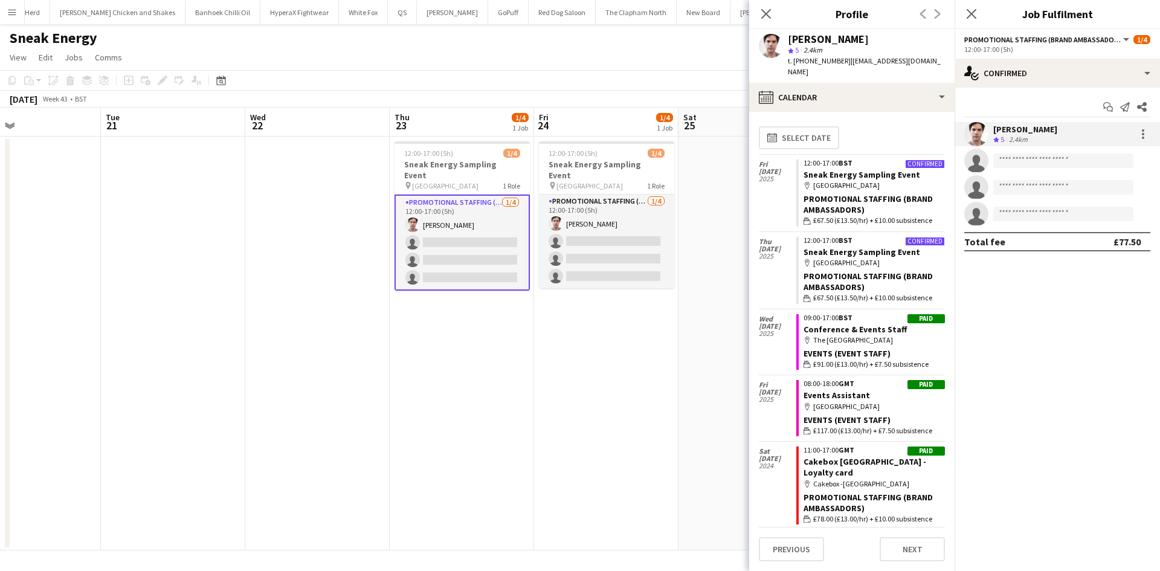
click at [855, 68] on div "Michael Killen star 5 2.4km t. +4407745104942 | michaelk-9@hotmail.co.uk" at bounding box center [851, 56] width 205 height 54
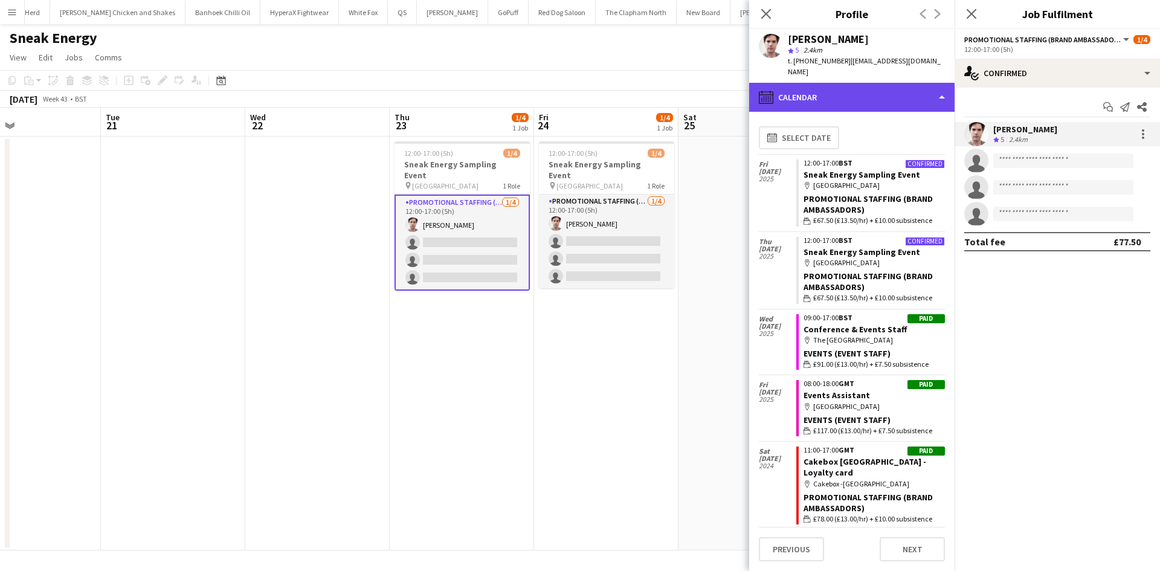
click at [852, 83] on div "calendar-full Calendar" at bounding box center [851, 97] width 205 height 29
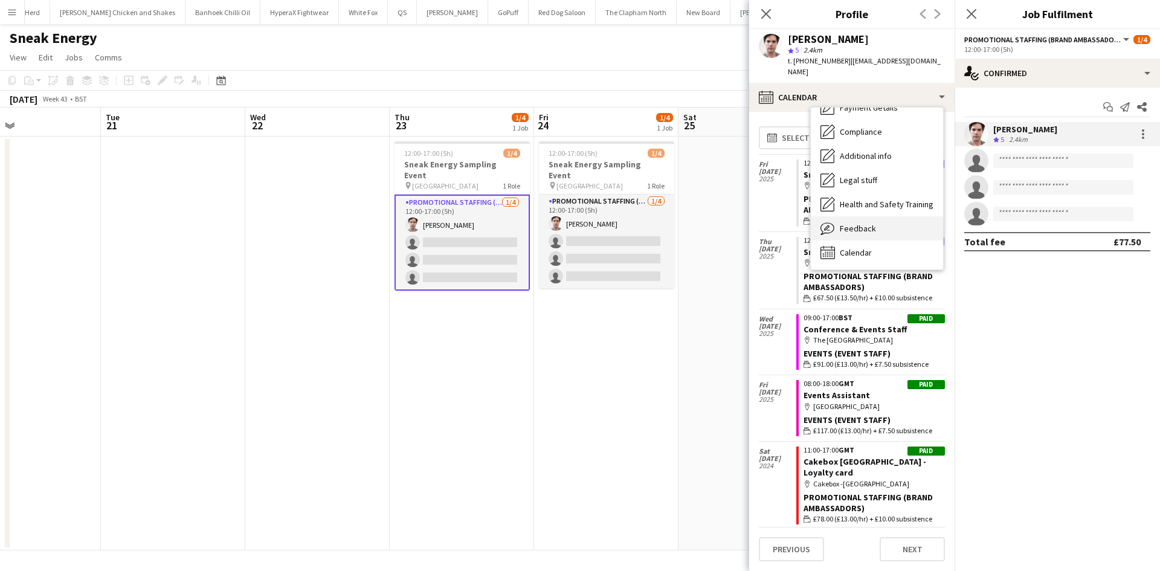
click at [866, 223] on span "Feedback" at bounding box center [858, 228] width 36 height 11
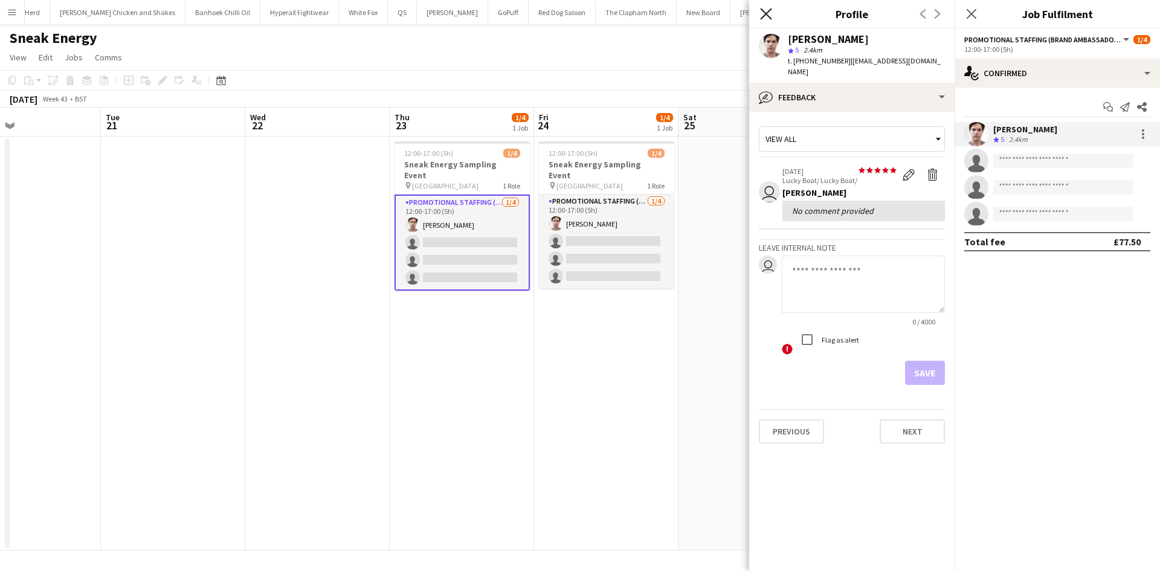
click at [765, 15] on icon at bounding box center [765, 13] width 11 height 11
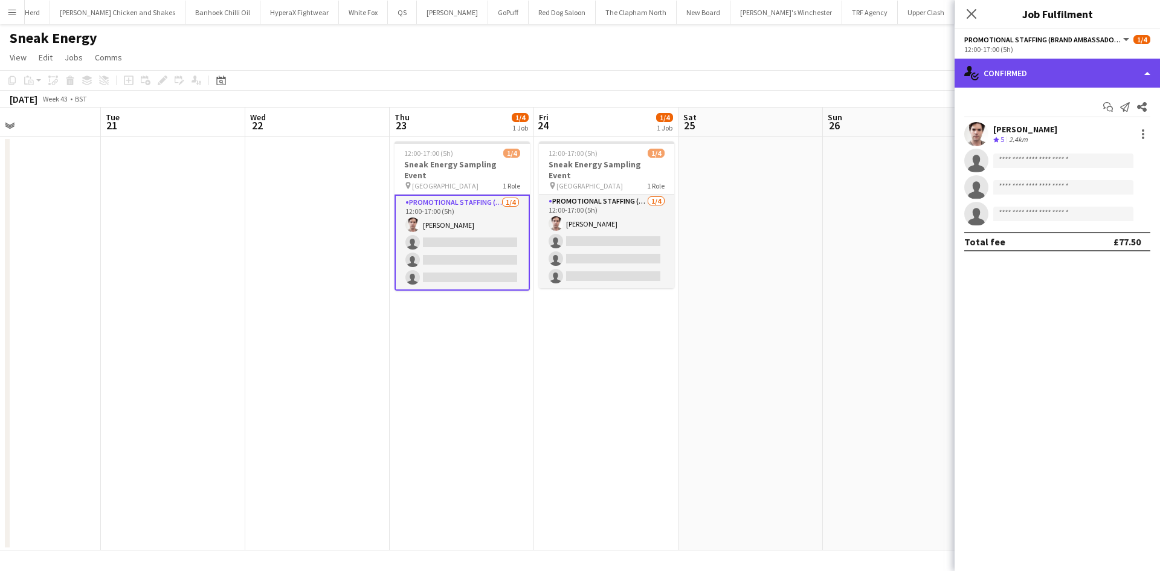
click at [1040, 62] on div "single-neutral-actions-check-2 Confirmed" at bounding box center [1057, 73] width 205 height 29
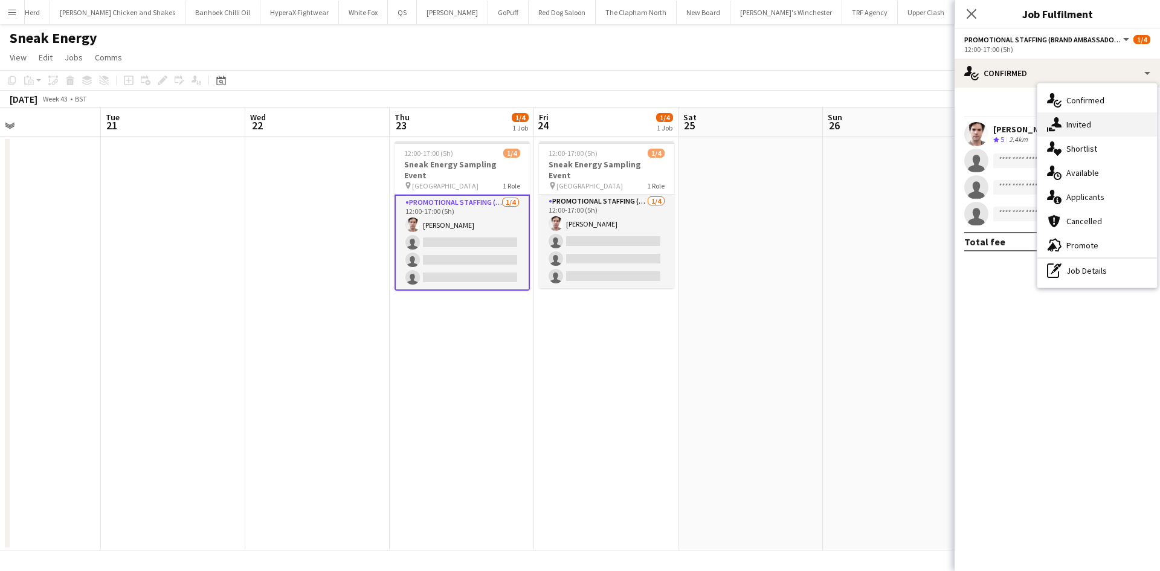
click at [1090, 126] on span "Invited" at bounding box center [1079, 124] width 25 height 11
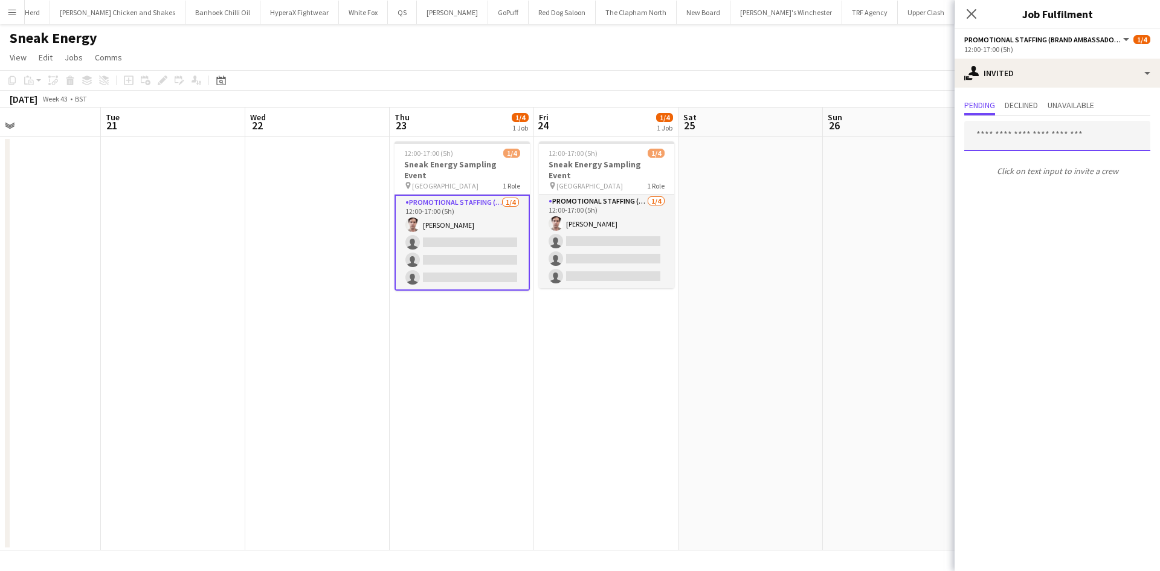
click at [1033, 134] on input "text" at bounding box center [1058, 136] width 186 height 30
type input "*"
click at [1079, 140] on input "text" at bounding box center [1058, 136] width 186 height 30
type input "*"
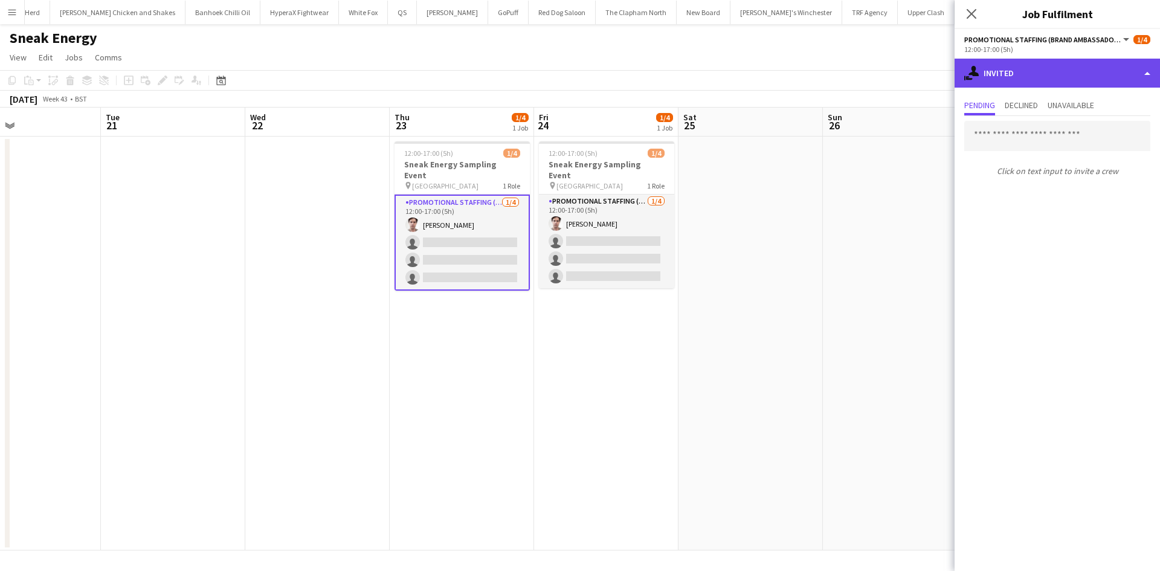
click at [1064, 70] on div "single-neutral-actions-share-1 Invited" at bounding box center [1057, 73] width 205 height 29
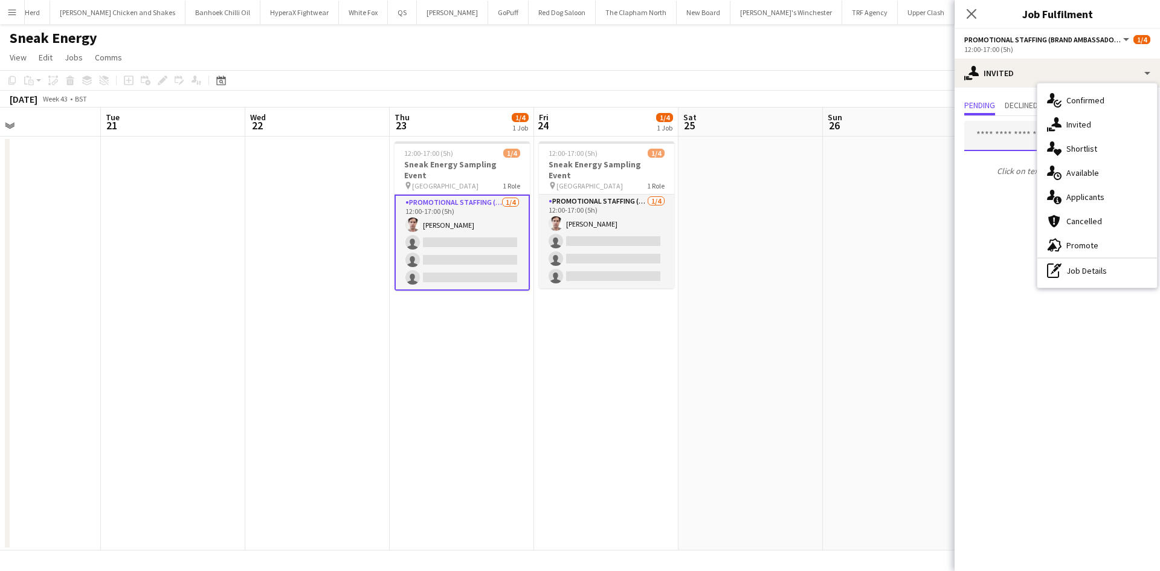
click at [1004, 135] on input "text" at bounding box center [1058, 136] width 186 height 30
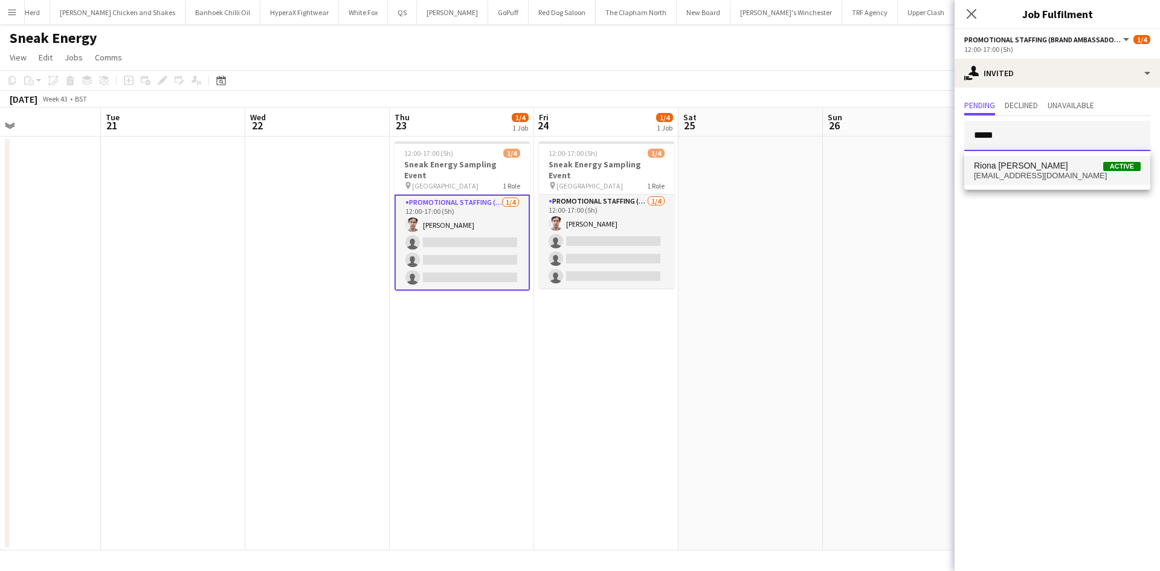
type input "*****"
click at [1004, 167] on span "Riona O'kane" at bounding box center [1021, 166] width 94 height 10
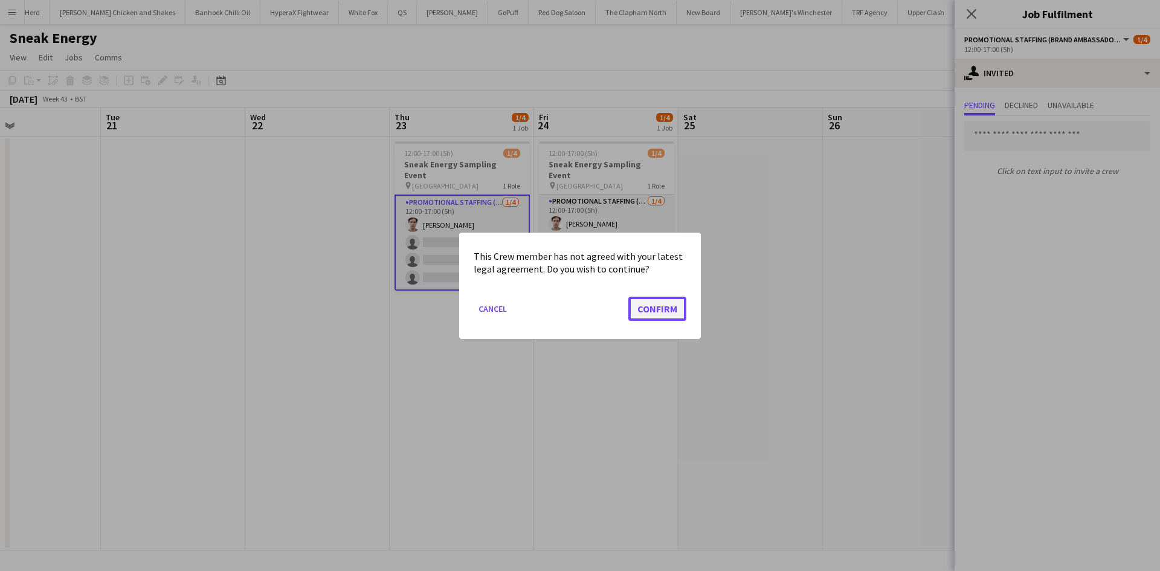
click at [658, 301] on button "Confirm" at bounding box center [658, 308] width 58 height 24
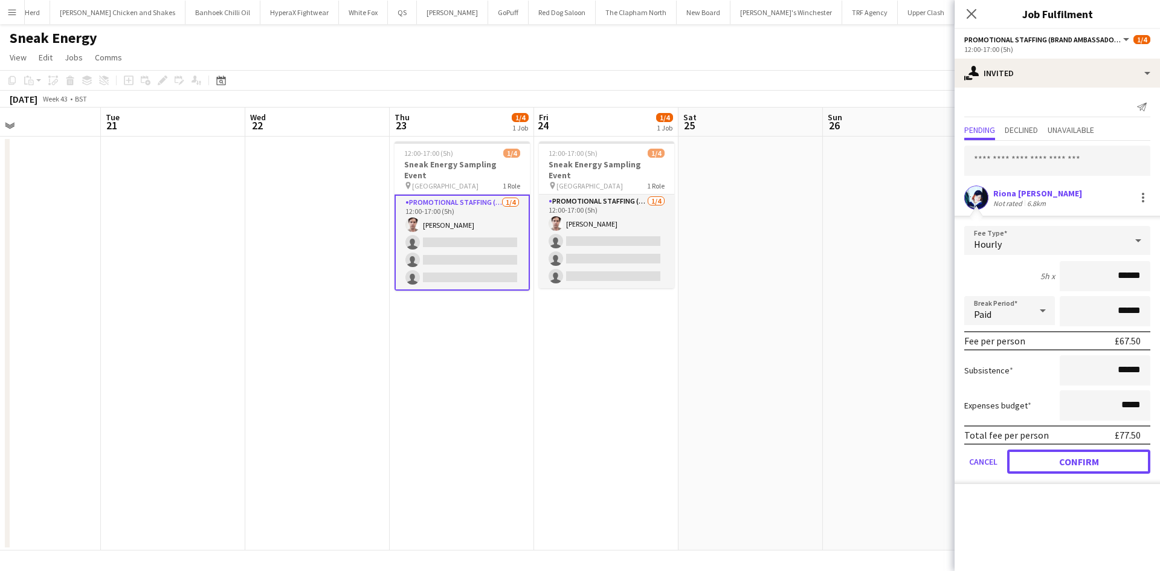
click at [1113, 453] on button "Confirm" at bounding box center [1078, 462] width 143 height 24
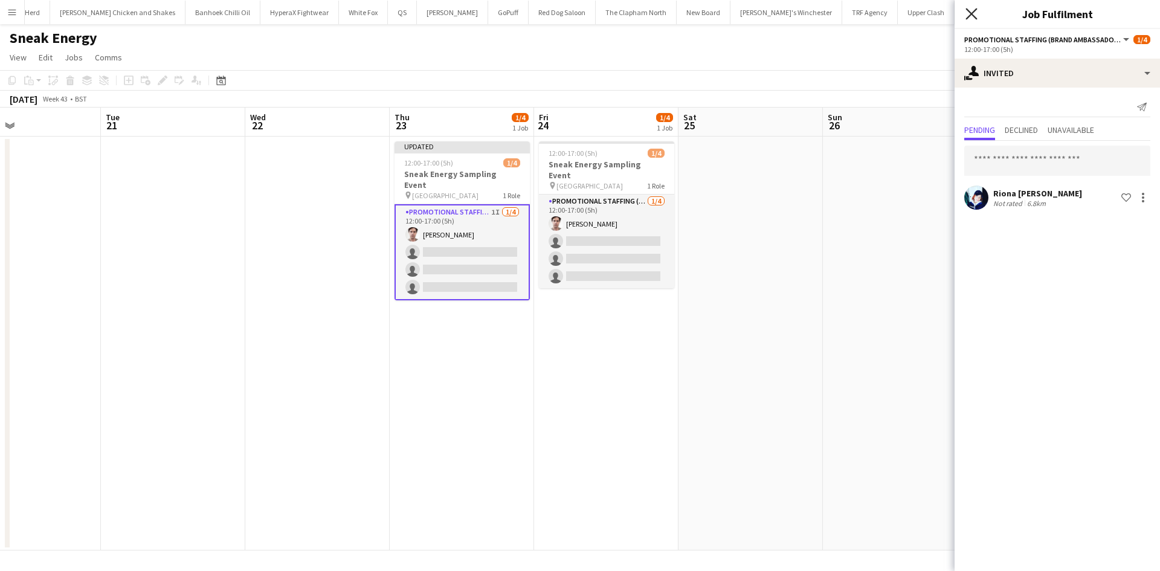
click at [969, 16] on icon at bounding box center [971, 13] width 11 height 11
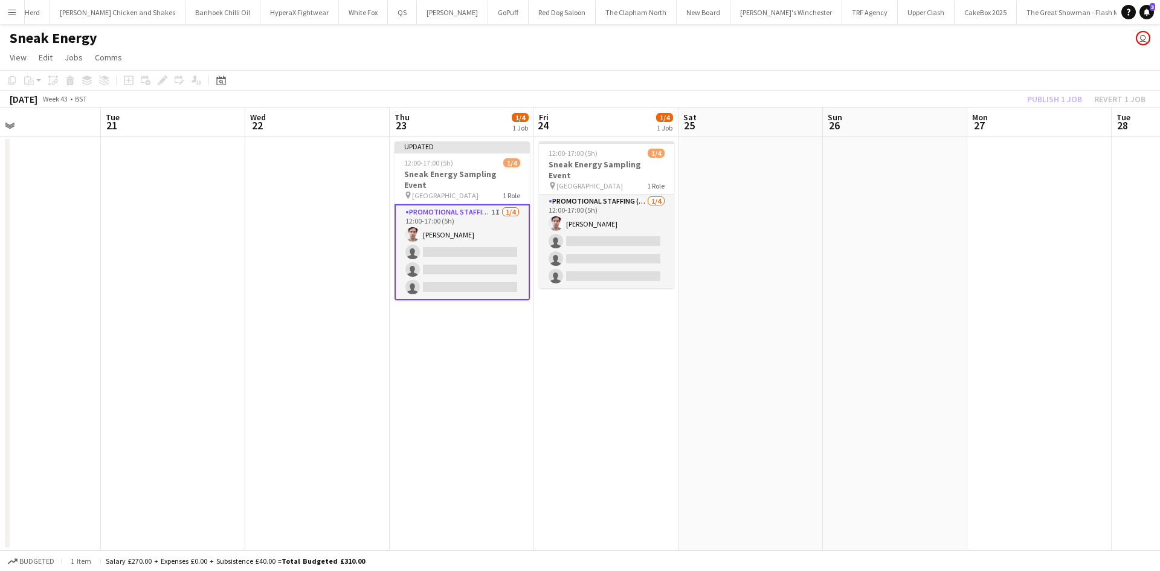
click at [250, 297] on app-date-cell at bounding box center [317, 344] width 144 height 414
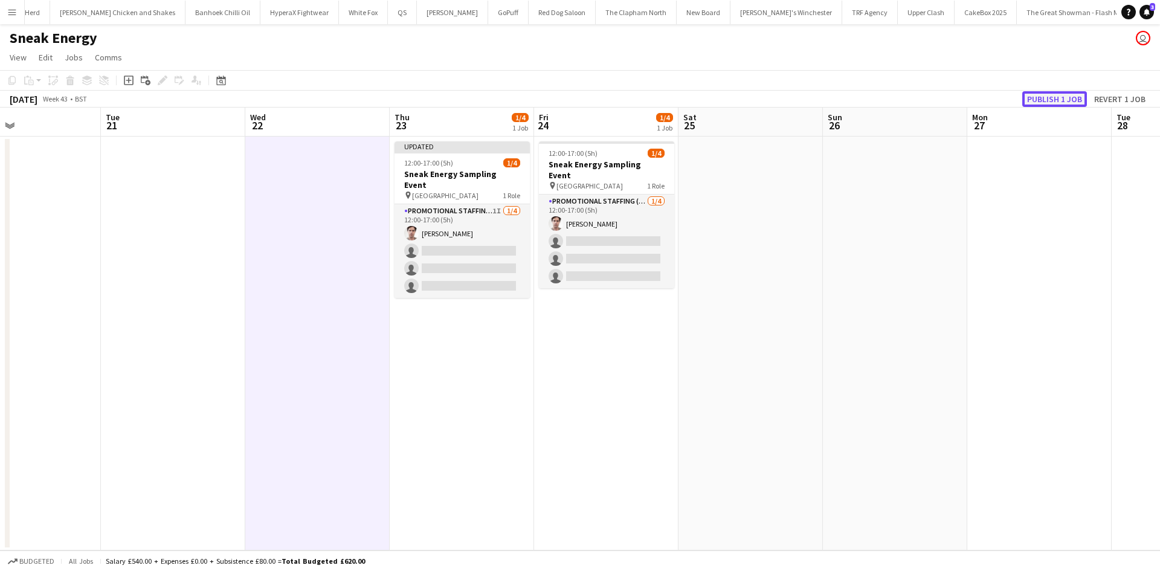
click at [1038, 97] on button "Publish 1 job" at bounding box center [1055, 99] width 65 height 16
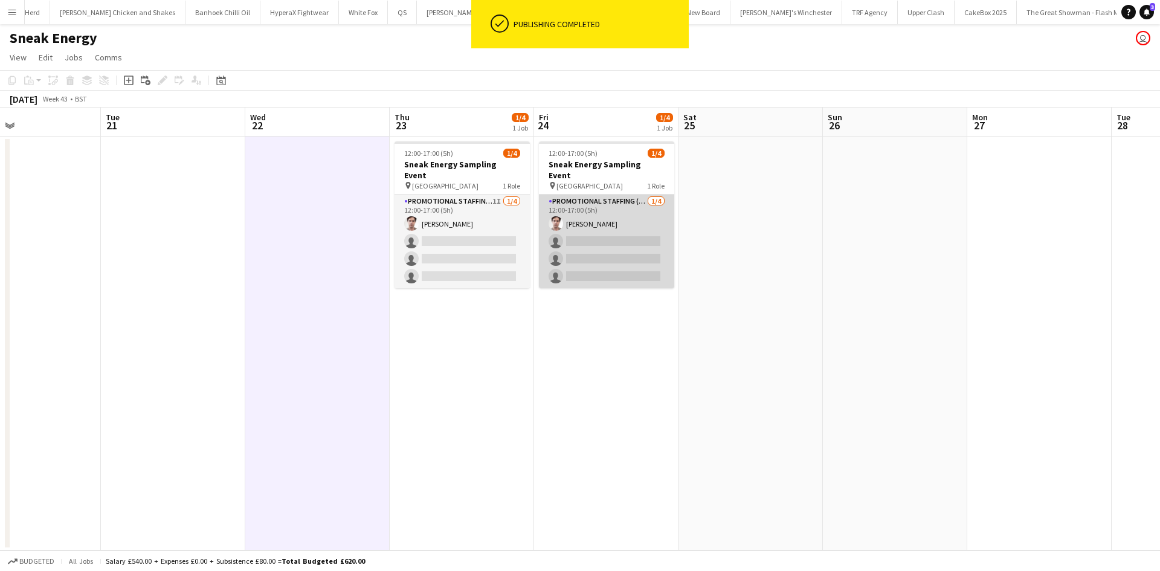
click at [608, 208] on app-card-role "Promotional Staffing (Brand Ambassadors) 1/4 12:00-17:00 (5h) Michael Killen si…" at bounding box center [606, 242] width 135 height 94
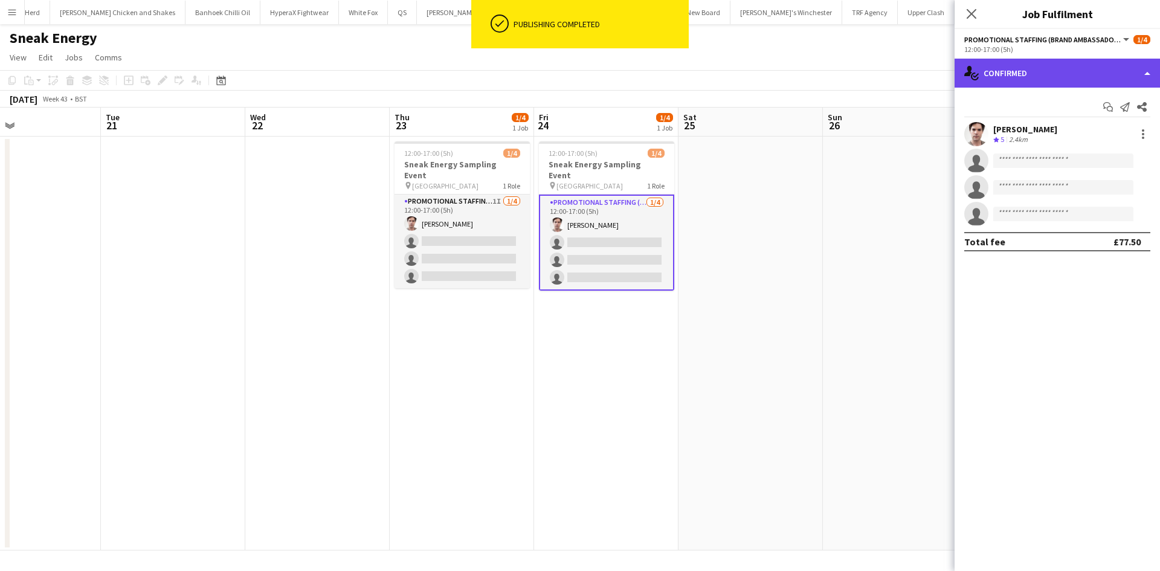
click at [1032, 74] on div "single-neutral-actions-check-2 Confirmed" at bounding box center [1057, 73] width 205 height 29
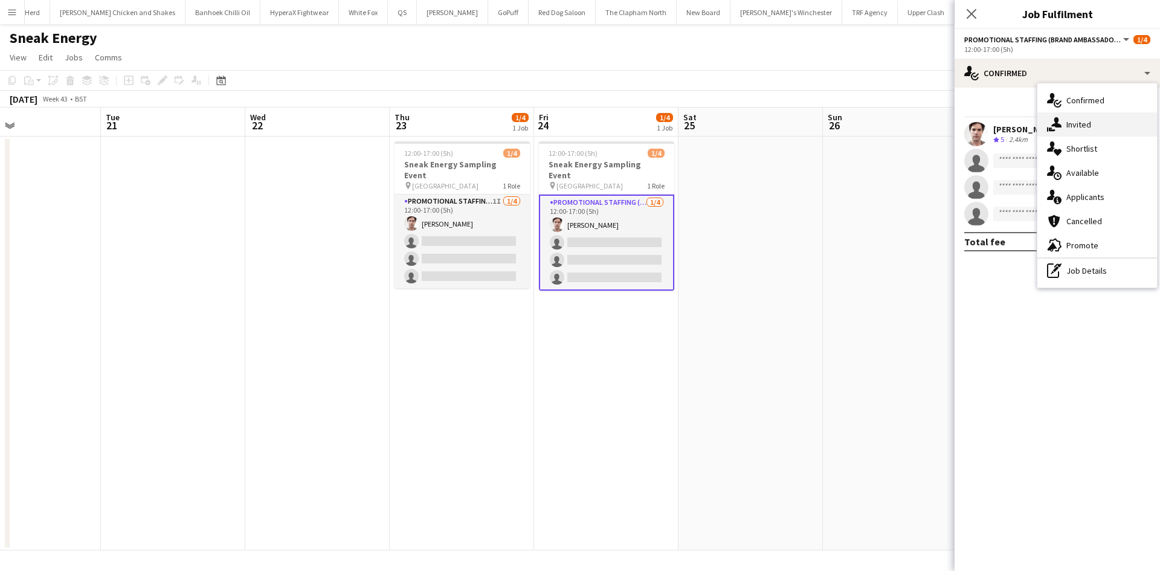
click at [1091, 124] on span "Invited" at bounding box center [1079, 124] width 25 height 11
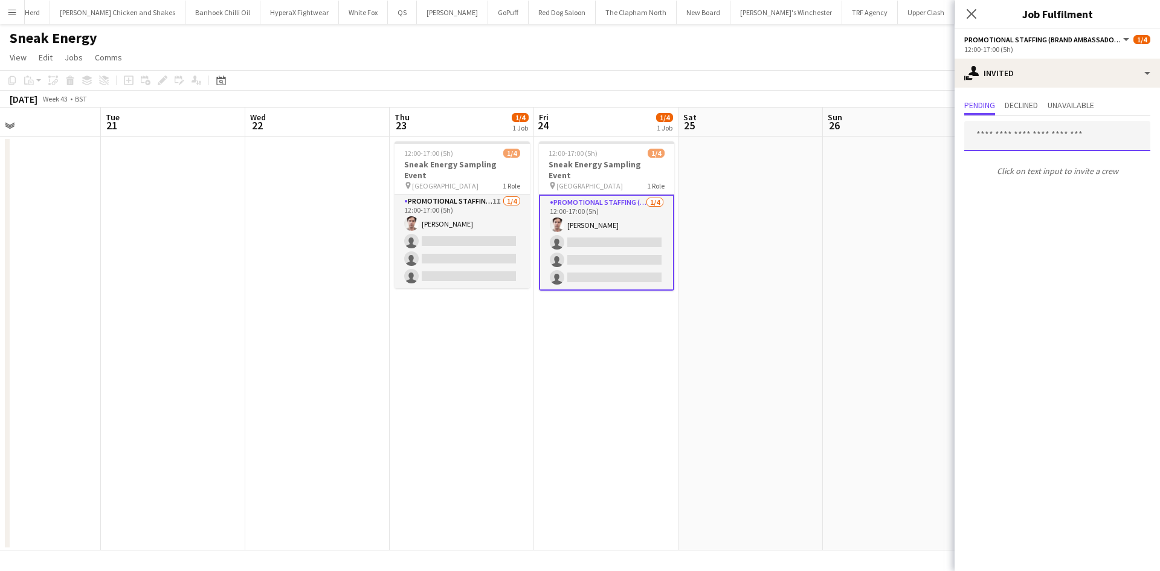
click at [1034, 134] on input "text" at bounding box center [1058, 136] width 186 height 30
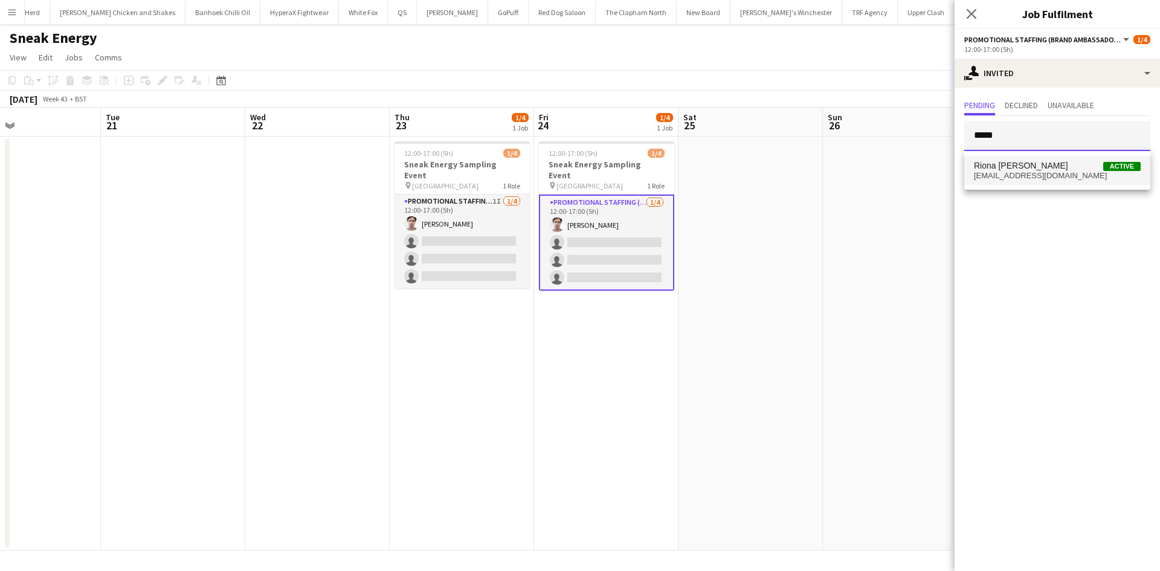
type input "*****"
click at [1047, 162] on span "Riona O'kane Active" at bounding box center [1057, 166] width 167 height 10
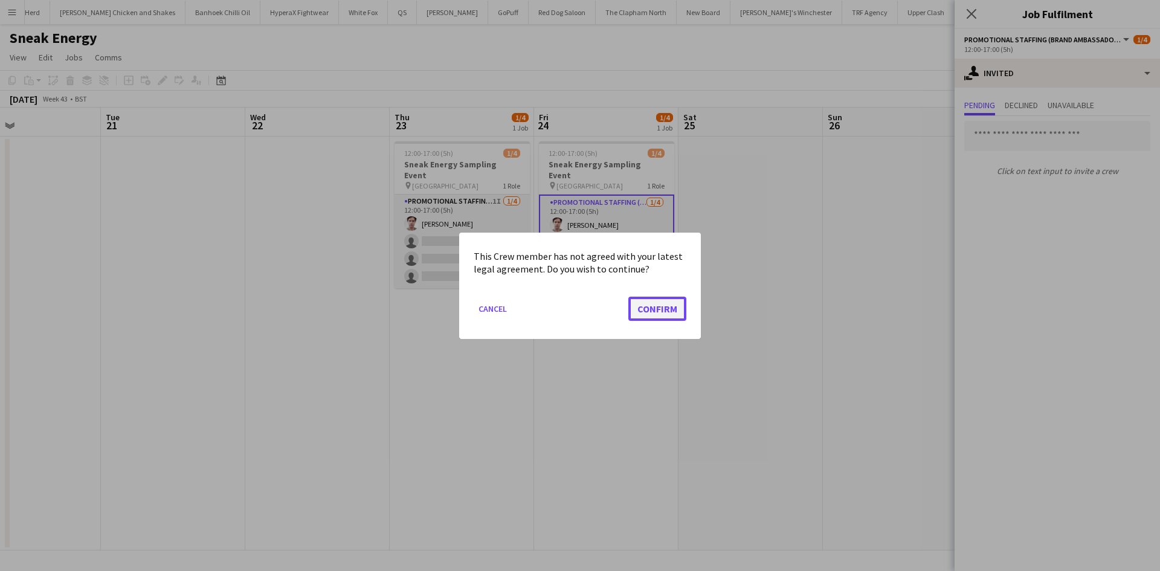
click at [682, 314] on button "Confirm" at bounding box center [658, 308] width 58 height 24
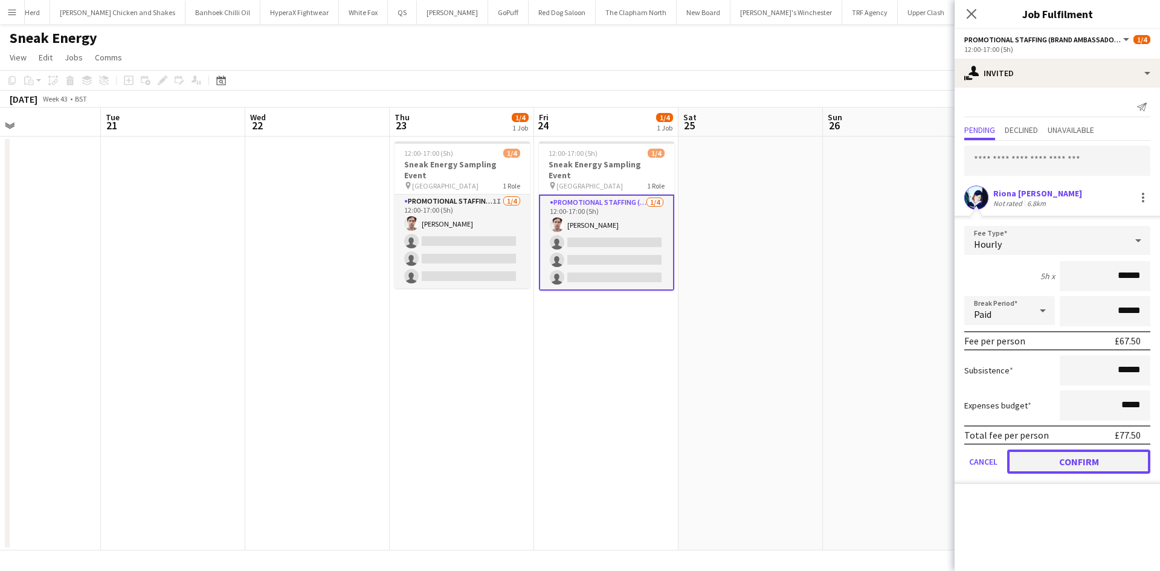
click at [1076, 463] on button "Confirm" at bounding box center [1078, 462] width 143 height 24
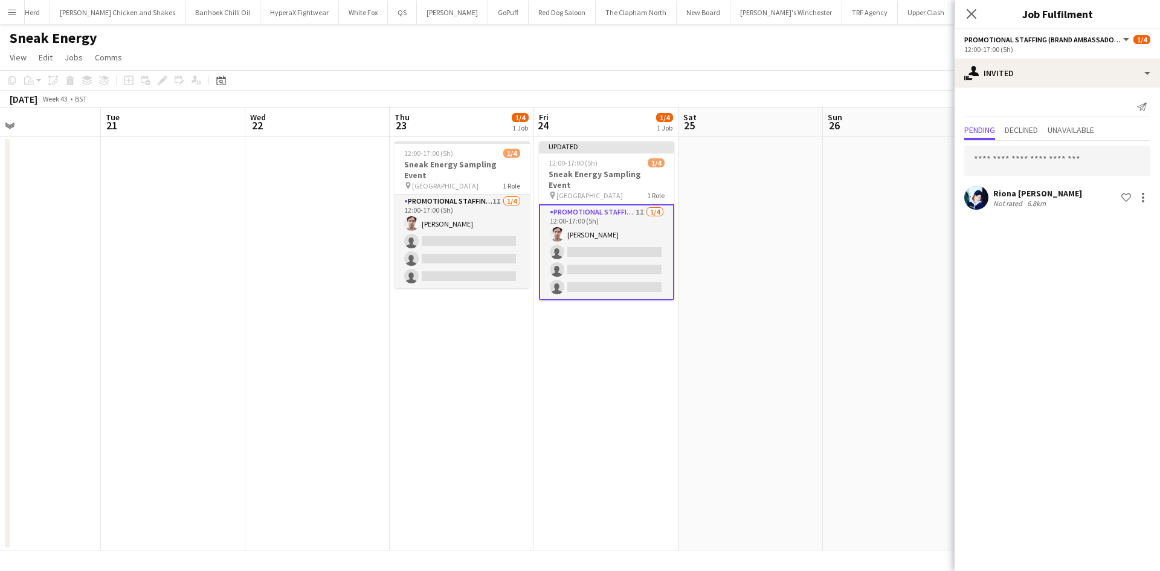
click at [833, 387] on app-date-cell at bounding box center [895, 344] width 144 height 414
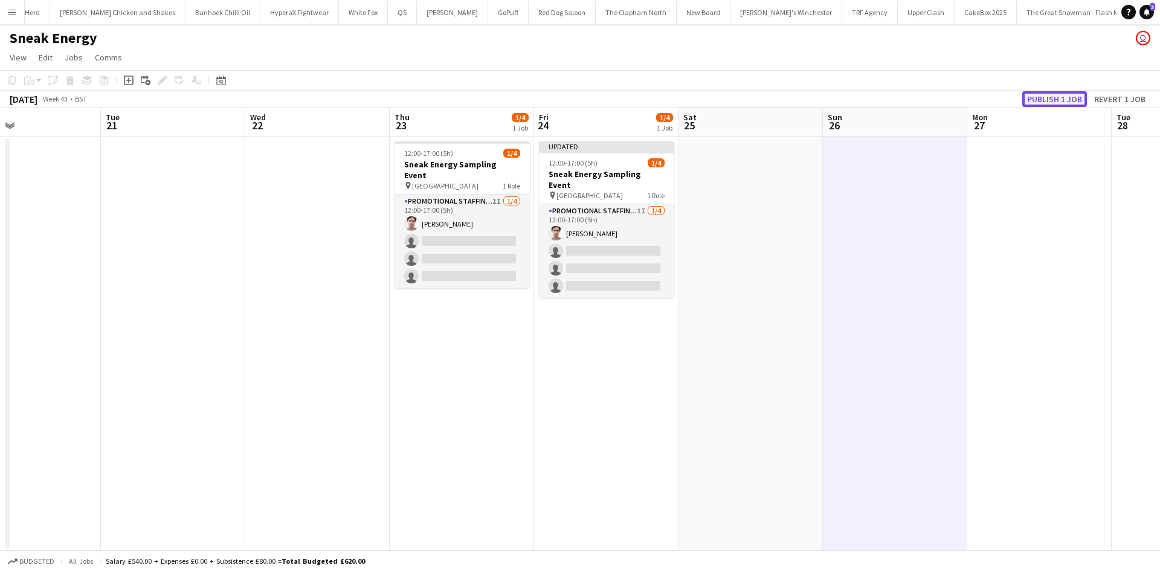
click at [1071, 100] on button "Publish 1 job" at bounding box center [1055, 99] width 65 height 16
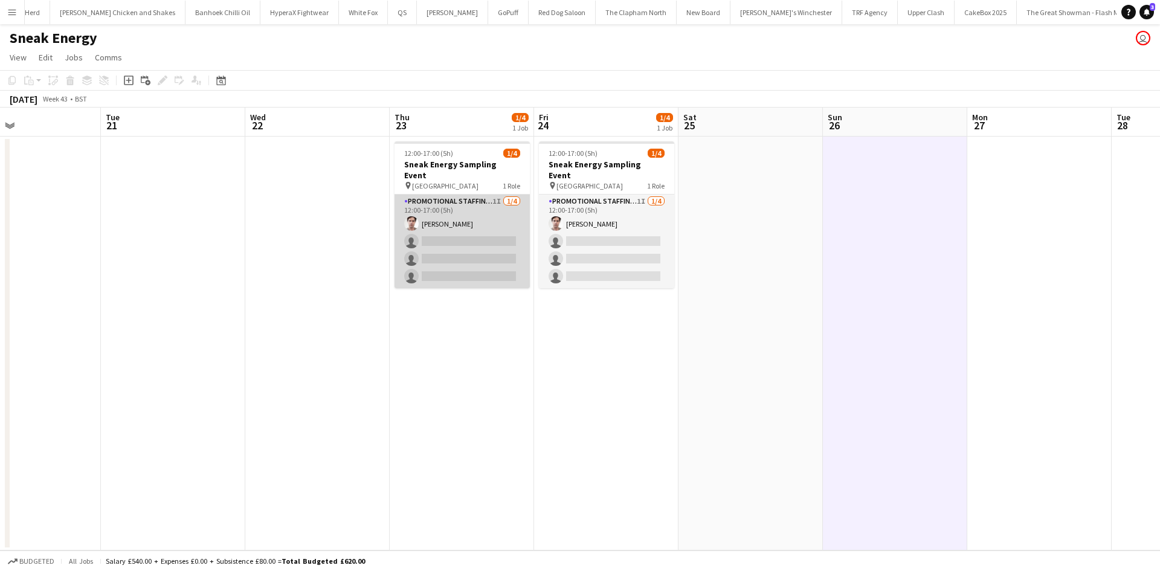
click at [451, 212] on app-card-role "Promotional Staffing (Brand Ambassadors) 1I 1/4 12:00-17:00 (5h) Michael Killen…" at bounding box center [462, 242] width 135 height 94
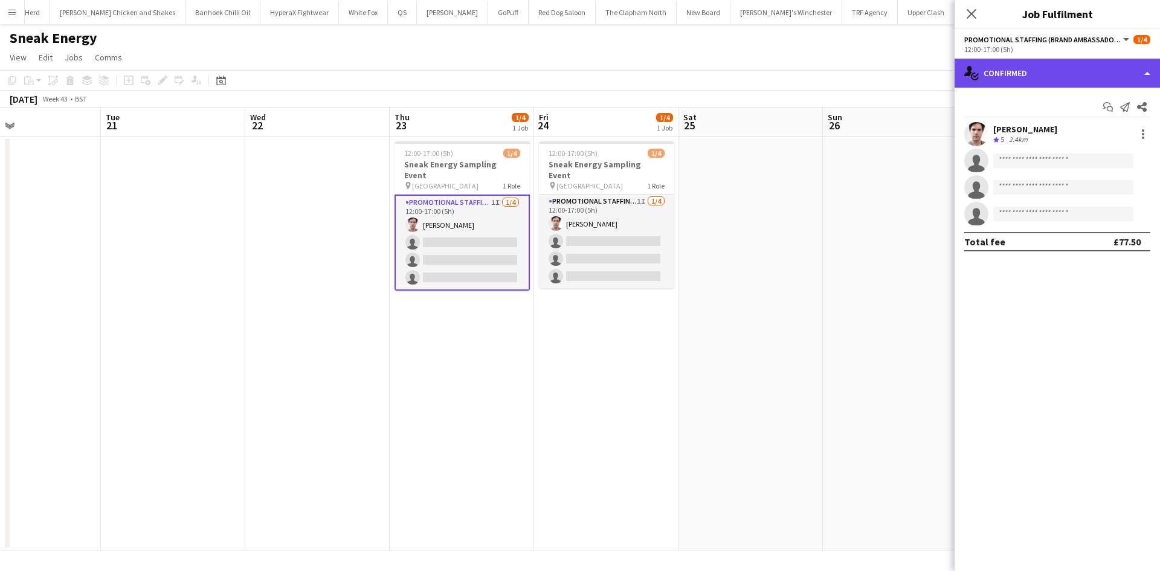
click at [1053, 75] on div "single-neutral-actions-check-2 Confirmed" at bounding box center [1057, 73] width 205 height 29
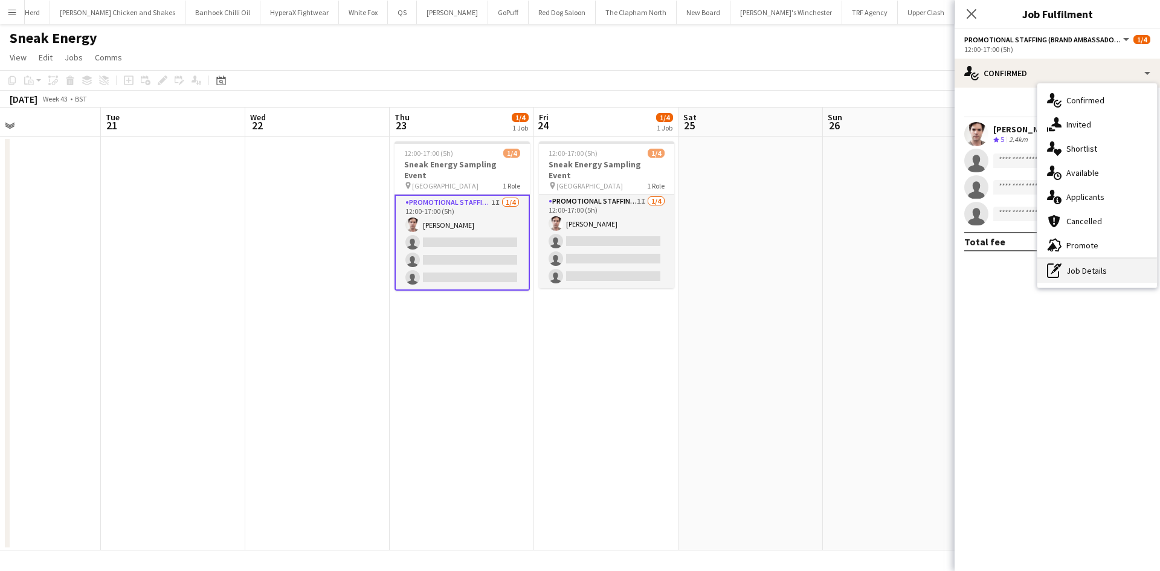
click at [1081, 279] on div "pen-write Job Details" at bounding box center [1098, 271] width 120 height 24
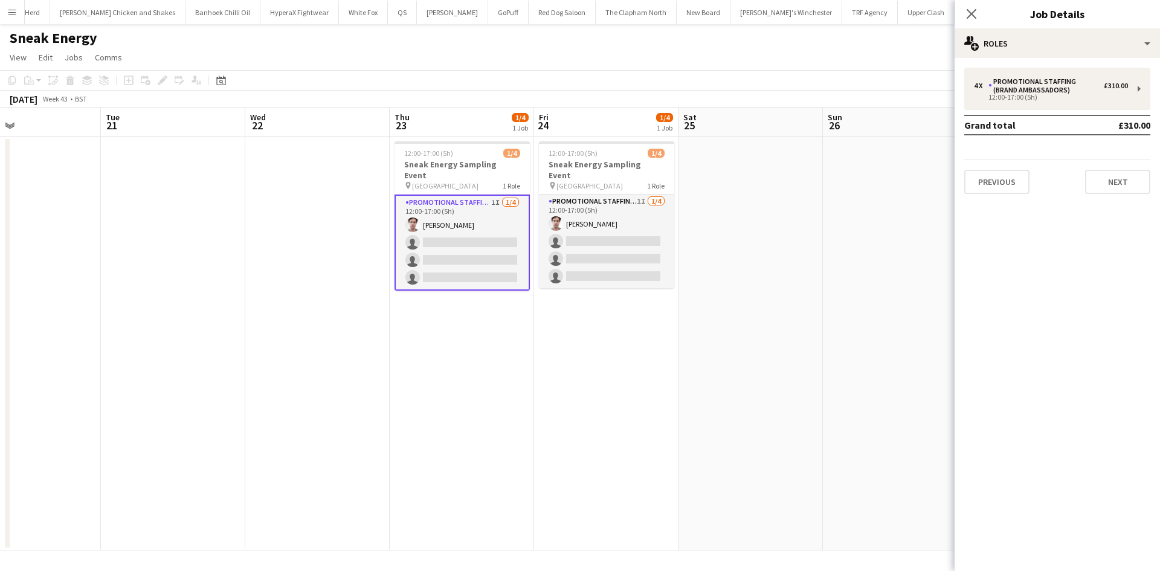
click at [427, 213] on app-card-role "Promotional Staffing (Brand Ambassadors) 1I 1/4 12:00-17:00 (5h) Michael Killen…" at bounding box center [462, 243] width 135 height 96
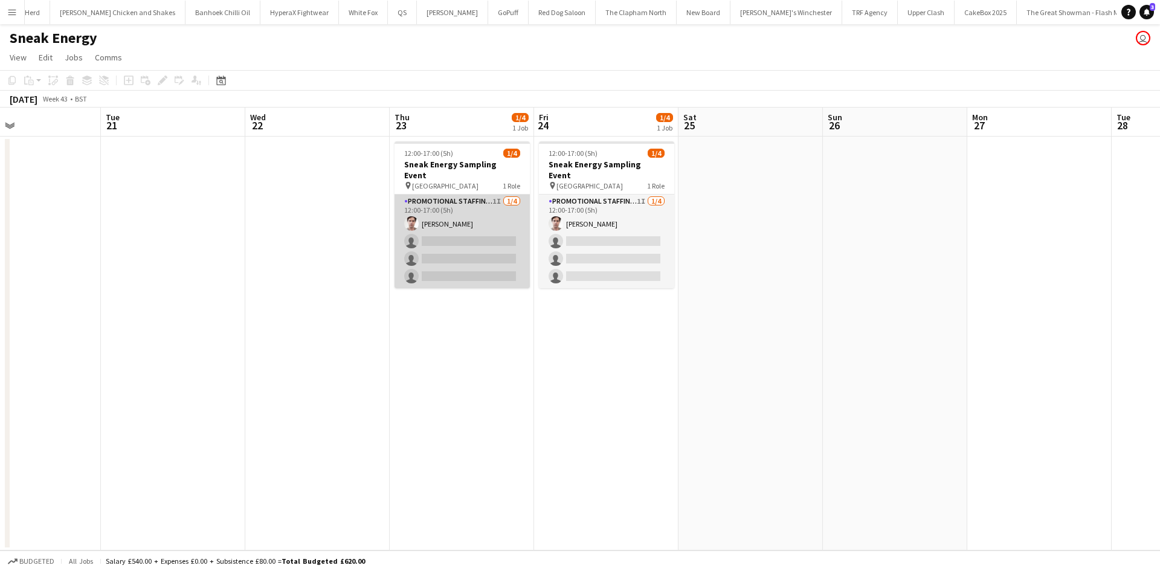
click at [427, 213] on app-card-role "Promotional Staffing (Brand Ambassadors) 1I 1/4 12:00-17:00 (5h) Michael Killen…" at bounding box center [462, 242] width 135 height 94
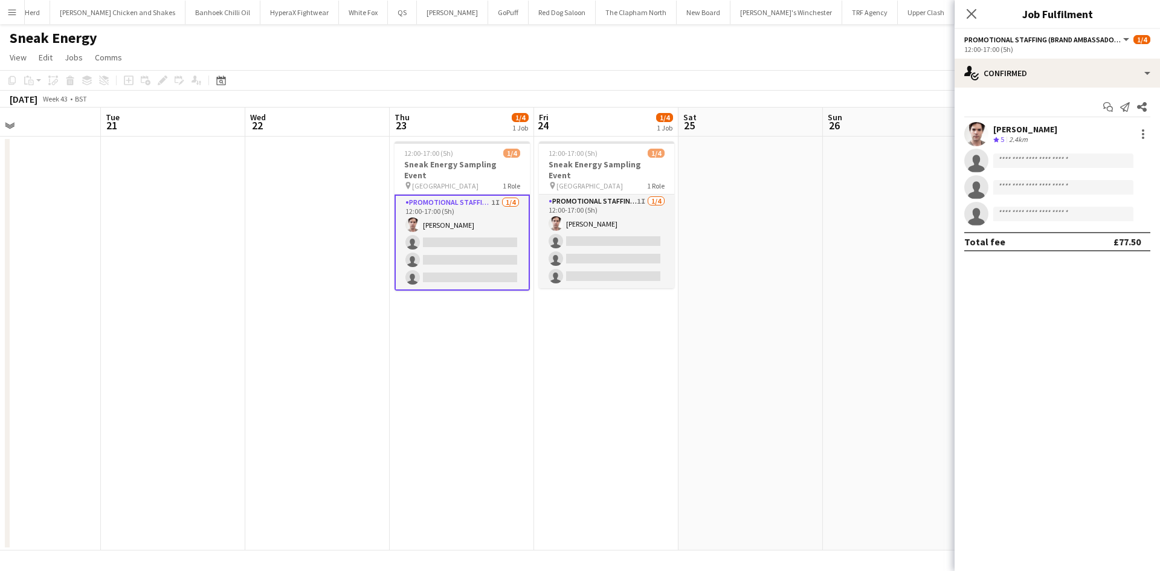
click at [1024, 124] on div "Michael Killen" at bounding box center [1026, 129] width 64 height 11
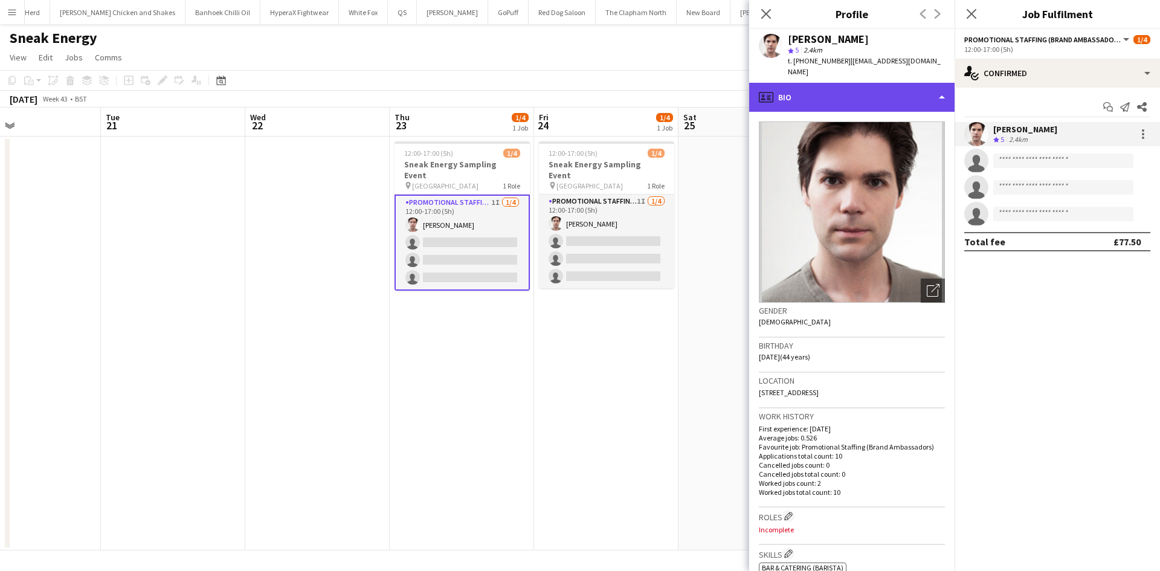
click at [839, 83] on div "profile Bio" at bounding box center [851, 97] width 205 height 29
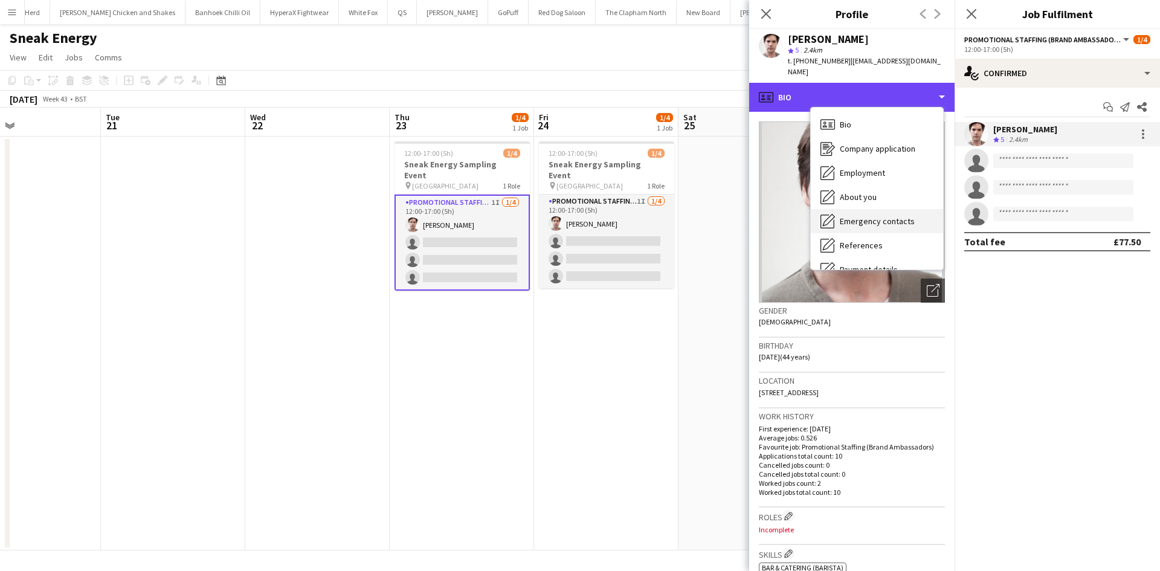
scroll to position [162, 0]
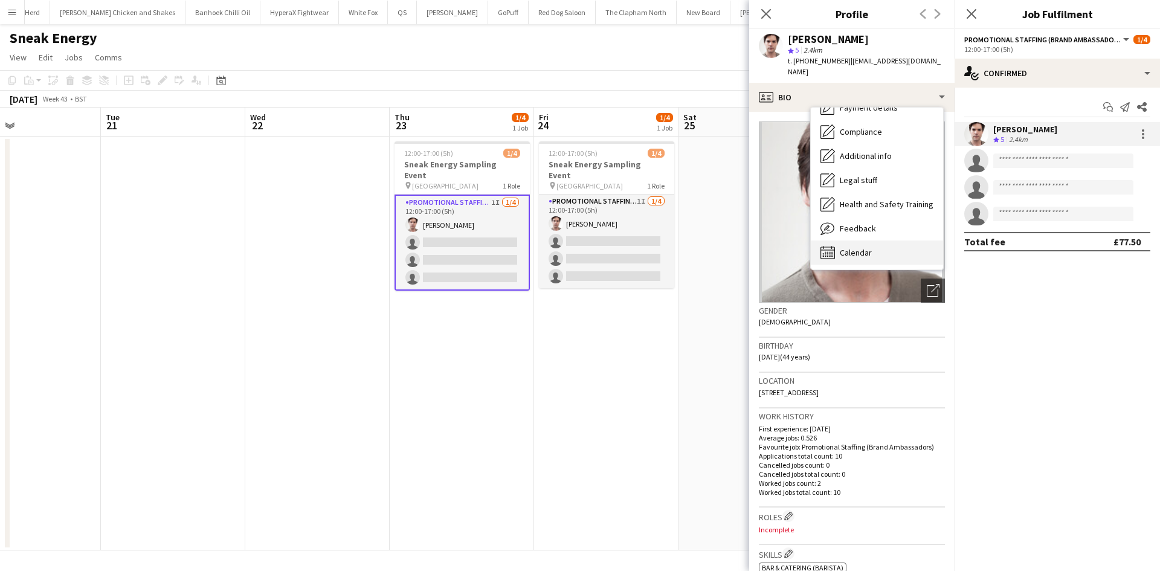
click at [864, 247] on span "Calendar" at bounding box center [856, 252] width 32 height 11
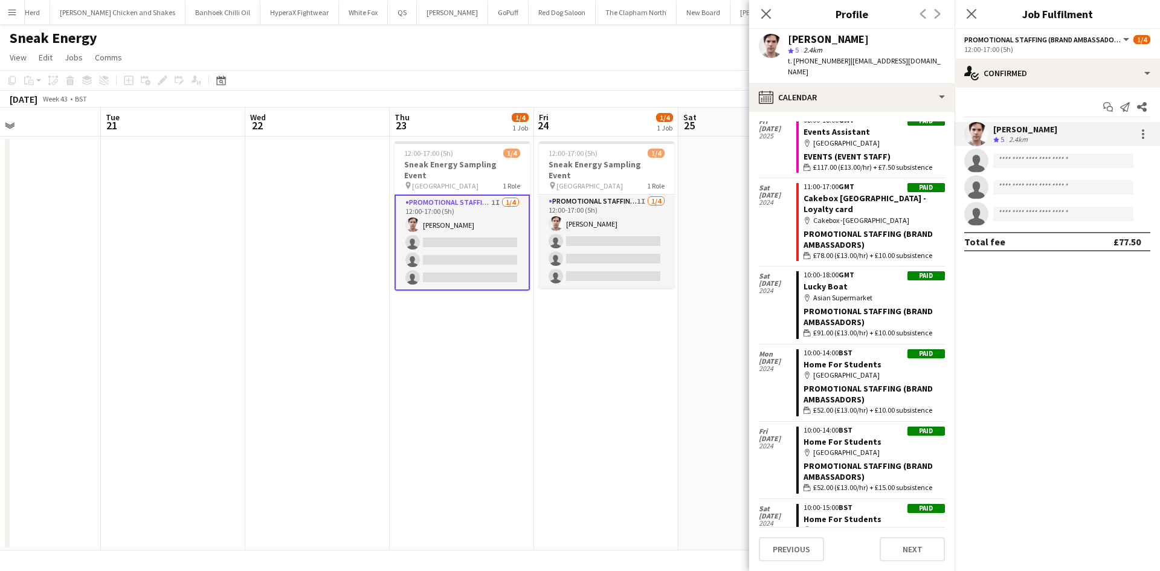
scroll to position [263, 0]
click at [850, 193] on link "Cakebox Belfast - Loyalty card" at bounding box center [865, 204] width 123 height 22
click at [196, 124] on app-board-header-date "Tue 21" at bounding box center [173, 122] width 144 height 29
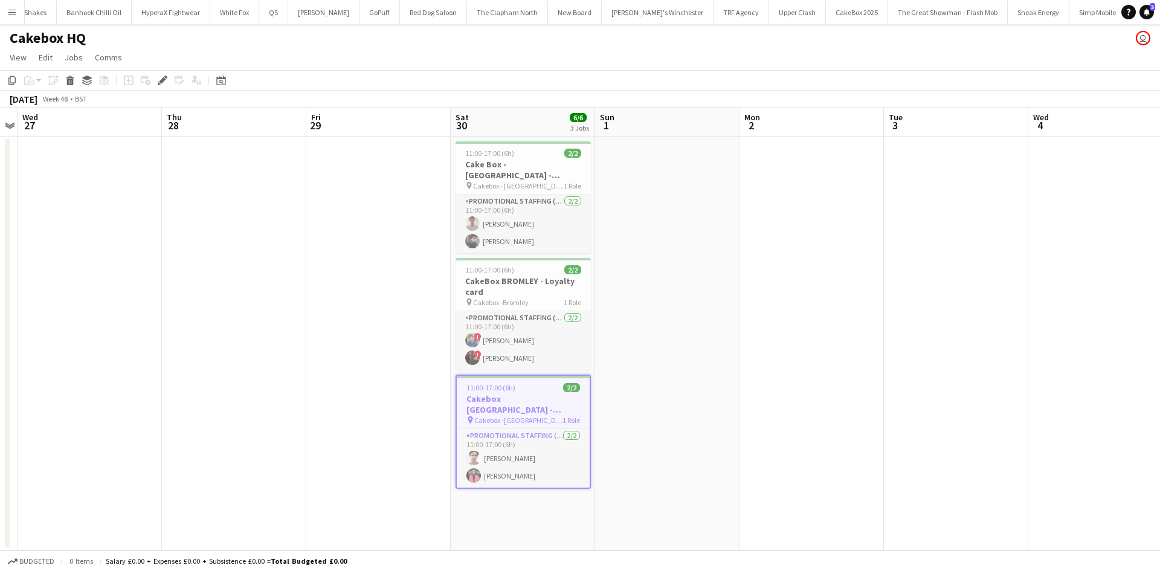
click at [525, 415] on app-job-card "11:00-17:00 (6h) 2/2 Cakebox [GEOGRAPHIC_DATA] - Loyalty card pin Cakebox -Belf…" at bounding box center [523, 432] width 135 height 114
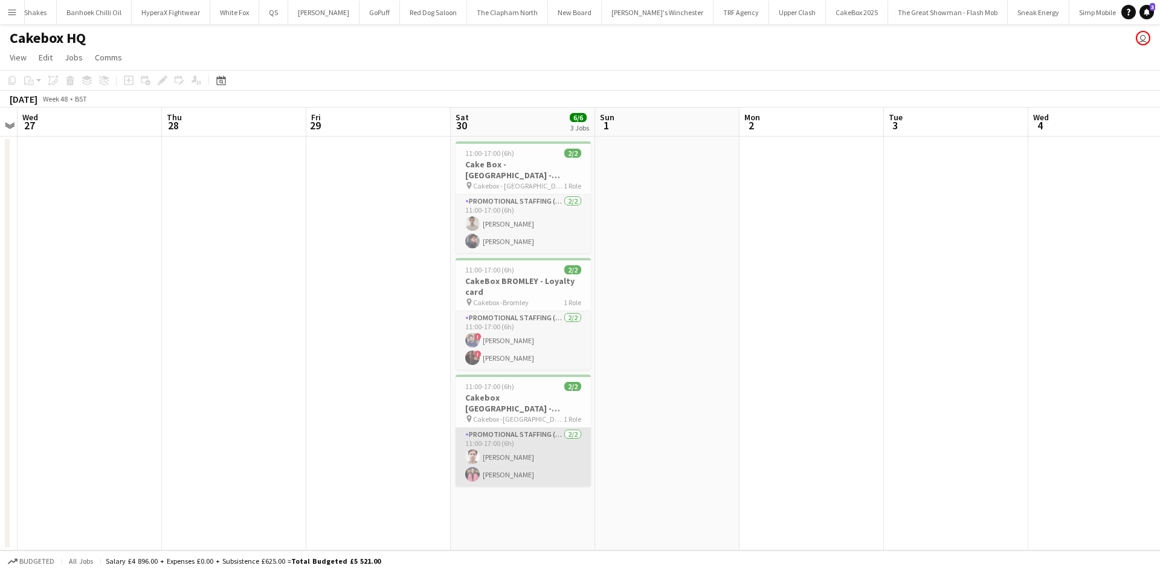
click at [503, 455] on app-card-role "Promotional Staffing (Brand Ambassadors) [DATE] 11:00-17:00 (6h) [PERSON_NAME] …" at bounding box center [523, 457] width 135 height 59
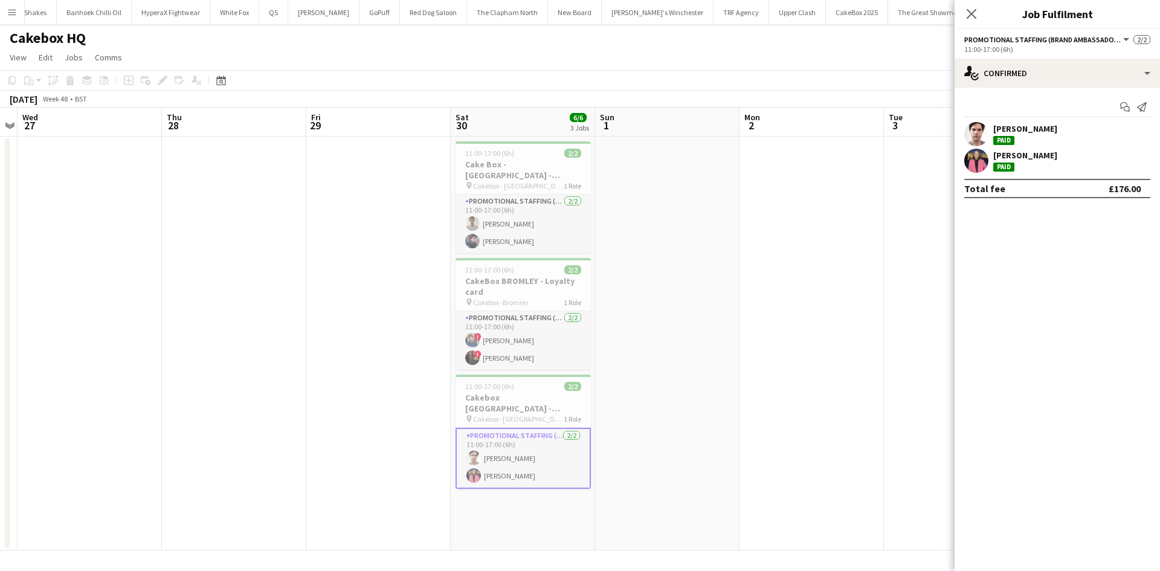
click at [975, 163] on app-user-avatar at bounding box center [977, 161] width 24 height 24
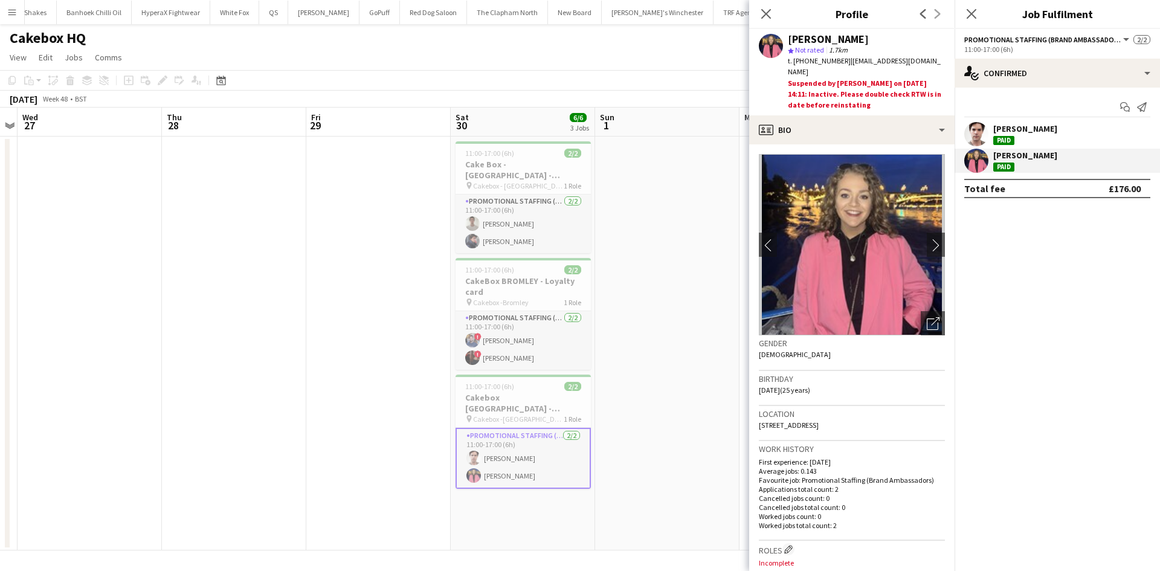
drag, startPoint x: 805, startPoint y: 60, endPoint x: 842, endPoint y: 60, distance: 37.5
click at [842, 60] on div "t. [PHONE_NUMBER] | [EMAIL_ADDRESS][DOMAIN_NAME]" at bounding box center [866, 67] width 157 height 22
copy span "7588112312"
click at [662, 156] on app-date-cell at bounding box center [667, 344] width 144 height 414
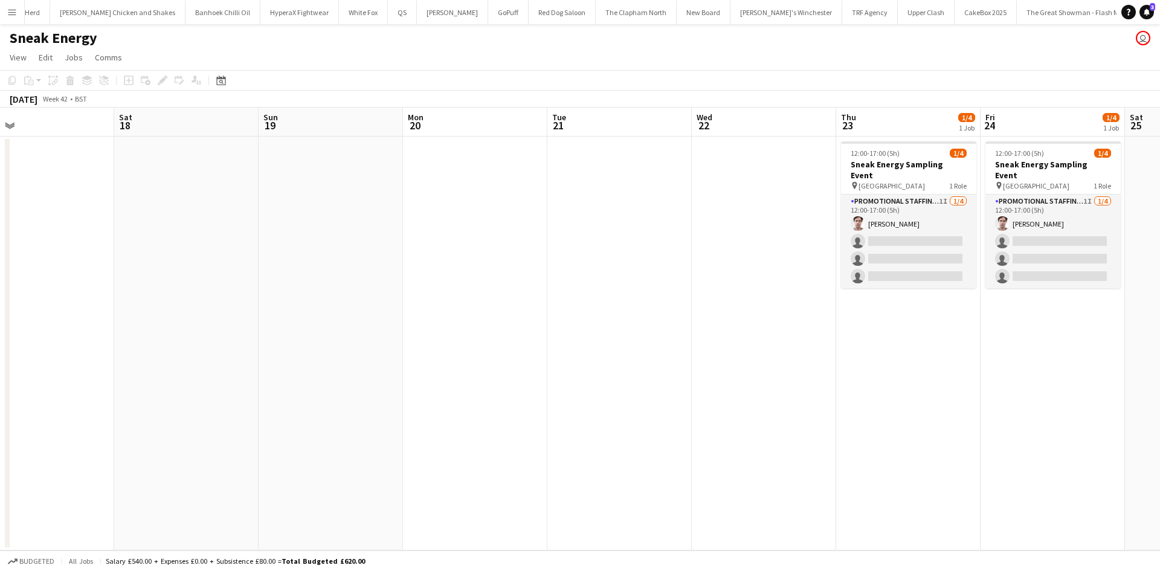
scroll to position [0, 516]
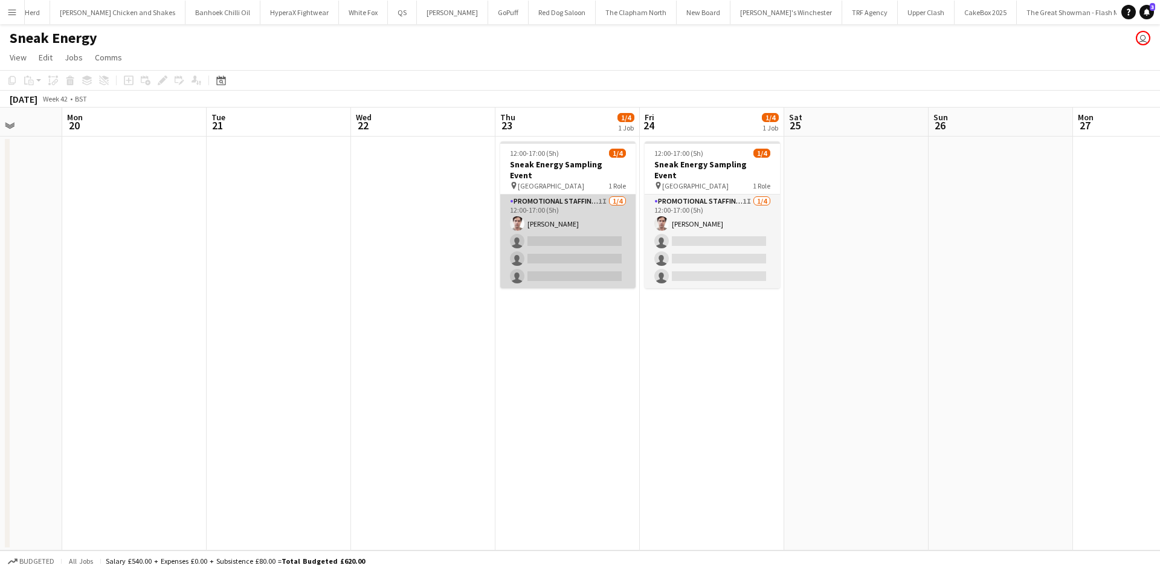
click at [574, 237] on app-card-role "Promotional Staffing (Brand Ambassadors) 1I [DATE] 12:00-17:00 (5h) [PERSON_NAM…" at bounding box center [567, 242] width 135 height 94
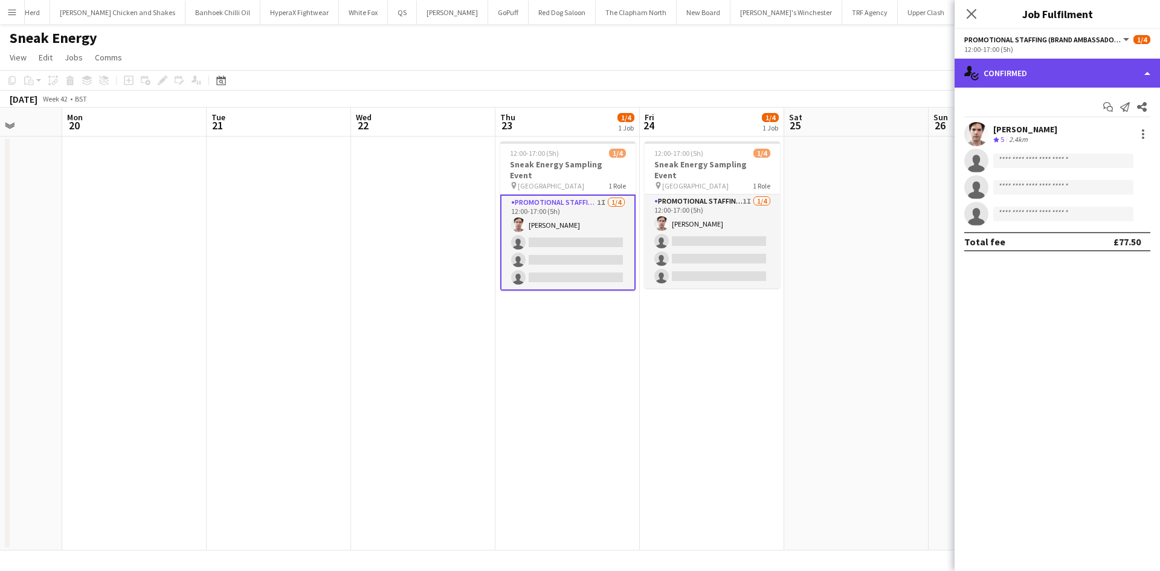
click at [1107, 67] on div "single-neutral-actions-check-2 Confirmed" at bounding box center [1057, 73] width 205 height 29
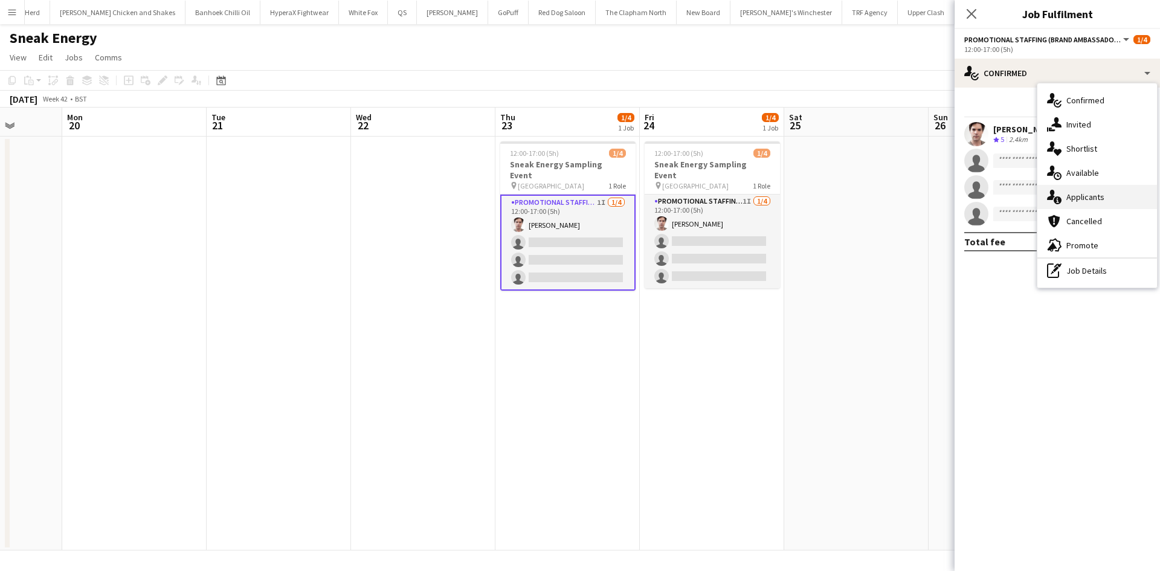
click at [1068, 195] on span "Applicants" at bounding box center [1086, 197] width 38 height 11
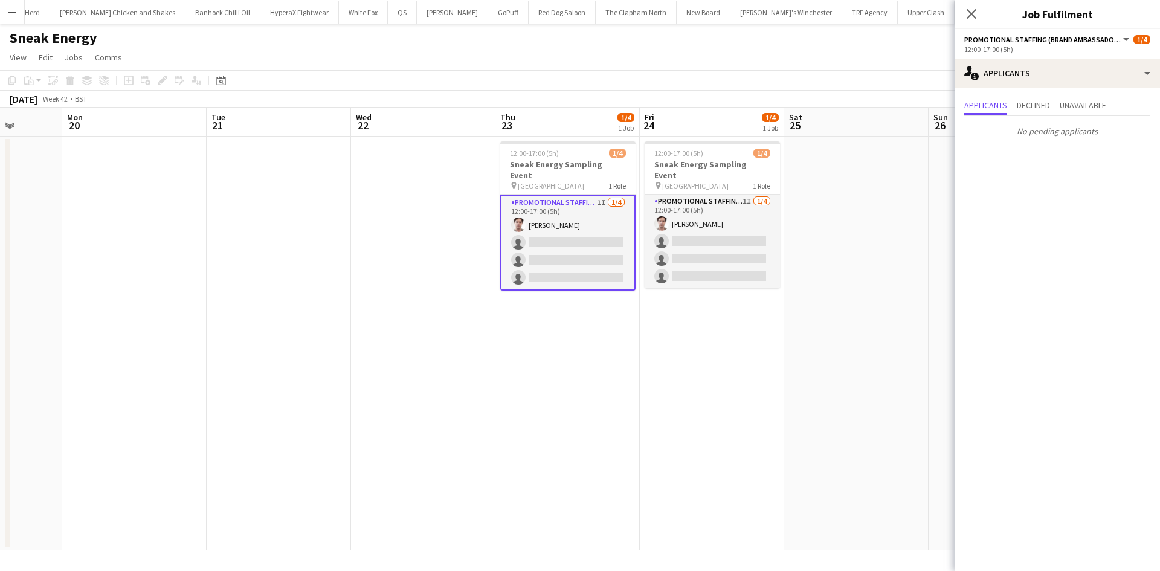
click at [807, 313] on app-date-cell at bounding box center [856, 344] width 144 height 414
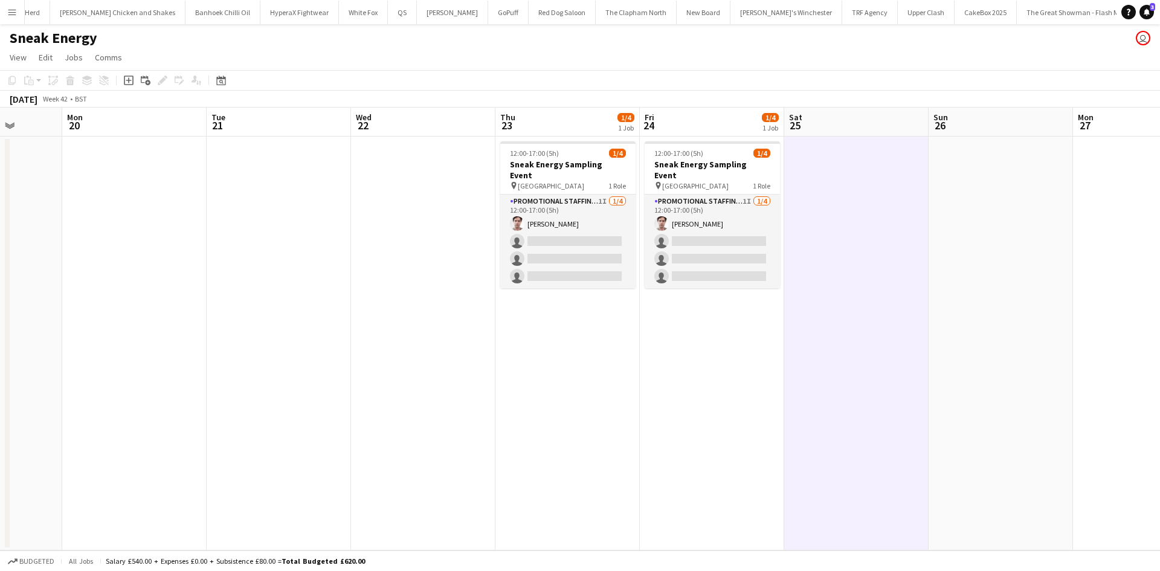
drag, startPoint x: 566, startPoint y: 231, endPoint x: 1041, endPoint y: 106, distance: 490.6
click at [566, 231] on app-card-role "Promotional Staffing (Brand Ambassadors) 1I [DATE] 12:00-17:00 (5h) [PERSON_NAM…" at bounding box center [567, 242] width 135 height 94
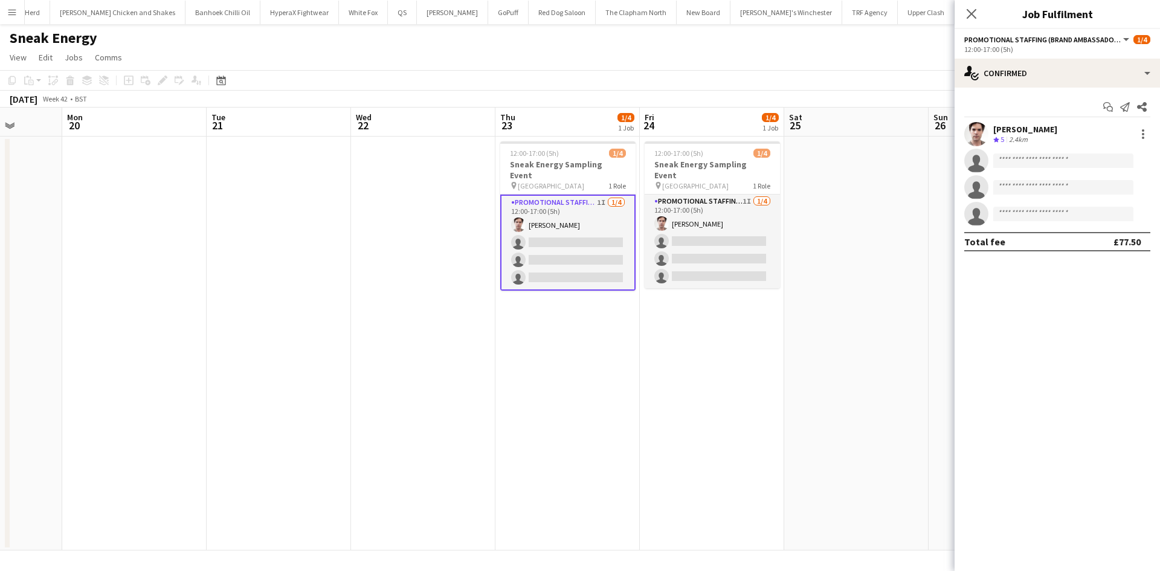
click at [1075, 52] on div "12:00-17:00 (5h)" at bounding box center [1058, 49] width 186 height 9
click at [235, 58] on app-page-menu "View Day view expanded Day view collapsed Month view Date picker Jump to [DATE]…" at bounding box center [580, 58] width 1160 height 23
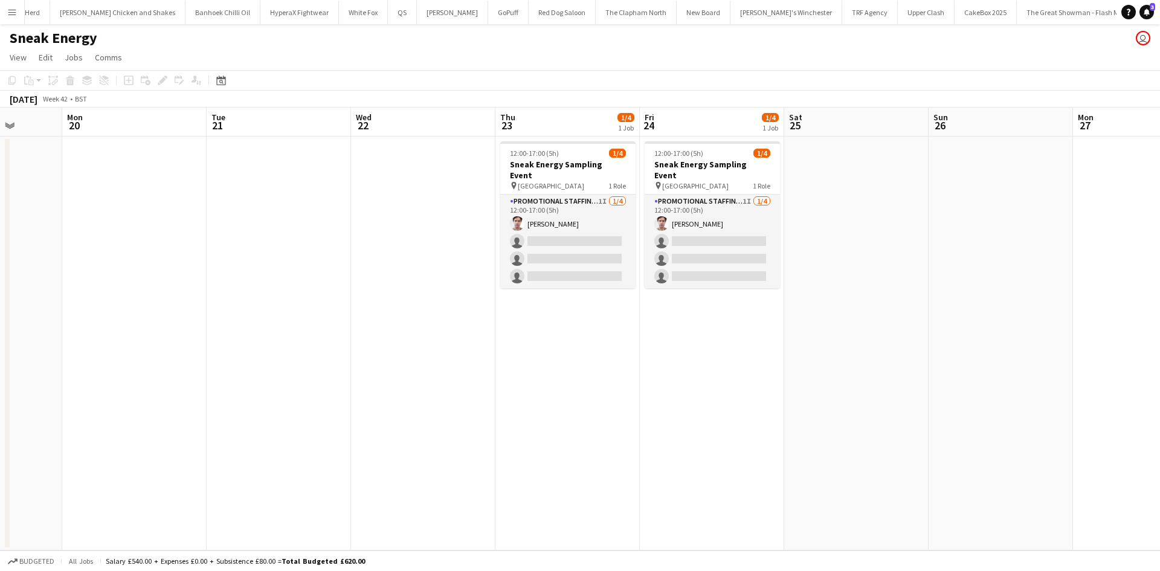
click at [13, 14] on app-icon "Menu" at bounding box center [12, 12] width 10 height 10
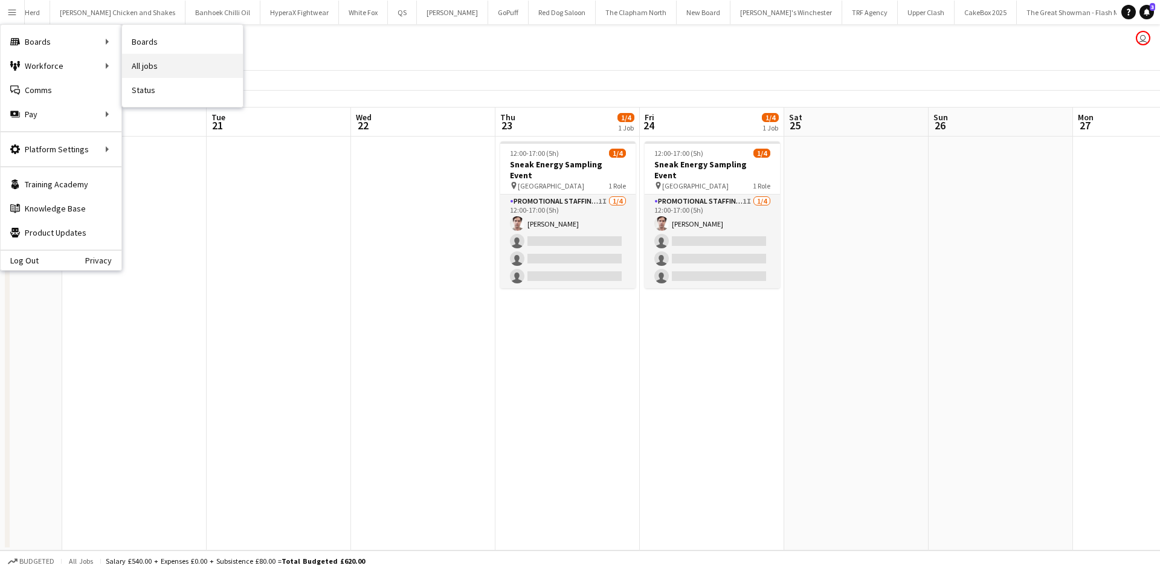
click at [149, 63] on link "All jobs" at bounding box center [182, 66] width 121 height 24
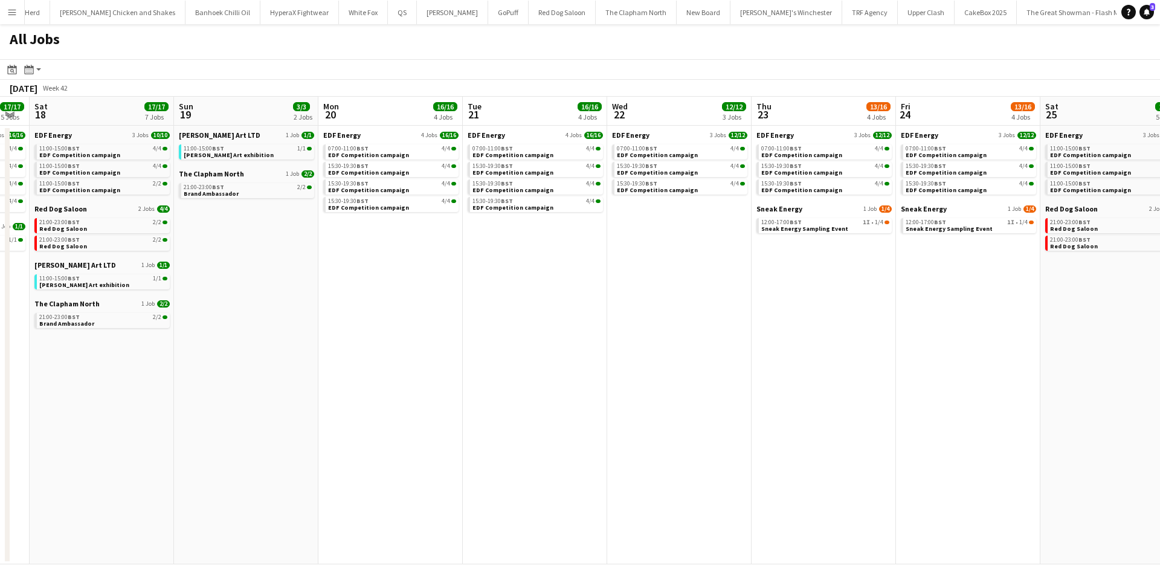
scroll to position [0, 403]
click at [792, 208] on span "Sneak Energy" at bounding box center [780, 208] width 46 height 9
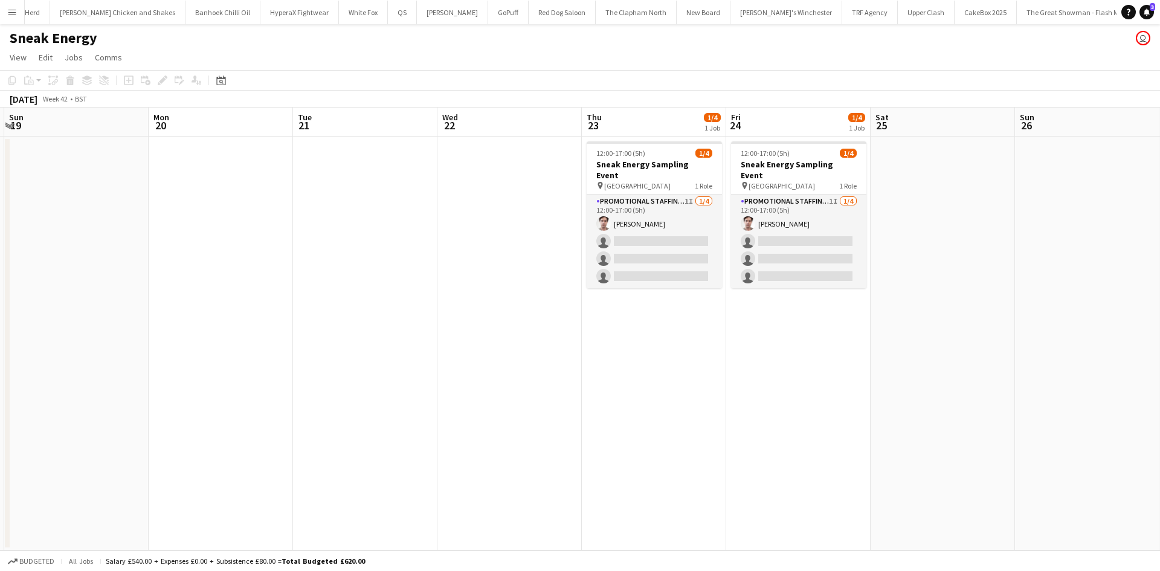
scroll to position [0, 574]
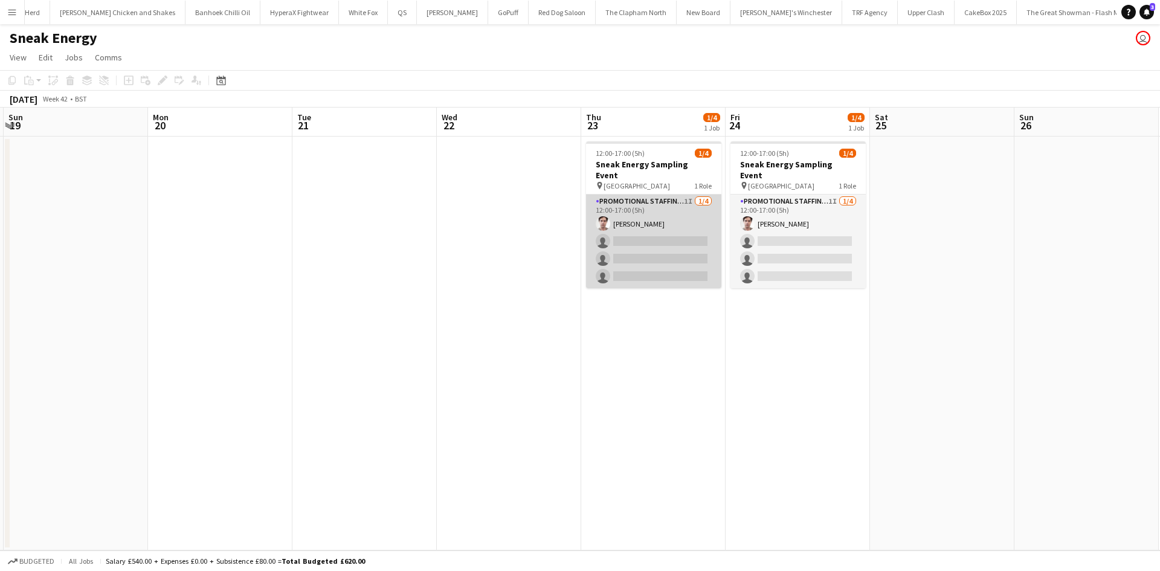
click at [644, 251] on app-card-role "Promotional Staffing (Brand Ambassadors) 1I [DATE] 12:00-17:00 (5h) [PERSON_NAM…" at bounding box center [653, 242] width 135 height 94
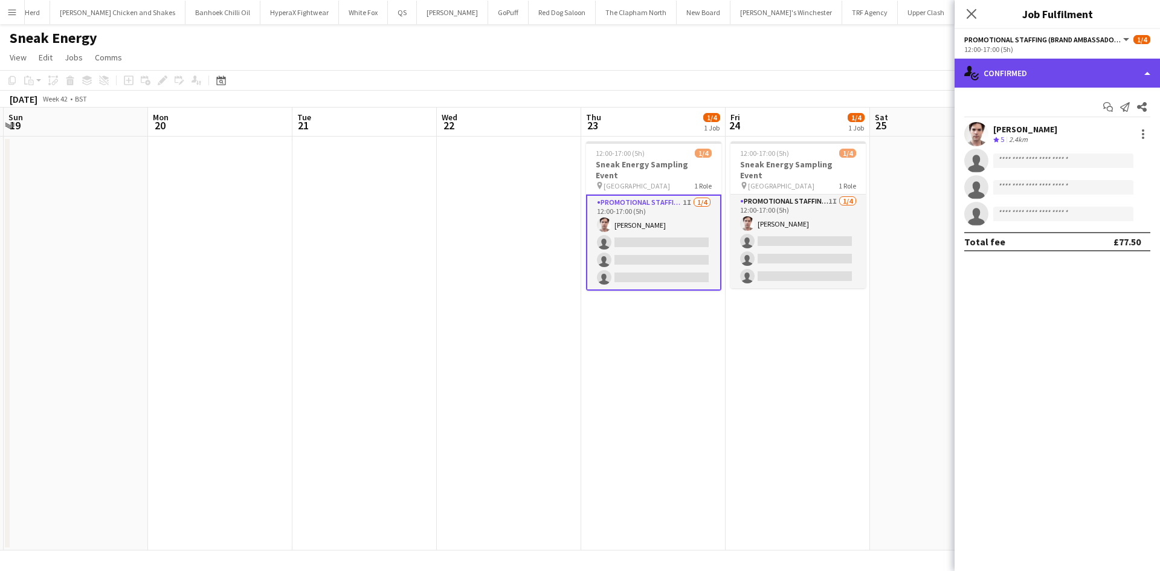
click at [1050, 69] on div "single-neutral-actions-check-2 Confirmed" at bounding box center [1057, 73] width 205 height 29
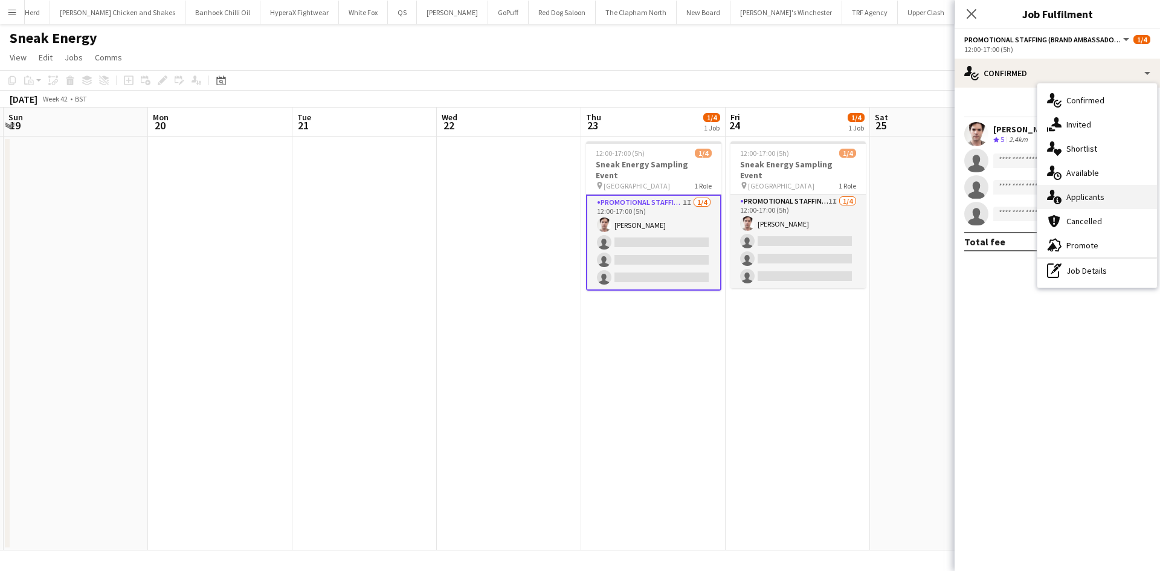
click at [1107, 190] on div "single-neutral-actions-information Applicants" at bounding box center [1098, 197] width 120 height 24
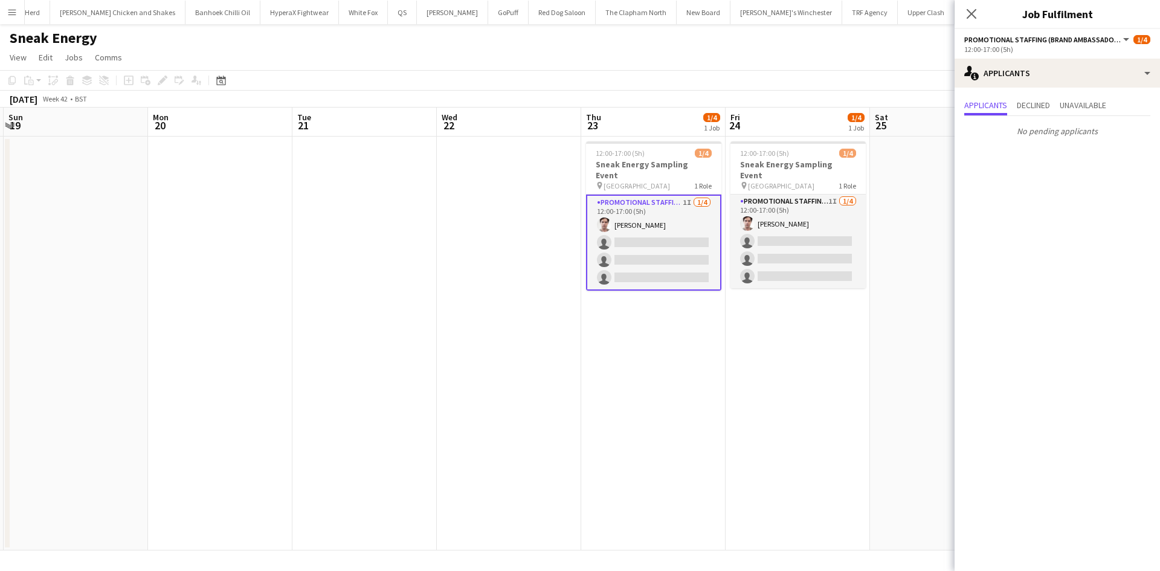
click at [816, 341] on app-date-cell "12:00-17:00 (5h) 1/4 Sneak Energy Sampling Event pin Victoria Square Belfast 1 …" at bounding box center [798, 344] width 144 height 414
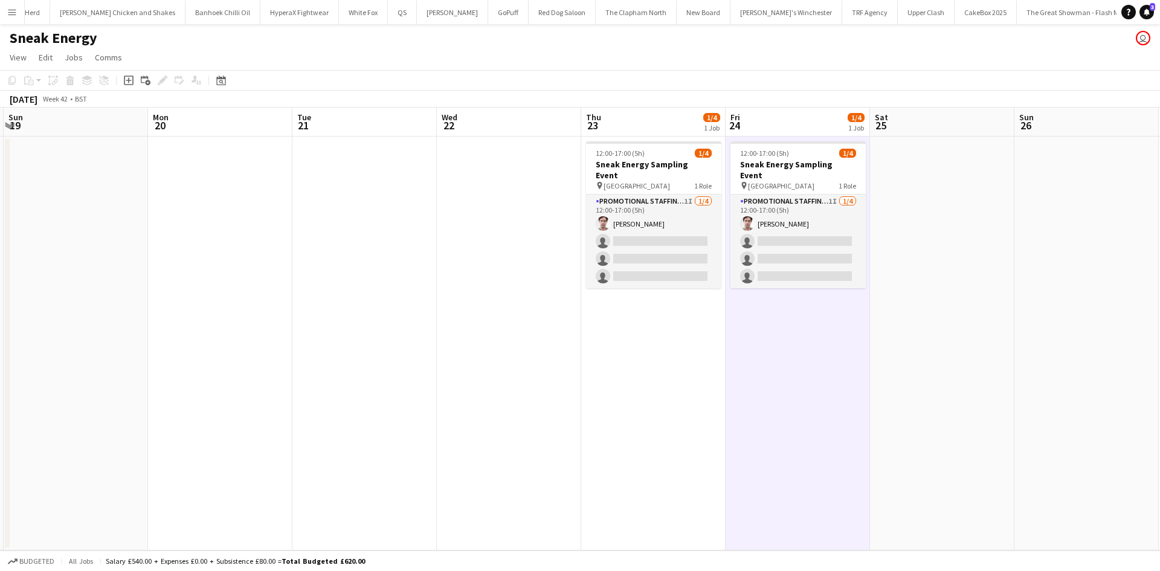
click at [11, 15] on app-icon "Menu" at bounding box center [12, 12] width 10 height 10
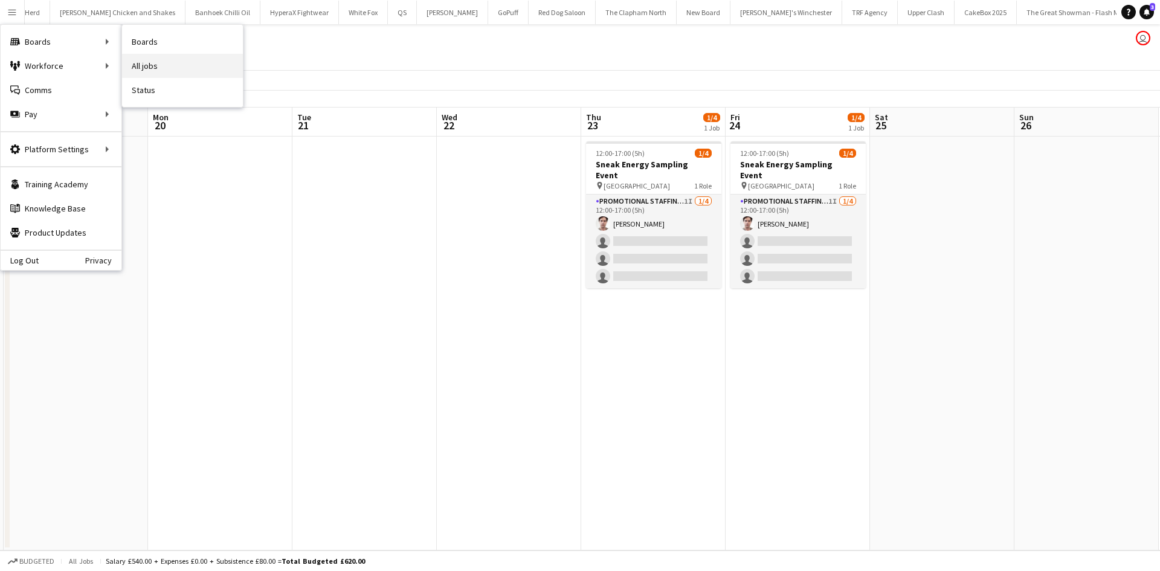
click at [150, 66] on link "All jobs" at bounding box center [182, 66] width 121 height 24
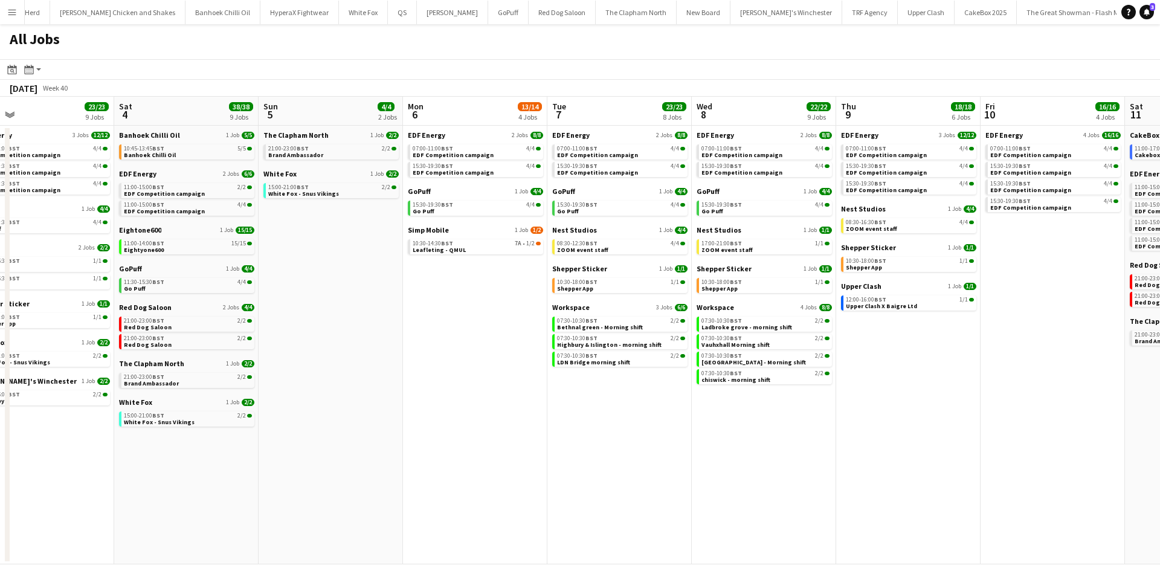
scroll to position [0, 609]
click at [424, 228] on span "Simp Mobile" at bounding box center [427, 229] width 41 height 9
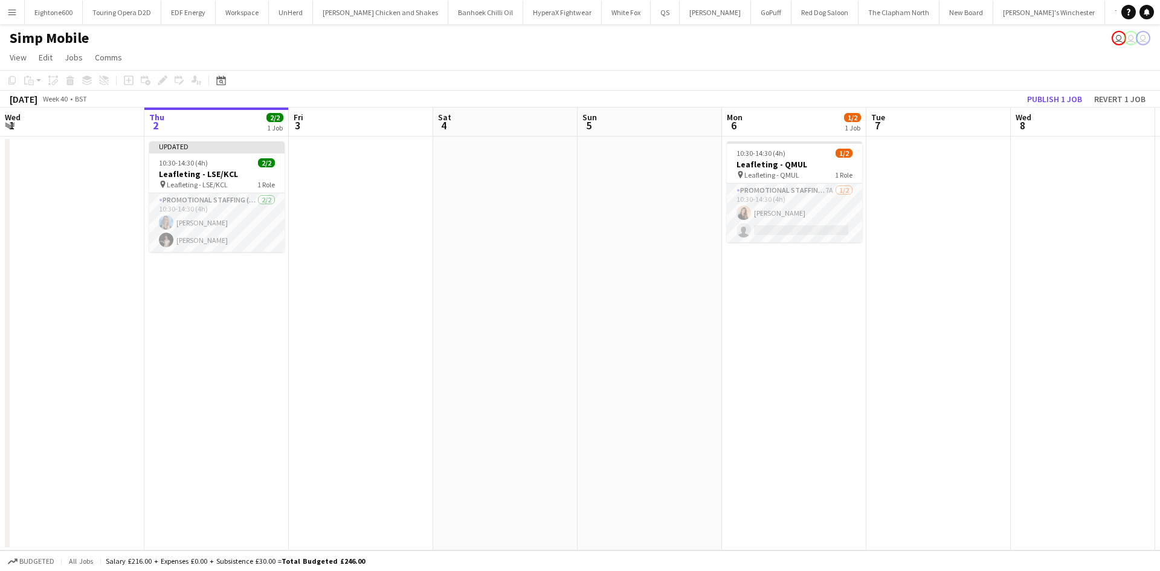
scroll to position [0, 320]
click at [783, 216] on app-card-role "Promotional Staffing (Flyering Staff) 7A [DATE] 10:30-14:30 (4h) [PERSON_NAME] …" at bounding box center [794, 213] width 135 height 59
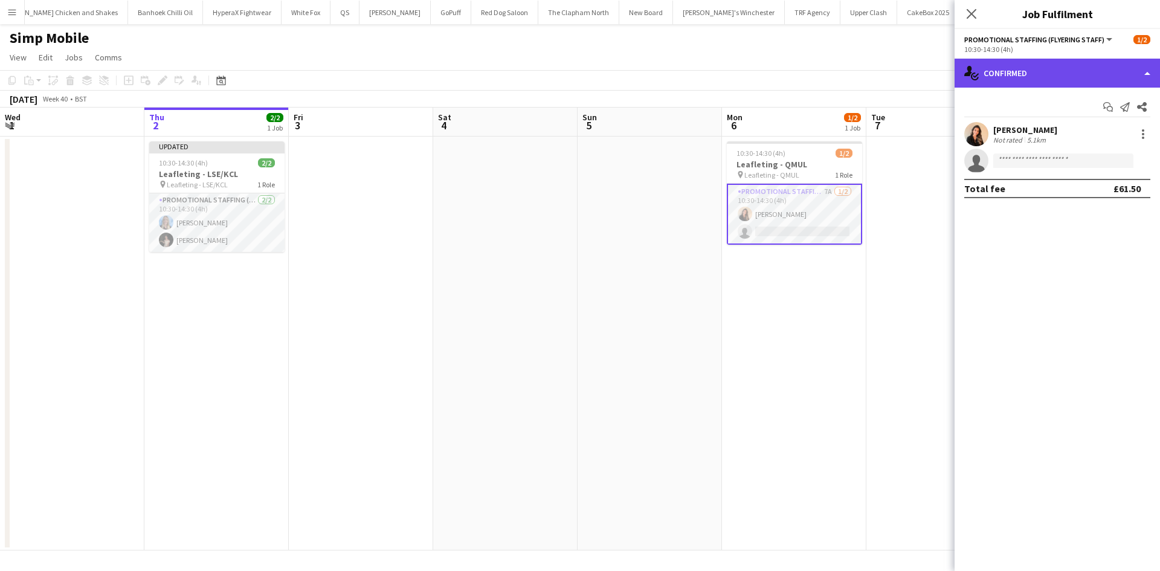
click at [1050, 74] on div "single-neutral-actions-check-2 Confirmed" at bounding box center [1057, 73] width 205 height 29
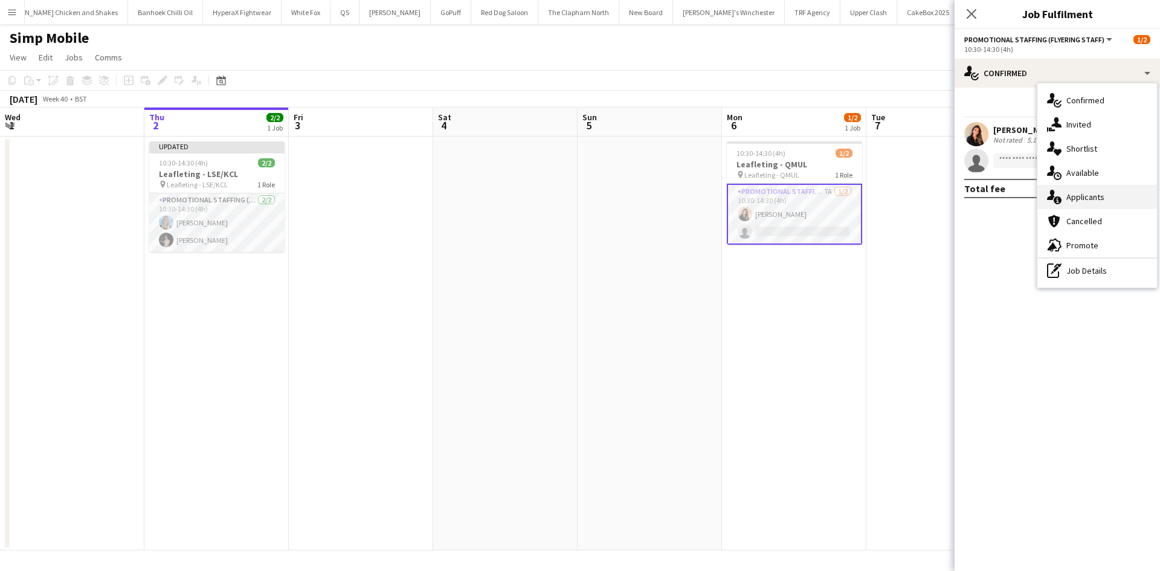
click at [1090, 192] on span "Applicants" at bounding box center [1086, 197] width 38 height 11
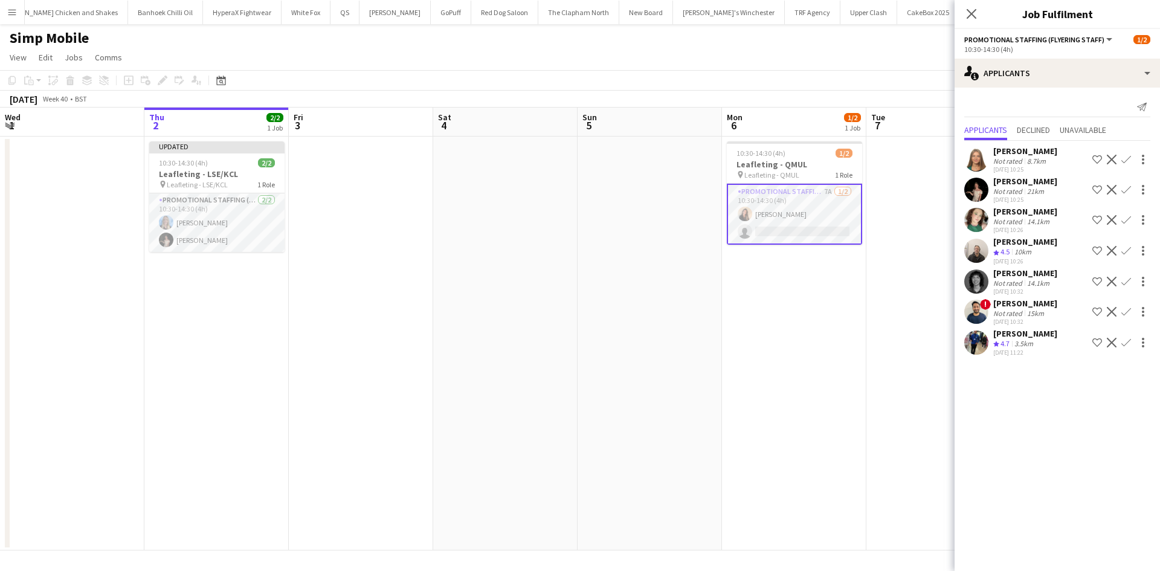
click at [856, 368] on app-date-cell "10:30-14:30 (4h) 1/2 Leafleting - QMUL pin Leafleting - QMUL 1 Role Promotional…" at bounding box center [794, 344] width 144 height 414
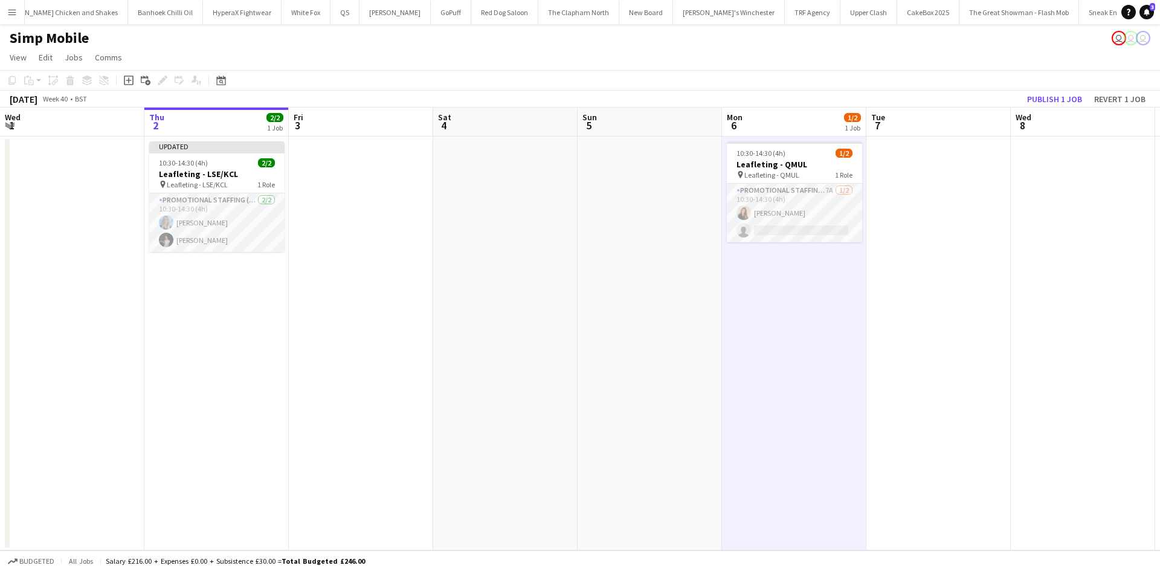
click at [16, 20] on button "Menu" at bounding box center [12, 12] width 24 height 24
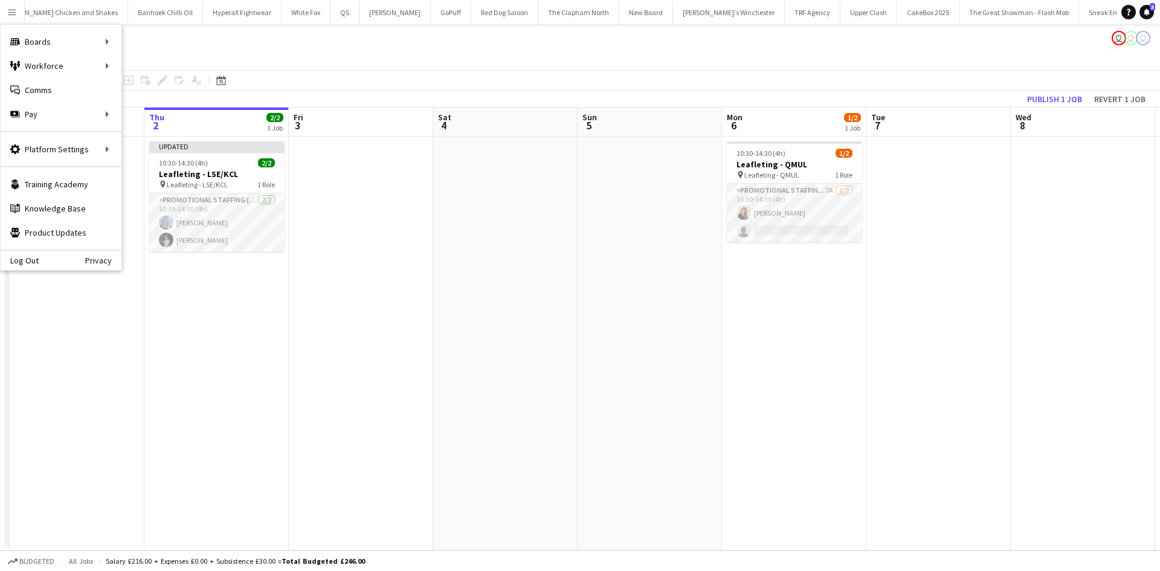
click at [145, 71] on app-toolbar "Copy Paste Paste Ctrl+V Paste with crew Ctrl+Shift+V Paste linked Job [GEOGRAPH…" at bounding box center [580, 80] width 1160 height 21
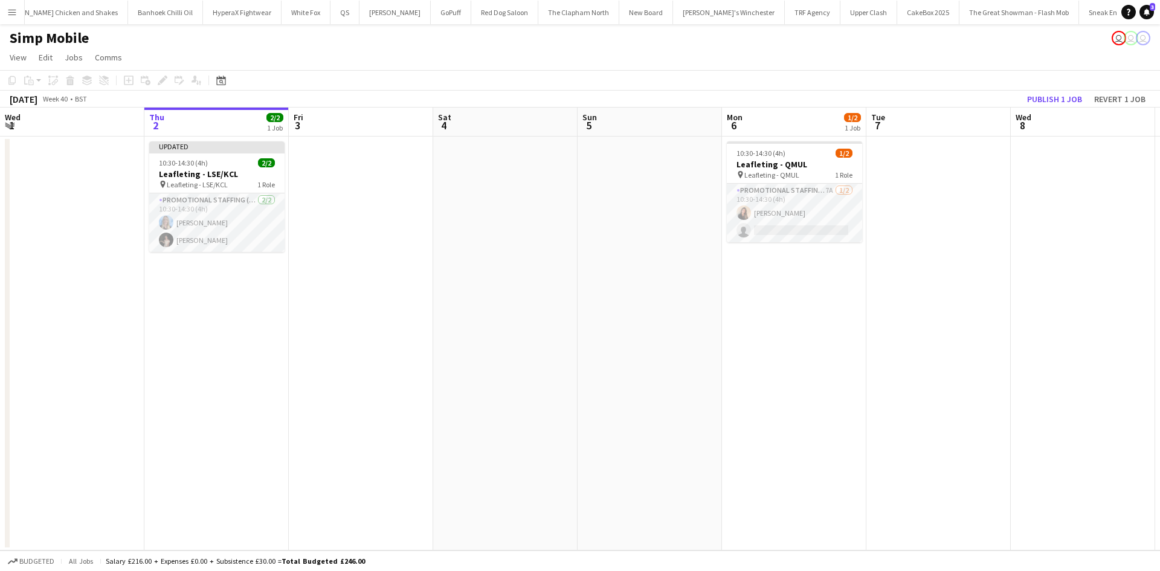
click at [17, 12] on button "Menu" at bounding box center [12, 12] width 24 height 24
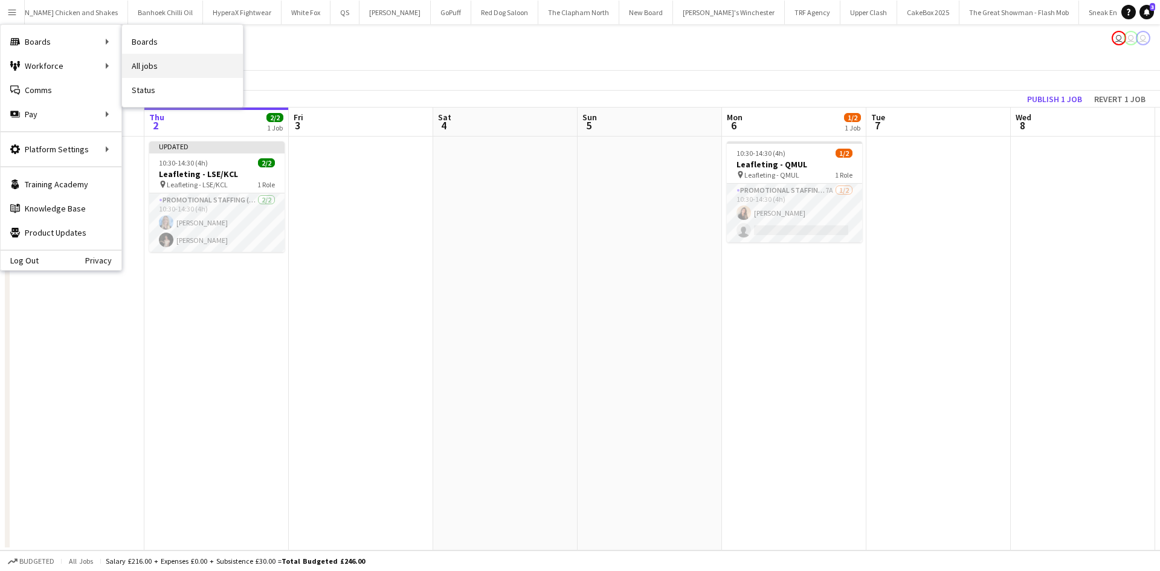
click at [140, 63] on link "All jobs" at bounding box center [182, 66] width 121 height 24
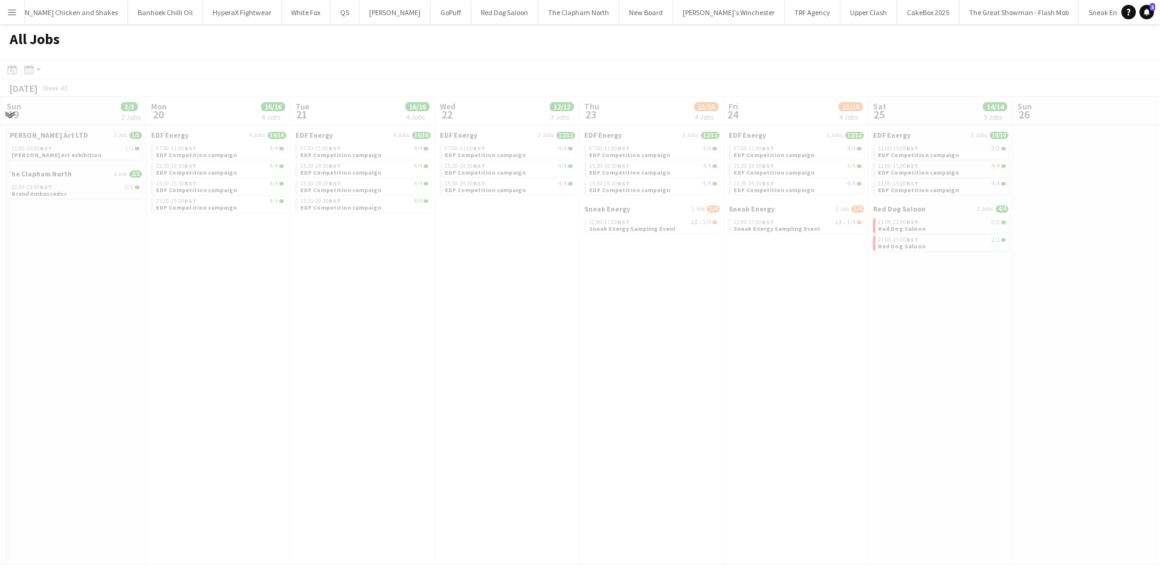
scroll to position [0, 580]
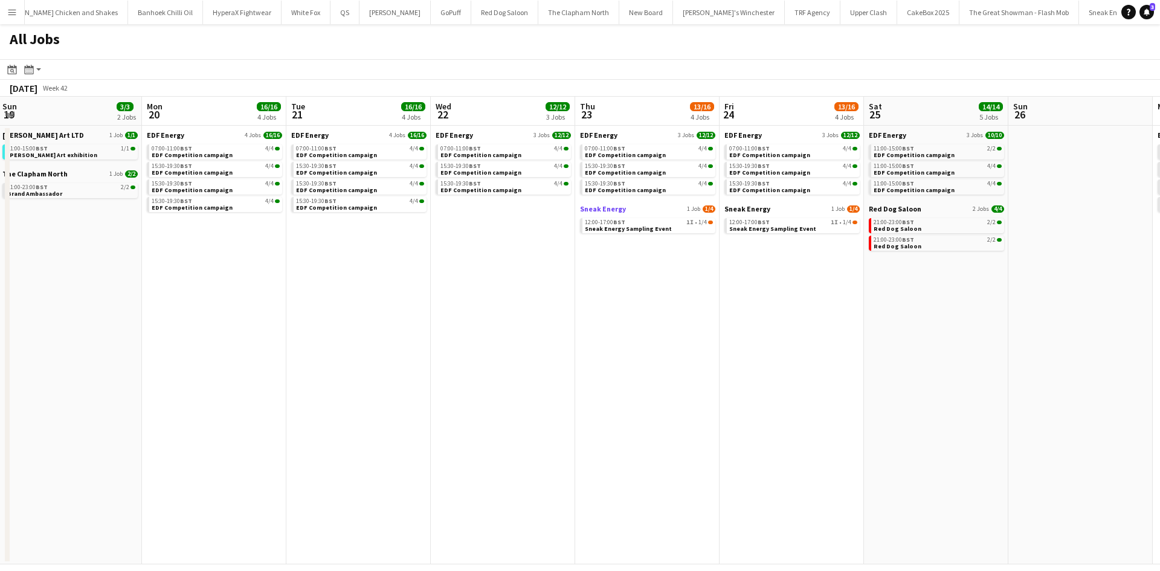
click at [610, 210] on span "Sneak Energy" at bounding box center [603, 208] width 46 height 9
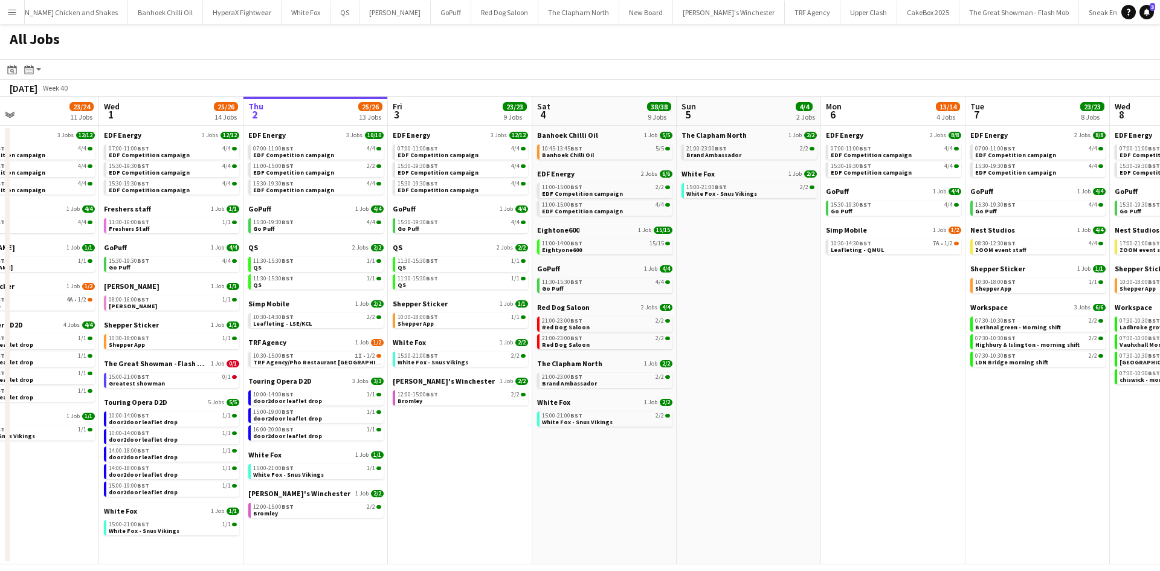
scroll to position [0, 341]
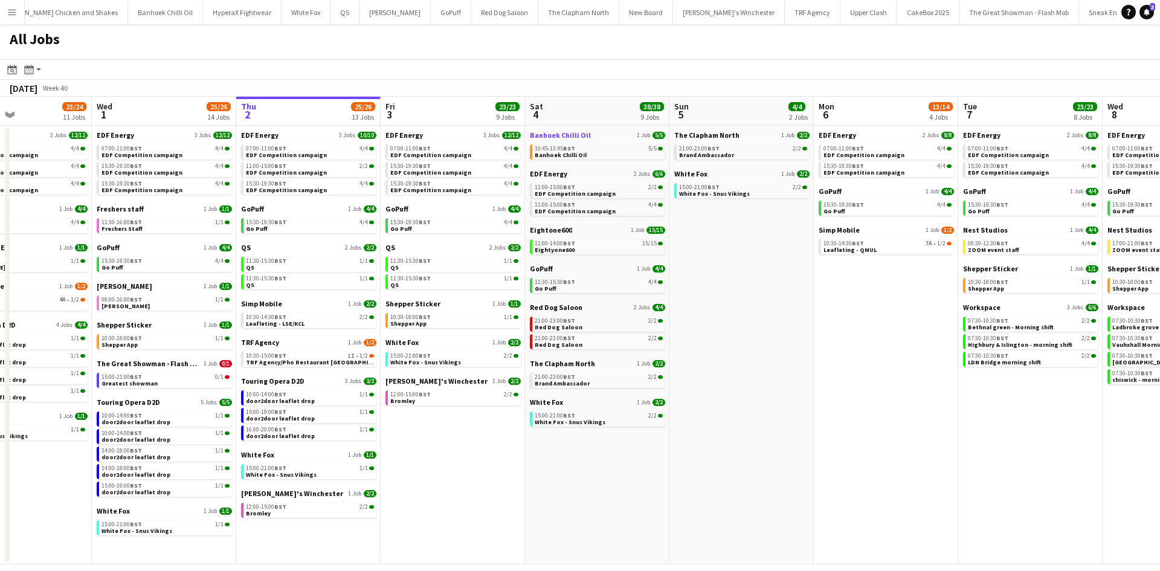
click at [559, 135] on span "Banhoek Chilli Oil" at bounding box center [560, 135] width 61 height 9
click at [117, 15] on button "Touring Opera D2D Close" at bounding box center [122, 13] width 79 height 24
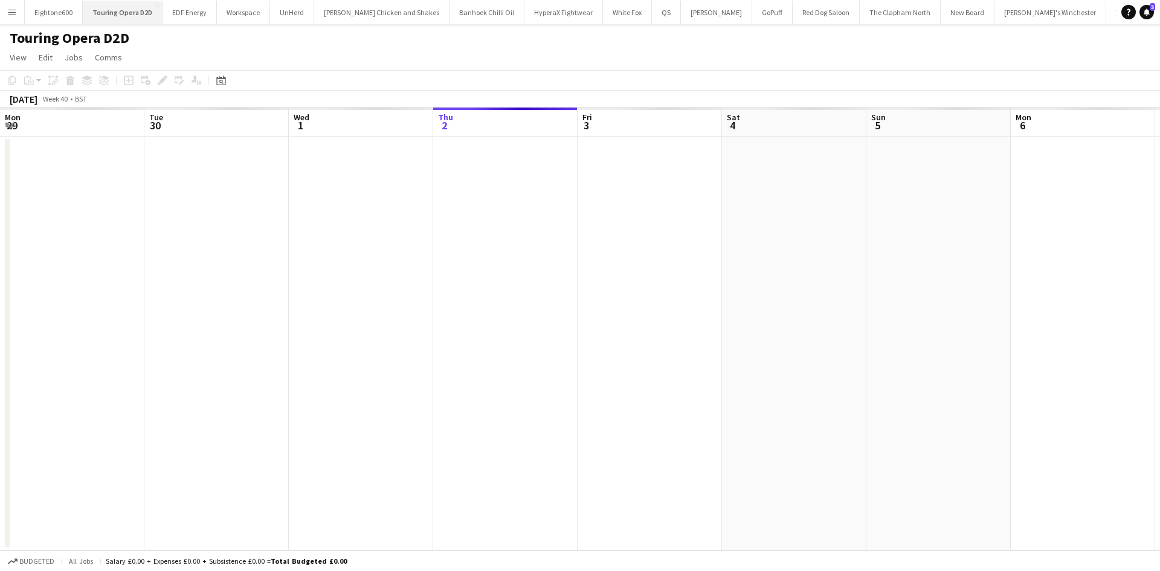
scroll to position [0, 289]
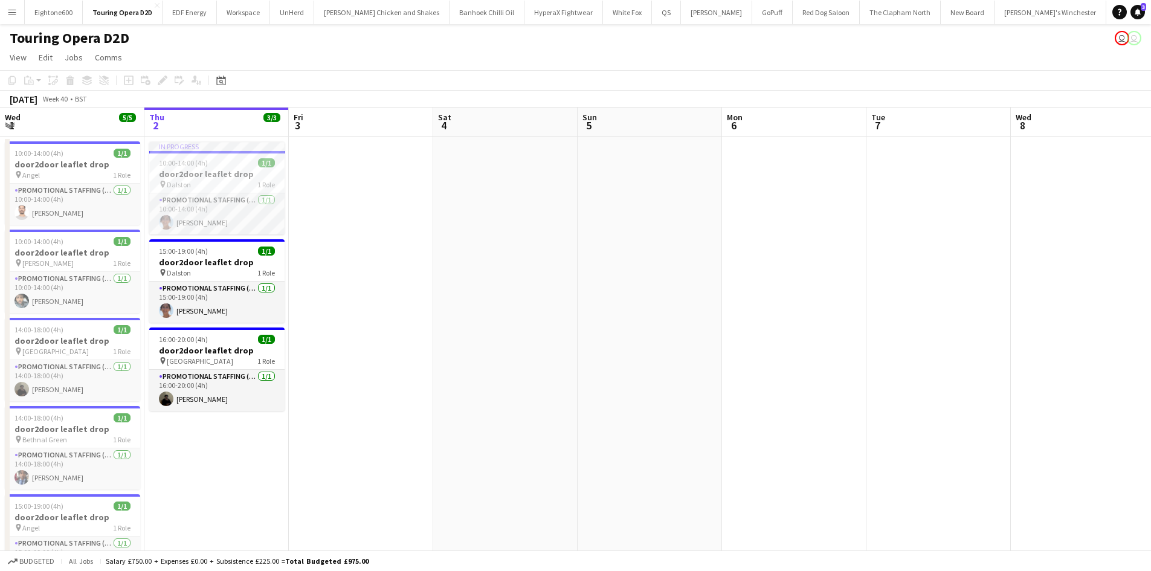
click at [4, 14] on button "Menu" at bounding box center [12, 12] width 24 height 24
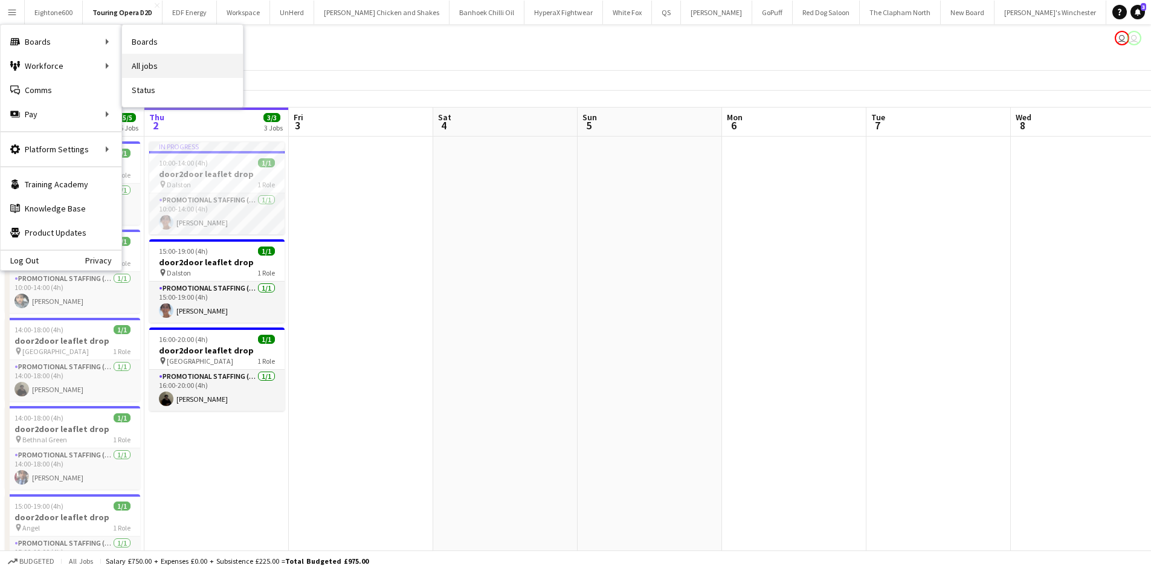
click at [149, 65] on link "All jobs" at bounding box center [182, 66] width 121 height 24
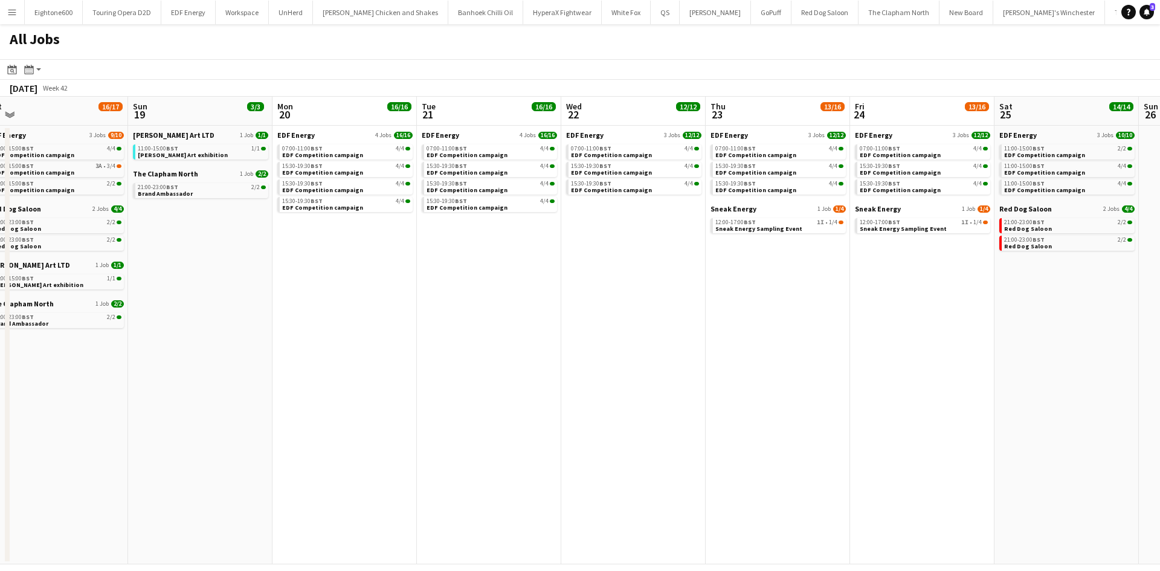
scroll to position [0, 595]
click at [780, 224] on div "12:00-17:00 BST 1I • 1/4" at bounding box center [779, 222] width 128 height 6
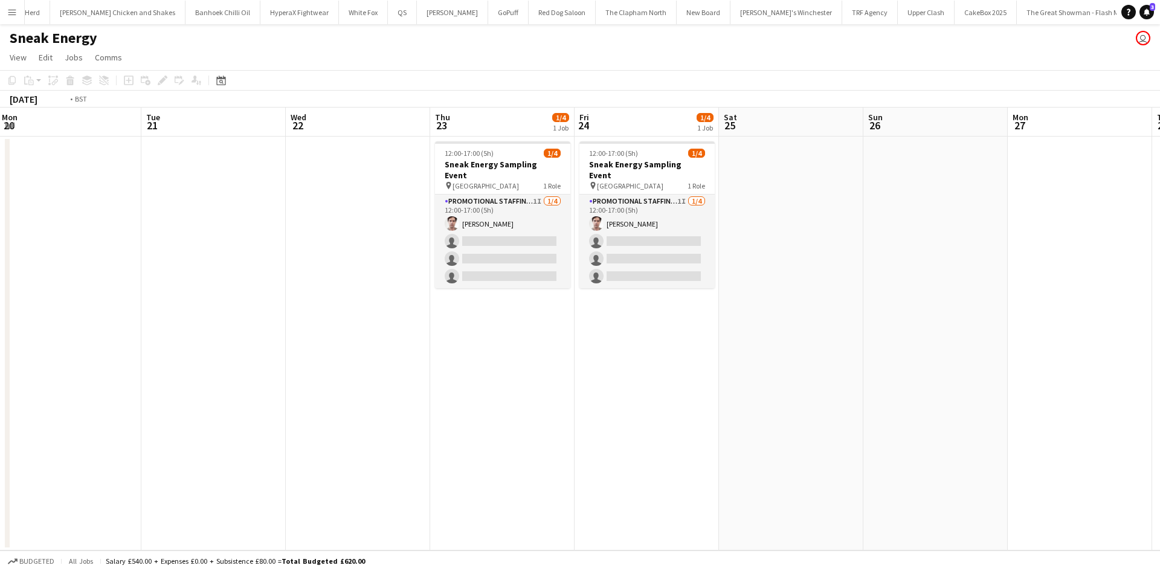
scroll to position [0, 438]
drag, startPoint x: 482, startPoint y: 199, endPoint x: 1160, endPoint y: 114, distance: 682.7
click at [482, 199] on app-card-role "Promotional Staffing (Brand Ambassadors) 1I [DATE] 12:00-17:00 (5h) [PERSON_NAM…" at bounding box center [501, 242] width 135 height 94
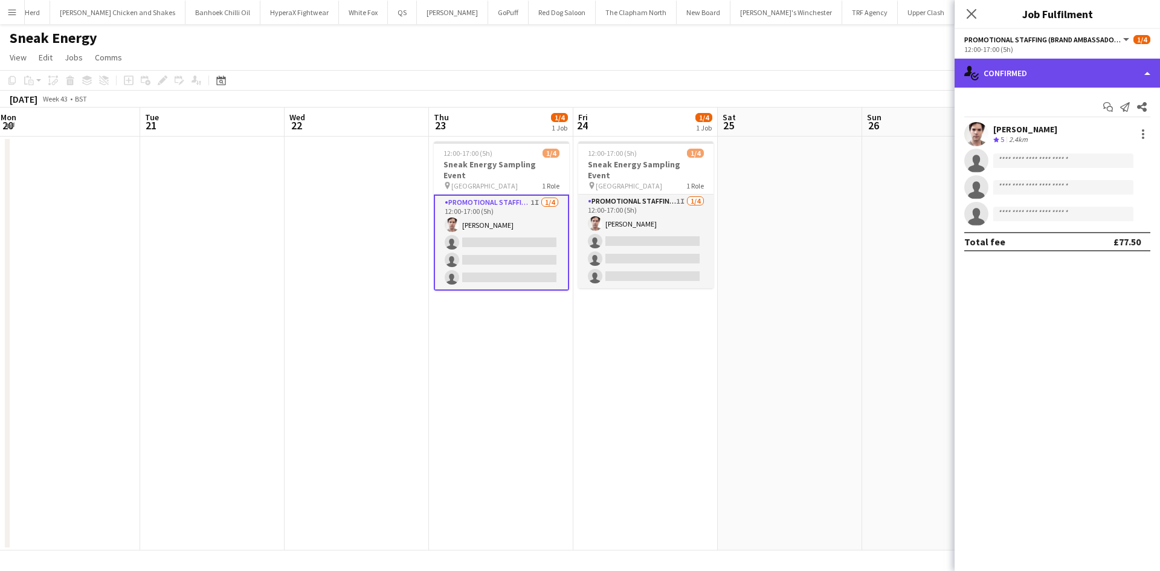
click at [1043, 70] on div "single-neutral-actions-check-2 Confirmed" at bounding box center [1057, 73] width 205 height 29
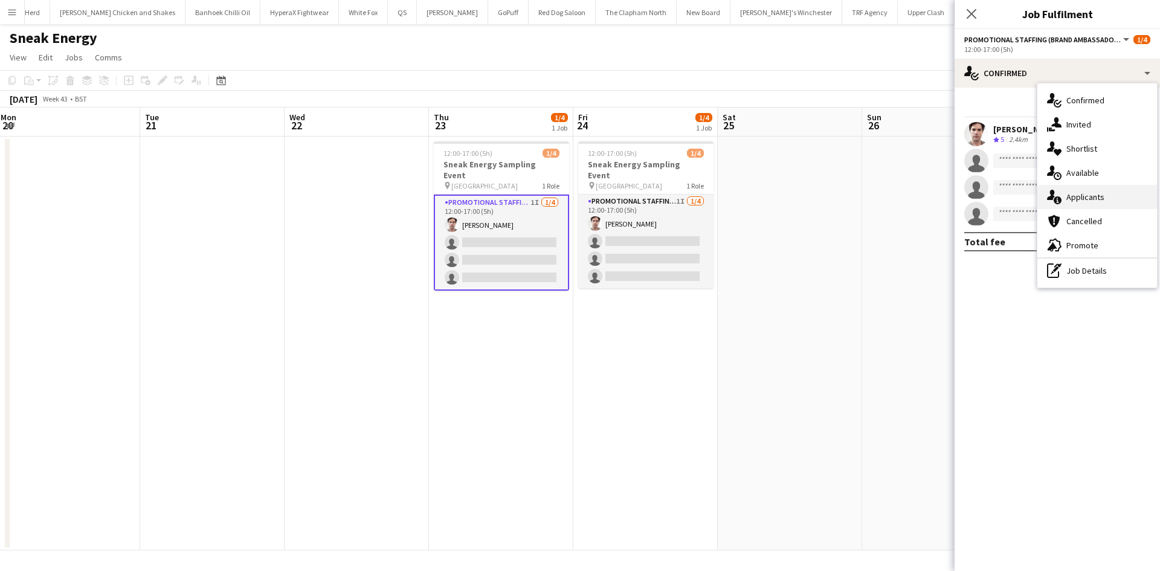
click at [1105, 193] on div "single-neutral-actions-information Applicants" at bounding box center [1098, 197] width 120 height 24
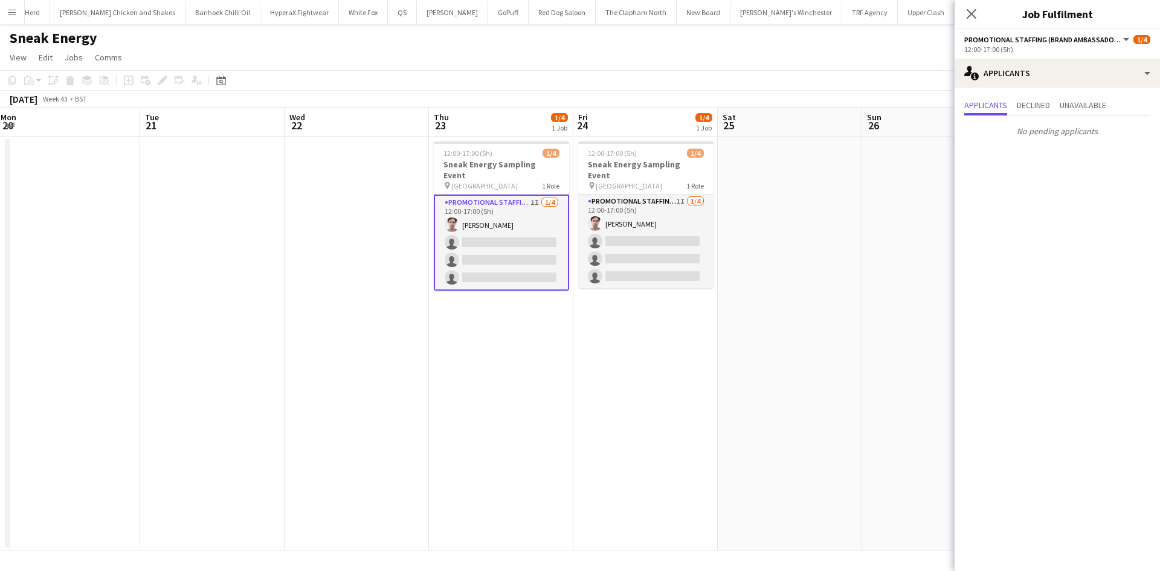
click at [853, 233] on app-date-cell at bounding box center [790, 344] width 144 height 414
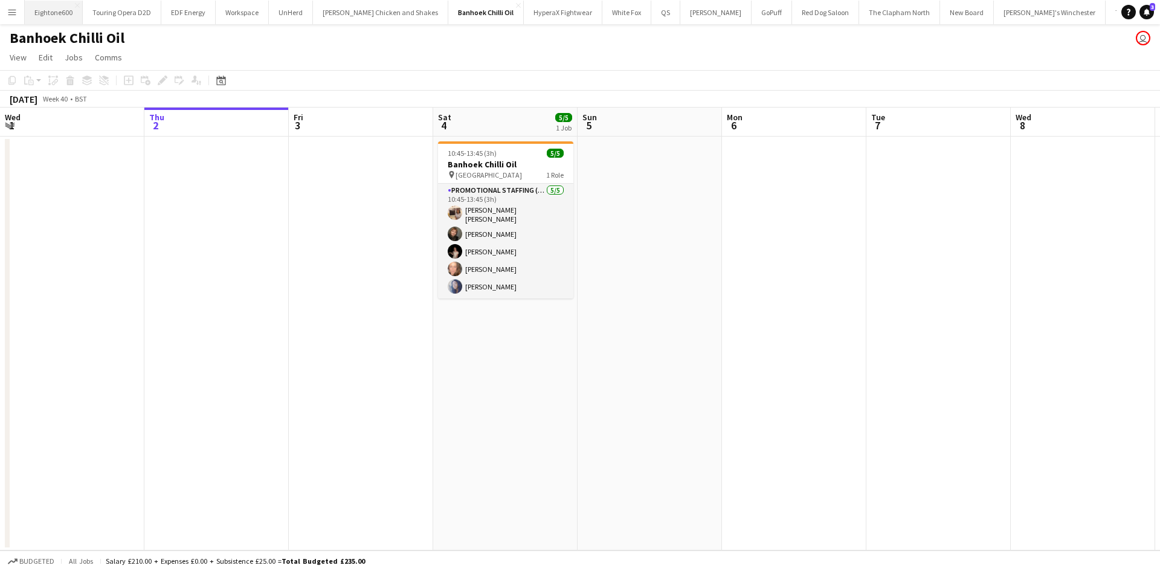
click at [47, 7] on button "Eightone600 Close" at bounding box center [54, 13] width 58 height 24
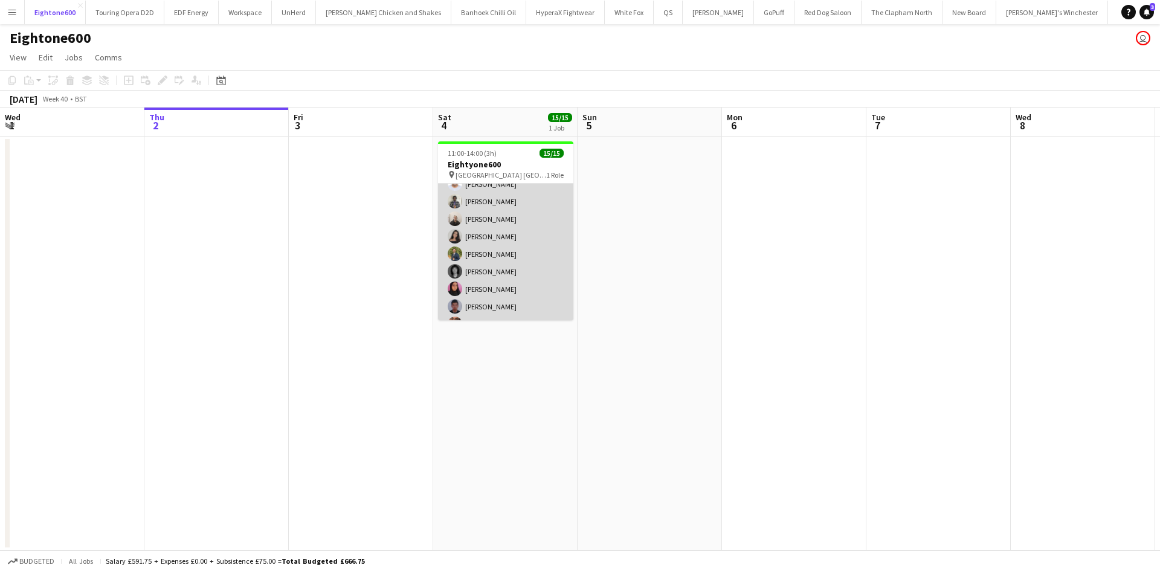
scroll to position [150, 0]
click at [503, 306] on app-card-role "Promotional Staffing (Brand Ambassadors) 15/15 11:00-14:00 (3h) [PERSON_NAME] […" at bounding box center [505, 177] width 135 height 286
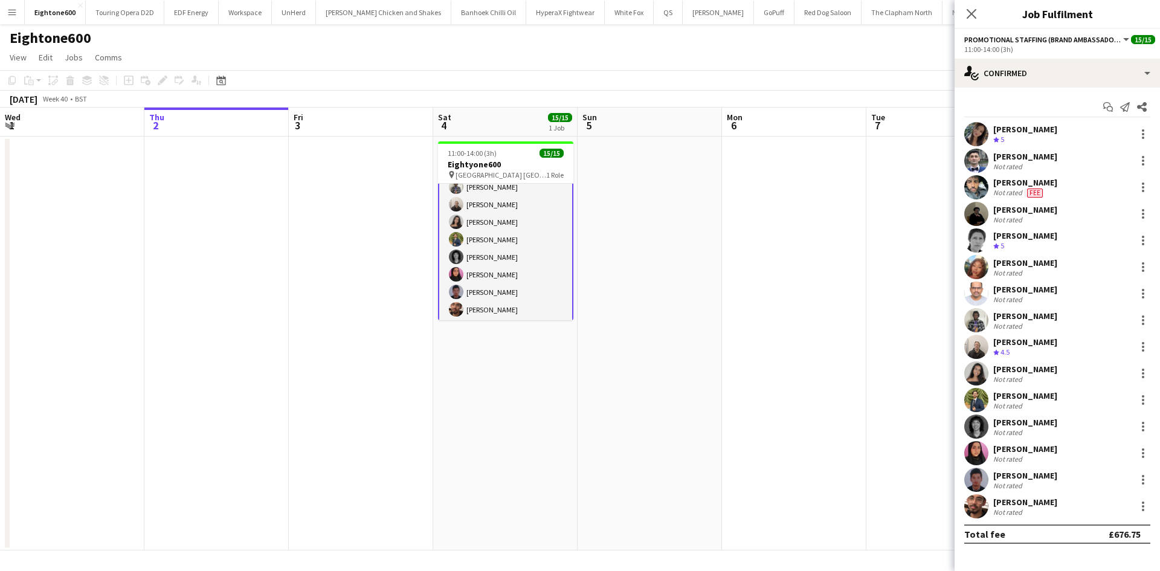
scroll to position [151, 0]
click at [1137, 499] on div at bounding box center [1143, 506] width 15 height 15
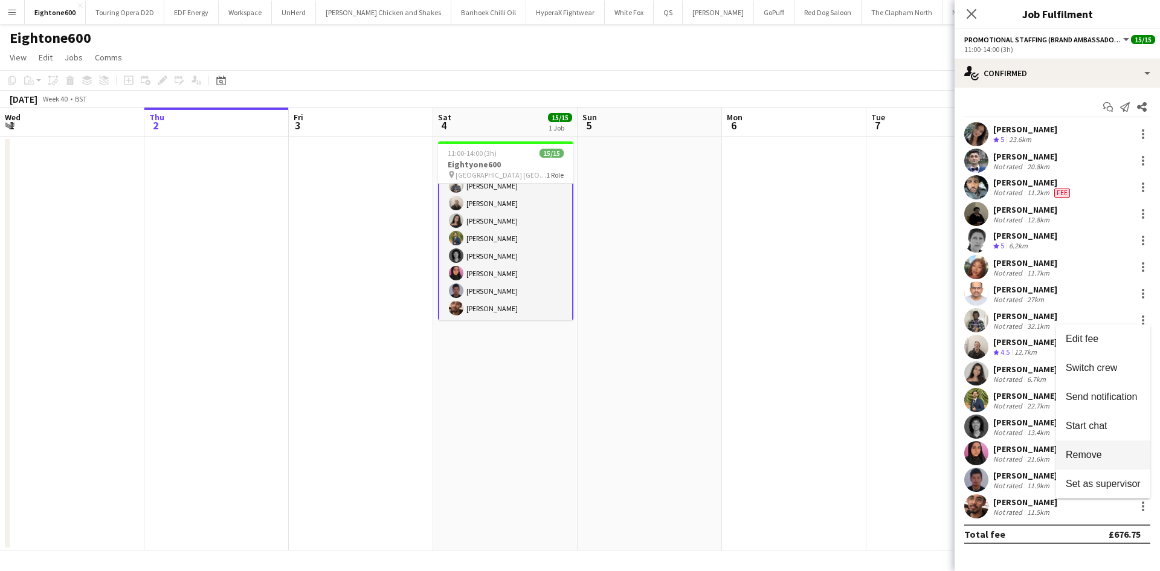
click at [1102, 456] on span "Remove" at bounding box center [1084, 455] width 36 height 10
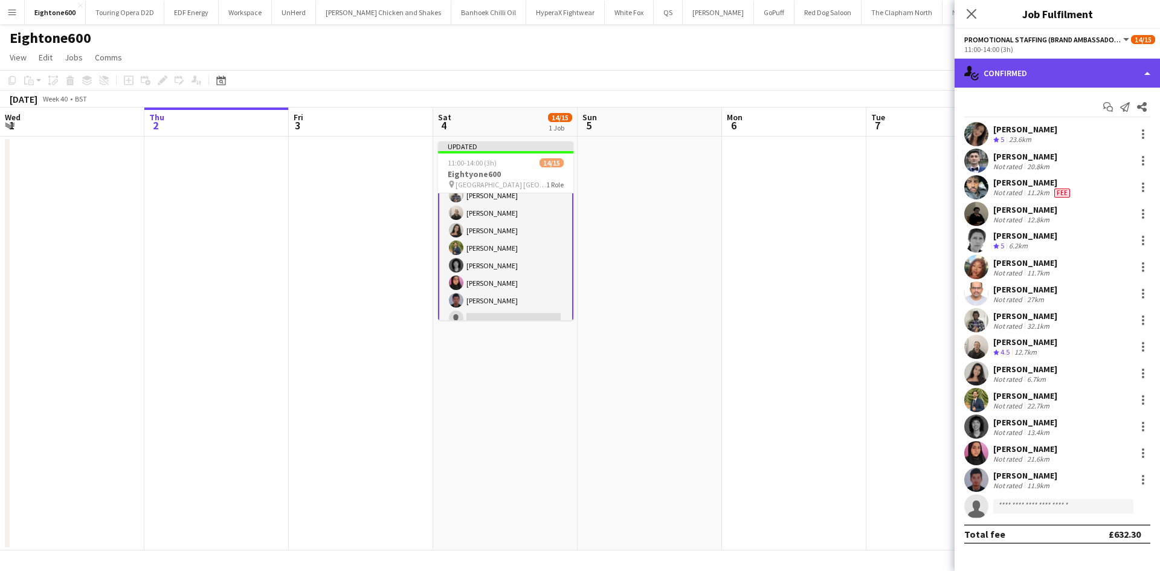
click at [996, 65] on div "single-neutral-actions-check-2 Confirmed" at bounding box center [1057, 73] width 205 height 29
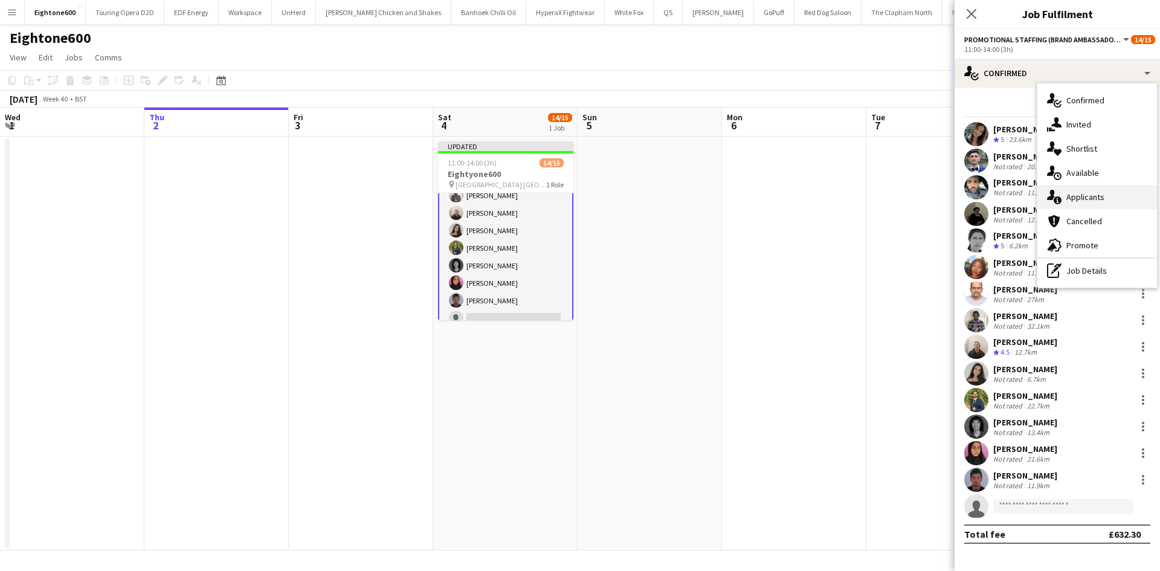
click at [1099, 188] on div "single-neutral-actions-information Applicants" at bounding box center [1098, 197] width 120 height 24
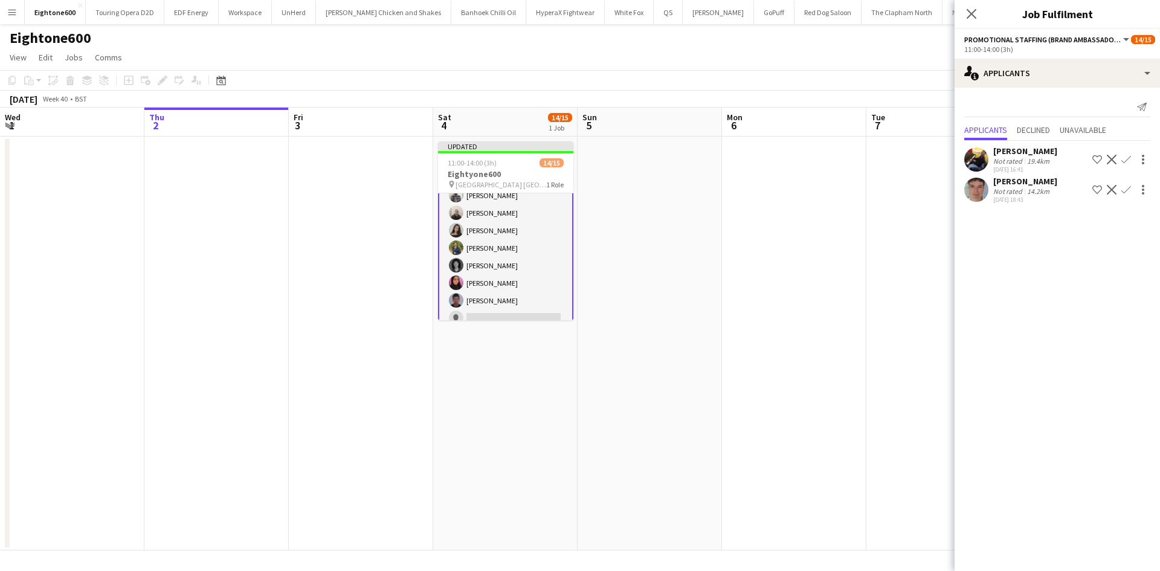
click at [986, 160] on app-user-avatar at bounding box center [977, 159] width 24 height 24
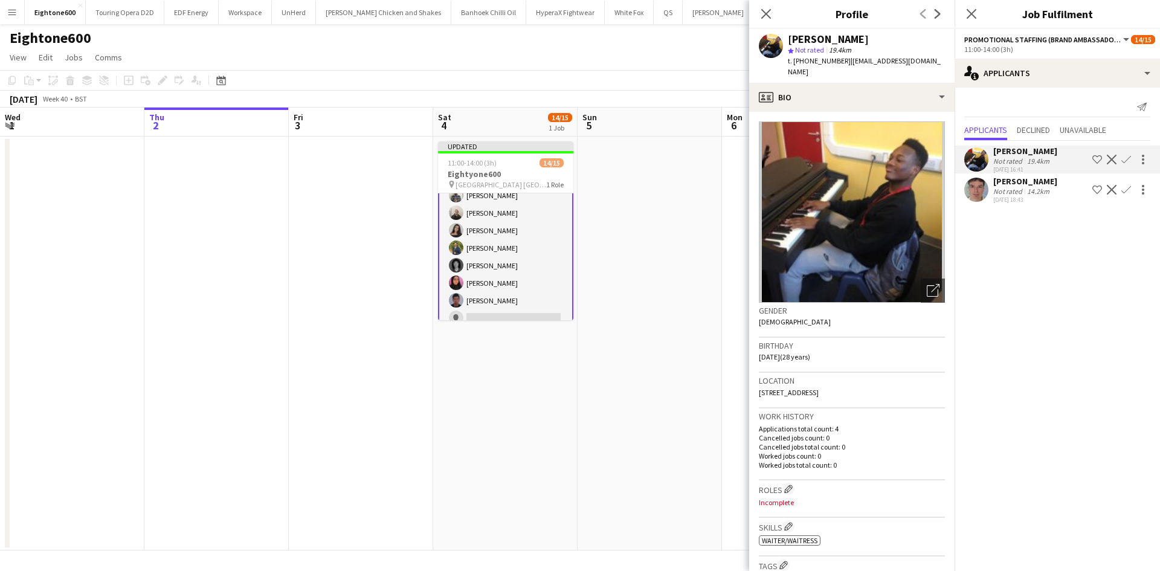
click at [825, 112] on app-crew-profile-bio "Open photos pop-in Gender Male Birthday 10-02-1997 (28 years) Location 1 Eliot …" at bounding box center [851, 341] width 205 height 459
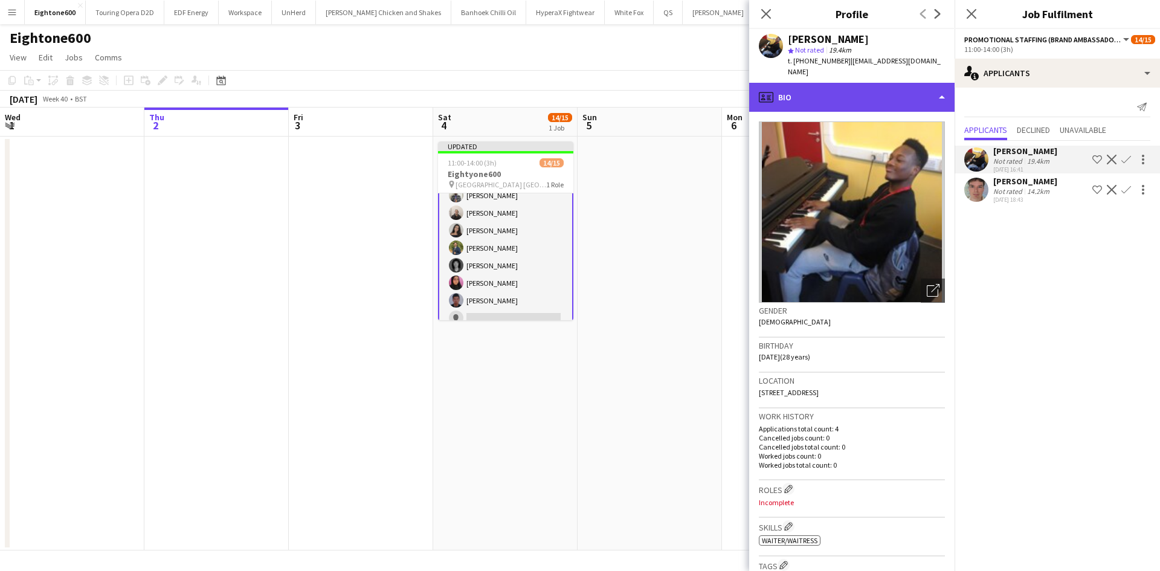
click at [836, 90] on div "profile Bio" at bounding box center [851, 97] width 205 height 29
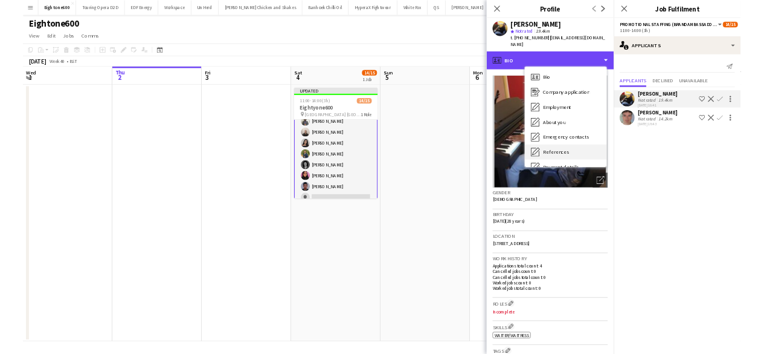
scroll to position [162, 0]
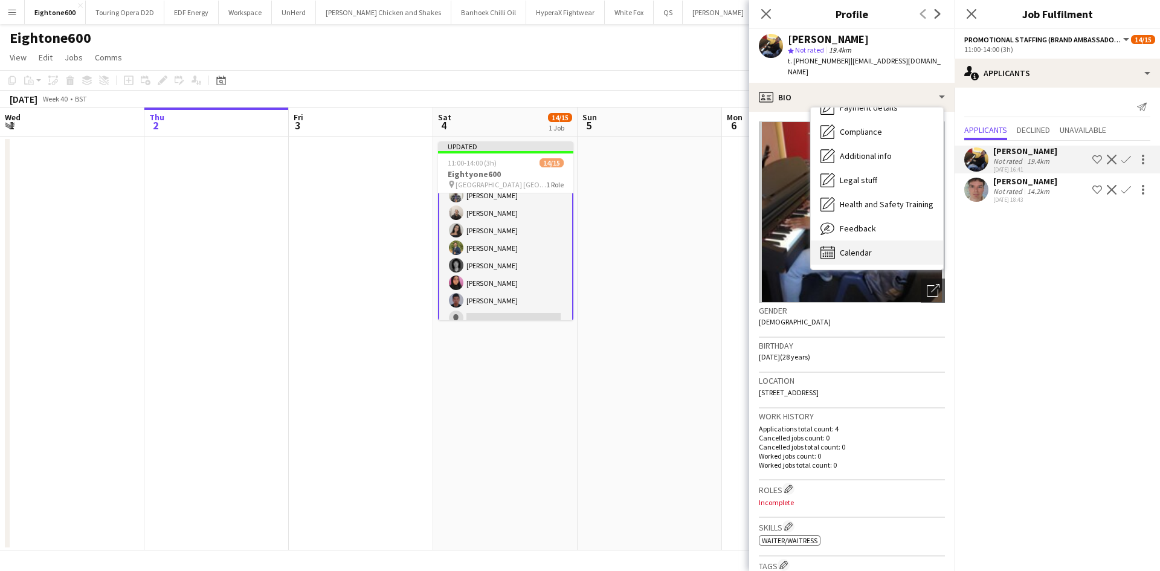
click at [857, 247] on span "Calendar" at bounding box center [856, 252] width 32 height 11
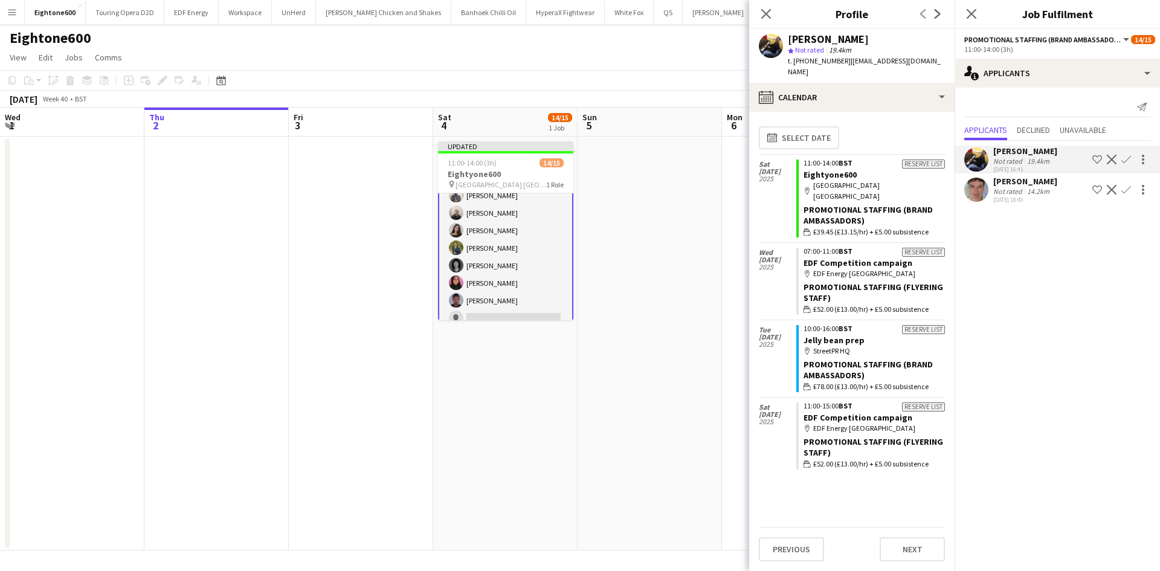
click at [986, 179] on div at bounding box center [977, 190] width 24 height 24
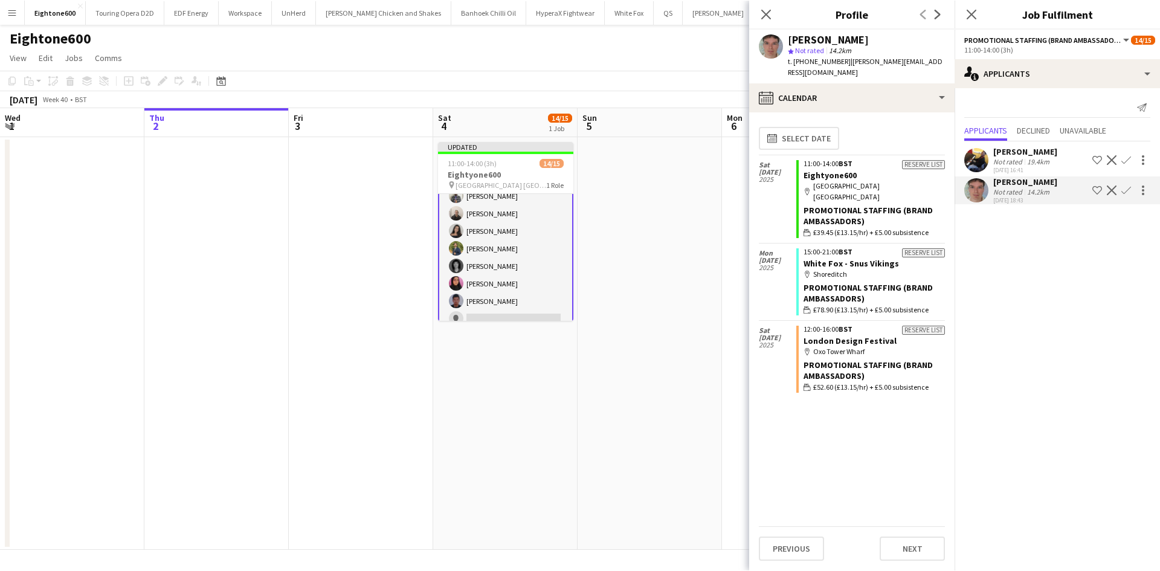
scroll to position [151, 0]
click at [1003, 158] on div "Not rated" at bounding box center [1009, 161] width 31 height 9
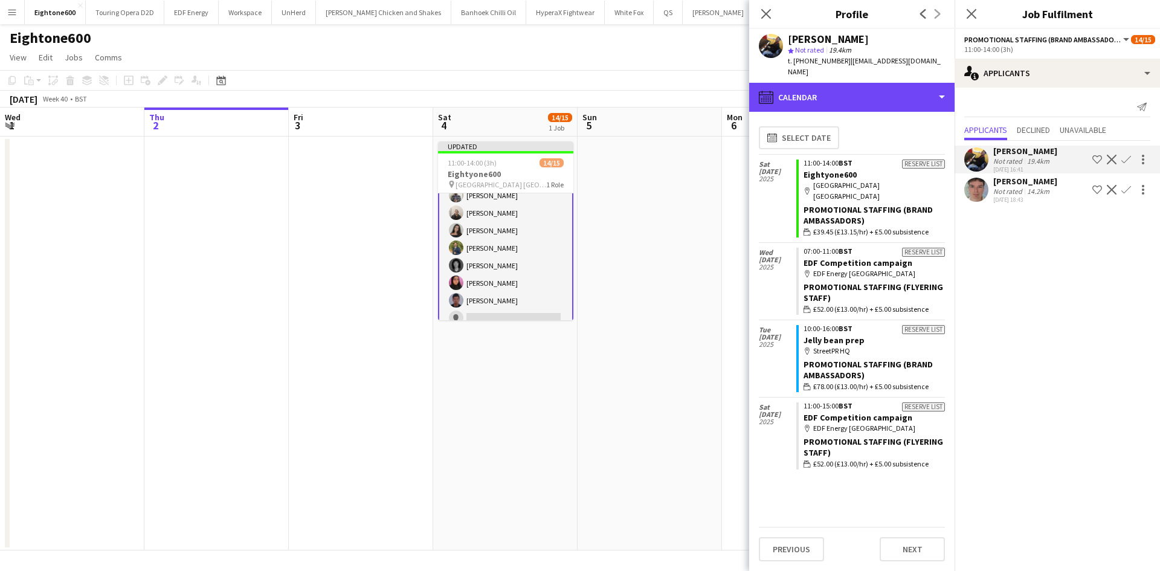
drag, startPoint x: 866, startPoint y: 91, endPoint x: 871, endPoint y: 101, distance: 11.1
click at [866, 91] on div "calendar-full Calendar" at bounding box center [851, 97] width 205 height 29
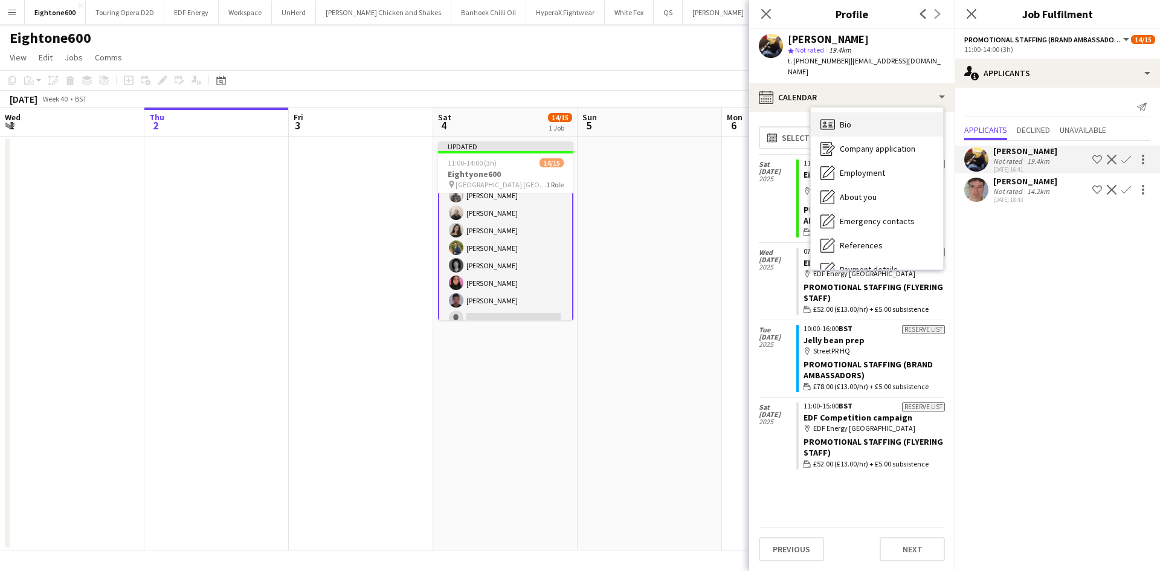
click at [886, 112] on div "Bio Bio" at bounding box center [877, 124] width 132 height 24
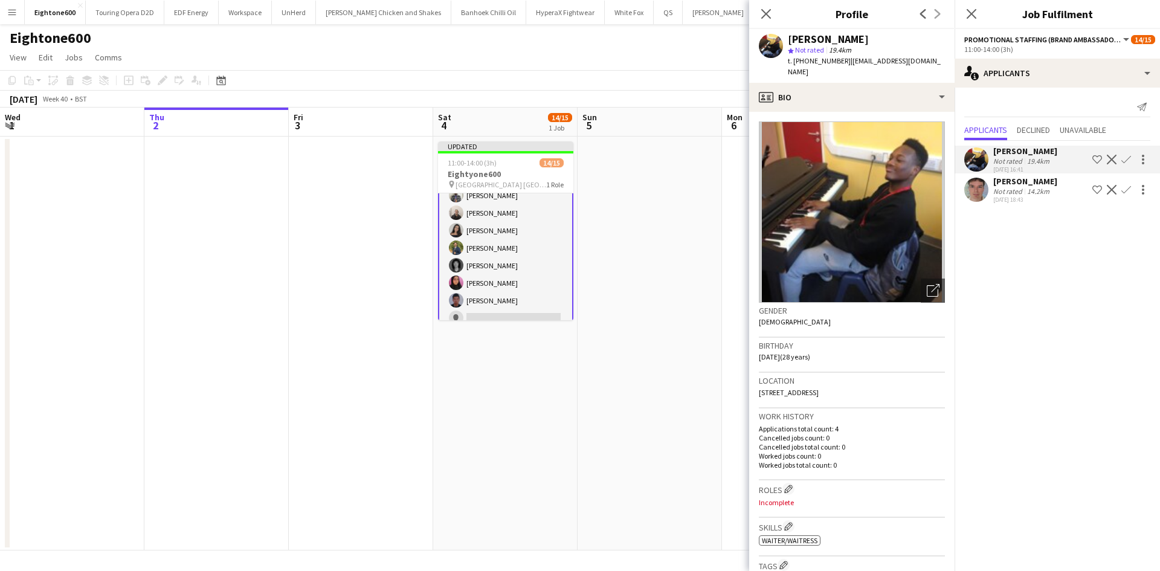
click at [986, 186] on app-user-avatar at bounding box center [977, 190] width 24 height 24
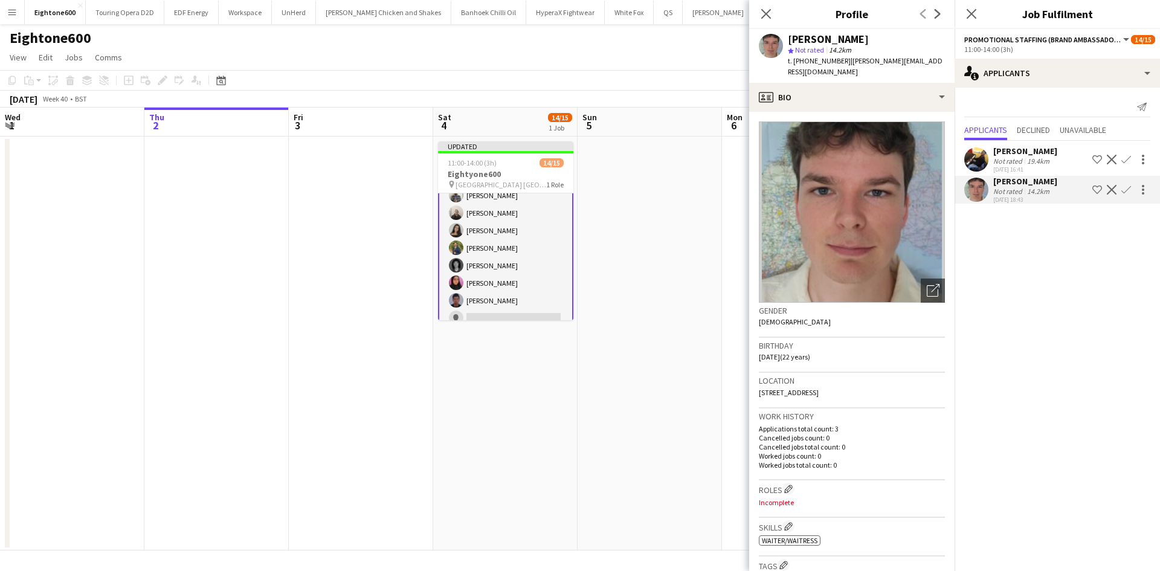
click at [968, 154] on app-user-avatar at bounding box center [977, 159] width 24 height 24
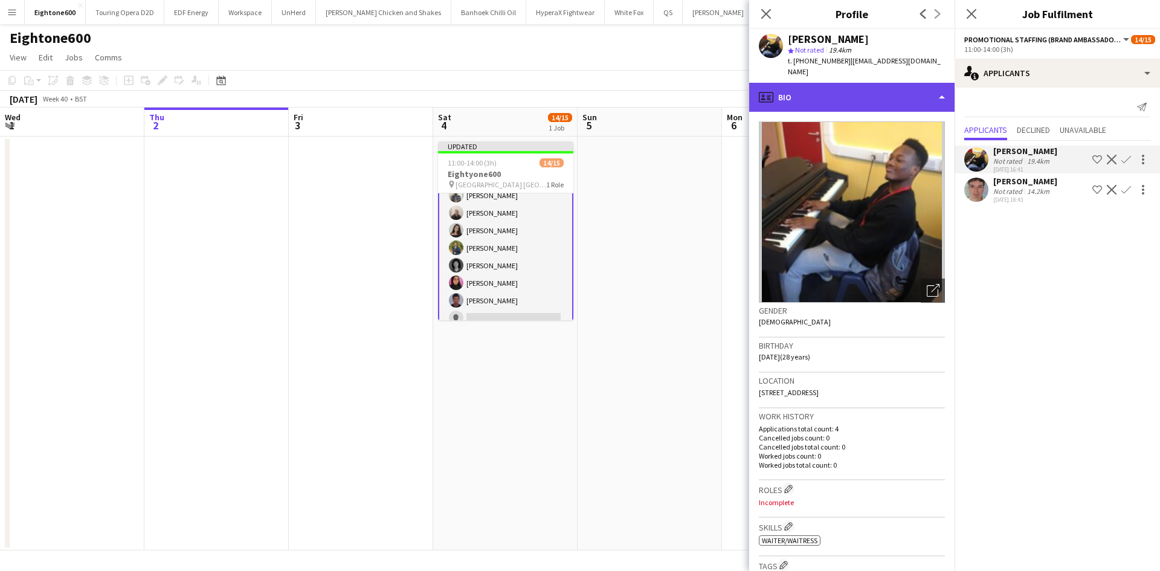
click at [856, 83] on div "profile Bio" at bounding box center [851, 97] width 205 height 29
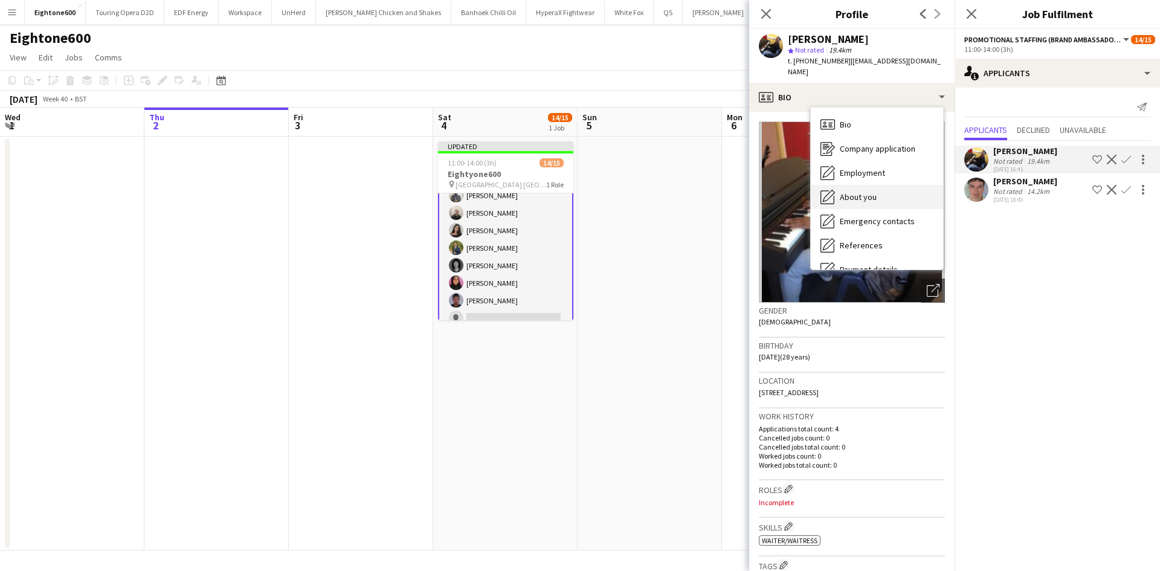
click at [890, 185] on div "About you About you" at bounding box center [877, 197] width 132 height 24
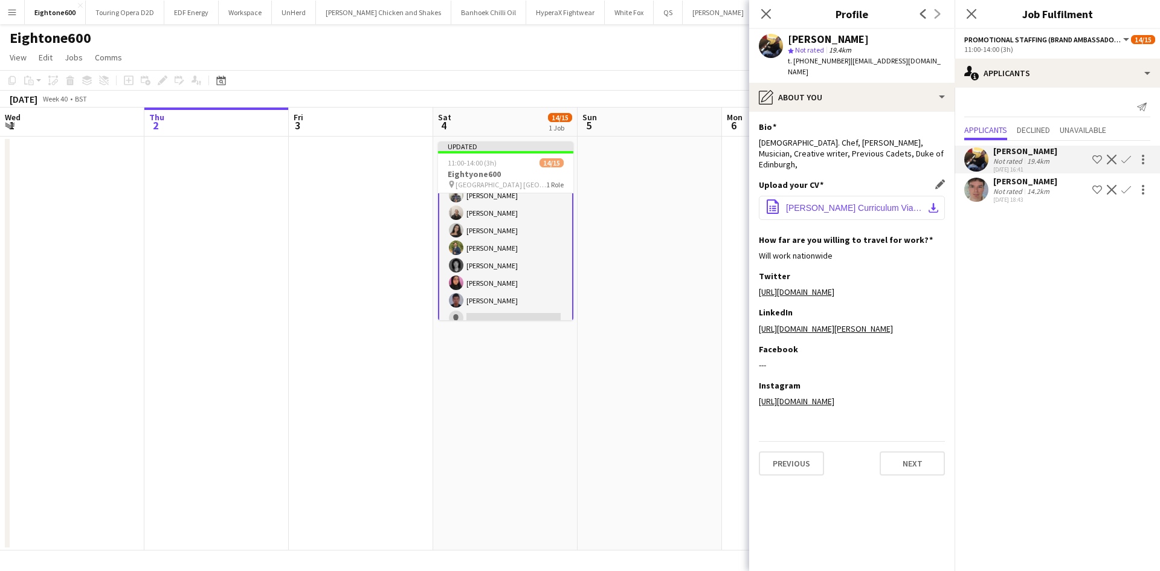
click at [805, 203] on span "Nathaniel Robertson Curriculum Viate.pdf" at bounding box center [854, 208] width 137 height 10
drag, startPoint x: 803, startPoint y: 59, endPoint x: 839, endPoint y: 57, distance: 36.3
click at [839, 57] on span "t. +447385876160" at bounding box center [819, 60] width 63 height 9
copy span "7385876160"
drag, startPoint x: 612, startPoint y: 192, endPoint x: 1015, endPoint y: 107, distance: 411.9
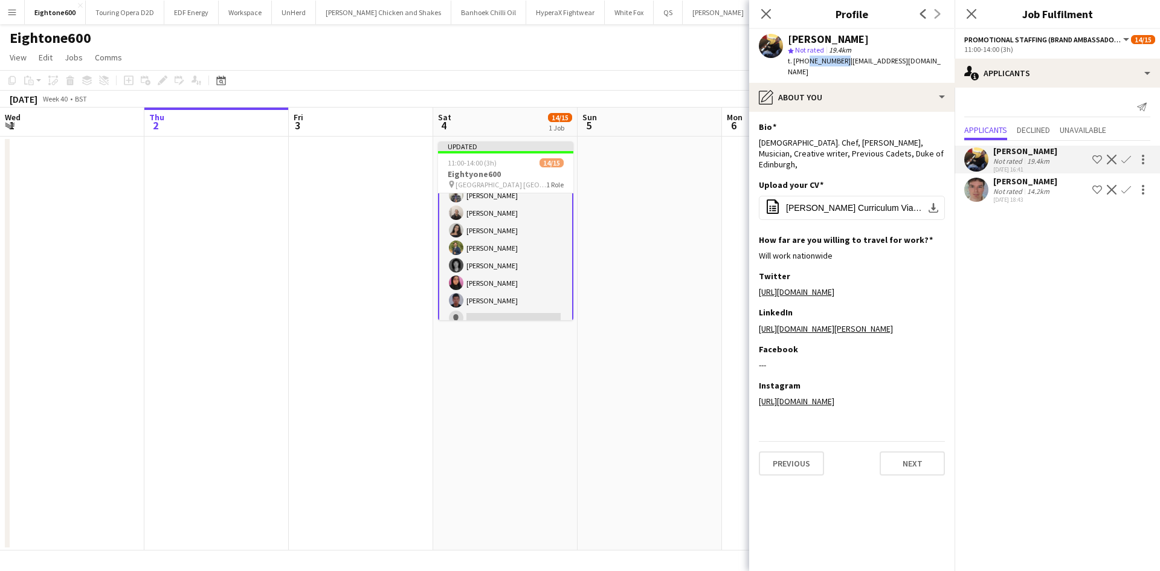
click at [612, 192] on app-date-cell at bounding box center [650, 344] width 144 height 414
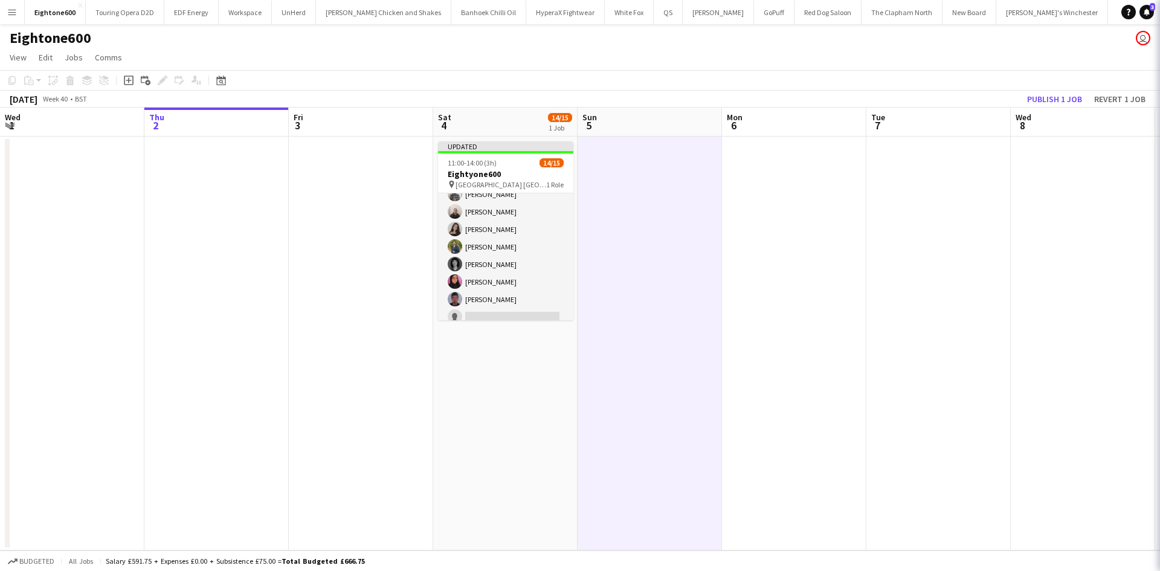
scroll to position [150, 0]
click at [1056, 94] on button "Publish 1 job" at bounding box center [1055, 99] width 65 height 16
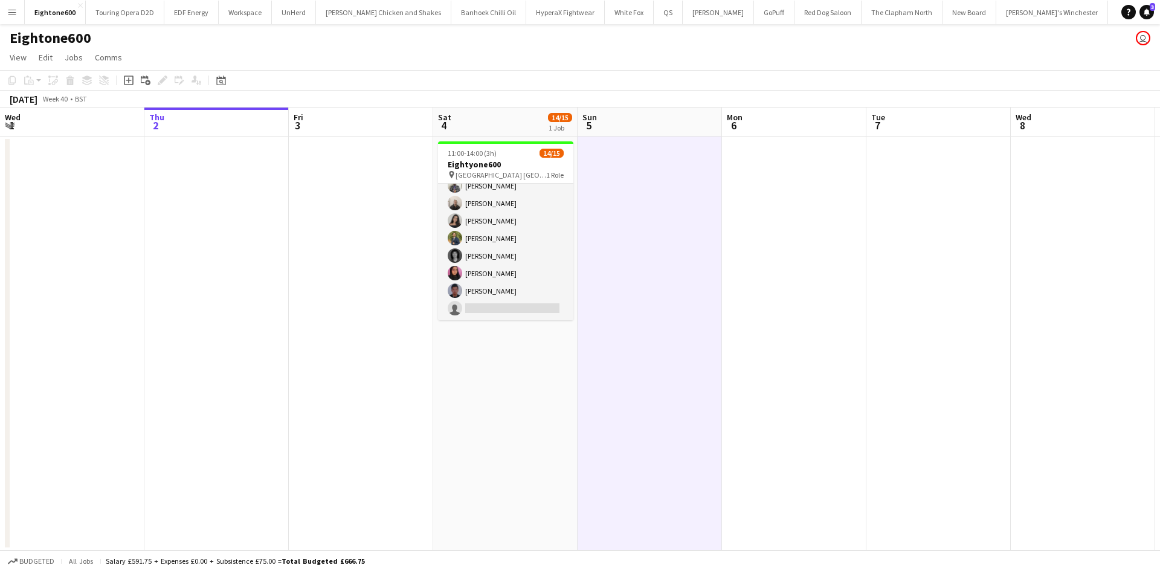
drag, startPoint x: 516, startPoint y: 309, endPoint x: 1003, endPoint y: 183, distance: 502.8
click at [516, 309] on app-card-role "Promotional Staffing (Brand Ambassadors) 9I 3A 14/15 11:00-14:00 (3h) Mariia Ko…" at bounding box center [505, 177] width 135 height 286
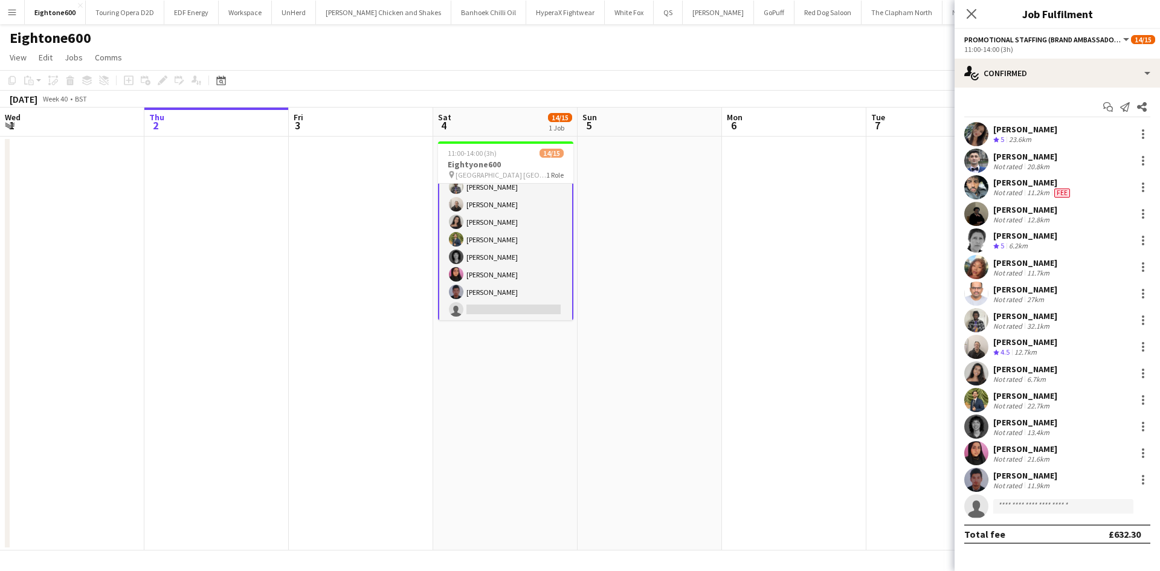
scroll to position [151, 0]
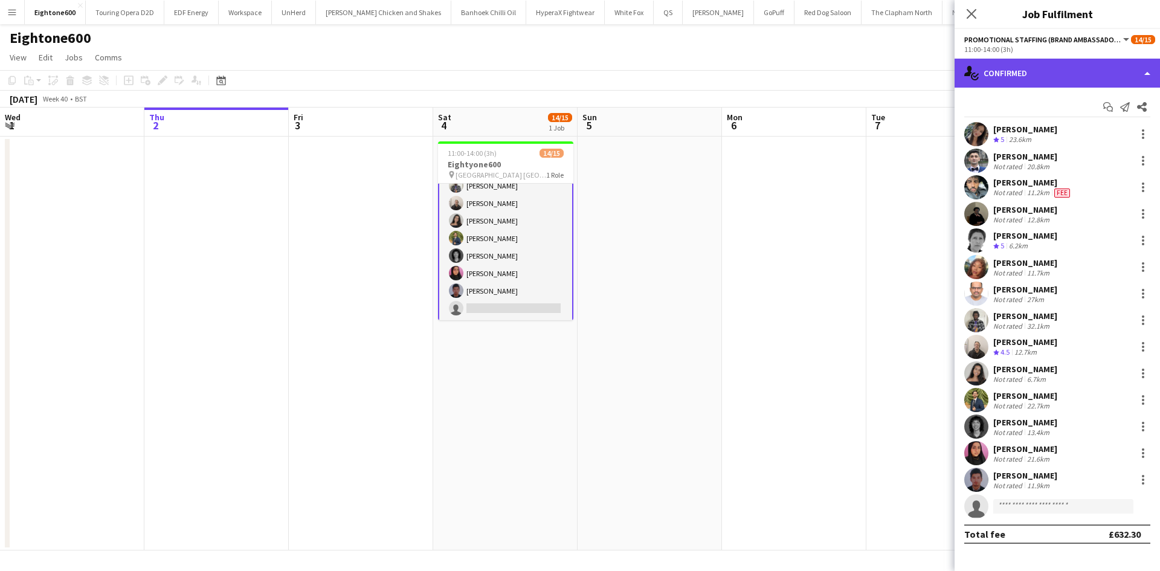
click at [1027, 76] on div "single-neutral-actions-check-2 Confirmed" at bounding box center [1057, 73] width 205 height 29
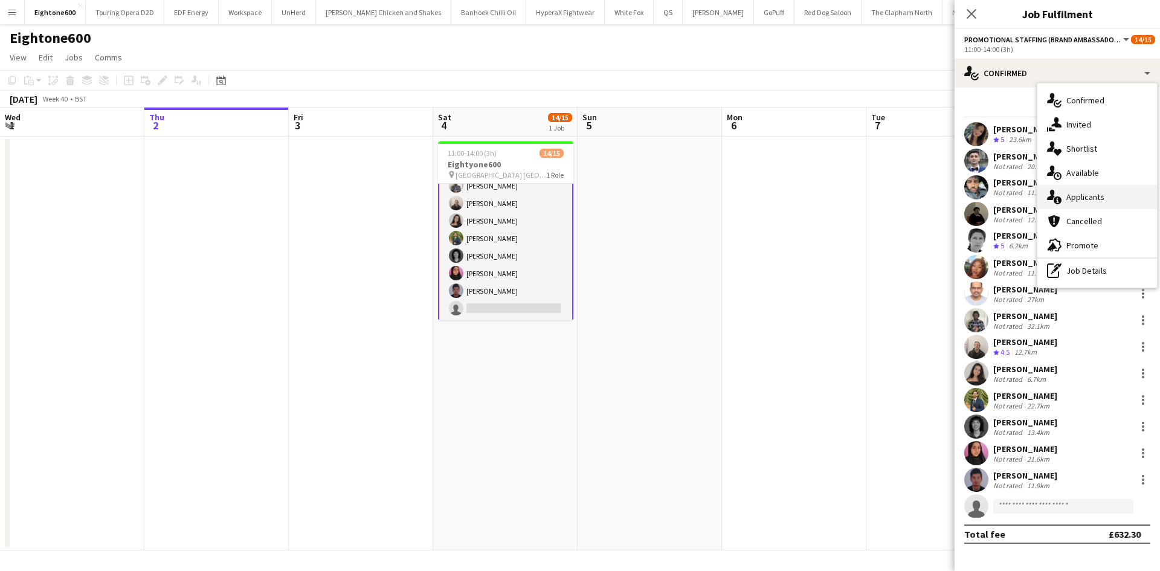
click at [1087, 188] on div "single-neutral-actions-information Applicants" at bounding box center [1098, 197] width 120 height 24
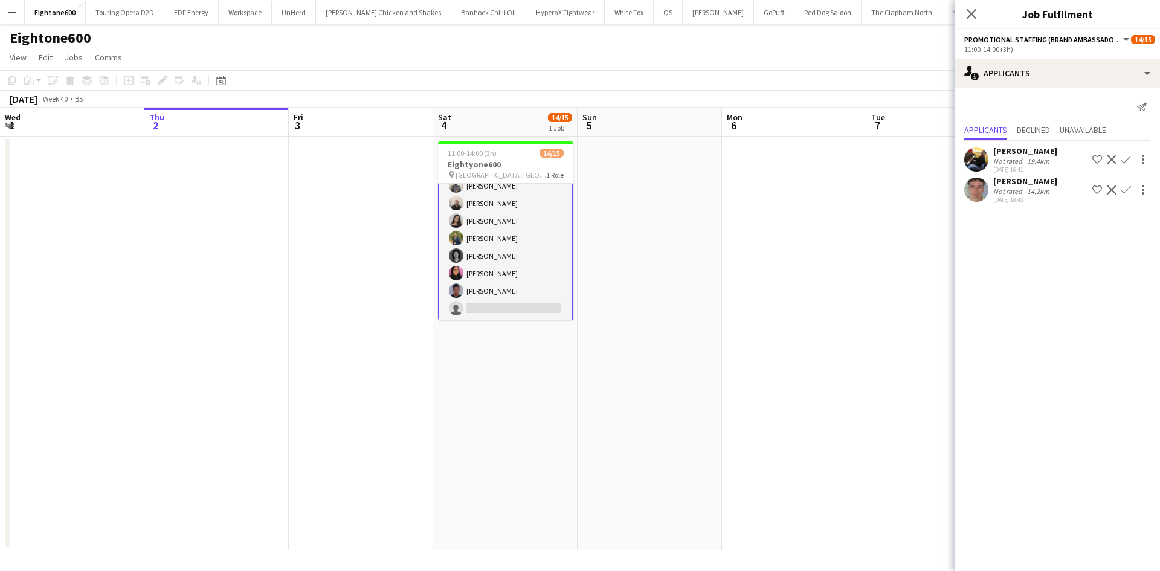
click at [1125, 157] on app-icon "Confirm" at bounding box center [1127, 160] width 10 height 10
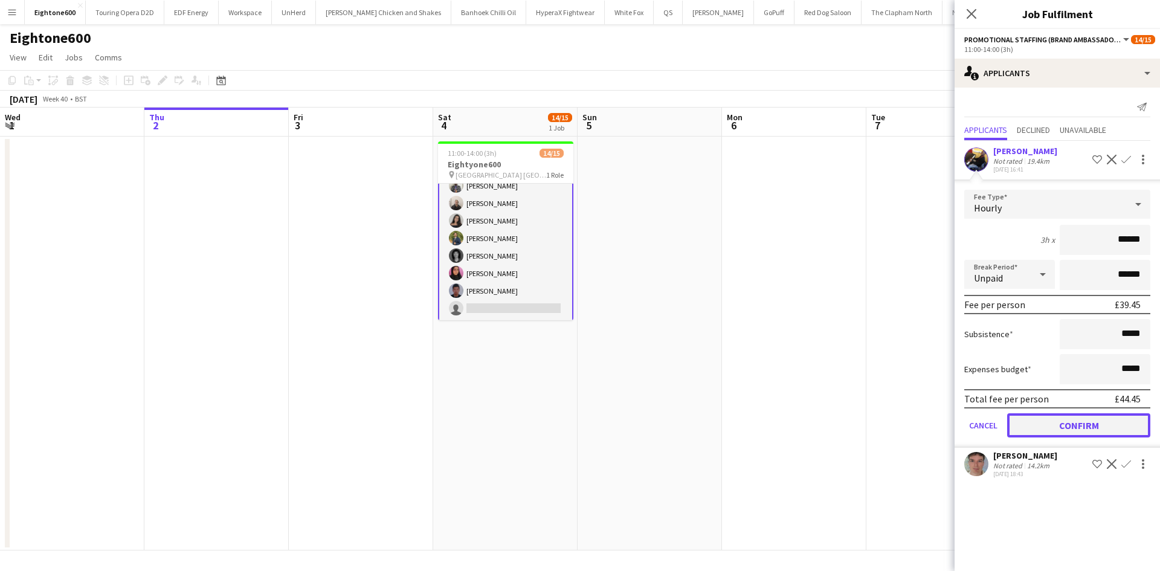
click at [1085, 427] on button "Confirm" at bounding box center [1078, 425] width 143 height 24
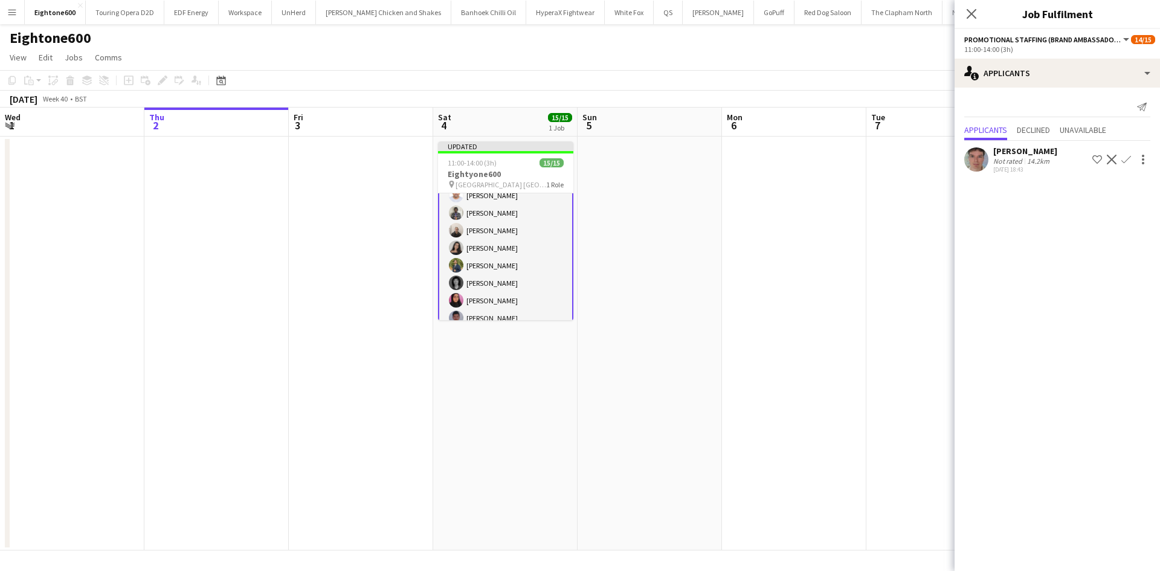
click at [827, 359] on app-date-cell at bounding box center [794, 344] width 144 height 414
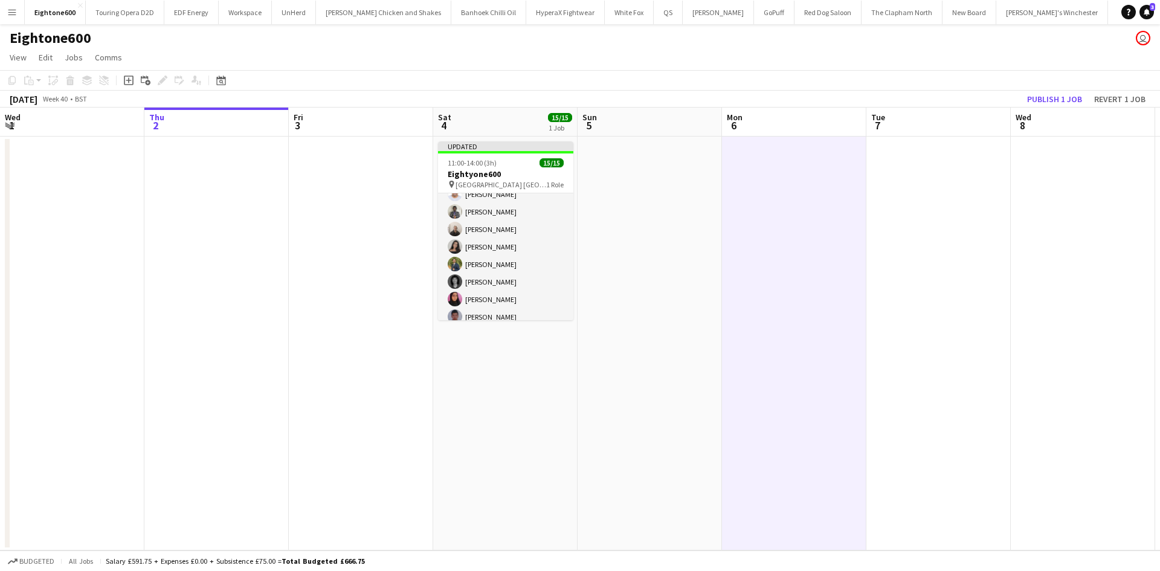
scroll to position [150, 0]
click at [1044, 102] on button "Publish 1 job" at bounding box center [1055, 99] width 65 height 16
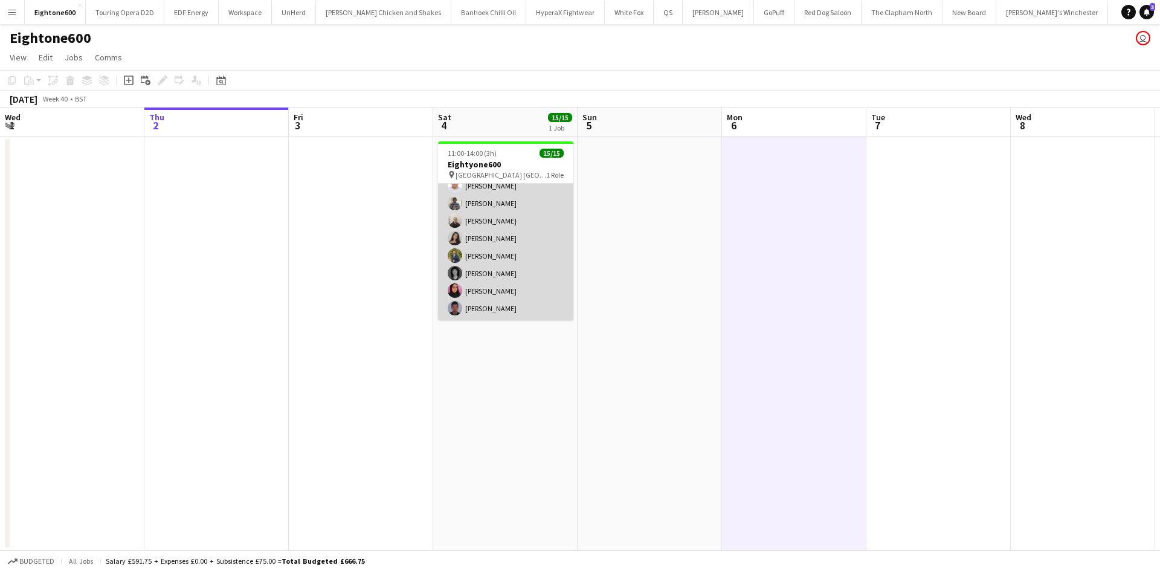
click at [524, 221] on app-card-role "Promotional Staffing (Brand Ambassadors) 15/15 11:00-14:00 (3h) Nathaniel Rober…" at bounding box center [505, 177] width 135 height 286
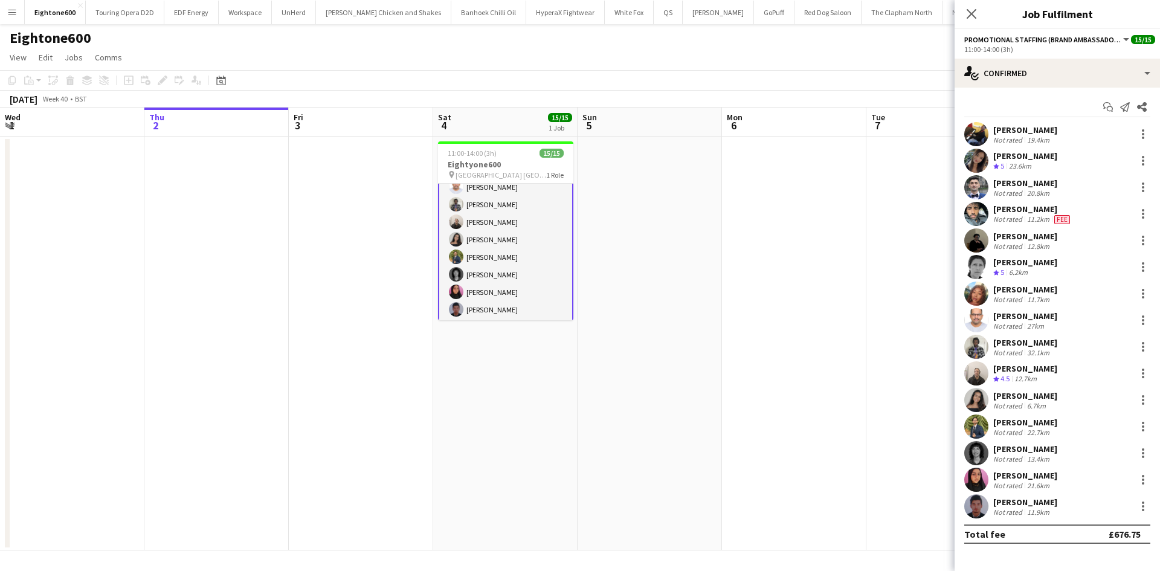
scroll to position [151, 0]
click at [752, 296] on app-date-cell at bounding box center [794, 344] width 144 height 414
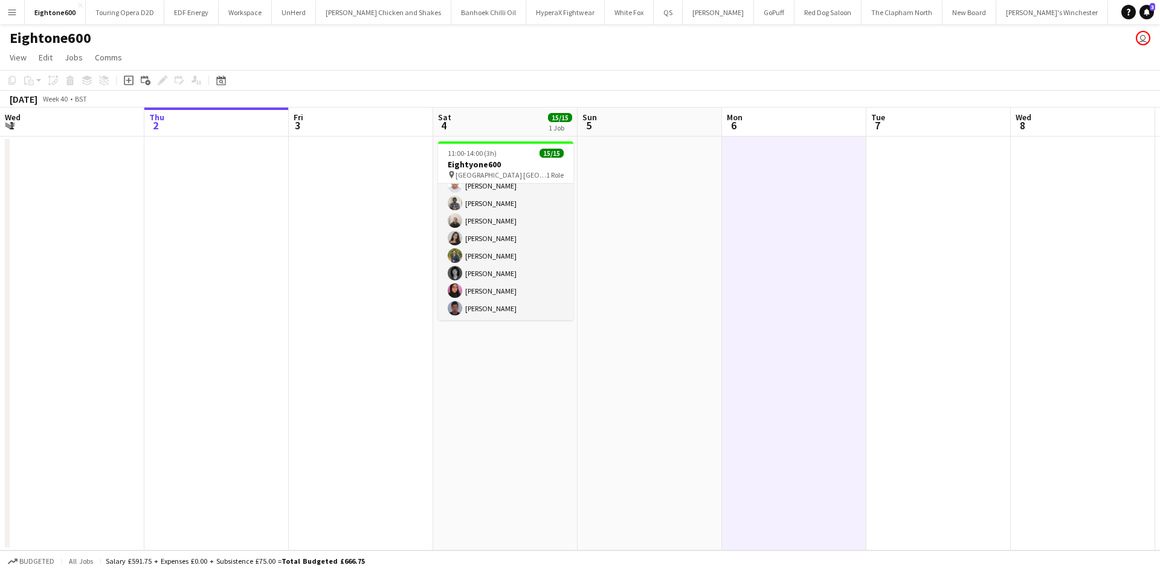
scroll to position [150, 0]
click at [21, 7] on button "Menu" at bounding box center [12, 12] width 24 height 24
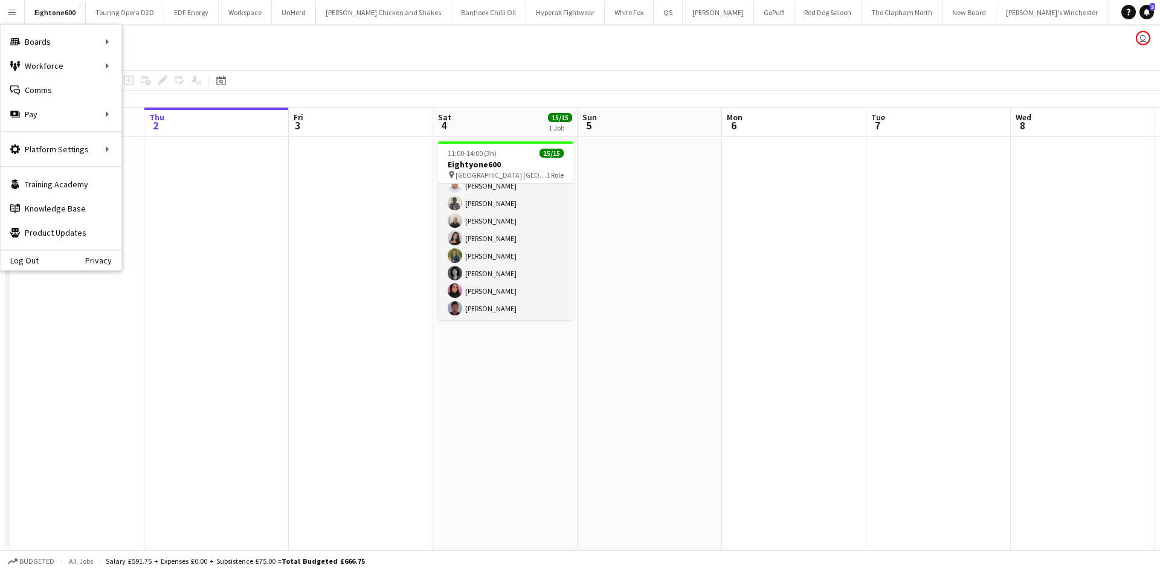
click at [141, 67] on app-page-menu "View Day view expanded Day view collapsed Month view Date picker Jump to today …" at bounding box center [580, 58] width 1160 height 23
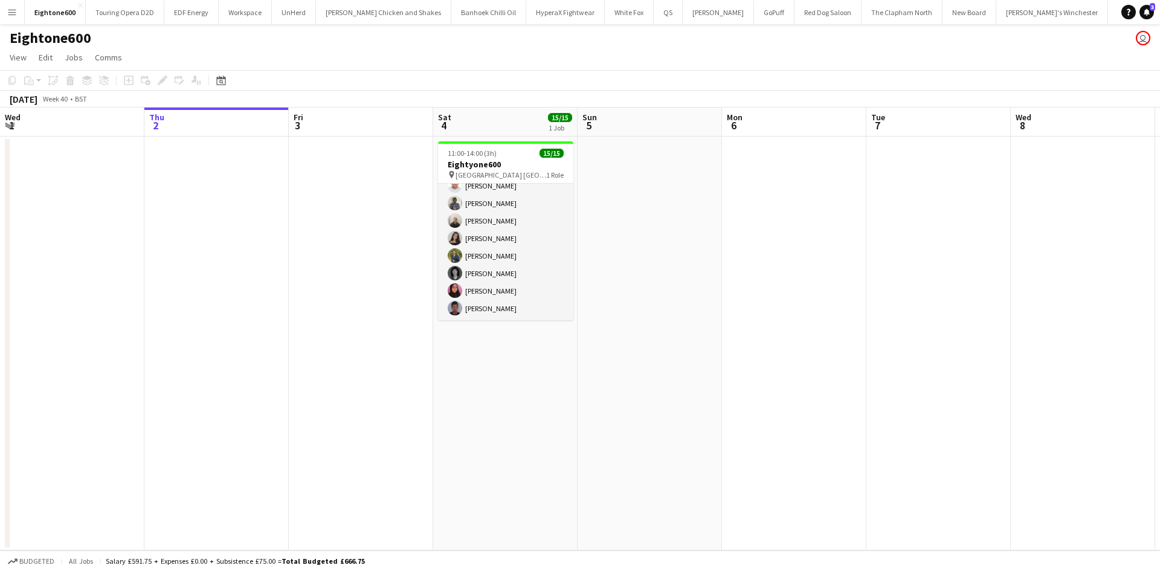
click at [3, 10] on button "Menu" at bounding box center [12, 12] width 24 height 24
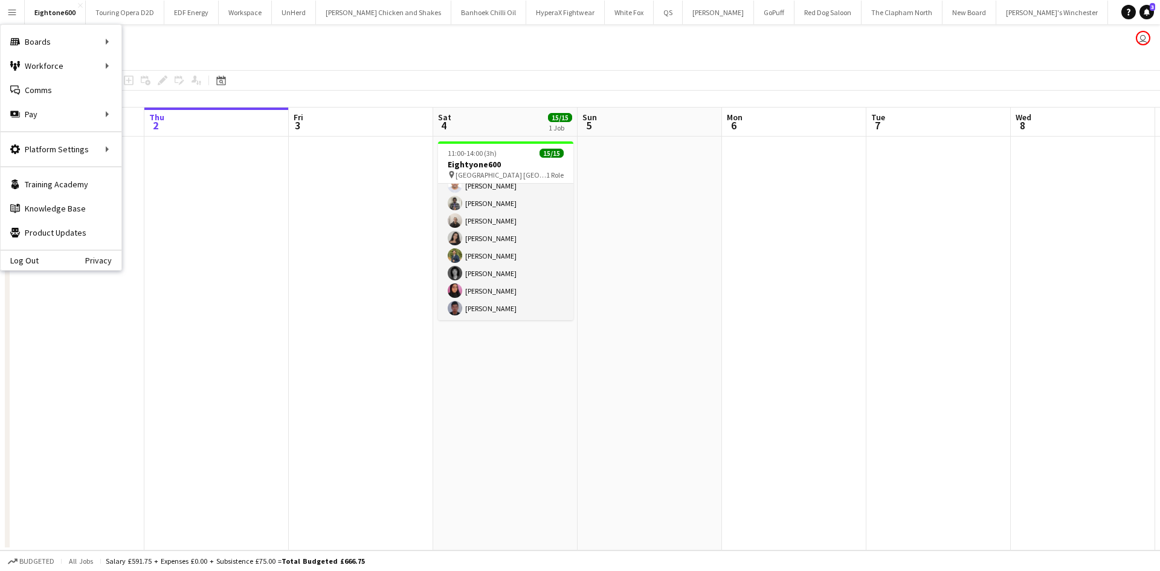
click at [143, 65] on app-page-menu "View Day view expanded Day view collapsed Month view Date picker Jump to today …" at bounding box center [580, 58] width 1160 height 23
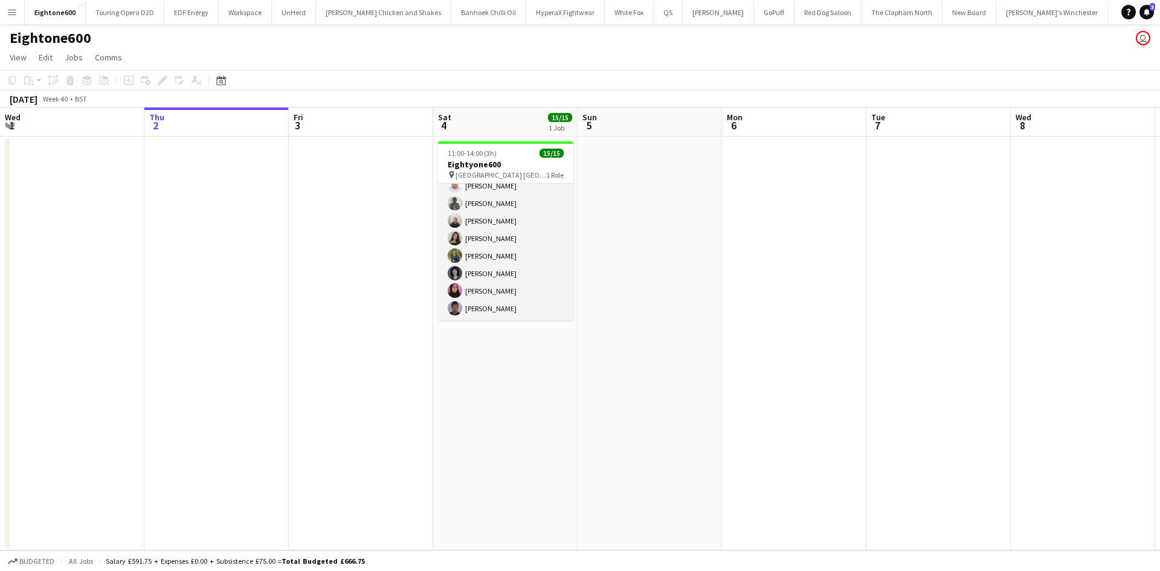
click at [16, 17] on button "Menu" at bounding box center [12, 12] width 24 height 24
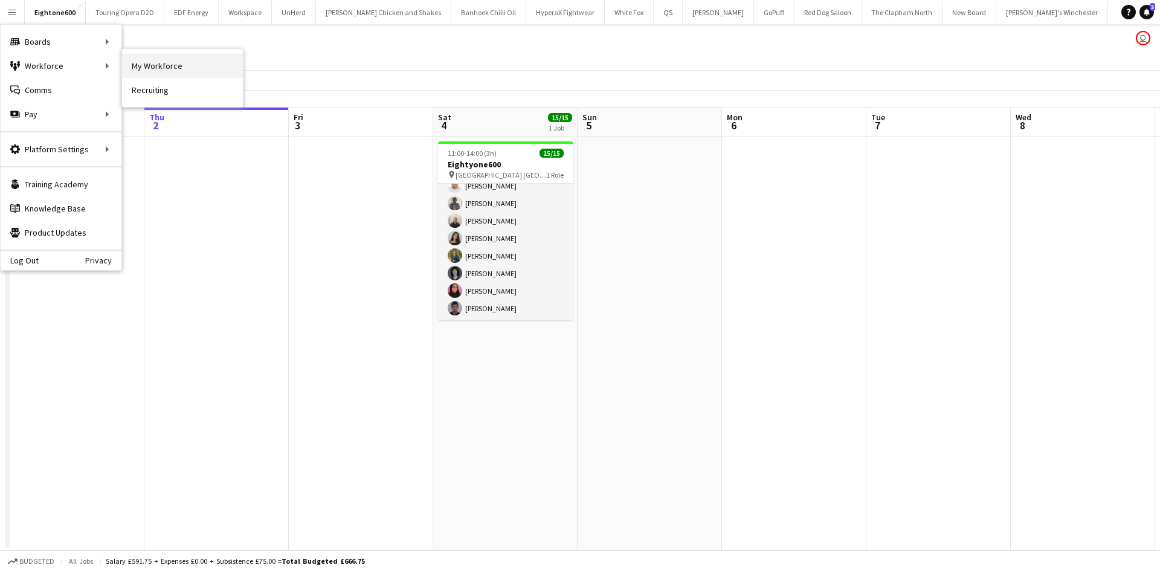
click at [152, 70] on link "My Workforce" at bounding box center [182, 66] width 121 height 24
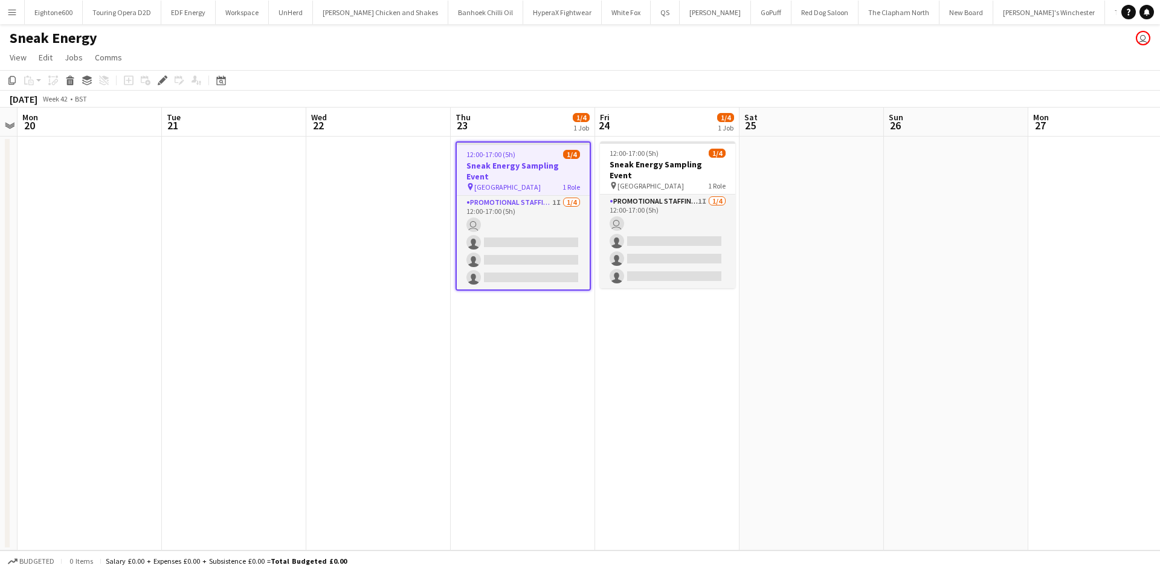
scroll to position [0, 263]
click at [500, 146] on app-job-card "12:00-17:00 (5h) 1/4 Sneak Energy Sampling Event pin Victoria Square Belfast 1 …" at bounding box center [523, 215] width 135 height 149
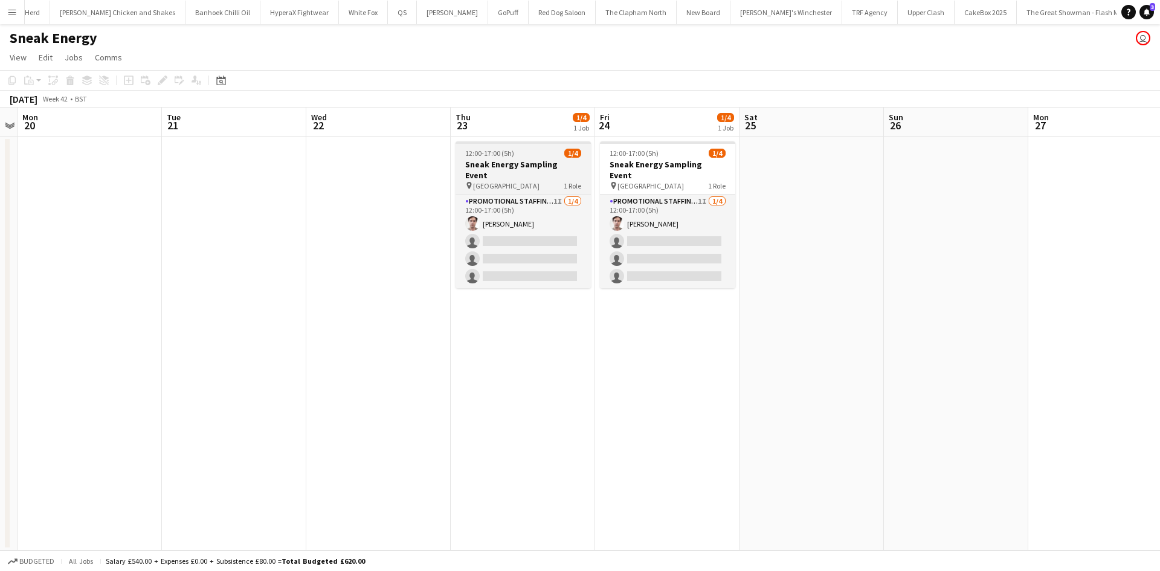
click at [517, 181] on span "Victoria Square Belfast" at bounding box center [506, 185] width 66 height 9
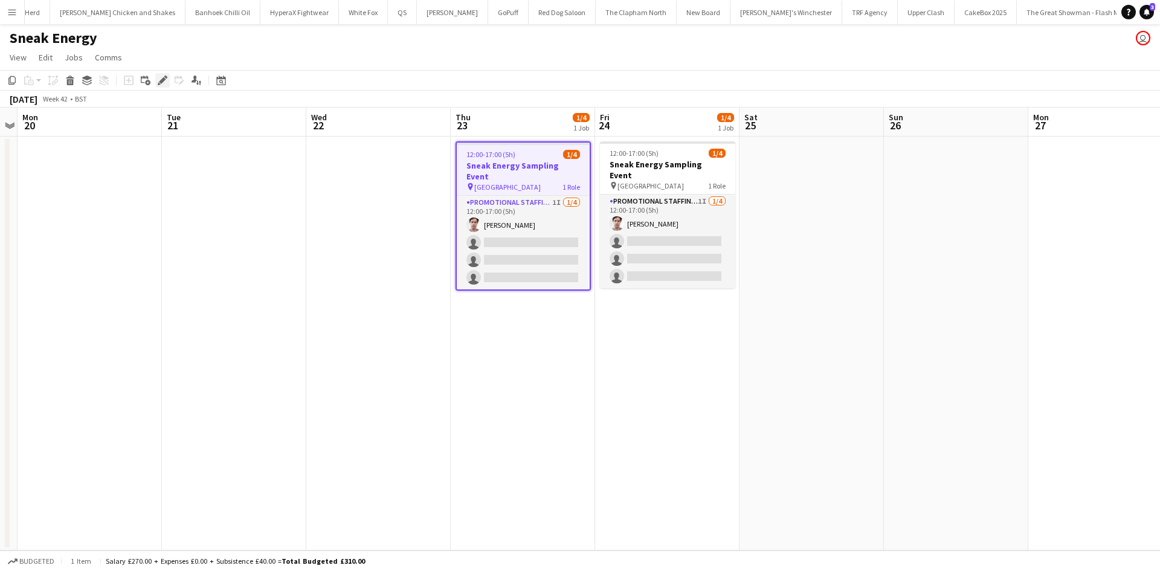
click at [162, 76] on icon "Edit" at bounding box center [163, 81] width 10 height 10
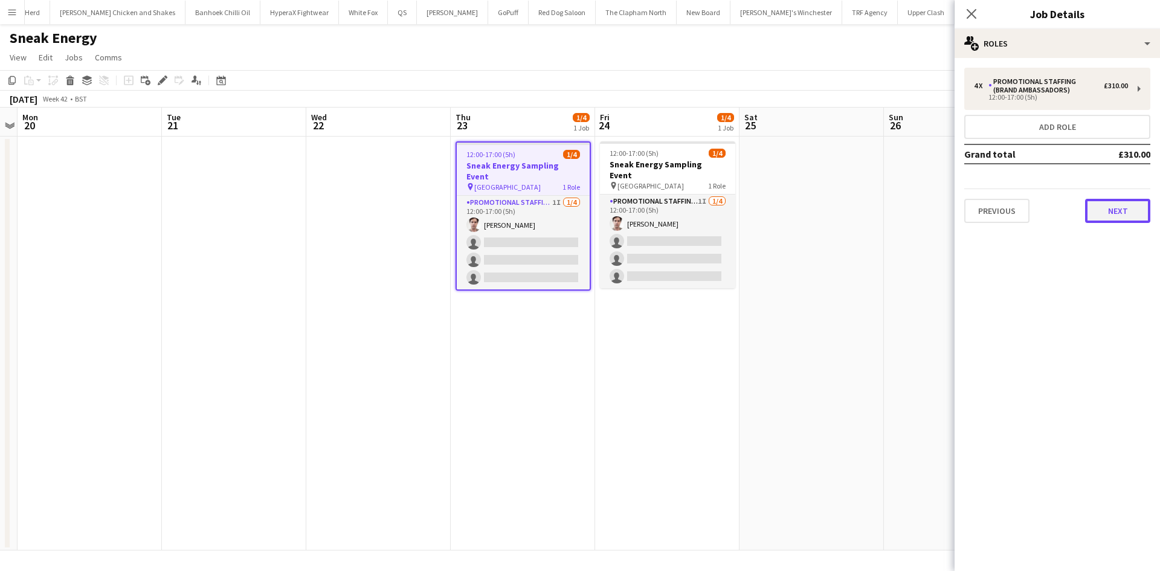
click at [1108, 214] on button "Next" at bounding box center [1117, 211] width 65 height 24
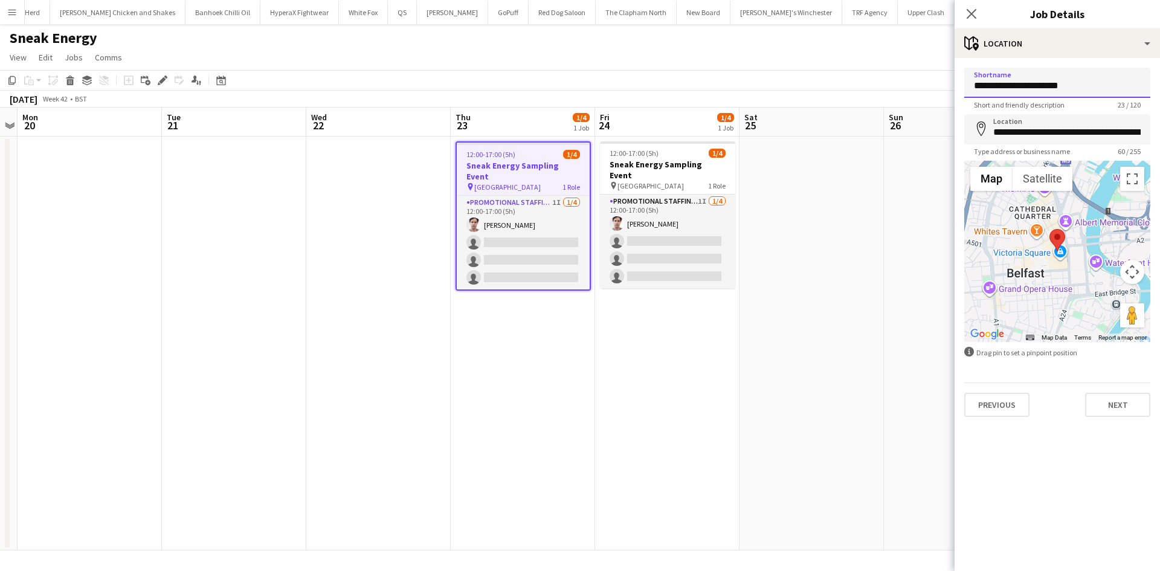
drag, startPoint x: 1081, startPoint y: 82, endPoint x: 963, endPoint y: 83, distance: 117.8
click at [963, 83] on form "**********" at bounding box center [1057, 242] width 205 height 349
click at [1112, 408] on button "Next" at bounding box center [1117, 405] width 65 height 24
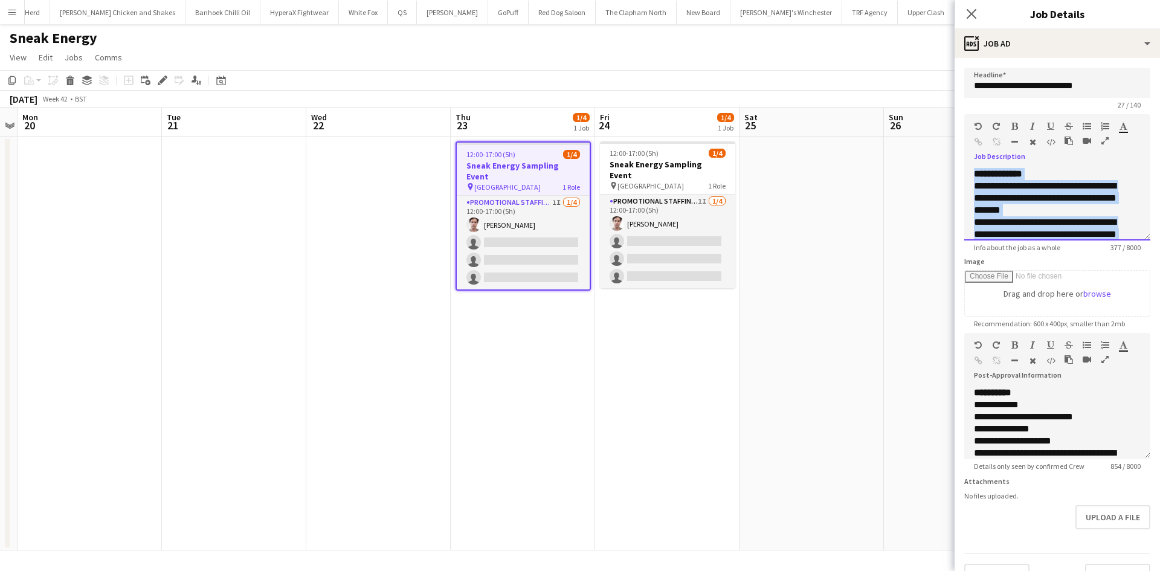
scroll to position [106, 0]
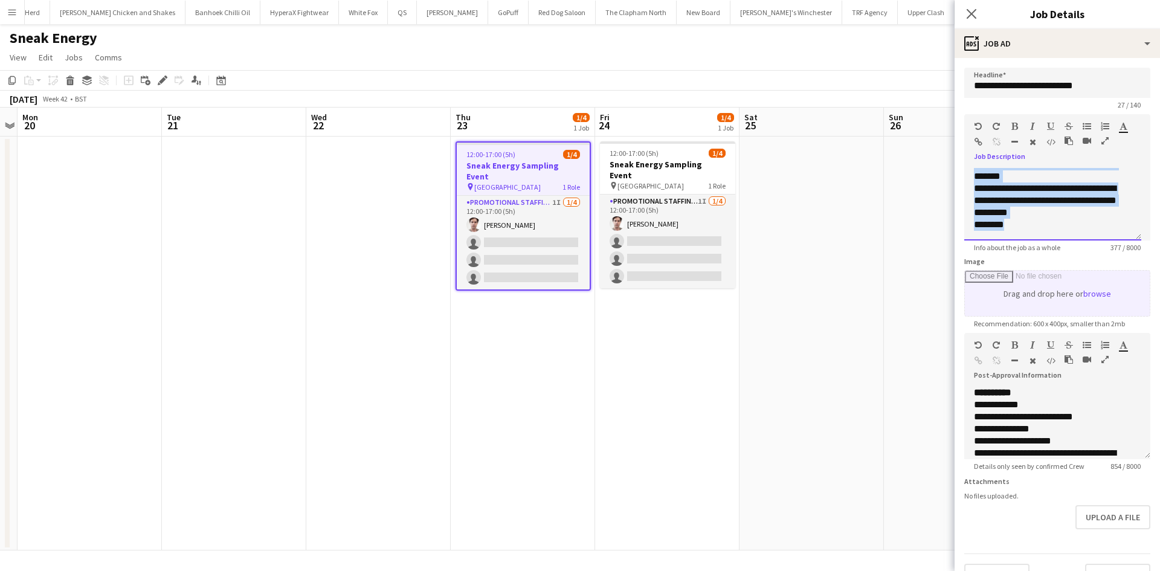
drag, startPoint x: 973, startPoint y: 173, endPoint x: 1091, endPoint y: 271, distance: 152.8
click at [1091, 271] on form "**********" at bounding box center [1057, 328] width 205 height 520
copy div "**********"
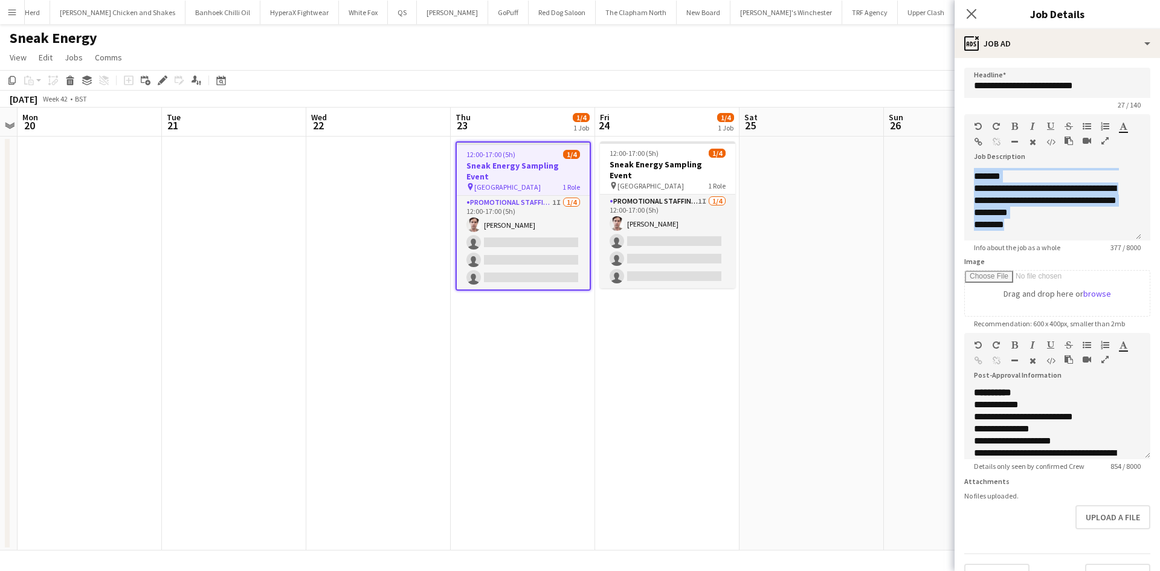
click at [748, 212] on app-date-cell at bounding box center [812, 344] width 144 height 414
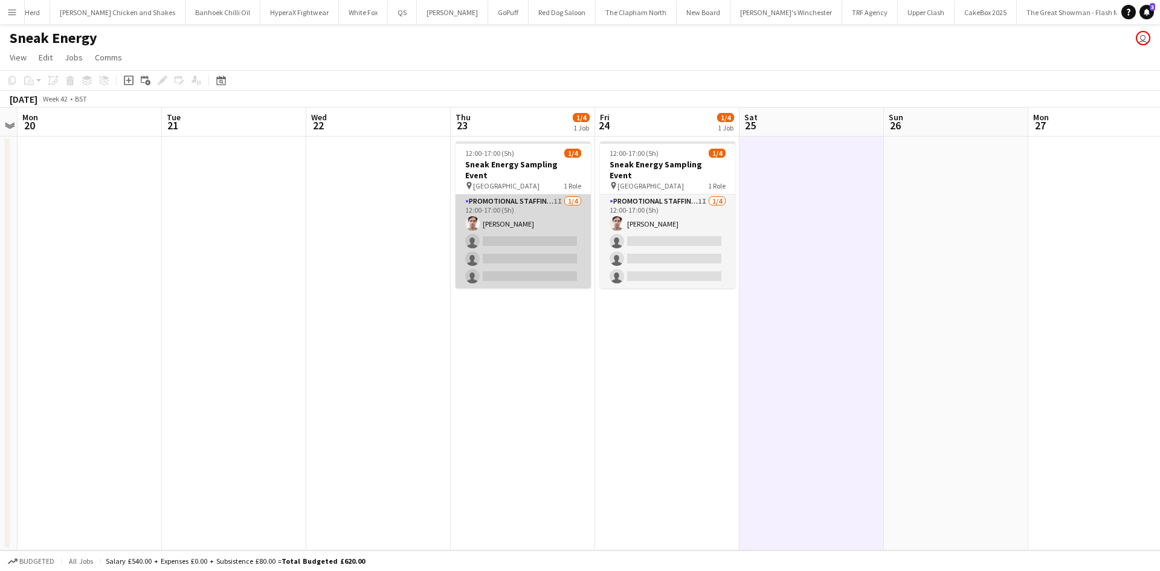
click at [465, 224] on app-card-role "Promotional Staffing (Brand Ambassadors) 1I 1/4 12:00-17:00 (5h) Michael Killen…" at bounding box center [523, 242] width 135 height 94
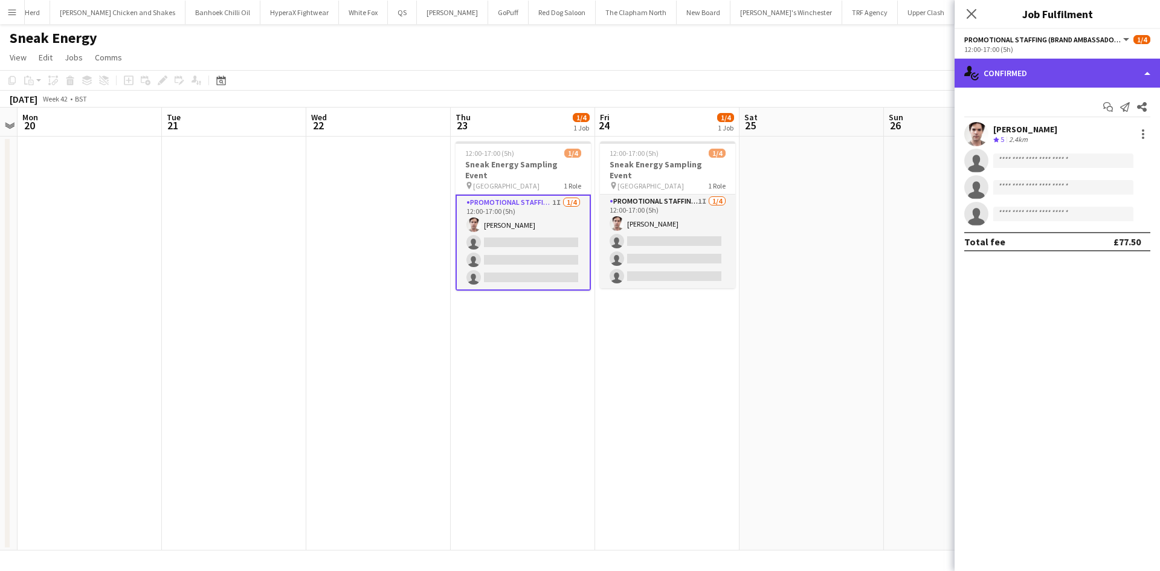
click at [1041, 86] on div "single-neutral-actions-check-2 Confirmed" at bounding box center [1057, 73] width 205 height 29
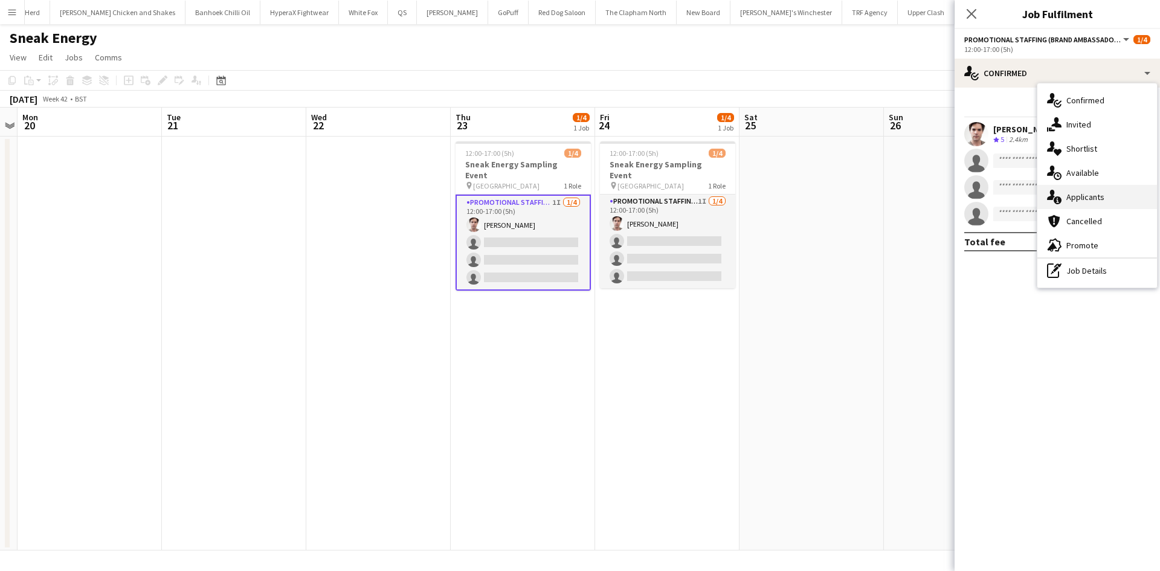
click at [1075, 195] on span "Applicants" at bounding box center [1086, 197] width 38 height 11
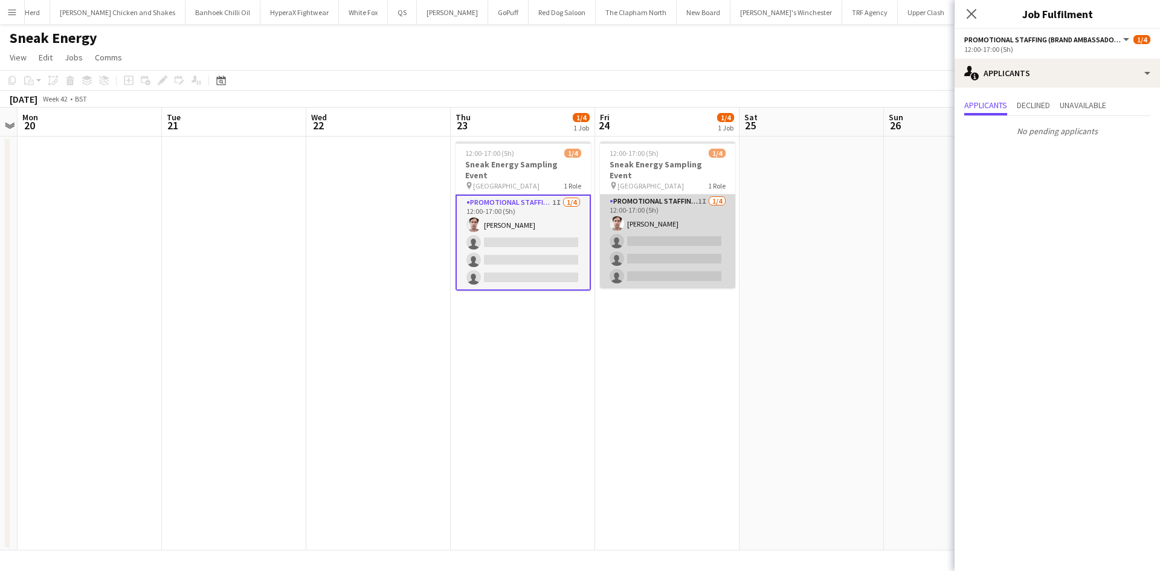
click at [656, 271] on app-card-role "Promotional Staffing (Brand Ambassadors) 1I 1/4 12:00-17:00 (5h) Michael Killen…" at bounding box center [667, 242] width 135 height 94
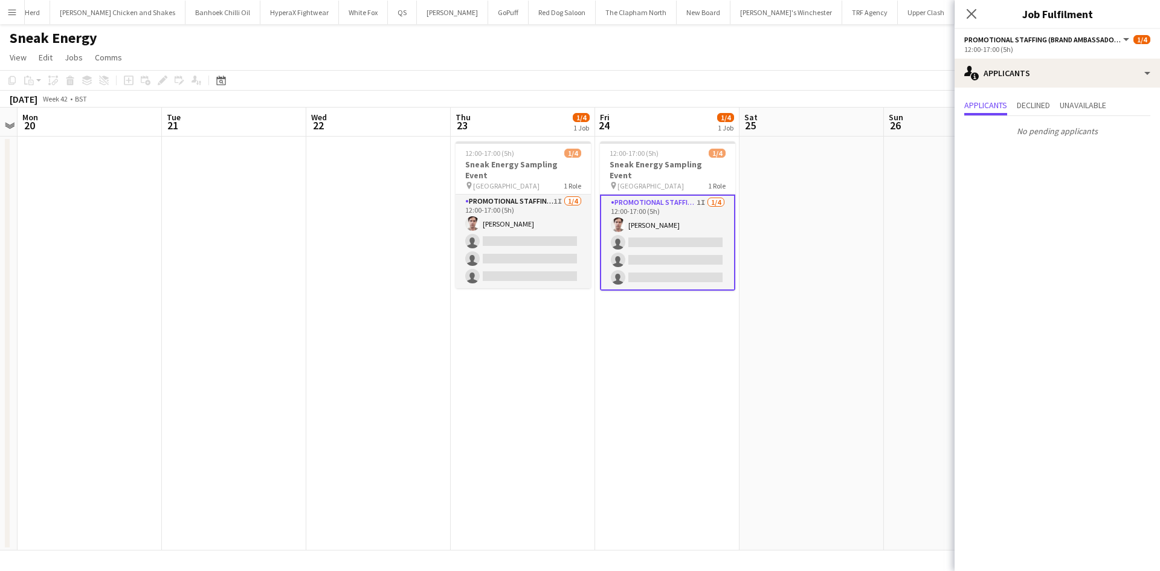
click at [851, 265] on app-date-cell at bounding box center [812, 344] width 144 height 414
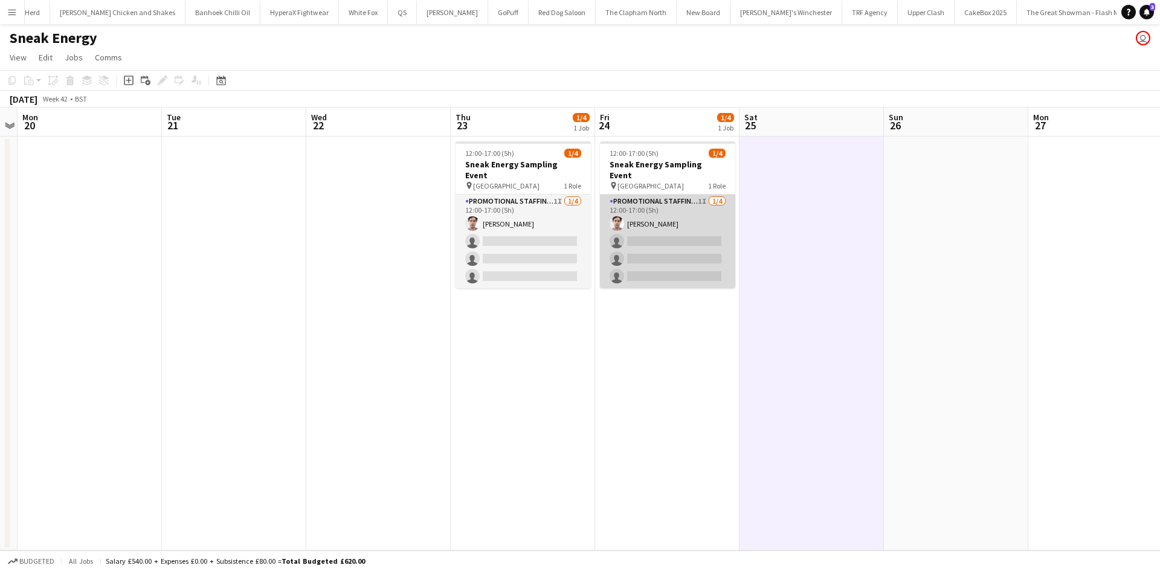
click at [641, 217] on app-card-role "Promotional Staffing (Brand Ambassadors) 1I 1/4 12:00-17:00 (5h) Michael Killen…" at bounding box center [667, 242] width 135 height 94
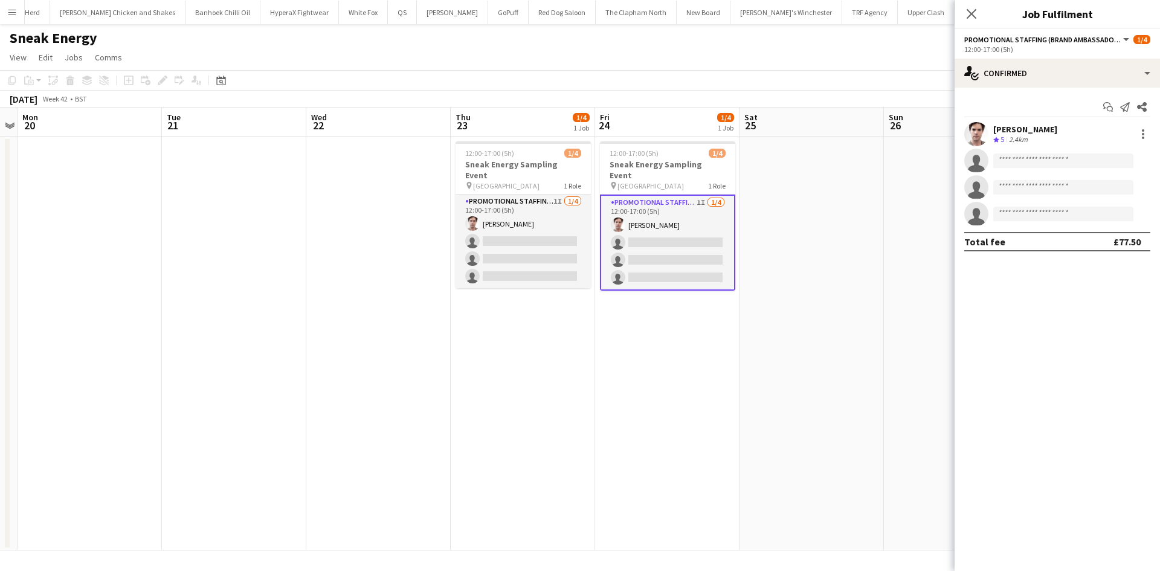
click at [974, 135] on app-user-avatar at bounding box center [977, 134] width 24 height 24
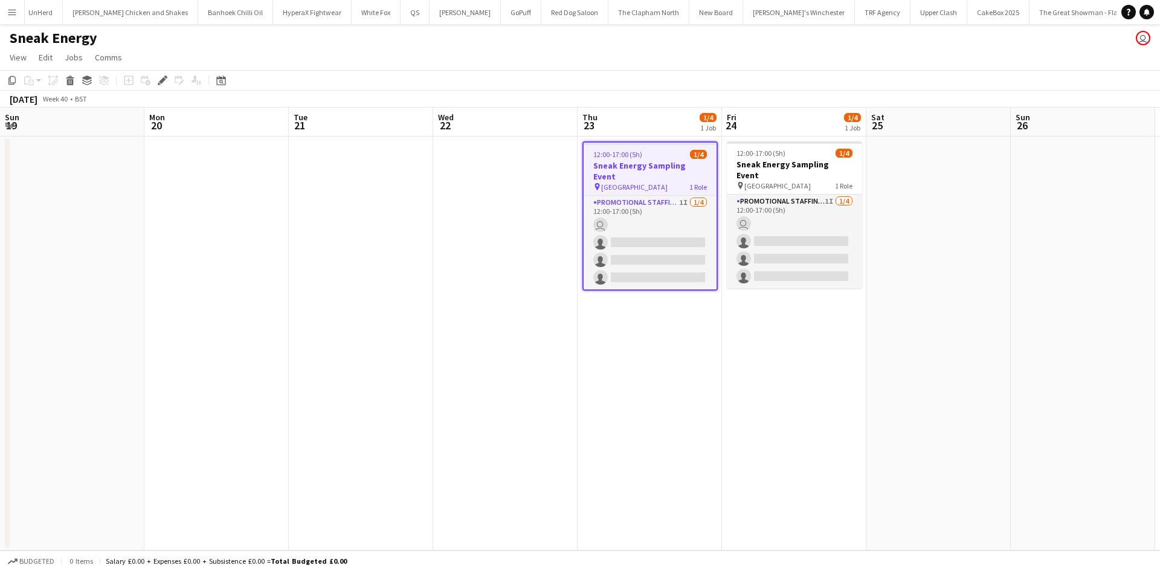
scroll to position [0, 263]
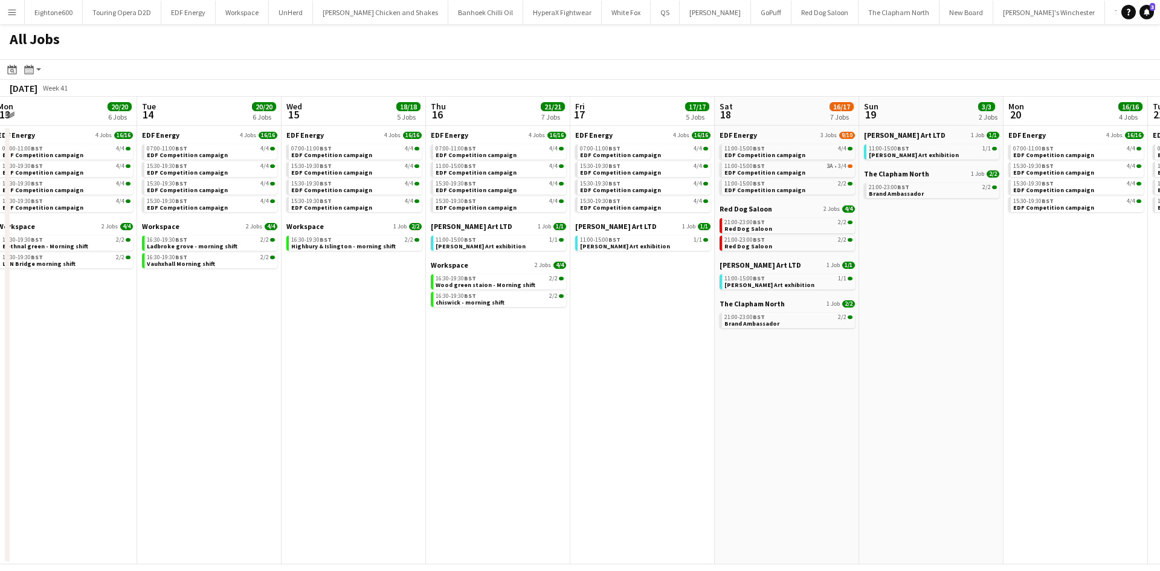
scroll to position [0, 535]
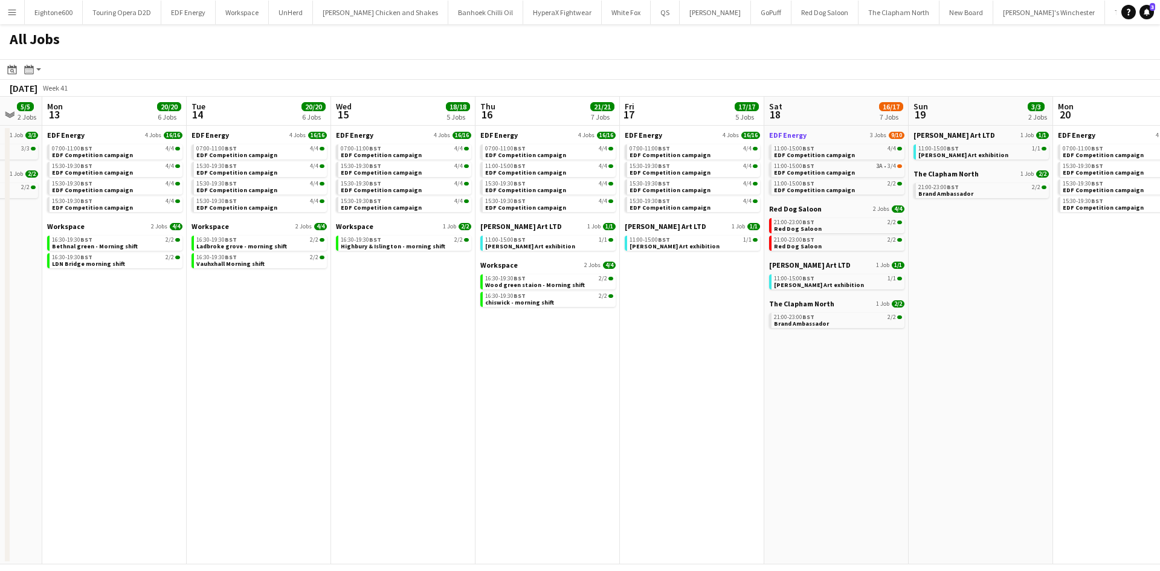
click at [792, 131] on span "EDF Energy" at bounding box center [787, 135] width 37 height 9
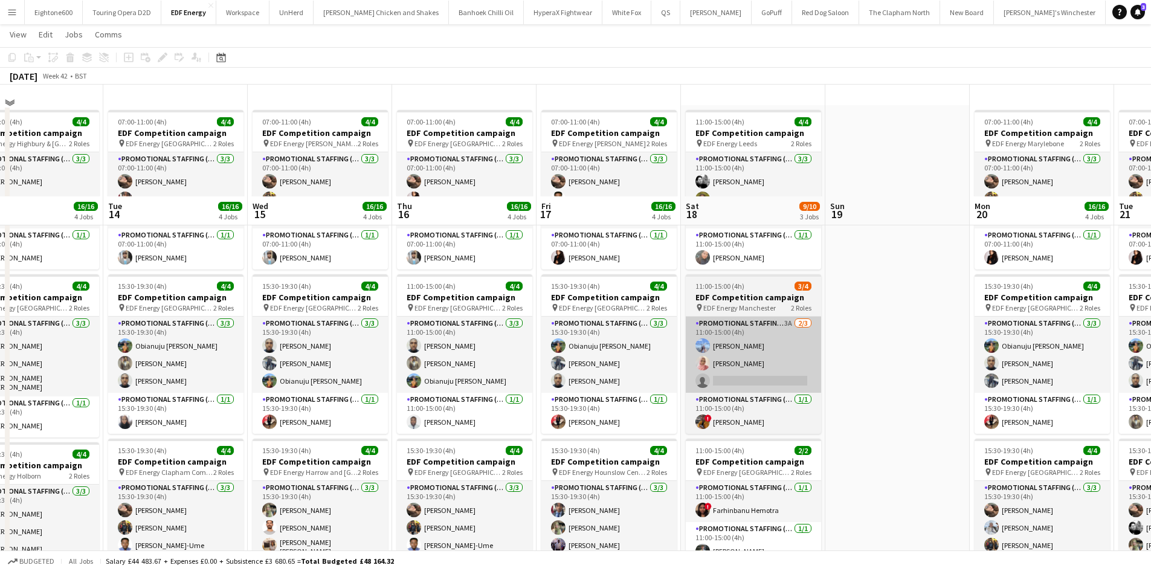
scroll to position [144, 0]
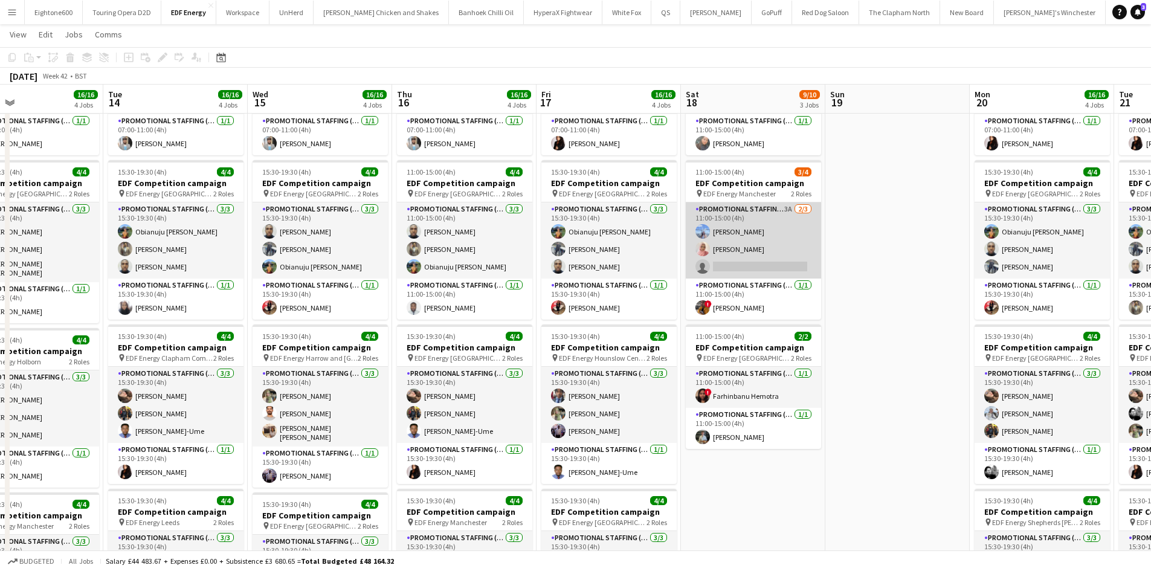
click at [758, 271] on app-card-role "Promotional Staffing (Flyering Staff) 3A [DATE] 11:00-15:00 (4h) [PERSON_NAME] …" at bounding box center [753, 240] width 135 height 76
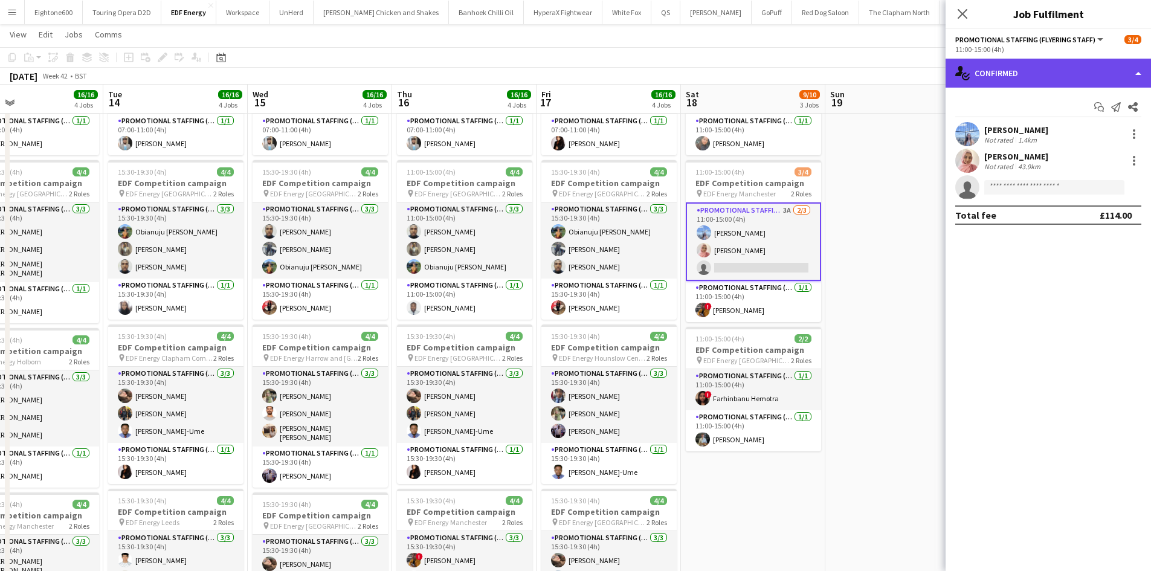
click at [1049, 73] on div "single-neutral-actions-check-2 Confirmed" at bounding box center [1048, 73] width 205 height 29
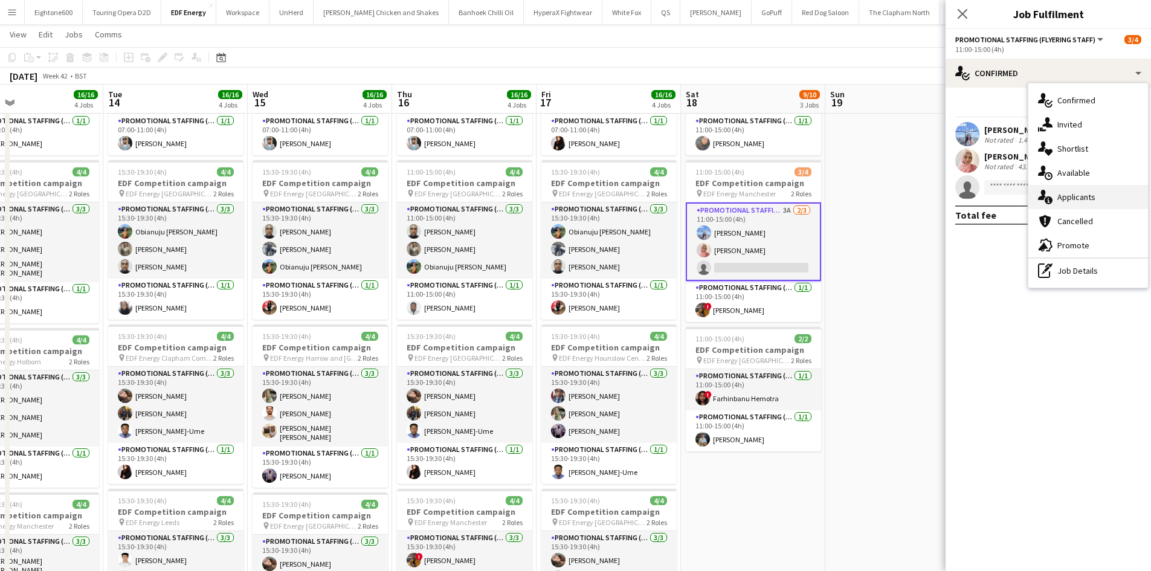
click at [1082, 189] on div "single-neutral-actions-information Applicants" at bounding box center [1089, 197] width 120 height 24
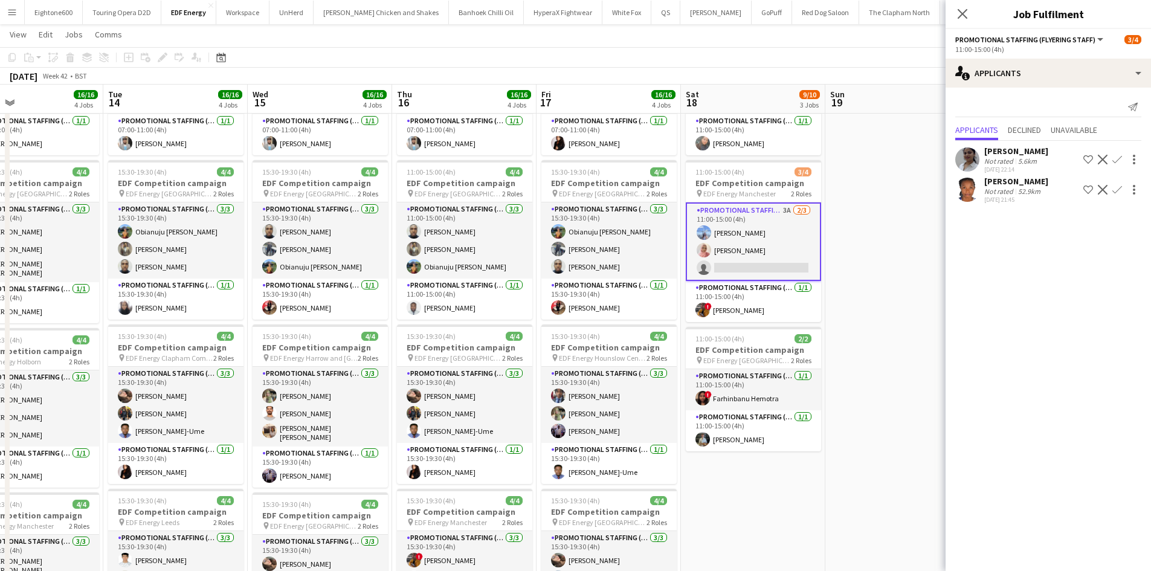
click at [1008, 182] on div "[PERSON_NAME]" at bounding box center [1016, 181] width 64 height 11
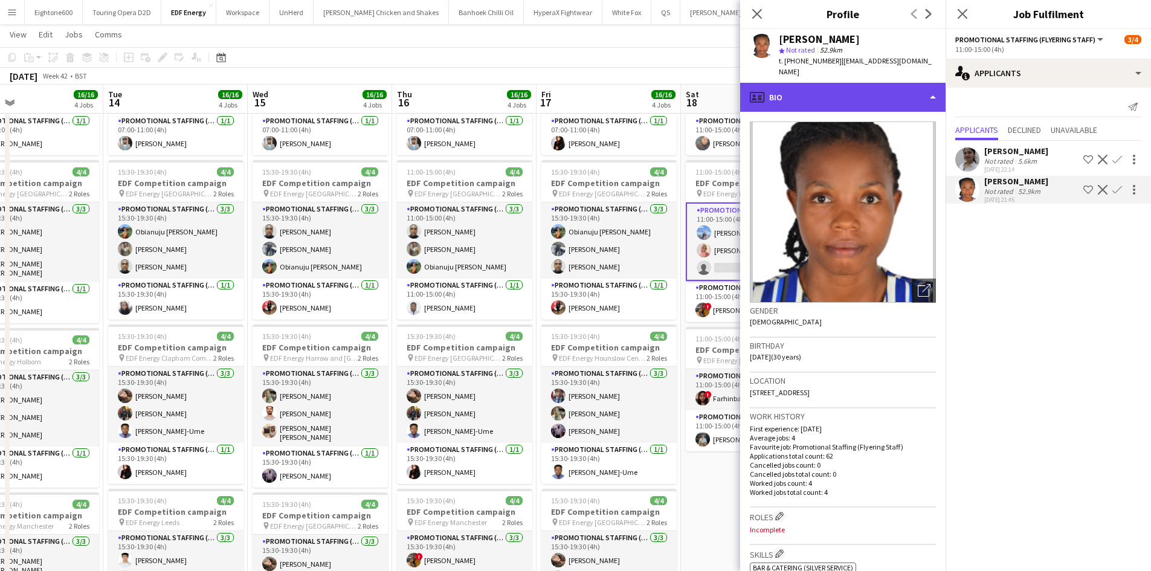
click at [850, 97] on div "profile Bio" at bounding box center [842, 97] width 205 height 29
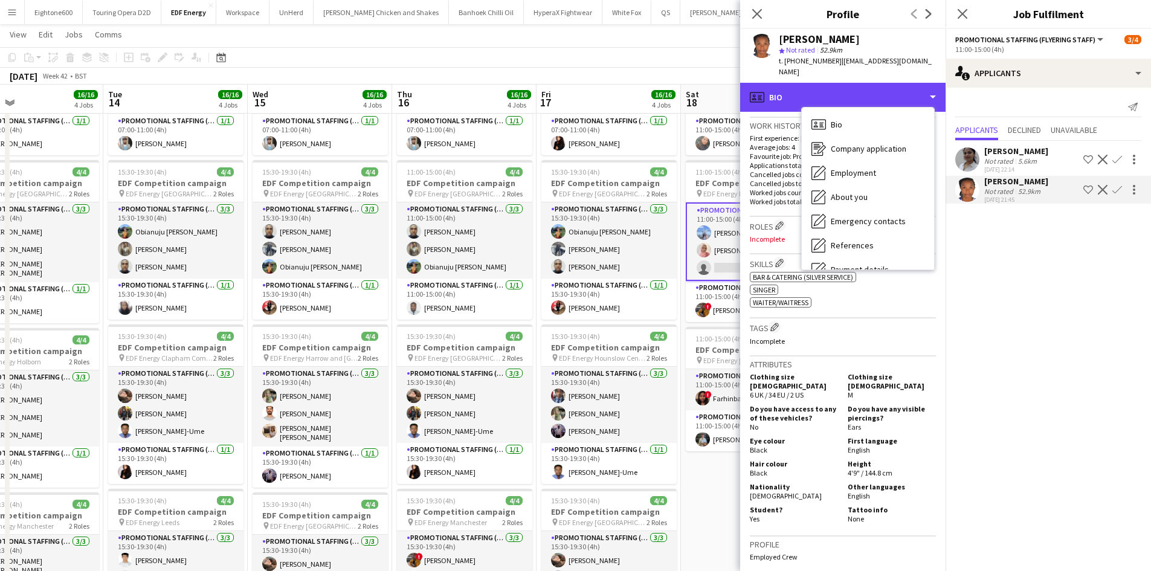
scroll to position [291, 0]
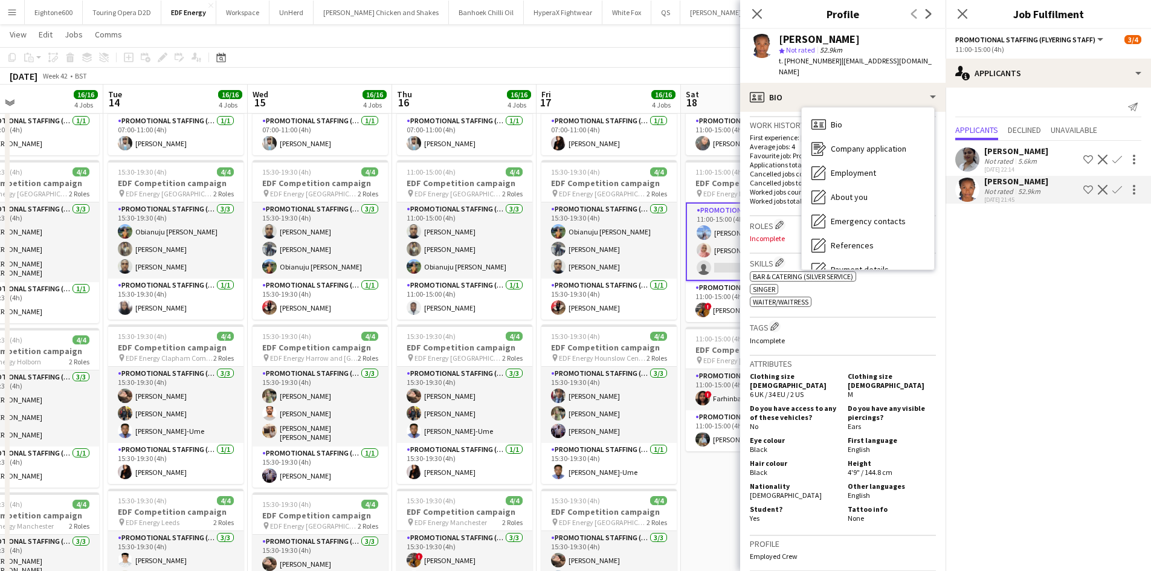
click at [1033, 252] on mat-expansion-panel "users2 Applicants Send notification Applicants Declined Unavailable [PERSON_NAM…" at bounding box center [1048, 329] width 205 height 483
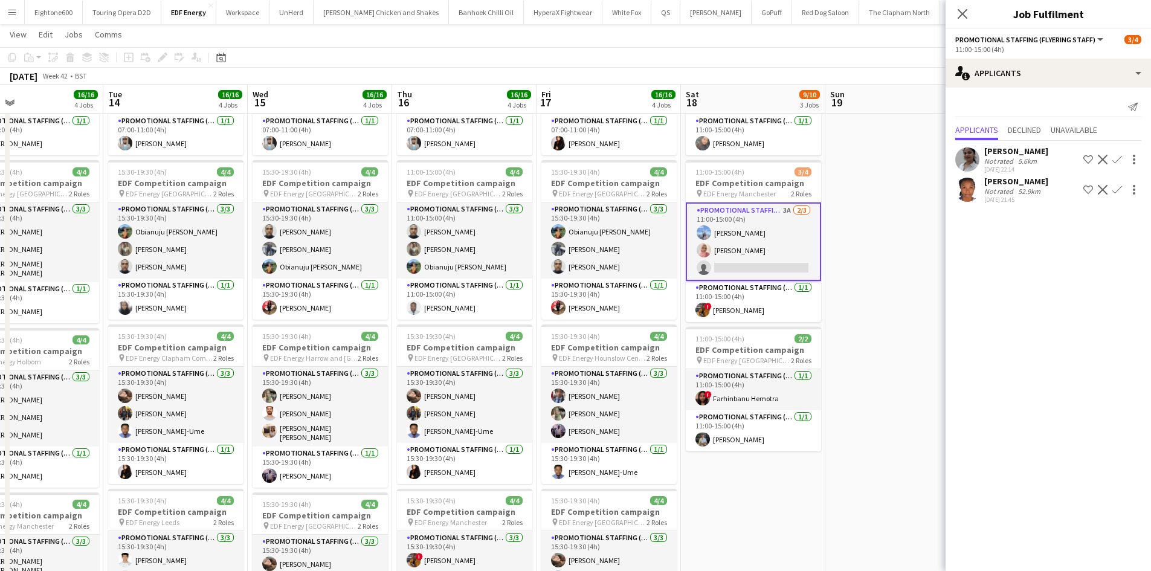
click at [970, 158] on app-user-avatar at bounding box center [967, 159] width 24 height 24
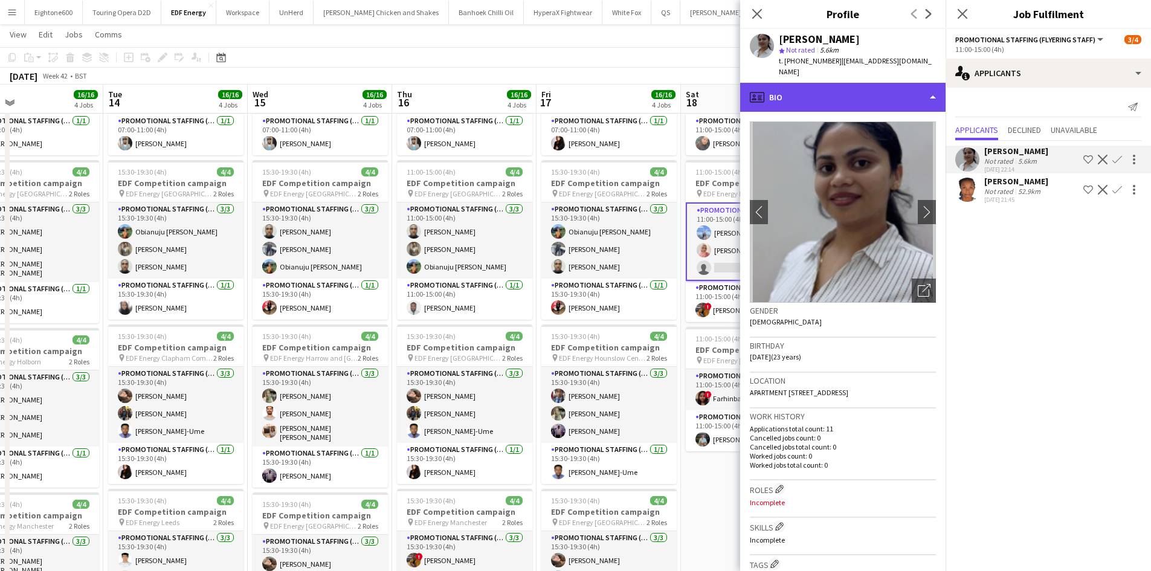
click at [811, 83] on div "profile Bio" at bounding box center [842, 97] width 205 height 29
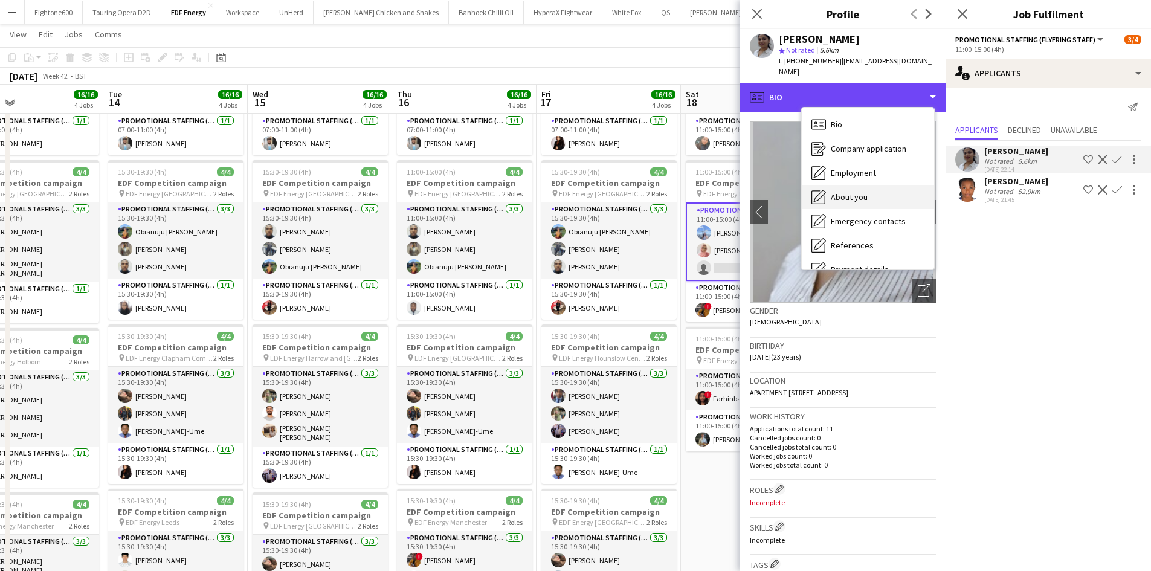
scroll to position [162, 0]
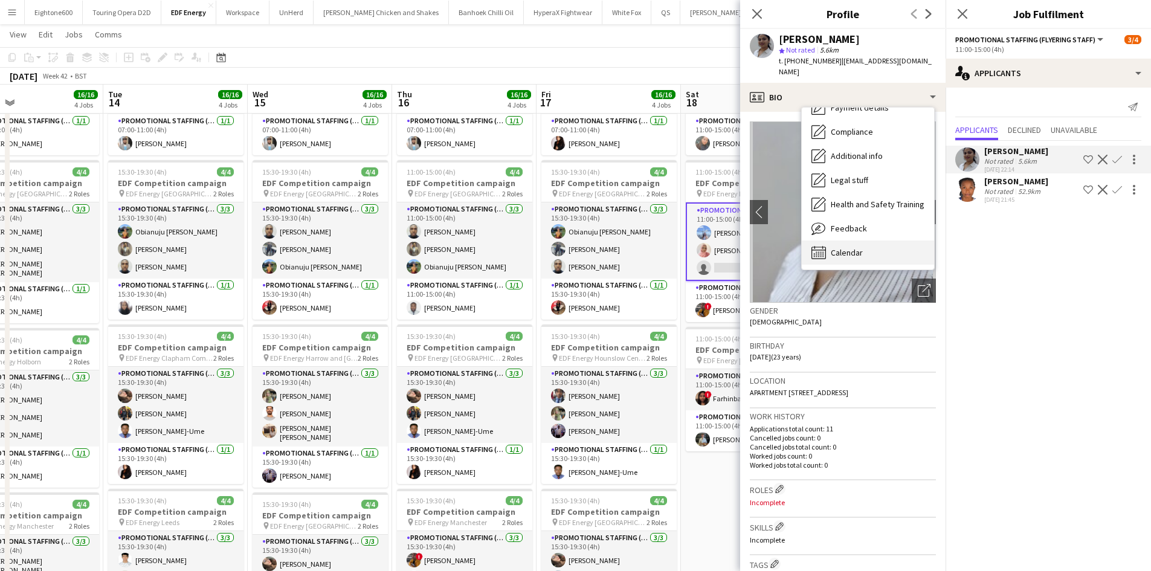
click at [858, 247] on span "Calendar" at bounding box center [847, 252] width 32 height 11
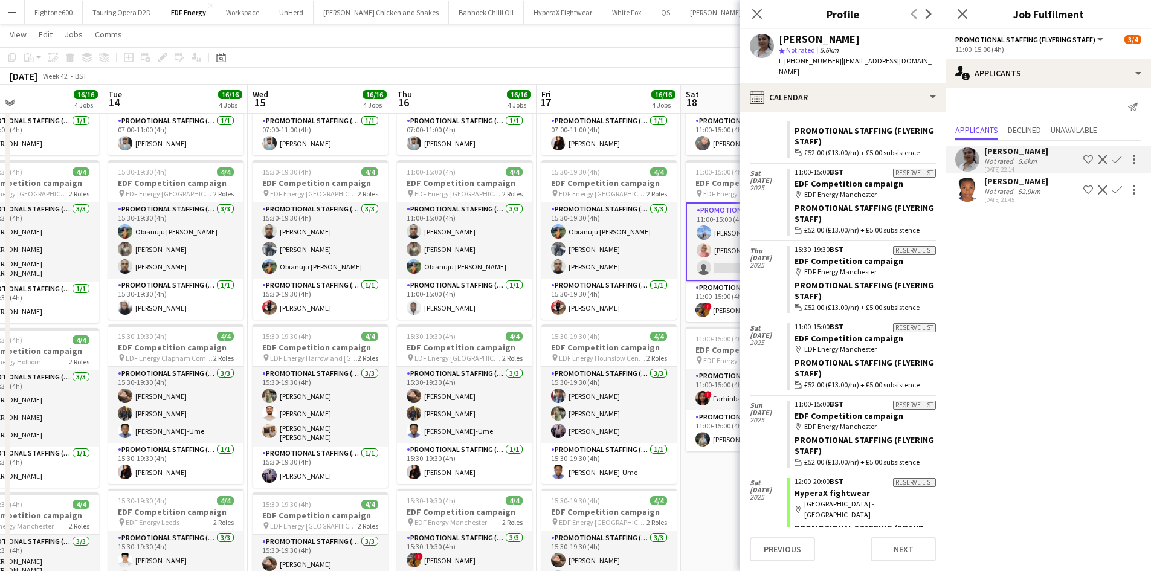
scroll to position [467, 0]
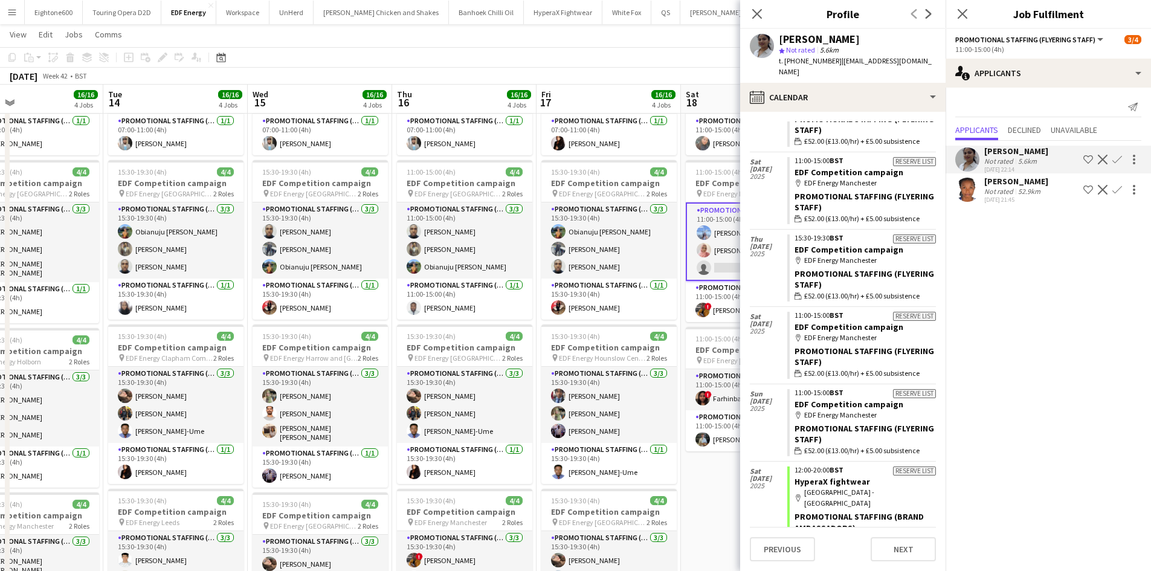
click at [966, 190] on app-user-avatar at bounding box center [967, 190] width 24 height 24
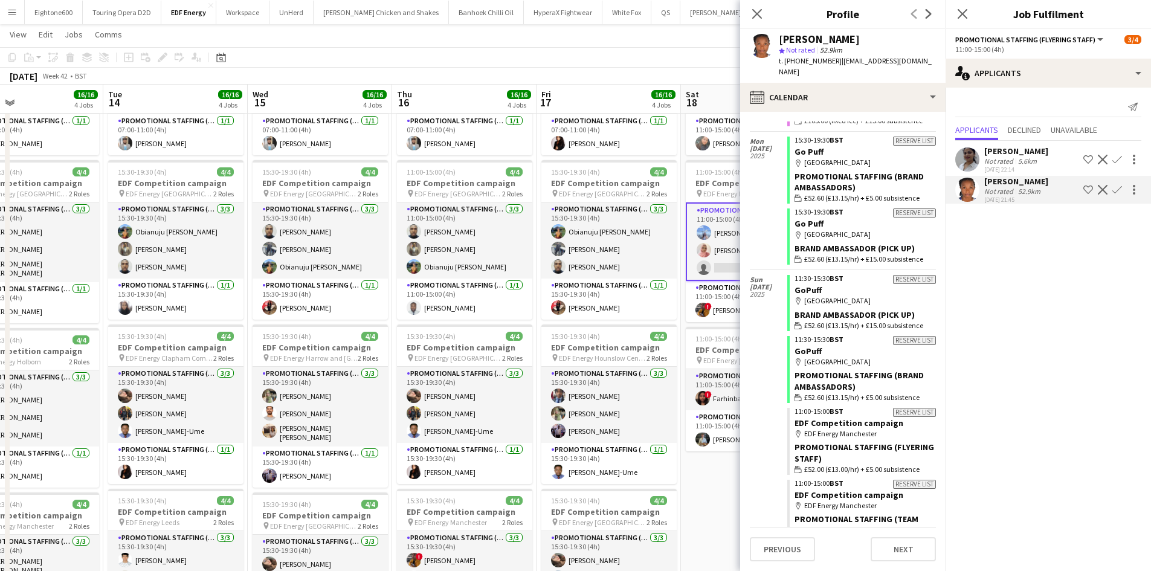
scroll to position [3197, 0]
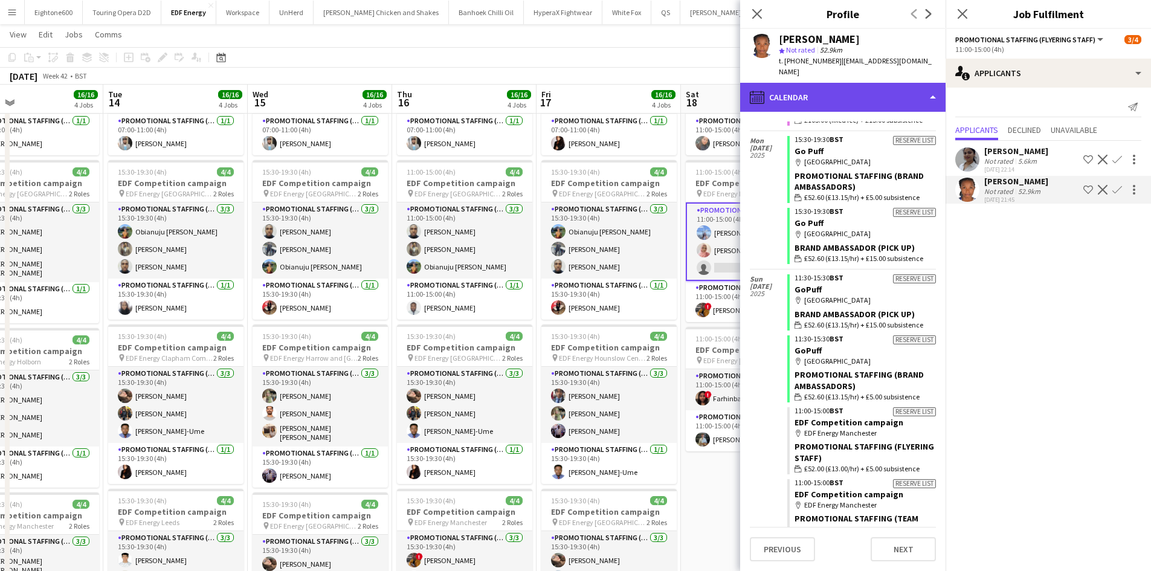
click at [798, 88] on div "calendar-full Calendar" at bounding box center [842, 97] width 205 height 29
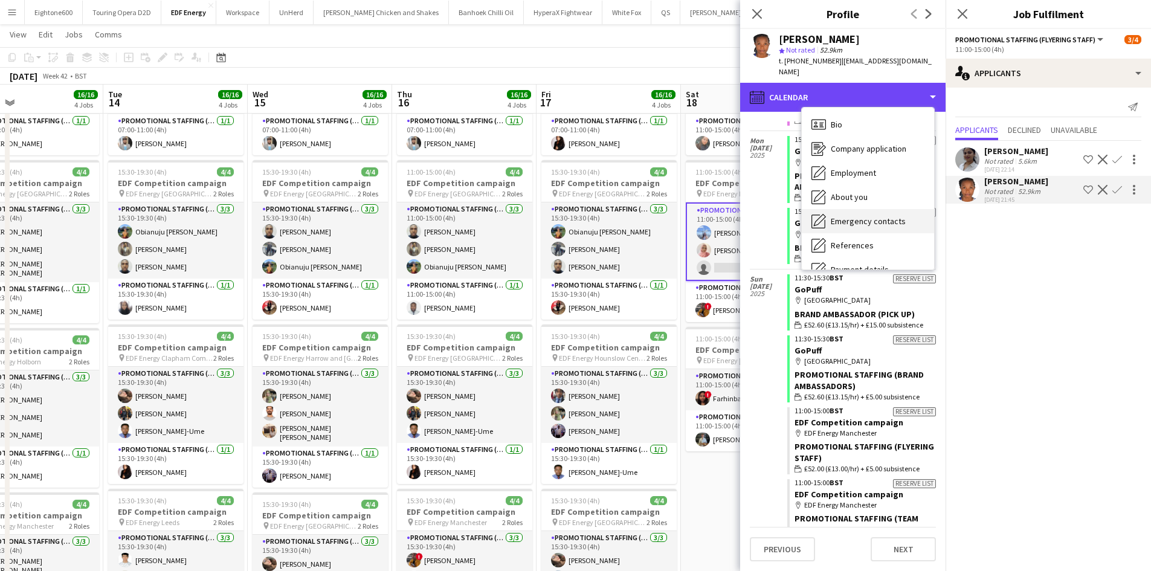
scroll to position [162, 0]
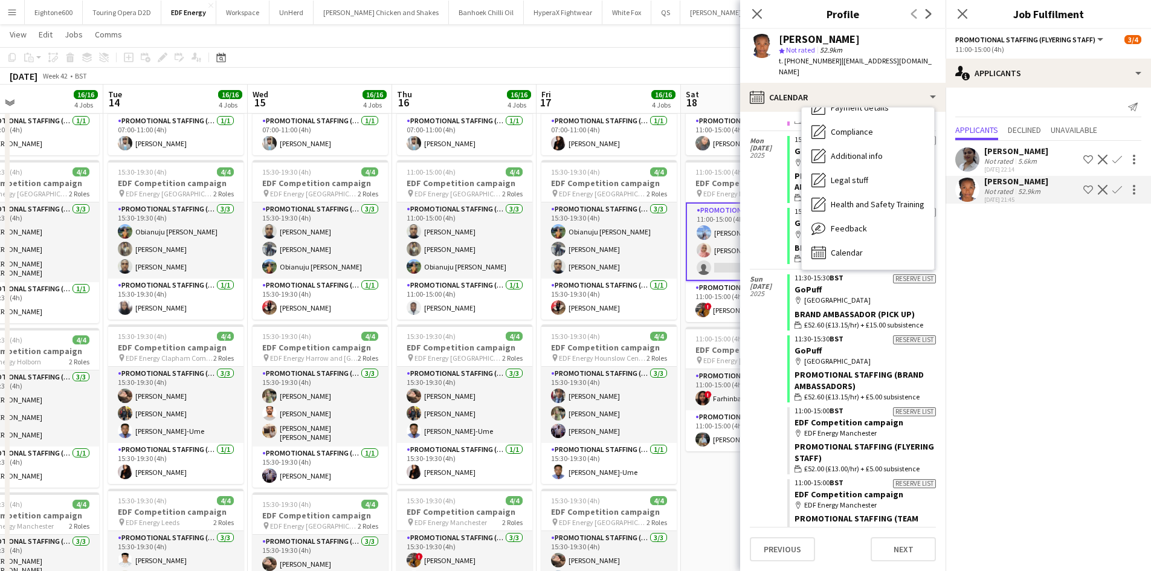
click at [1013, 280] on mat-expansion-panel "users2 Applicants Send notification Applicants Declined Unavailable Neha Sudars…" at bounding box center [1048, 329] width 205 height 483
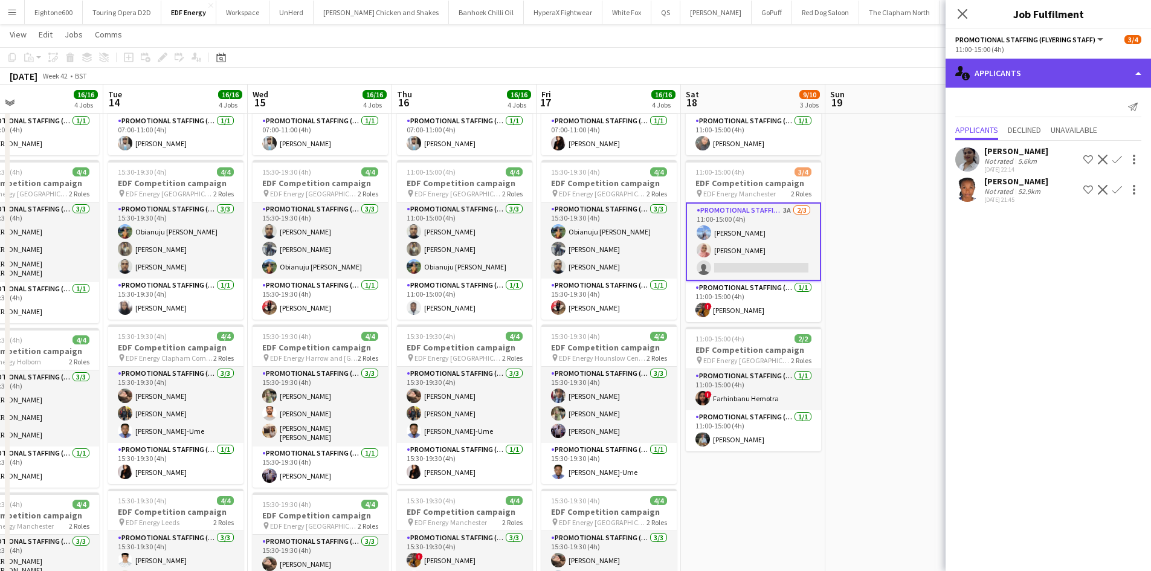
click at [992, 84] on div "single-neutral-actions-information Applicants" at bounding box center [1048, 73] width 205 height 29
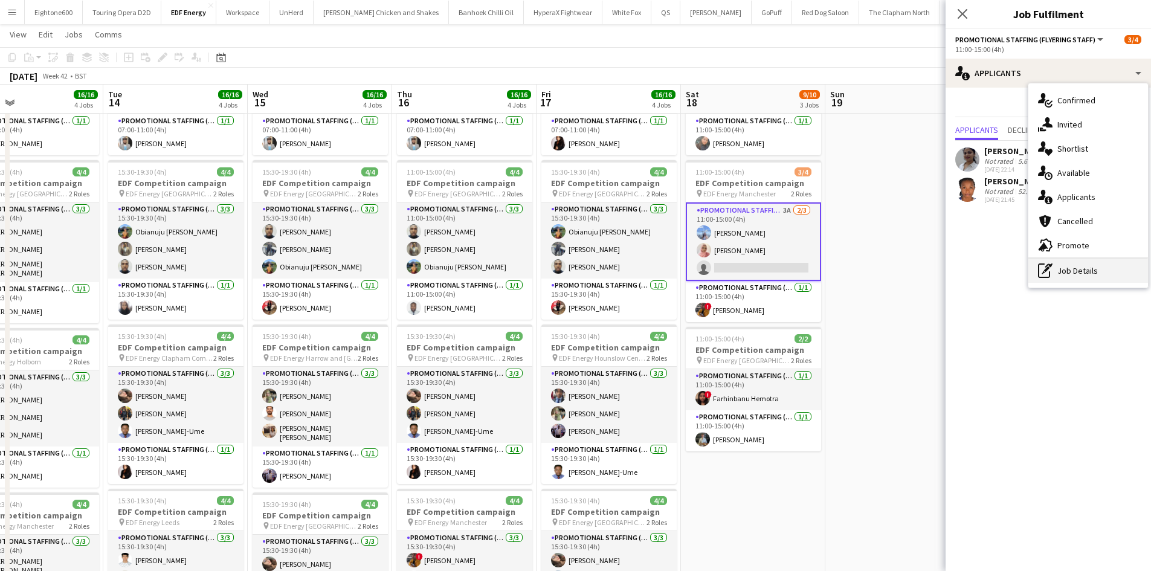
click at [1075, 270] on div "pen-write Job Details" at bounding box center [1089, 271] width 120 height 24
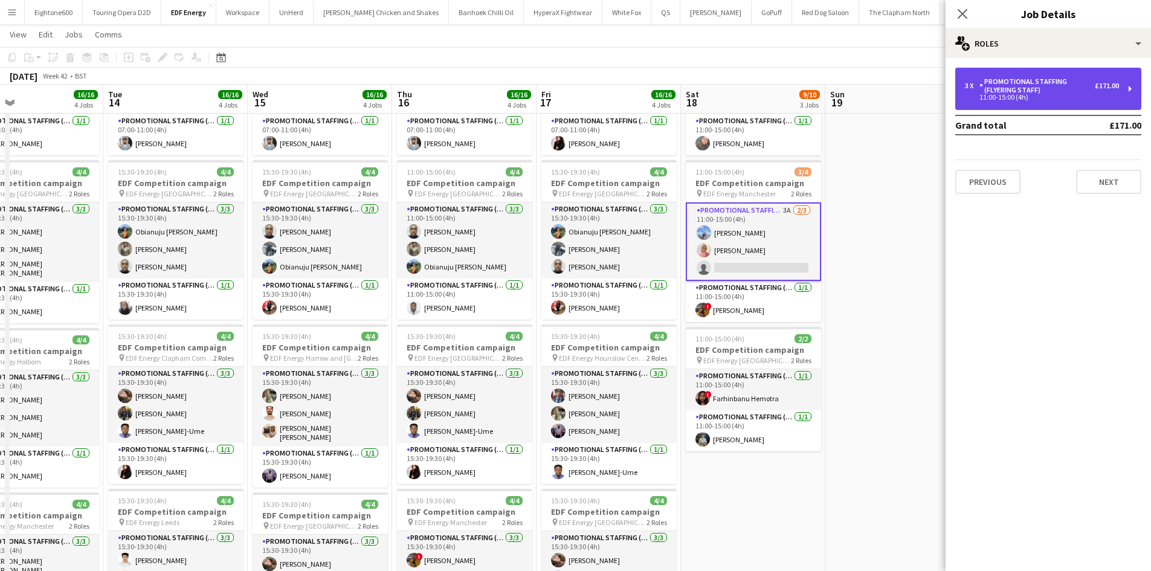
click at [1018, 80] on div "Promotional Staffing (Flyering Staff)" at bounding box center [1037, 85] width 115 height 17
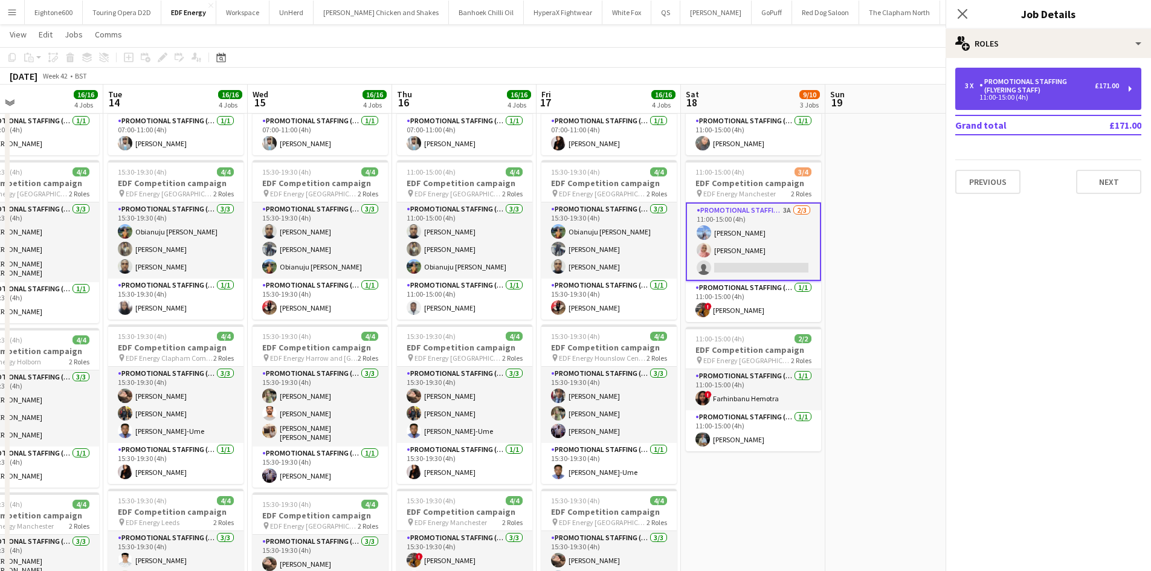
click at [1004, 95] on div "11:00-15:00 (4h)" at bounding box center [1042, 97] width 154 height 6
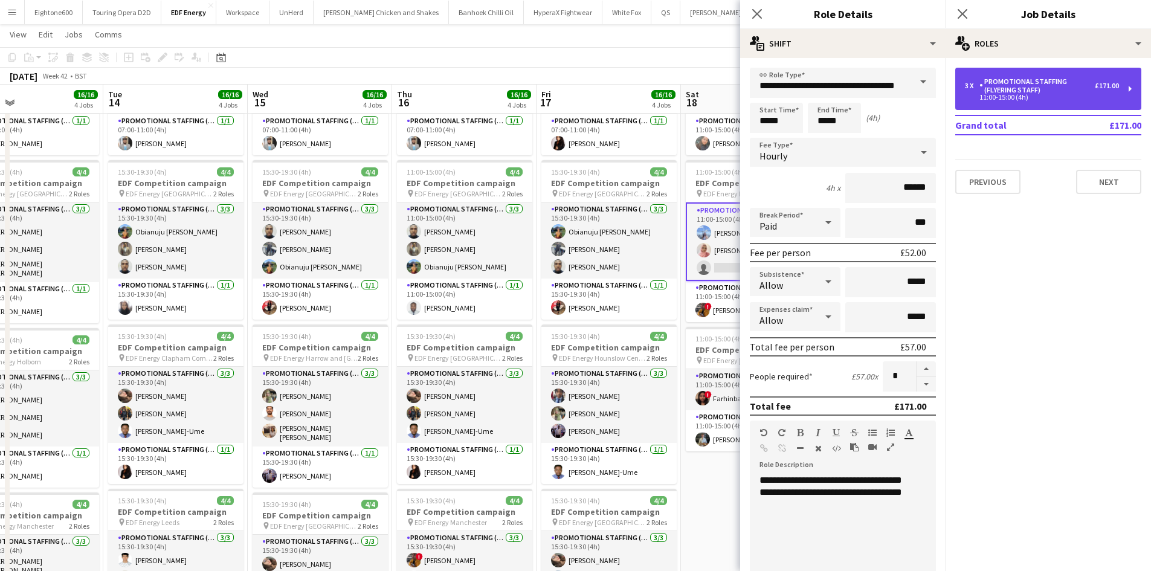
click at [1004, 95] on div "11:00-15:00 (4h)" at bounding box center [1042, 97] width 154 height 6
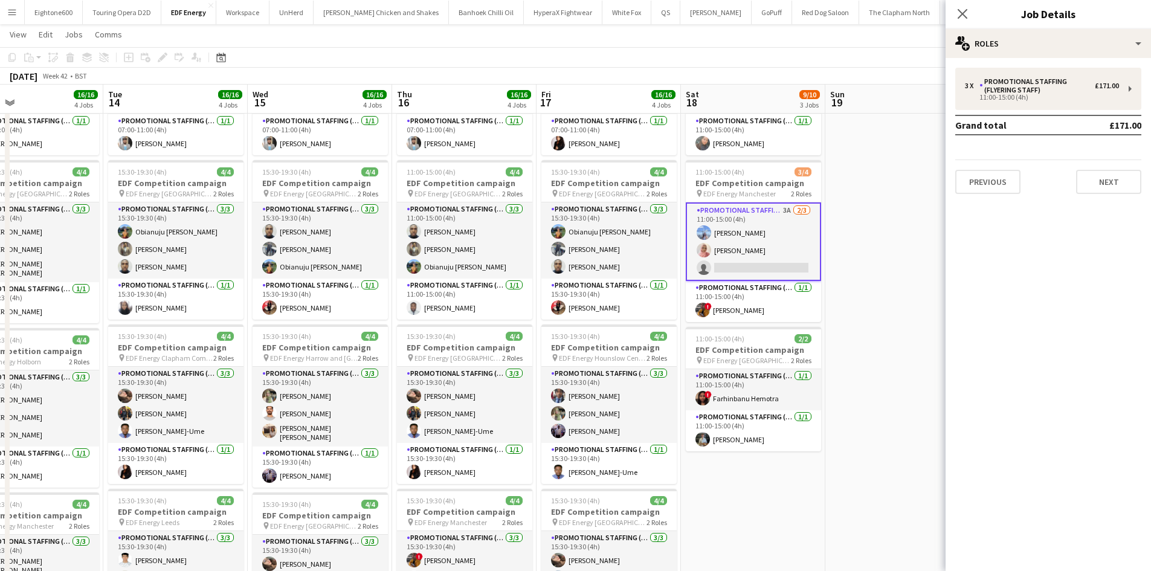
click at [866, 242] on app-date-cell at bounding box center [898, 355] width 144 height 729
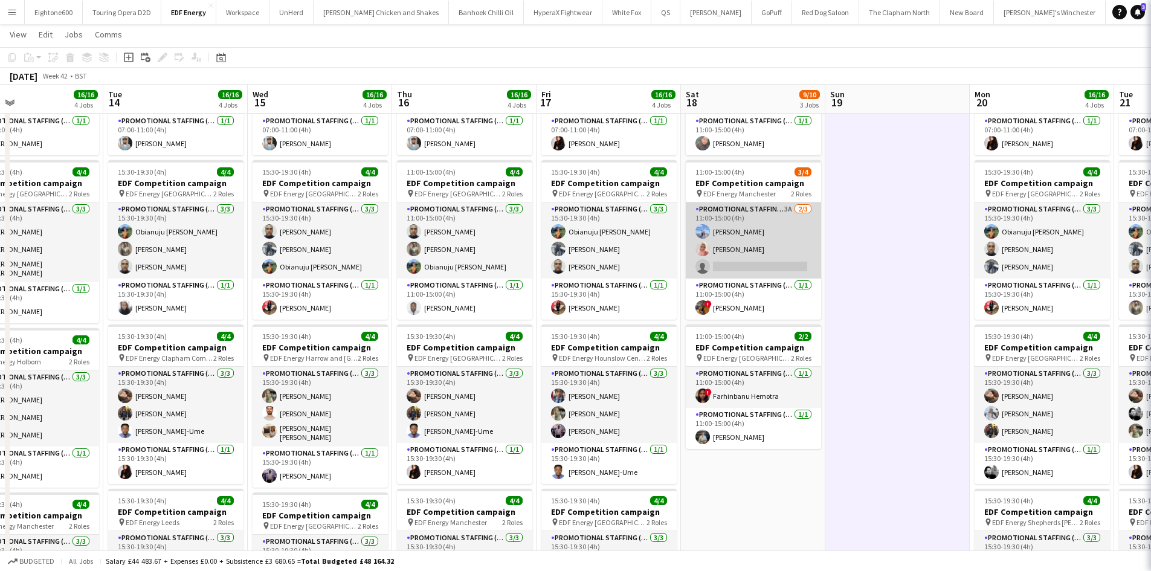
click at [728, 256] on app-card-role "Promotional Staffing (Flyering Staff) 3A 2/3 11:00-15:00 (4h) Anastasia Moore S…" at bounding box center [753, 240] width 135 height 76
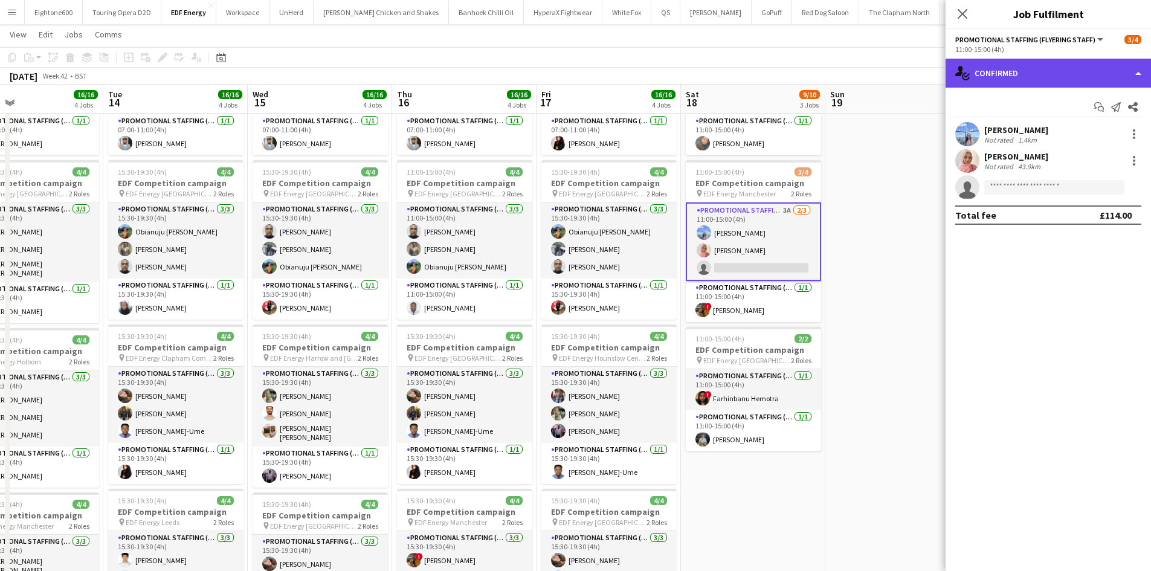
click at [1049, 68] on div "single-neutral-actions-check-2 Confirmed" at bounding box center [1048, 73] width 205 height 29
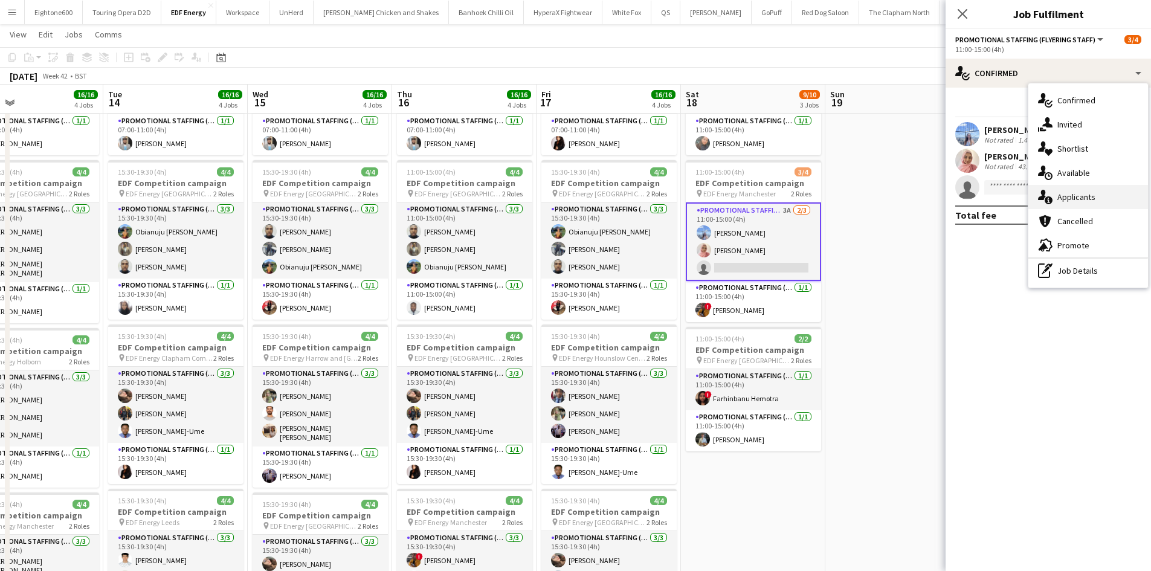
click at [1087, 187] on div "single-neutral-actions-information Applicants" at bounding box center [1089, 197] width 120 height 24
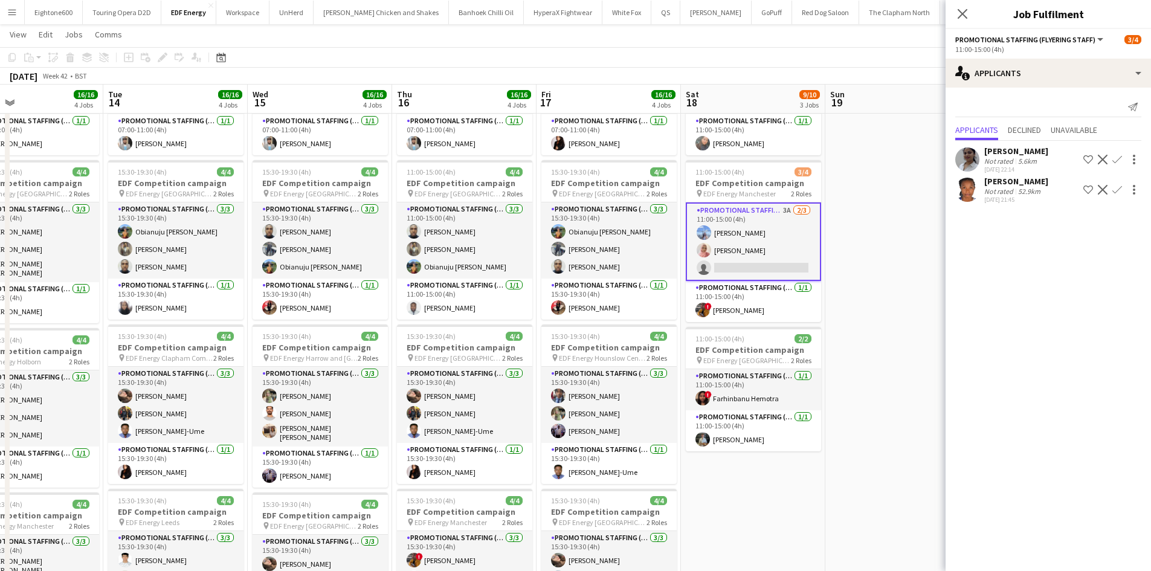
click at [1116, 183] on button "Confirm" at bounding box center [1117, 190] width 15 height 15
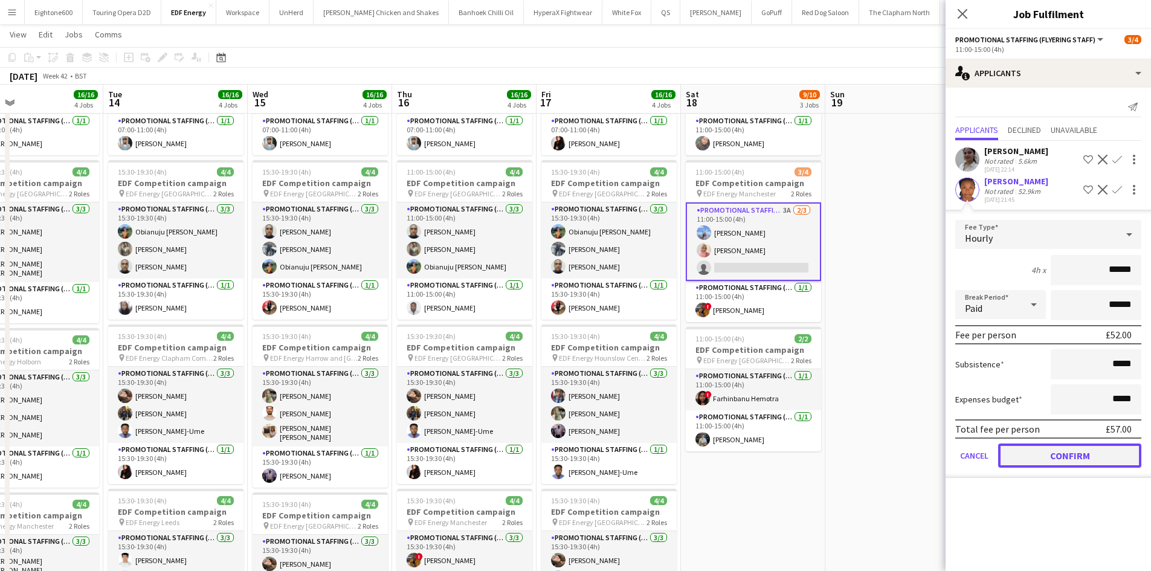
click at [1099, 456] on button "Confirm" at bounding box center [1069, 456] width 143 height 24
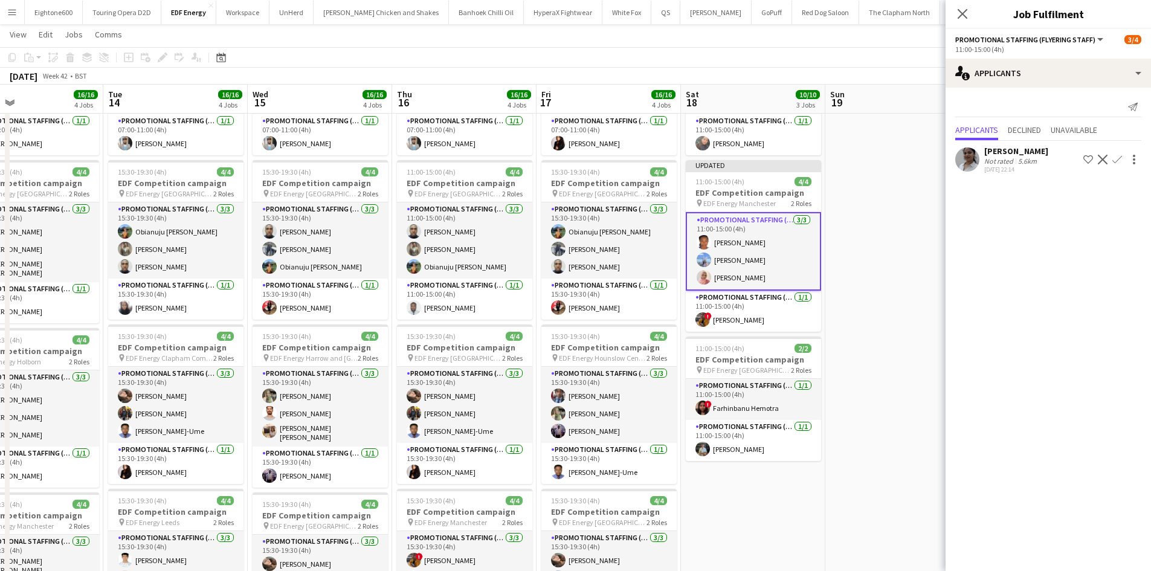
click at [785, 285] on app-card-role "Promotional Staffing (Flyering Staff) 3/3 11:00-15:00 (4h) Lauretta Chimezie An…" at bounding box center [753, 251] width 135 height 79
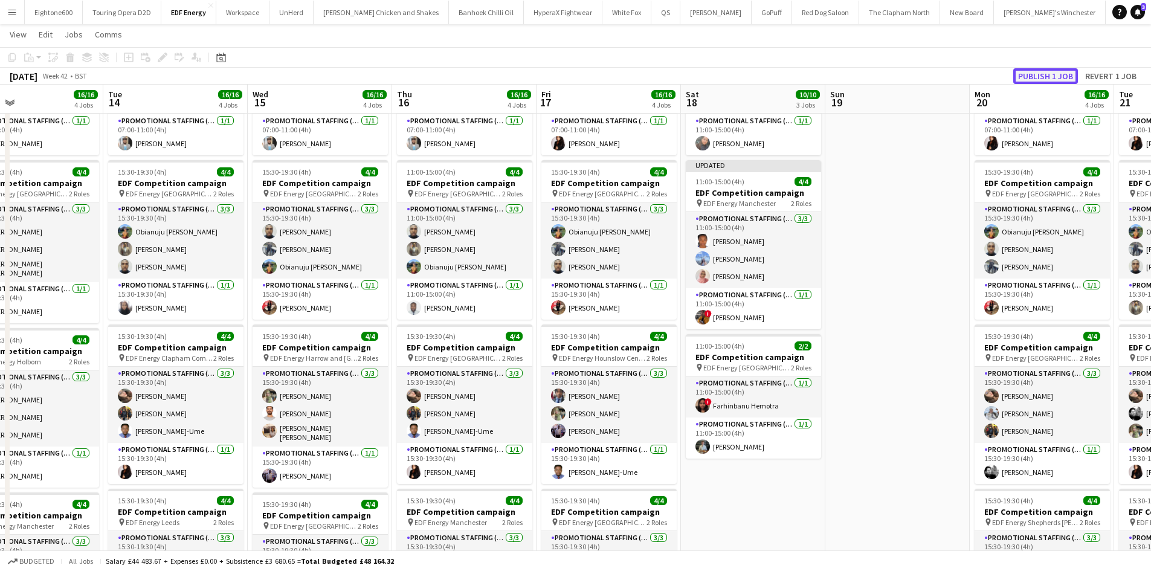
click at [1032, 74] on button "Publish 1 job" at bounding box center [1045, 76] width 65 height 16
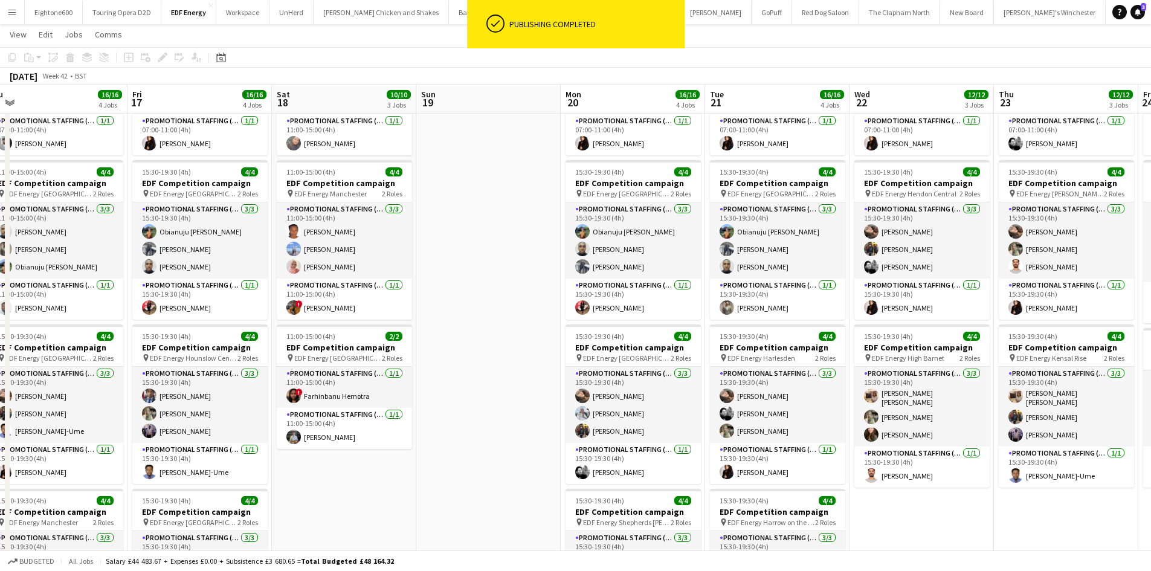
scroll to position [0, 451]
click at [15, 18] on button "Menu" at bounding box center [12, 12] width 24 height 24
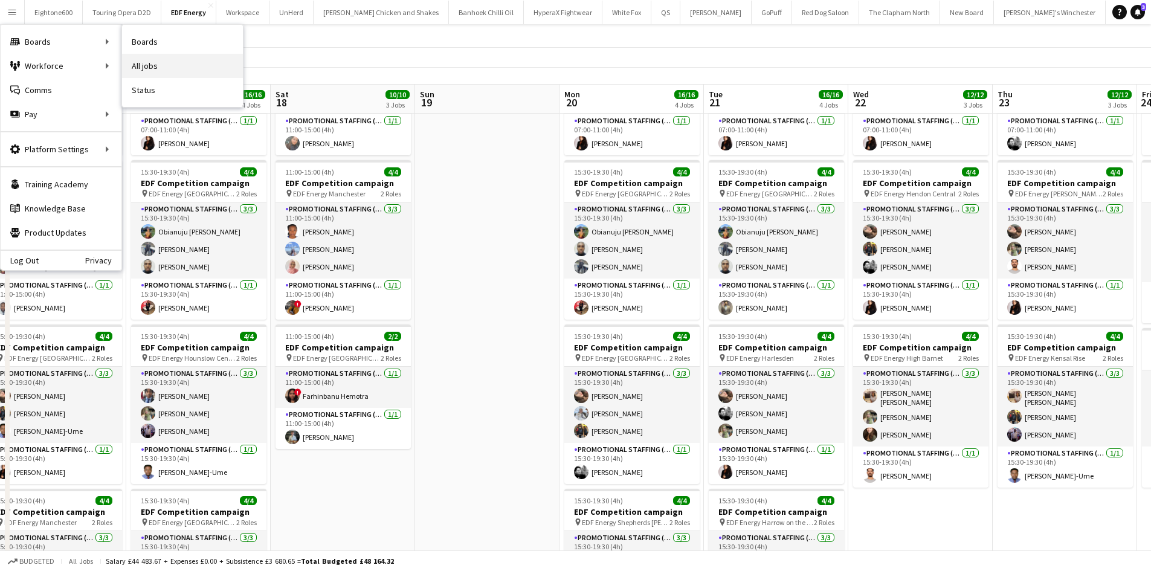
click at [167, 63] on link "All jobs" at bounding box center [182, 66] width 121 height 24
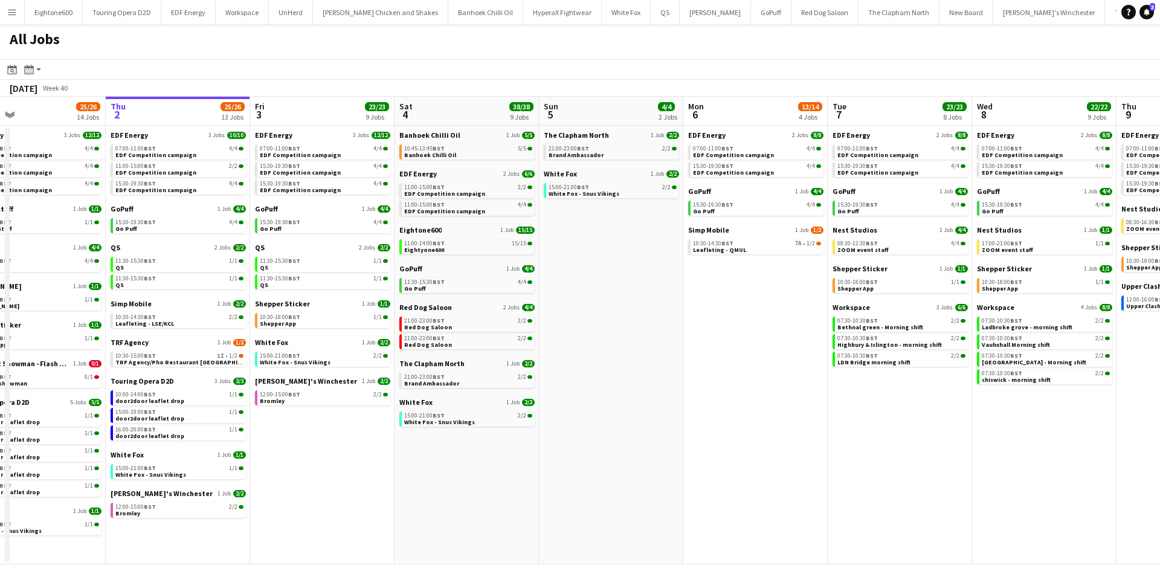
scroll to position [0, 329]
click at [186, 253] on app-calendar-brief-board "QS 2 Jobs 2/2 11:30-15:30 BST 1/1 QS 11:30-15:30 BST 1/1 QS" at bounding box center [176, 266] width 135 height 47
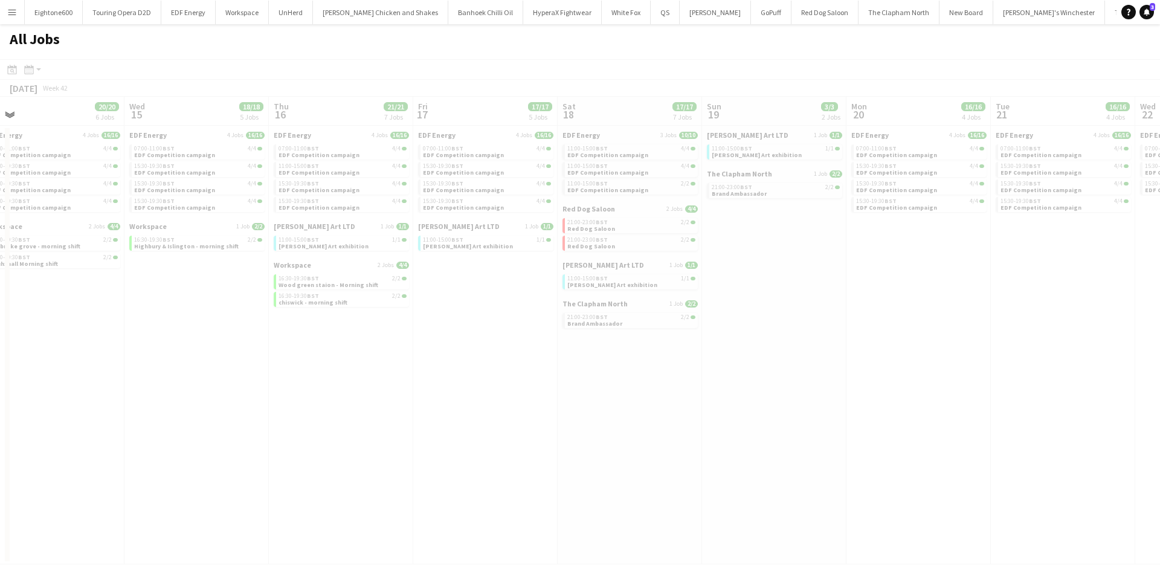
scroll to position [0, 369]
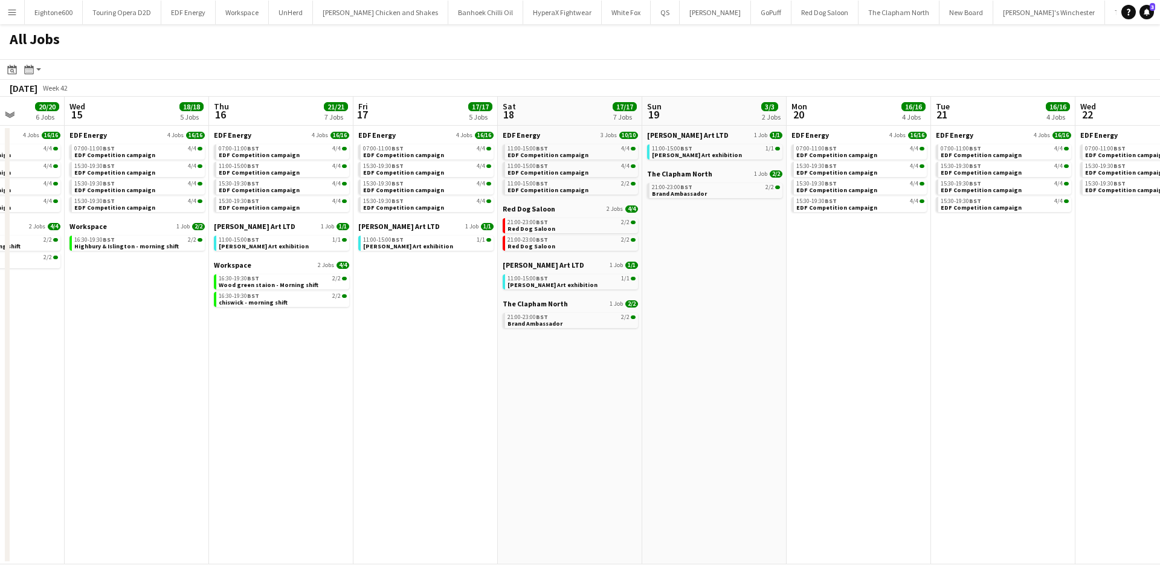
drag, startPoint x: 682, startPoint y: 0, endPoint x: 750, endPoint y: 358, distance: 364.8
click at [750, 358] on app-date-cell "TJ Fowler Art LTD 1 Job 1/1 11:00-15:00 BST 1/1 TJ Fowler Art exhibition The Cl…" at bounding box center [714, 345] width 144 height 439
click at [11, 16] on app-icon "Menu" at bounding box center [12, 12] width 10 height 10
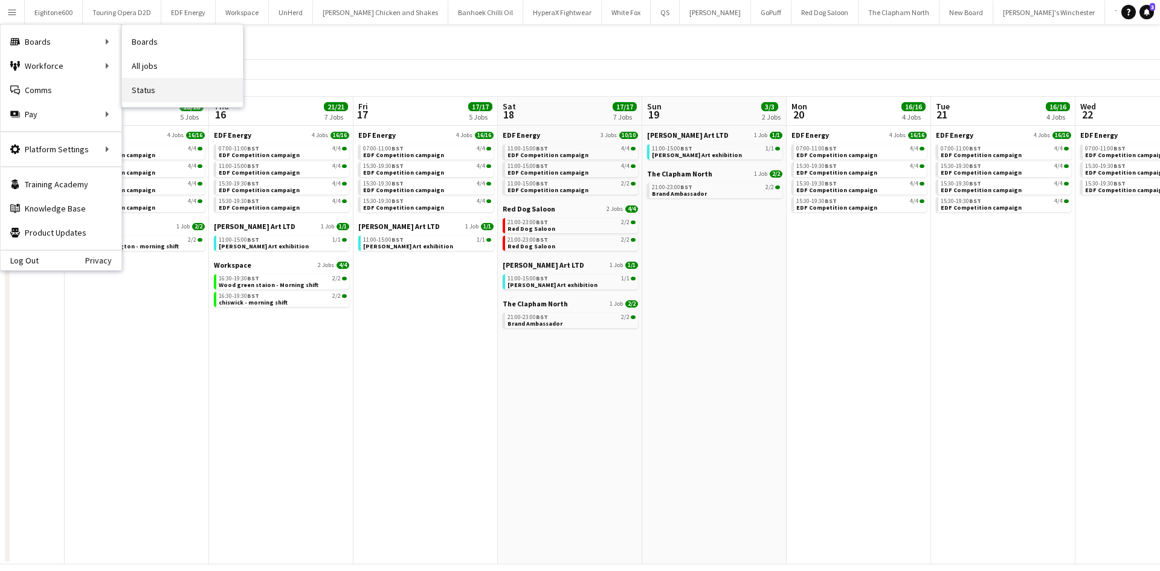
click at [150, 86] on link "Status" at bounding box center [182, 90] width 121 height 24
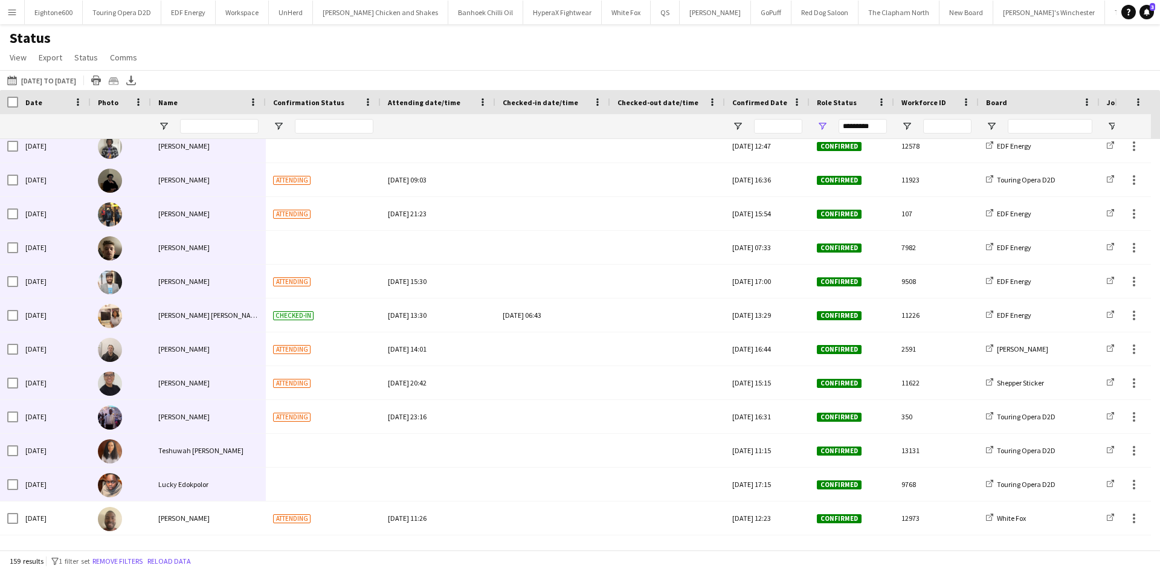
scroll to position [653, 0]
drag, startPoint x: 10, startPoint y: 147, endPoint x: 189, endPoint y: 548, distance: 438.2
click at [189, 548] on div "Crew Shift Details Date Photo Name" at bounding box center [580, 320] width 1160 height 460
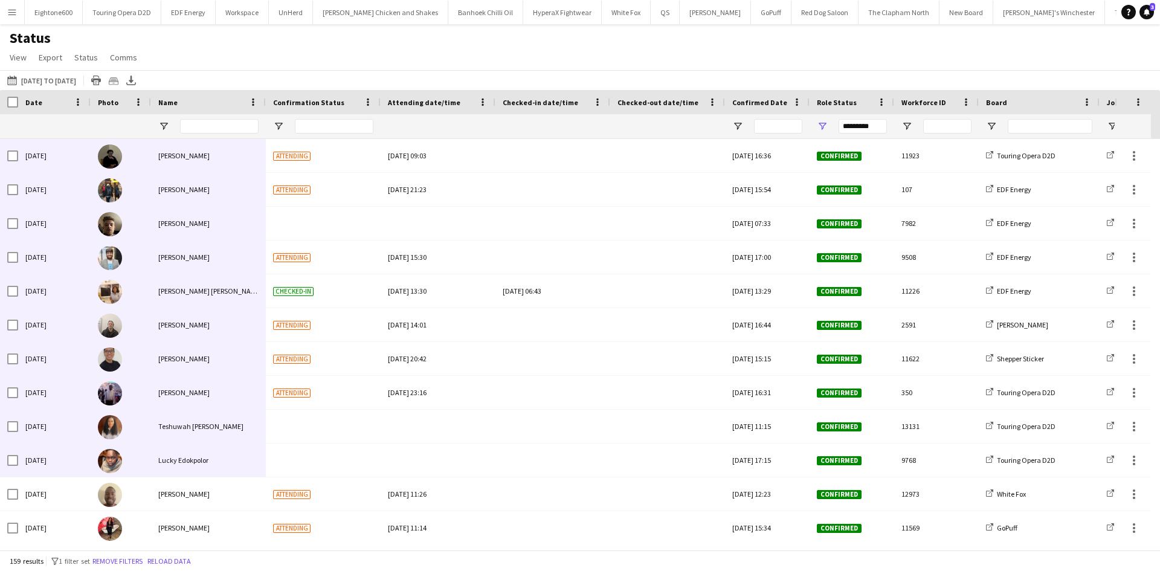
click at [347, 56] on div "Status View Views Default view New view Update view Delete view Edit name Custo…" at bounding box center [580, 49] width 1160 height 41
click at [276, 57] on div "Status View Views Default view New view Update view Delete view Edit name Custo…" at bounding box center [580, 49] width 1160 height 41
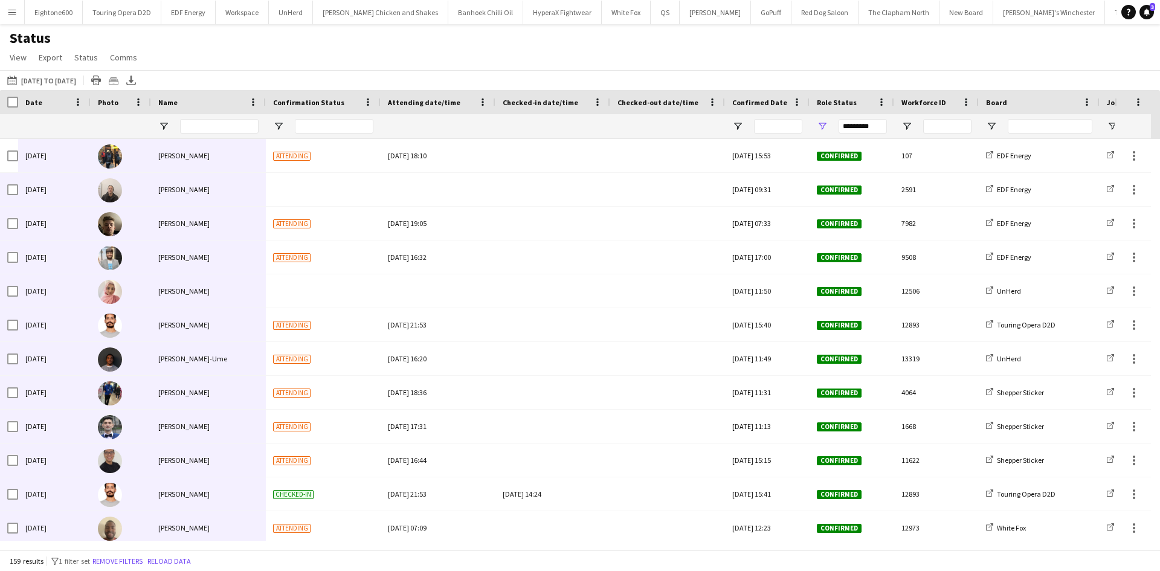
scroll to position [48, 0]
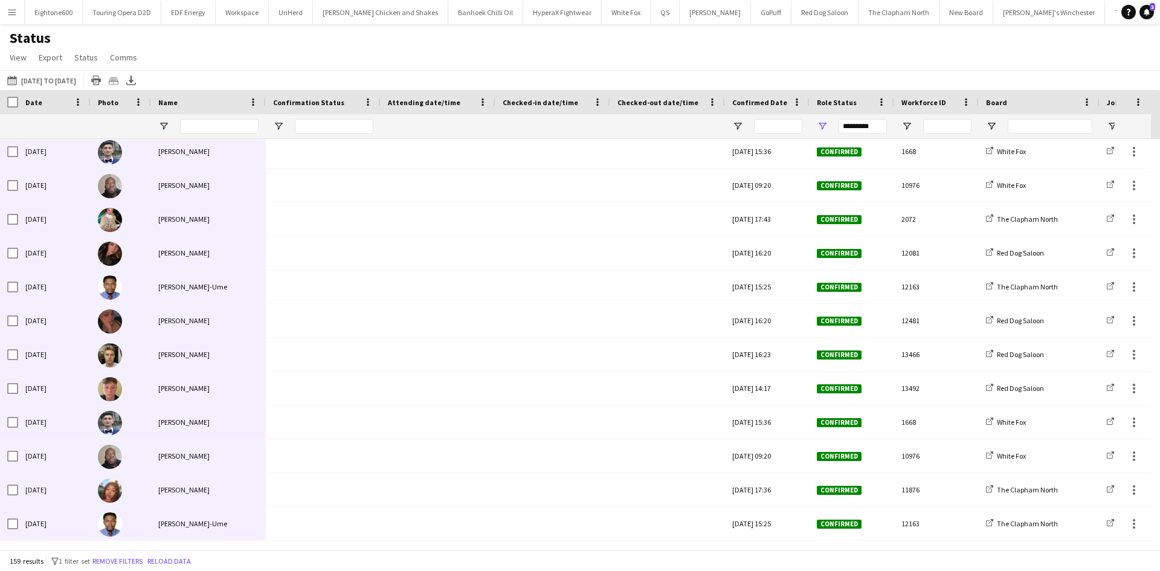
drag, startPoint x: 5, startPoint y: 143, endPoint x: 172, endPoint y: 531, distance: 422.6
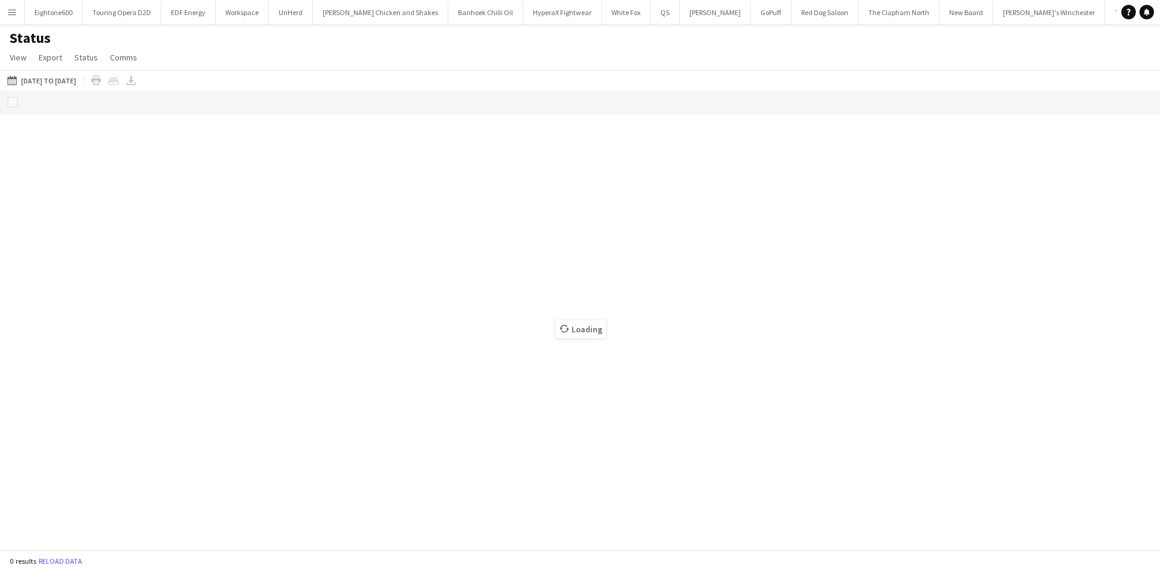
click at [17, 16] on button "Menu" at bounding box center [12, 12] width 24 height 24
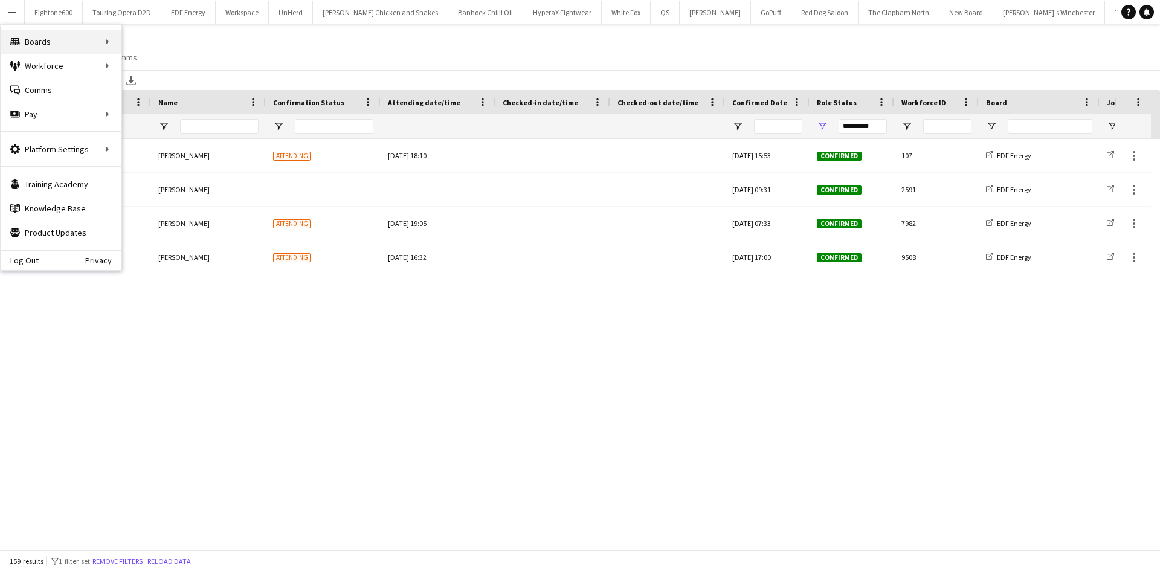
click at [69, 42] on div "Boards Boards" at bounding box center [61, 42] width 121 height 24
click at [161, 67] on link "All jobs" at bounding box center [182, 66] width 121 height 24
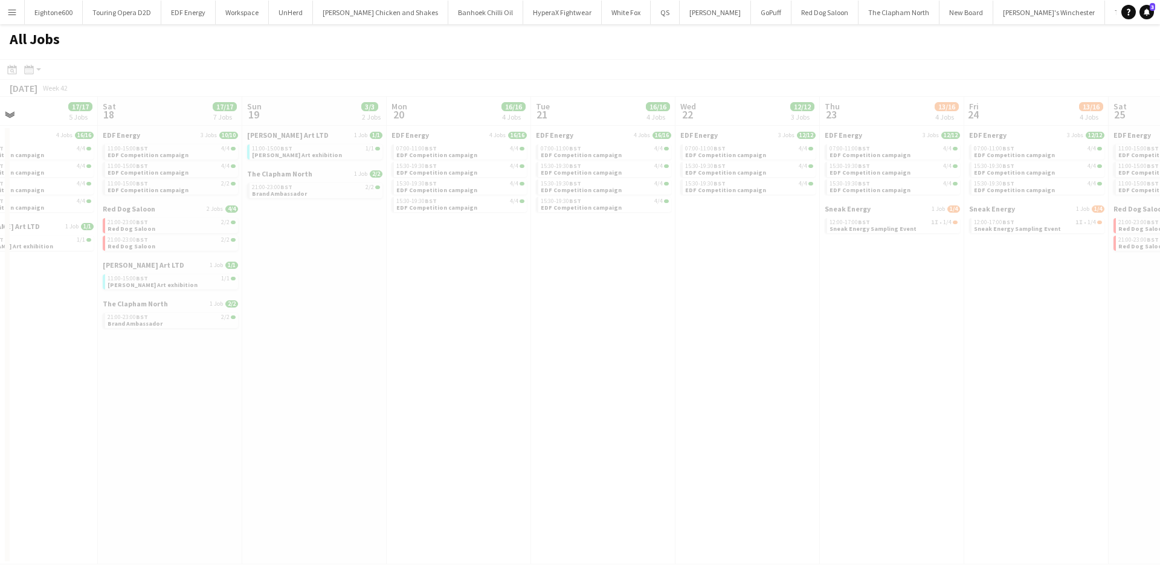
scroll to position [0, 347]
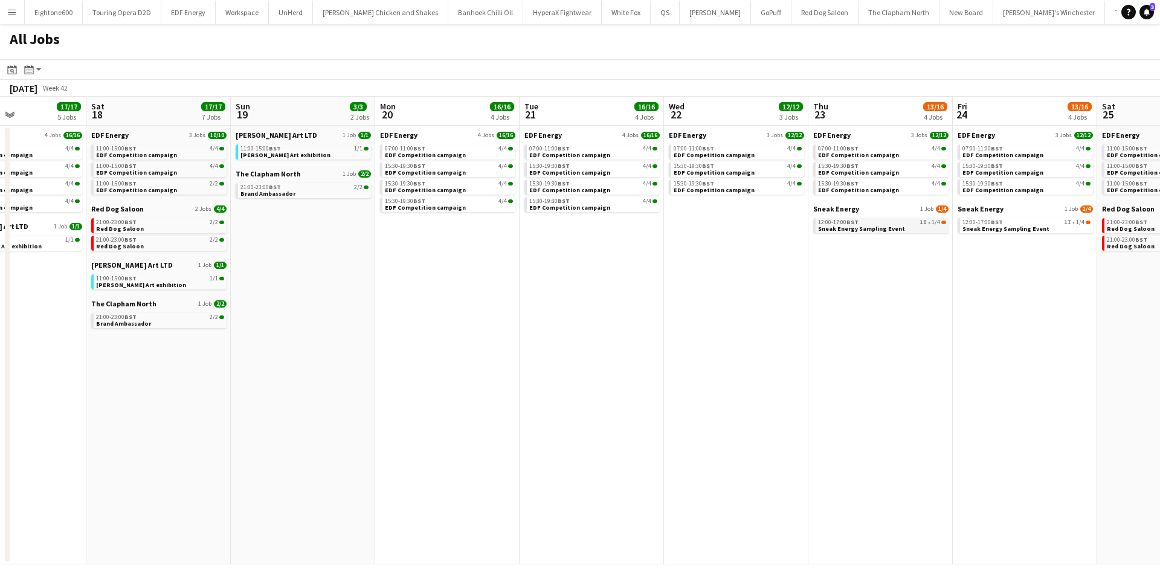
click at [861, 224] on div "12:00-17:00 BST 1I • 1/4" at bounding box center [882, 222] width 128 height 6
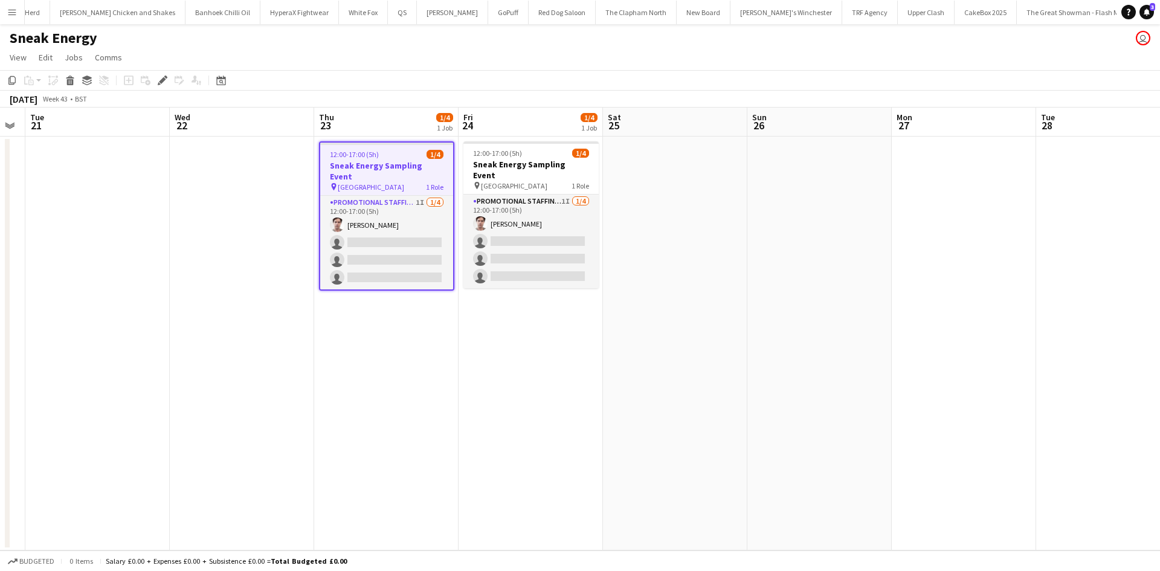
scroll to position [0, 257]
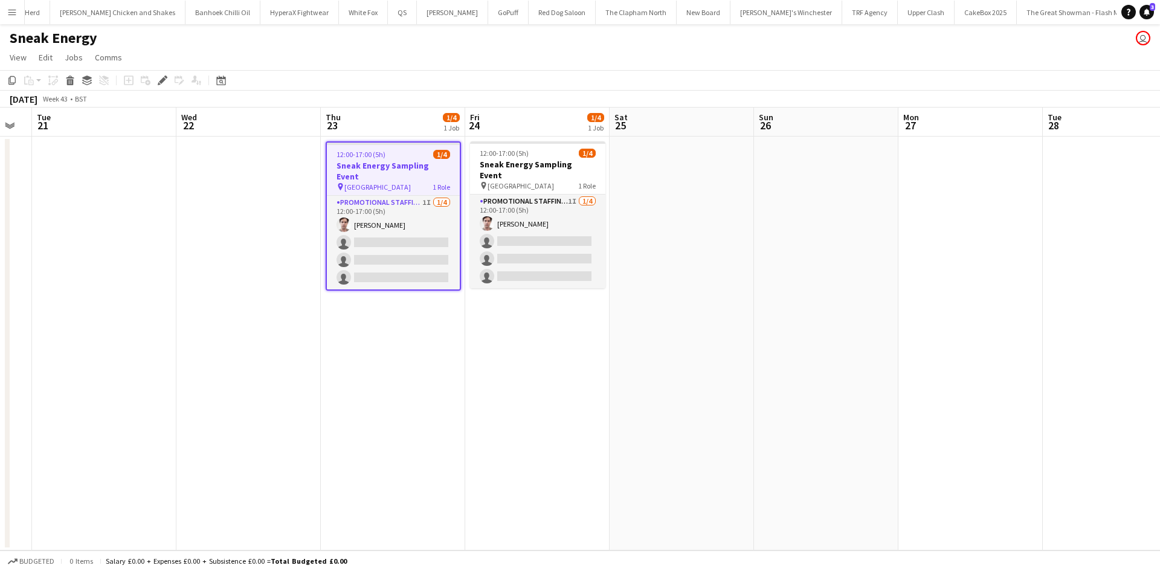
click at [380, 212] on app-card-role "Promotional Staffing (Brand Ambassadors) 1I [DATE] 12:00-17:00 (5h) [PERSON_NAM…" at bounding box center [393, 243] width 133 height 94
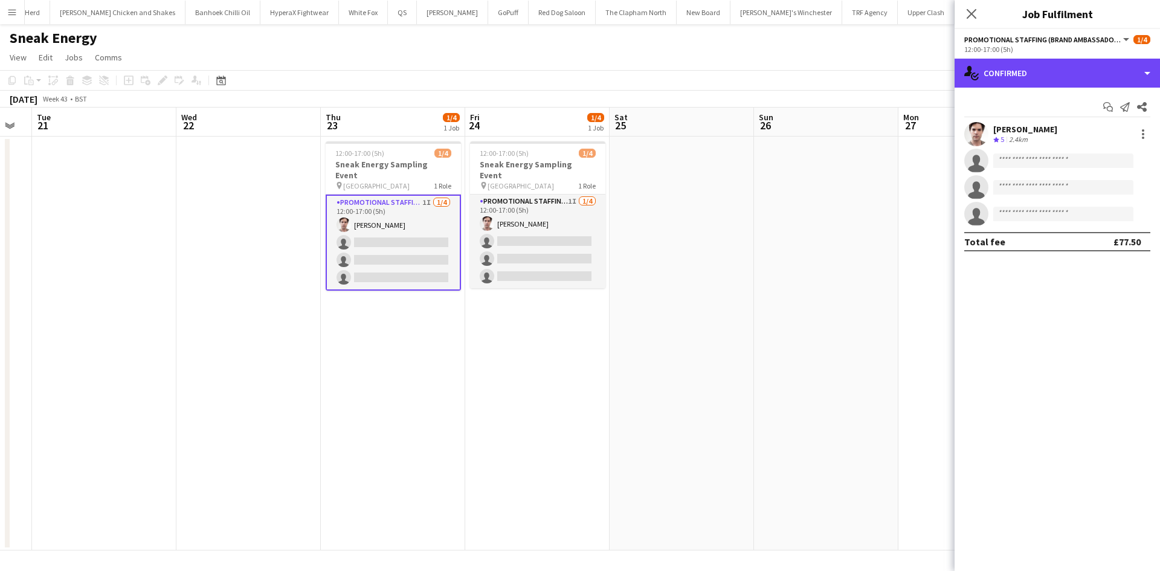
click at [1106, 69] on div "single-neutral-actions-check-2 Confirmed" at bounding box center [1057, 73] width 205 height 29
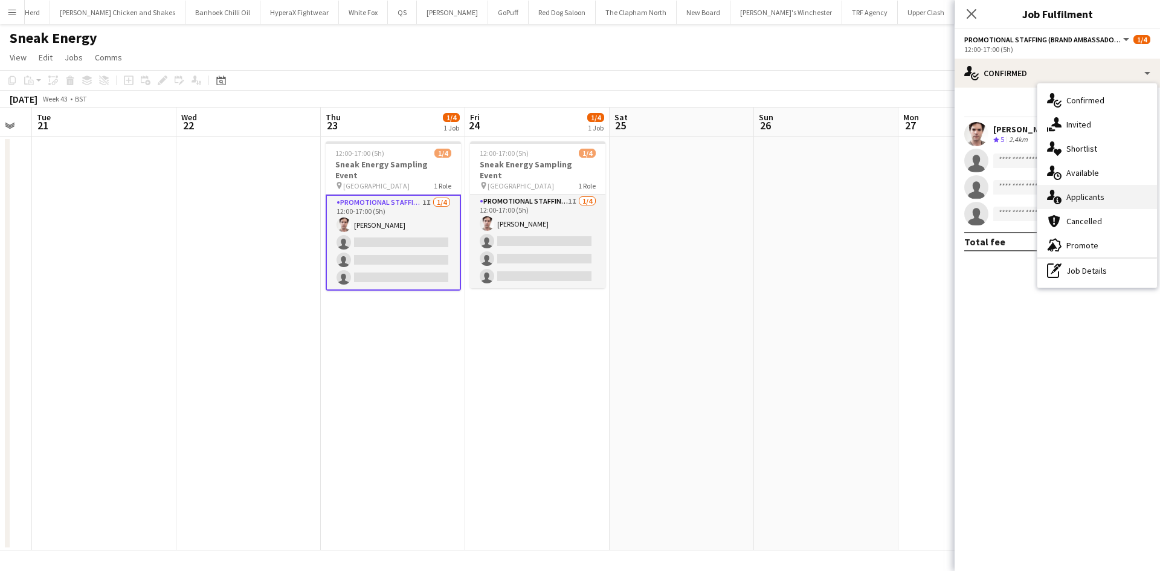
click at [1092, 201] on span "Applicants" at bounding box center [1086, 197] width 38 height 11
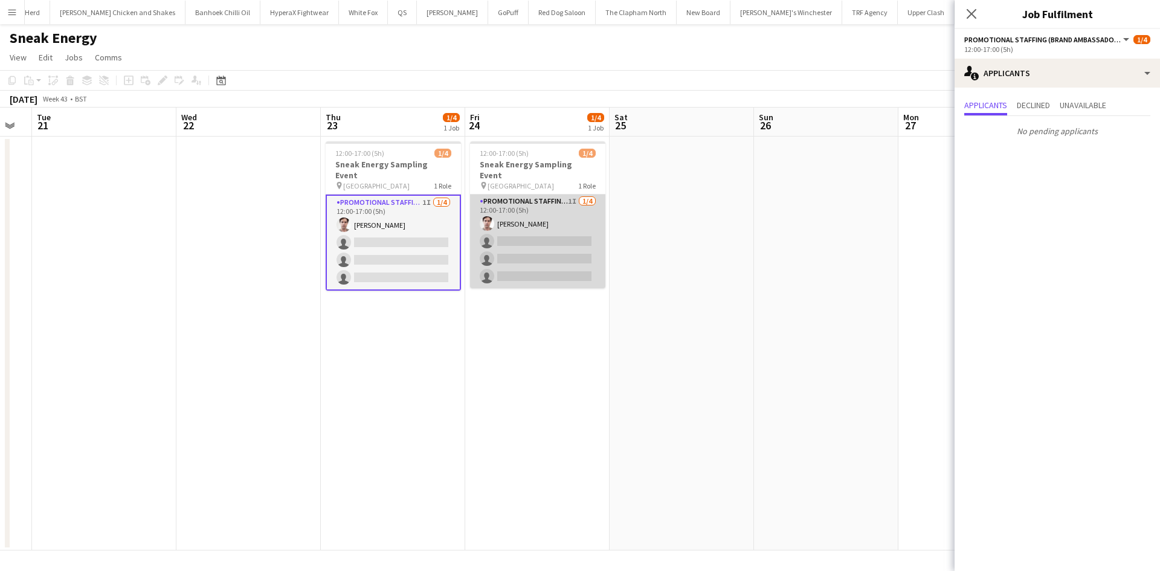
click at [561, 219] on app-card-role "Promotional Staffing (Brand Ambassadors) 1I [DATE] 12:00-17:00 (5h) [PERSON_NAM…" at bounding box center [537, 242] width 135 height 94
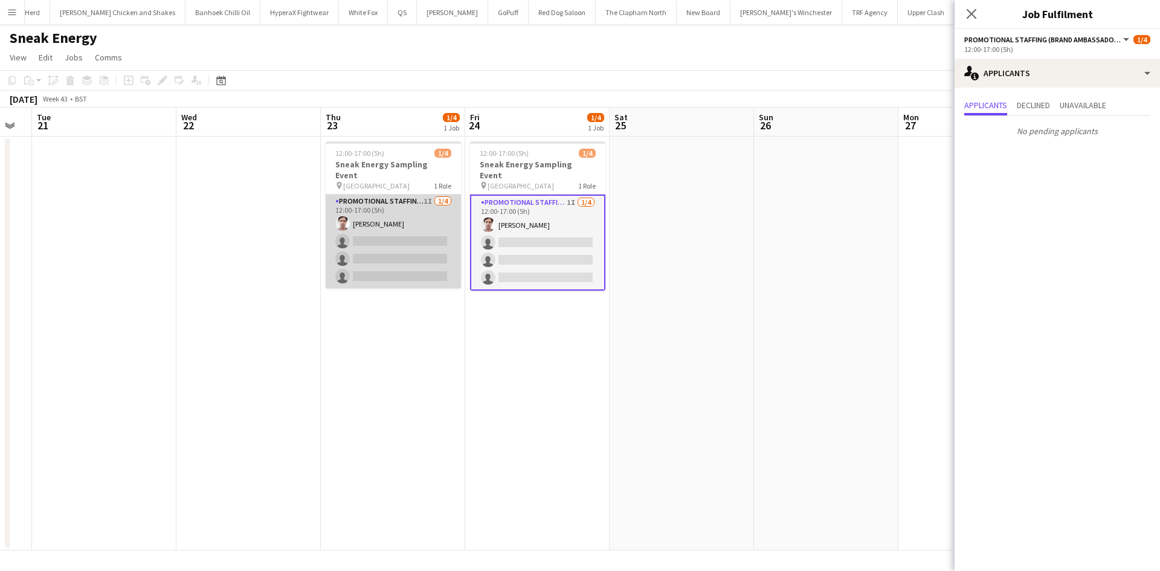
click at [326, 219] on app-card-role "Promotional Staffing (Brand Ambassadors) 1I [DATE] 12:00-17:00 (5h) [PERSON_NAM…" at bounding box center [393, 242] width 135 height 94
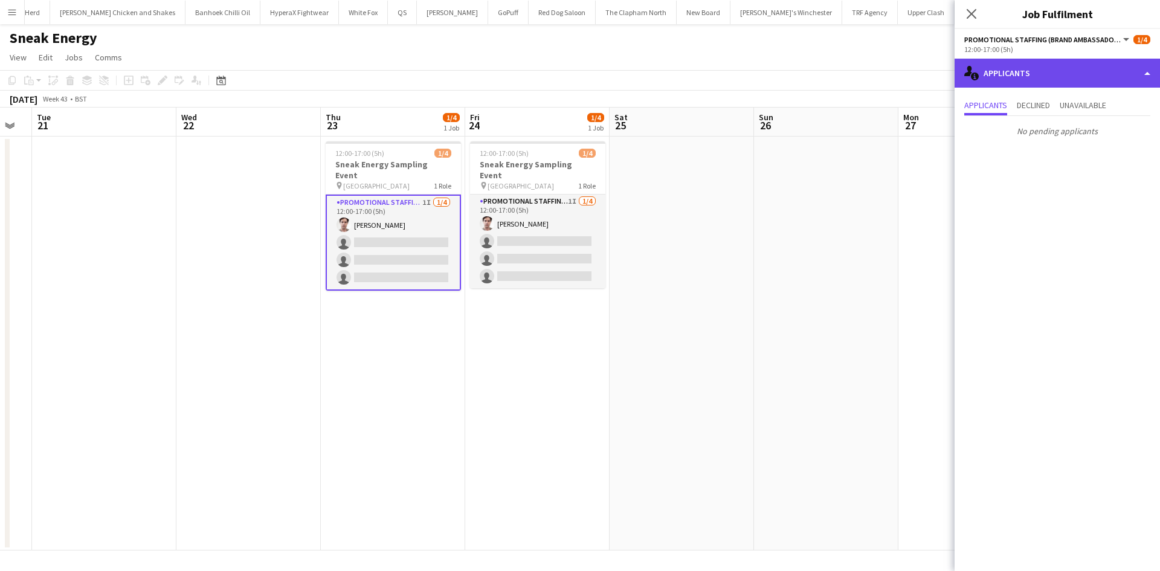
click at [1038, 63] on div "single-neutral-actions-information Applicants" at bounding box center [1057, 73] width 205 height 29
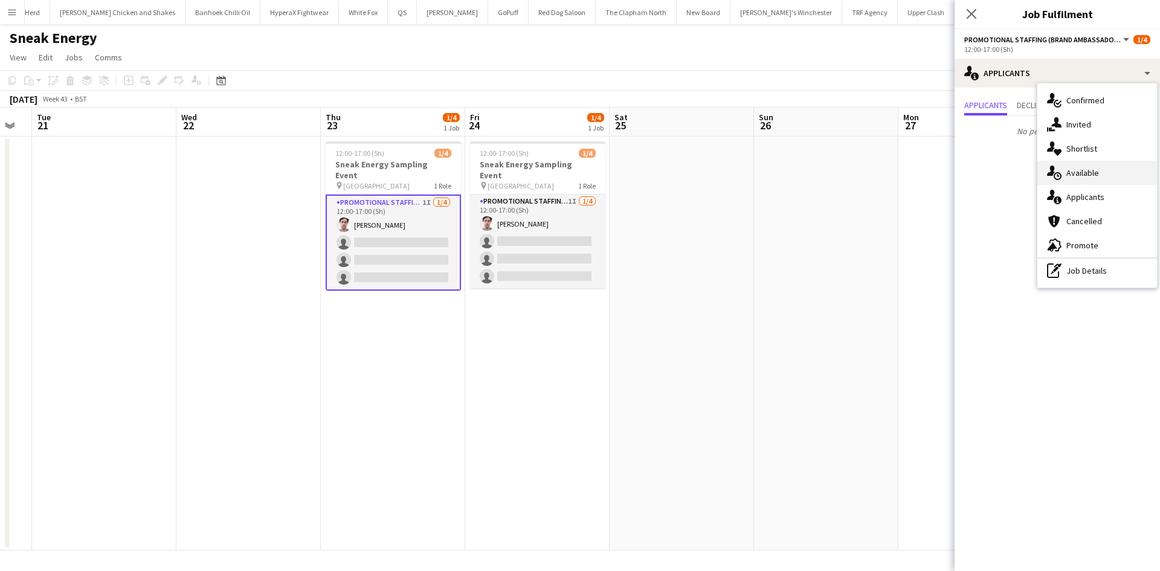
click at [1090, 170] on span "Available" at bounding box center [1083, 172] width 33 height 11
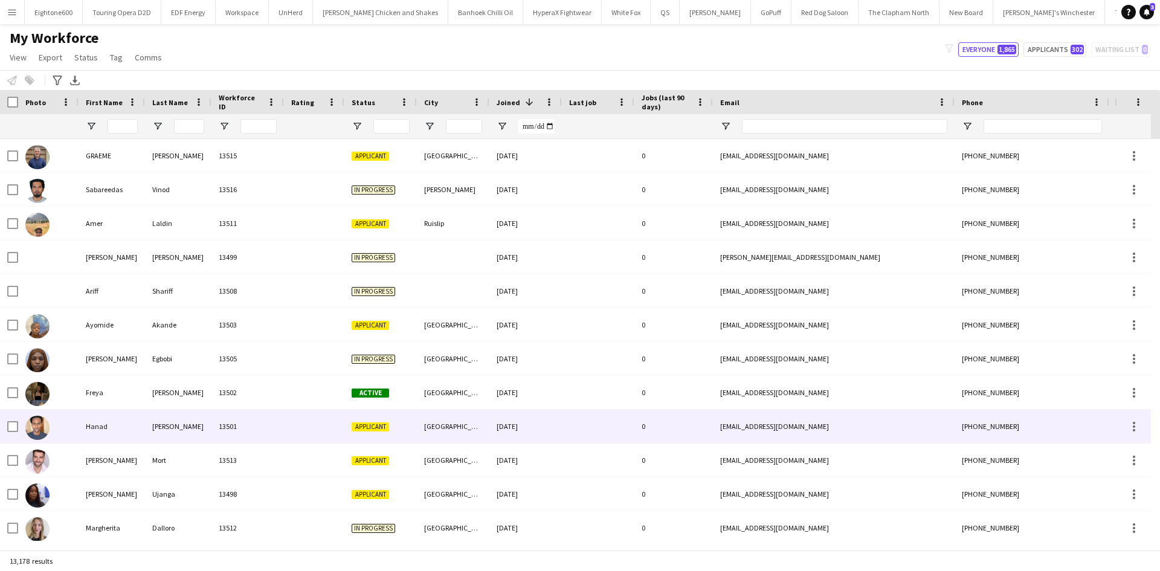
click at [143, 427] on div "Hanad" at bounding box center [112, 426] width 66 height 33
click at [40, 428] on img at bounding box center [37, 428] width 24 height 24
click at [109, 418] on div "Hanad" at bounding box center [112, 426] width 66 height 33
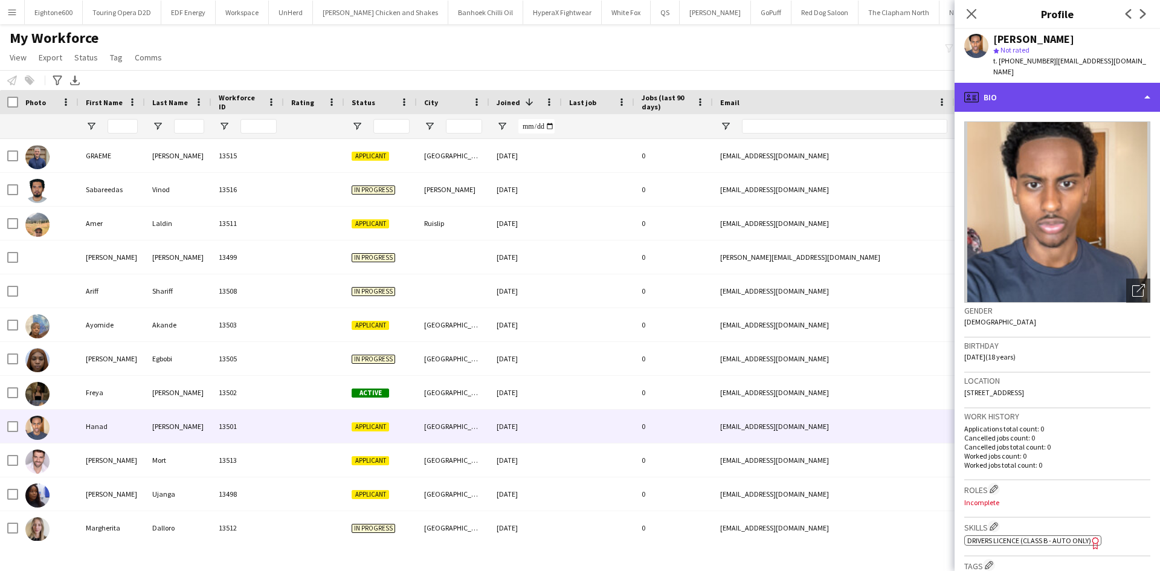
click at [1052, 88] on div "profile Bio" at bounding box center [1057, 97] width 205 height 29
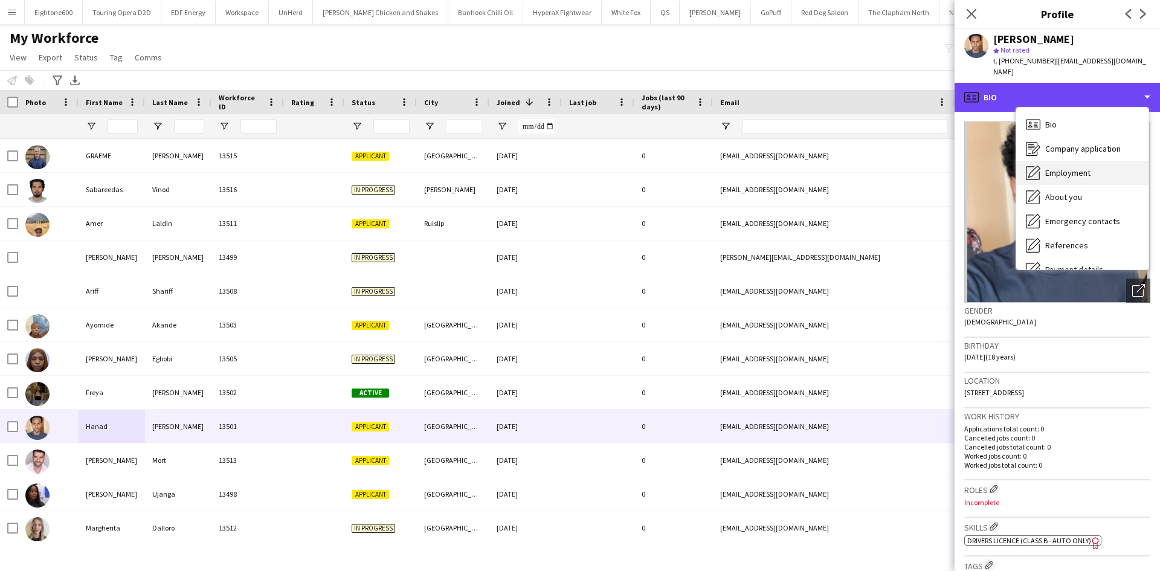
scroll to position [21, 0]
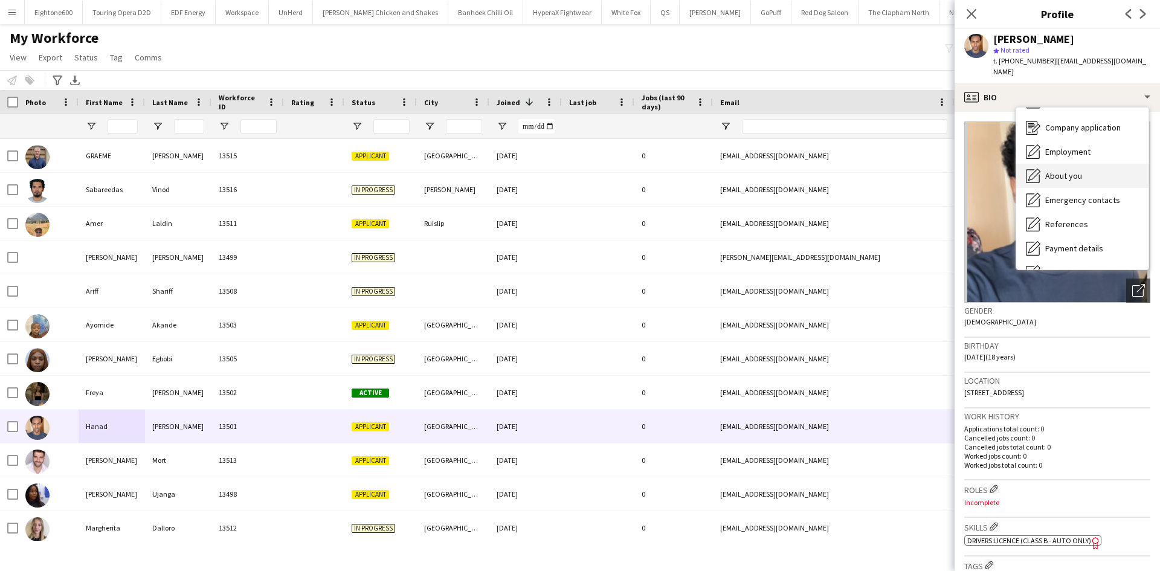
click at [1061, 170] on span "About you" at bounding box center [1064, 175] width 37 height 11
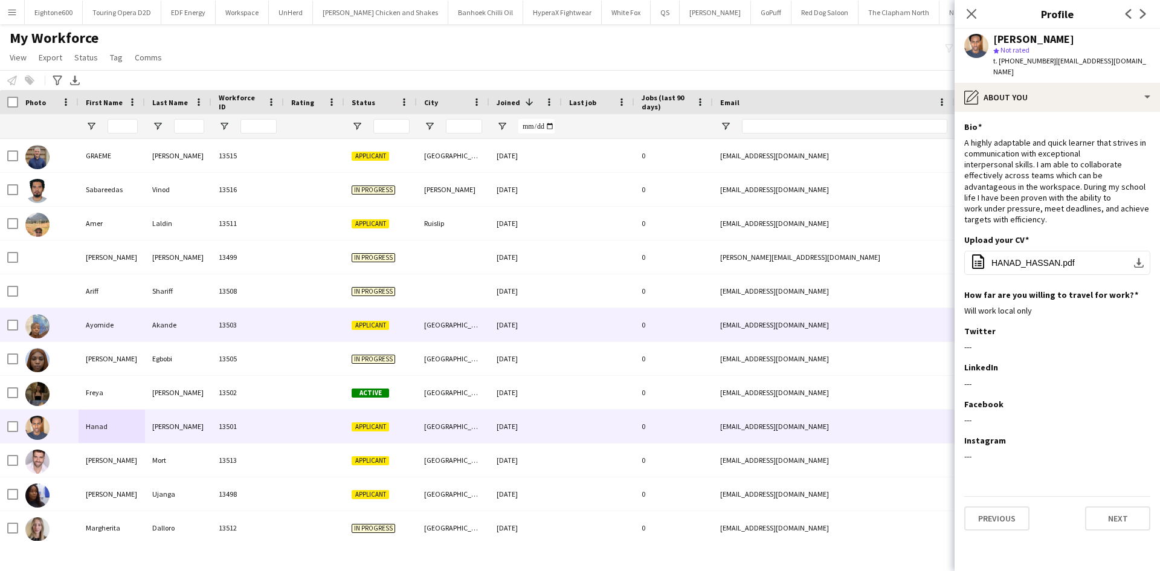
click at [271, 328] on div "13503" at bounding box center [248, 324] width 73 height 33
